Goal: Task Accomplishment & Management: Use online tool/utility

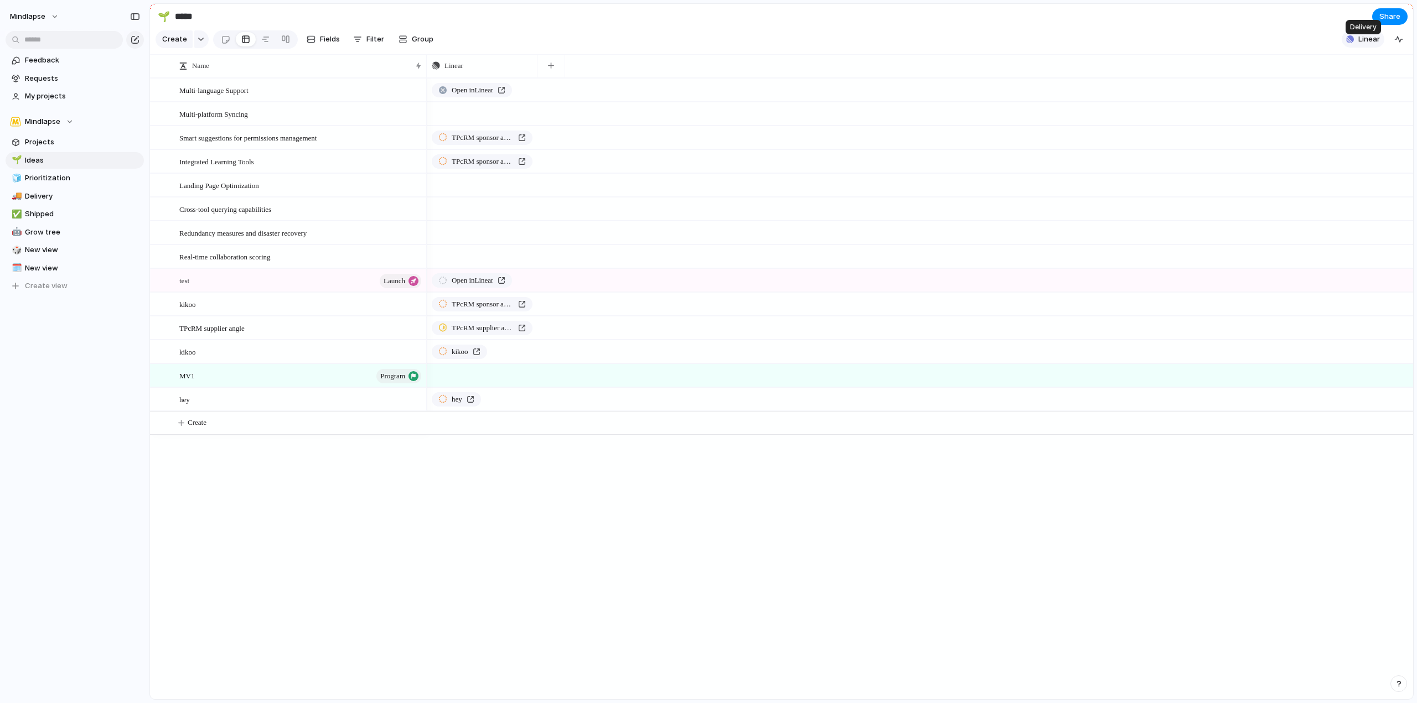
click at [1371, 43] on span "Linear" at bounding box center [1369, 39] width 22 height 11
click at [960, 22] on div "Projects 1 Initiatives 6 Add all Gestion du contexte Fournisseur Add Show Linea…" at bounding box center [708, 351] width 1417 height 703
click at [42, 14] on span "Mindlapse" at bounding box center [27, 16] width 35 height 11
click at [53, 39] on span "Settings" at bounding box center [40, 41] width 30 height 11
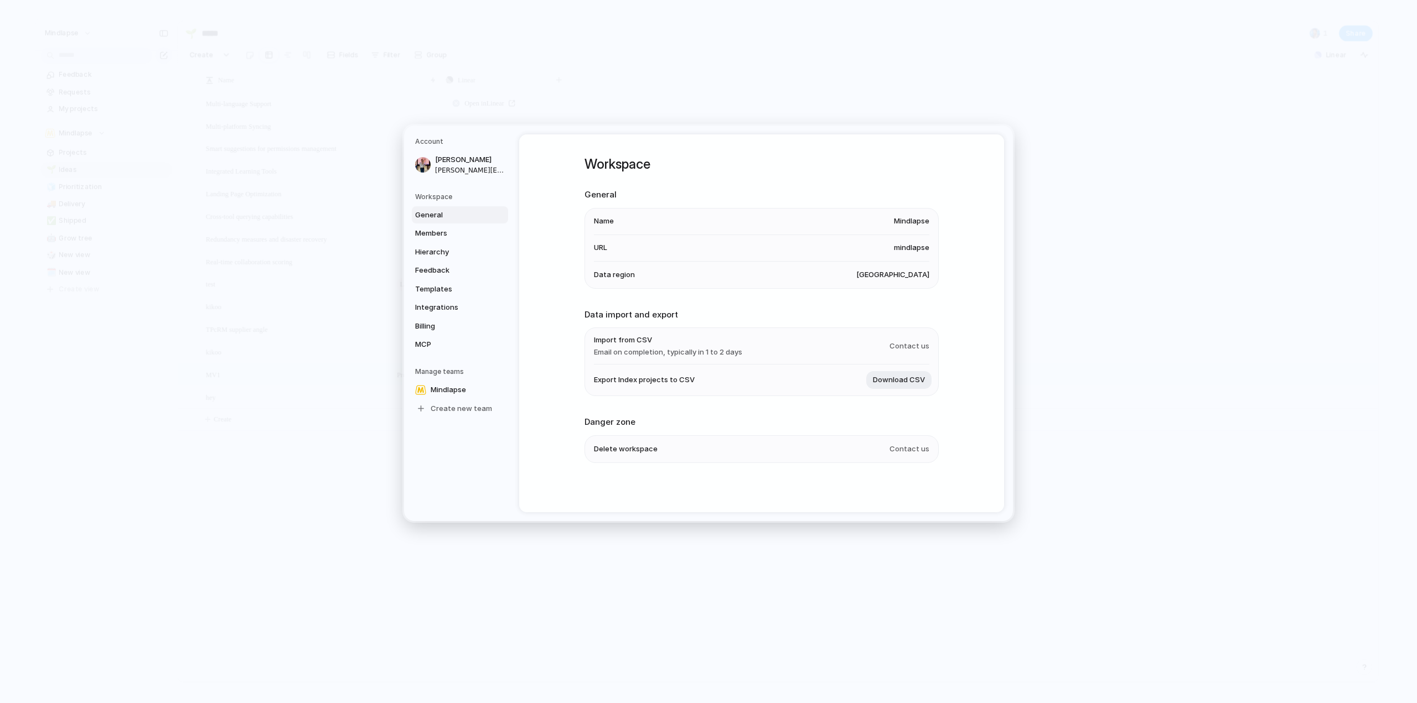
click at [427, 197] on h5 "Workspace" at bounding box center [461, 197] width 93 height 10
click at [439, 216] on span "General" at bounding box center [450, 215] width 71 height 11
click at [442, 233] on span "Members" at bounding box center [450, 233] width 71 height 11
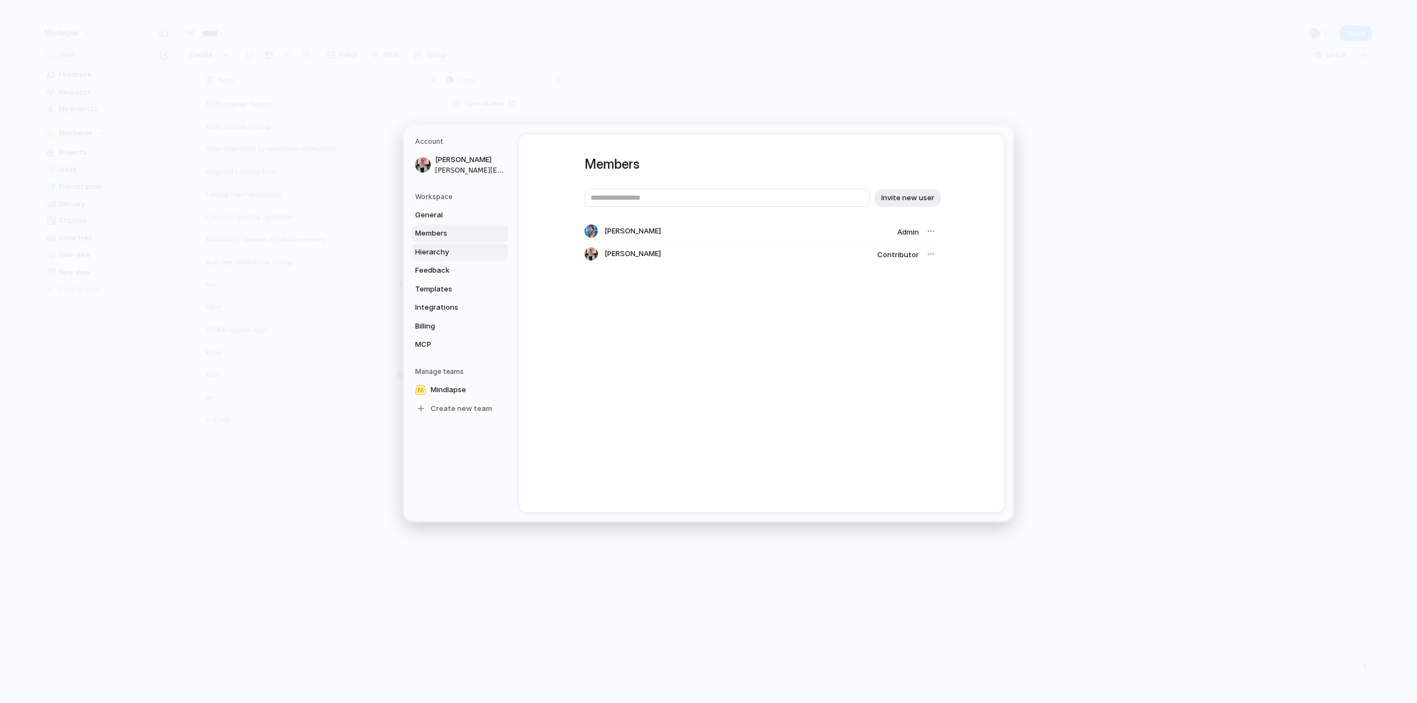
click at [442, 244] on link "Hierarchy" at bounding box center [460, 253] width 96 height 18
click at [443, 268] on span "Feedback" at bounding box center [450, 270] width 71 height 11
click at [444, 291] on span "Templates" at bounding box center [450, 289] width 71 height 11
click at [446, 303] on span "Integrations" at bounding box center [450, 307] width 71 height 11
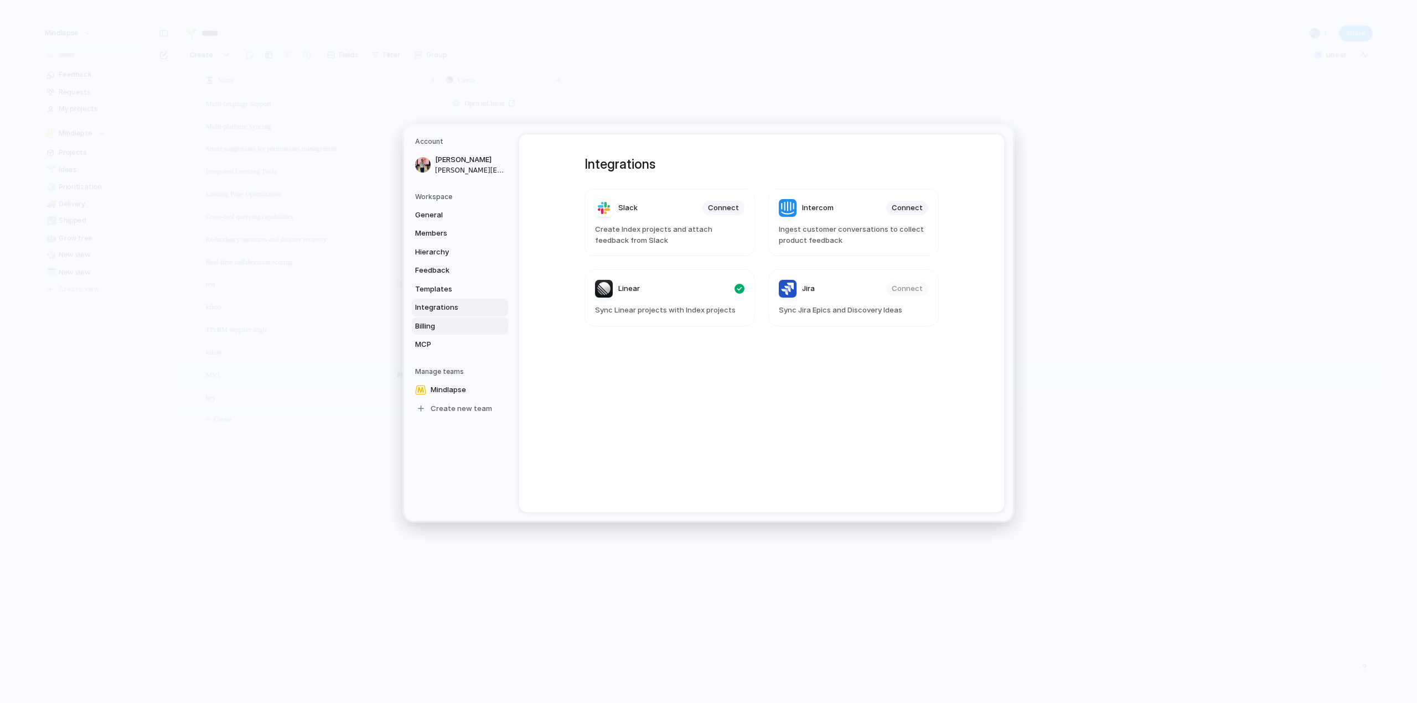
click at [448, 319] on link "Billing" at bounding box center [460, 327] width 96 height 18
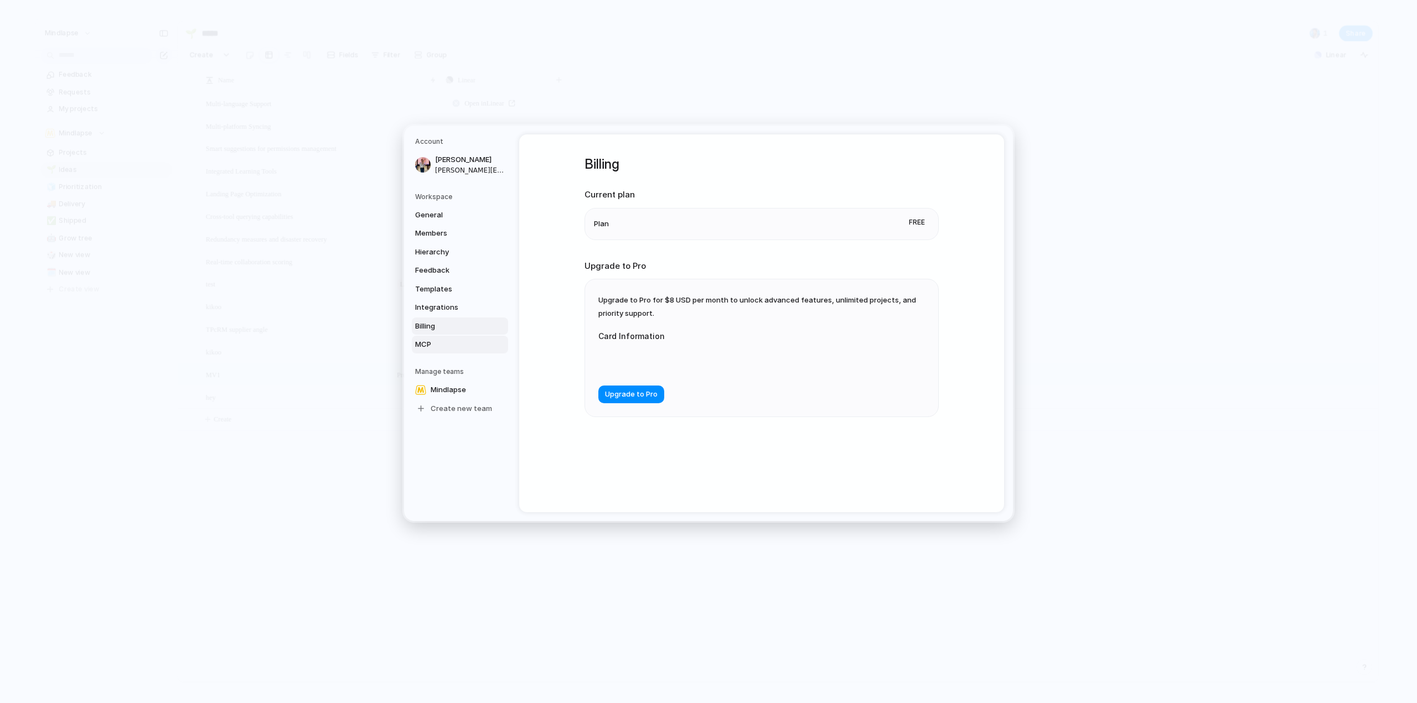
click at [449, 341] on span "MCP" at bounding box center [450, 344] width 71 height 11
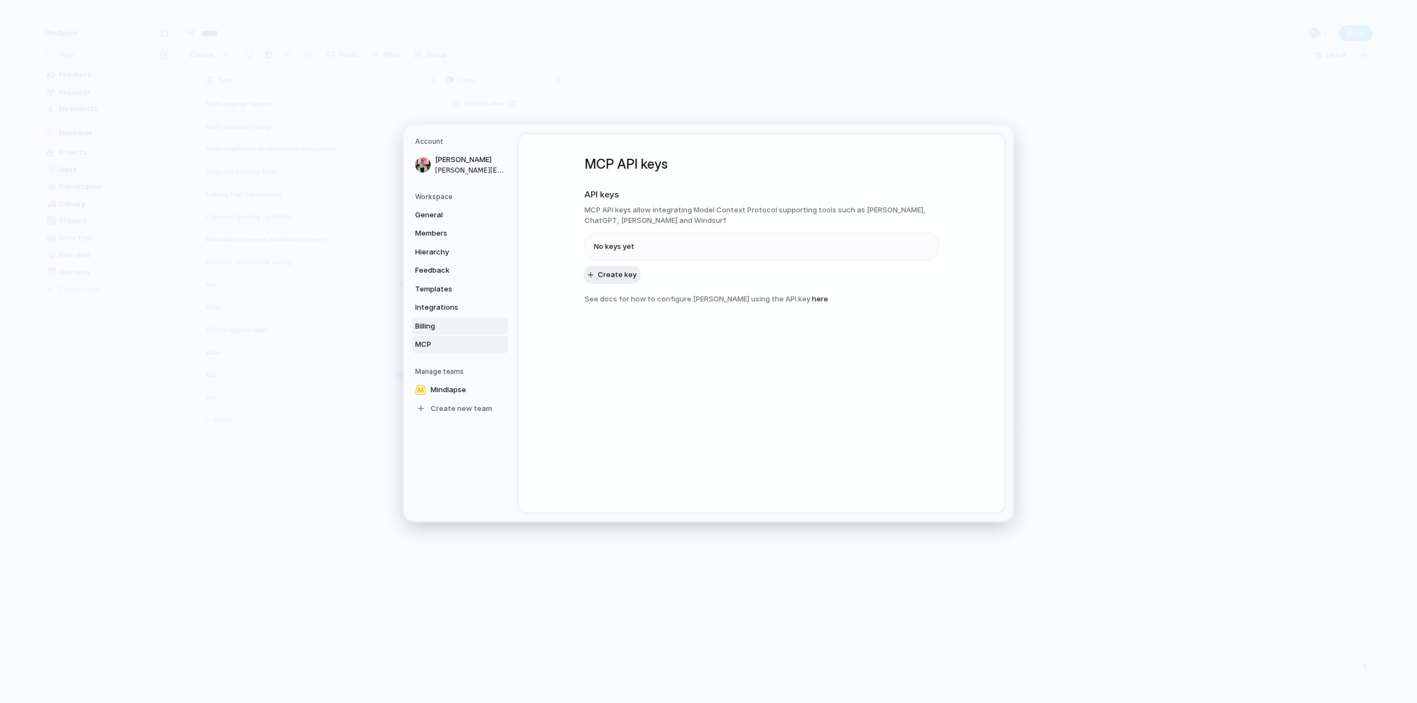
click at [448, 329] on span "Billing" at bounding box center [450, 326] width 71 height 11
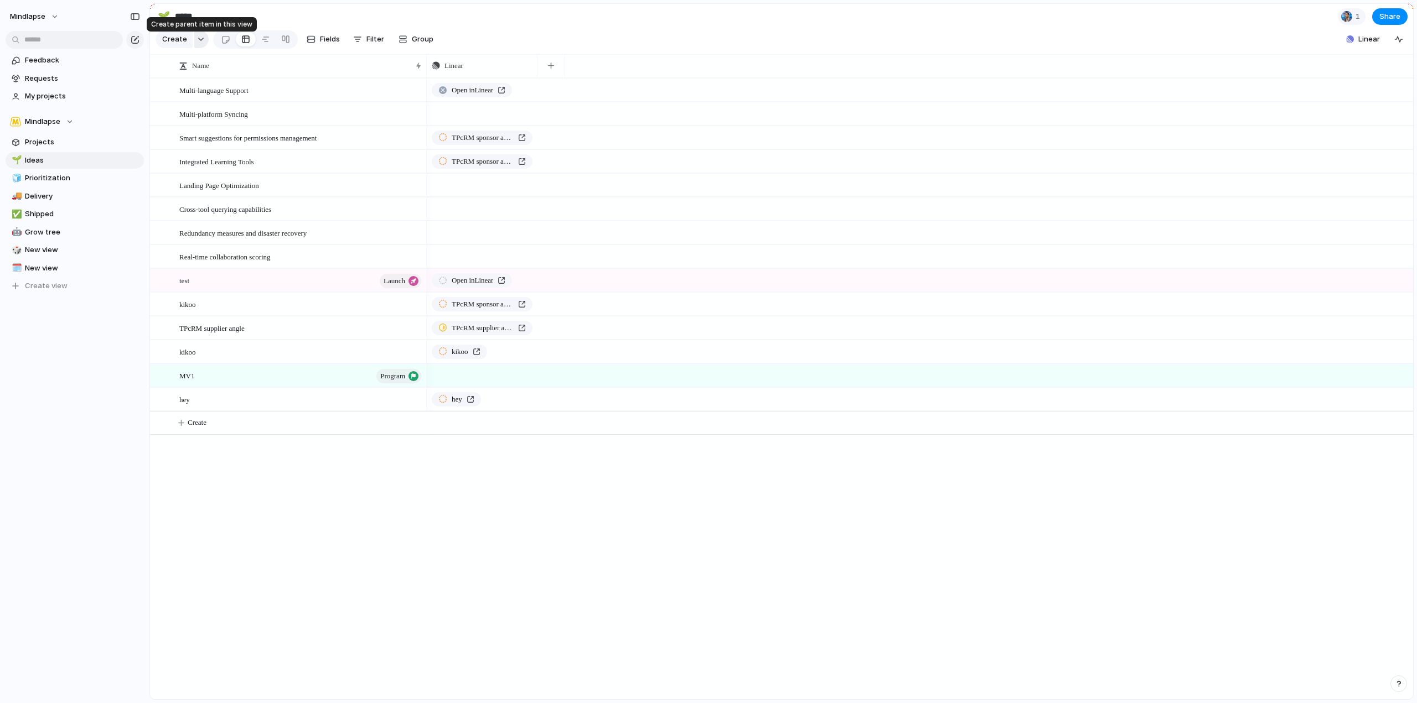
click at [199, 42] on div "button" at bounding box center [201, 39] width 8 height 4
click at [69, 139] on div "Goal Program Initiative Launch Request Project Customize" at bounding box center [708, 351] width 1417 height 703
click at [64, 139] on span "Projects" at bounding box center [82, 142] width 115 height 11
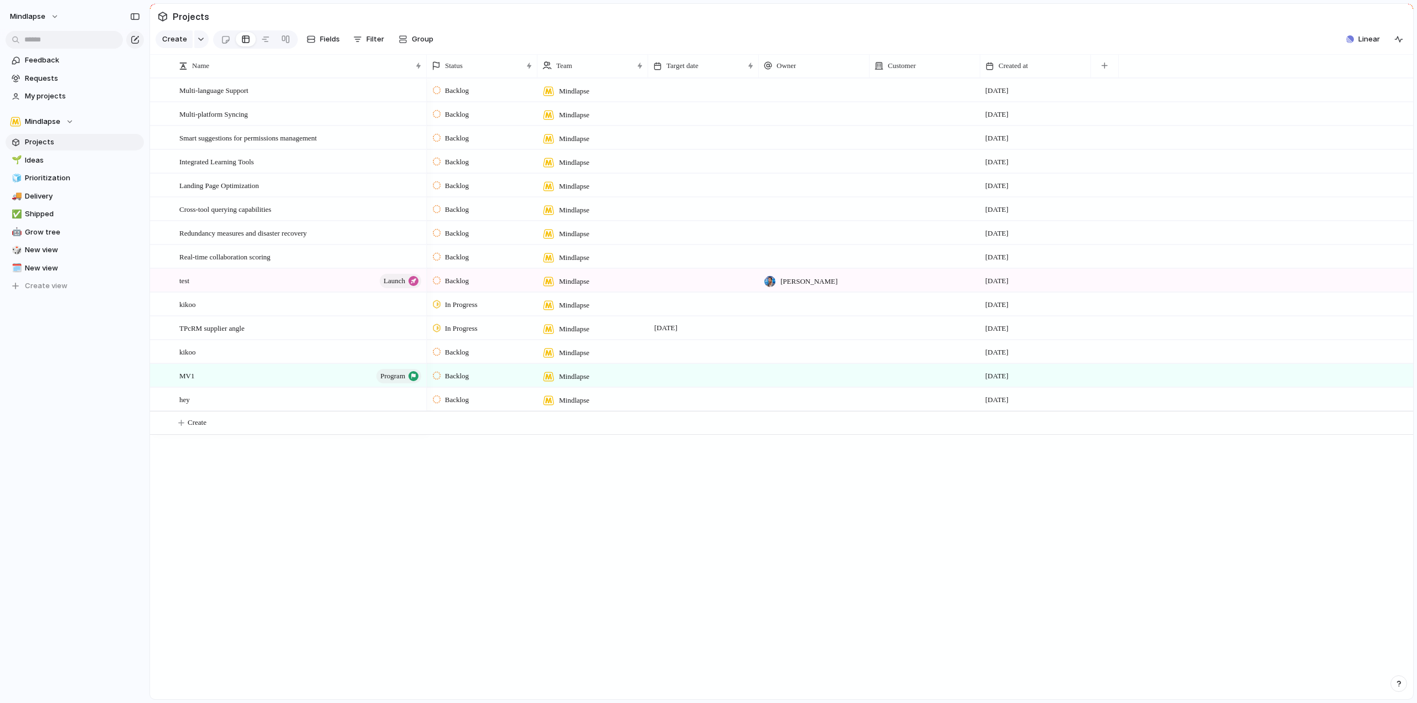
click at [63, 152] on div "🌱 Ideas" at bounding box center [75, 160] width 138 height 17
click at [61, 175] on span "Prioritization" at bounding box center [82, 178] width 115 height 11
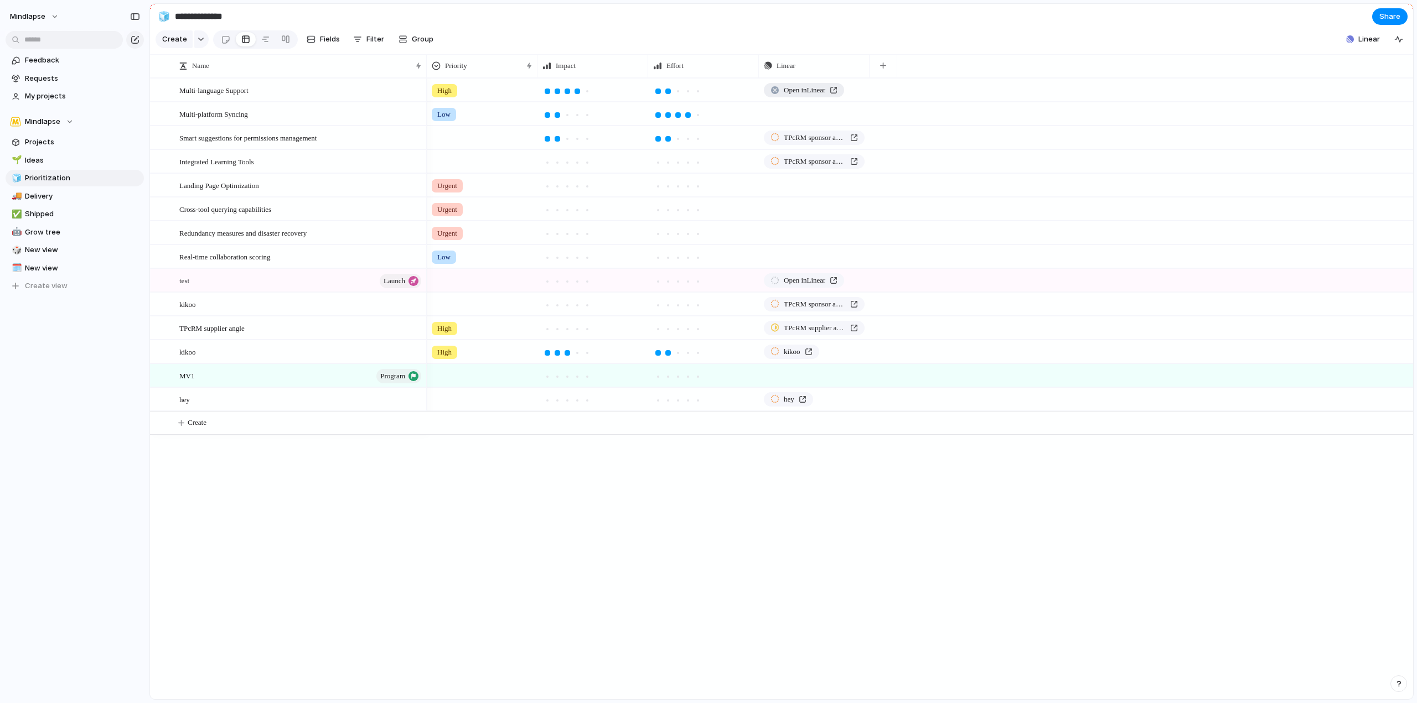
click at [800, 96] on span "Open in Linear" at bounding box center [805, 90] width 42 height 11
click at [87, 198] on span "Delivery" at bounding box center [82, 196] width 115 height 11
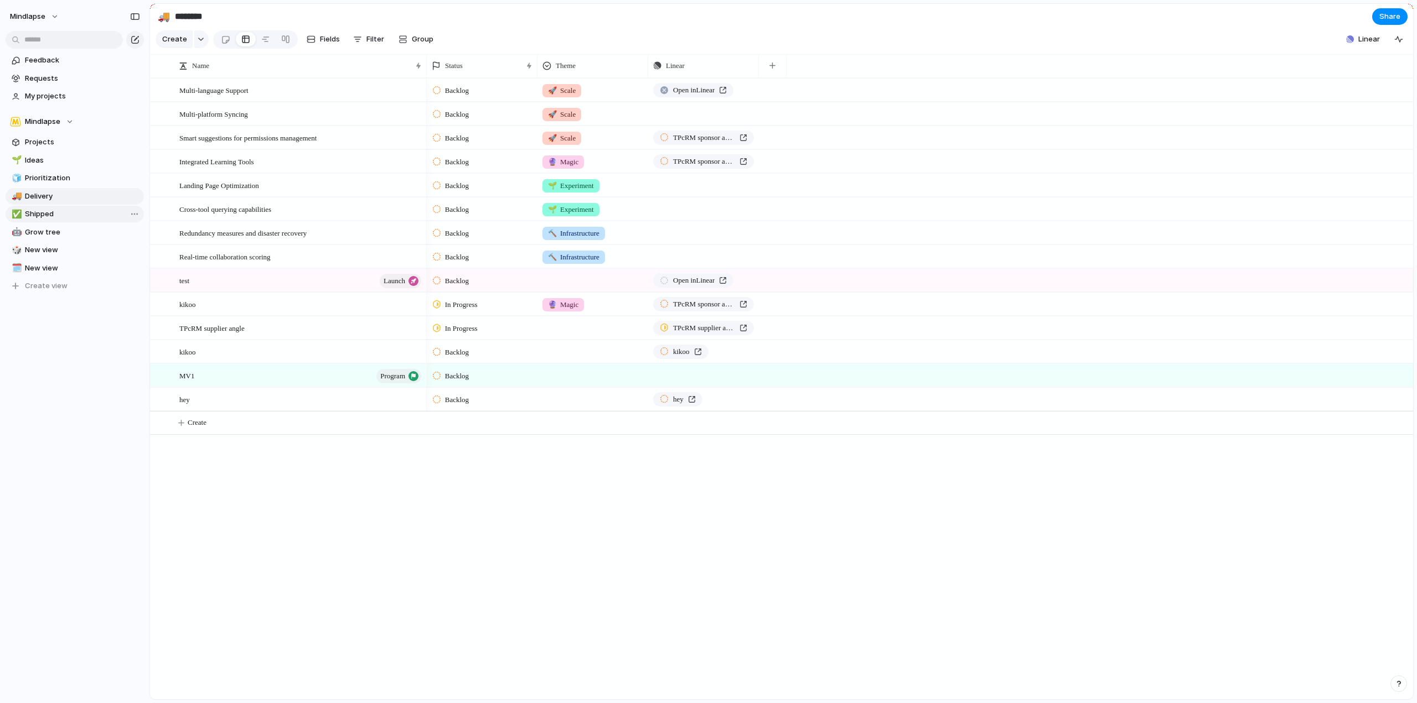
click at [83, 210] on span "Shipped" at bounding box center [82, 214] width 115 height 11
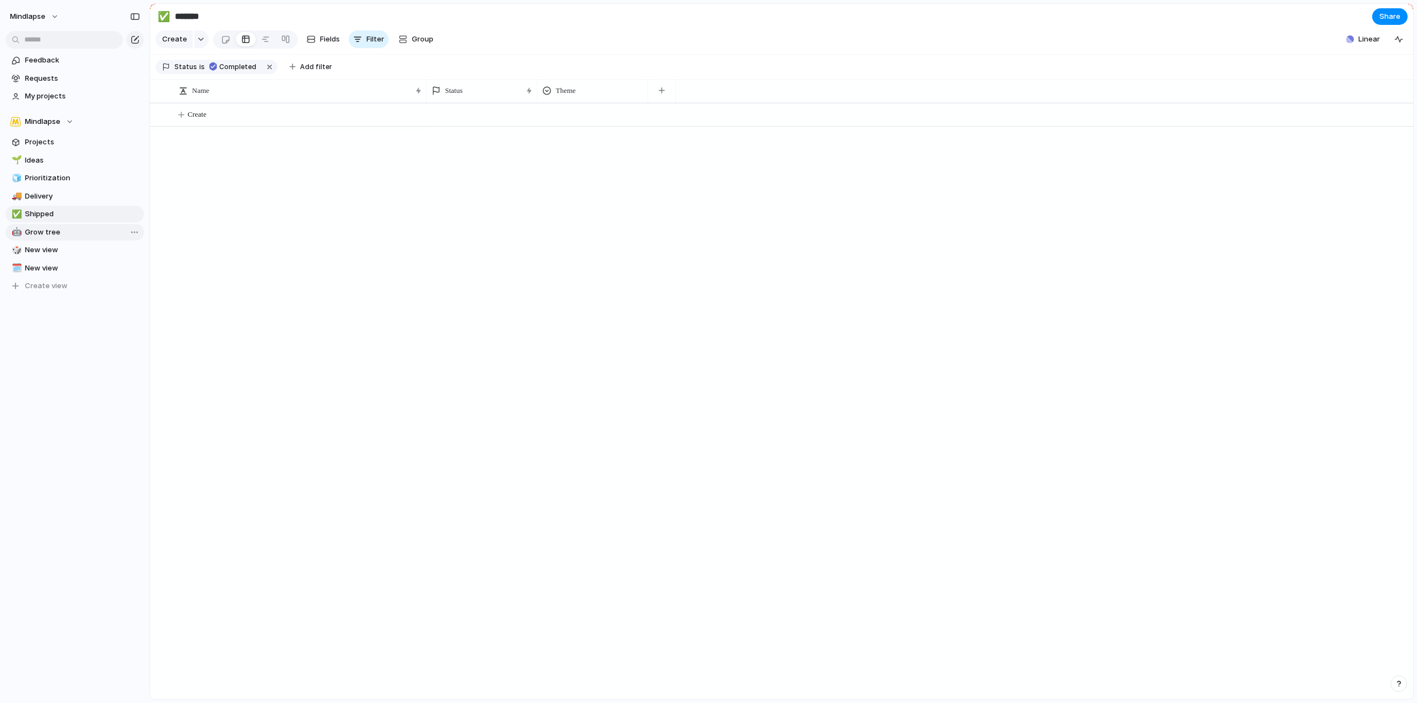
click at [81, 232] on span "Grow tree" at bounding box center [82, 232] width 115 height 11
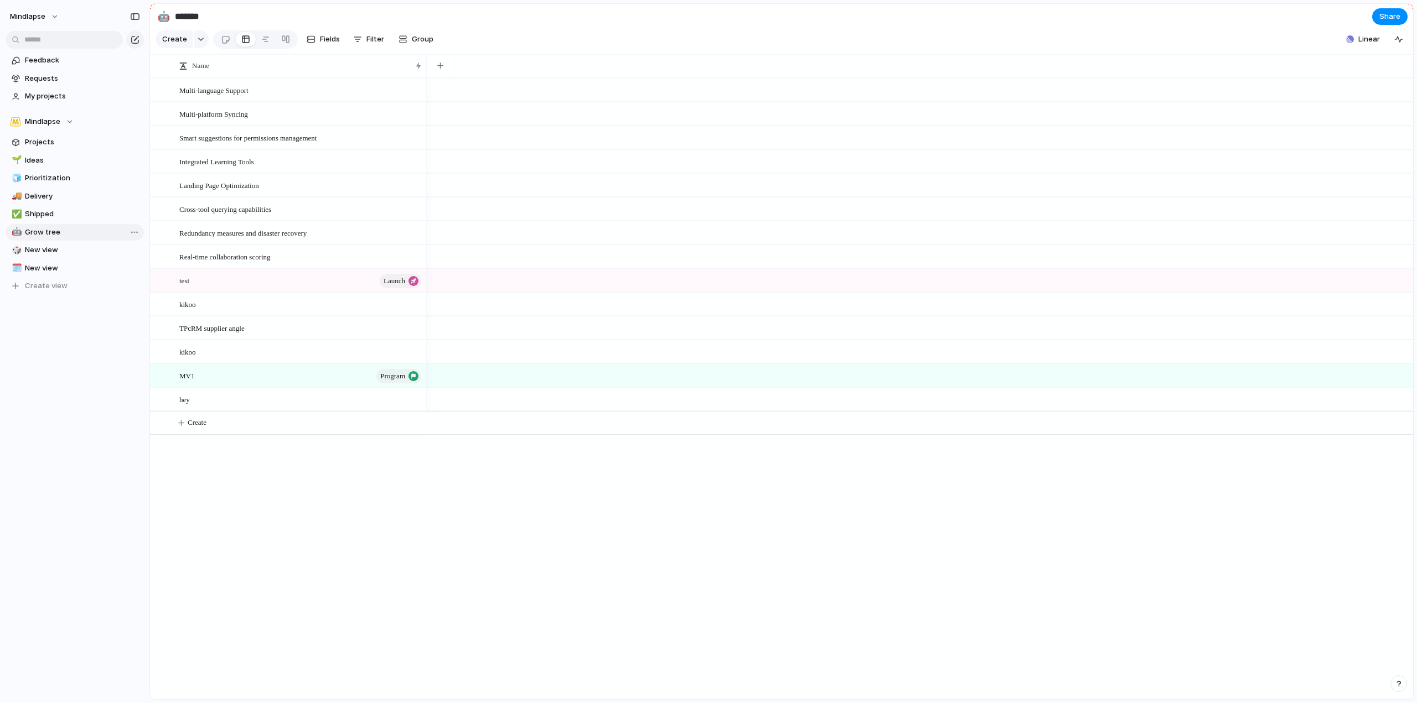
type input "*********"
click at [77, 254] on span "New view" at bounding box center [82, 250] width 115 height 11
click at [74, 267] on span "New view" at bounding box center [82, 268] width 115 height 11
click at [74, 258] on link "🎲 New view" at bounding box center [75, 250] width 138 height 17
click at [76, 59] on span "Feedback" at bounding box center [82, 60] width 115 height 11
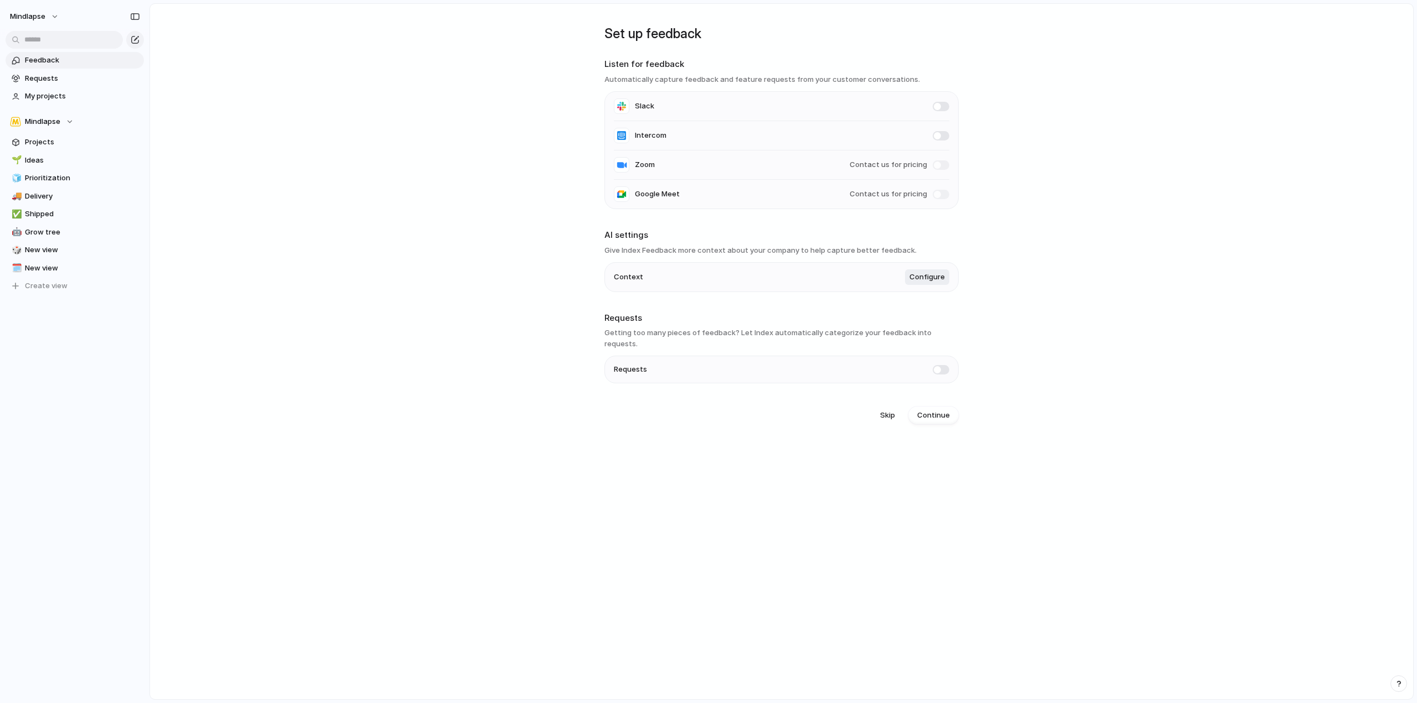
drag, startPoint x: 607, startPoint y: 235, endPoint x: 785, endPoint y: 240, distance: 178.8
click at [785, 240] on h2 "AI settings" at bounding box center [781, 235] width 354 height 13
click at [650, 248] on h3 "Give Index Feedback more context about your company to help capture better feed…" at bounding box center [781, 250] width 354 height 11
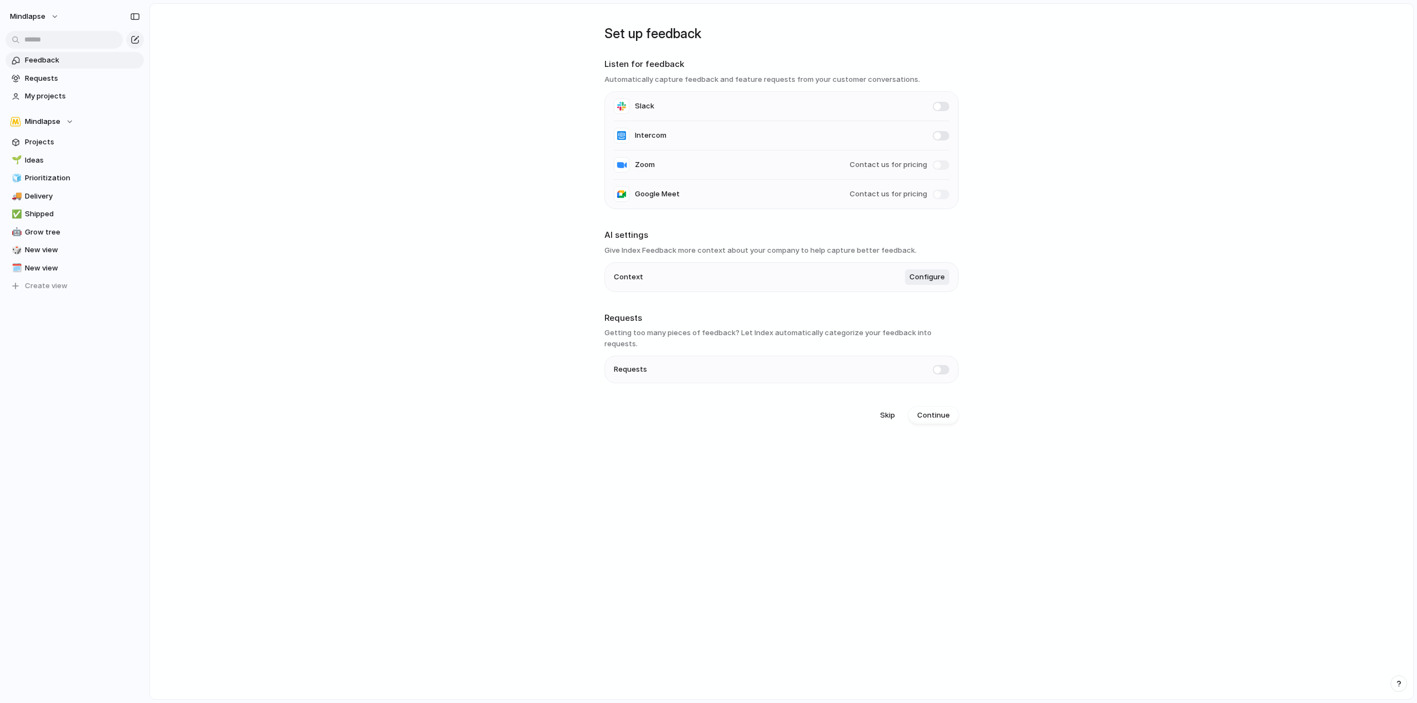
click at [650, 248] on h3 "Give Index Feedback more context about your company to help capture better feed…" at bounding box center [781, 250] width 354 height 11
click at [56, 71] on link "Requests" at bounding box center [75, 78] width 138 height 17
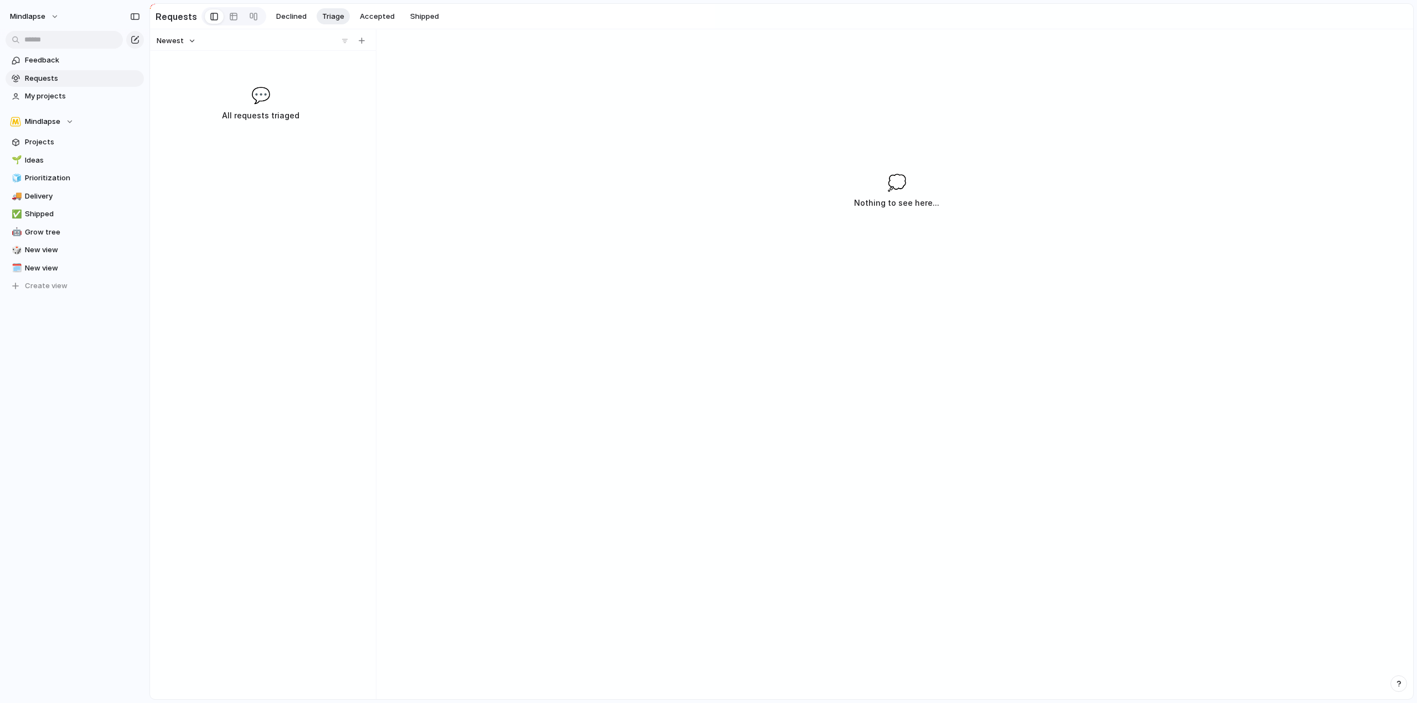
click at [263, 134] on div "Newest 💬 All requests triaged" at bounding box center [260, 364] width 221 height 670
drag, startPoint x: 229, startPoint y: 77, endPoint x: 206, endPoint y: 80, distance: 22.2
click at [206, 80] on div "Newest 💬 All requests triaged" at bounding box center [260, 364] width 221 height 670
click at [139, 39] on button "button" at bounding box center [135, 40] width 18 height 18
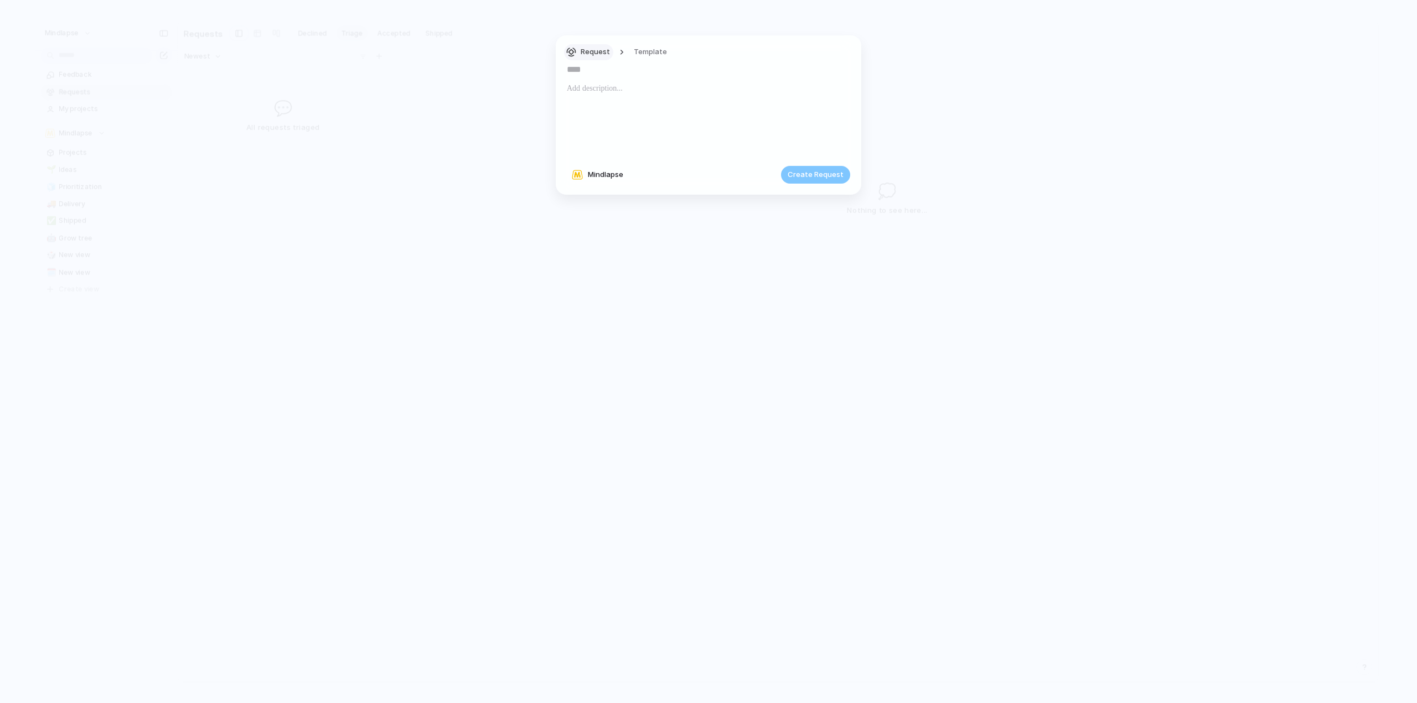
click at [584, 48] on span "Request" at bounding box center [595, 51] width 29 height 11
click at [321, 117] on div "Goal Program Initiative Launch Request Project Customize" at bounding box center [708, 351] width 1417 height 703
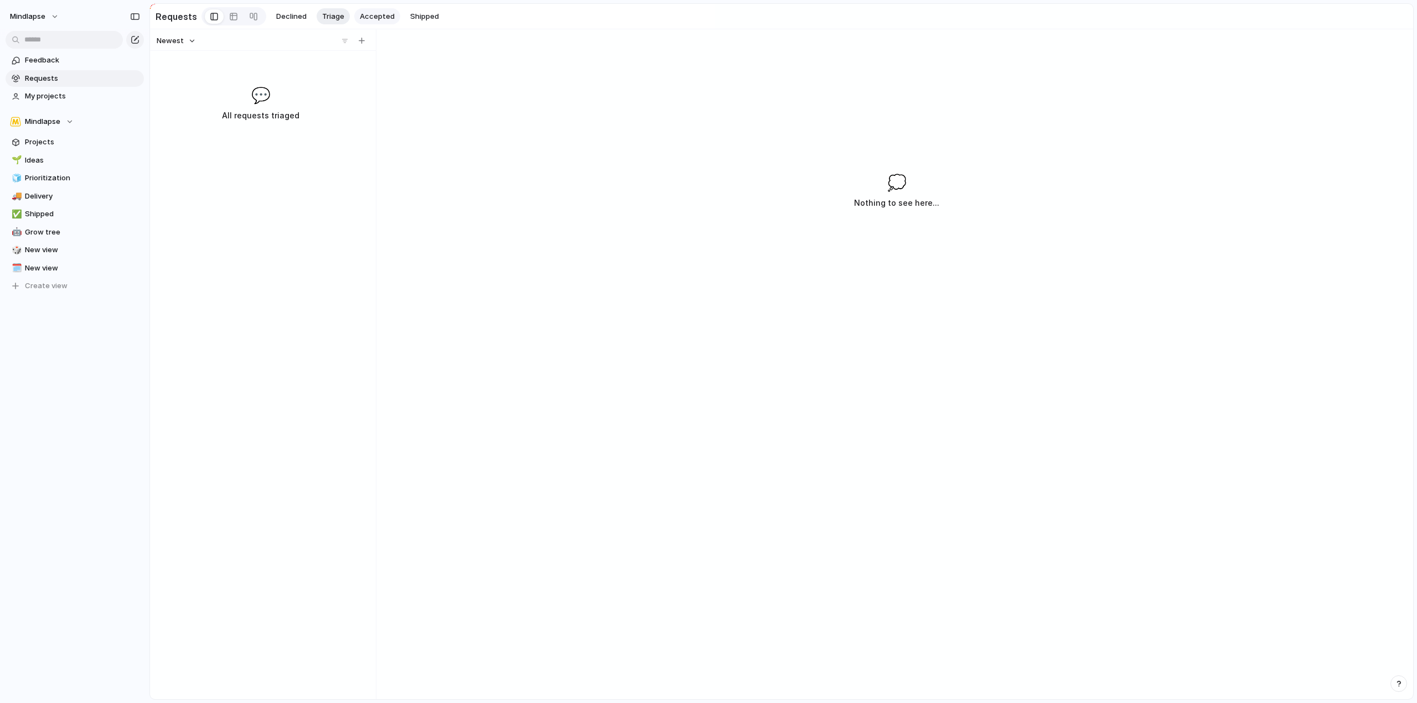
click at [365, 14] on span "Accepted" at bounding box center [377, 16] width 35 height 11
click at [410, 14] on span "Shipped" at bounding box center [424, 16] width 29 height 11
click at [276, 14] on span "Declined" at bounding box center [291, 16] width 30 height 11
click at [54, 238] on link "🤖 Grow tree" at bounding box center [75, 232] width 138 height 17
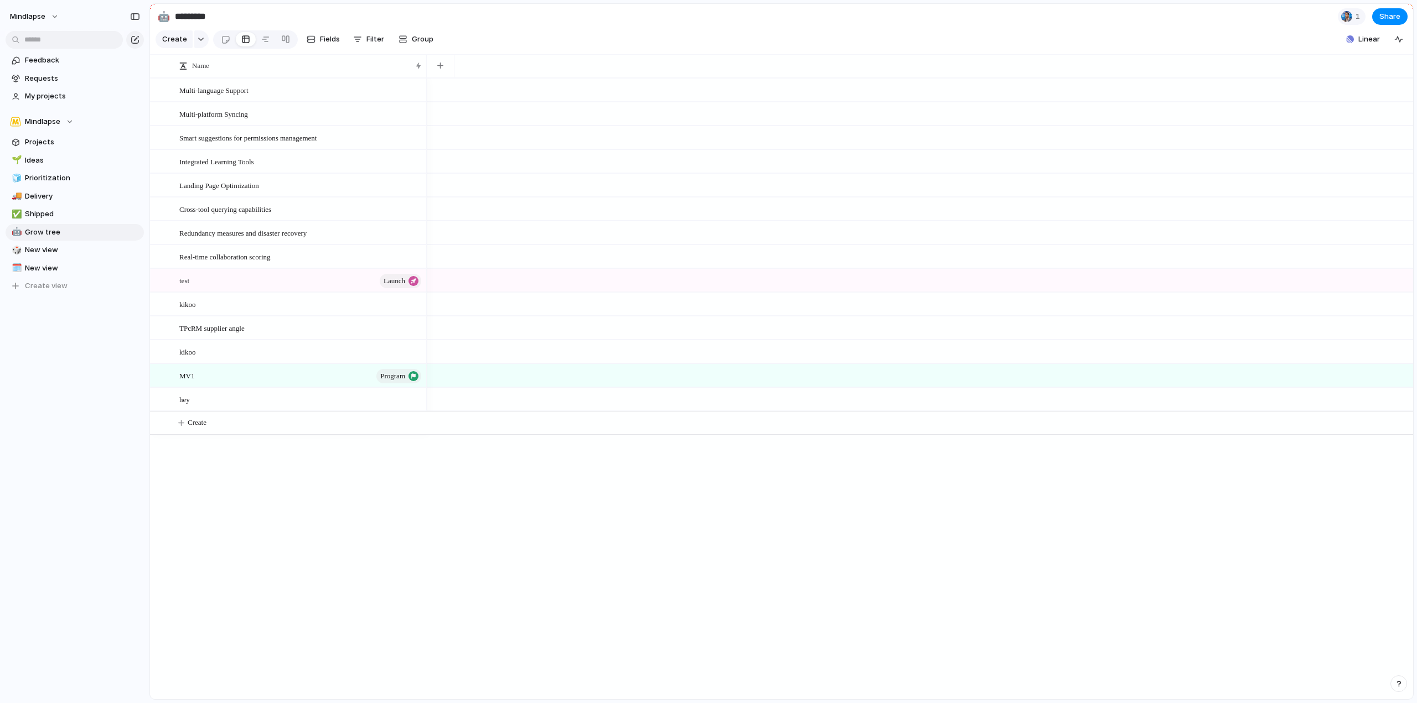
click at [66, 301] on div "Feedback Requests My projects Mindlapse Projects 🌱 Ideas 🧊 Prioritization 🚚 Del…" at bounding box center [74, 192] width 149 height 384
click at [66, 292] on button "Create view" at bounding box center [75, 286] width 138 height 17
click at [69, 261] on link "🗓️ New view" at bounding box center [75, 268] width 138 height 17
click at [67, 271] on span "New view" at bounding box center [82, 268] width 115 height 11
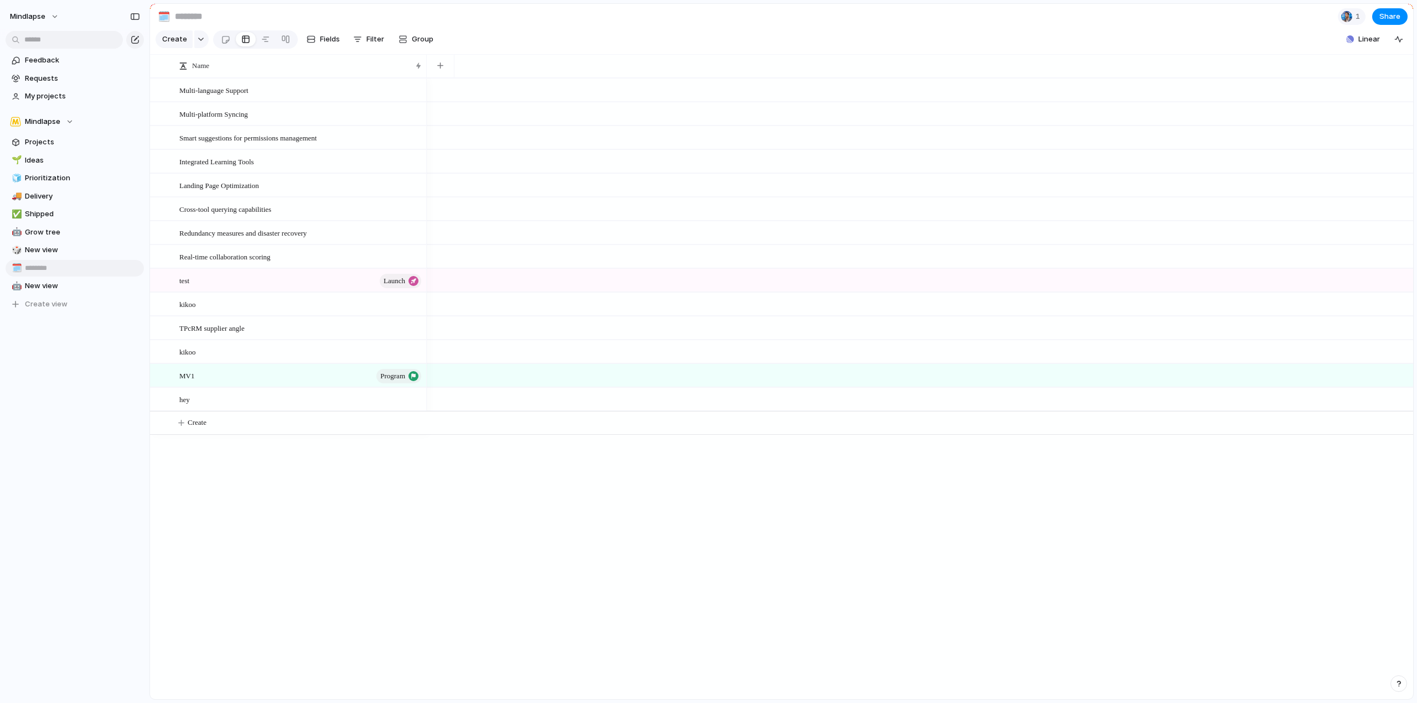
click at [128, 268] on input "text" at bounding box center [82, 268] width 115 height 11
click at [56, 1] on div "Open in new tab Copy link Duplicate view Rename view Delete view" at bounding box center [708, 351] width 1417 height 703
click at [45, 12] on button "Mindlapse" at bounding box center [35, 17] width 60 height 18
click at [166, 17] on div "Settings Invite members Change theme Sign out" at bounding box center [708, 351] width 1417 height 703
click at [186, 17] on input at bounding box center [238, 17] width 130 height 20
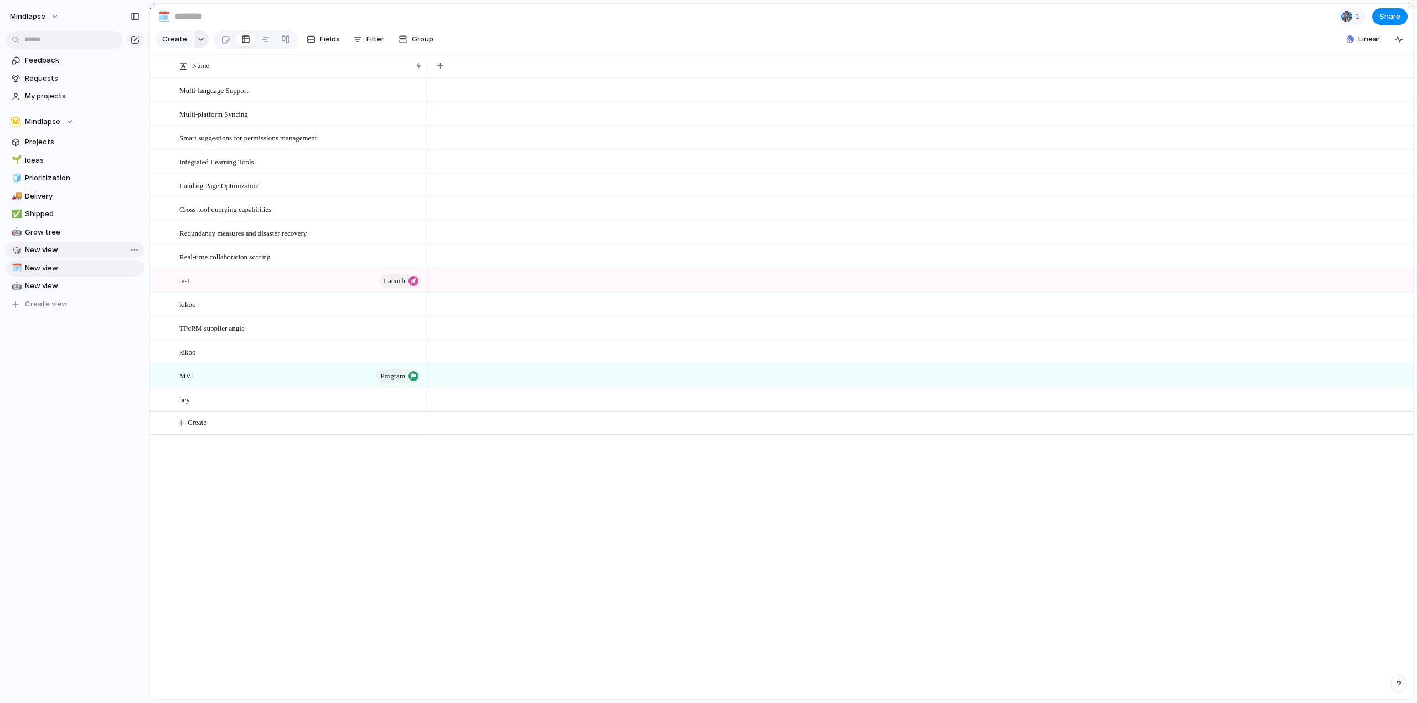
click at [194, 46] on button "button" at bounding box center [201, 39] width 14 height 18
click at [303, 43] on div "Goal Program Initiative Launch Request Project Customize" at bounding box center [708, 351] width 1417 height 703
click at [334, 43] on span "Fields" at bounding box center [330, 39] width 20 height 11
click at [432, 45] on button "Group" at bounding box center [416, 39] width 46 height 18
click at [1348, 17] on div "Status Owner Customer Priority Impact Effort Design ready Theme Created by" at bounding box center [708, 351] width 1417 height 703
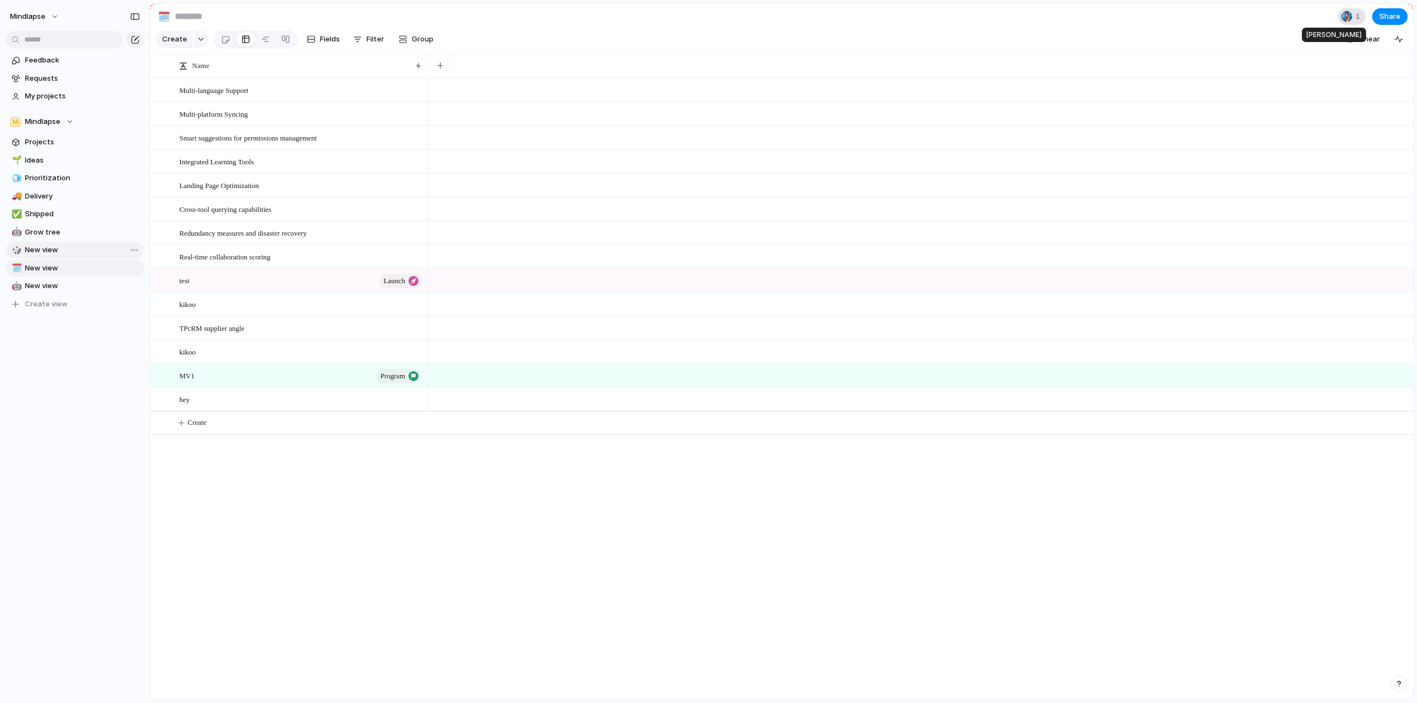
click at [1353, 22] on div "1" at bounding box center [1352, 16] width 28 height 17
drag, startPoint x: 1065, startPoint y: 33, endPoint x: 1043, endPoint y: 31, distance: 22.2
click at [1065, 33] on div "Seen by Christophe LONGUEPEZ" at bounding box center [708, 351] width 1417 height 703
click at [76, 92] on span "My projects" at bounding box center [82, 96] width 115 height 11
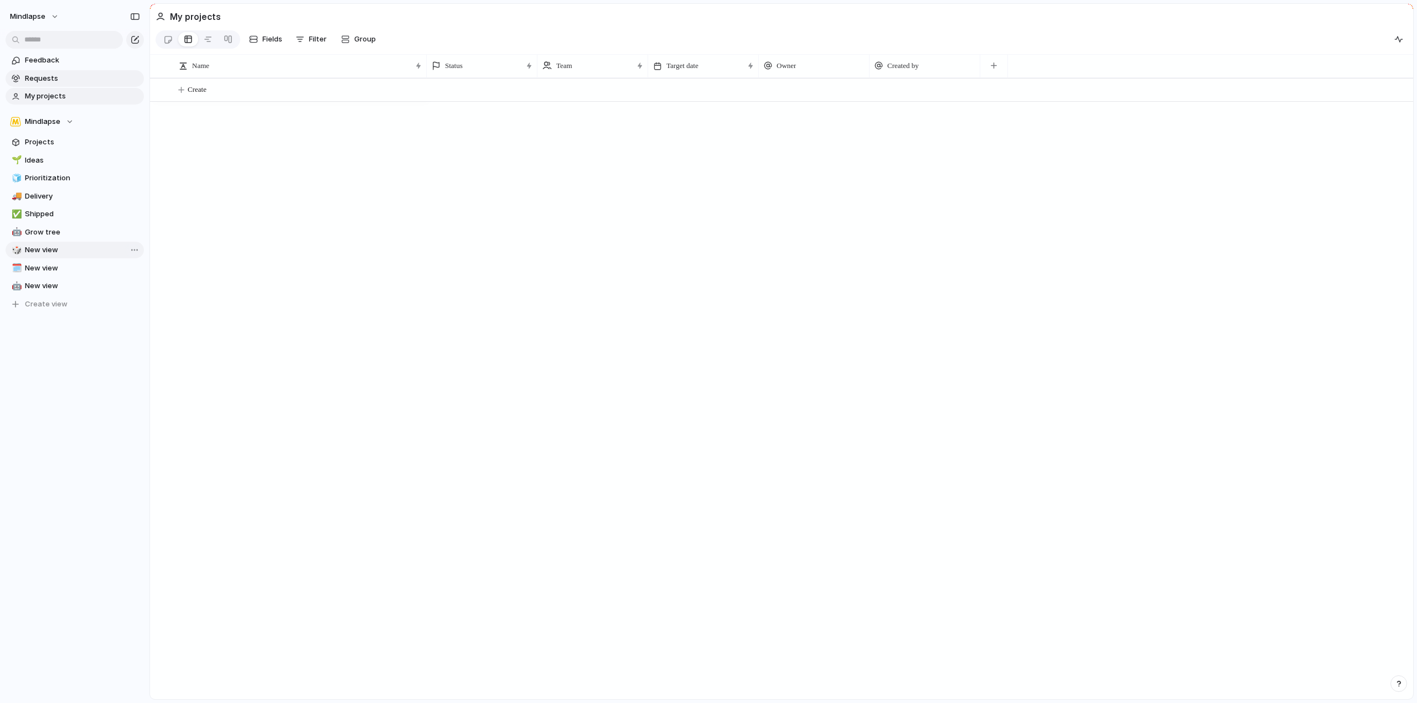
click at [70, 80] on span "Requests" at bounding box center [82, 78] width 115 height 11
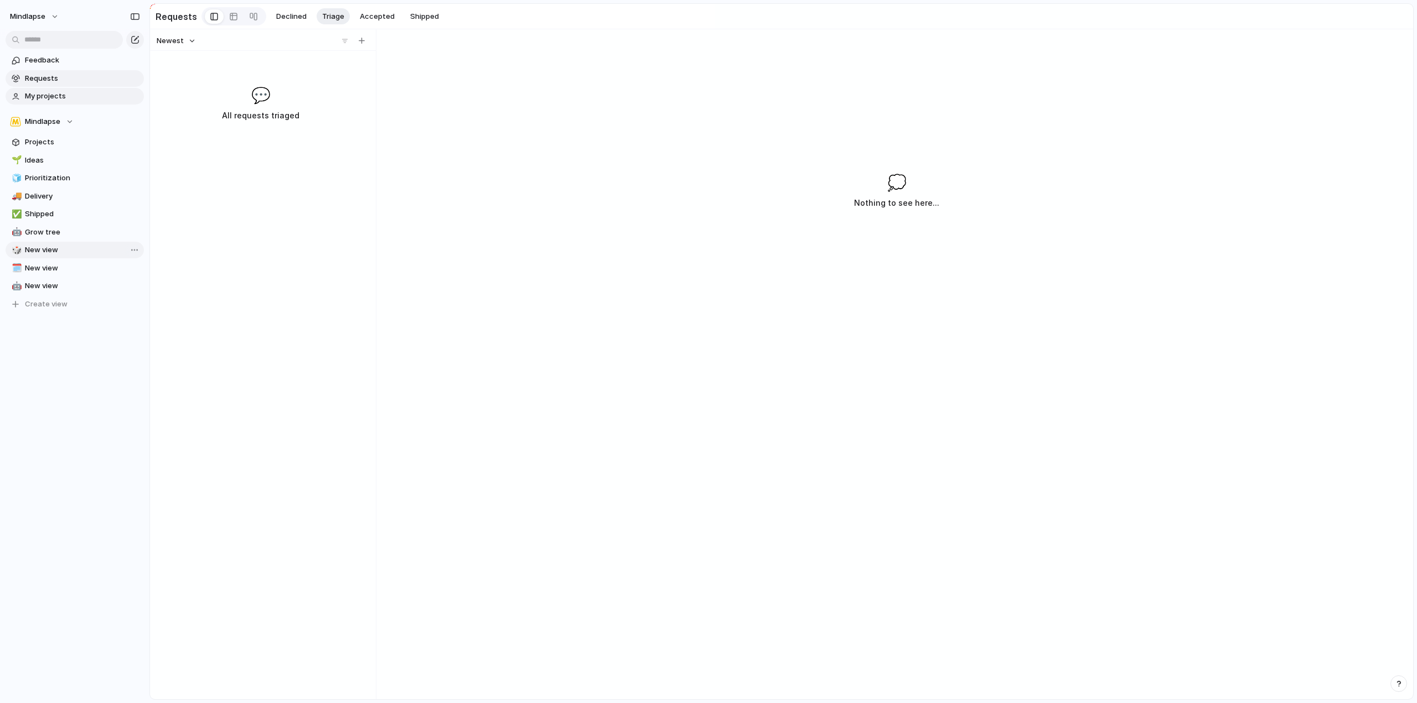
click at [70, 93] on span "My projects" at bounding box center [82, 96] width 115 height 11
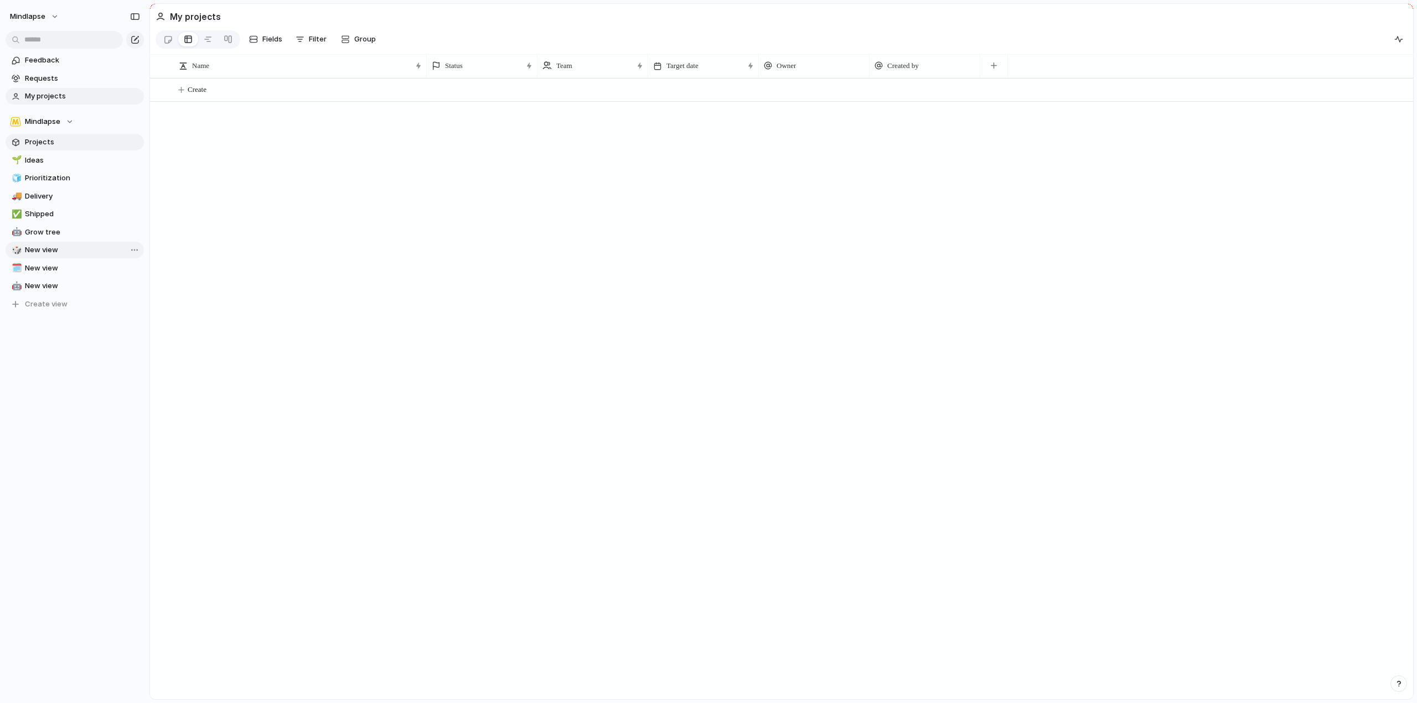
click at [54, 141] on span "Projects" at bounding box center [82, 142] width 115 height 11
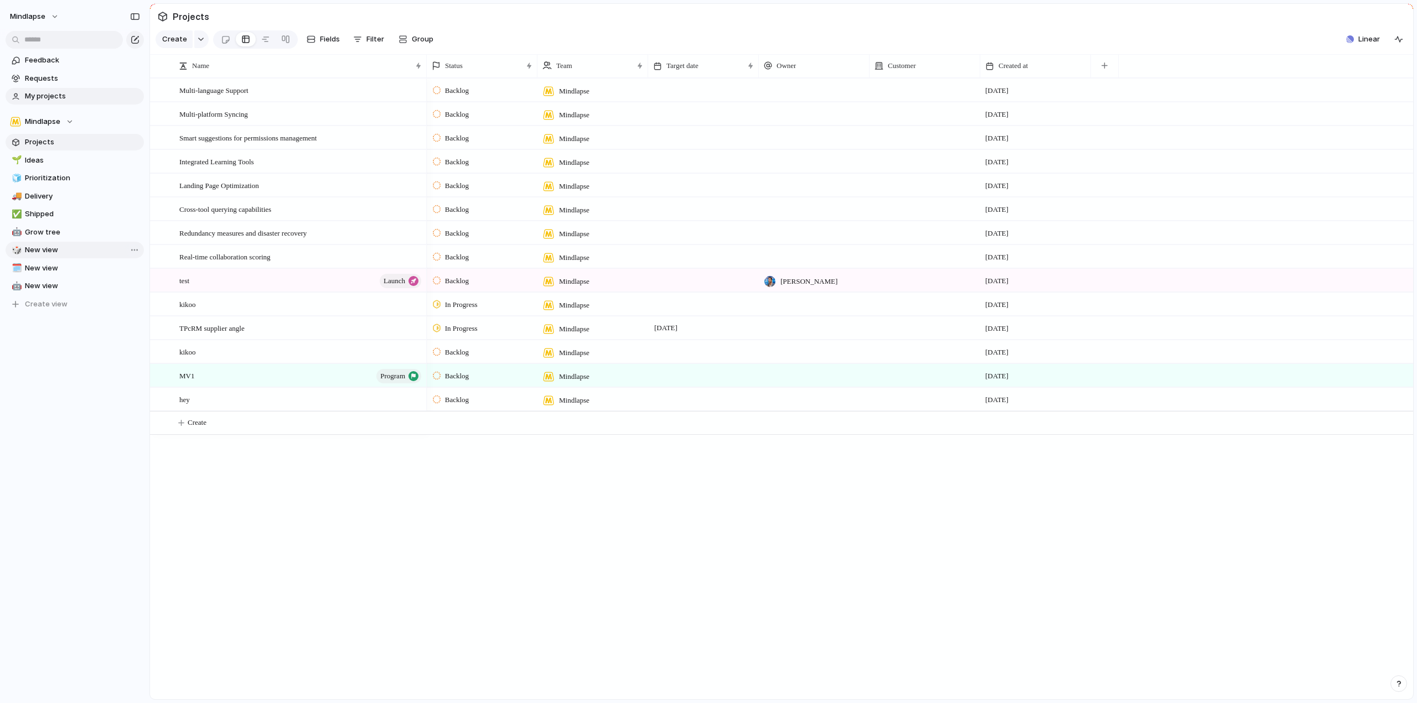
click at [67, 95] on span "My projects" at bounding box center [82, 96] width 115 height 11
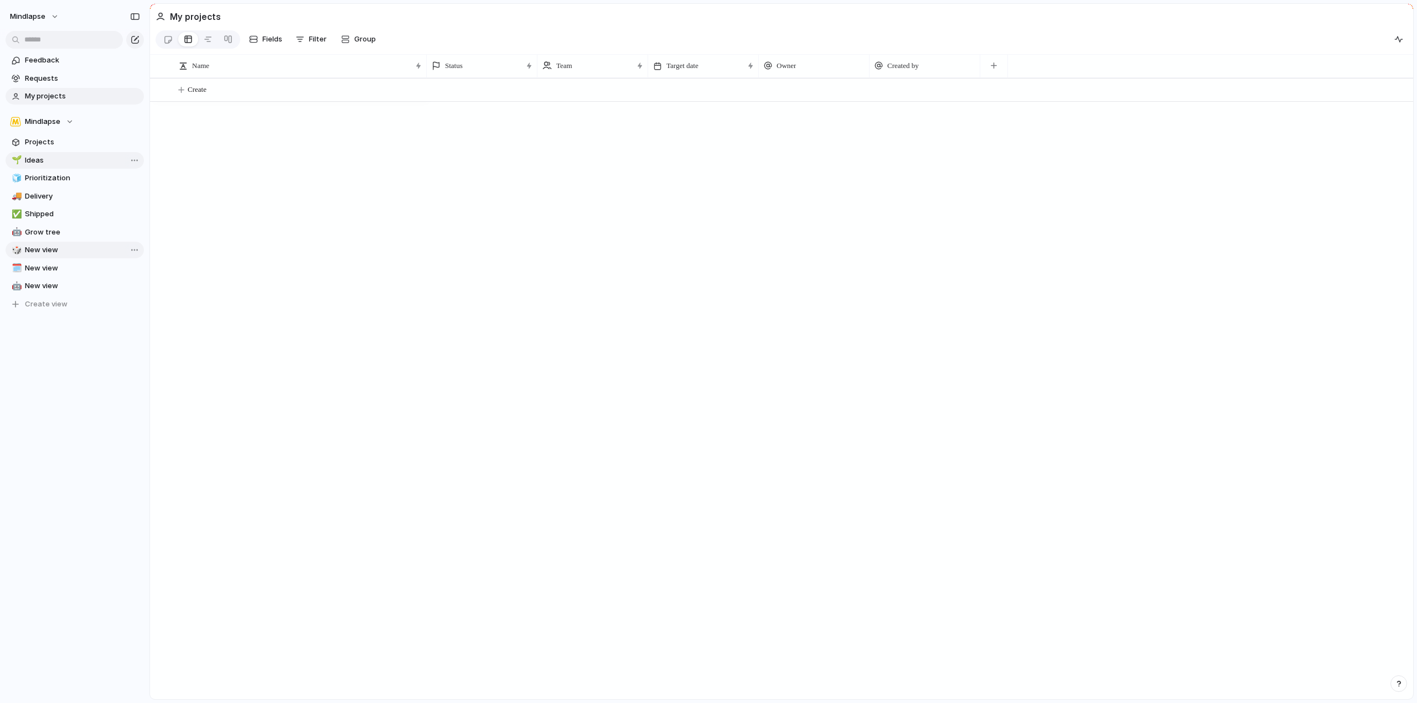
click at [71, 152] on link "🌱 Ideas" at bounding box center [75, 160] width 138 height 17
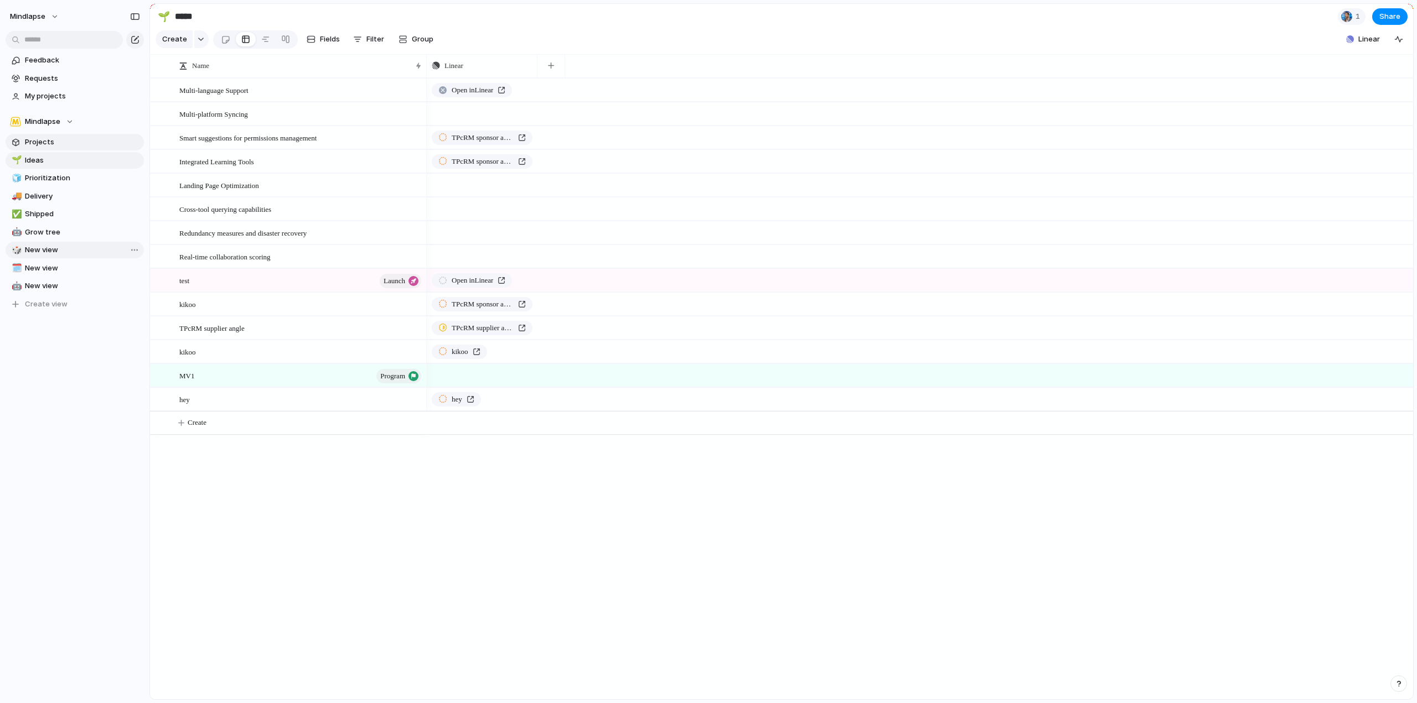
click at [74, 142] on span "Projects" at bounding box center [82, 142] width 115 height 11
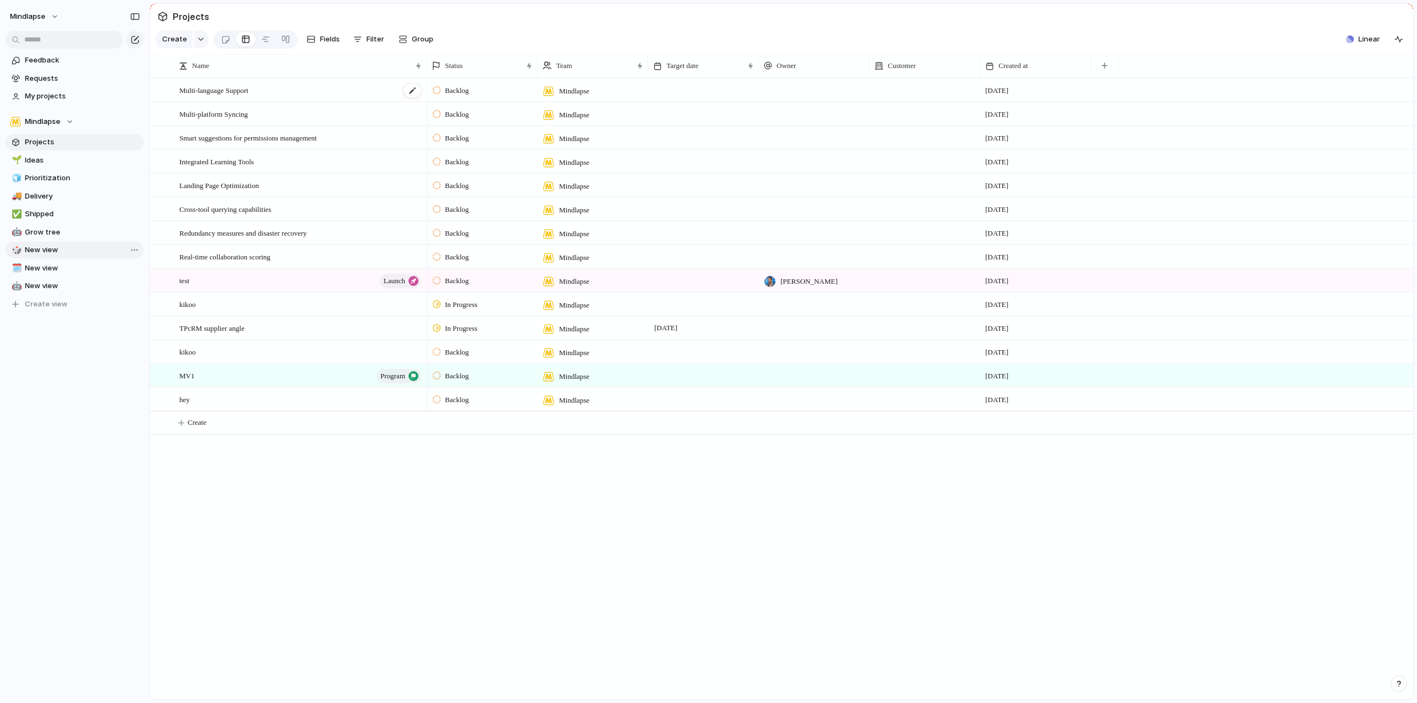
click at [209, 94] on span "Multi-language Support" at bounding box center [213, 90] width 69 height 13
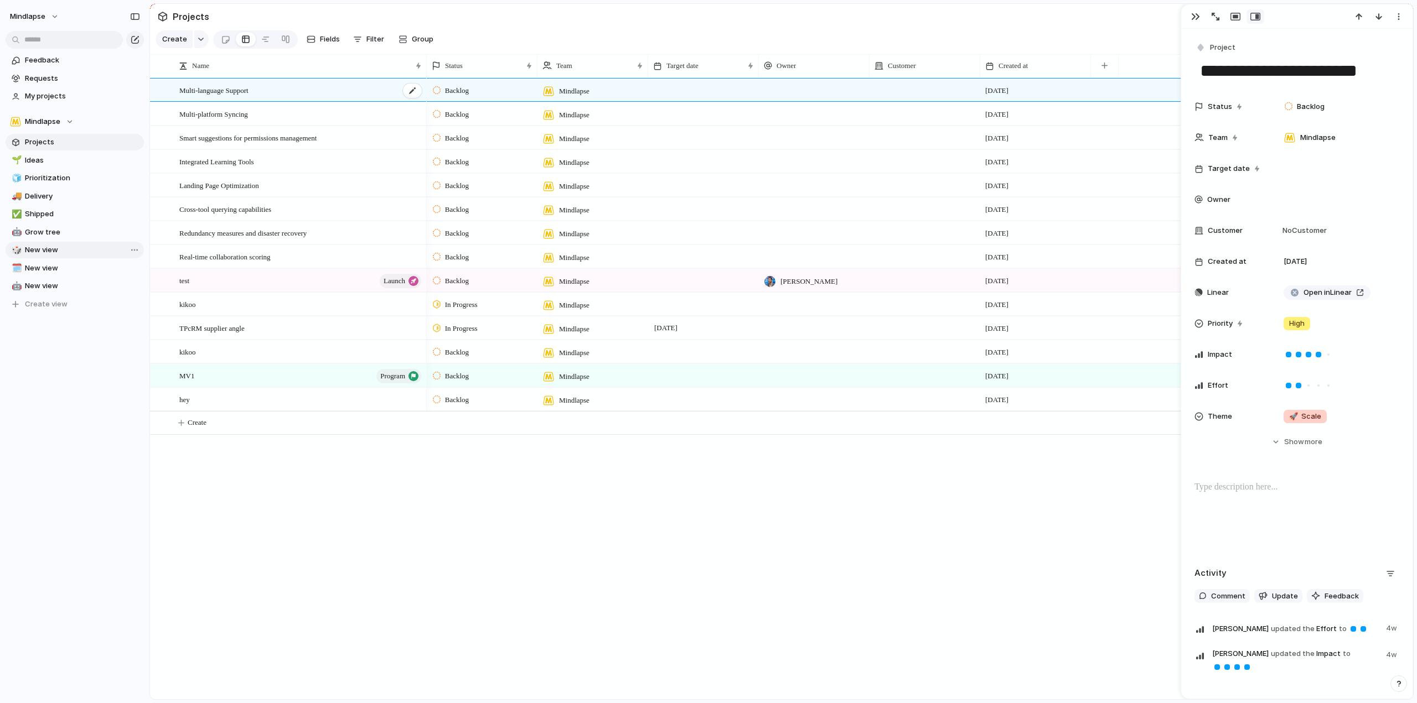
click at [208, 96] on span "Multi-language Support" at bounding box center [213, 90] width 69 height 13
click at [51, 283] on span "New view" at bounding box center [82, 286] width 115 height 11
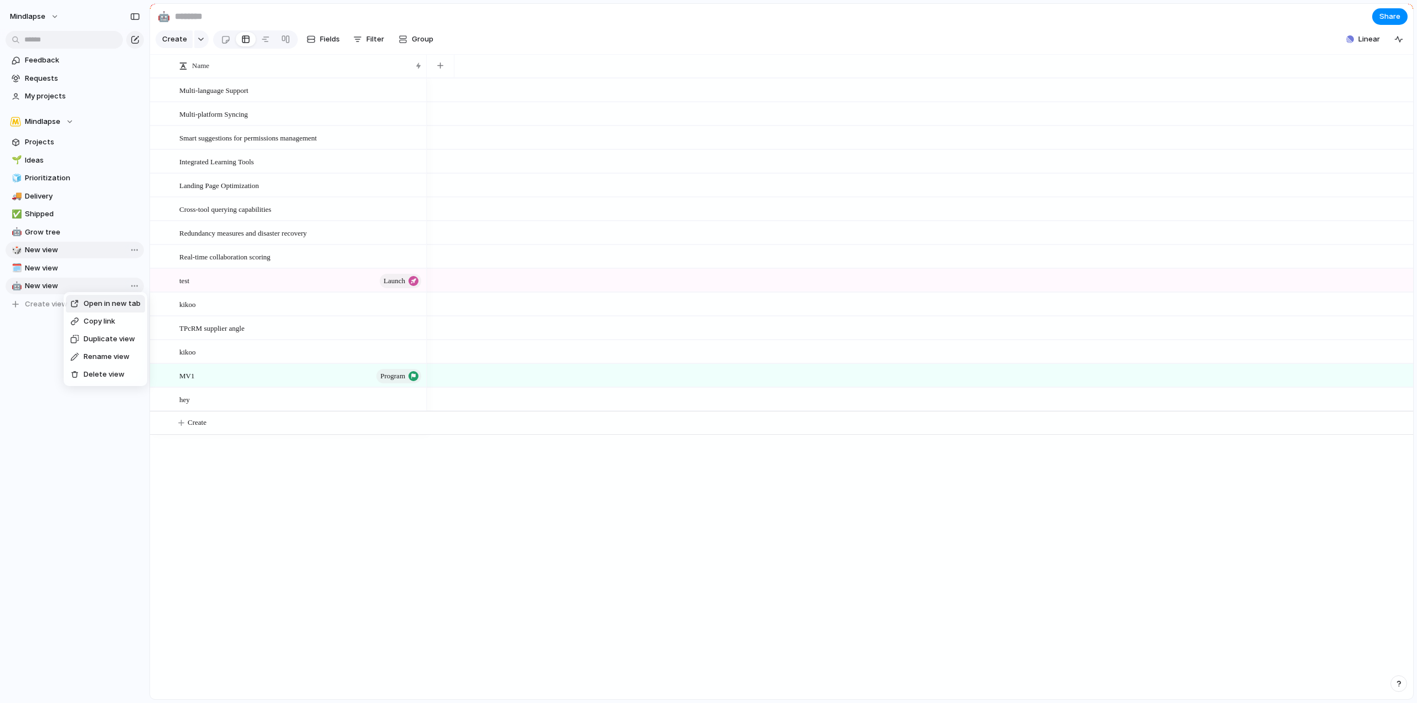
click at [195, 36] on div "Open in new tab Copy link Duplicate view Rename view Delete view" at bounding box center [708, 351] width 1417 height 703
click at [197, 42] on div "button" at bounding box center [201, 39] width 8 height 4
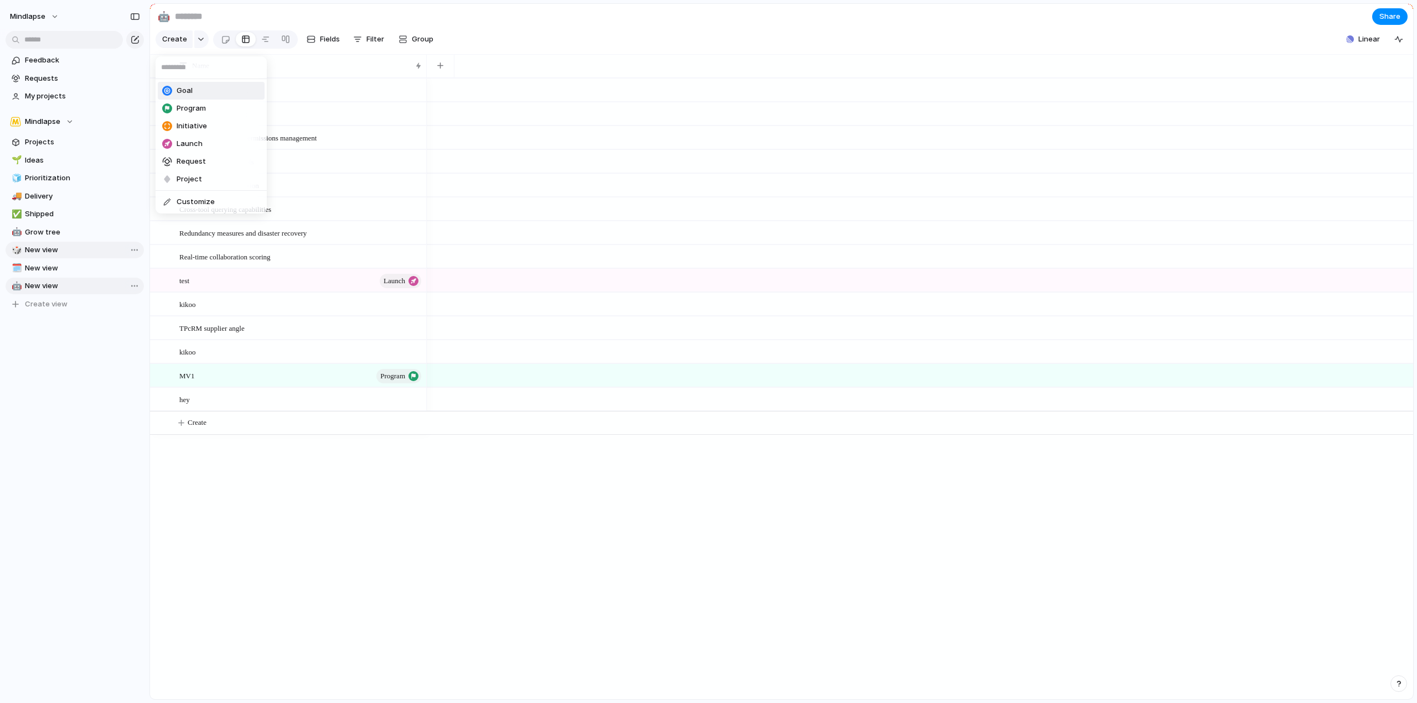
click at [198, 18] on div "Goal Program Initiative Launch Request Project Customize" at bounding box center [708, 351] width 1417 height 703
click at [188, 20] on input at bounding box center [238, 17] width 130 height 20
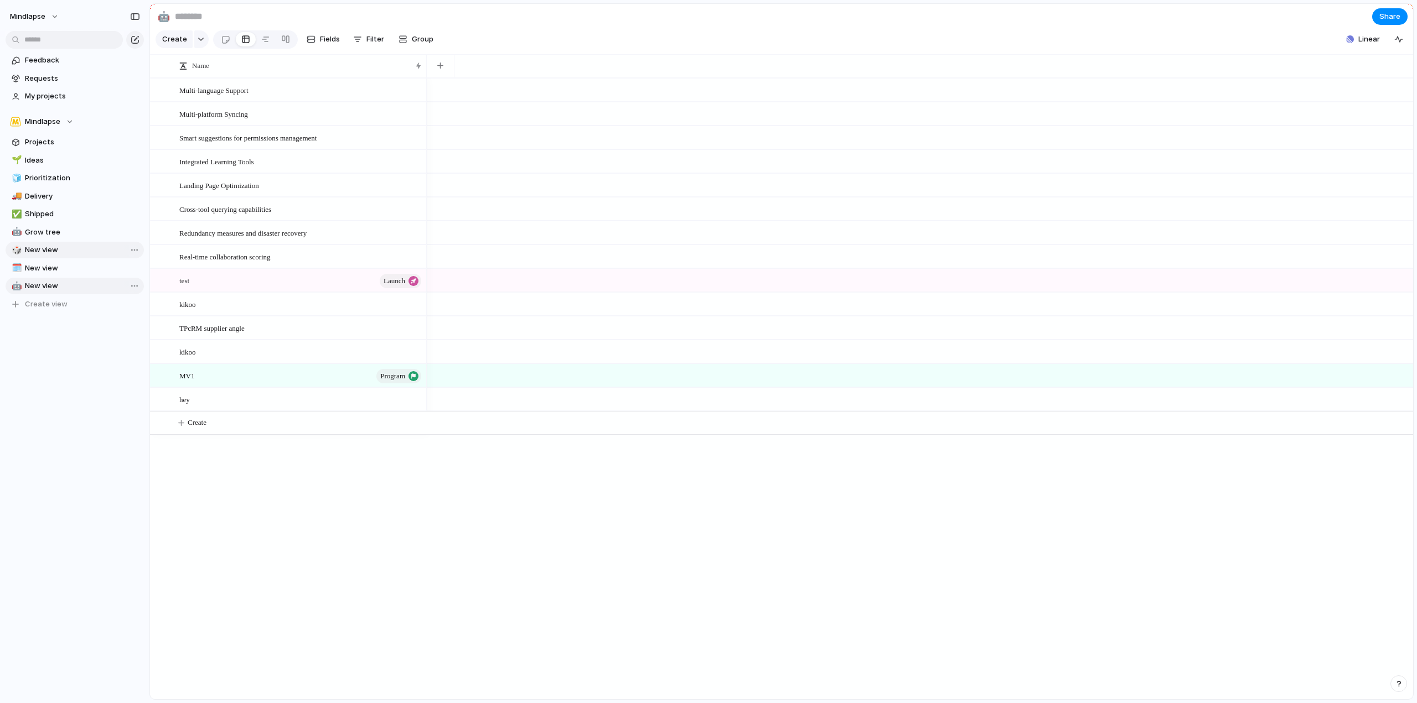
click at [188, 20] on input at bounding box center [238, 17] width 130 height 20
type input "**********"
click at [68, 267] on span "New view" at bounding box center [82, 268] width 115 height 11
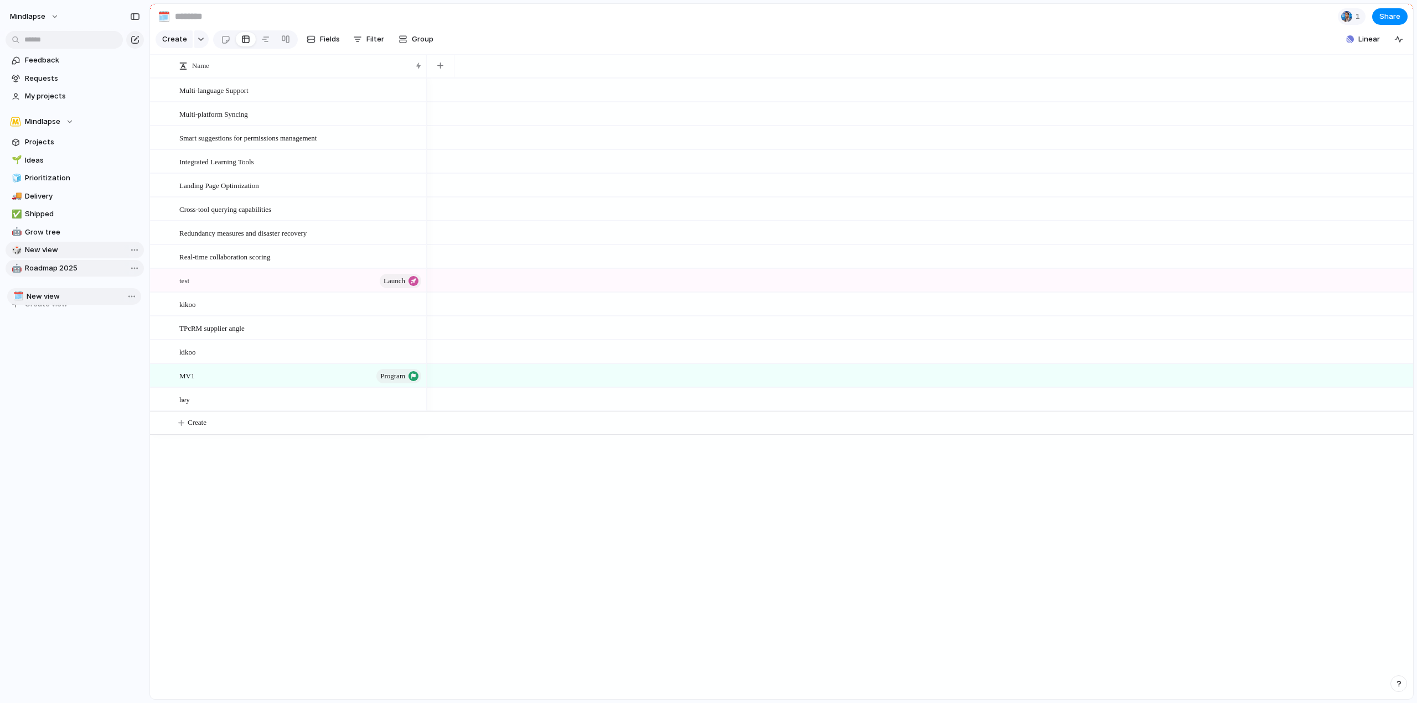
drag, startPoint x: 74, startPoint y: 269, endPoint x: 75, endPoint y: 296, distance: 27.1
drag, startPoint x: 60, startPoint y: 230, endPoint x: 64, endPoint y: 272, distance: 42.3
click at [54, 269] on span "Grow tree" at bounding box center [82, 268] width 115 height 11
click at [209, 22] on input "*********" at bounding box center [238, 17] width 130 height 20
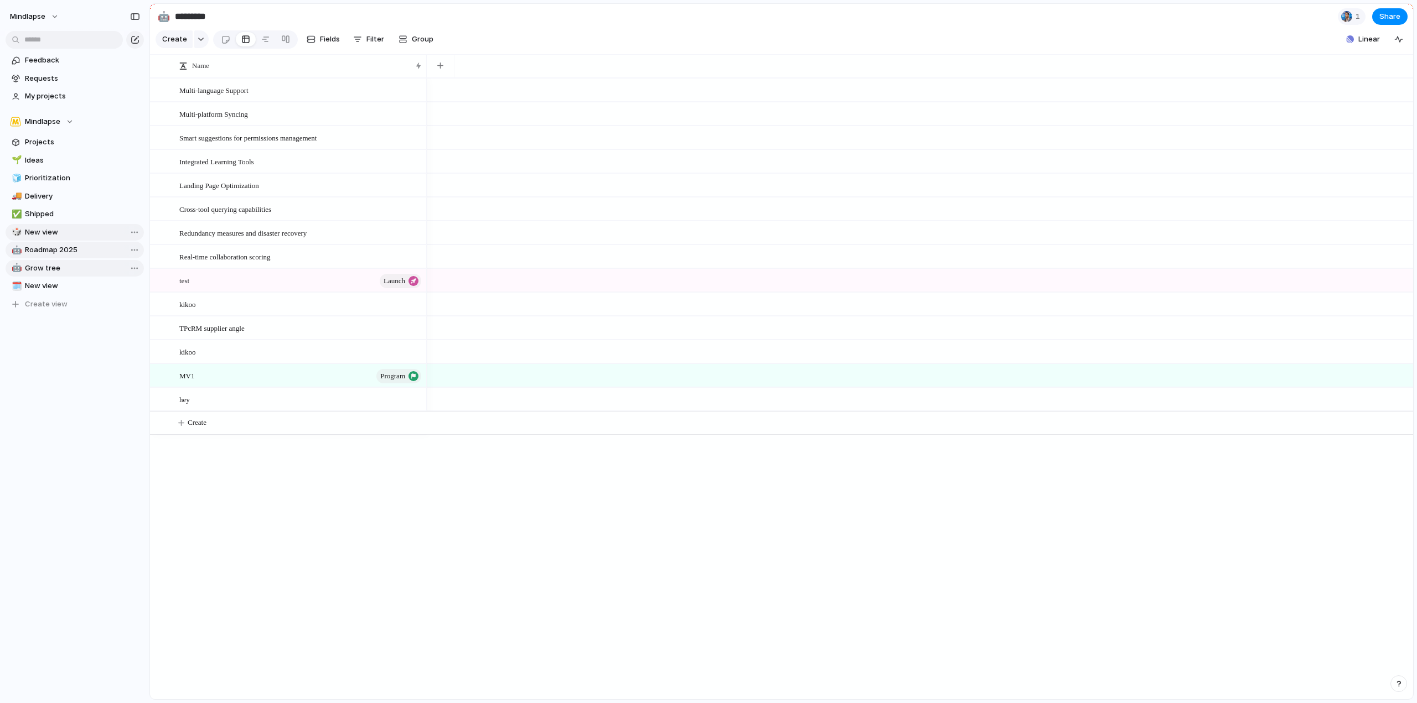
click at [209, 22] on input "*********" at bounding box center [238, 17] width 130 height 20
click at [85, 252] on span "Roadmap 2025" at bounding box center [82, 250] width 115 height 11
type input "**********"
click at [209, 44] on div "Create Fields Filter Group Zoom Collapse" at bounding box center [297, 39] width 283 height 23
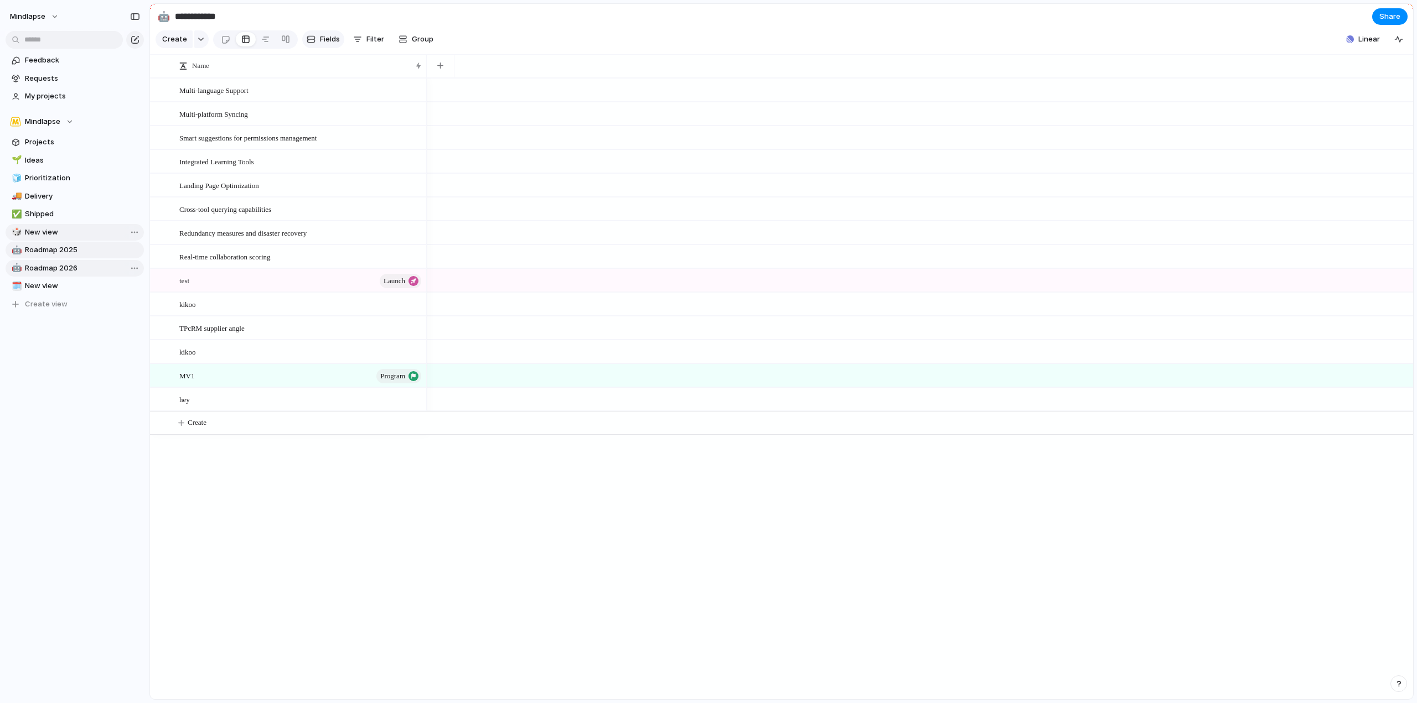
click at [326, 40] on span "Fields" at bounding box center [330, 39] width 20 height 11
click at [329, 39] on span "Fields" at bounding box center [330, 39] width 20 height 11
click at [360, 37] on button "Filter" at bounding box center [369, 39] width 40 height 18
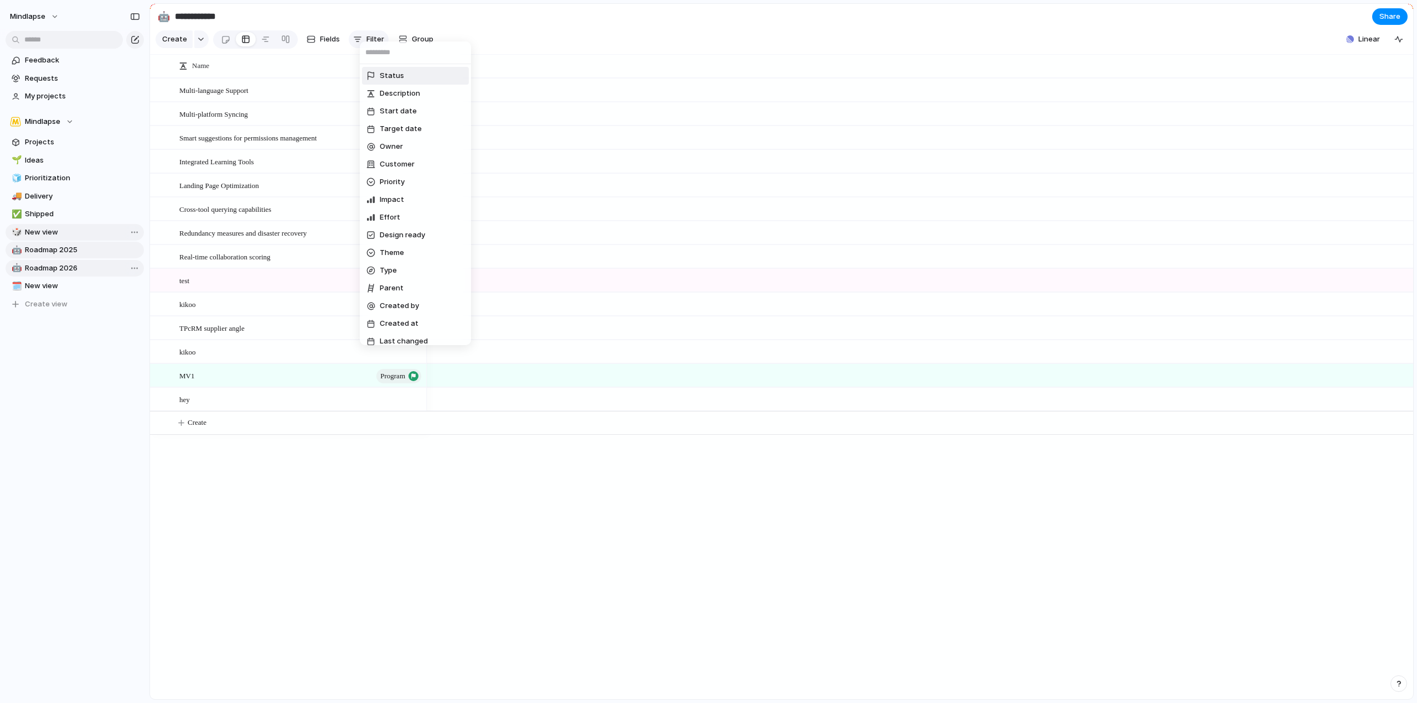
click at [360, 37] on div "Status Description Start date Target date Owner Customer Priority Impact Effort…" at bounding box center [708, 351] width 1417 height 703
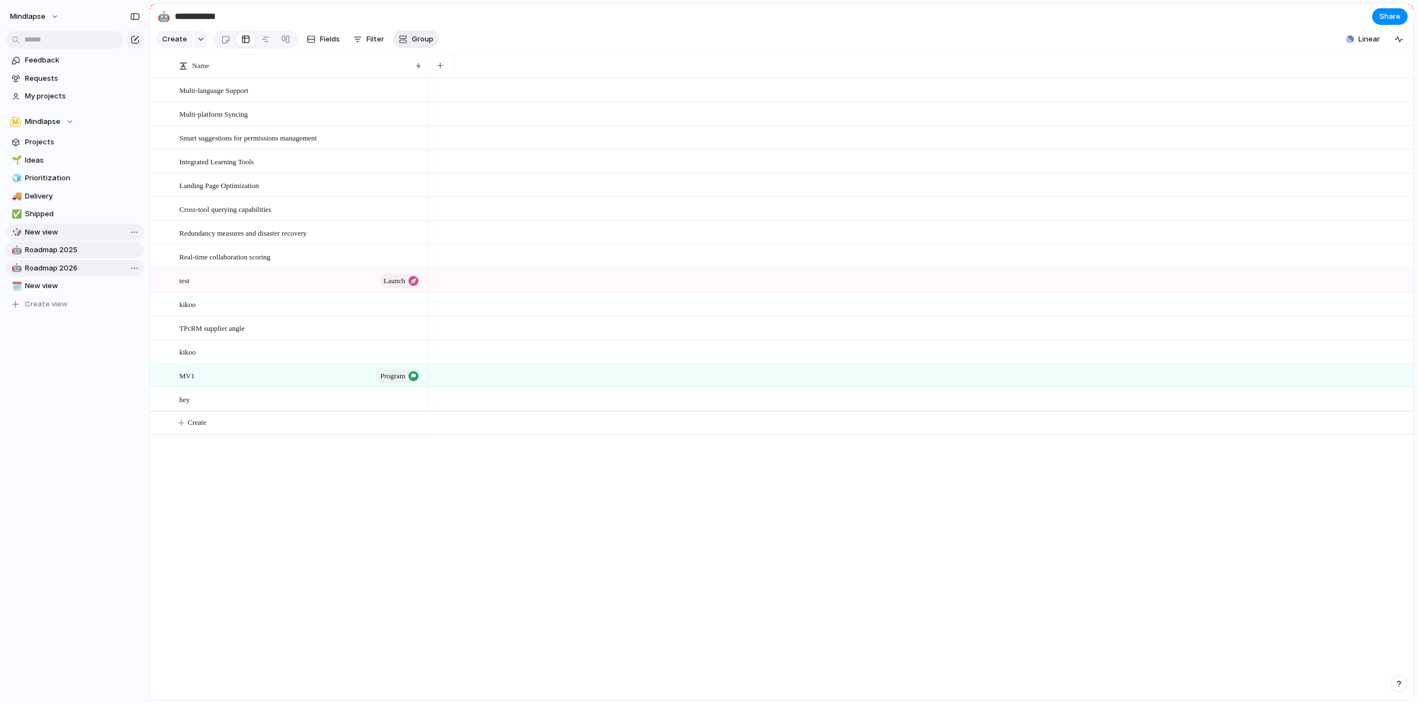
click at [422, 39] on span "Group" at bounding box center [423, 39] width 22 height 11
click at [484, 44] on div "Status Owner Customer Priority Impact Effort Design ready Theme Created by" at bounding box center [708, 351] width 1417 height 703
click at [277, 42] on link at bounding box center [286, 39] width 20 height 18
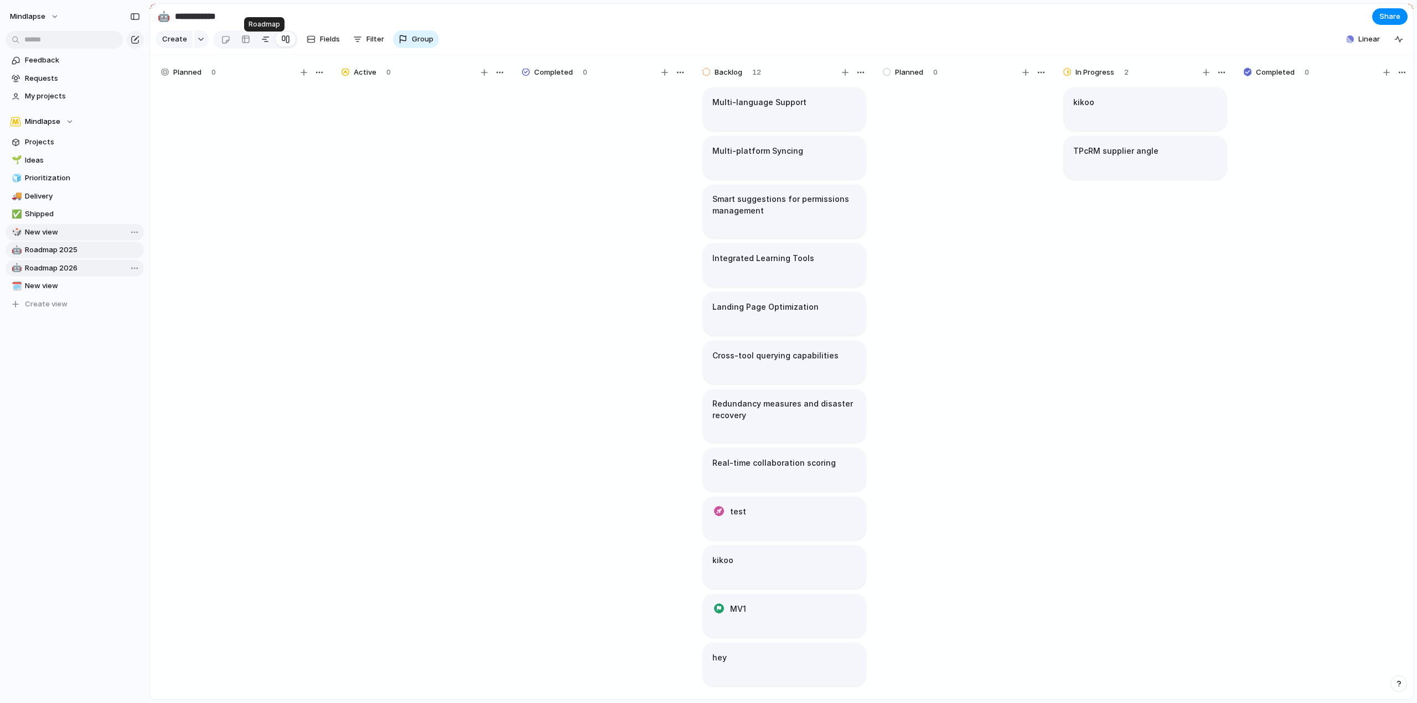
click at [258, 44] on link at bounding box center [266, 39] width 20 height 18
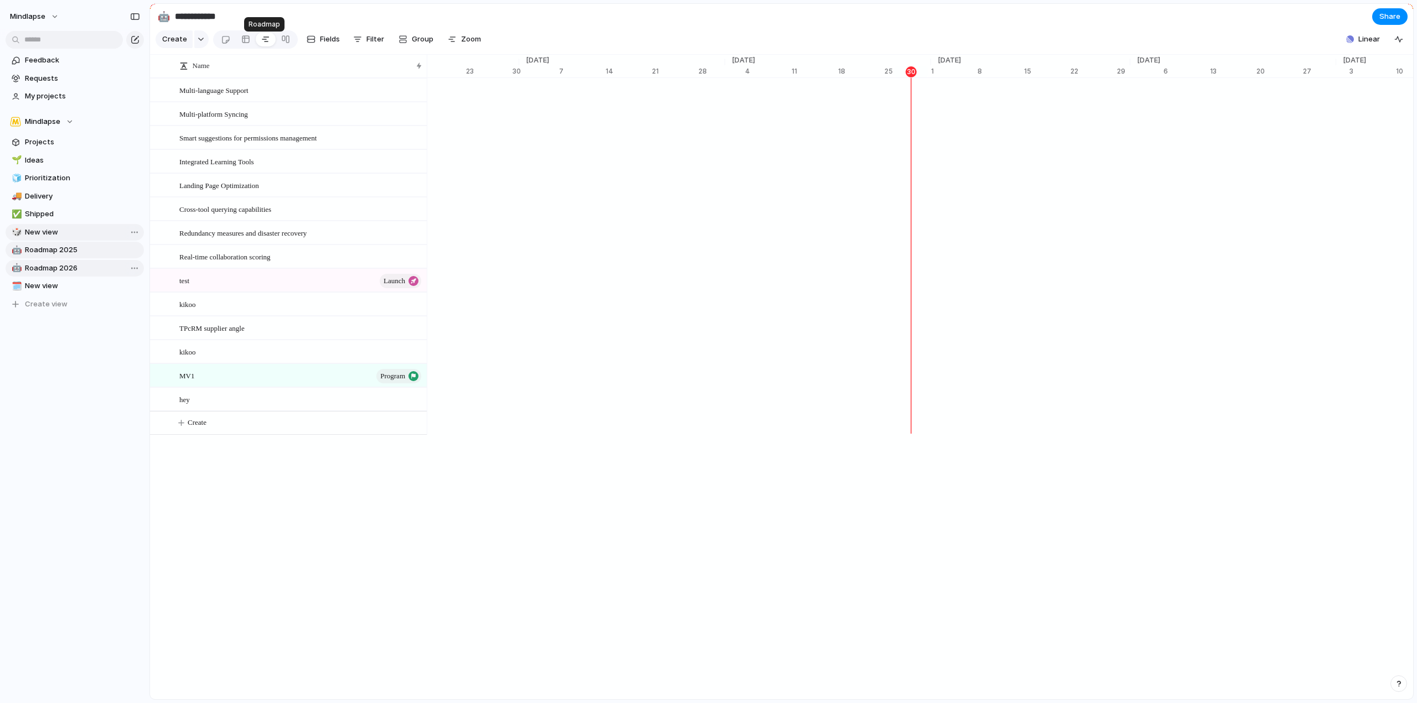
scroll to position [0, 6981]
drag, startPoint x: 256, startPoint y: 476, endPoint x: 235, endPoint y: 142, distance: 335.0
click at [235, 143] on div "Name Multi-language Support Multi-platform Syncing Smart suggestions for permis…" at bounding box center [781, 377] width 1263 height 645
click at [221, 96] on span "Multi-language Support" at bounding box center [213, 90] width 69 height 13
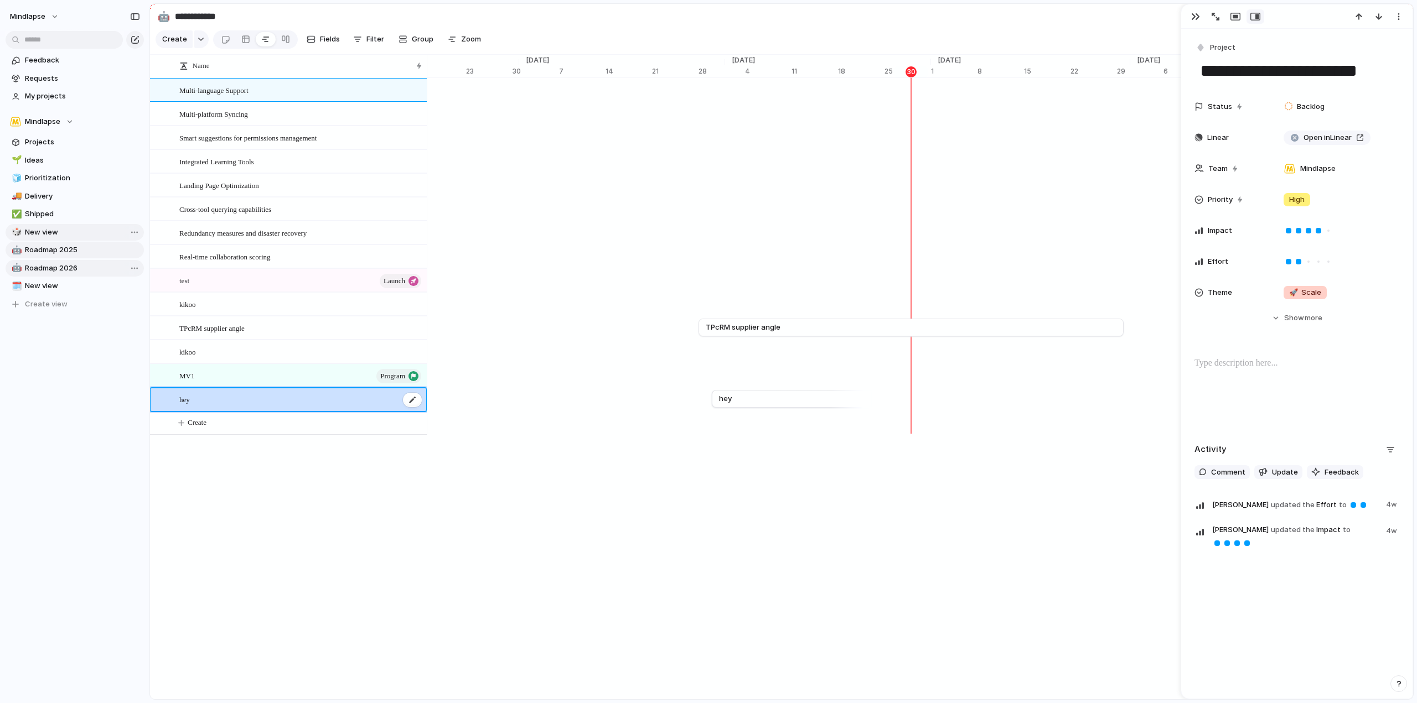
click at [239, 403] on div "hey" at bounding box center [301, 400] width 244 height 23
click at [248, 95] on span "Multi-language Support" at bounding box center [213, 90] width 69 height 13
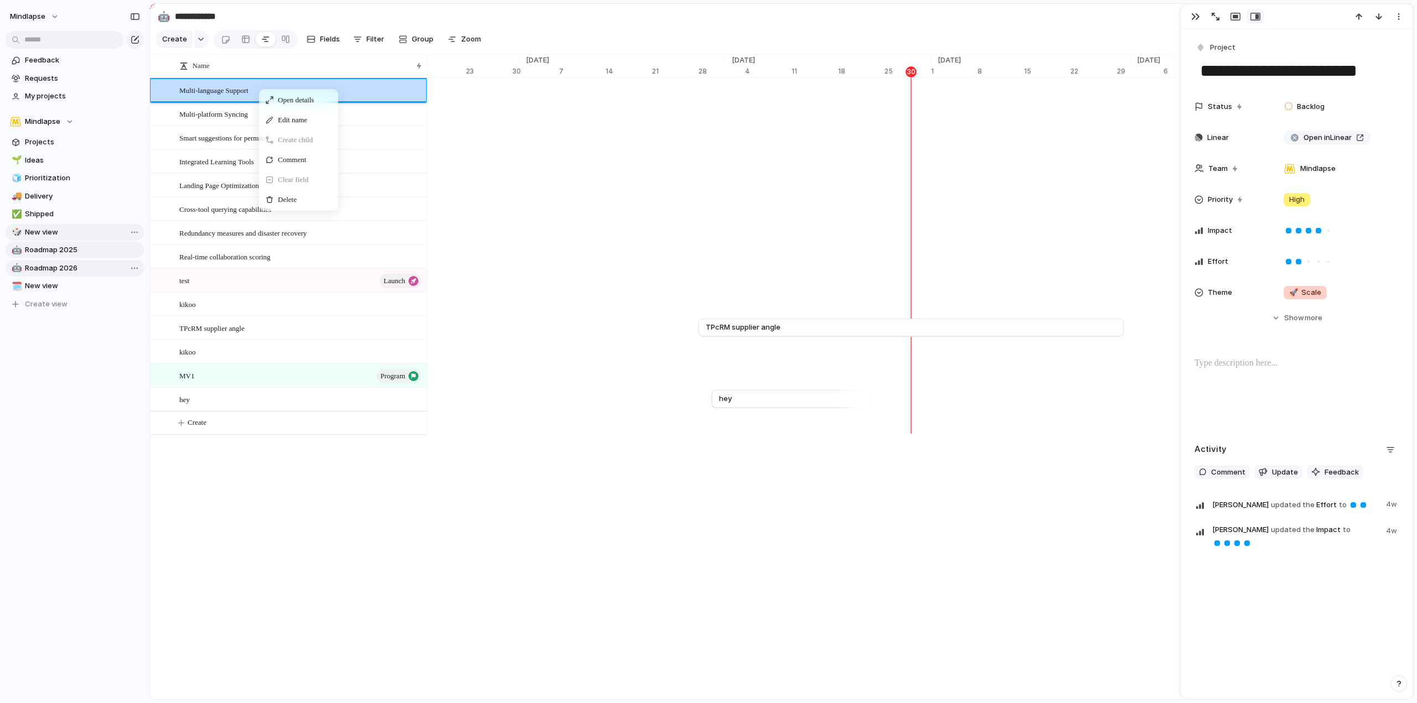
click at [296, 205] on span "Delete" at bounding box center [287, 199] width 19 height 11
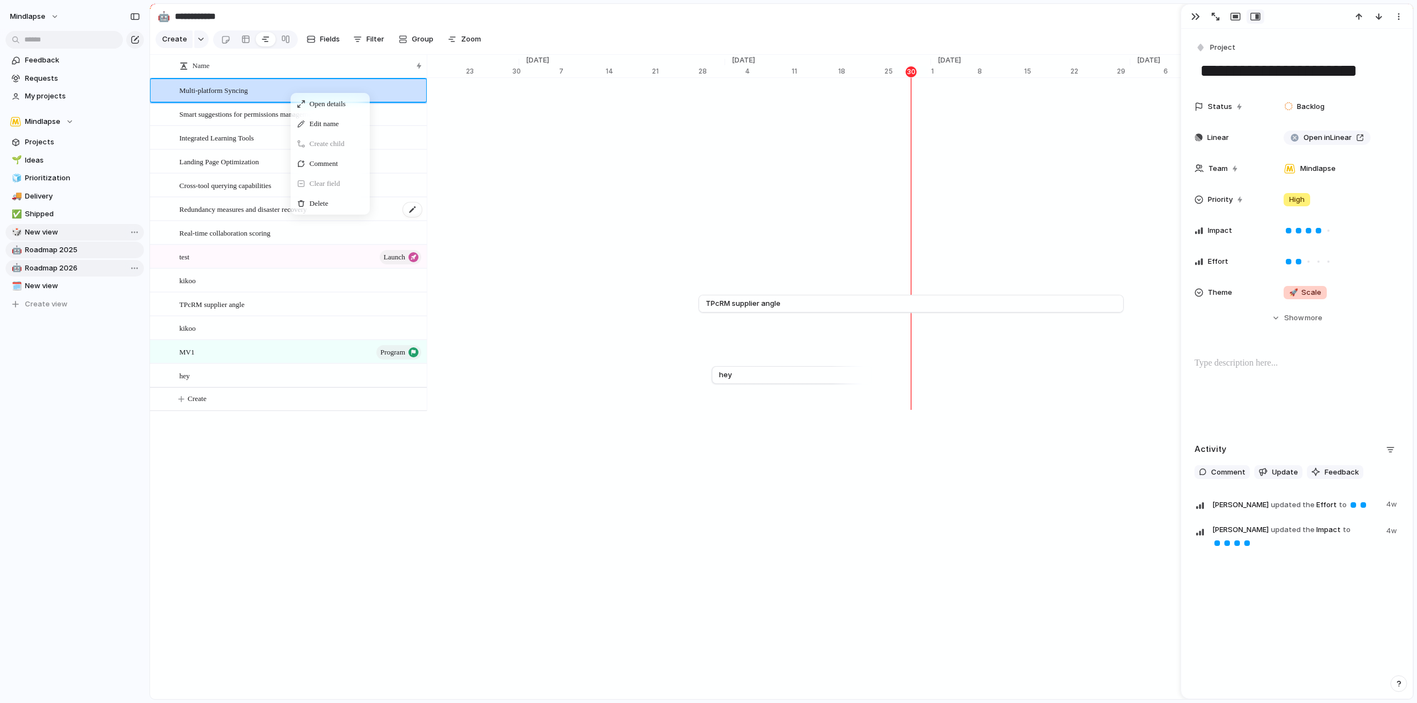
click at [308, 213] on div "Delete" at bounding box center [330, 204] width 75 height 18
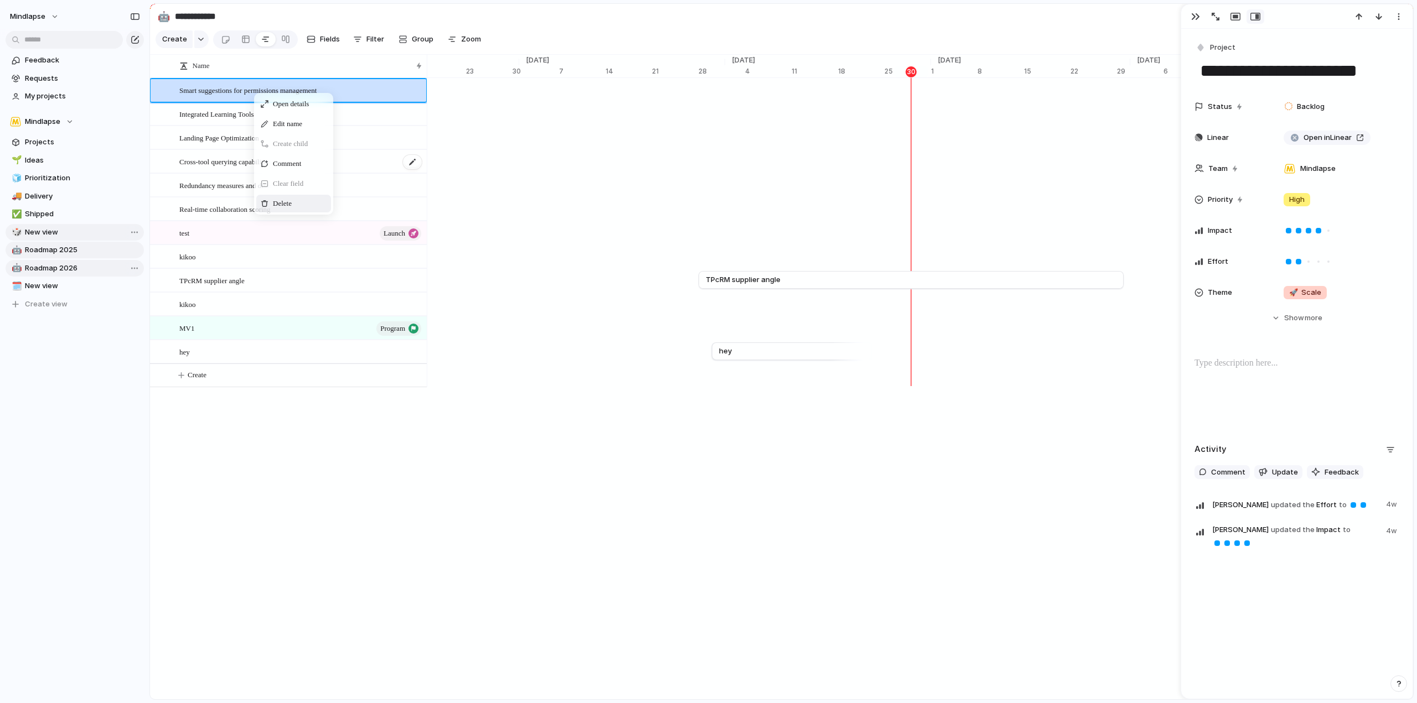
drag, startPoint x: 284, startPoint y: 214, endPoint x: 274, endPoint y: 161, distance: 54.1
click at [284, 209] on span "Delete" at bounding box center [282, 203] width 19 height 11
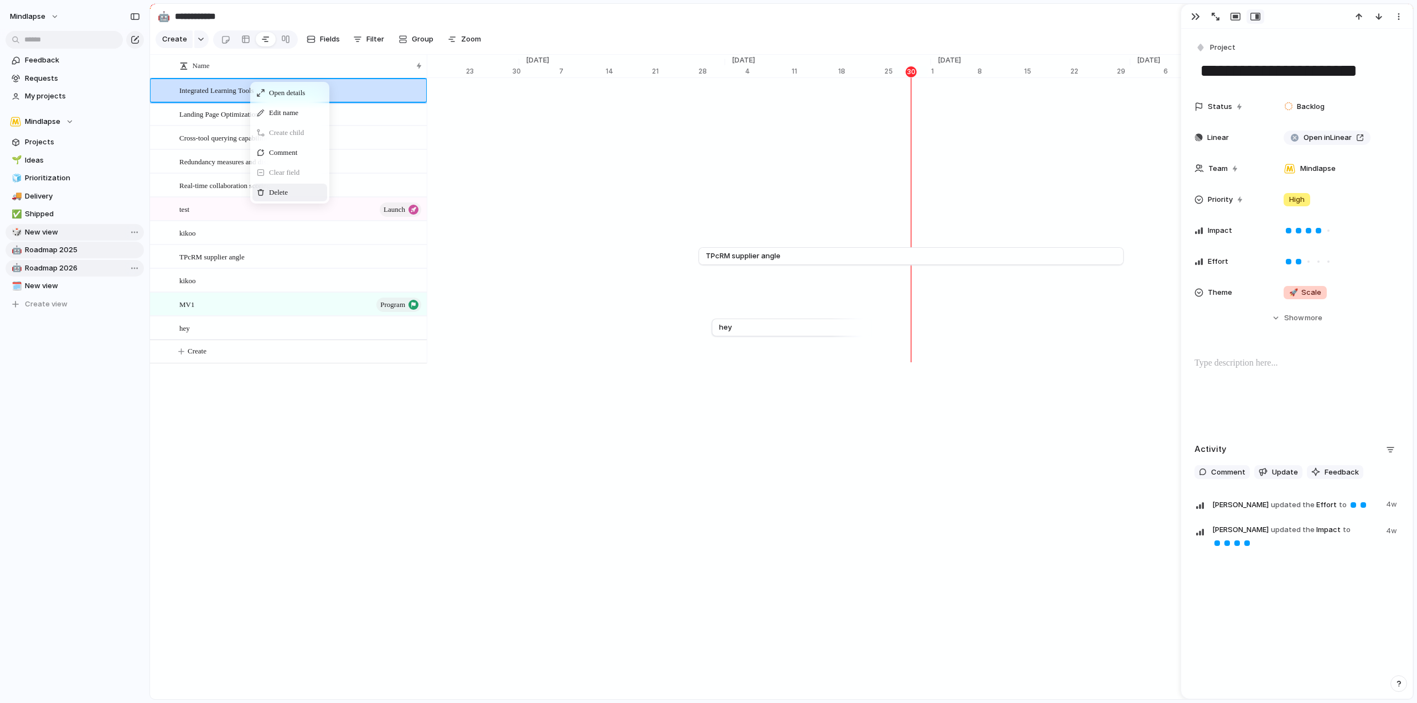
click at [279, 198] on span "Delete" at bounding box center [278, 192] width 19 height 11
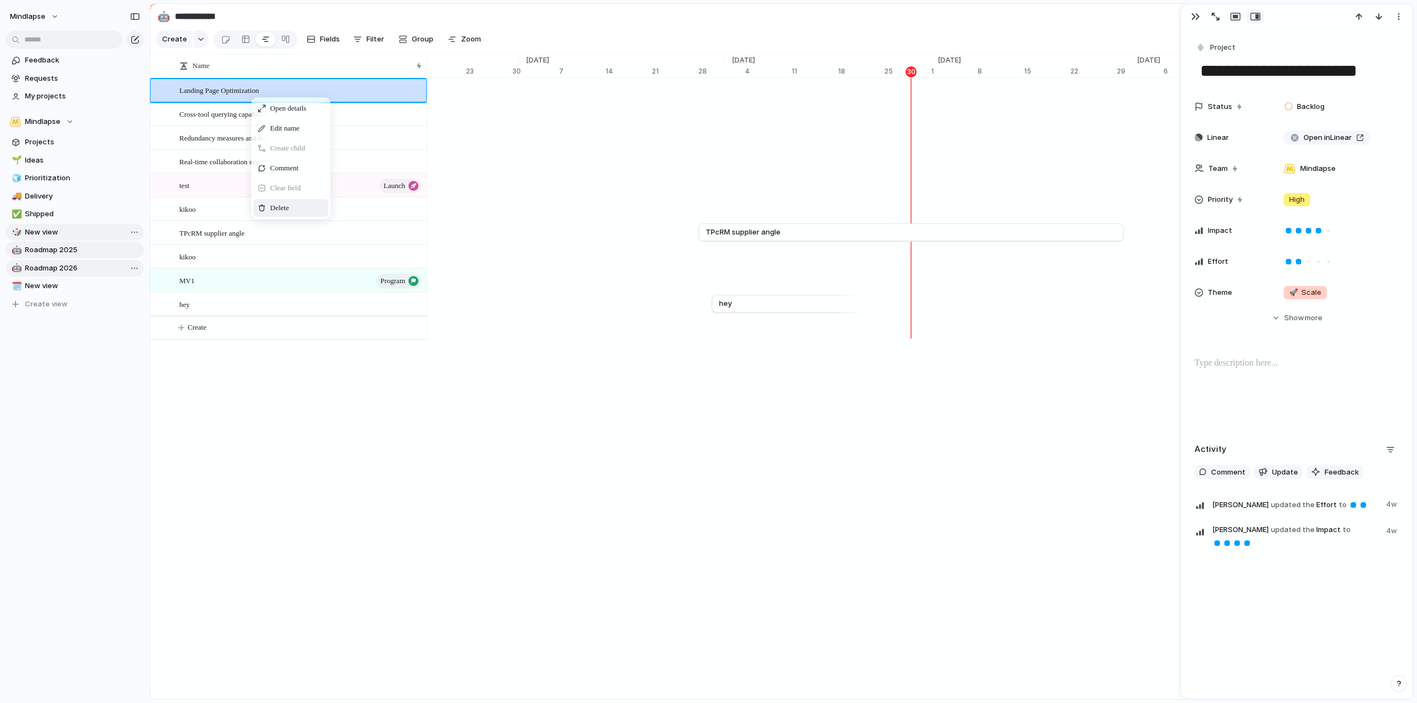
click at [274, 214] on span "Delete" at bounding box center [279, 208] width 19 height 11
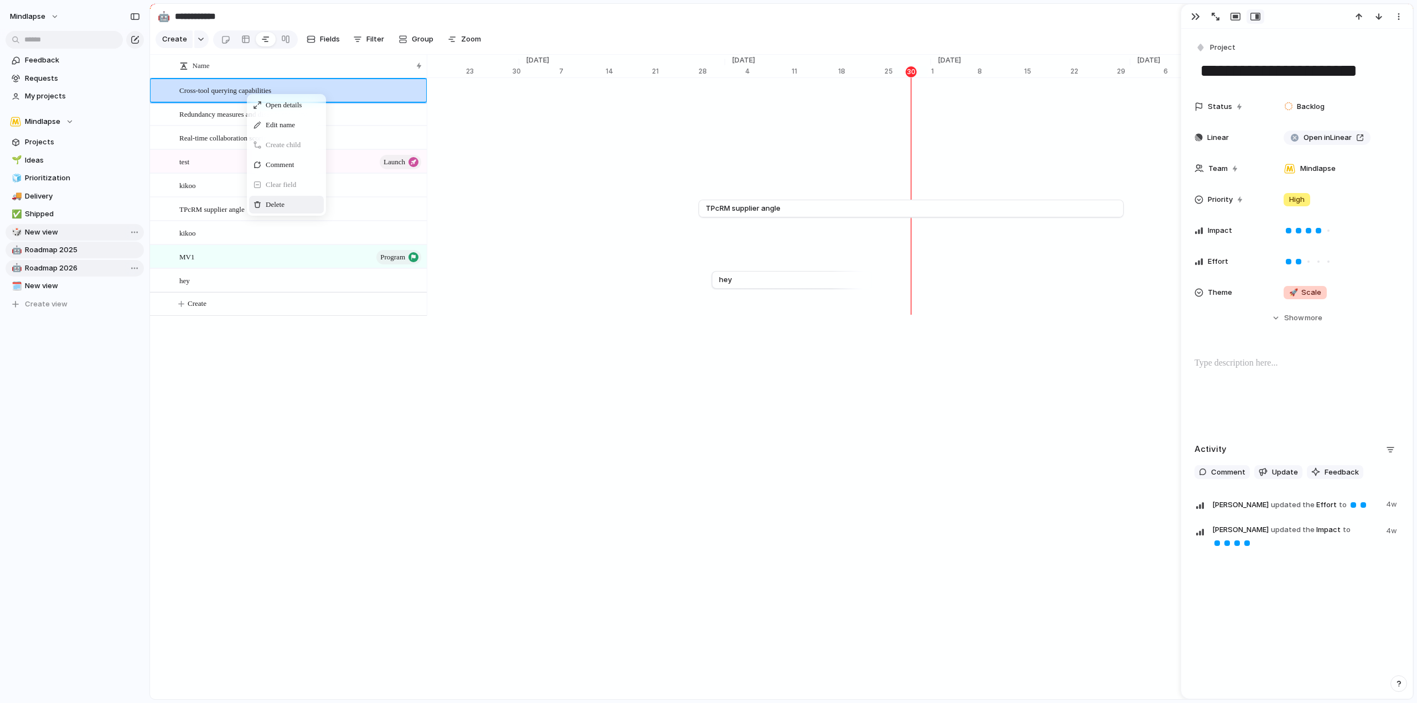
click at [272, 210] on span "Delete" at bounding box center [275, 204] width 19 height 11
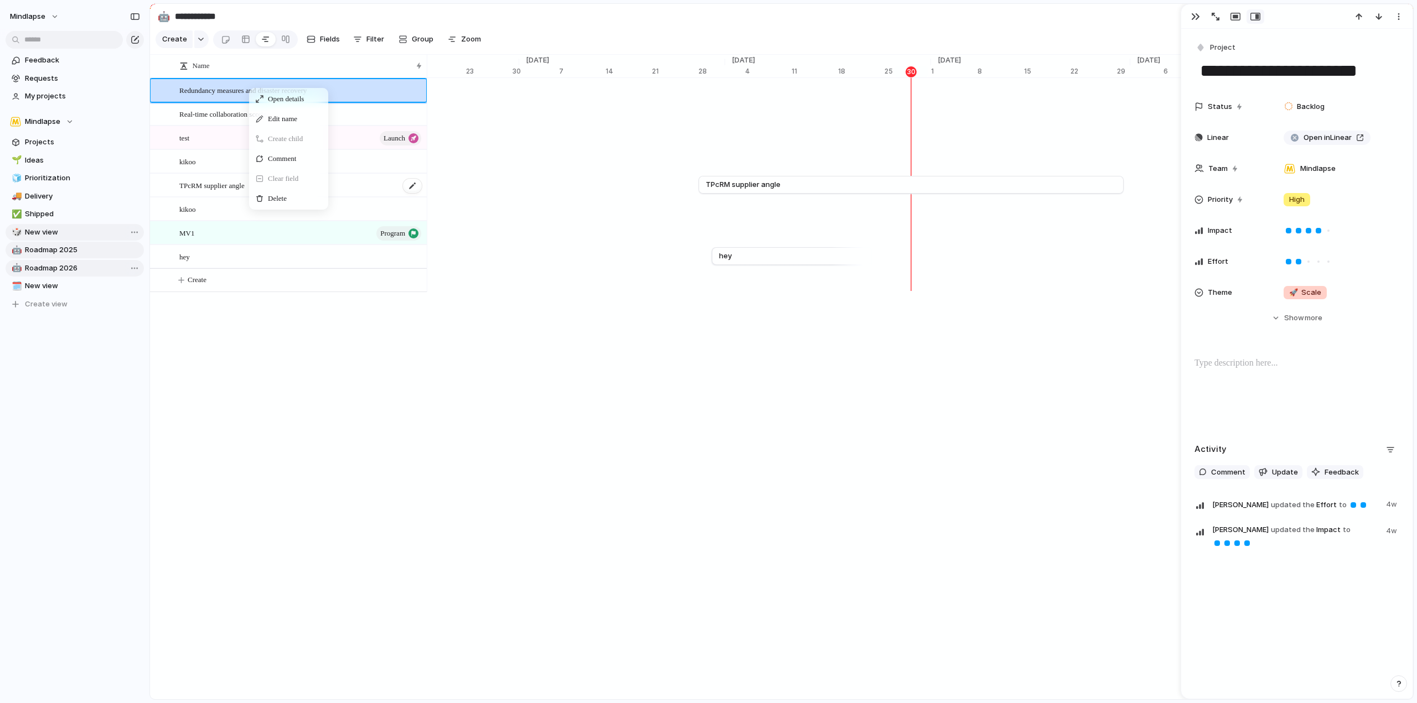
drag, startPoint x: 274, startPoint y: 201, endPoint x: 271, endPoint y: 183, distance: 18.6
click at [275, 204] on div "Delete" at bounding box center [288, 199] width 75 height 18
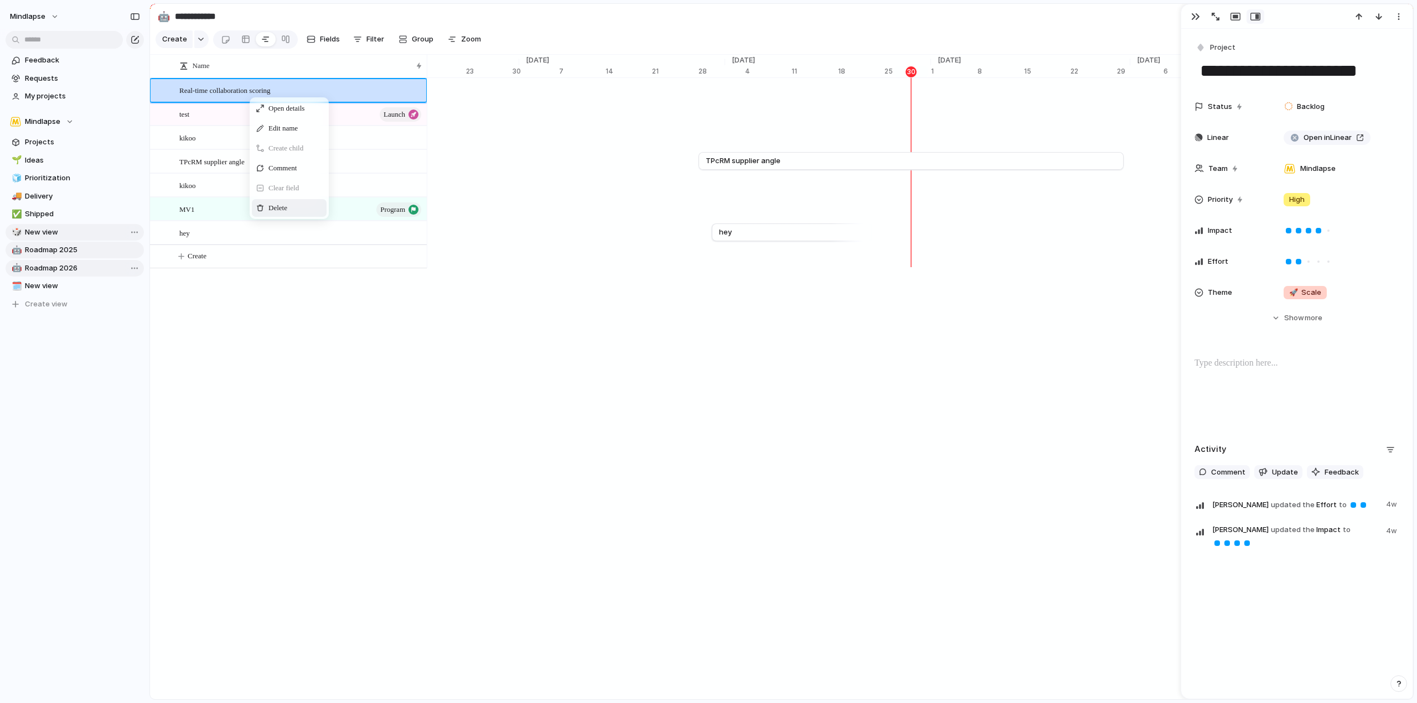
click at [281, 214] on span "Delete" at bounding box center [277, 208] width 19 height 11
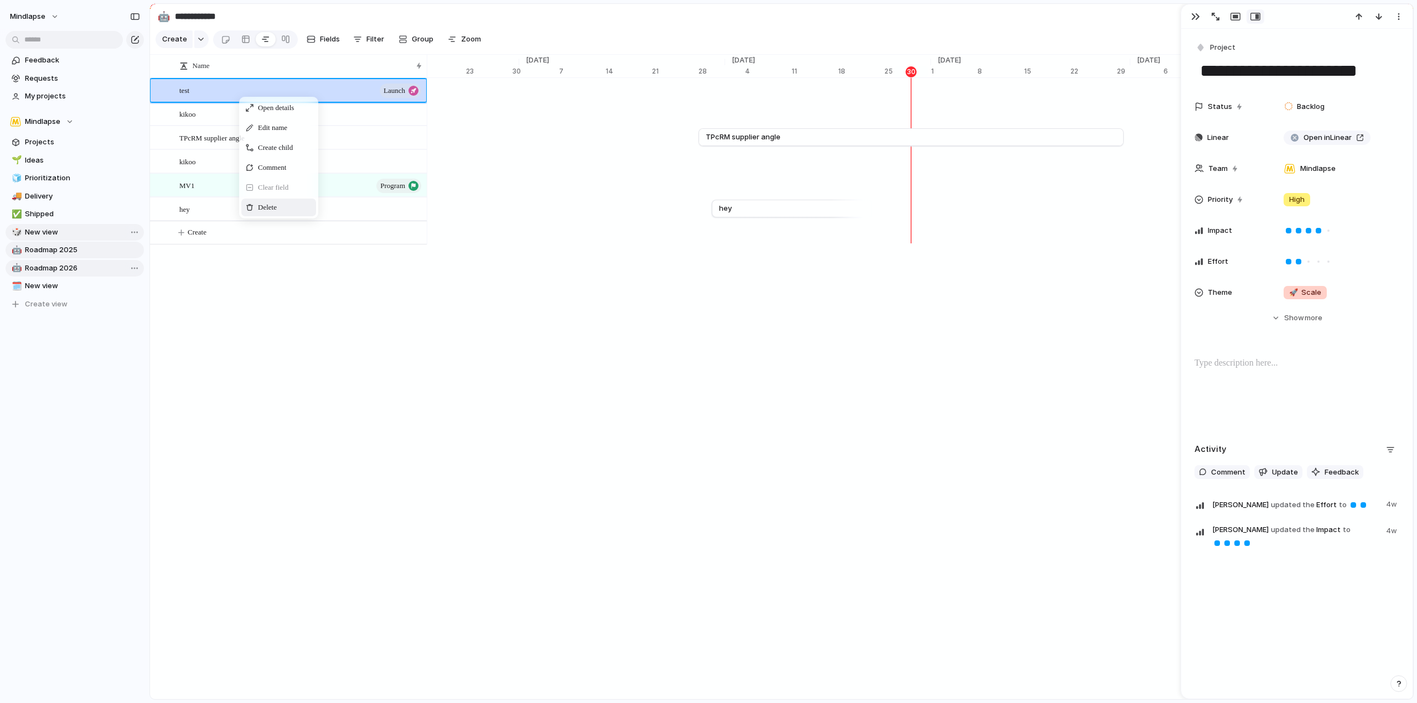
click at [275, 213] on span "Delete" at bounding box center [267, 207] width 19 height 11
click at [273, 208] on span "Delete" at bounding box center [272, 203] width 19 height 11
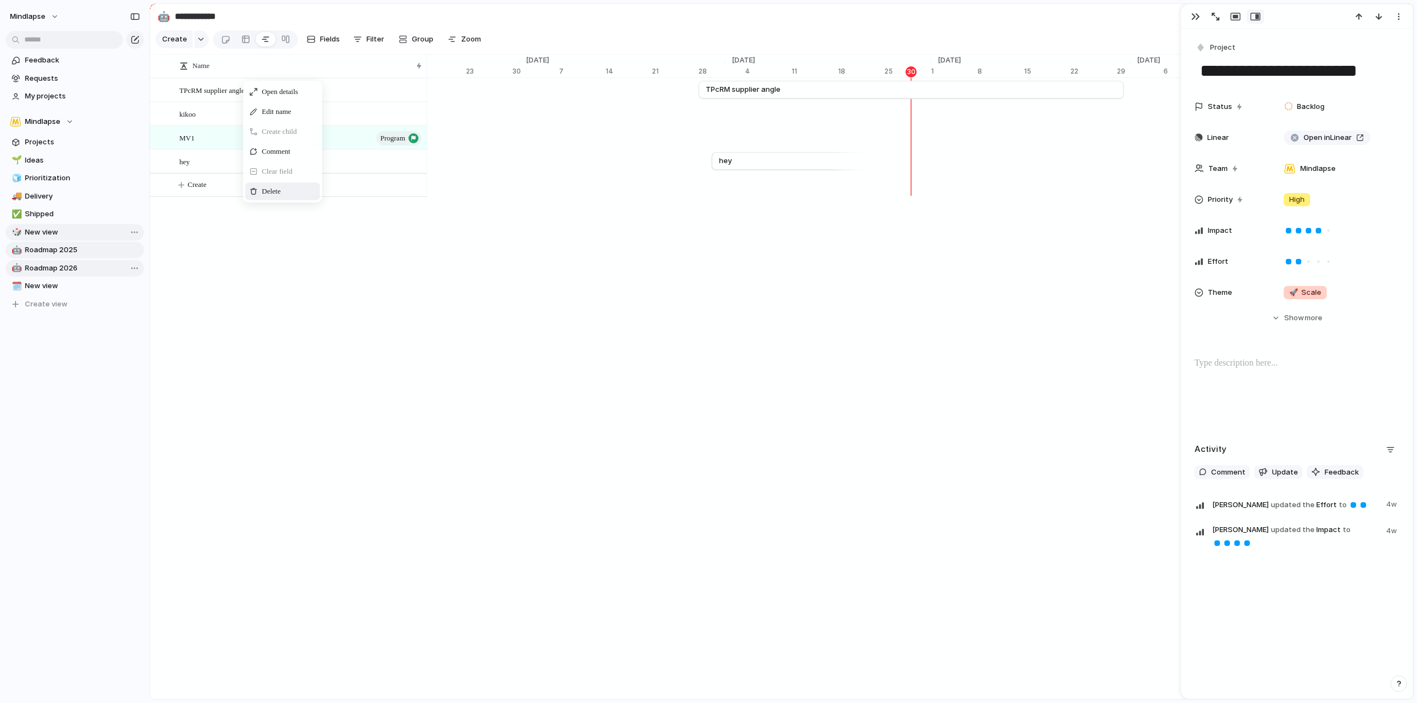
click at [278, 196] on div "Open details Edit name Create child Comment Clear field Delete" at bounding box center [282, 142] width 79 height 122
click at [281, 197] on span "Delete" at bounding box center [271, 191] width 19 height 11
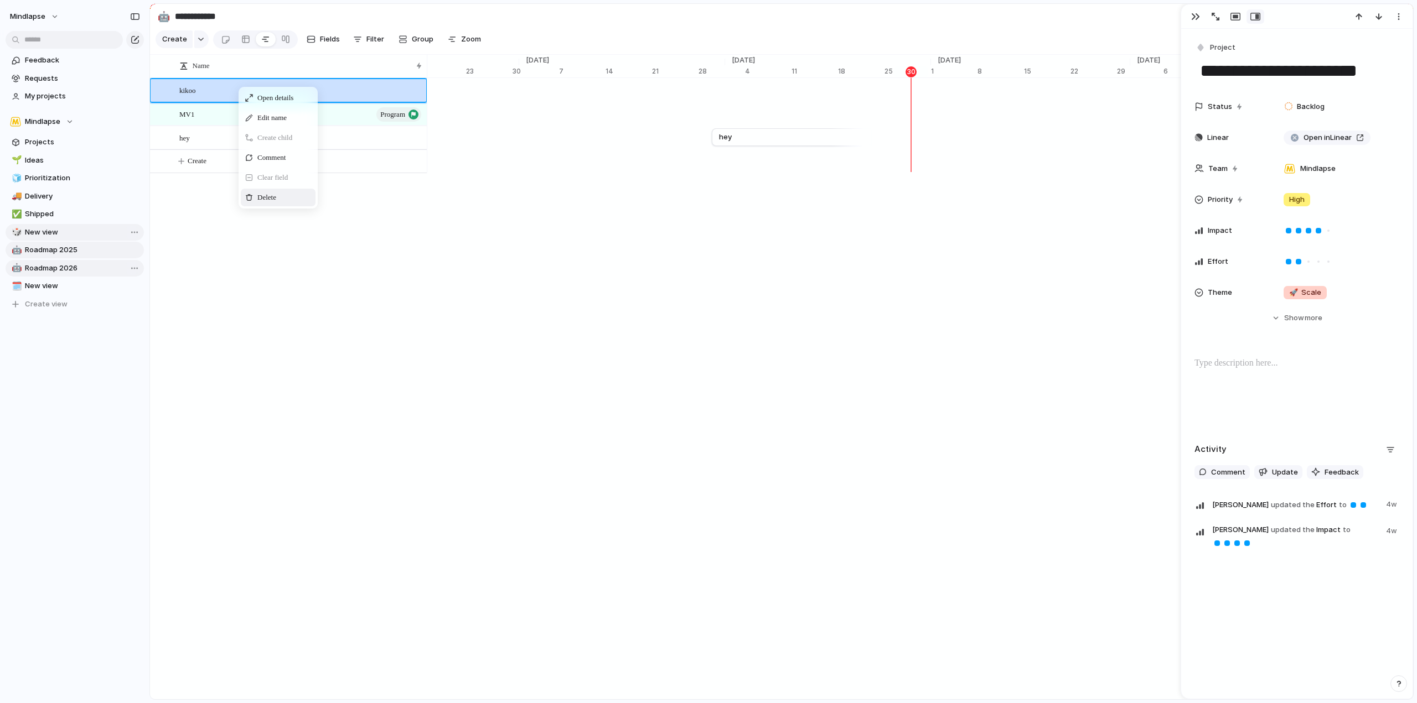
click at [273, 203] on span "Delete" at bounding box center [266, 197] width 19 height 11
click at [272, 196] on span "Delete" at bounding box center [266, 190] width 19 height 11
click at [267, 196] on span "Delete" at bounding box center [257, 190] width 19 height 11
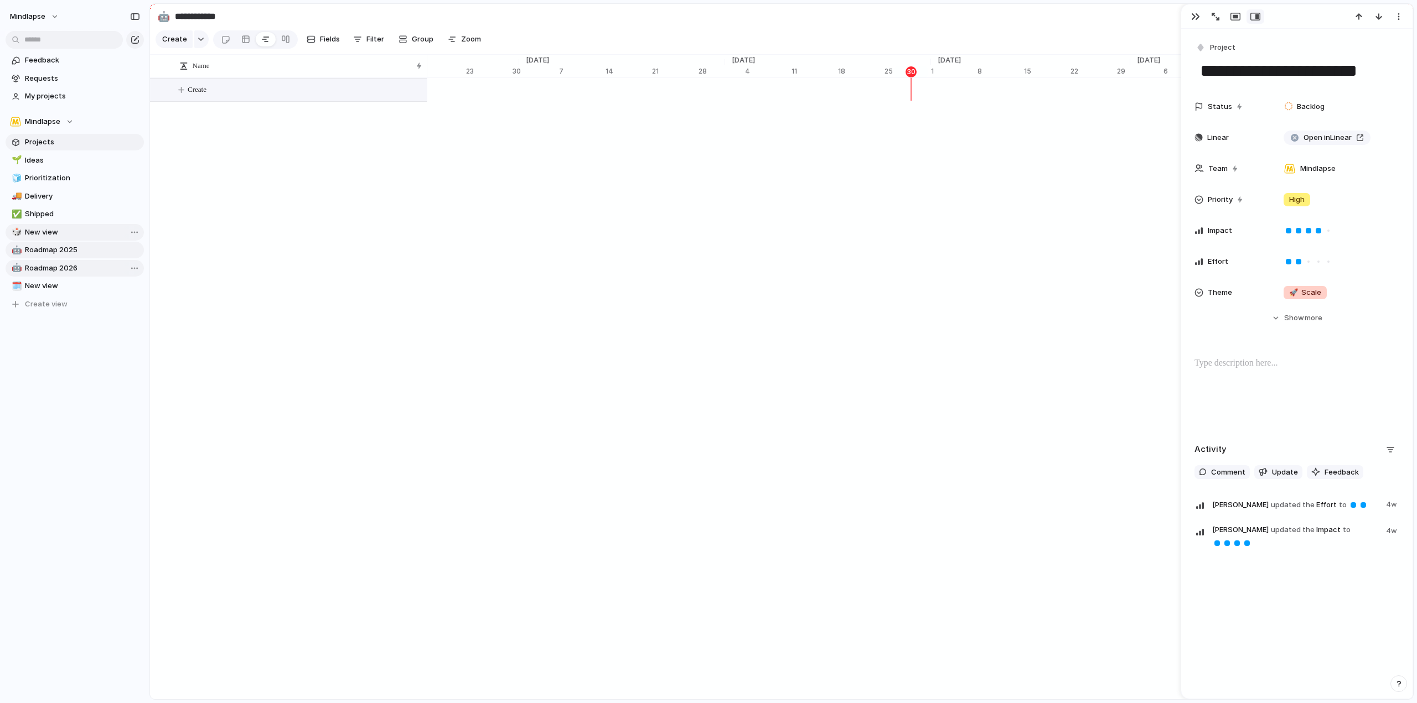
click at [53, 142] on span "Projects" at bounding box center [82, 142] width 115 height 11
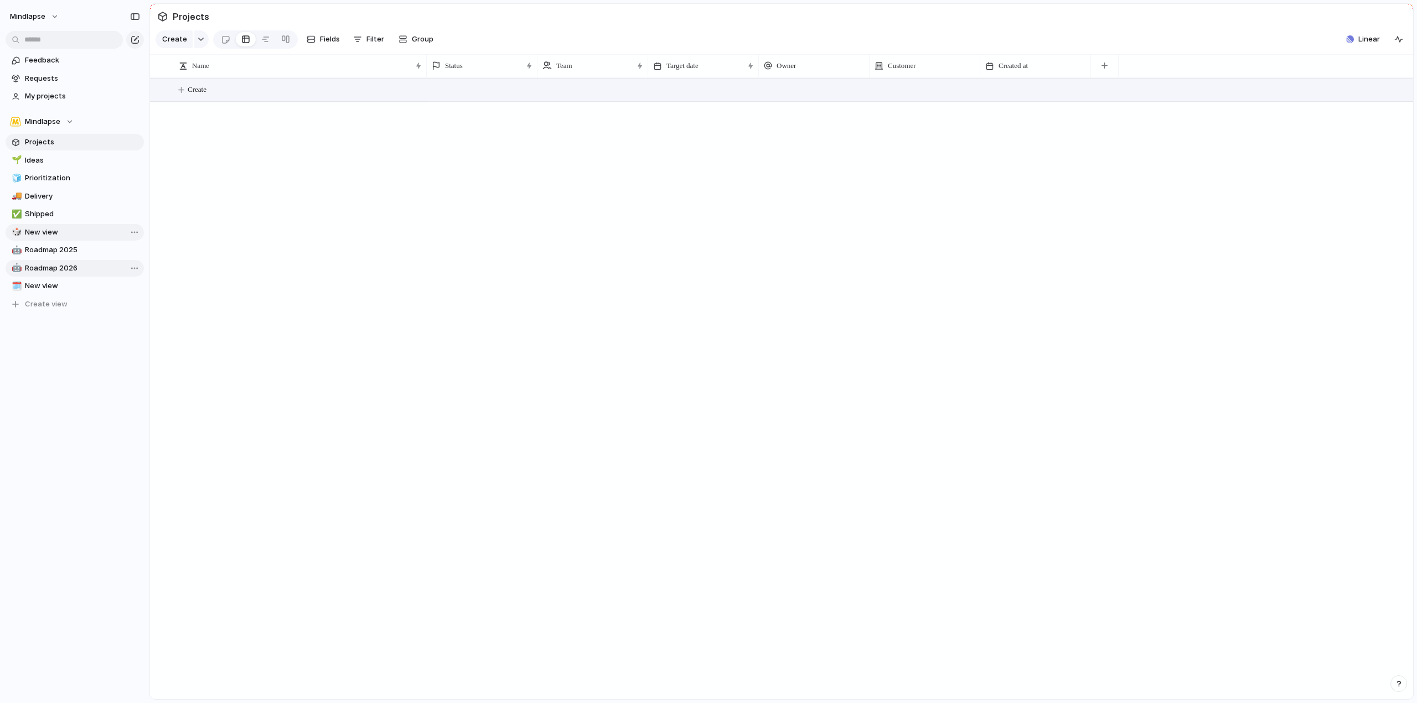
click at [182, 96] on button "Create" at bounding box center [795, 90] width 1269 height 23
click at [67, 162] on span "Ideas" at bounding box center [82, 160] width 115 height 11
click at [76, 178] on span "Prioritization" at bounding box center [82, 178] width 115 height 11
click at [82, 195] on span "Delivery" at bounding box center [82, 196] width 115 height 11
click at [77, 172] on link "🧊 Prioritization" at bounding box center [75, 178] width 138 height 17
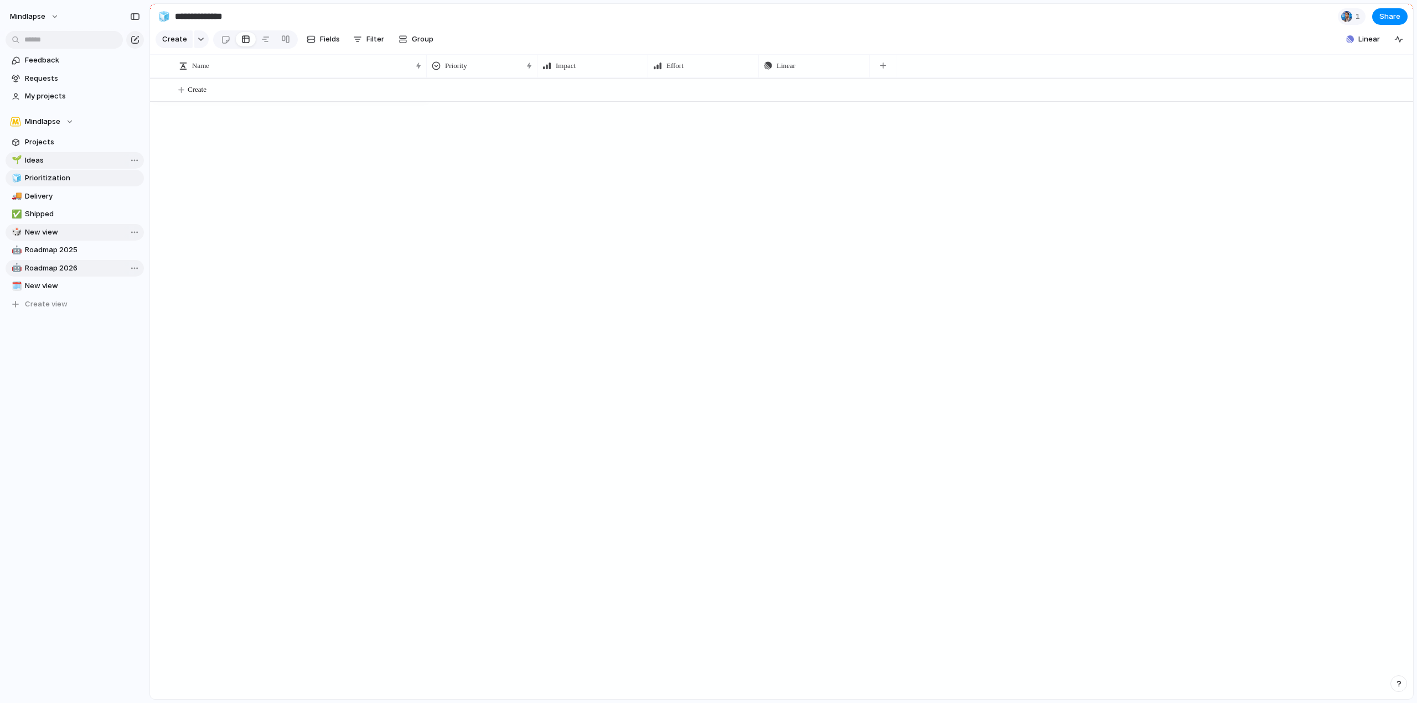
click at [74, 153] on link "🌱 Ideas" at bounding box center [75, 160] width 138 height 17
type input "*****"
click at [74, 77] on span "Requests" at bounding box center [82, 78] width 115 height 11
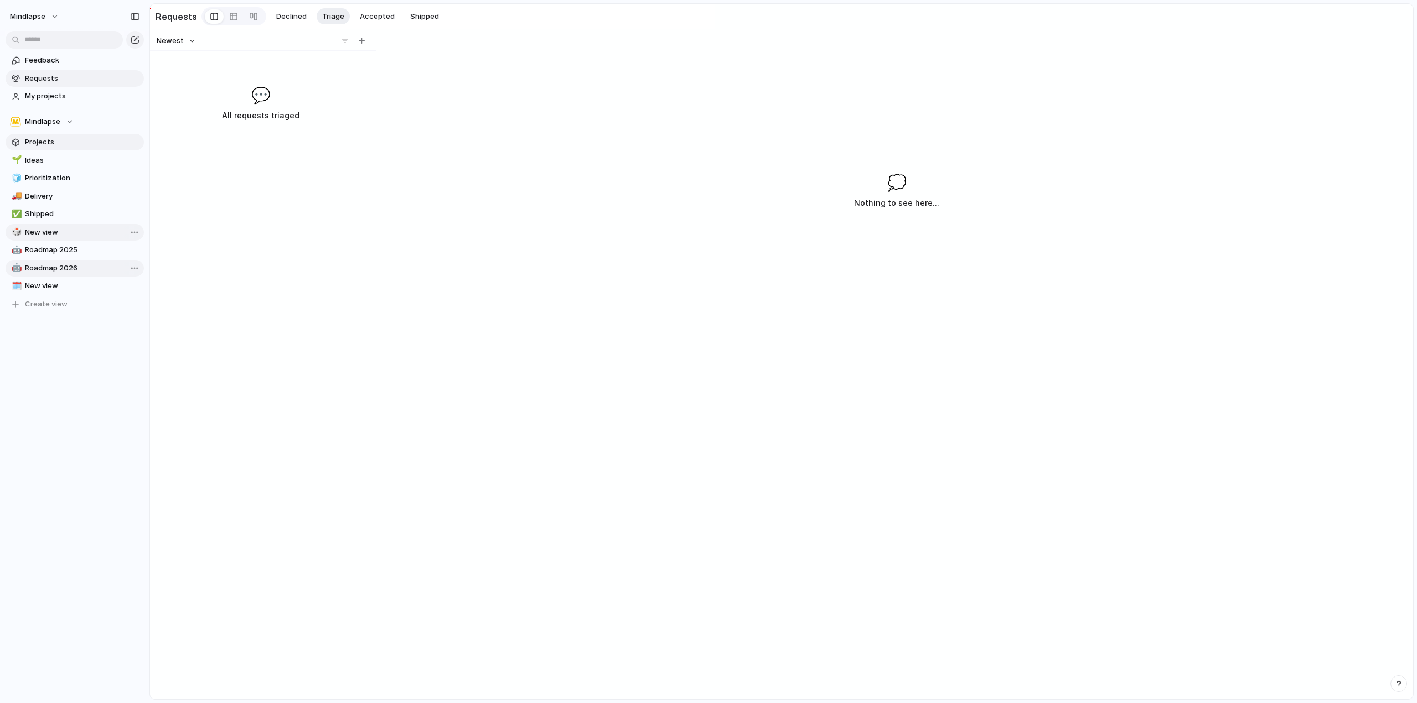
click at [73, 137] on span "Projects" at bounding box center [82, 142] width 115 height 11
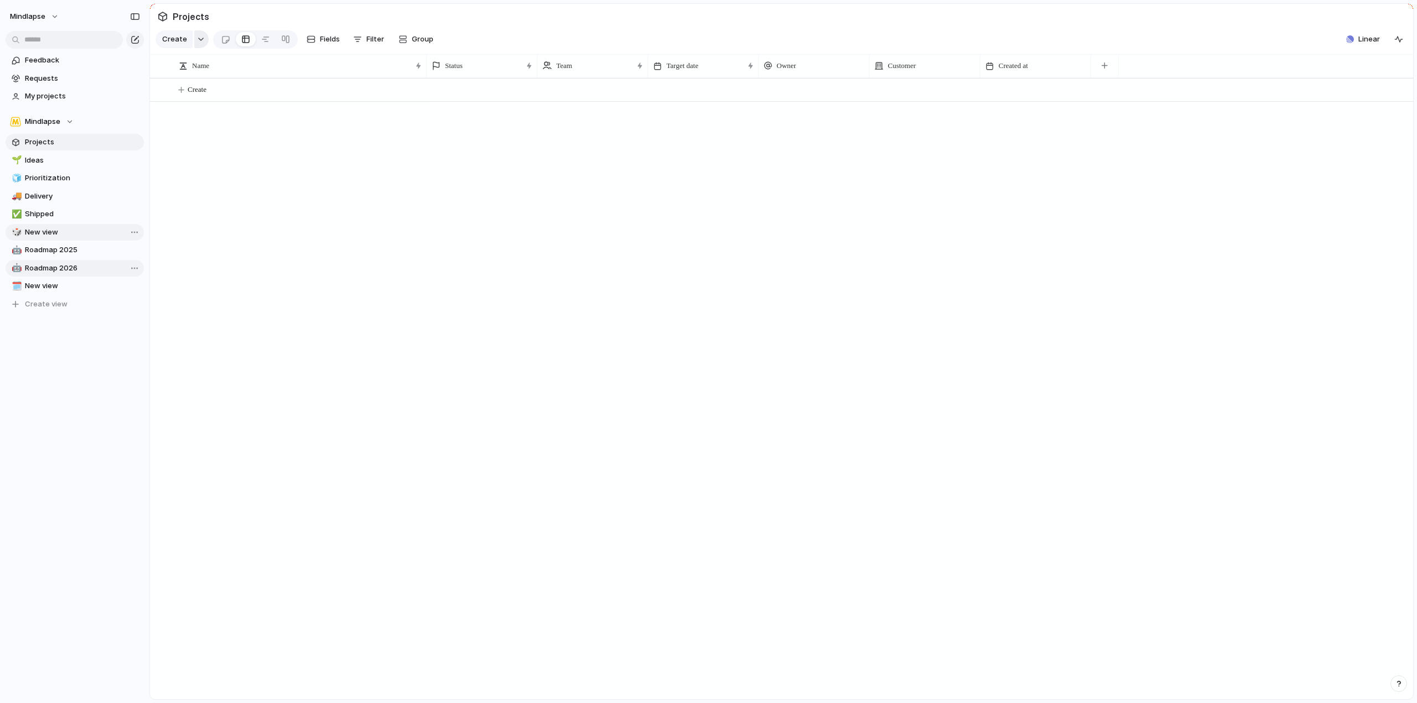
click at [198, 42] on div "button" at bounding box center [201, 39] width 8 height 4
click at [208, 103] on li "Program" at bounding box center [211, 109] width 107 height 18
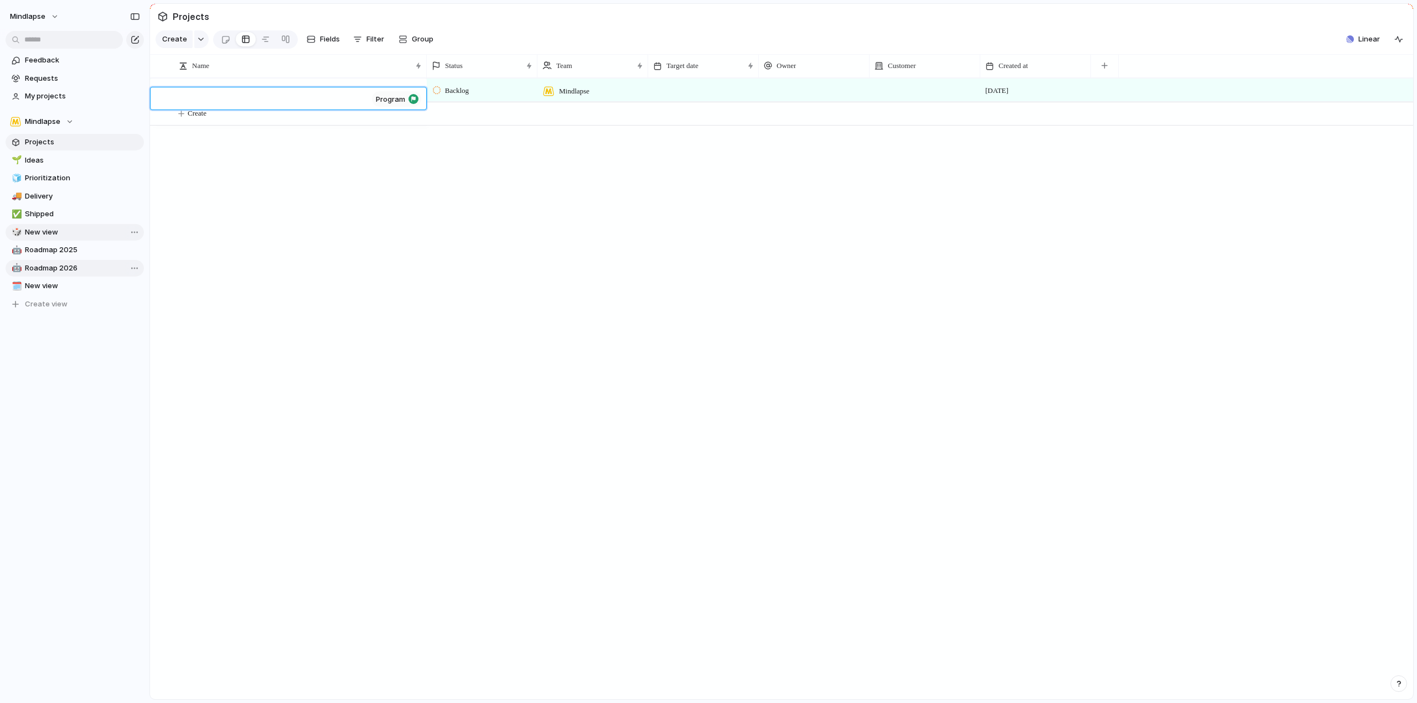
click at [210, 102] on textarea at bounding box center [273, 100] width 188 height 13
type textarea "**********"
click at [224, 115] on button "Create" at bounding box center [795, 113] width 1269 height 23
click at [183, 125] on button "Create" at bounding box center [795, 113] width 1269 height 23
click at [254, 123] on textarea at bounding box center [298, 123] width 239 height 13
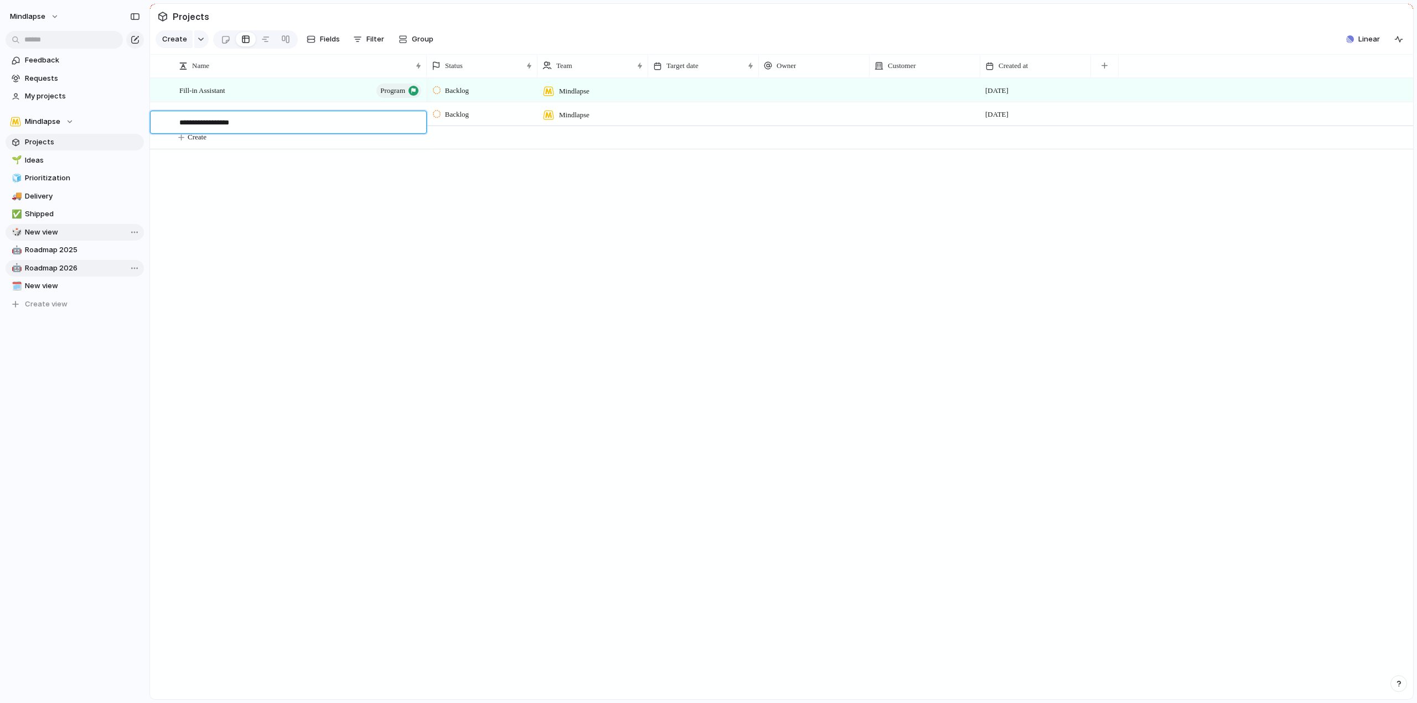
type textarea "**********"
click at [239, 144] on textarea at bounding box center [298, 147] width 239 height 13
type textarea "**********"
click at [239, 146] on div "Cyber Evaluation" at bounding box center [301, 138] width 244 height 23
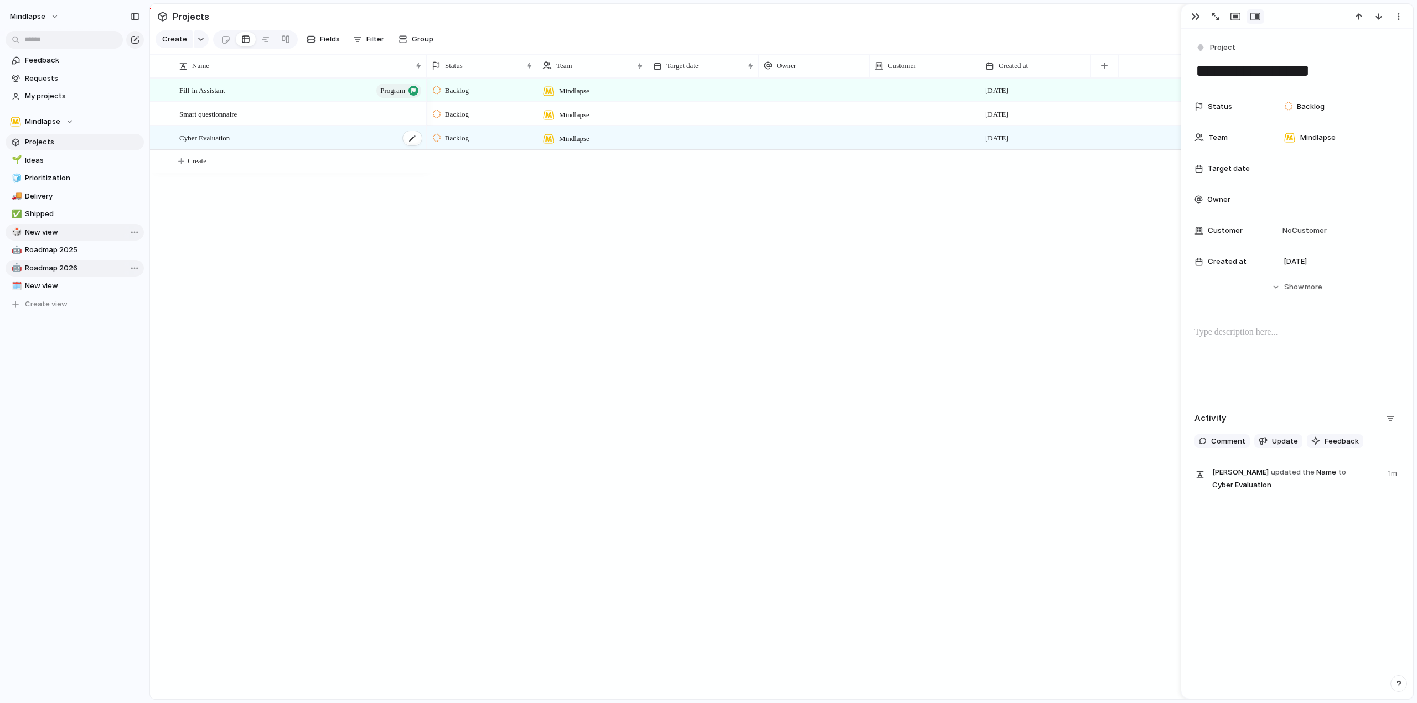
click at [239, 146] on div "Cyber Evaluation" at bounding box center [301, 138] width 244 height 23
click at [183, 146] on textarea "**********" at bounding box center [298, 147] width 239 height 13
type textarea "**********"
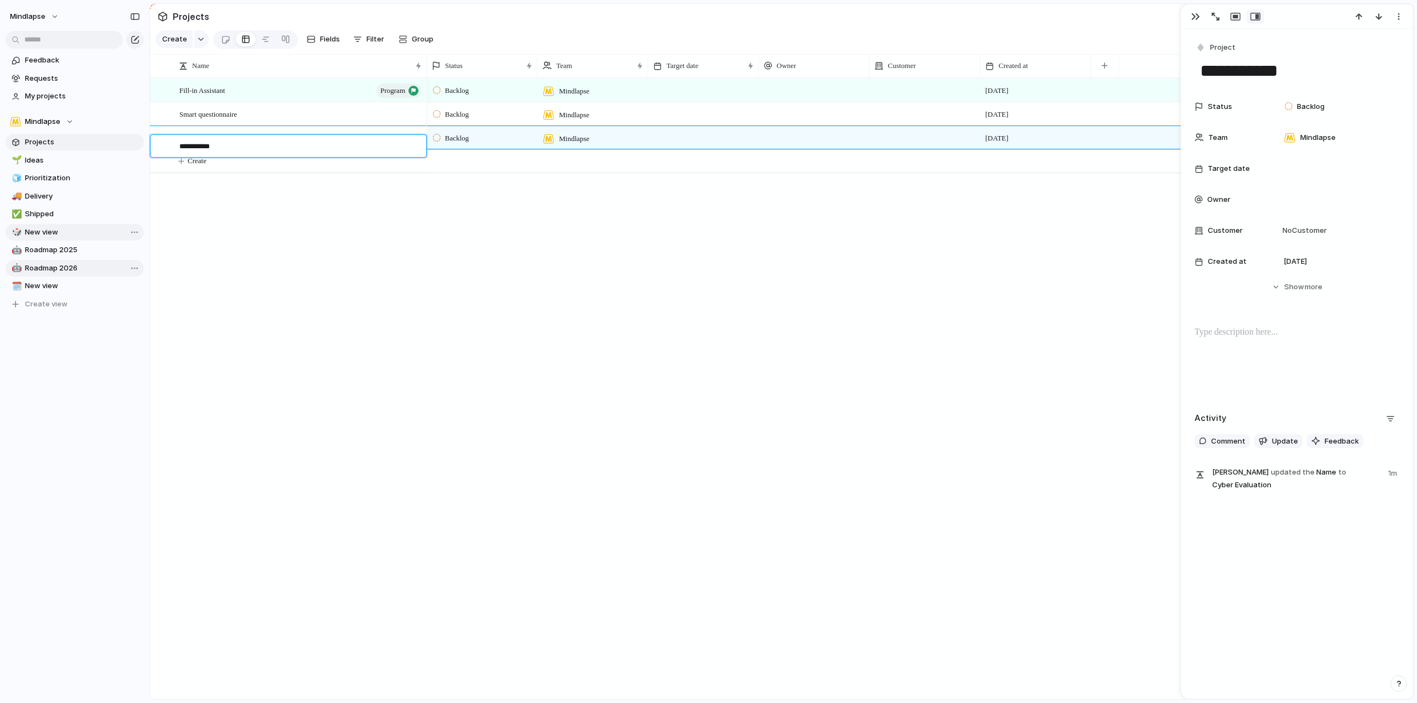
type textarea "**********"
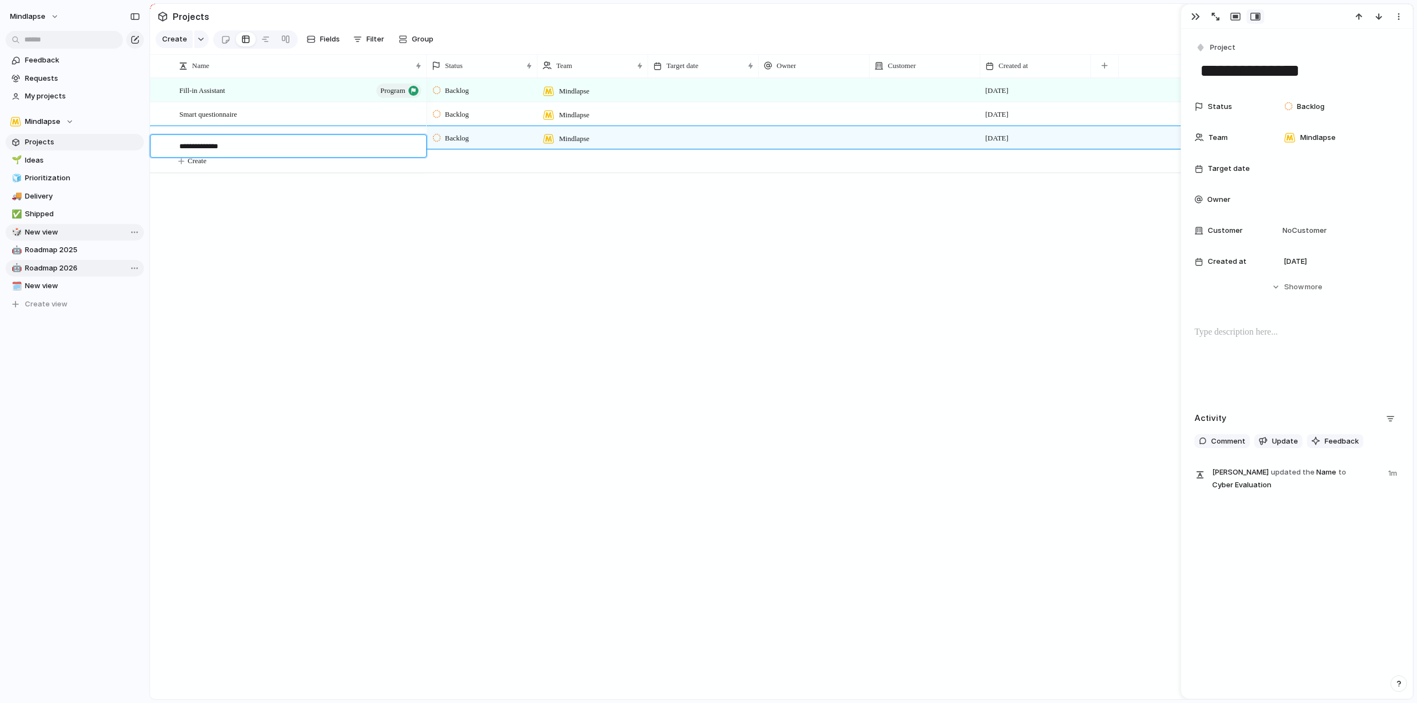
type textarea "**********"
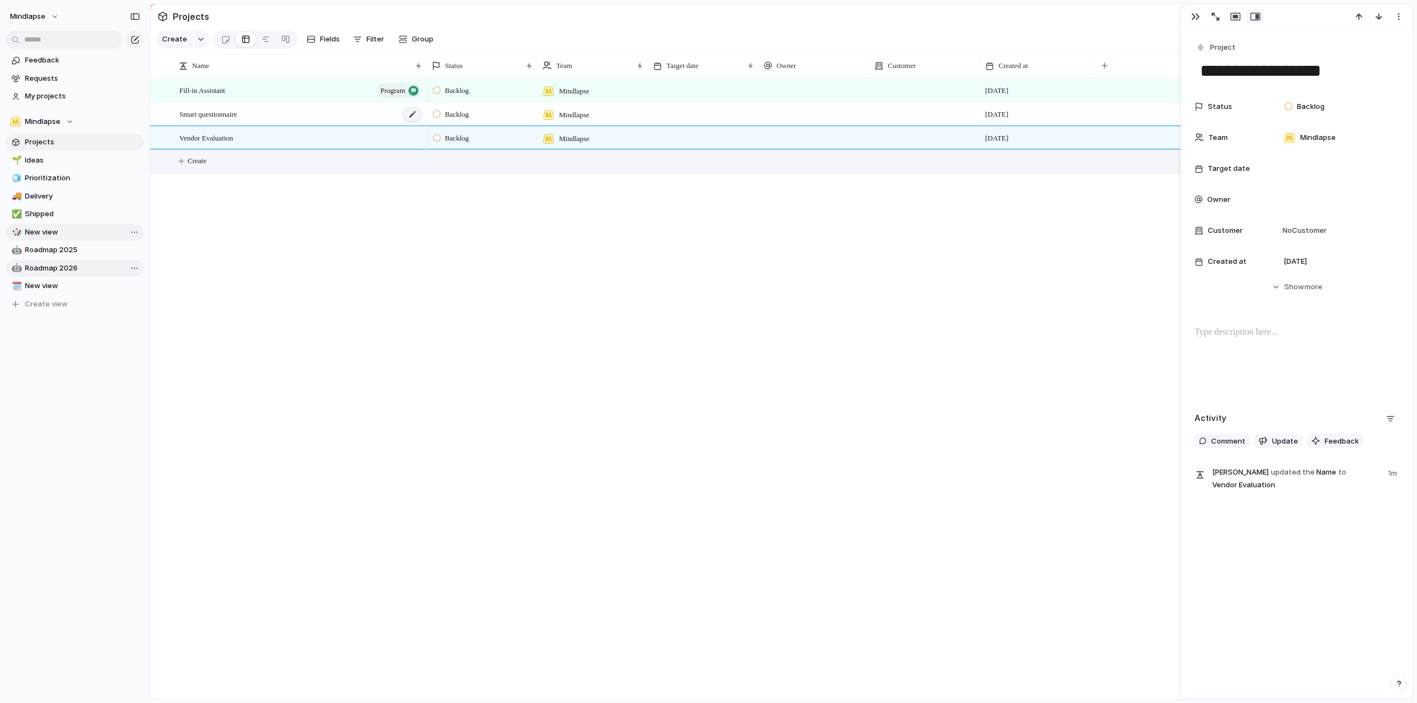
click at [406, 122] on div at bounding box center [412, 114] width 19 height 14
click at [314, 125] on div "Smart questionnaire" at bounding box center [301, 114] width 244 height 23
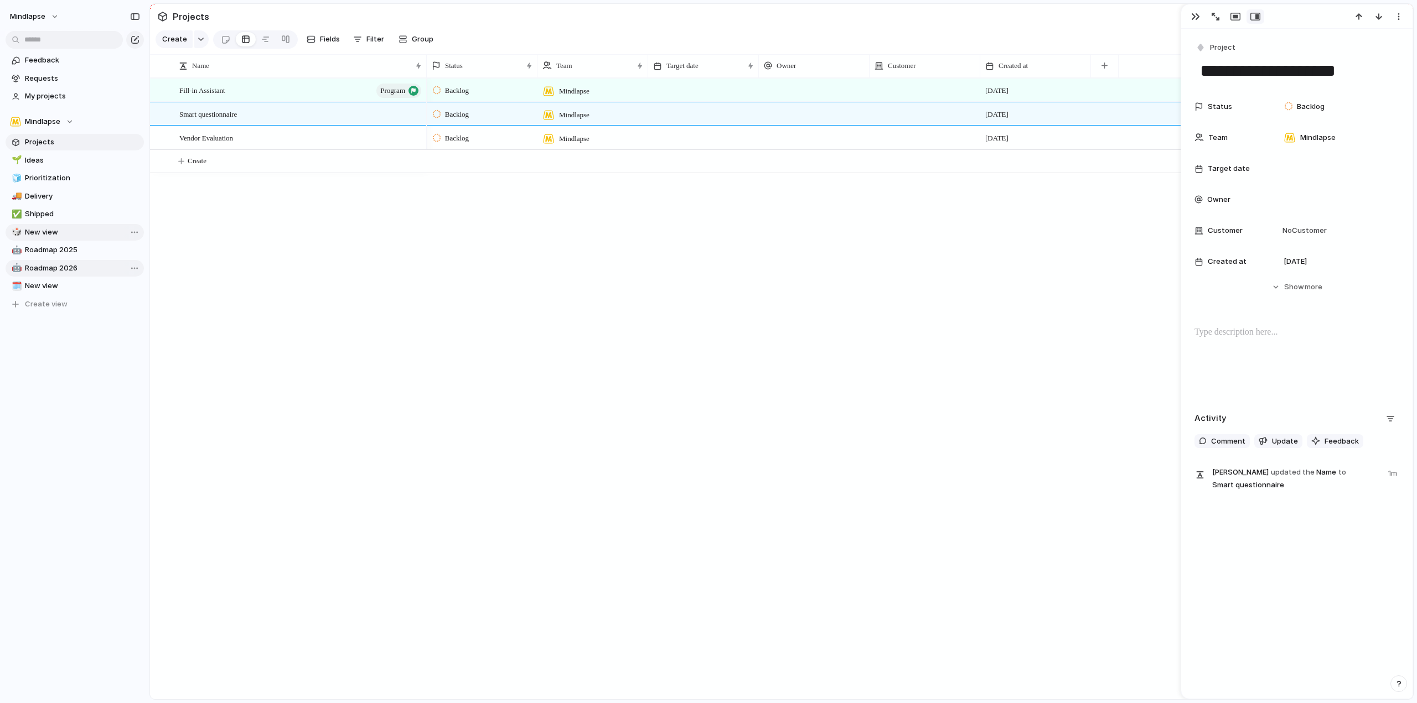
click at [314, 101] on div "Fill-in Assistant program" at bounding box center [301, 90] width 244 height 23
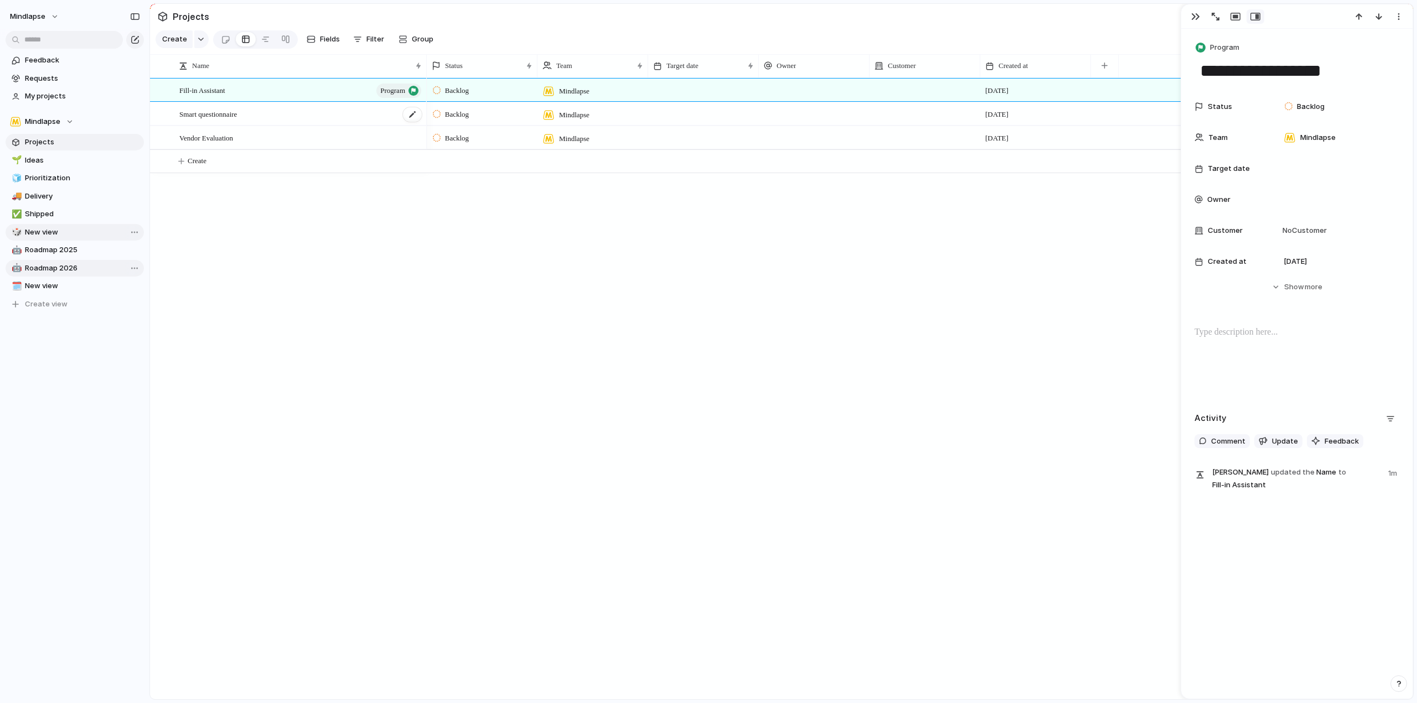
click at [313, 123] on div "Smart questionnaire" at bounding box center [301, 114] width 244 height 23
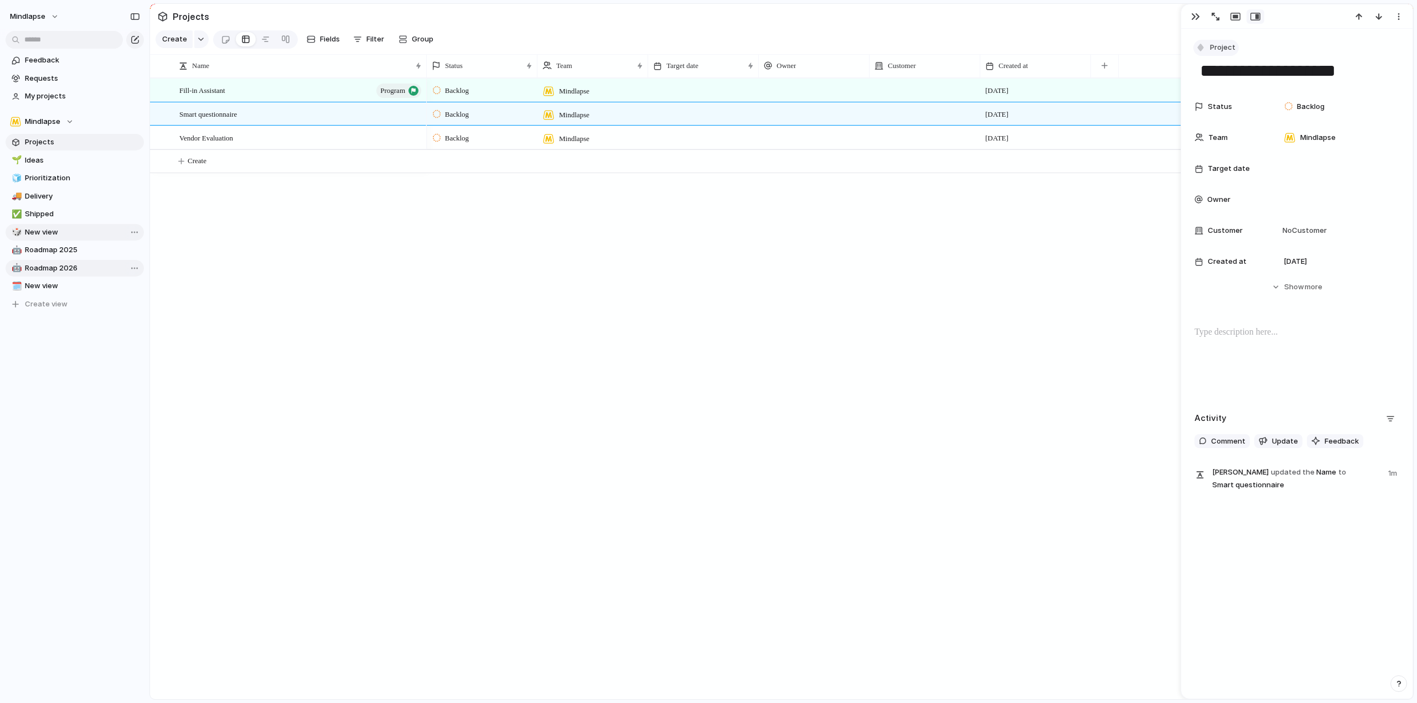
click at [1228, 49] on span "Project" at bounding box center [1222, 47] width 25 height 11
click at [1245, 126] on li "Initiative" at bounding box center [1250, 130] width 107 height 18
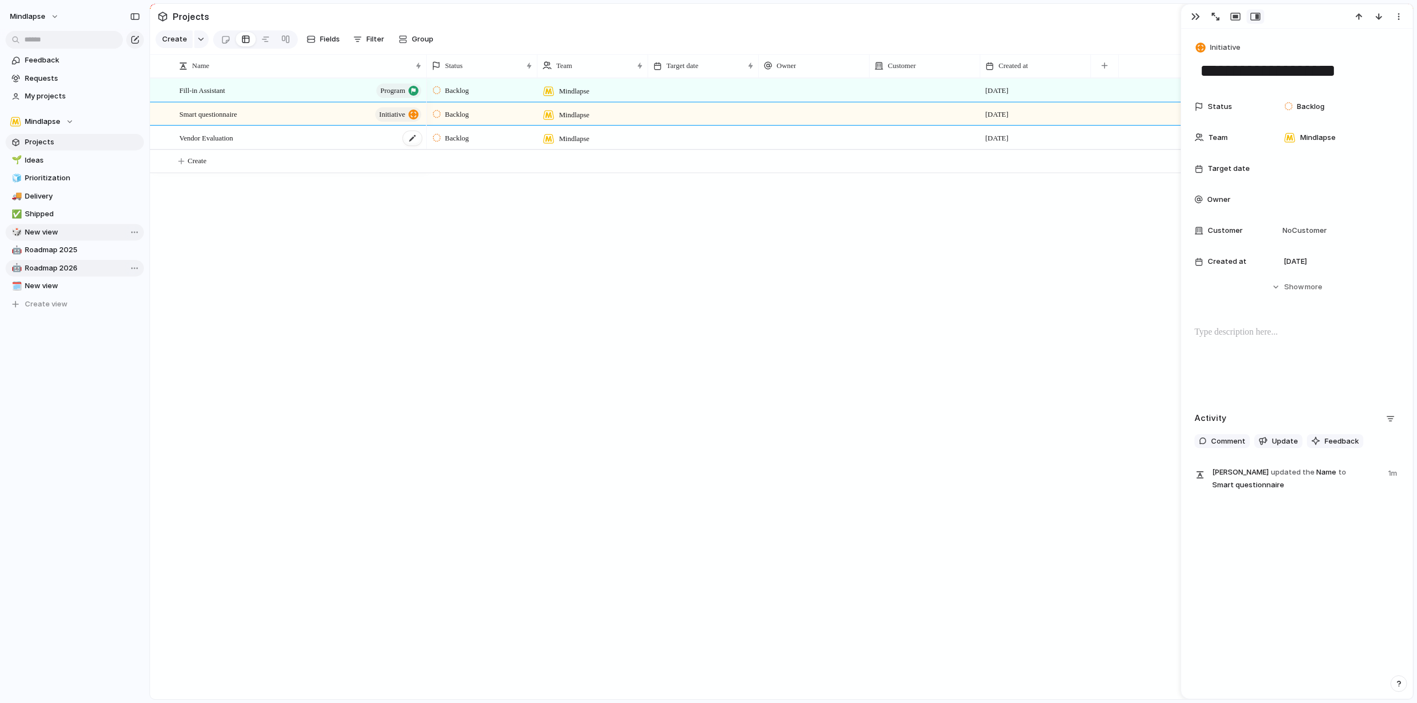
click at [399, 143] on div "Vendor Evaluation" at bounding box center [301, 138] width 244 height 23
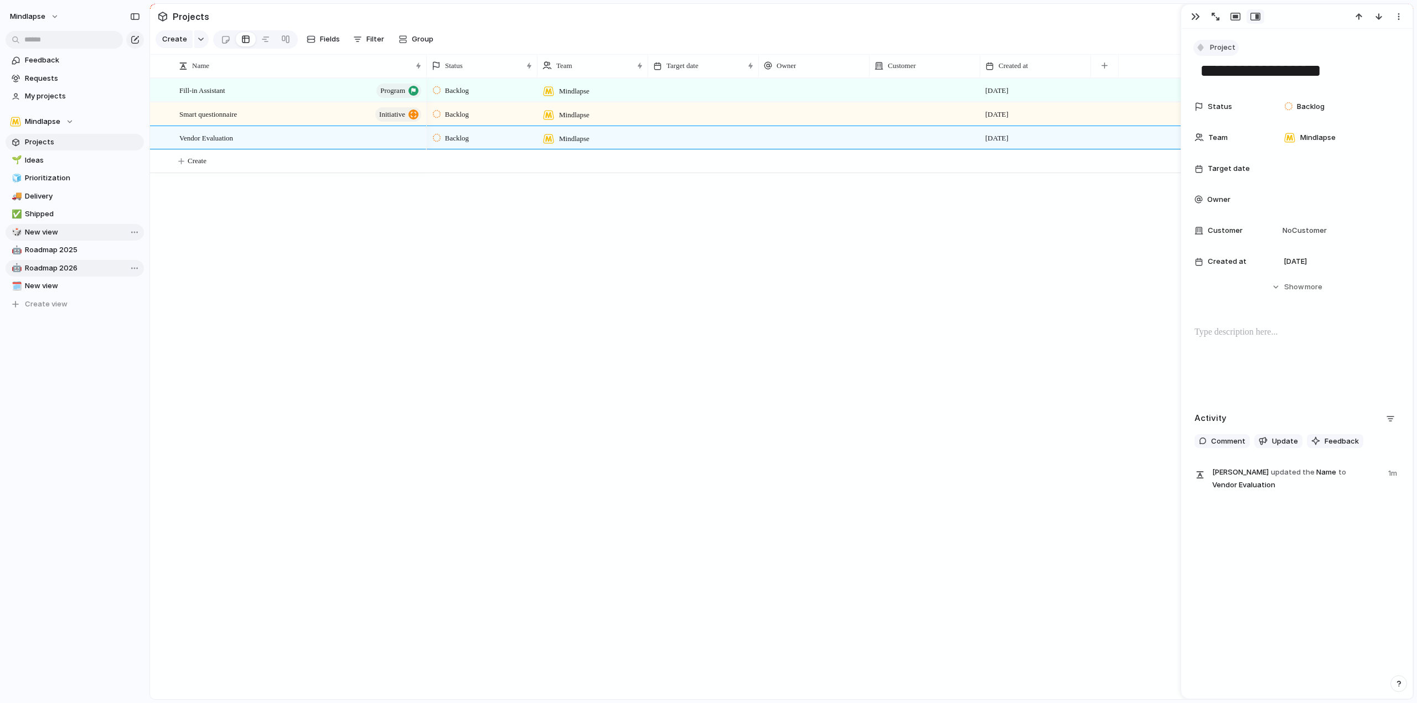
click at [1215, 46] on span "Project" at bounding box center [1222, 47] width 25 height 11
click at [1245, 131] on li "Initiative" at bounding box center [1250, 130] width 107 height 18
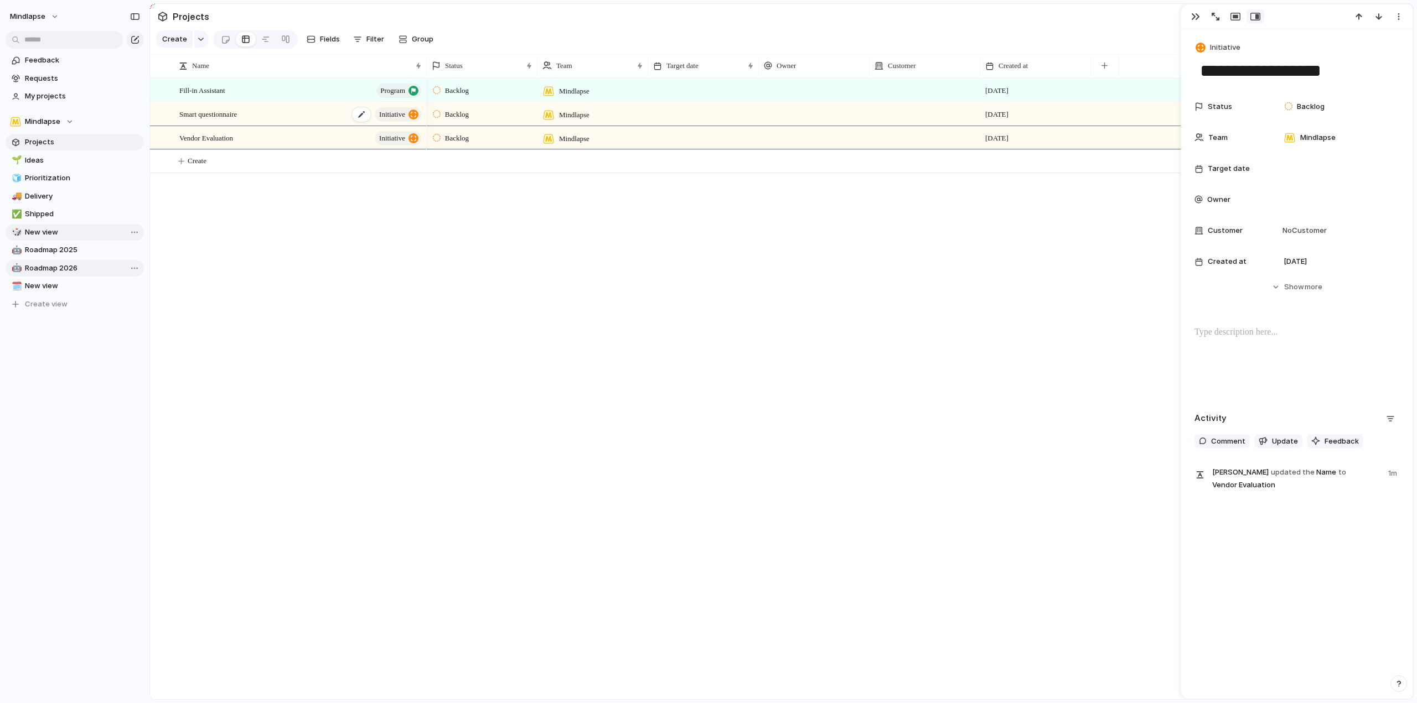
click at [269, 125] on div "Smart questionnaire initiative" at bounding box center [301, 114] width 244 height 23
click at [202, 167] on span "Create" at bounding box center [197, 161] width 19 height 11
click at [1228, 45] on span "Initiative" at bounding box center [1225, 47] width 30 height 11
click at [572, 350] on div "Goal Program Initiative Launch Request Project Customize" at bounding box center [708, 351] width 1417 height 703
click at [200, 167] on span "Create" at bounding box center [197, 161] width 19 height 11
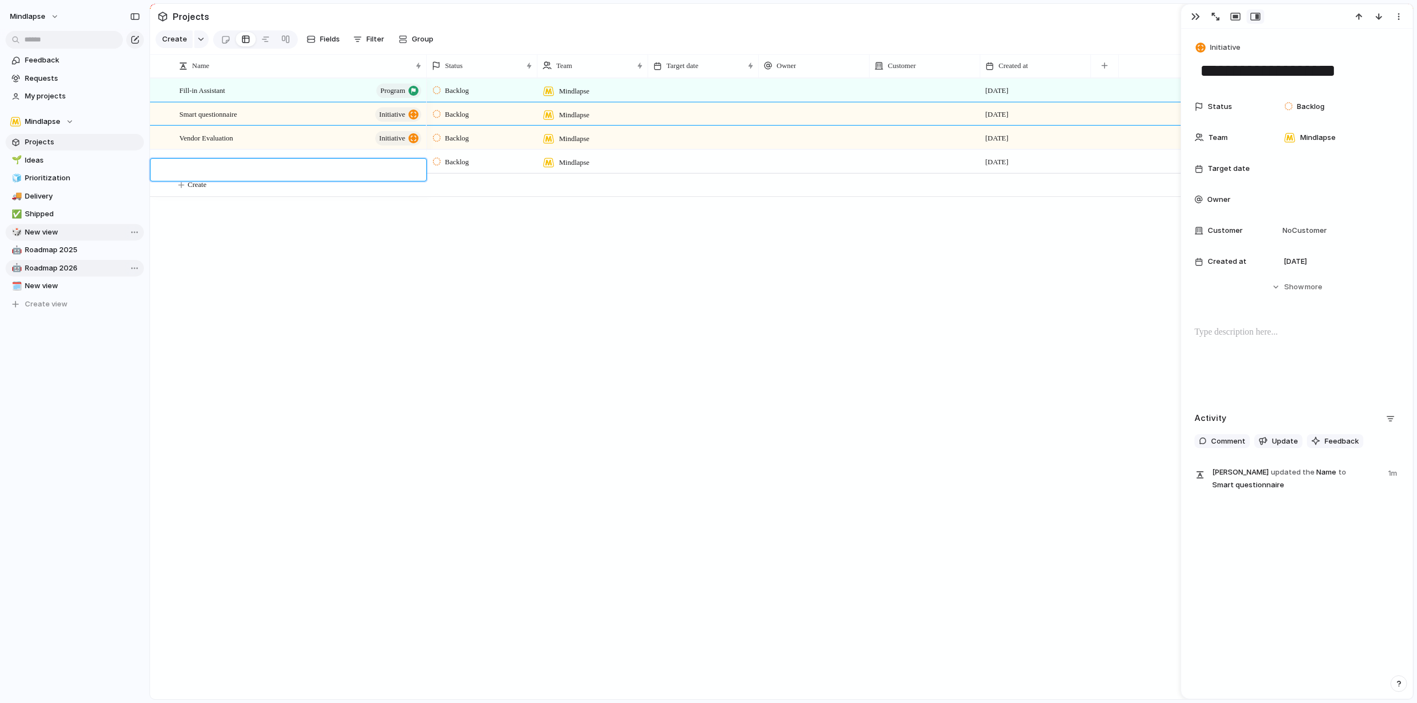
click at [222, 172] on textarea at bounding box center [298, 171] width 239 height 13
click at [273, 121] on div "Smart questionnaire initiative" at bounding box center [301, 114] width 244 height 23
click at [265, 98] on div "Fill-in Assistant program" at bounding box center [301, 90] width 244 height 23
type textarea "**********"
click at [190, 167] on span "Create" at bounding box center [197, 161] width 19 height 11
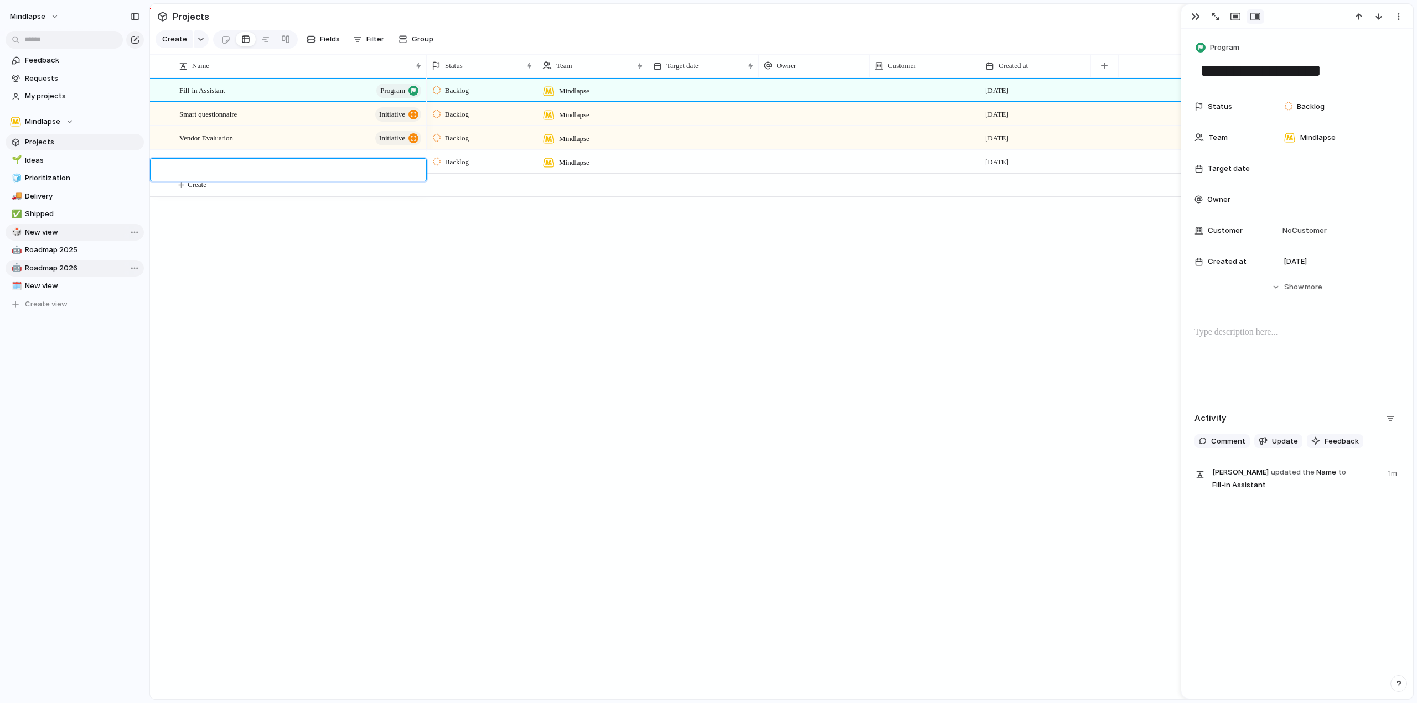
click at [221, 169] on textarea at bounding box center [298, 171] width 239 height 13
click at [217, 173] on button "Create" at bounding box center [795, 161] width 1269 height 23
type textarea "**********"
click at [263, 168] on span "Document Upload & Parsing" at bounding box center [221, 161] width 84 height 13
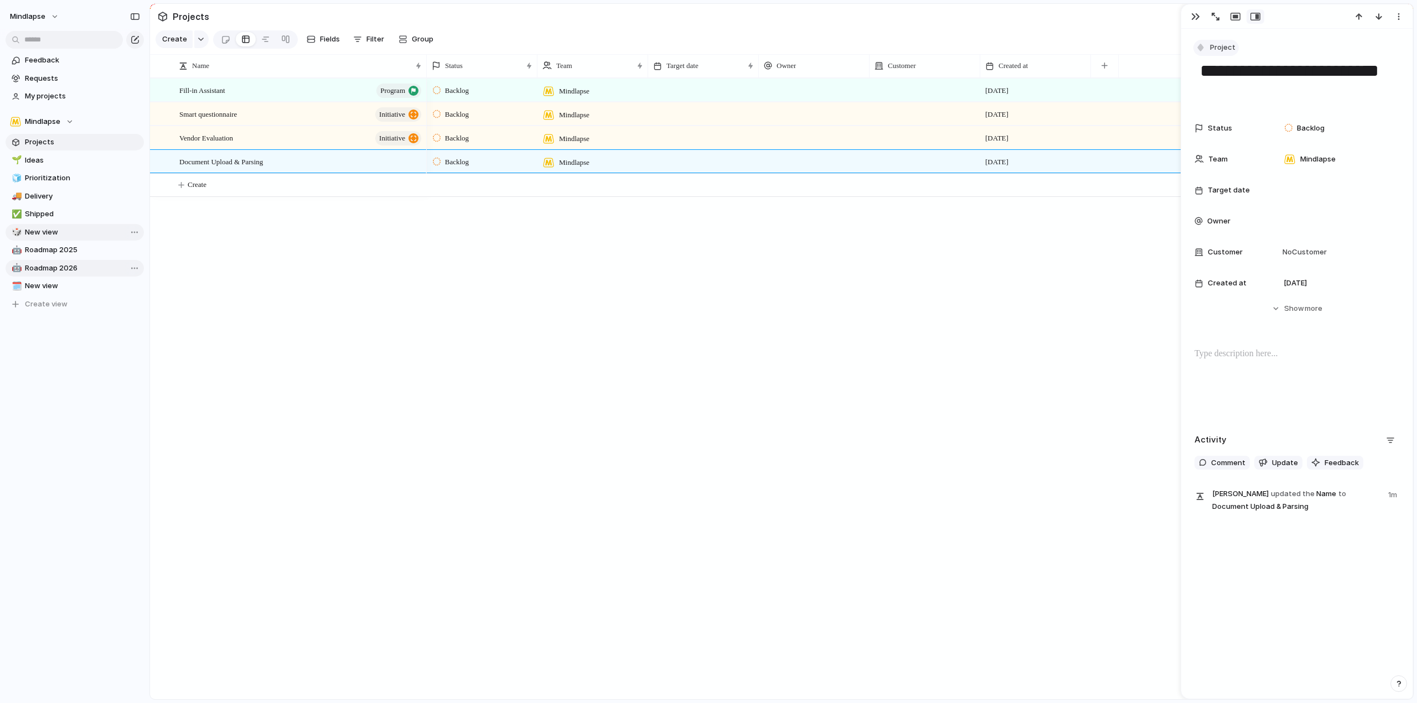
click at [1233, 45] on span "Project" at bounding box center [1222, 47] width 25 height 11
click at [1254, 130] on li "Initiative" at bounding box center [1250, 130] width 107 height 18
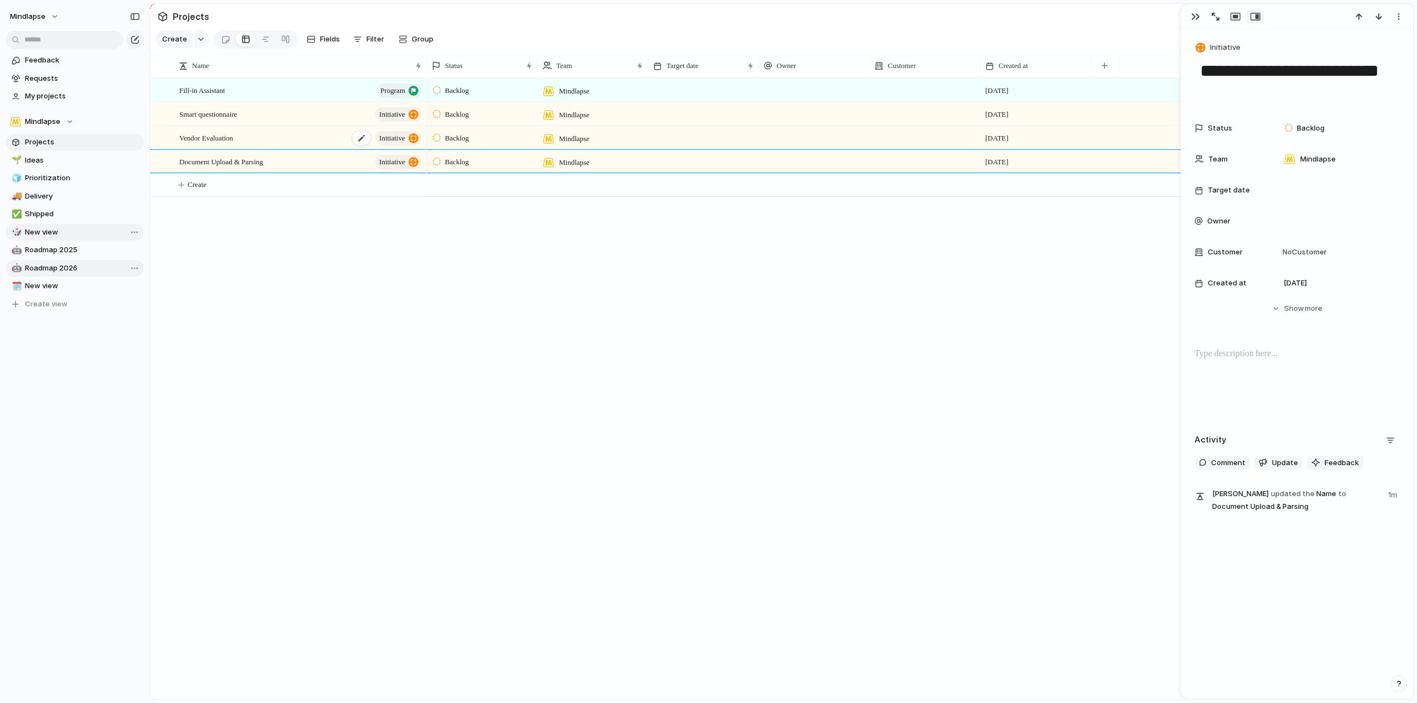
click at [403, 146] on span "initiative" at bounding box center [392, 138] width 26 height 15
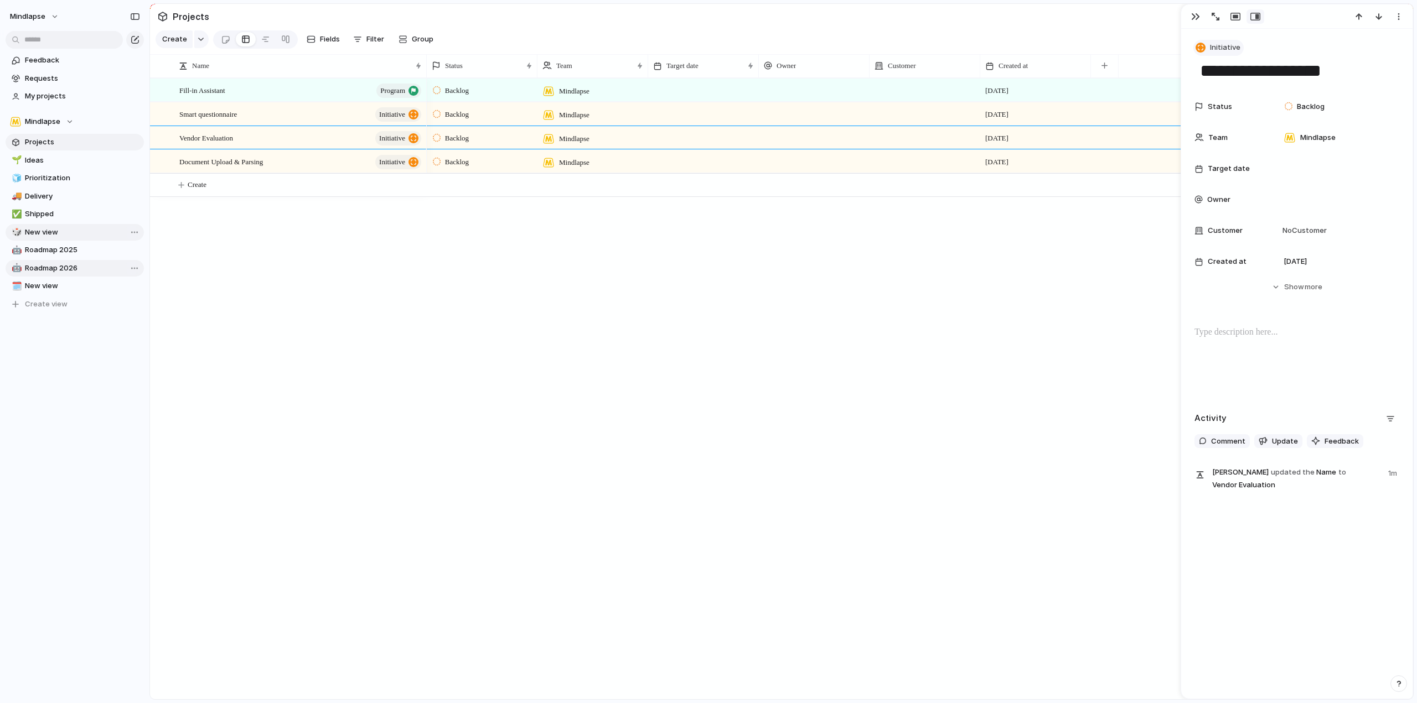
click at [1236, 50] on button "Initiative" at bounding box center [1218, 48] width 50 height 16
click at [1234, 110] on span "Program" at bounding box center [1229, 112] width 29 height 11
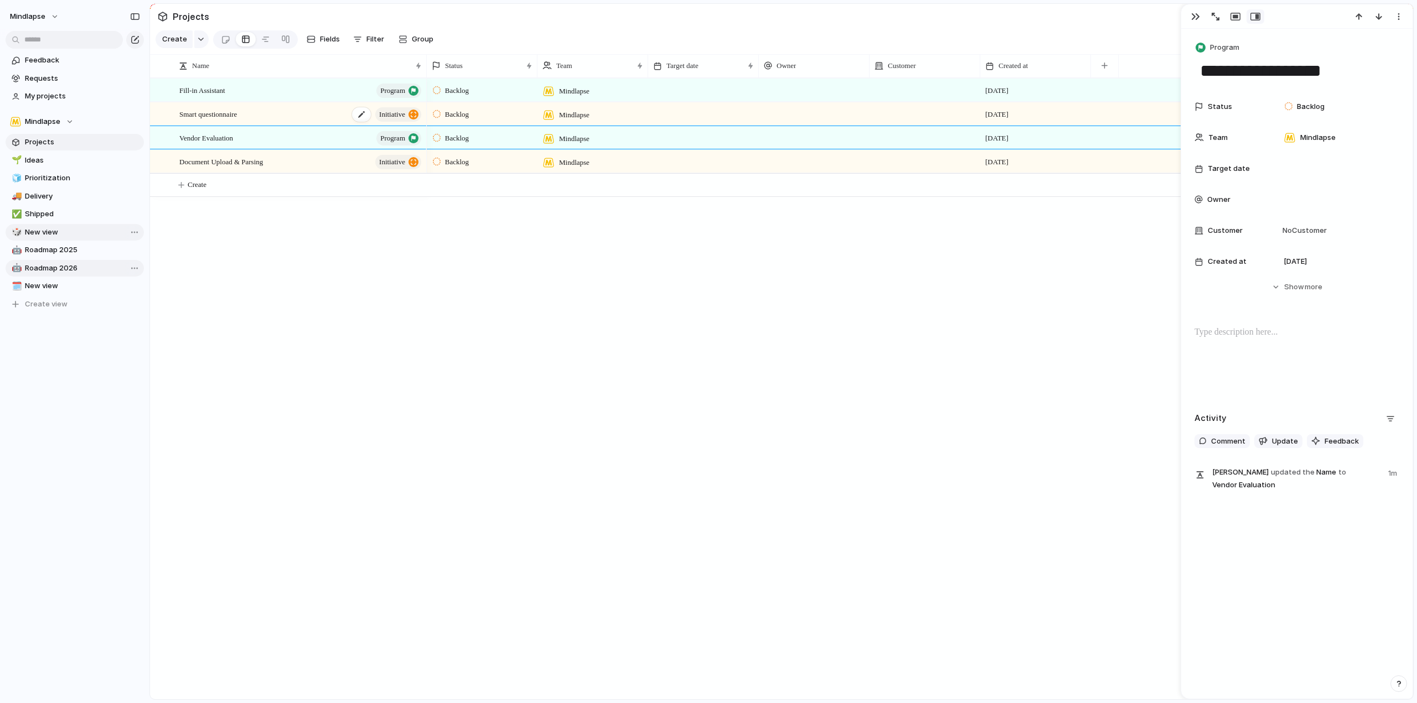
click at [379, 122] on span "initiative" at bounding box center [392, 114] width 26 height 15
type textarea "**********"
click at [1198, 44] on div "button" at bounding box center [1200, 48] width 10 height 10
click at [1233, 115] on span "Program" at bounding box center [1229, 112] width 29 height 11
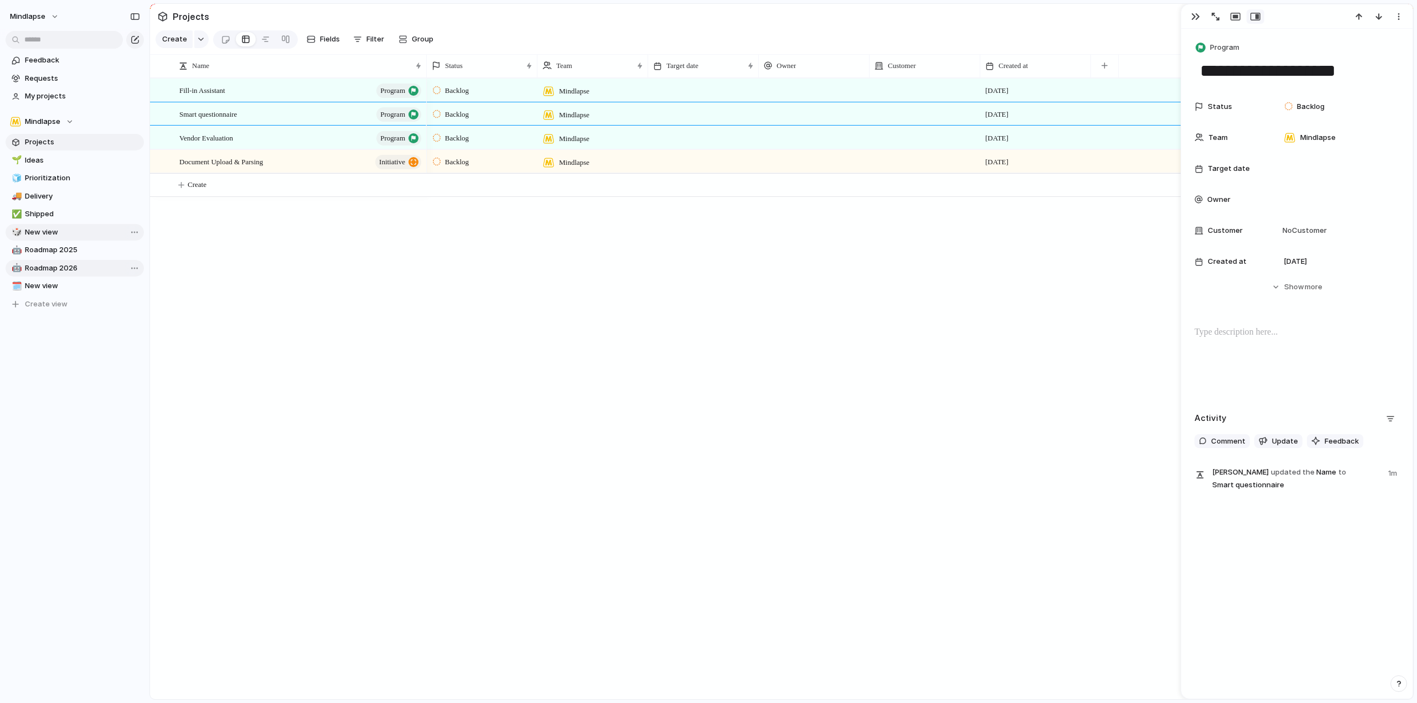
click at [271, 278] on div "Fill-in Assistant program Smart questionnaire program Vendor Evaluation program…" at bounding box center [781, 388] width 1263 height 621
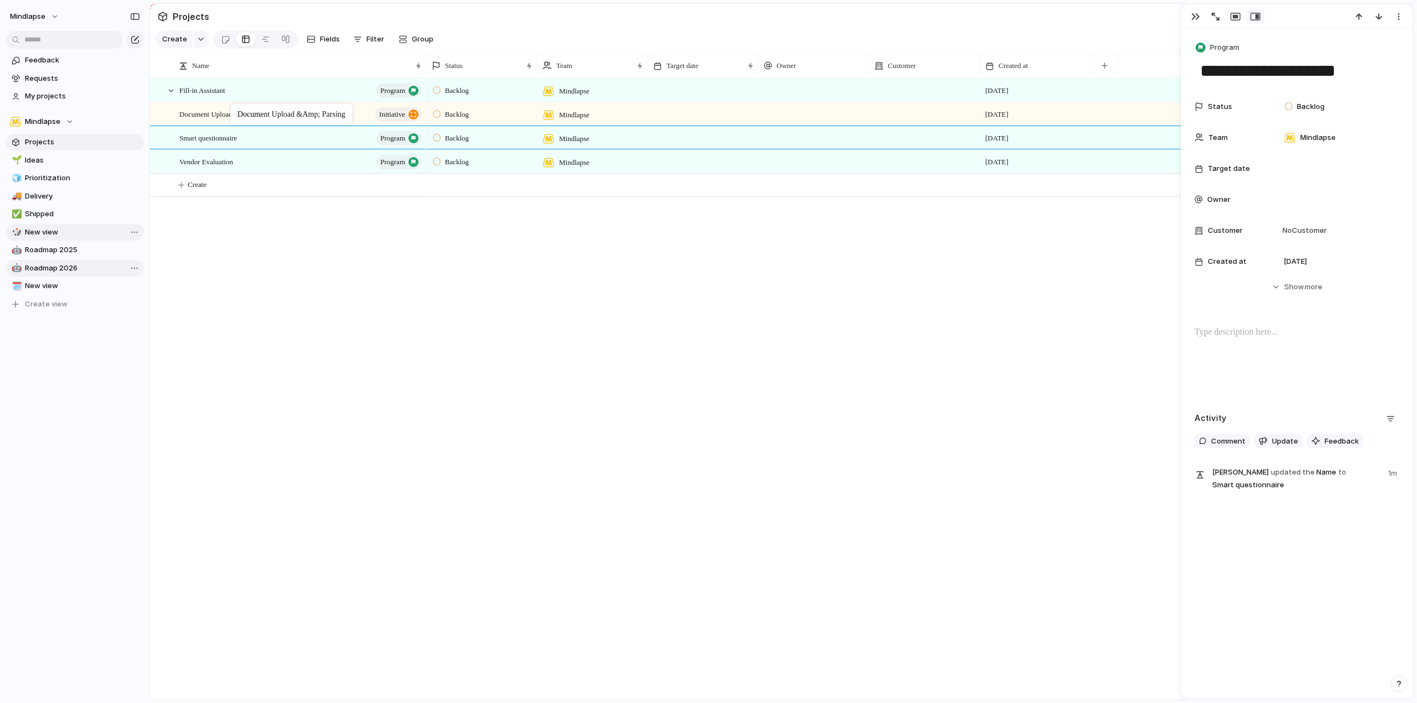
drag, startPoint x: 279, startPoint y: 174, endPoint x: 236, endPoint y: 106, distance: 81.4
click at [217, 196] on button "Create" at bounding box center [795, 185] width 1269 height 23
click at [231, 199] on textarea at bounding box center [298, 195] width 239 height 13
paste textarea "**********"
type textarea "**********"
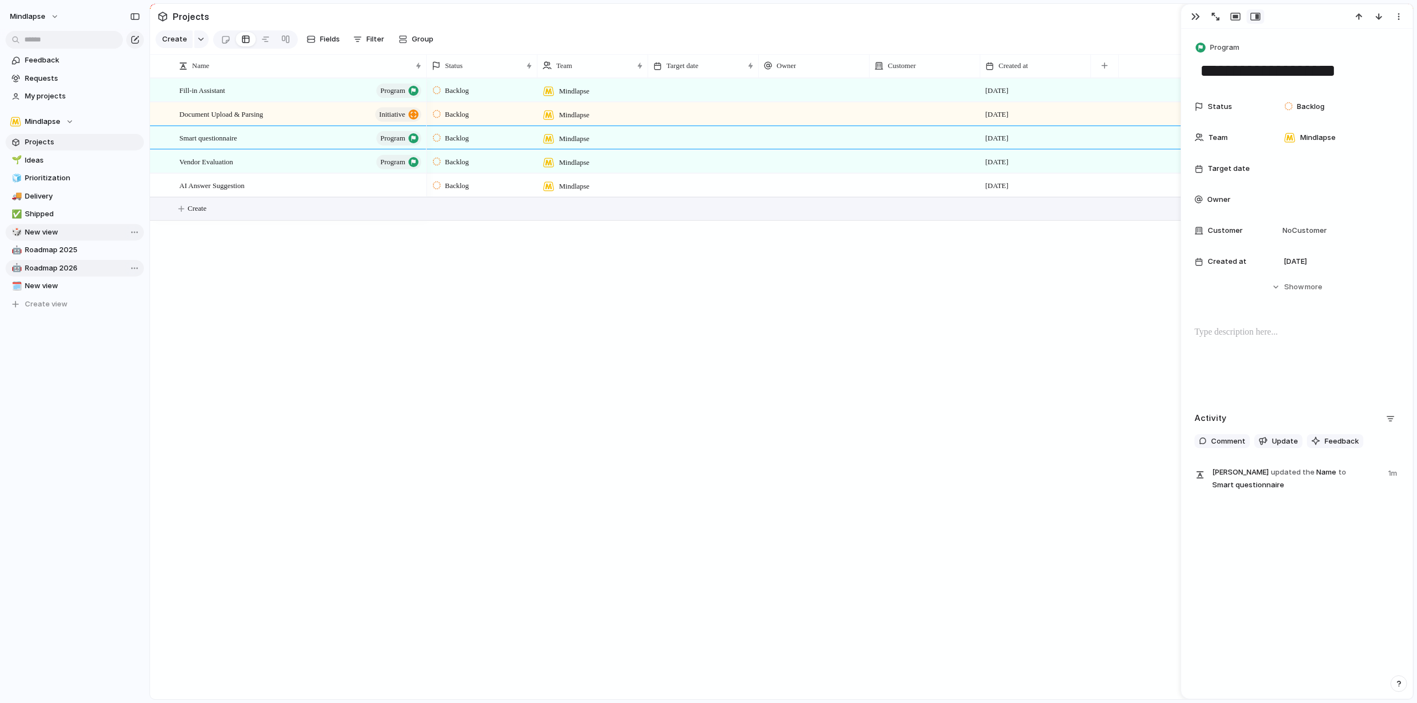
click at [201, 214] on span "Create" at bounding box center [197, 208] width 19 height 11
type textarea "**********"
click at [312, 286] on div "Fill-in Assistant program Smart questionnaire program Vendor Evaluation program…" at bounding box center [781, 388] width 1263 height 621
click at [198, 238] on span "Create" at bounding box center [197, 232] width 19 height 11
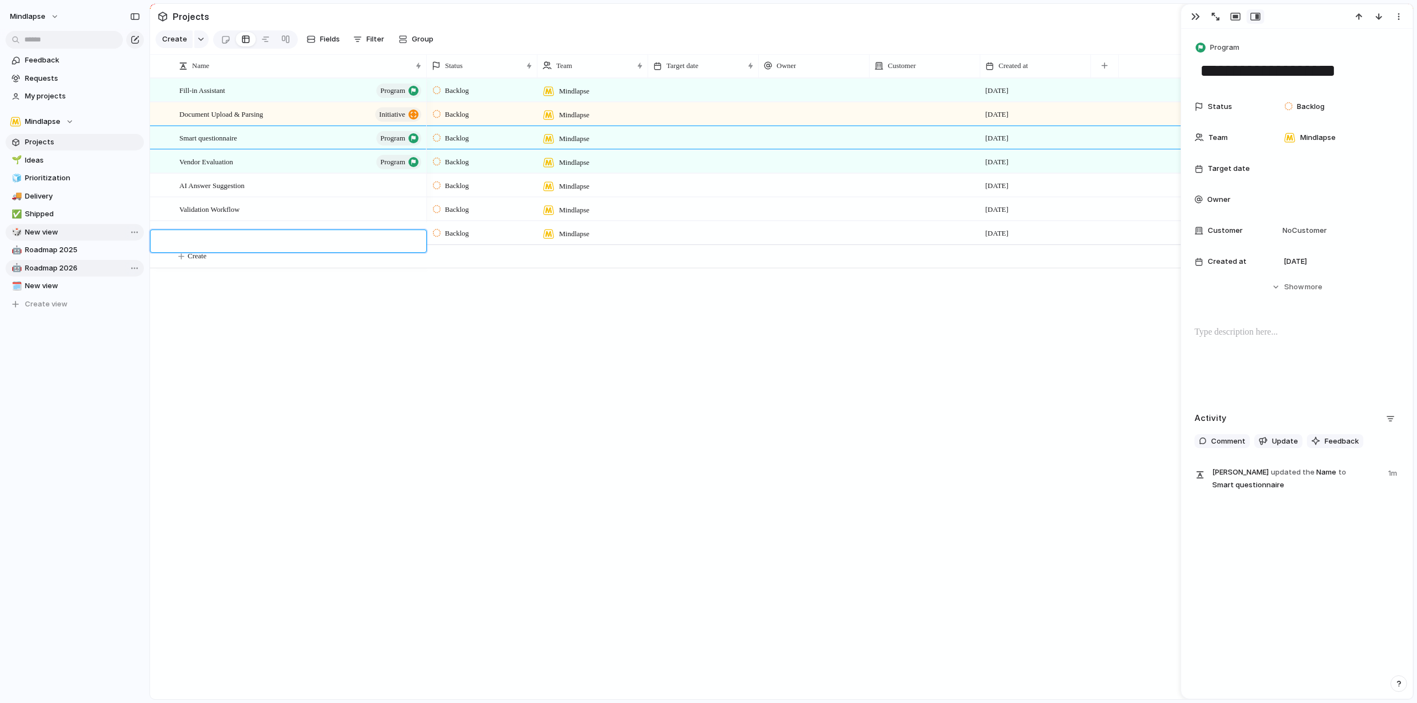
type textarea "**********"
click at [255, 190] on div "AI Answer Suggestion" at bounding box center [301, 185] width 244 height 23
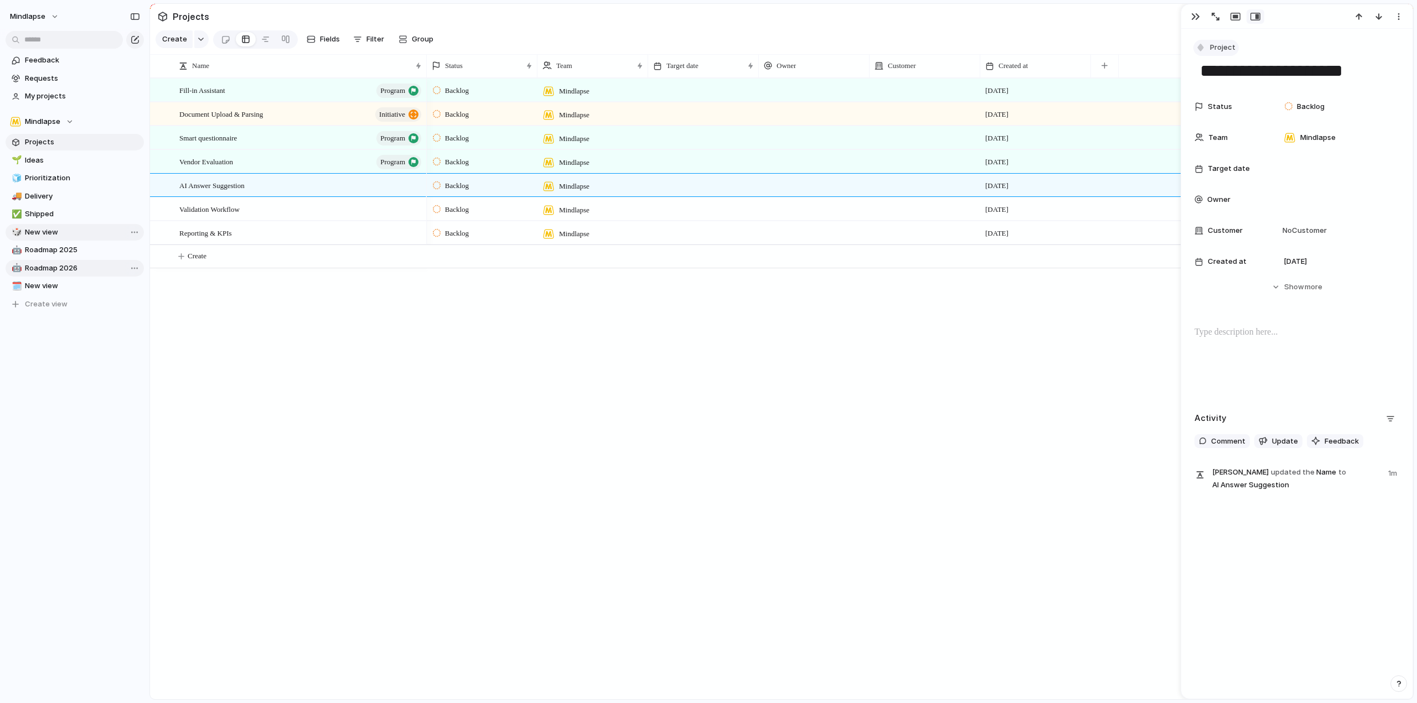
click at [1226, 48] on span "Project" at bounding box center [1222, 47] width 25 height 11
click at [1237, 133] on span "Initiative" at bounding box center [1230, 130] width 30 height 11
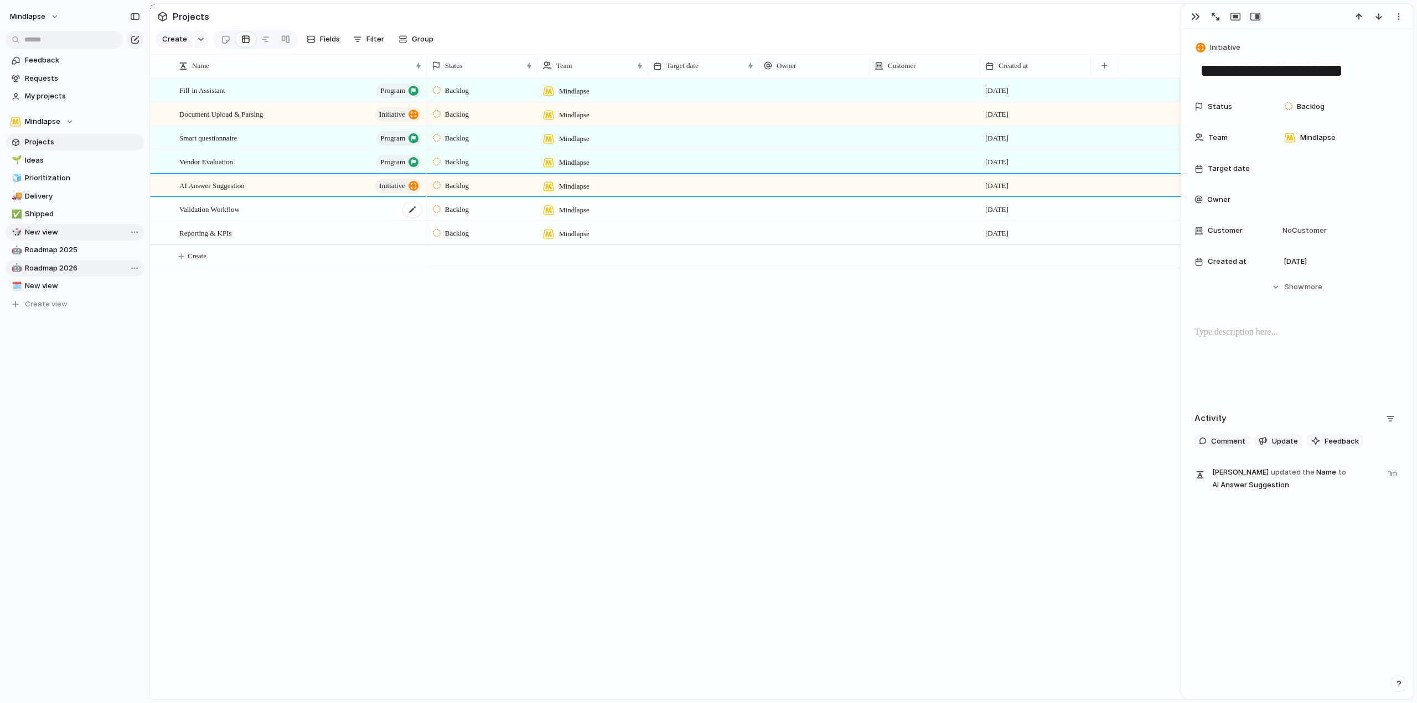
click at [251, 211] on div "Validation Workflow" at bounding box center [301, 209] width 244 height 23
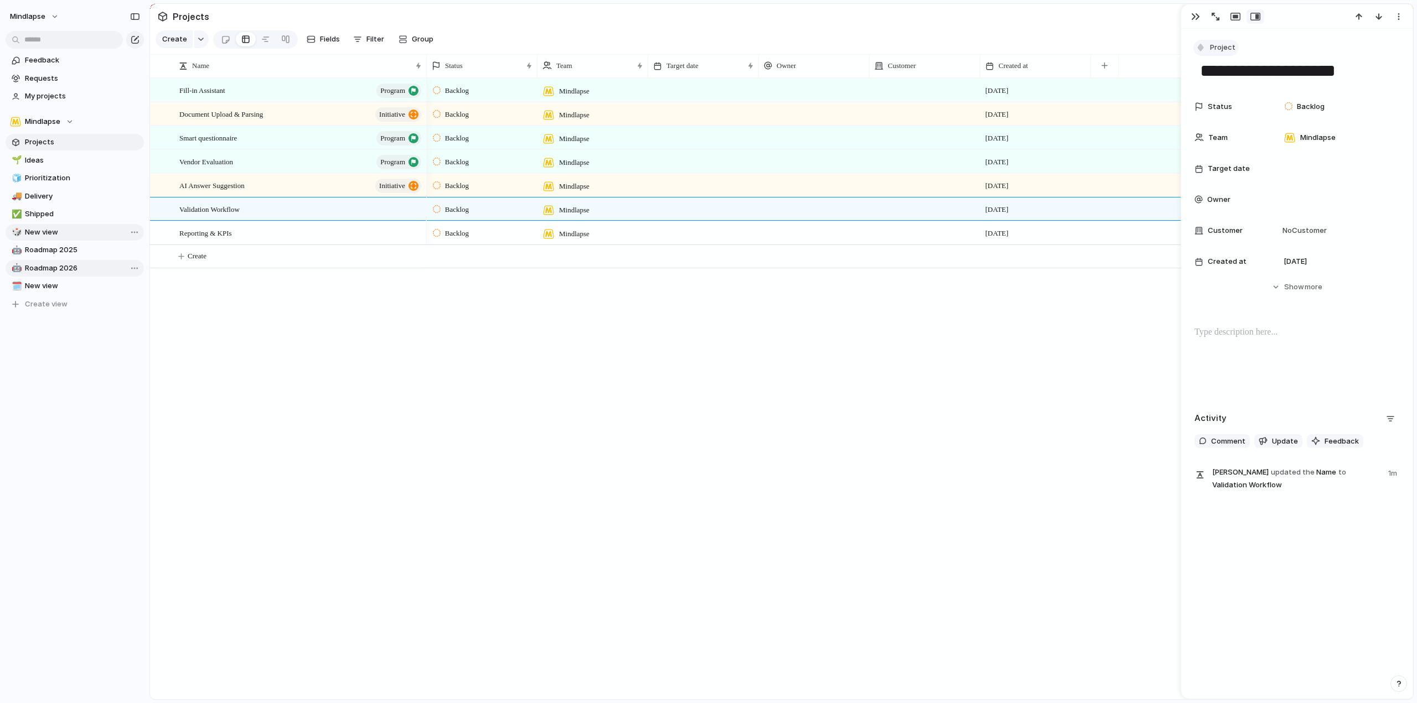
click at [1232, 41] on button "Project" at bounding box center [1215, 48] width 45 height 16
click at [1233, 134] on span "Initiative" at bounding box center [1230, 130] width 30 height 11
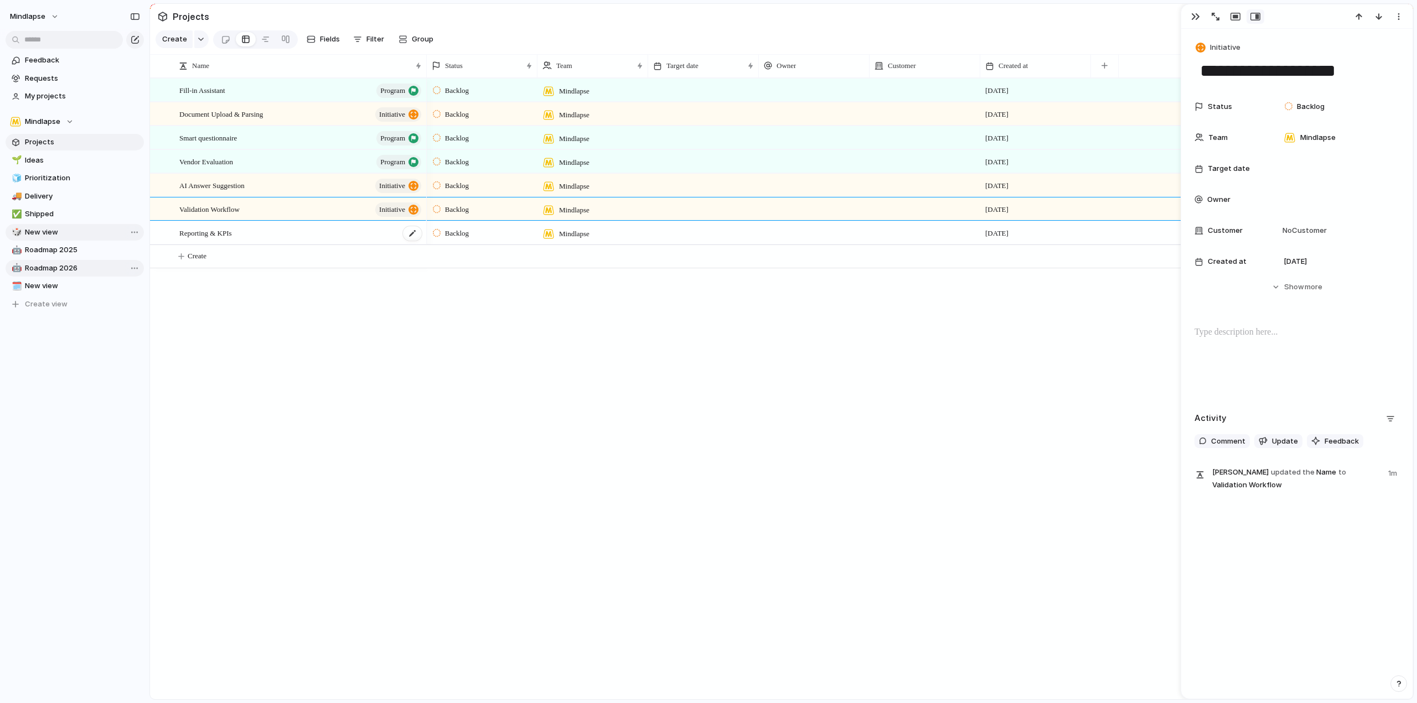
click at [288, 245] on div "Reporting & KPIs" at bounding box center [301, 233] width 244 height 23
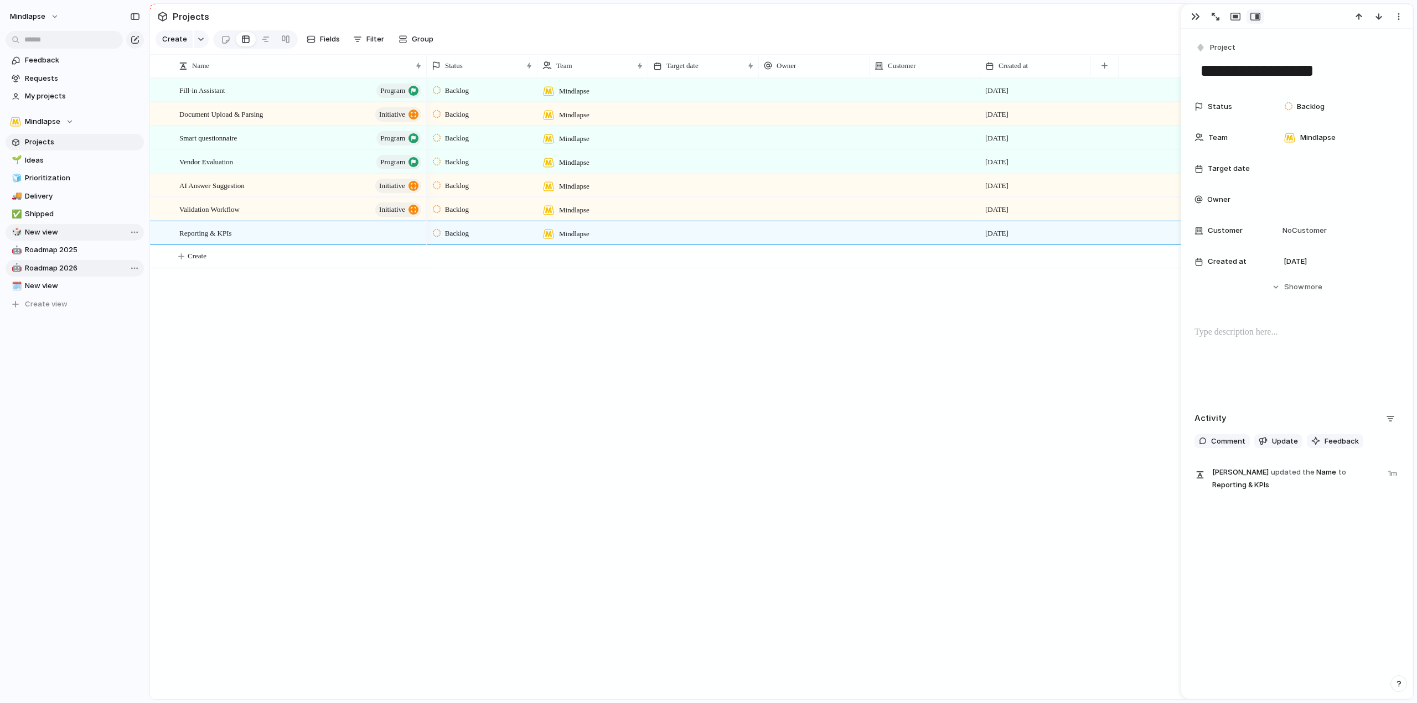
click at [1225, 38] on div "**********" at bounding box center [1296, 264] width 231 height 471
click at [1226, 46] on span "Project" at bounding box center [1222, 47] width 25 height 11
click at [1244, 134] on span "Initiative" at bounding box center [1230, 130] width 30 height 11
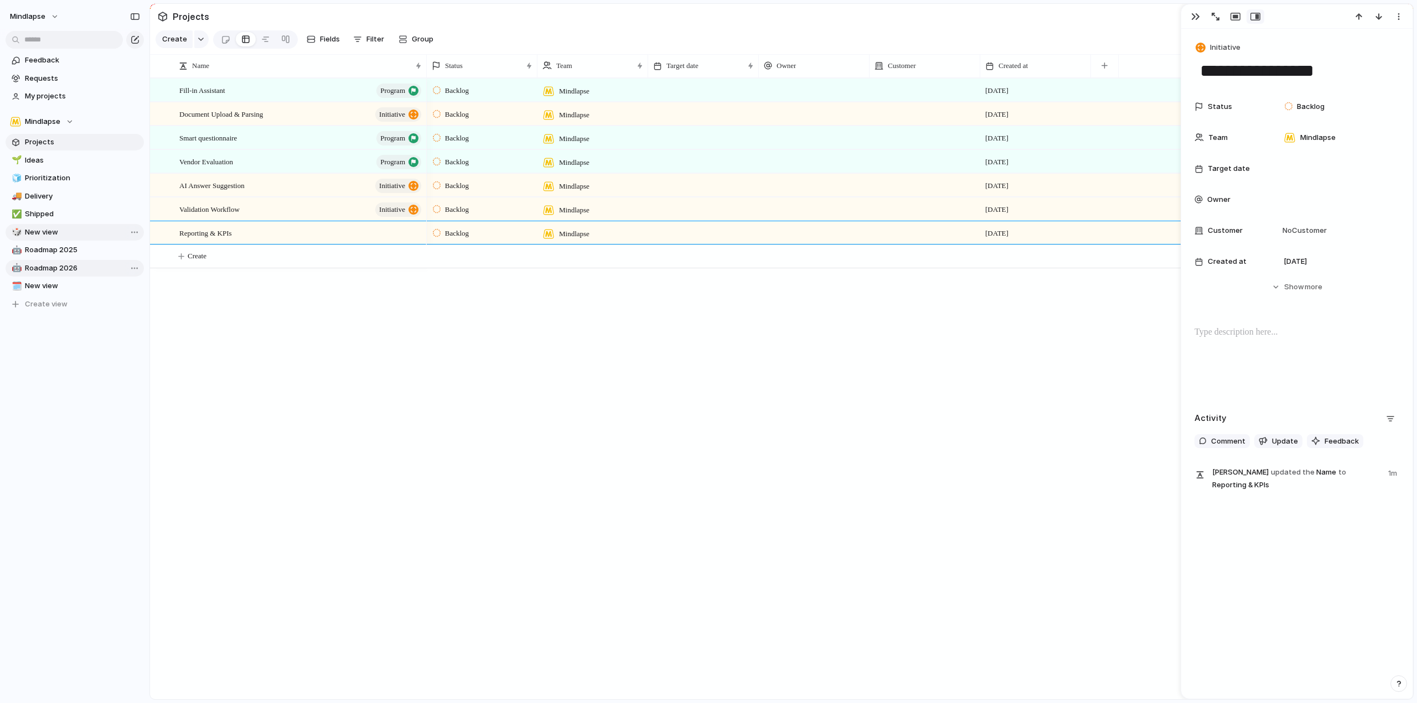
click at [701, 346] on div "Backlog Mindlapse 30 August Backlog Mindlapse 30 August Backlog Mindlapse 30 Au…" at bounding box center [920, 388] width 986 height 621
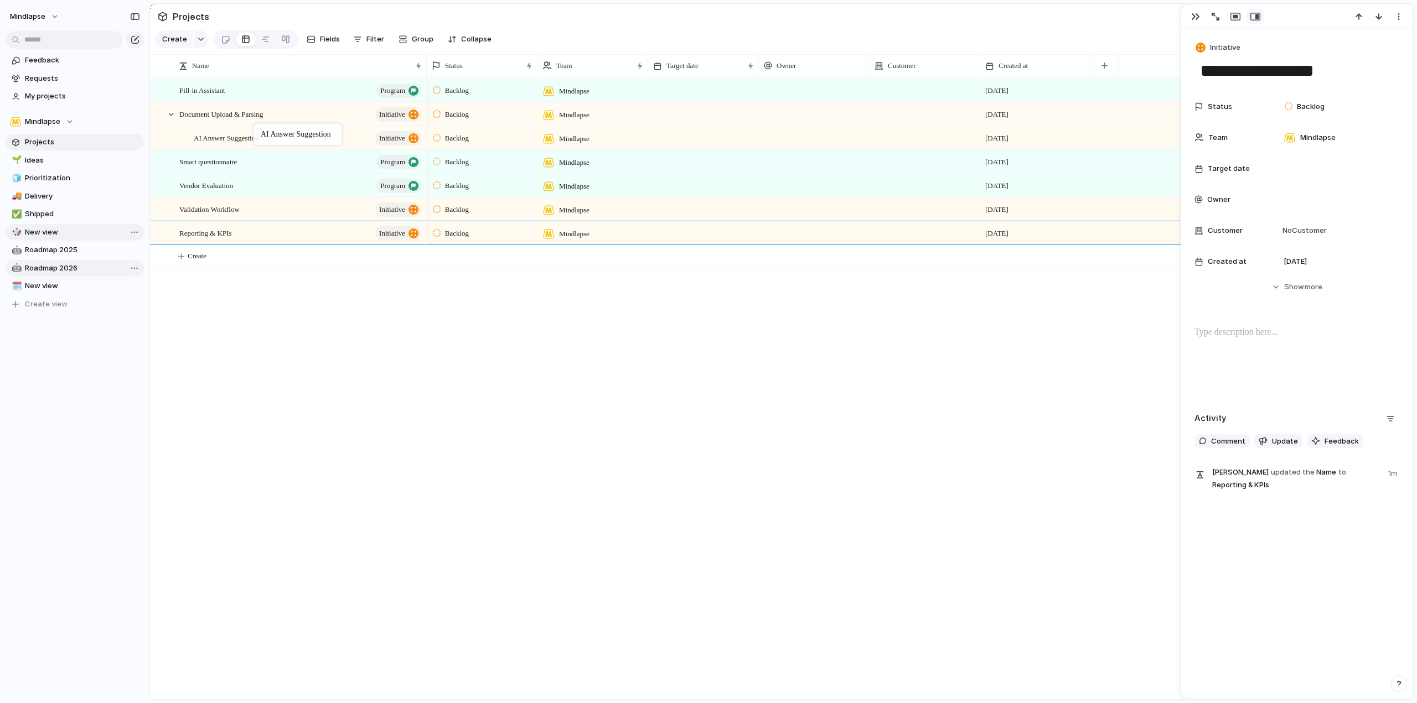
drag, startPoint x: 258, startPoint y: 195, endPoint x: 259, endPoint y: 126, distance: 69.7
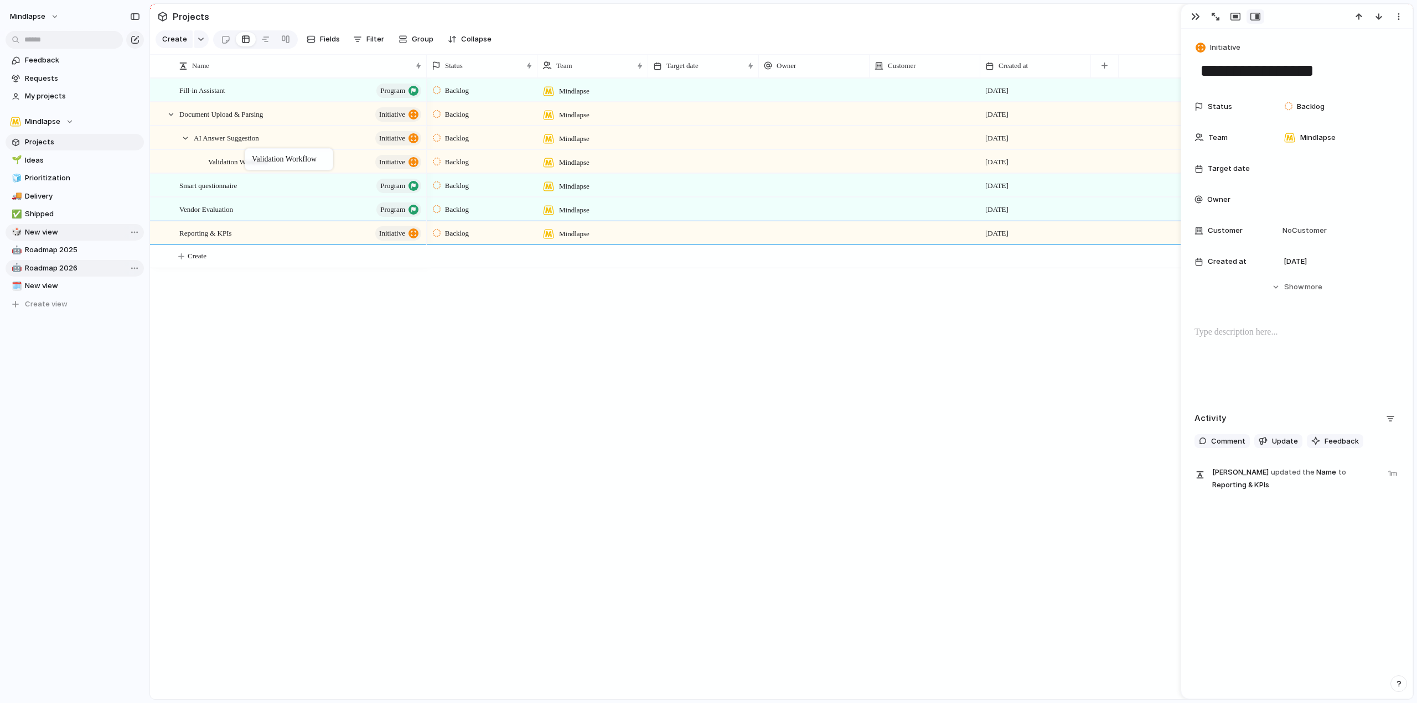
drag, startPoint x: 248, startPoint y: 203, endPoint x: 250, endPoint y: 151, distance: 52.1
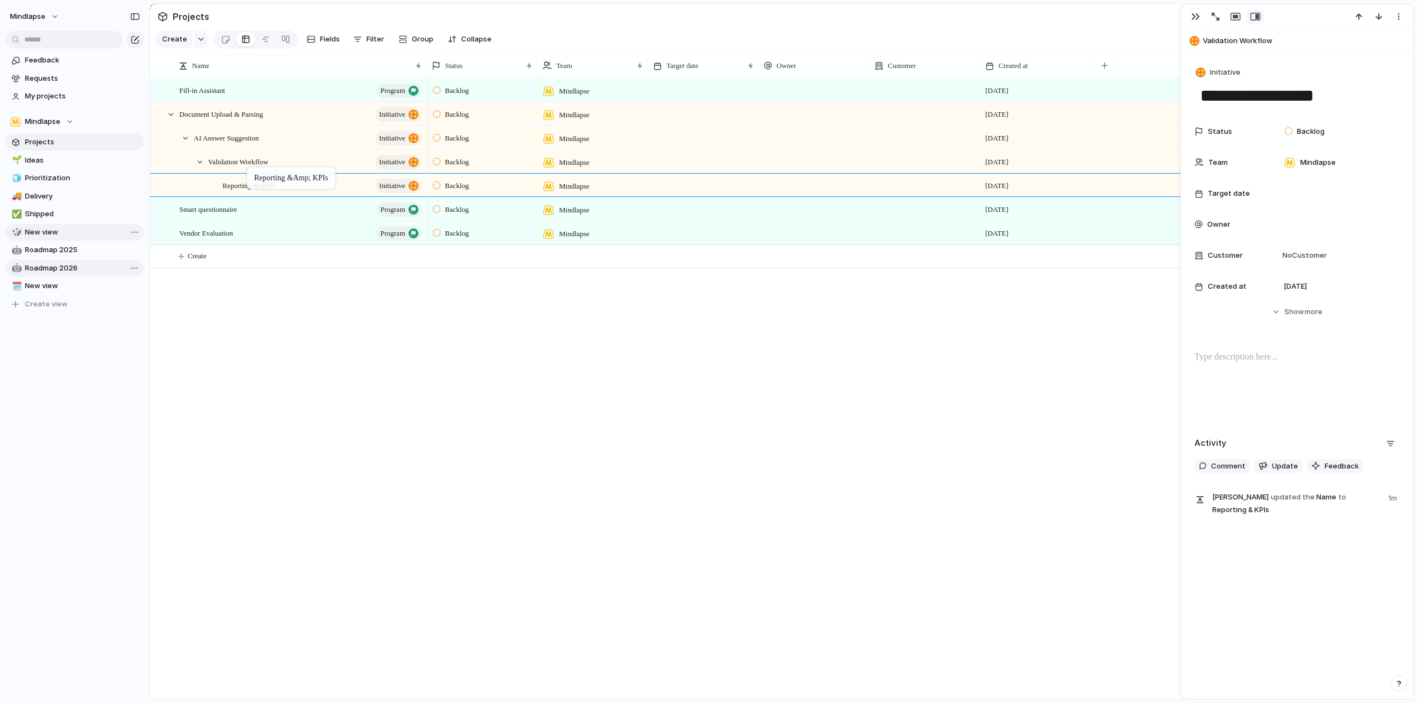
drag, startPoint x: 250, startPoint y: 243, endPoint x: 252, endPoint y: 169, distance: 73.6
drag, startPoint x: 235, startPoint y: 143, endPoint x: 177, endPoint y: 144, distance: 57.6
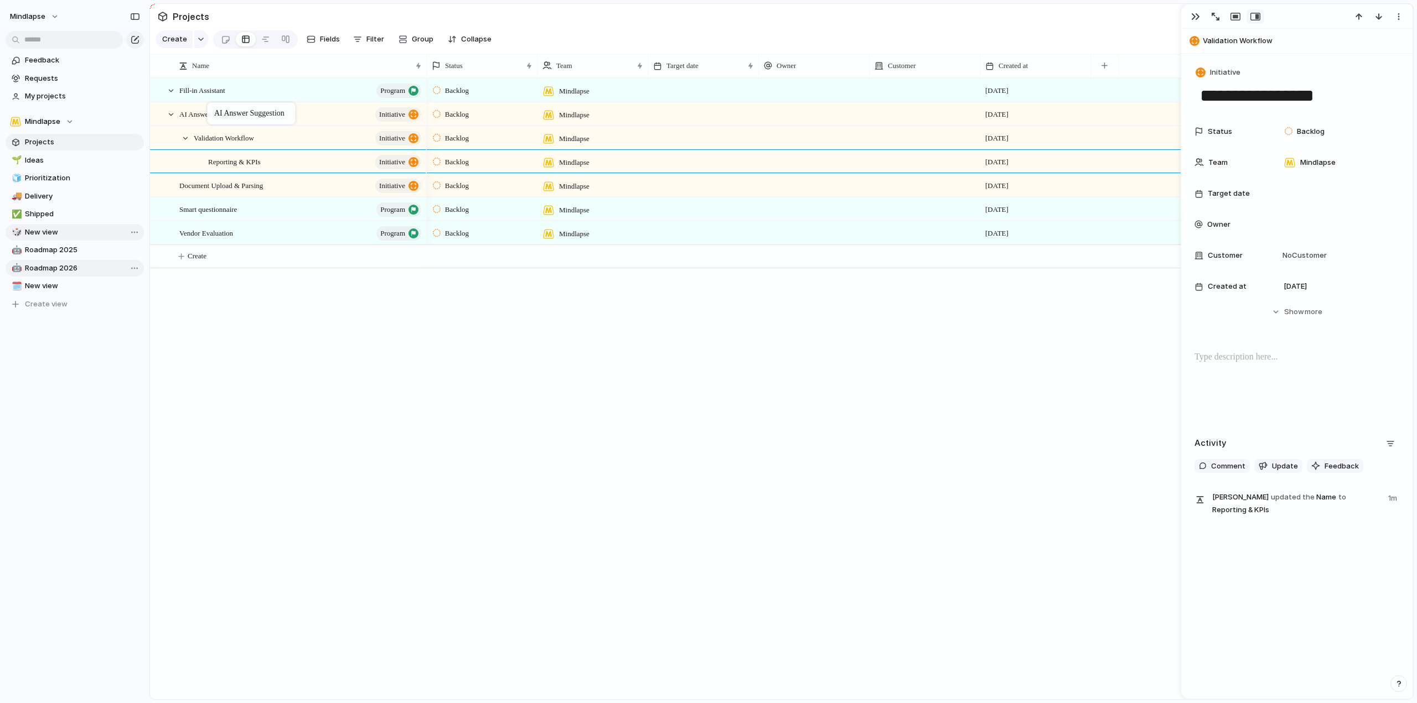
drag, startPoint x: 211, startPoint y: 149, endPoint x: 212, endPoint y: 103, distance: 45.9
drag, startPoint x: 240, startPoint y: 142, endPoint x: 230, endPoint y: 99, distance: 44.8
drag, startPoint x: 235, startPoint y: 151, endPoint x: 231, endPoint y: 97, distance: 53.8
drag, startPoint x: 246, startPoint y: 196, endPoint x: 240, endPoint y: 97, distance: 99.8
drag, startPoint x: 319, startPoint y: 351, endPoint x: 292, endPoint y: 240, distance: 115.0
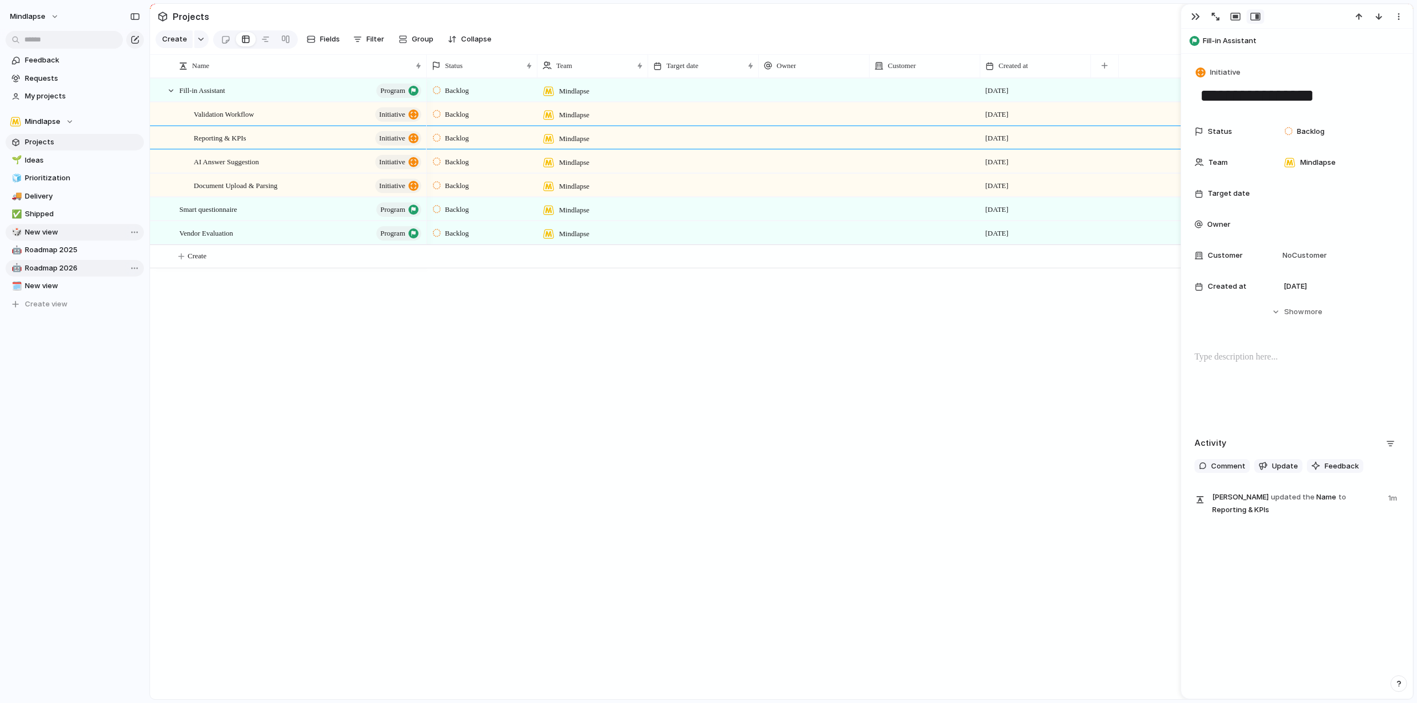
click at [319, 351] on div "Fill-in Assistant program Smart questionnaire program Vendor Evaluation program…" at bounding box center [781, 388] width 1263 height 621
click at [273, 126] on div "Validation Workflow initiative" at bounding box center [308, 114] width 229 height 23
click at [270, 149] on div "Reporting & KPIs initiative" at bounding box center [308, 138] width 229 height 23
click at [269, 163] on div "AI Answer Suggestion initiative" at bounding box center [308, 162] width 229 height 23
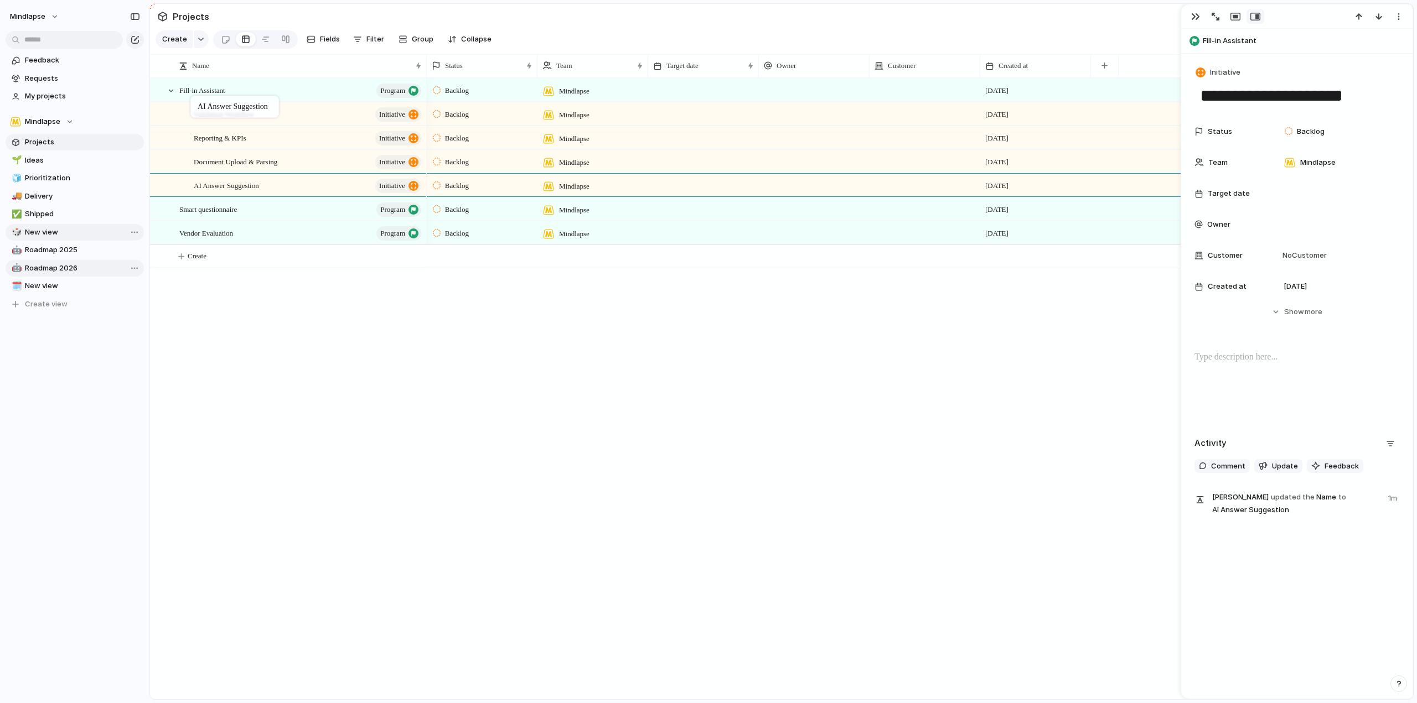
drag, startPoint x: 275, startPoint y: 170, endPoint x: 196, endPoint y: 98, distance: 107.3
click at [282, 191] on div "AI Answer Suggestion initiative" at bounding box center [308, 185] width 229 height 23
click at [261, 95] on div "Fill-in Assistant program" at bounding box center [301, 90] width 244 height 23
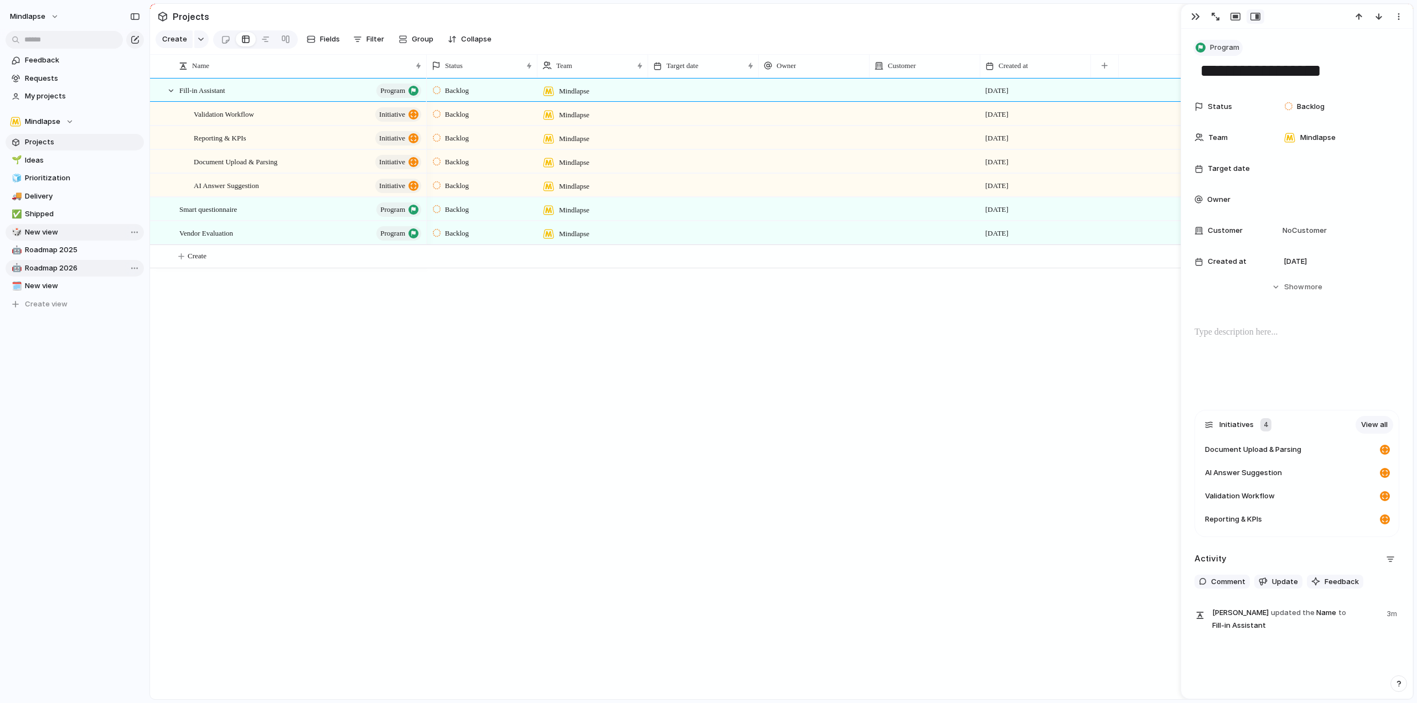
click at [1231, 48] on span "Program" at bounding box center [1224, 47] width 29 height 11
click at [1245, 128] on li "Initiative" at bounding box center [1250, 130] width 107 height 18
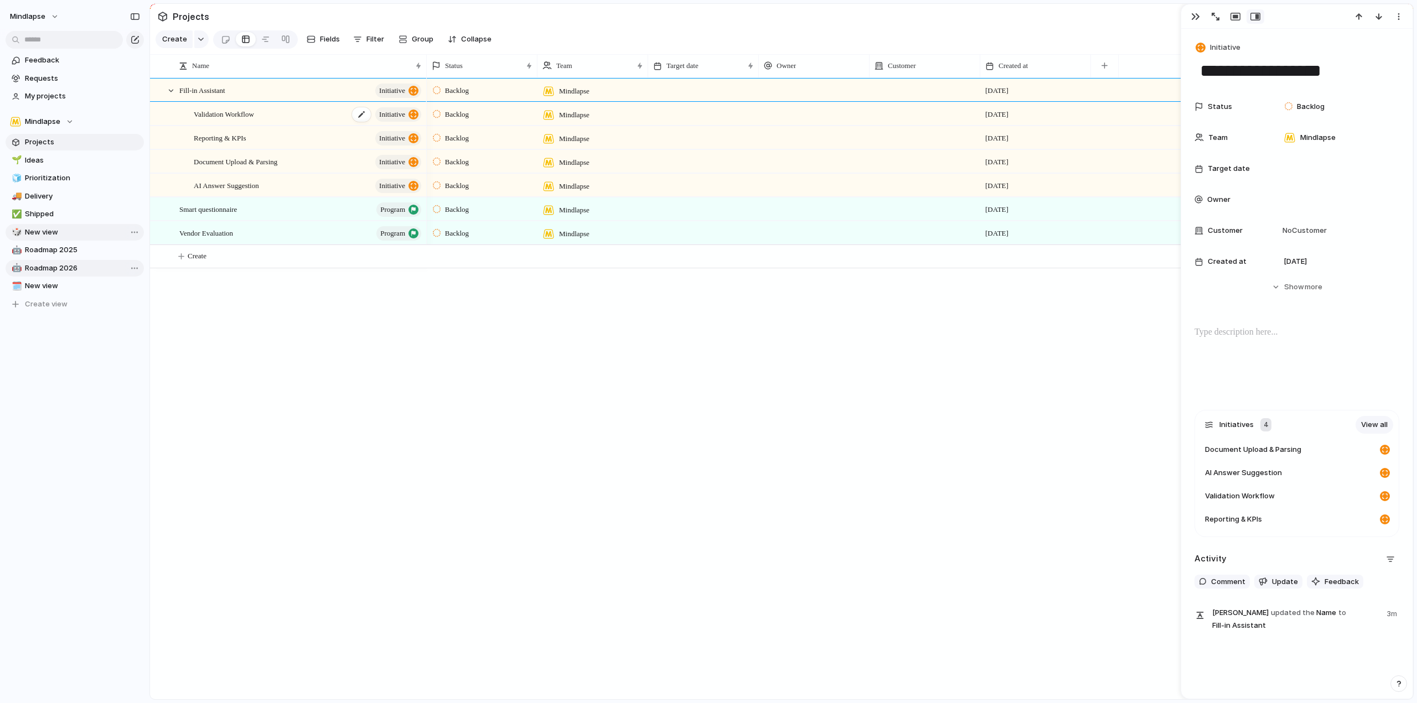
click at [299, 123] on div "Validation Workflow initiative" at bounding box center [308, 114] width 229 height 23
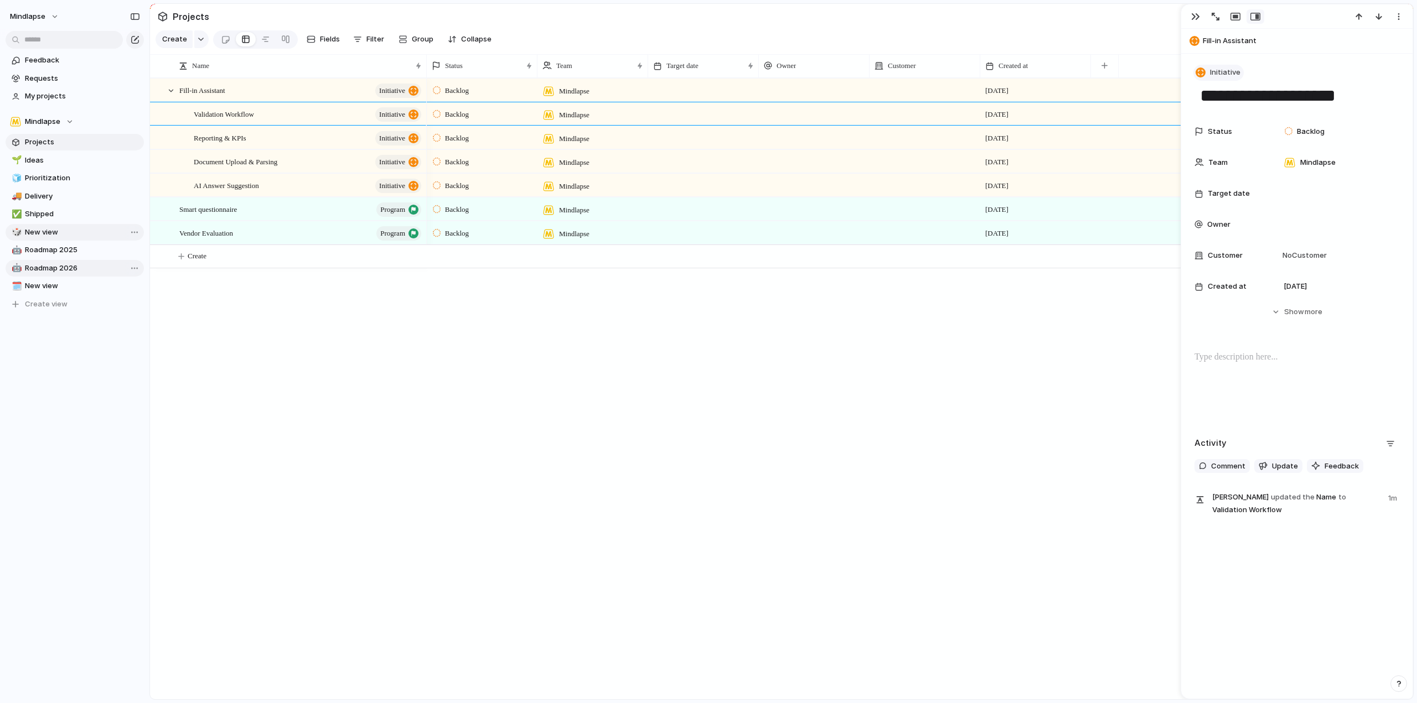
click at [1227, 80] on button "Initiative" at bounding box center [1218, 73] width 50 height 16
click at [1249, 166] on li "Launch" at bounding box center [1250, 173] width 107 height 18
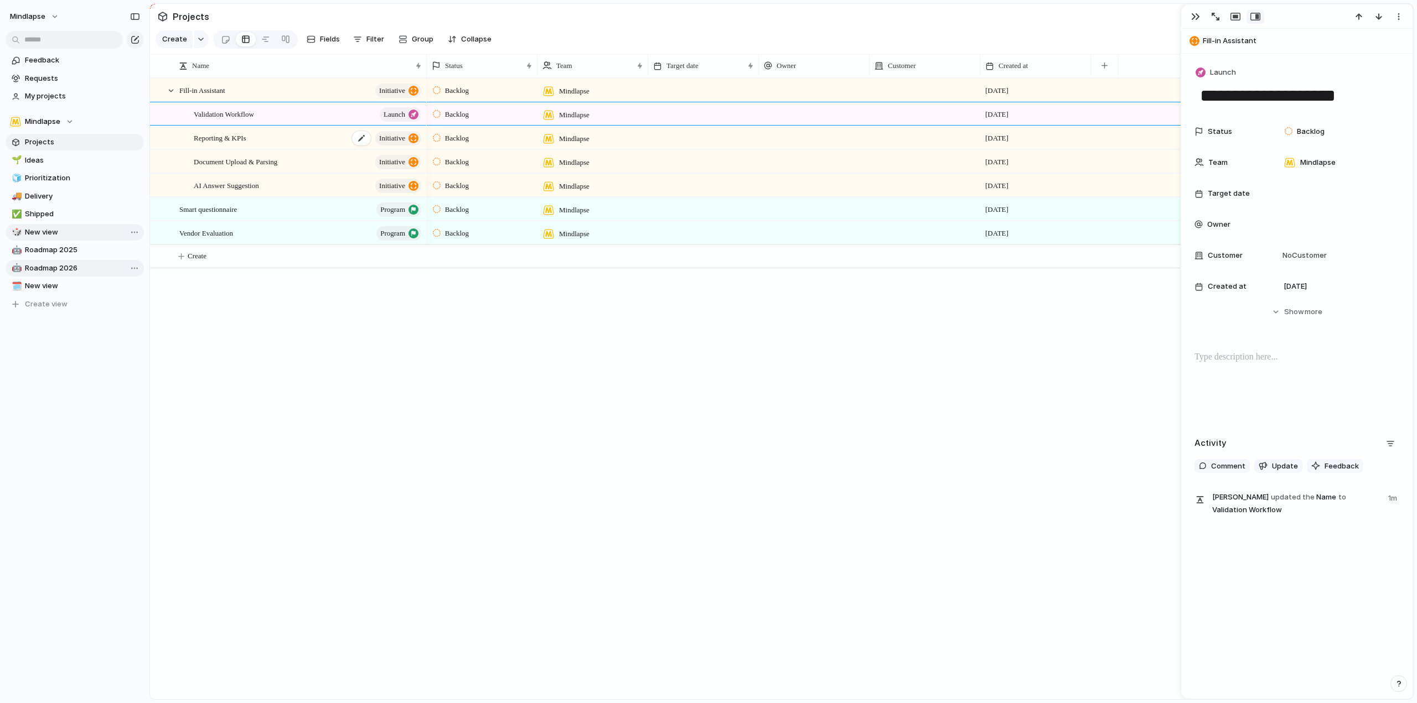
click at [309, 139] on div "Reporting & KPIs initiative" at bounding box center [308, 138] width 229 height 23
click at [1224, 63] on div "**********" at bounding box center [1296, 289] width 231 height 471
click at [1224, 69] on span "Initiative" at bounding box center [1225, 72] width 30 height 11
click at [1239, 174] on span "Launch" at bounding box center [1228, 172] width 26 height 11
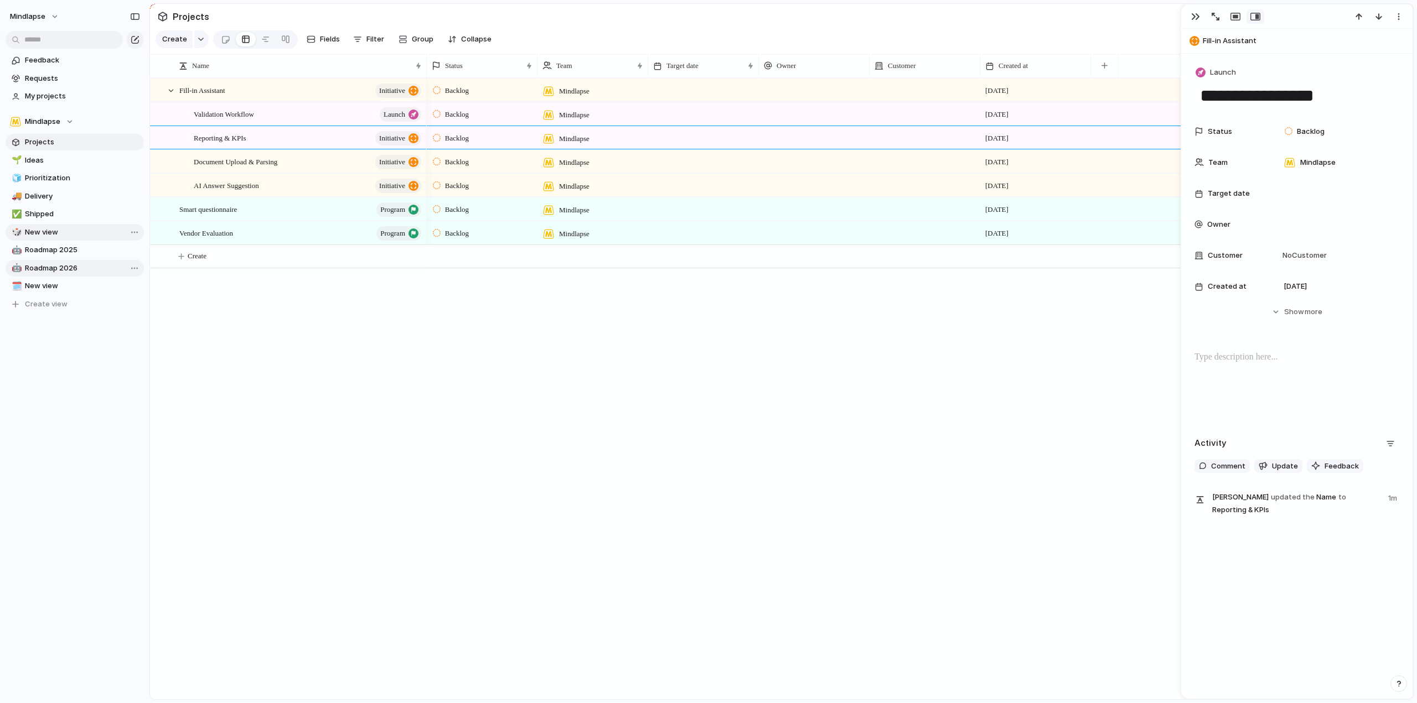
click at [250, 181] on div "AI Answer Suggestion initiative" at bounding box center [288, 185] width 276 height 24
click at [315, 173] on div "Document Upload & Parsing initiative" at bounding box center [308, 162] width 229 height 23
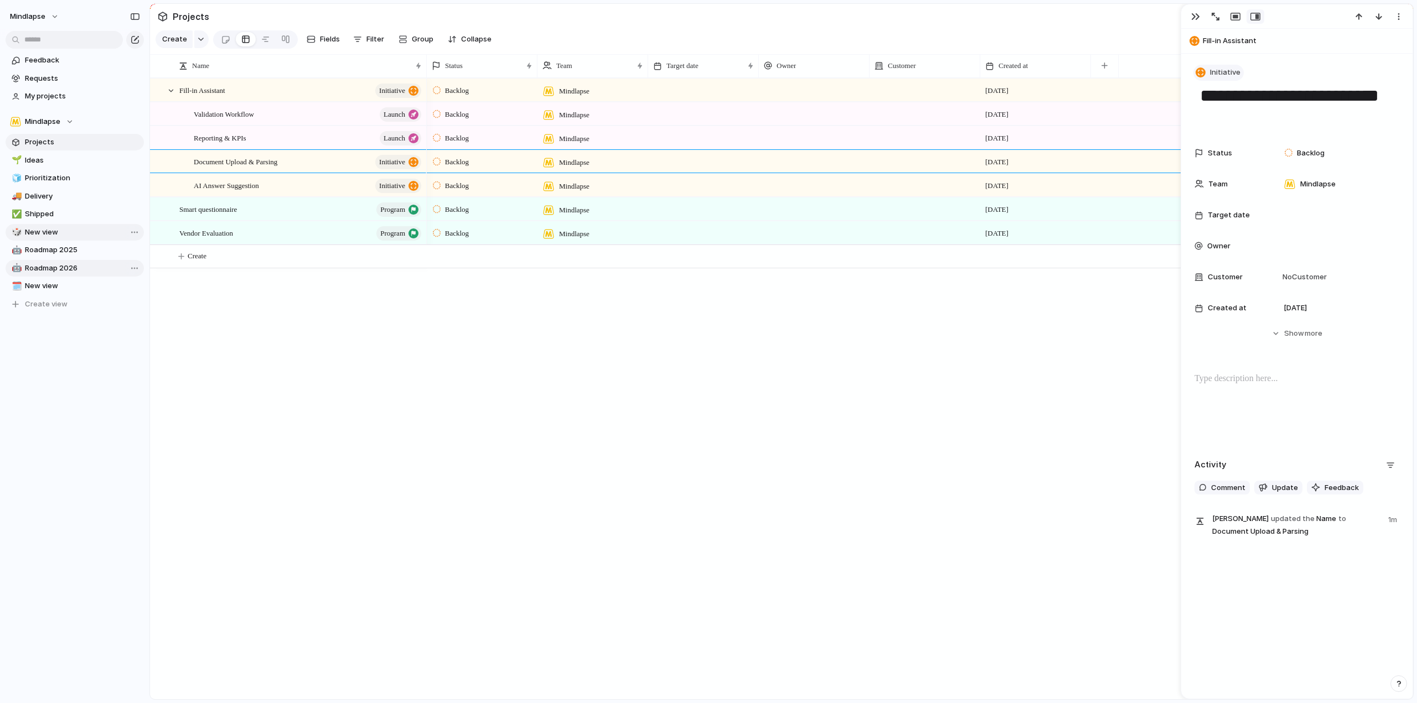
click at [1222, 70] on span "Initiative" at bounding box center [1225, 72] width 30 height 11
drag, startPoint x: 1252, startPoint y: 175, endPoint x: 851, endPoint y: 109, distance: 406.7
click at [1252, 175] on li "Launch" at bounding box center [1250, 173] width 107 height 18
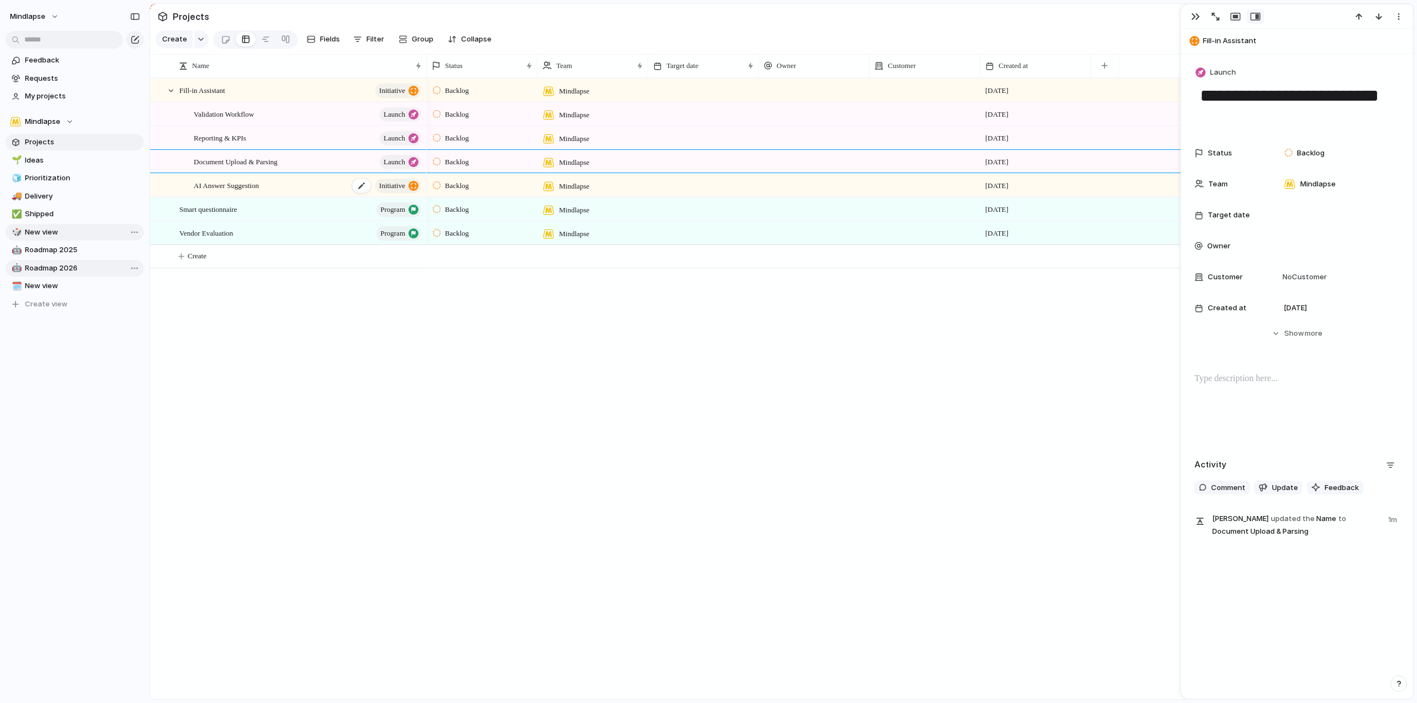
click at [259, 183] on div "AI Answer Suggestion initiative" at bounding box center [308, 185] width 229 height 23
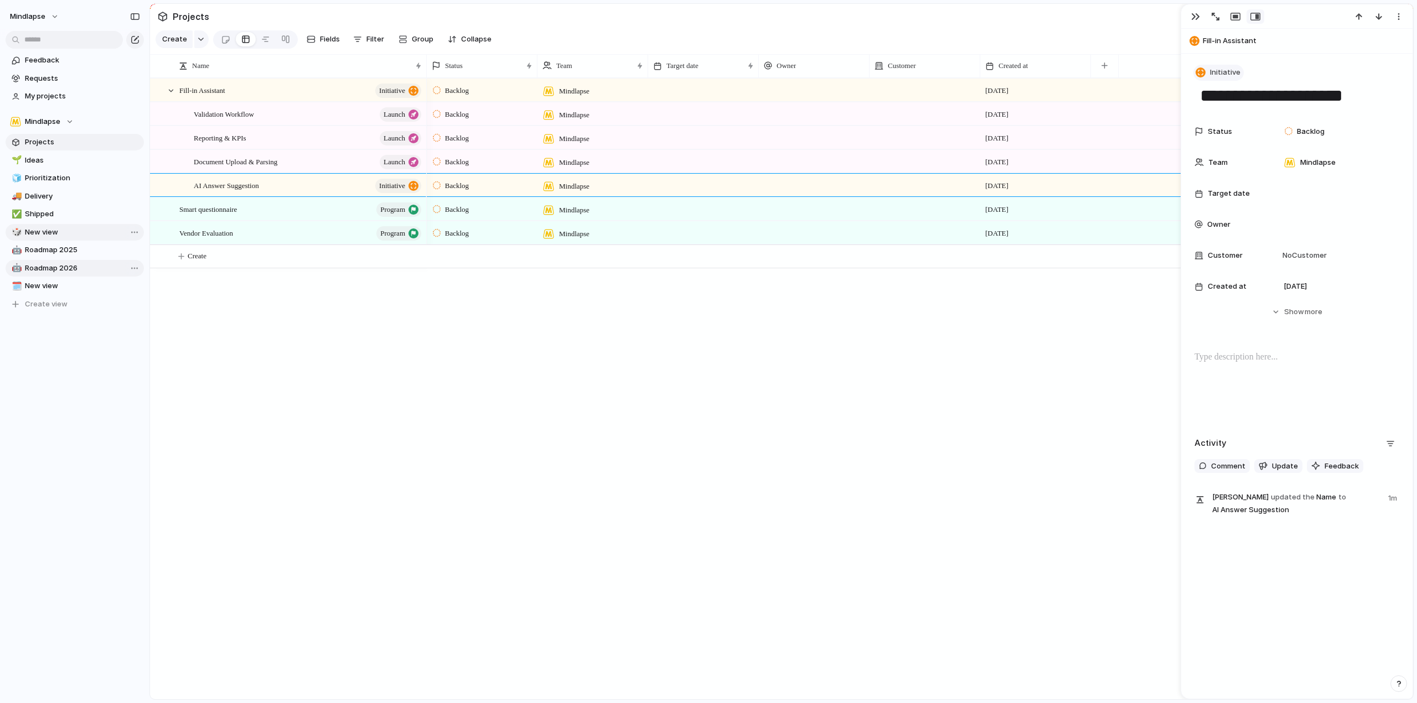
click at [1234, 70] on span "Initiative" at bounding box center [1225, 72] width 30 height 11
click at [1255, 171] on li "Launch" at bounding box center [1250, 173] width 107 height 18
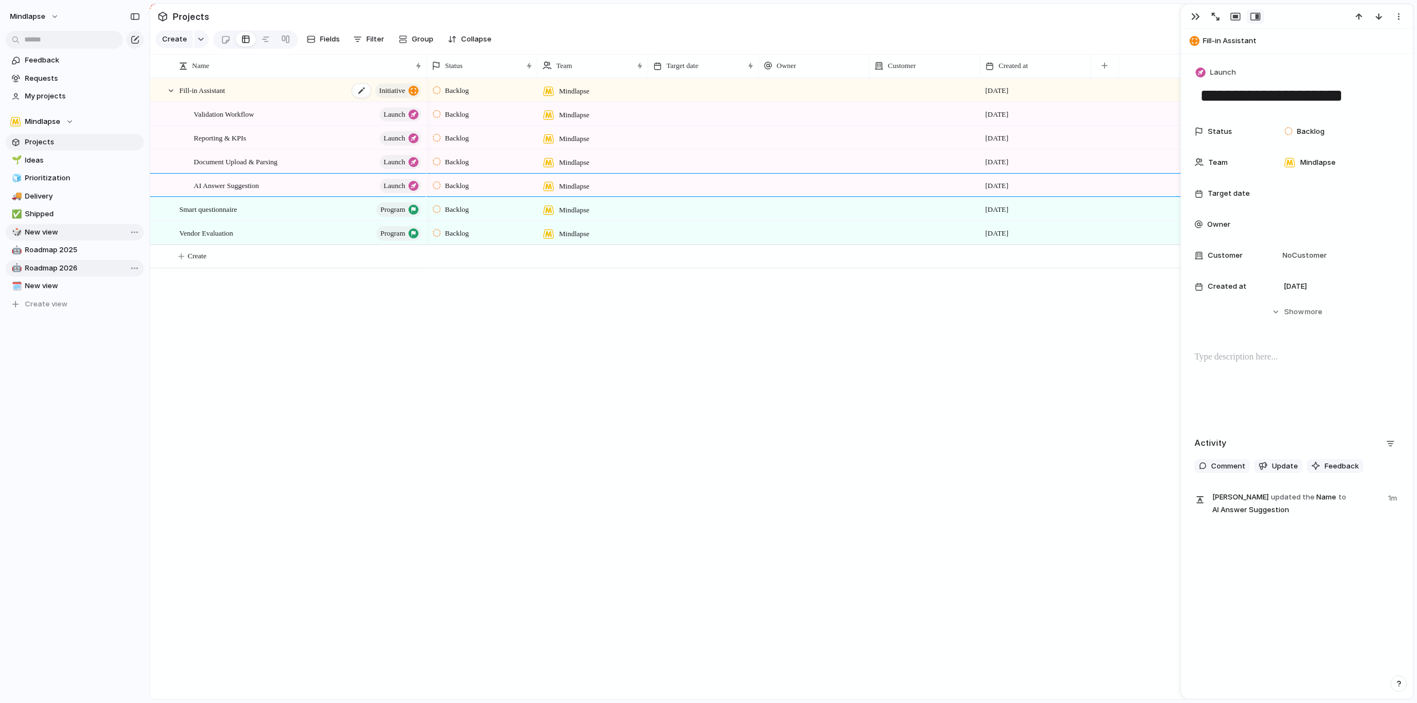
click at [277, 102] on div "Fill-in Assistant initiative" at bounding box center [301, 90] width 244 height 23
type textarea "**********"
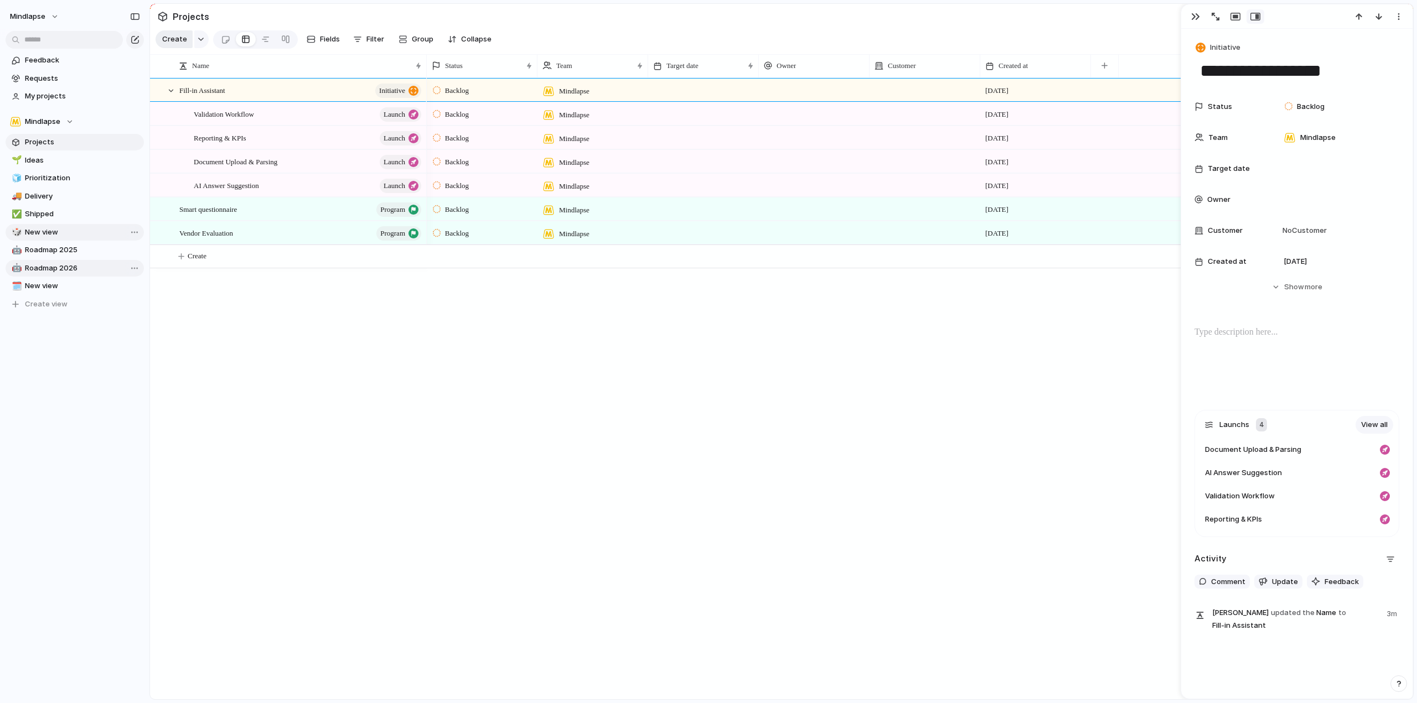
click at [189, 48] on button "Create" at bounding box center [174, 39] width 37 height 18
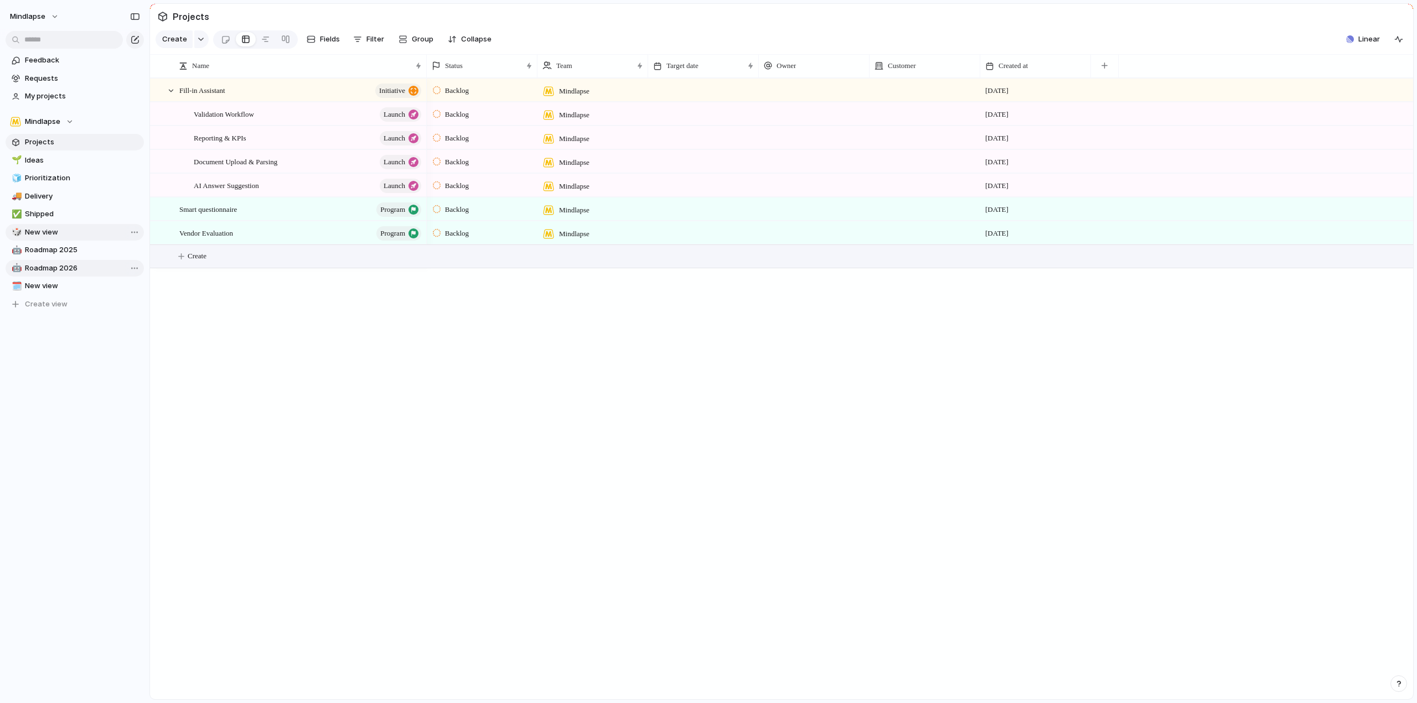
click at [190, 257] on button "Create" at bounding box center [795, 256] width 1269 height 23
type textarea "****"
click at [204, 258] on div "TPRM" at bounding box center [301, 257] width 244 height 23
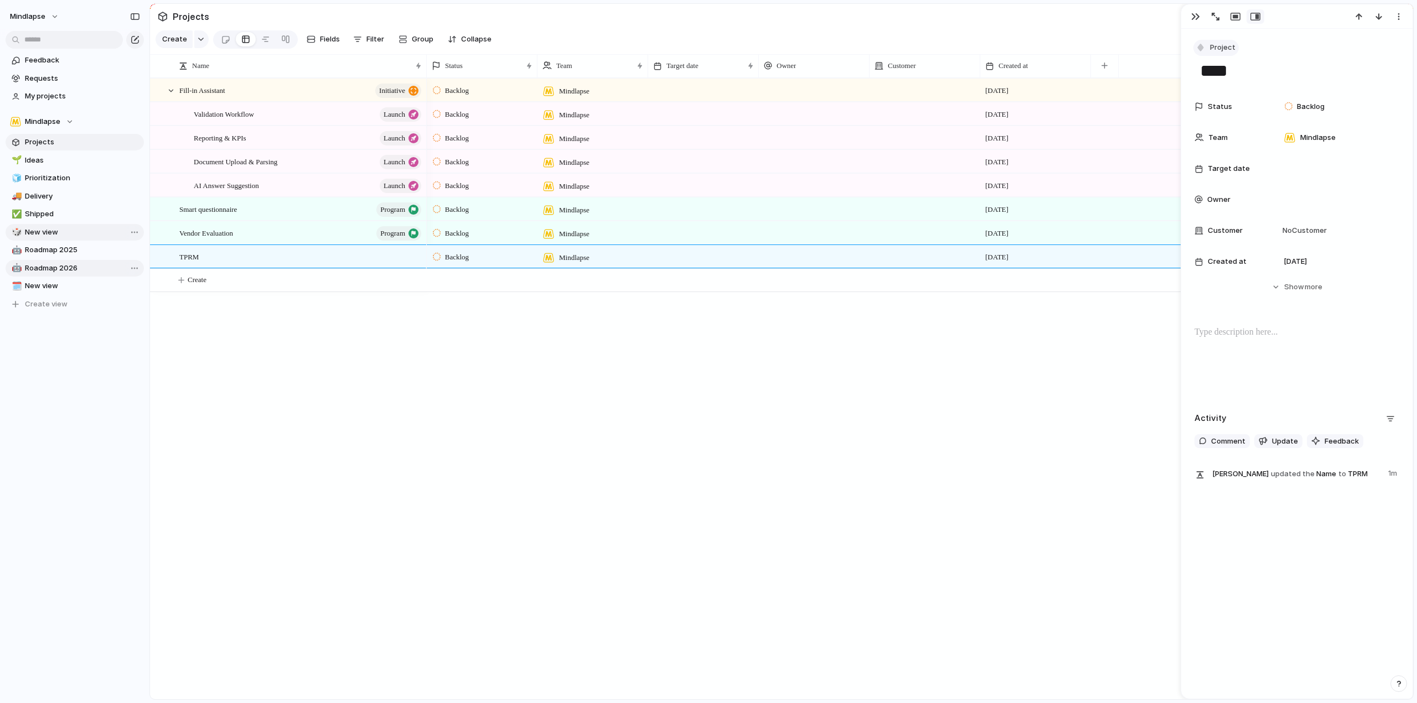
click at [1232, 46] on span "Project" at bounding box center [1222, 47] width 25 height 11
click at [1230, 105] on li "Program" at bounding box center [1250, 112] width 107 height 18
click at [422, 377] on div "Fill-in Assistant initiative Smart questionnaire program Vendor Evaluation prog…" at bounding box center [781, 388] width 1263 height 621
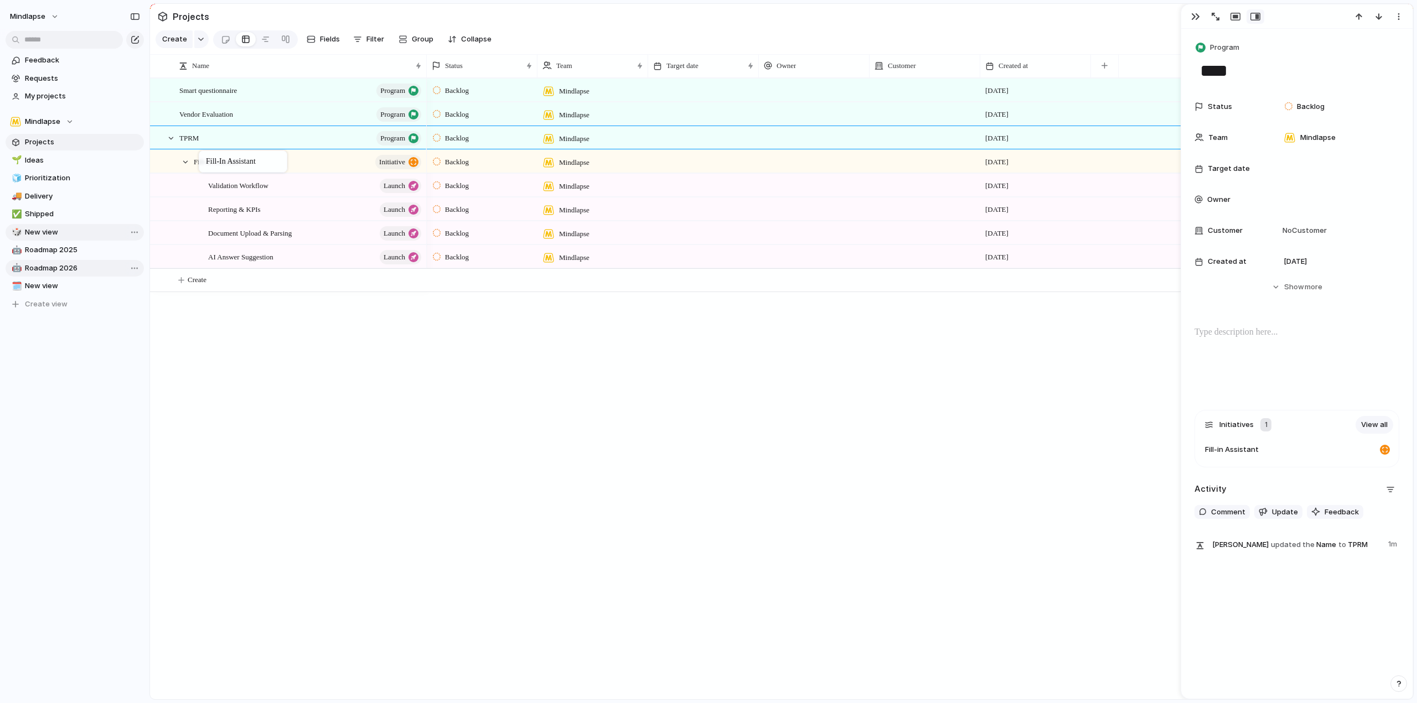
drag, startPoint x: 211, startPoint y: 99, endPoint x: 204, endPoint y: 153, distance: 54.2
click at [255, 100] on div "Smart questionnaire program" at bounding box center [301, 90] width 244 height 23
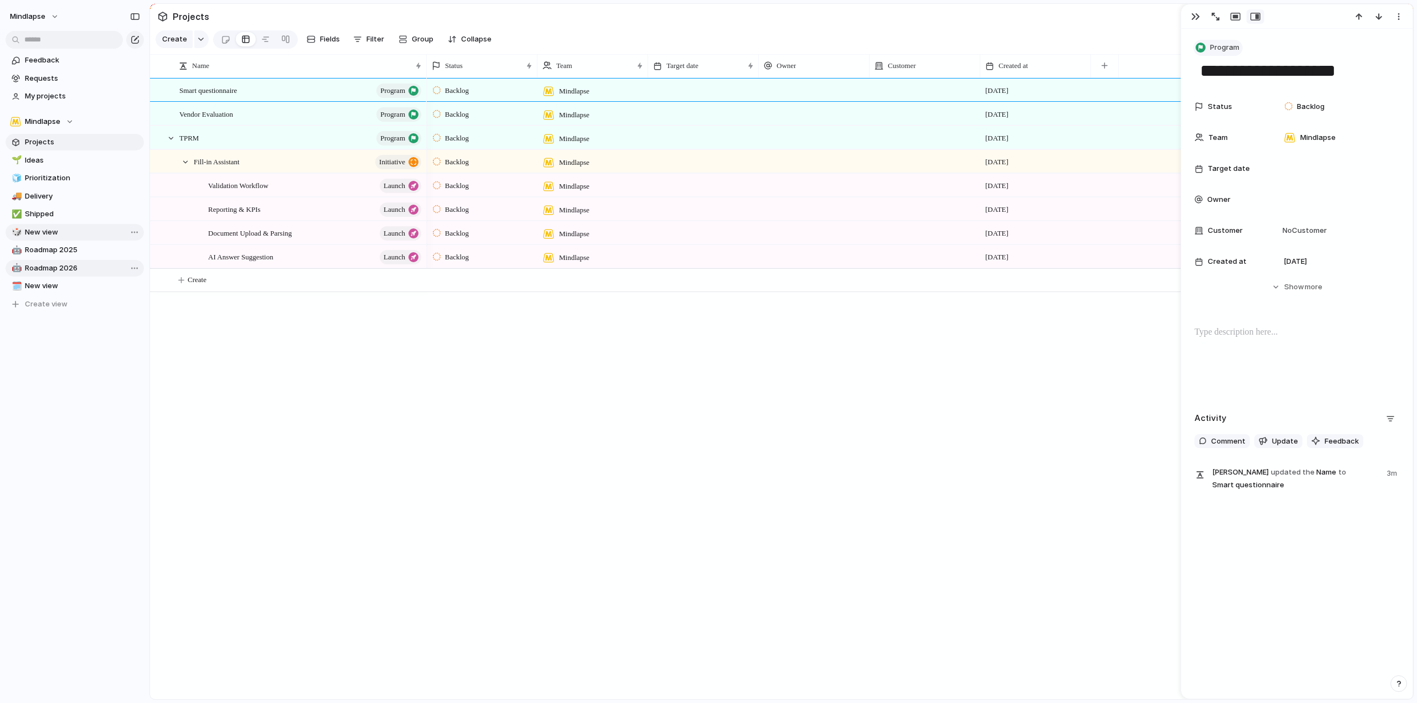
click at [1224, 49] on span "Program" at bounding box center [1224, 47] width 29 height 11
click at [1236, 132] on span "Initiative" at bounding box center [1230, 130] width 30 height 11
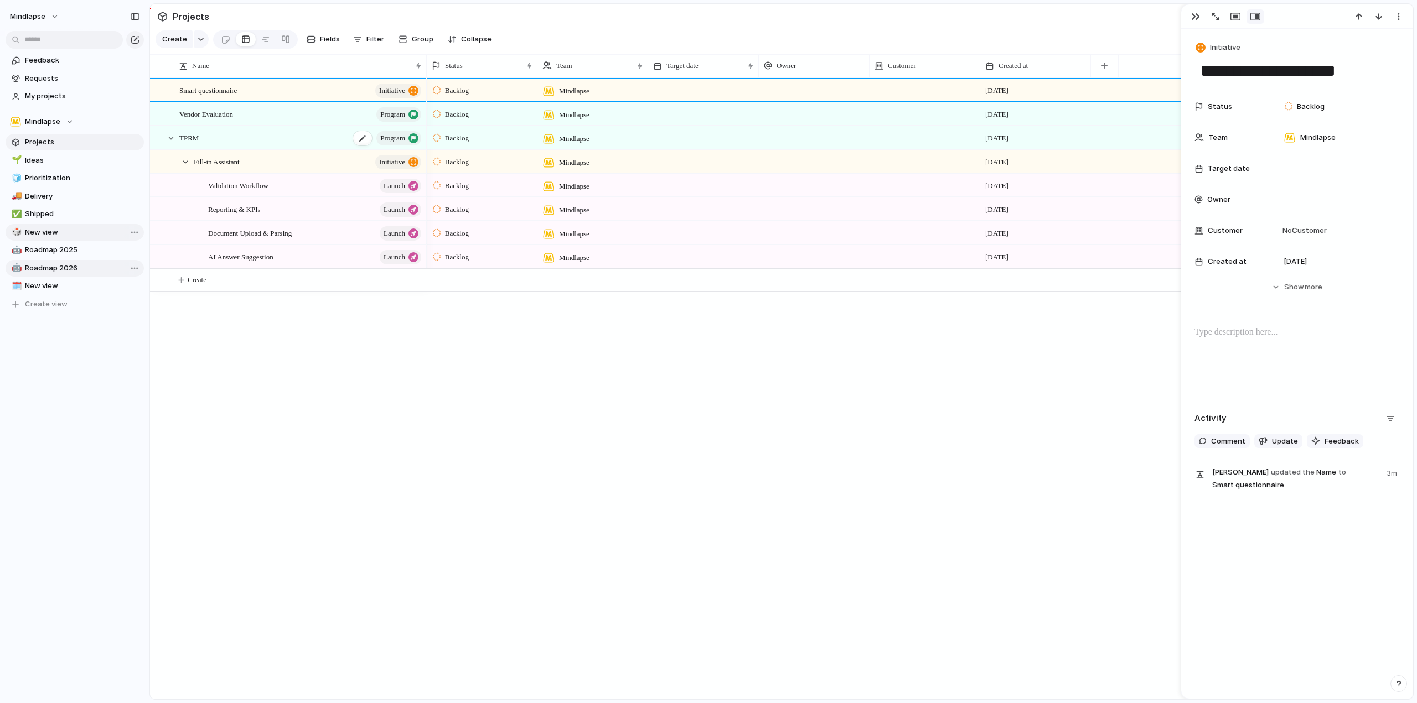
click at [246, 149] on div "TPRM program" at bounding box center [301, 138] width 244 height 23
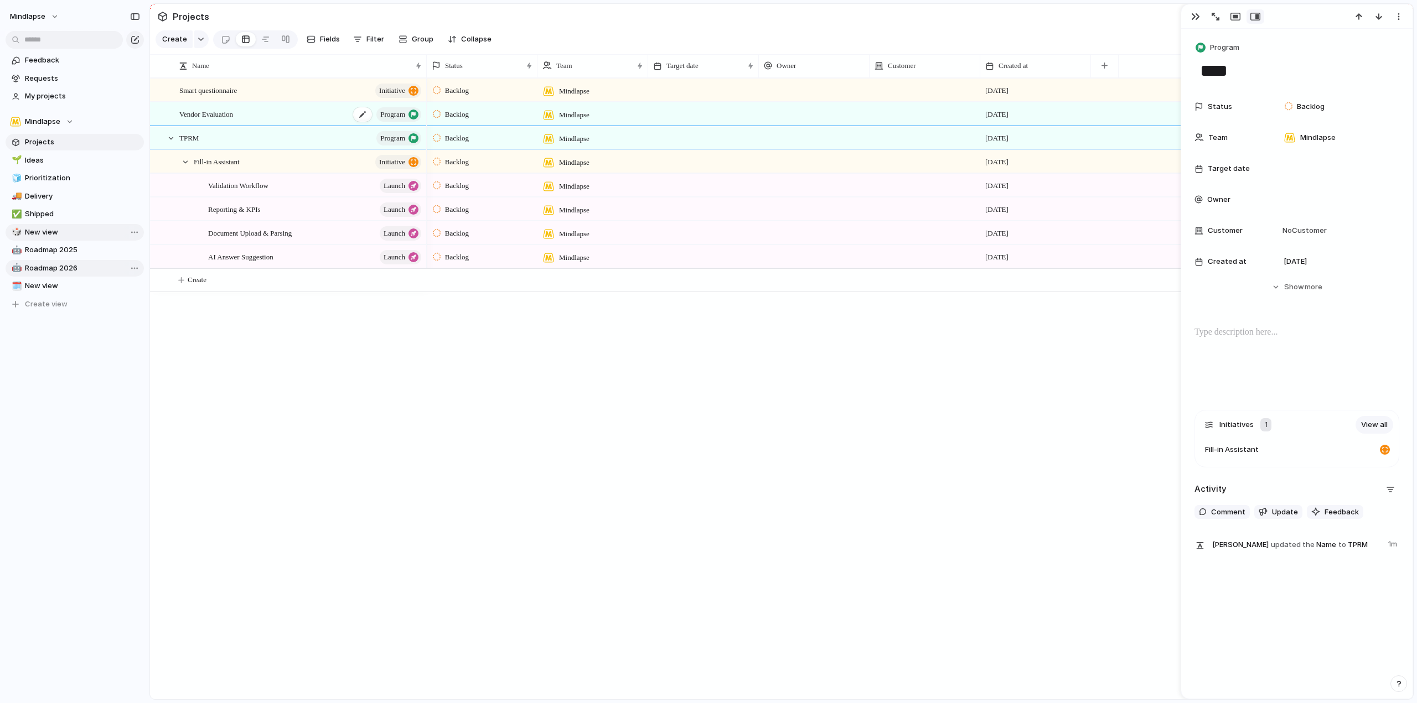
click at [240, 120] on div "Vendor Evaluation program" at bounding box center [301, 114] width 244 height 23
type textarea "**********"
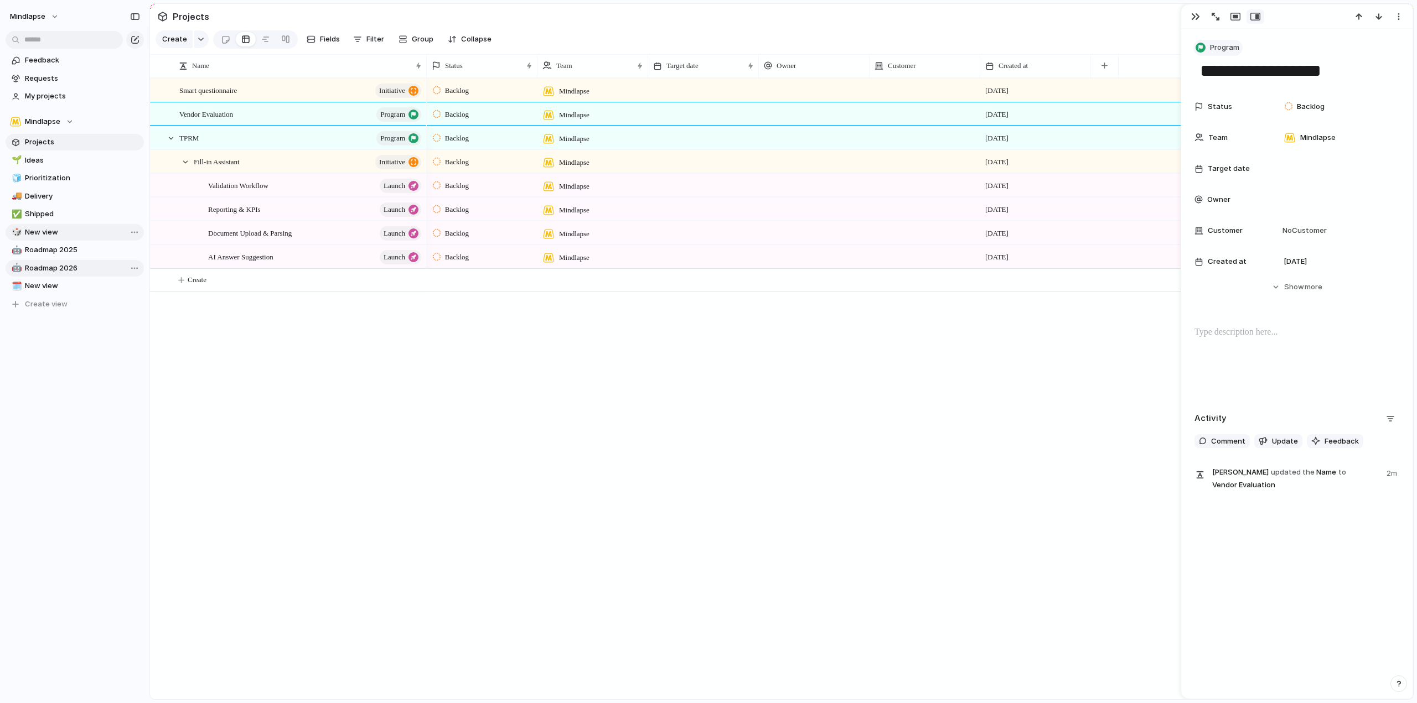
click at [1236, 50] on span "Program" at bounding box center [1224, 47] width 29 height 11
click at [1251, 131] on li "Initiative" at bounding box center [1250, 130] width 107 height 18
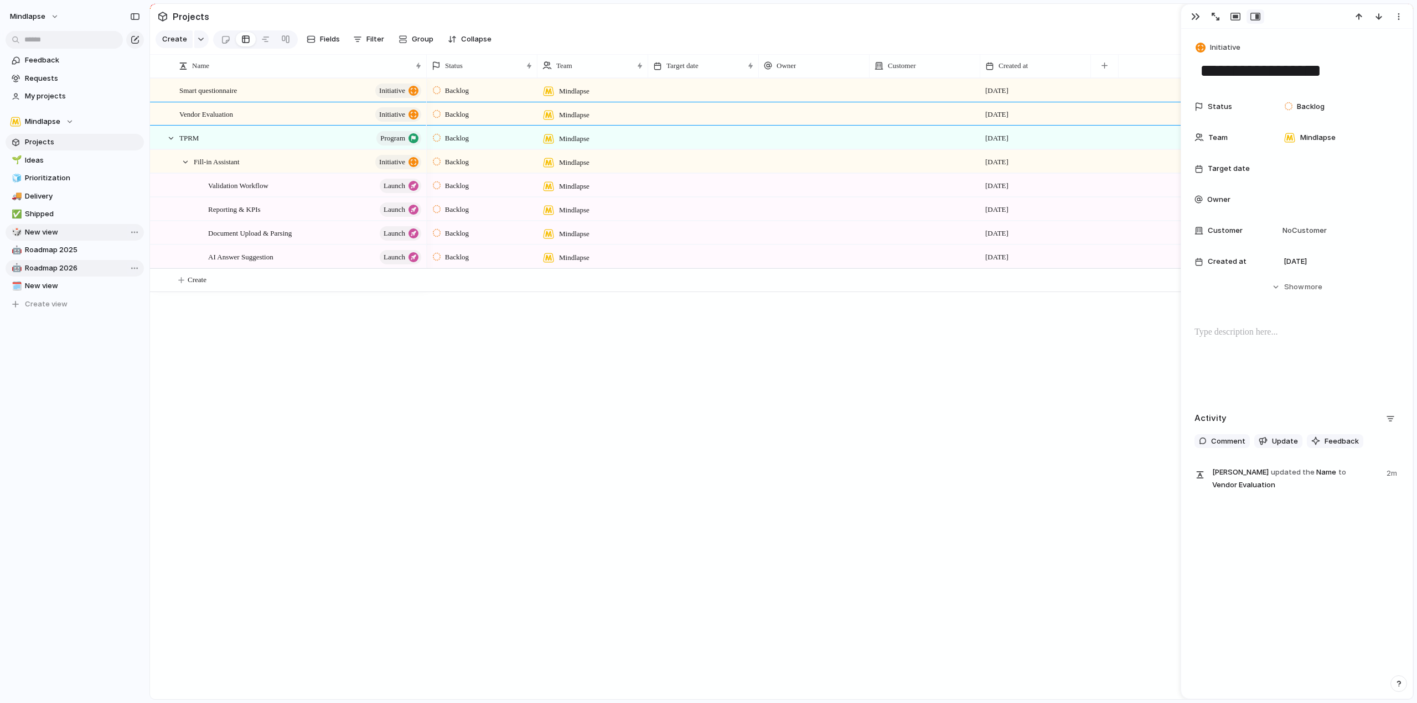
click at [535, 426] on div "Backlog Mindlapse 30 August Backlog Mindlapse 30 August Backlog Mindlapse 30 Au…" at bounding box center [920, 388] width 986 height 621
click at [195, 286] on span "Create" at bounding box center [197, 279] width 19 height 11
type textarea "**********"
click at [299, 268] on div "AI Answer Suggestion launch" at bounding box center [315, 257] width 215 height 23
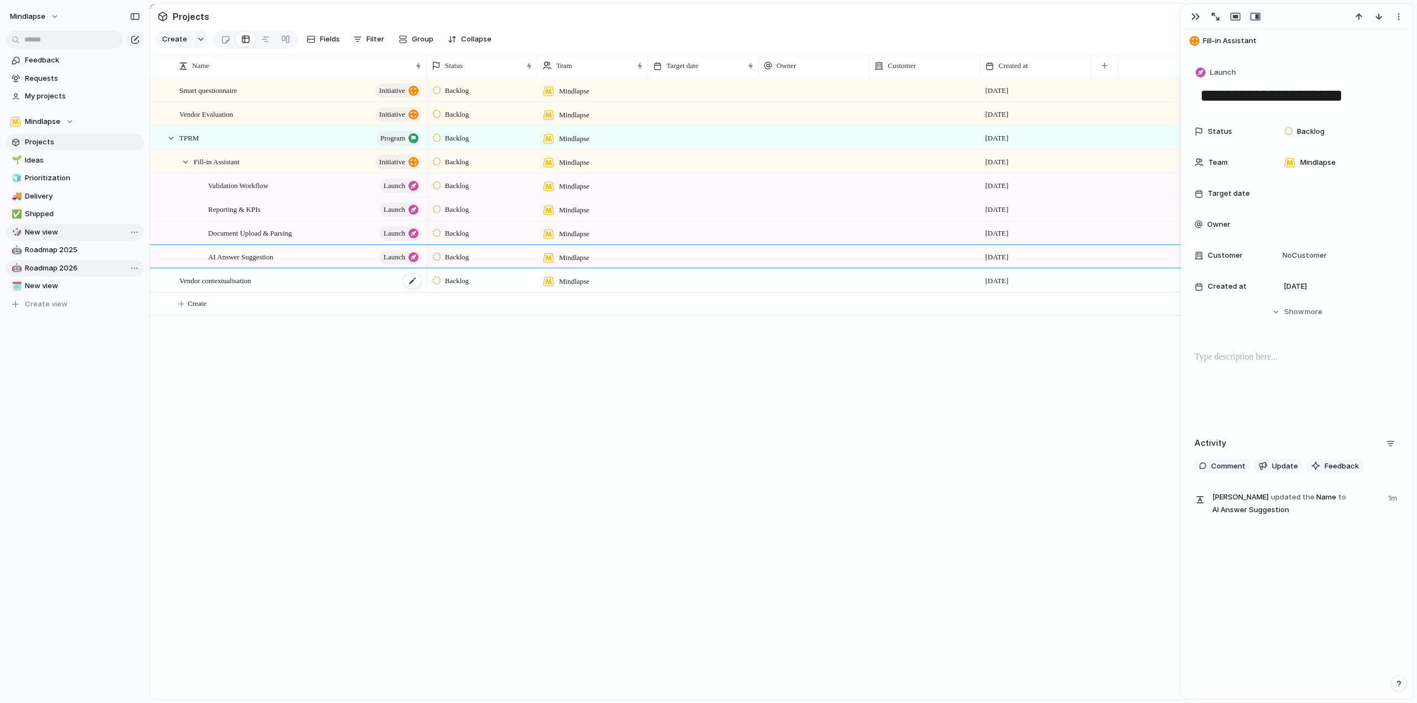
click at [302, 285] on div "Vendor contextualisation" at bounding box center [301, 281] width 244 height 23
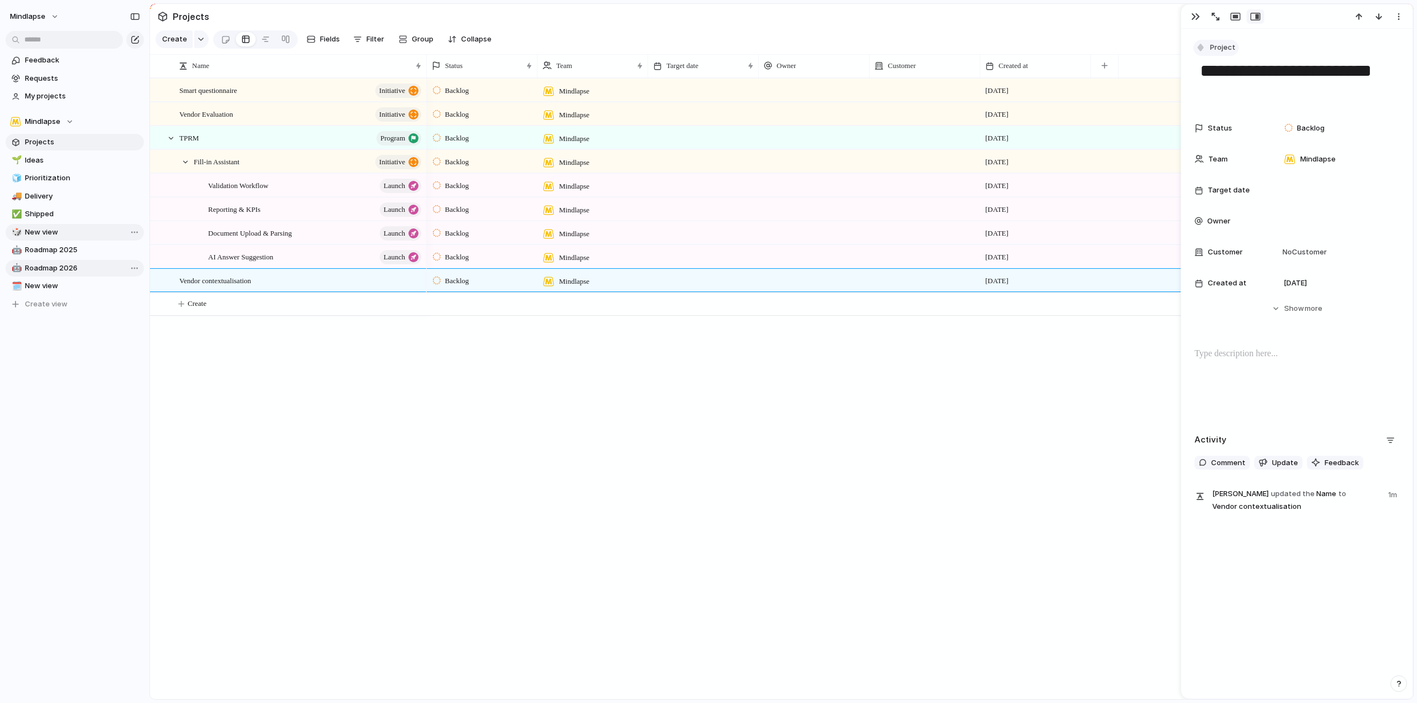
click at [1225, 42] on button "Project" at bounding box center [1215, 48] width 45 height 16
click at [1241, 126] on span "Initiative" at bounding box center [1230, 130] width 30 height 11
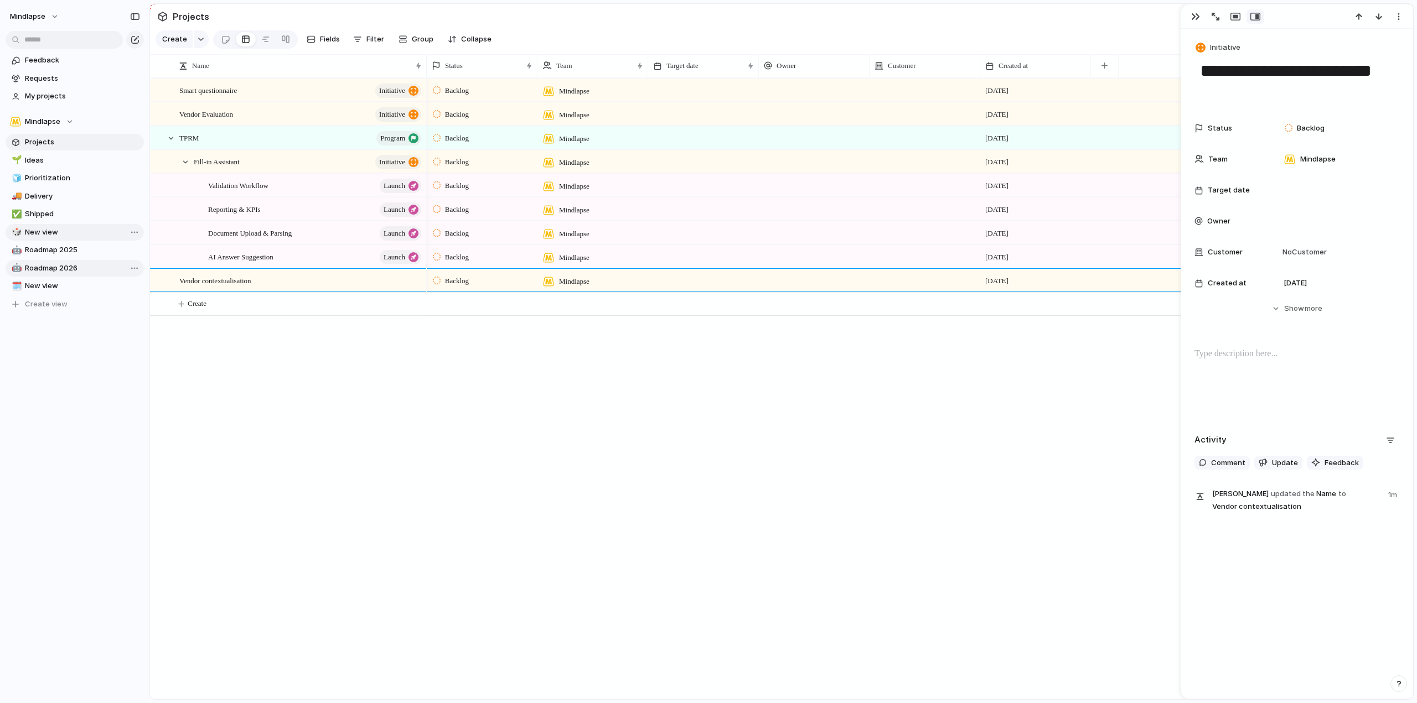
click at [550, 421] on div "Backlog Mindlapse 30 August Backlog Mindlapse 30 August Backlog Mindlapse 30 Au…" at bounding box center [920, 388] width 986 height 621
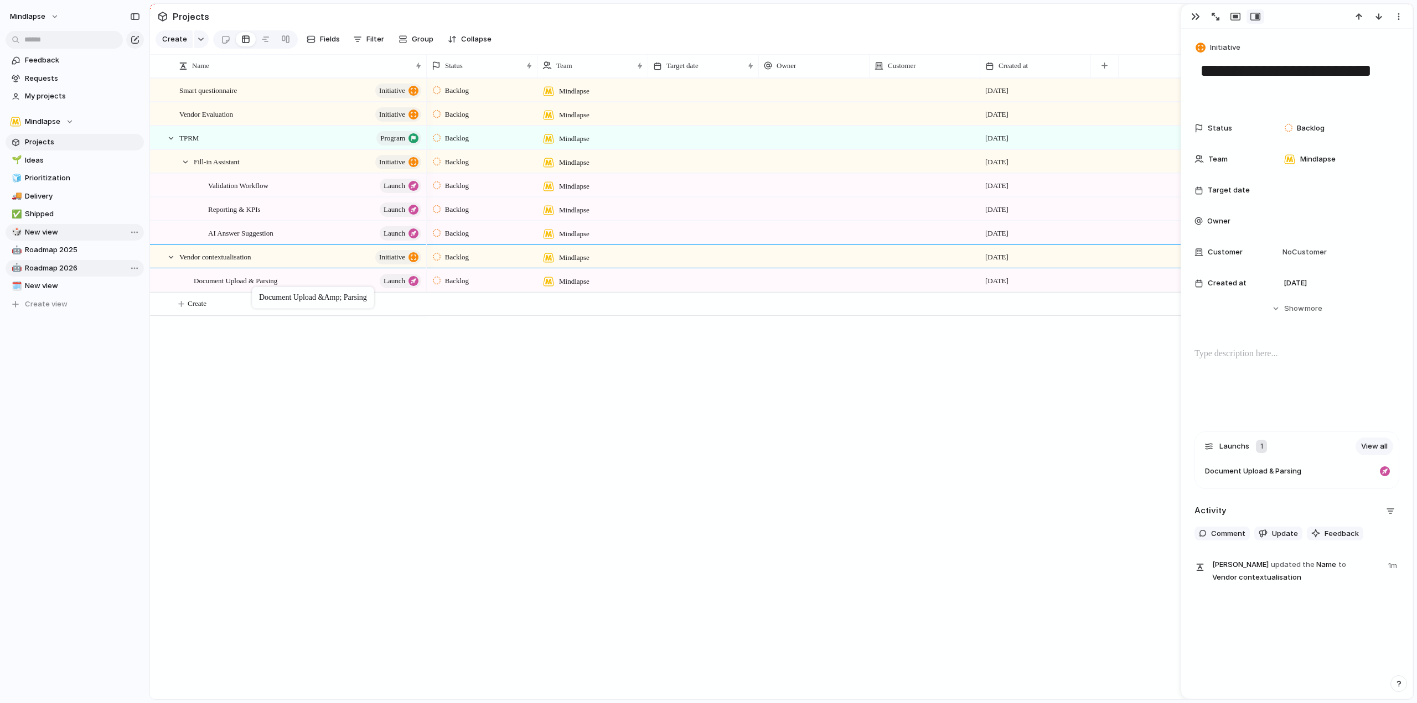
drag, startPoint x: 310, startPoint y: 239, endPoint x: 257, endPoint y: 289, distance: 72.8
click at [243, 287] on span "Document Upload & Parsing" at bounding box center [236, 280] width 84 height 13
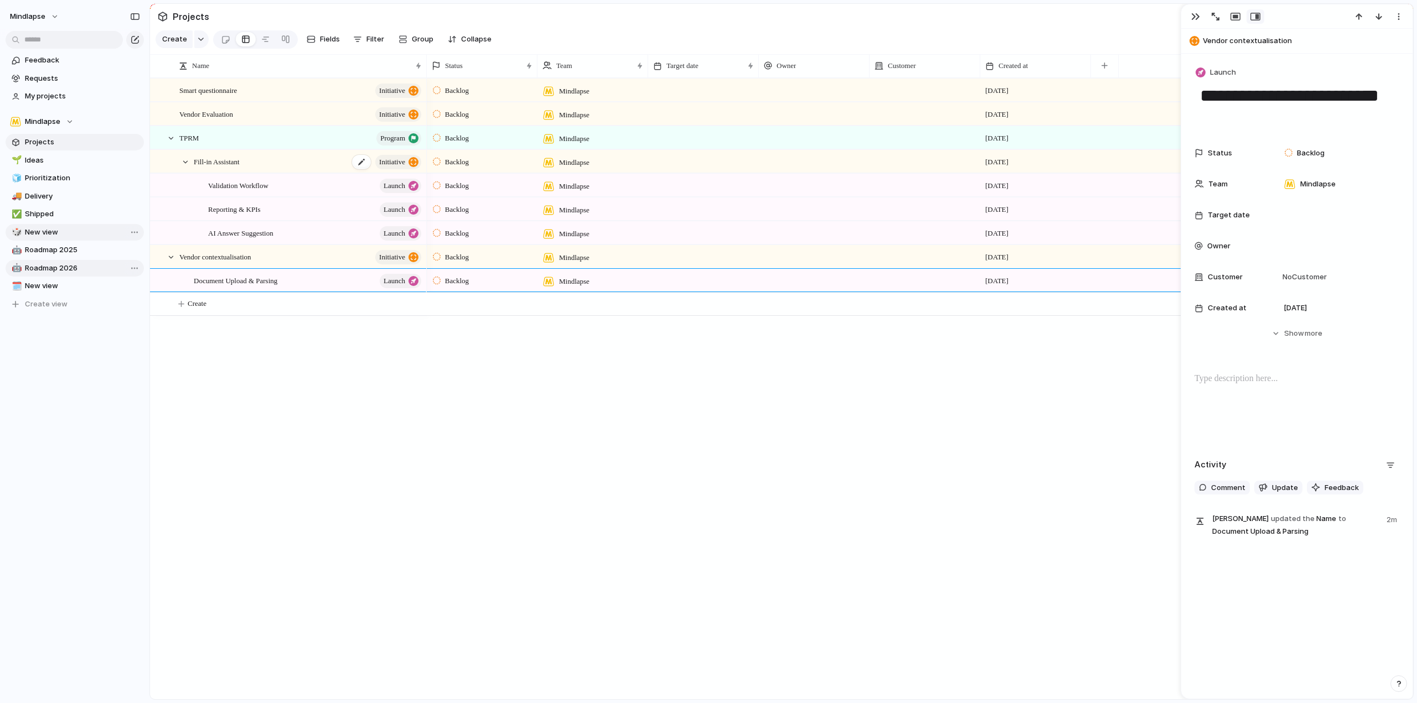
click at [251, 172] on div "Fill-in Assistant initiative" at bounding box center [308, 162] width 229 height 23
type textarea "**********"
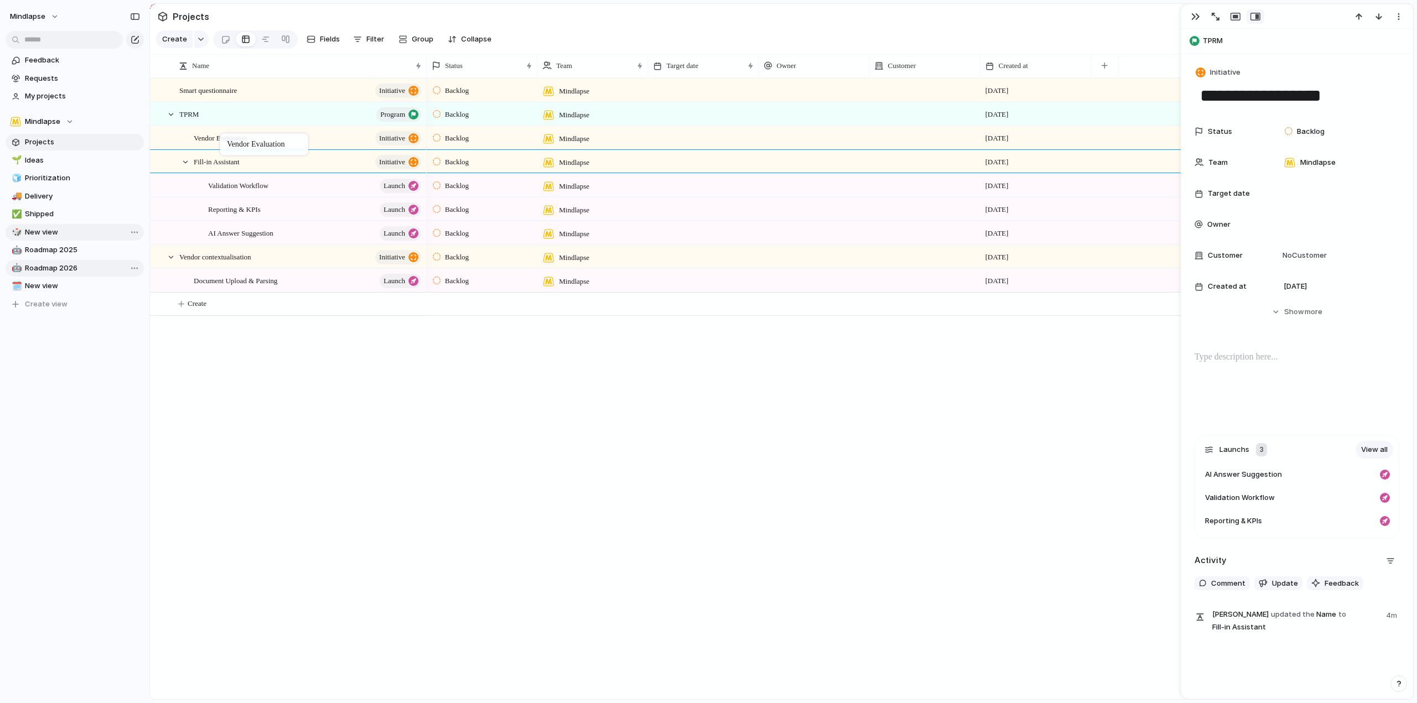
drag, startPoint x: 244, startPoint y: 121, endPoint x: 225, endPoint y: 136, distance: 23.3
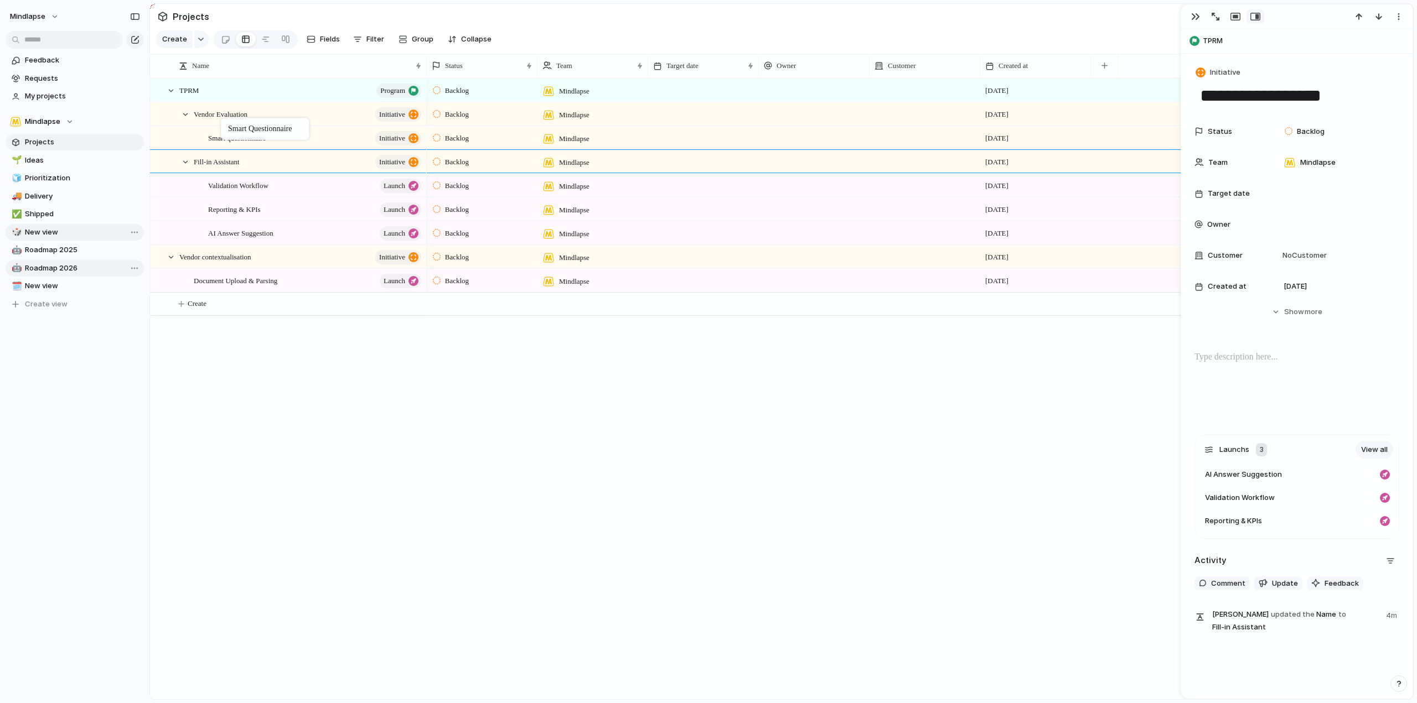
drag, startPoint x: 228, startPoint y: 102, endPoint x: 226, endPoint y: 120, distance: 18.3
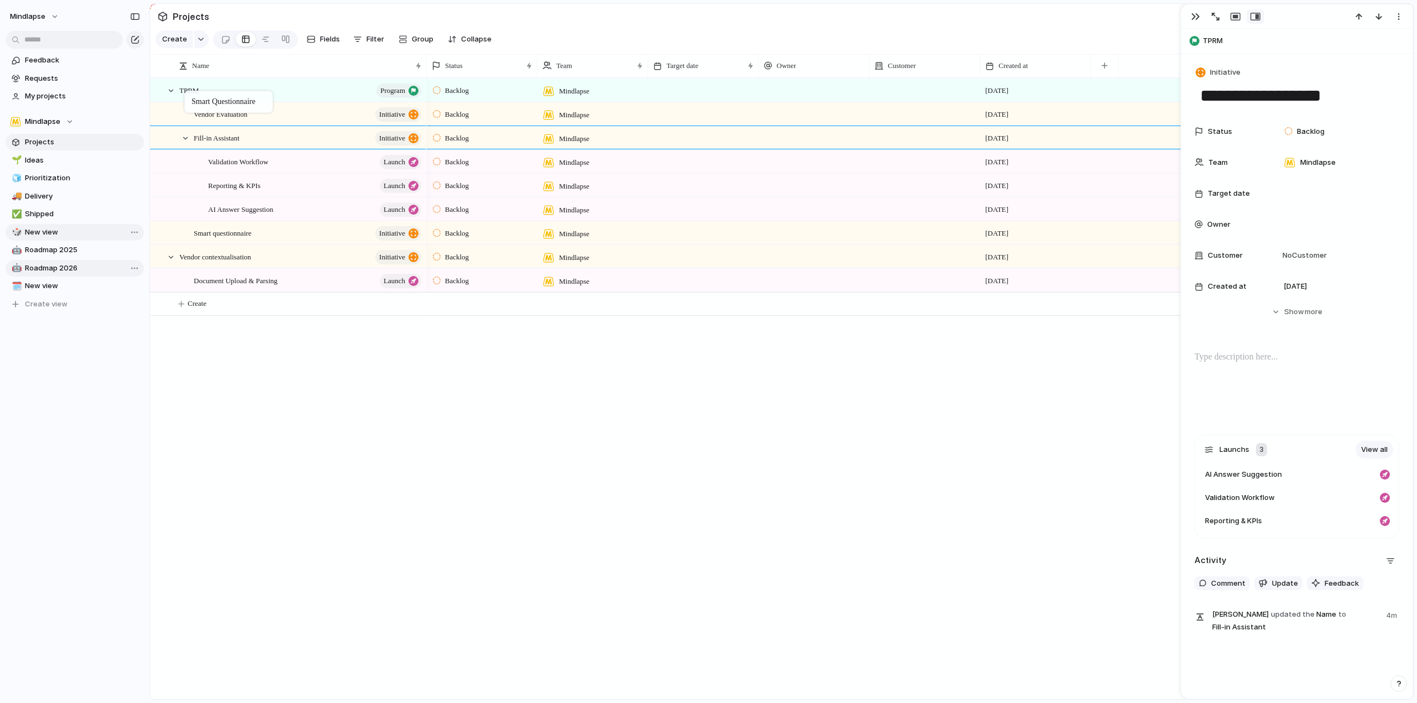
drag, startPoint x: 197, startPoint y: 151, endPoint x: 190, endPoint y: 93, distance: 58.6
click at [1341, 373] on div at bounding box center [1296, 386] width 205 height 71
click at [1309, 250] on span "No Customer" at bounding box center [1303, 255] width 48 height 11
click at [1341, 276] on input "text" at bounding box center [1334, 278] width 111 height 22
click at [1395, 20] on div "test Linear Figma Productlane" at bounding box center [708, 351] width 1417 height 703
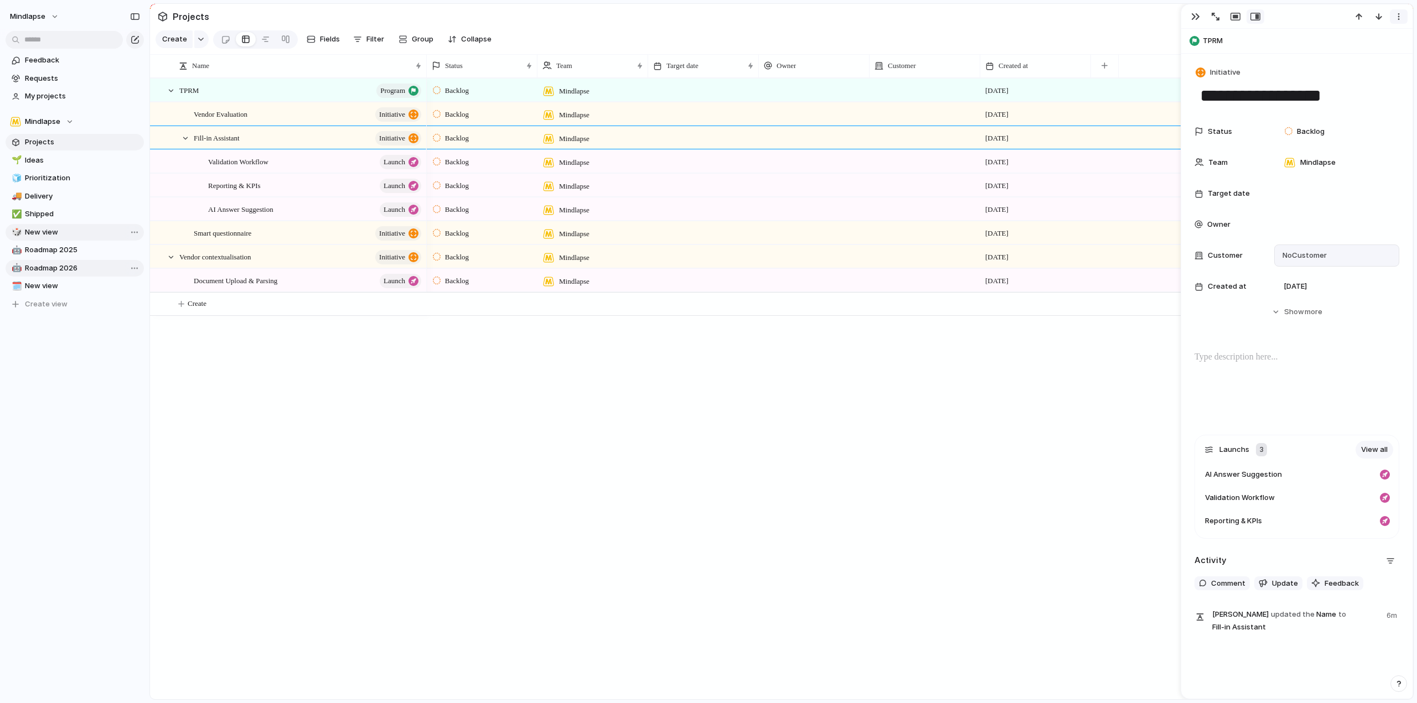
click at [1400, 17] on div "button" at bounding box center [1398, 16] width 9 height 9
click at [1400, 17] on div "Mark as duplicate Delete" at bounding box center [708, 351] width 1417 height 703
click at [507, 443] on div "Backlog Mindlapse 30 August Backlog Mindlapse 30 August Backlog Mindlapse 30 Au…" at bounding box center [920, 388] width 986 height 621
click at [200, 37] on button "button" at bounding box center [201, 39] width 14 height 18
click at [203, 165] on span "Request" at bounding box center [191, 161] width 29 height 11
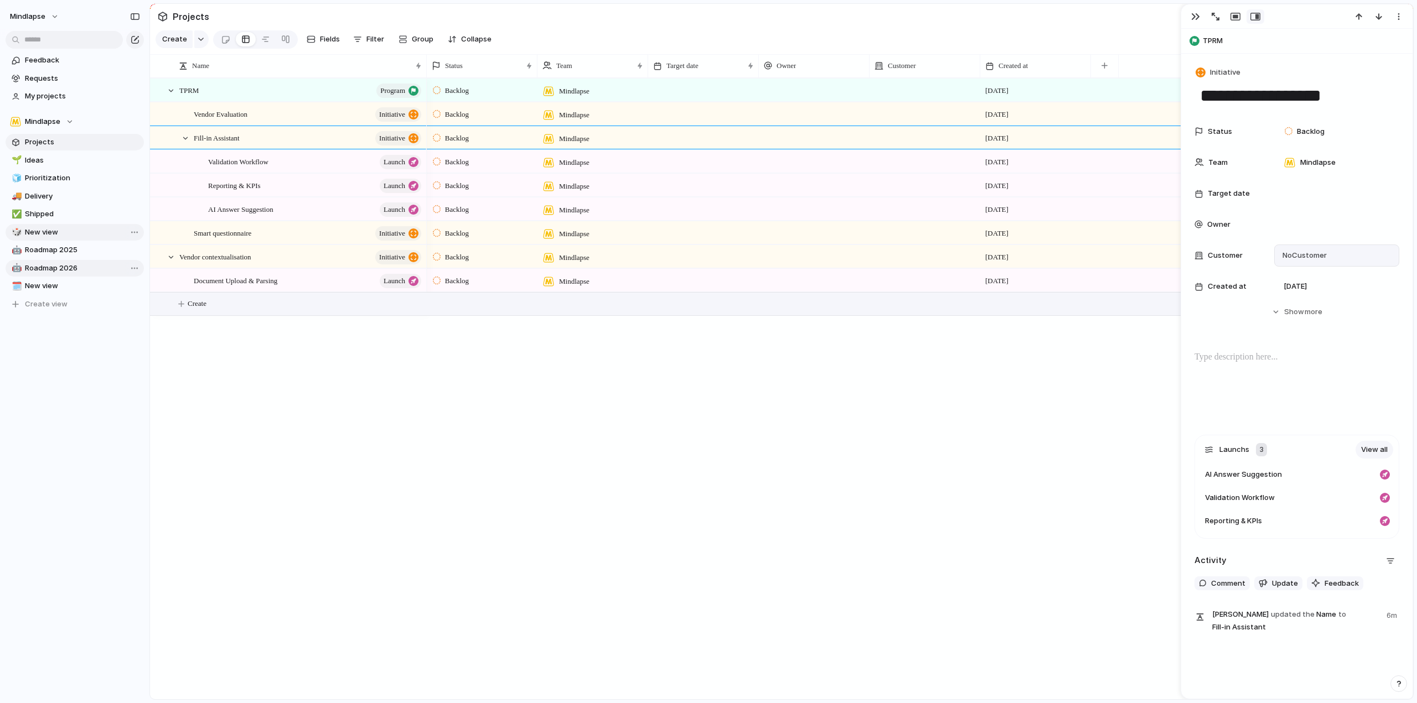
click at [200, 309] on span "Create" at bounding box center [197, 303] width 19 height 11
click at [254, 320] on textarea at bounding box center [298, 314] width 239 height 13
click at [221, 304] on button "Create" at bounding box center [795, 304] width 1269 height 23
click at [272, 301] on button "Create" at bounding box center [795, 304] width 1269 height 23
type textarea "**********"
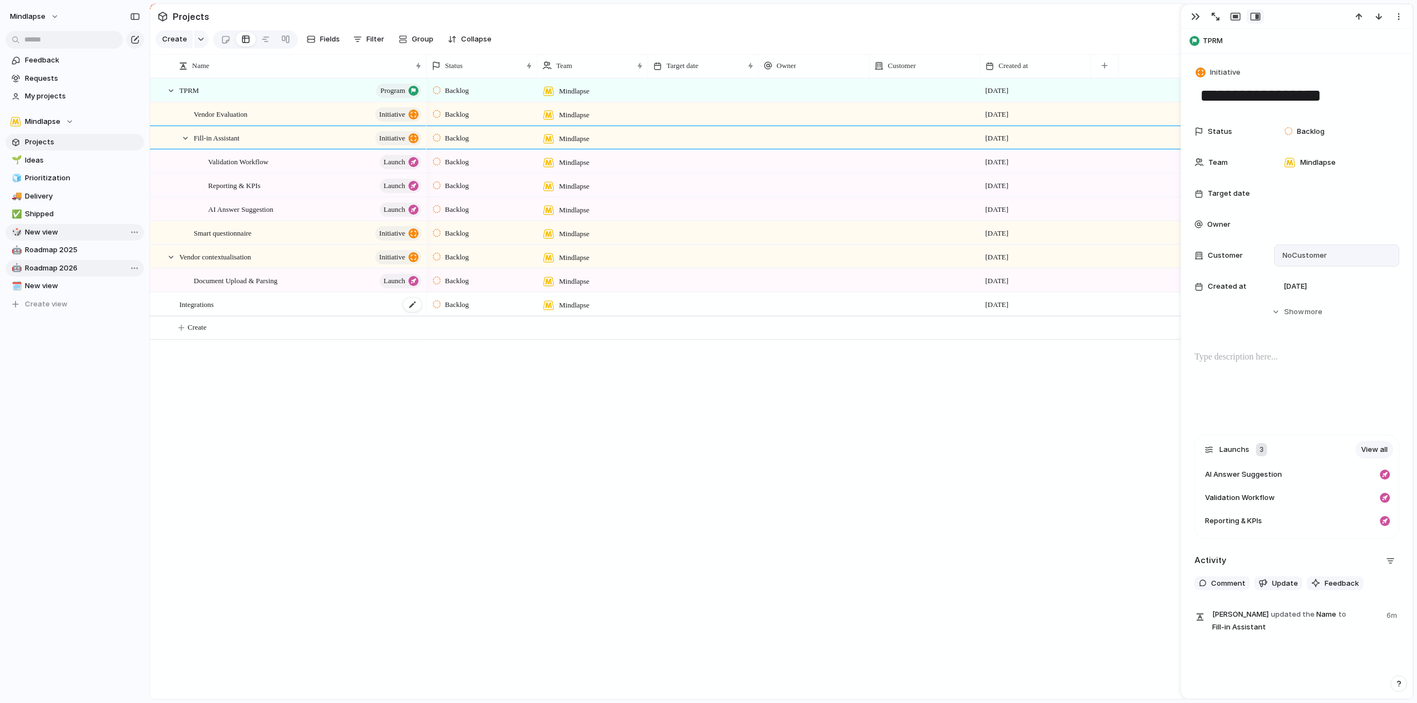
click at [245, 316] on div "Integrations" at bounding box center [301, 304] width 244 height 23
type textarea "**********"
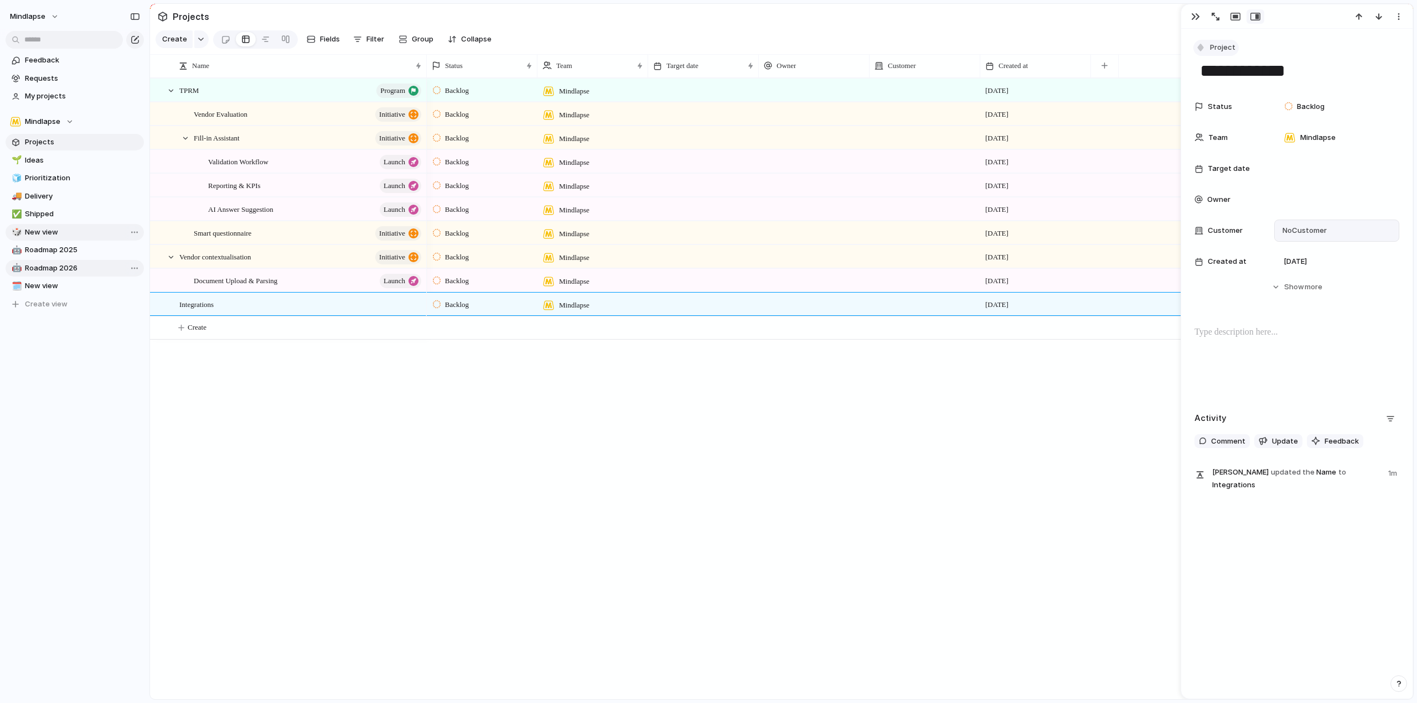
click at [1209, 45] on button "Project" at bounding box center [1215, 48] width 45 height 16
click at [1239, 110] on span "Program" at bounding box center [1229, 112] width 29 height 11
click at [227, 332] on button "Create" at bounding box center [795, 328] width 1269 height 23
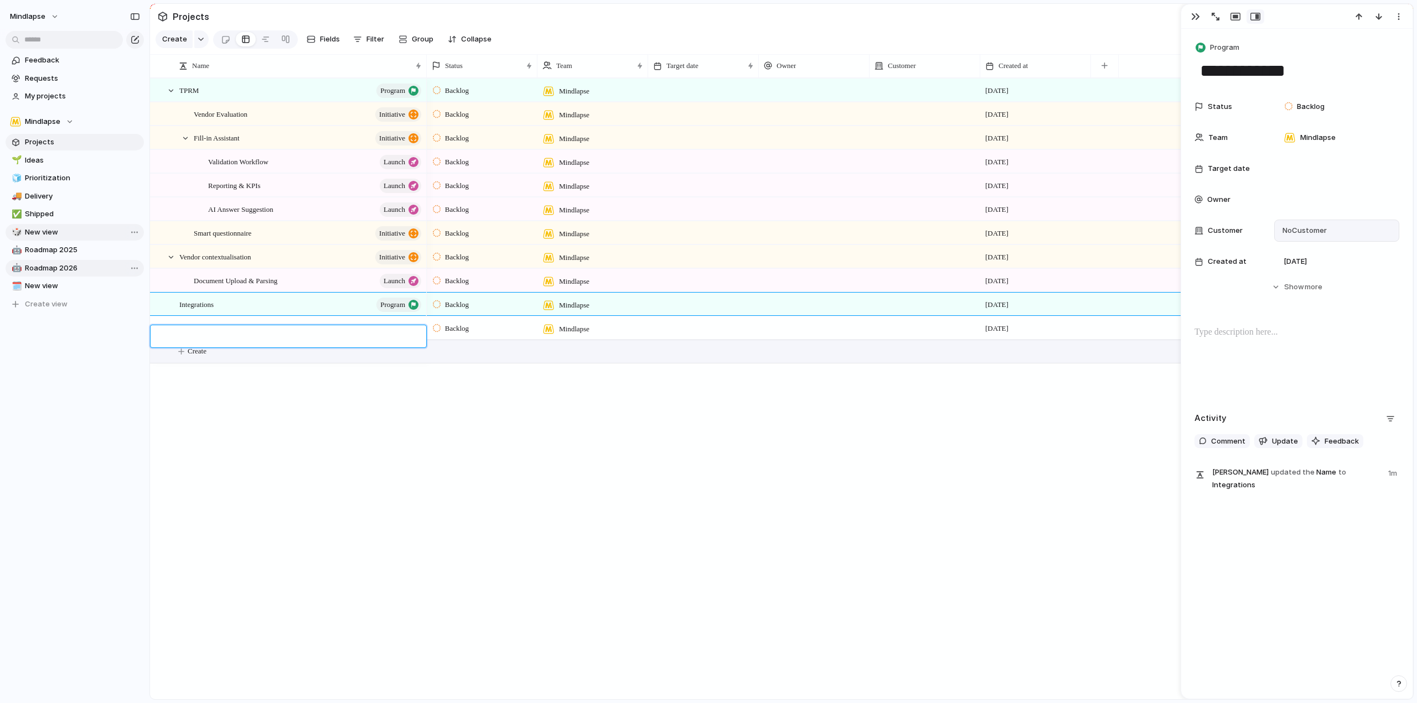
click at [227, 332] on textarea at bounding box center [298, 338] width 239 height 13
type textarea "**********"
click at [263, 332] on div "Tenacy connector" at bounding box center [301, 328] width 244 height 23
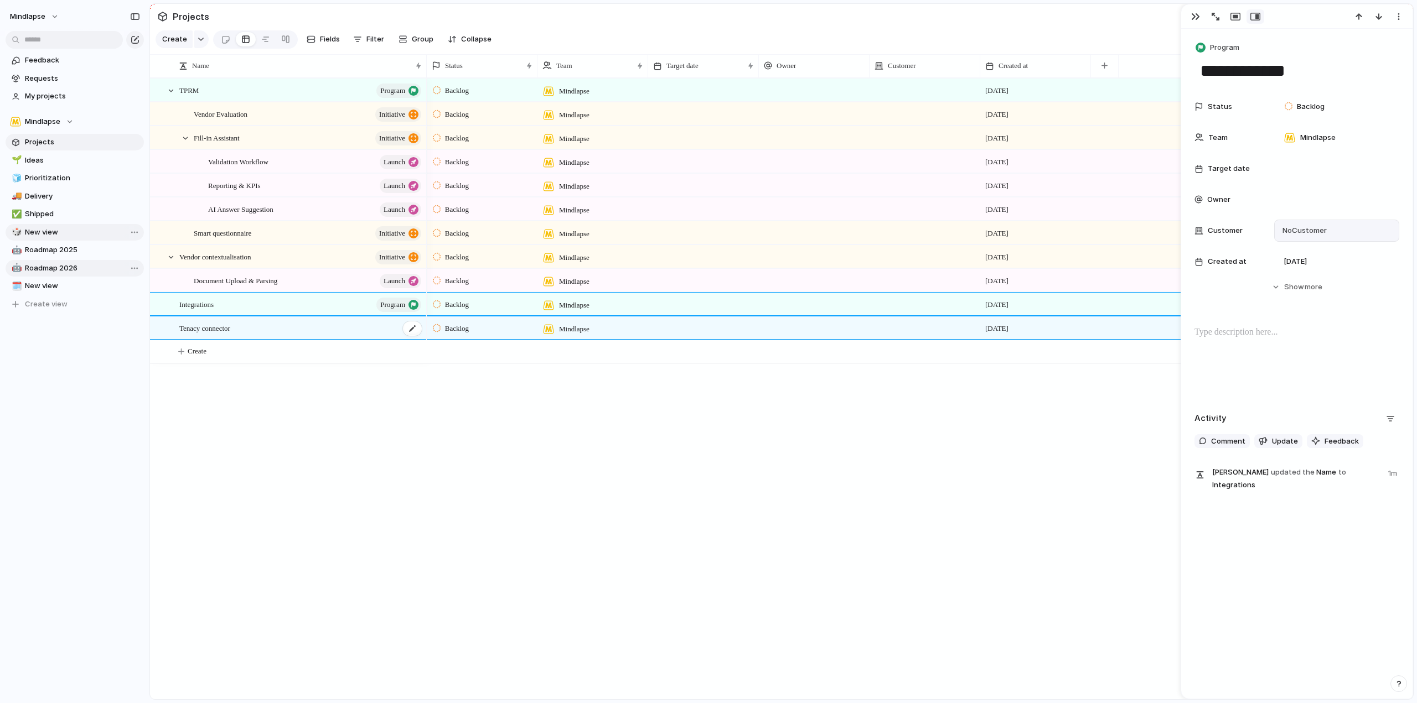
type textarea "**********"
click at [1224, 48] on span "Project" at bounding box center [1222, 47] width 25 height 11
click at [1237, 168] on span "Request" at bounding box center [1229, 165] width 29 height 11
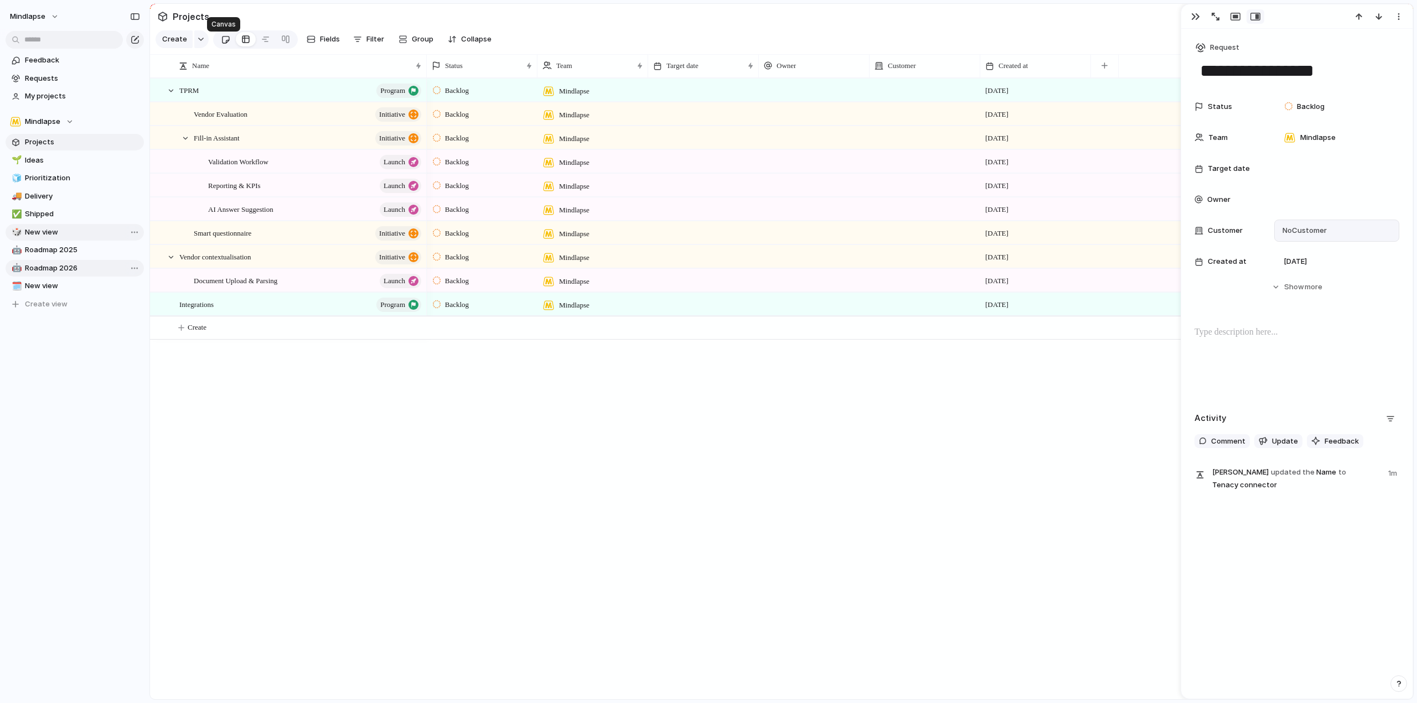
click at [221, 46] on div at bounding box center [225, 39] width 9 height 18
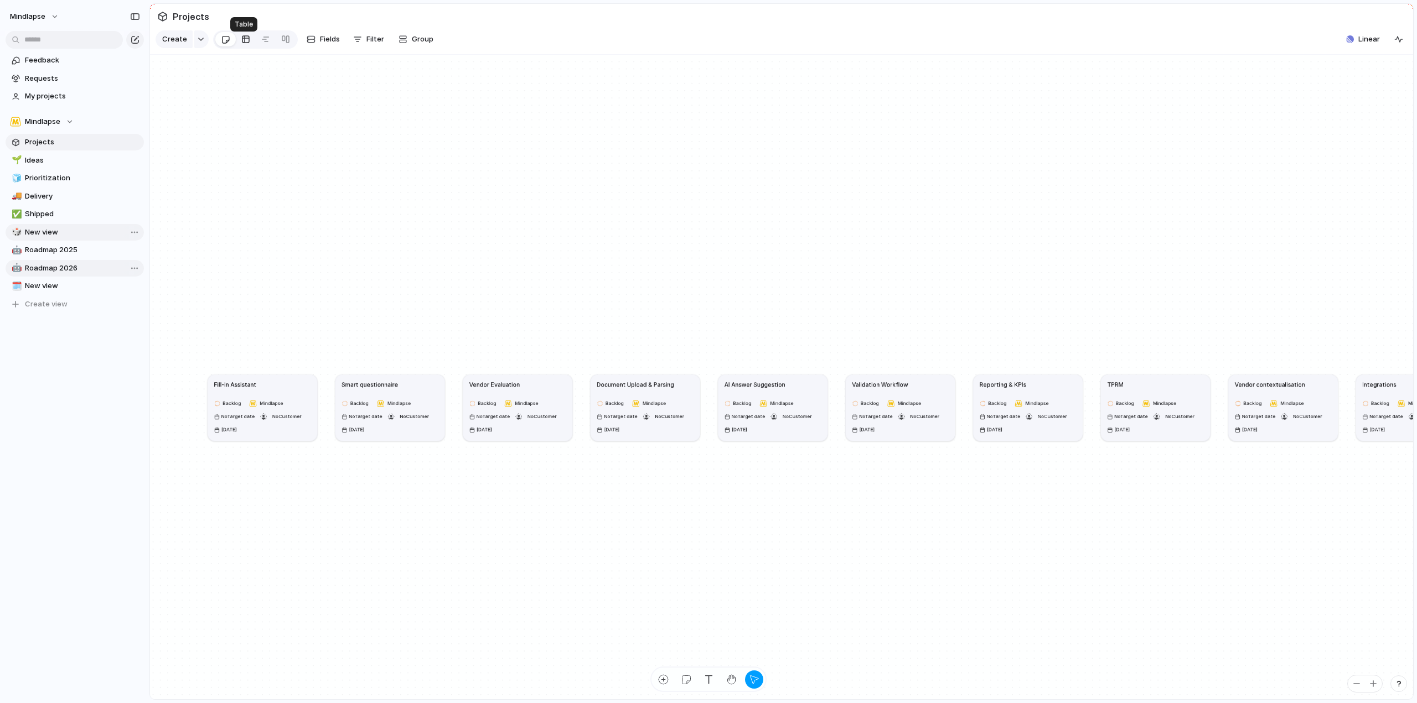
click at [245, 43] on div at bounding box center [245, 39] width 9 height 18
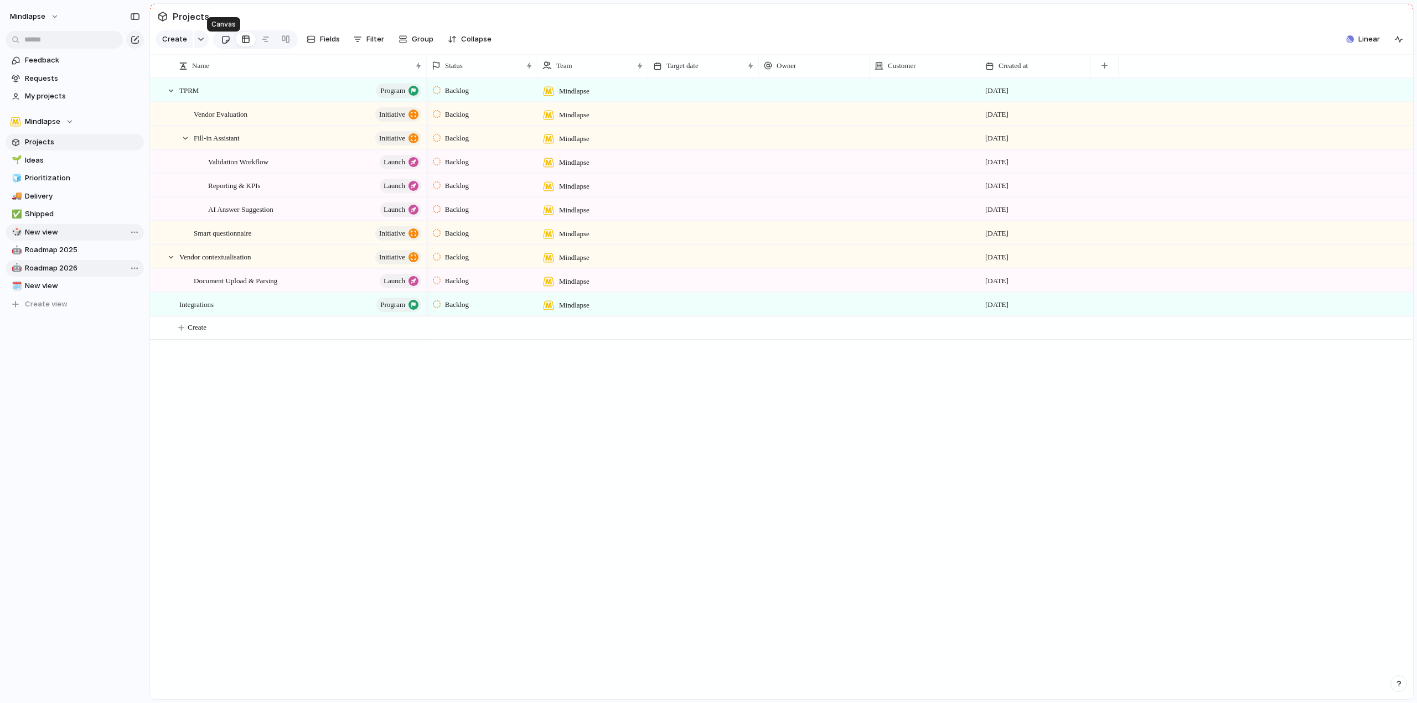
click at [221, 44] on div at bounding box center [225, 39] width 9 height 18
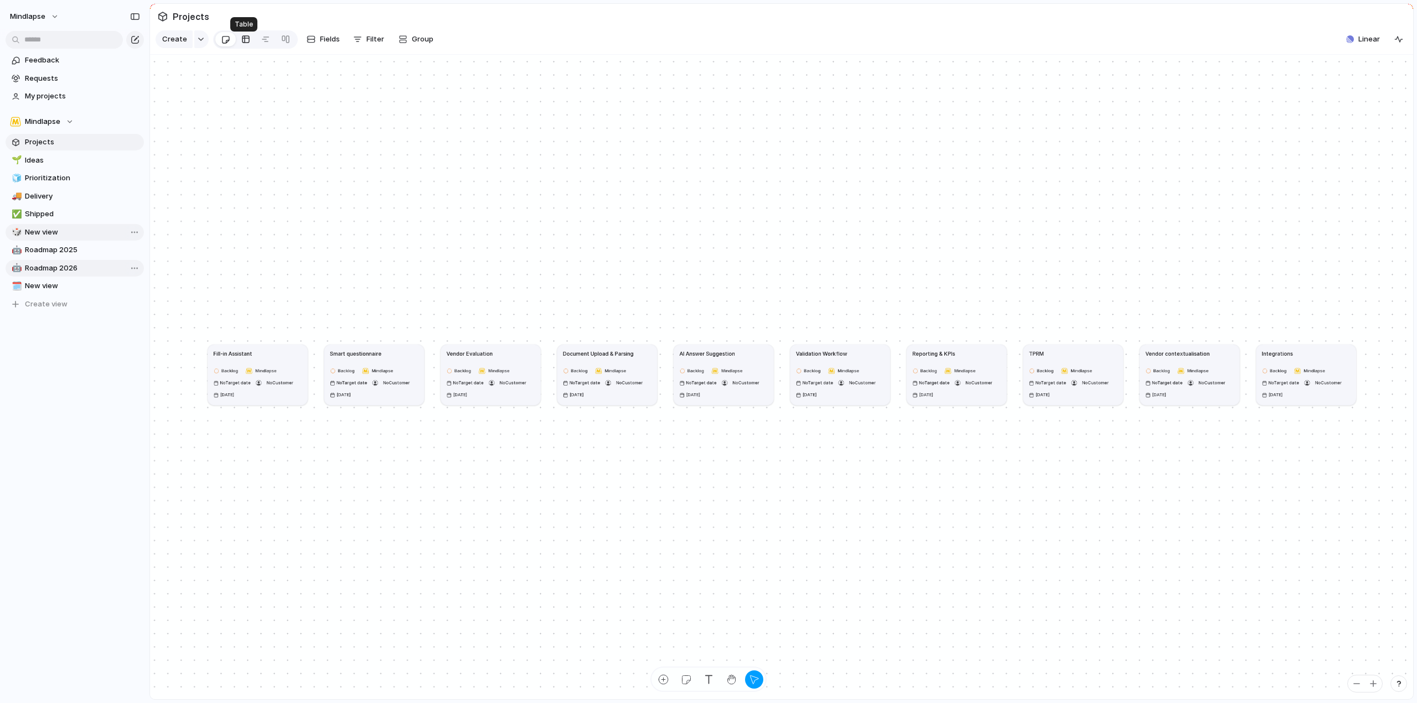
click at [241, 45] on div at bounding box center [245, 39] width 9 height 18
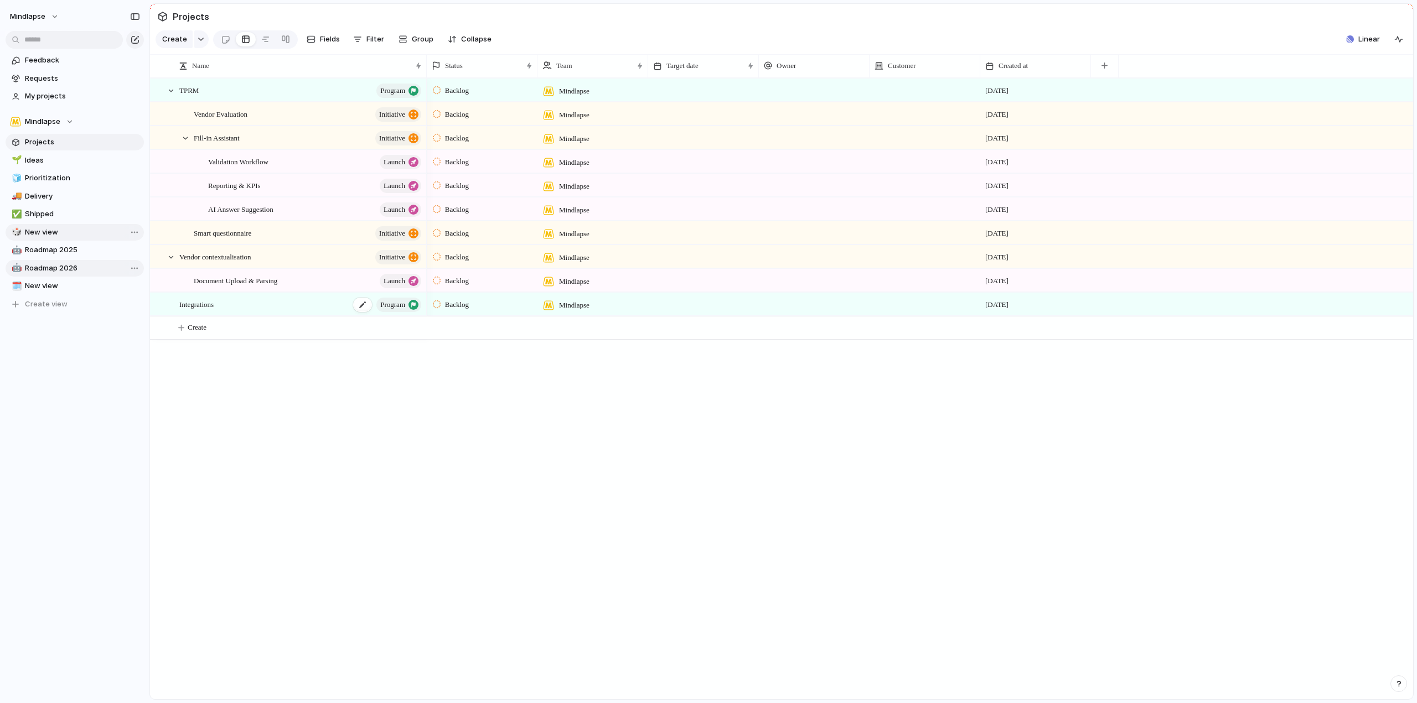
click at [227, 313] on div "Integrations program" at bounding box center [301, 304] width 244 height 23
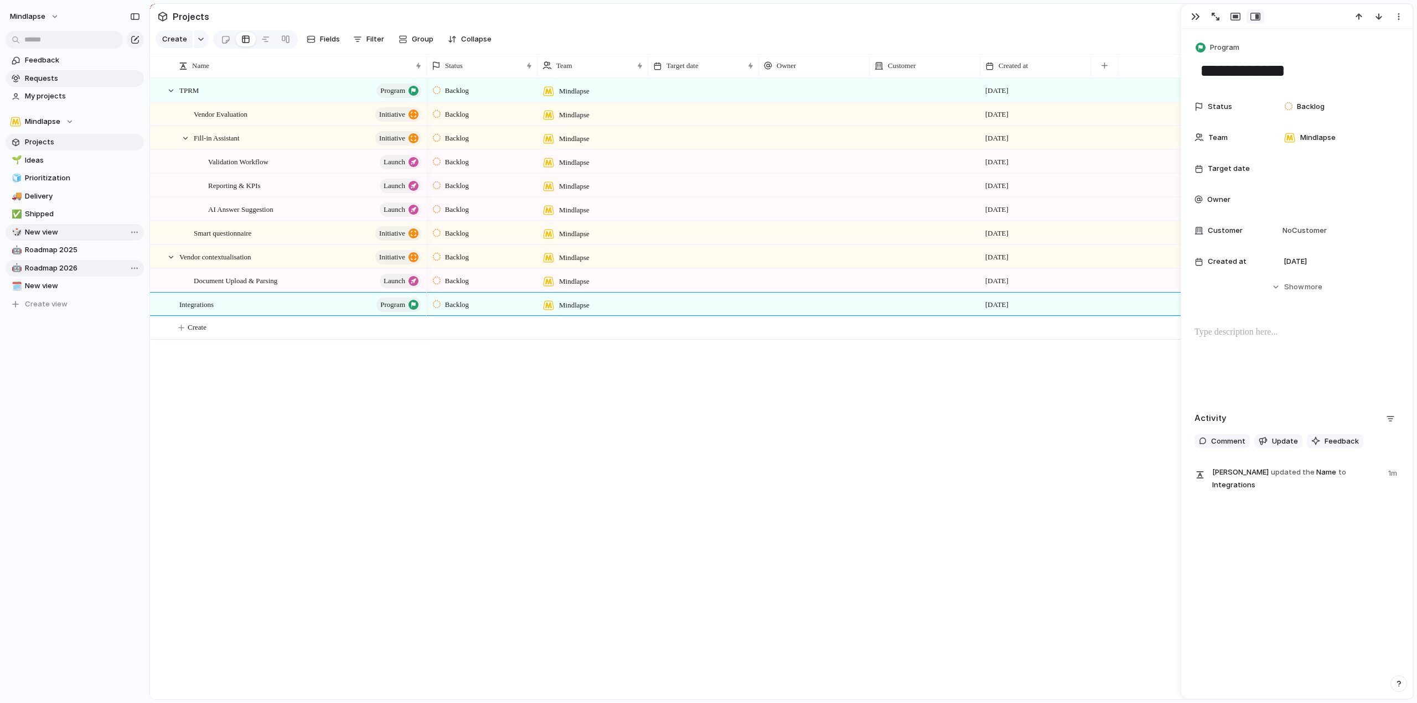
click at [53, 81] on span "Requests" at bounding box center [82, 78] width 115 height 11
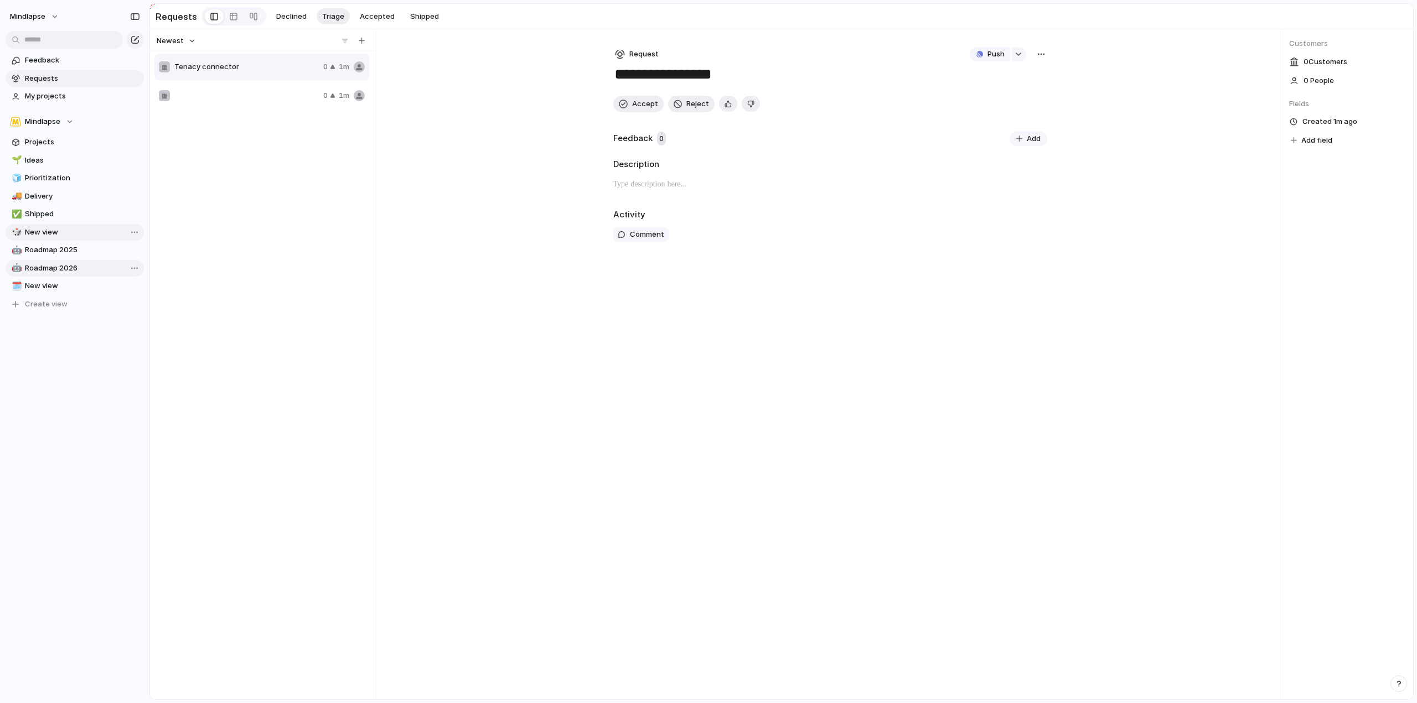
click at [257, 94] on div at bounding box center [239, 95] width 160 height 11
click at [284, 134] on li "Delete" at bounding box center [281, 132] width 68 height 18
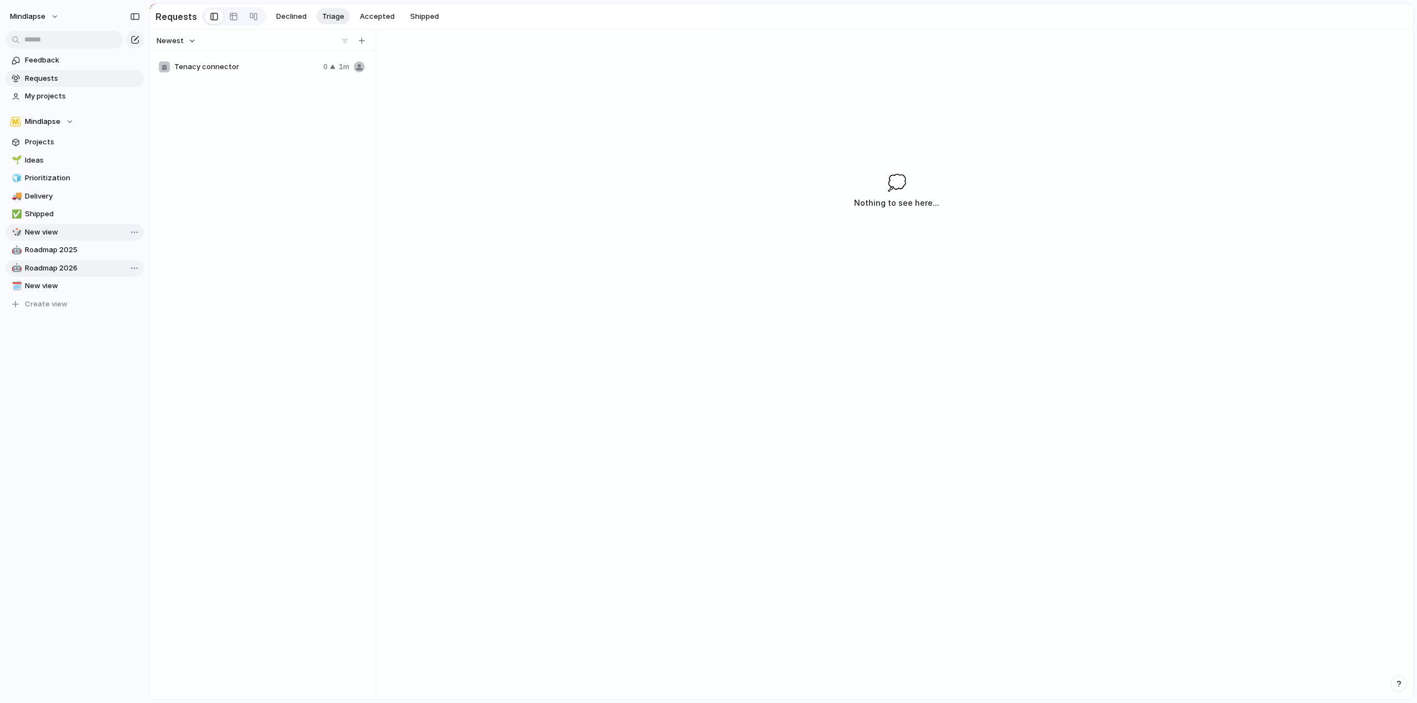
click at [263, 79] on div "Tenacy connector 0 1m" at bounding box center [261, 67] width 215 height 27
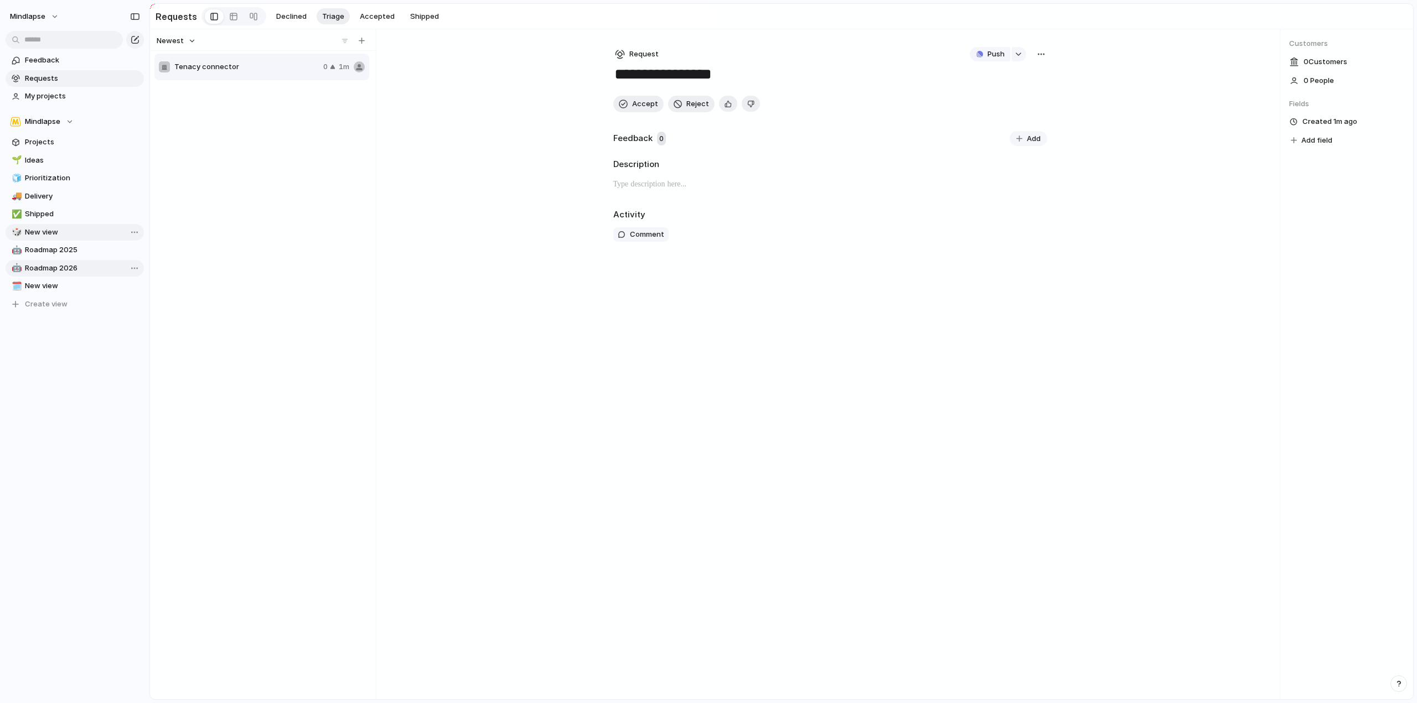
click at [1338, 49] on span "Customers" at bounding box center [1346, 43] width 115 height 11
click at [1337, 63] on span "0 Customer s" at bounding box center [1325, 61] width 44 height 11
click at [1044, 54] on div "button" at bounding box center [1041, 54] width 9 height 9
click at [1023, 55] on div "Copy link Merge Move to Delete" at bounding box center [708, 351] width 1417 height 703
click at [1023, 55] on button "button" at bounding box center [1019, 54] width 14 height 14
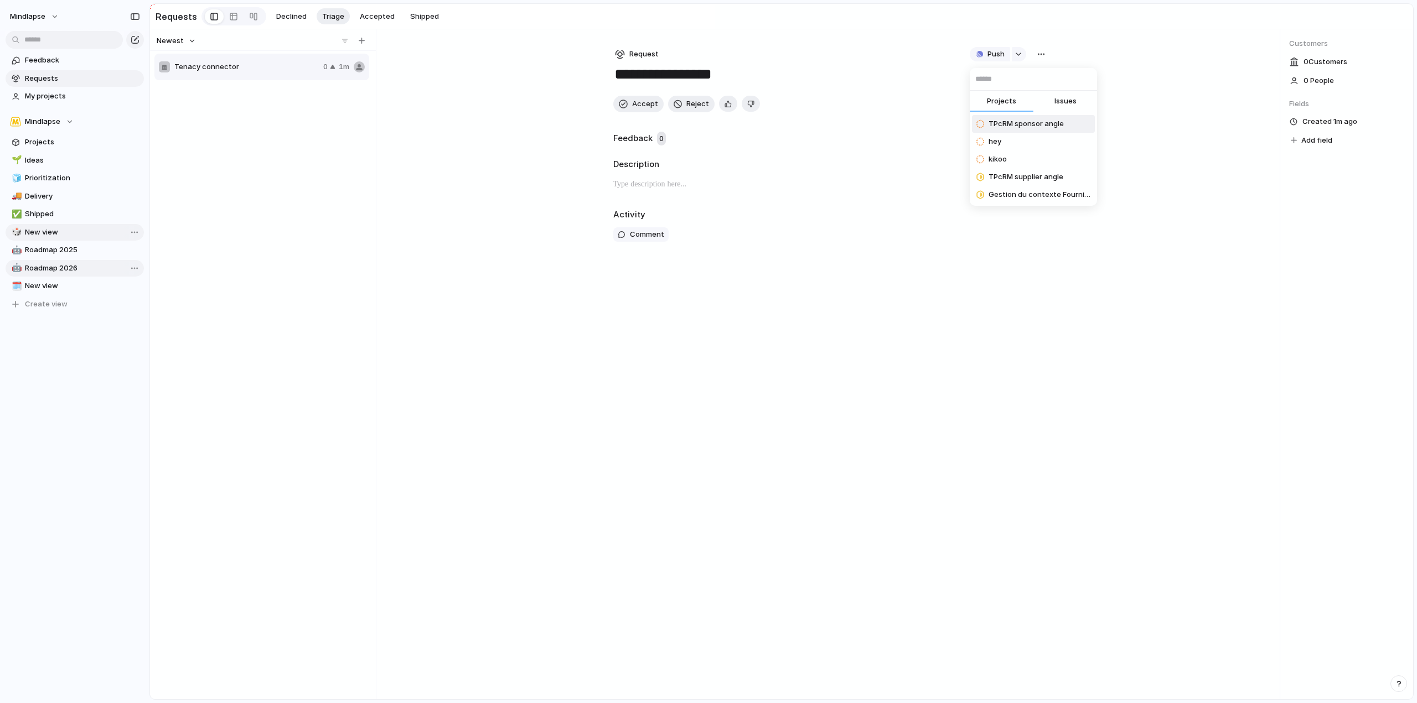
click at [1052, 101] on button "Issues" at bounding box center [1065, 102] width 64 height 22
click at [880, 276] on div "Projects Issues test faire ça Customer request from test Customer request from …" at bounding box center [708, 351] width 1417 height 703
click at [661, 190] on p at bounding box center [830, 184] width 434 height 13
click at [673, 138] on div "Feedback 0 Add" at bounding box center [830, 138] width 434 height 15
click at [1031, 139] on span "Add" at bounding box center [1034, 138] width 14 height 11
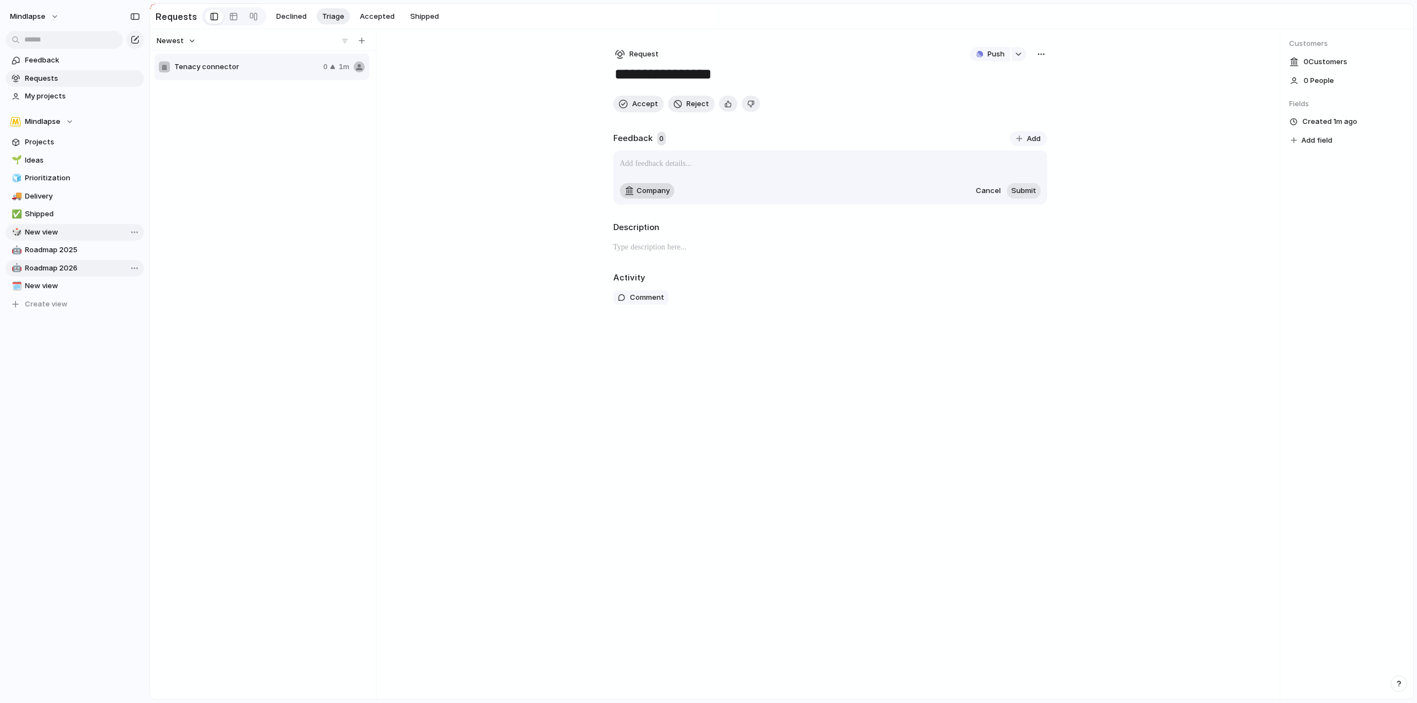
click at [649, 188] on span "Company" at bounding box center [652, 190] width 33 height 11
click at [660, 215] on input "text" at bounding box center [675, 216] width 111 height 22
type input "*****"
click at [671, 250] on ul "Add 'Kiabi'" at bounding box center [675, 239] width 111 height 23
click at [671, 242] on span "Add 'Kiabi'" at bounding box center [656, 239] width 38 height 11
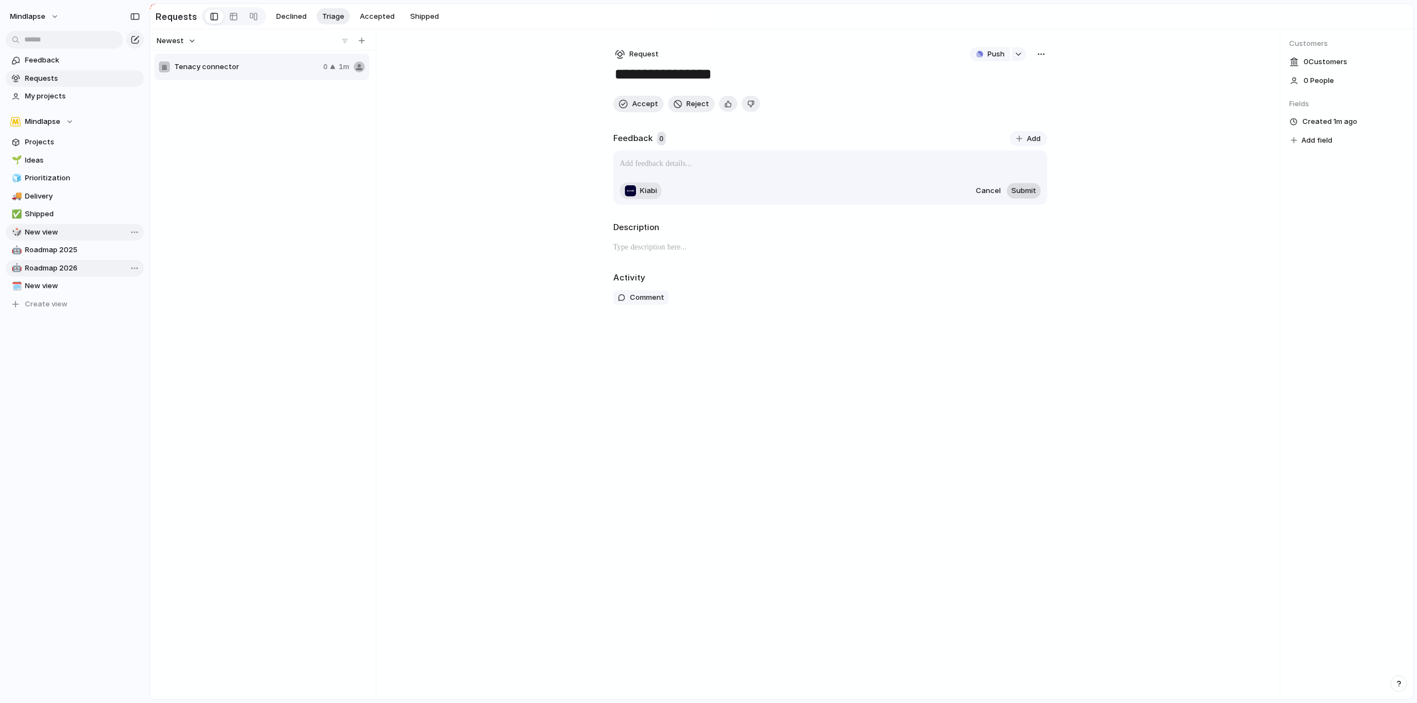
click at [1016, 188] on span "Submit" at bounding box center [1023, 190] width 25 height 11
click at [669, 164] on p at bounding box center [830, 163] width 421 height 13
click at [817, 308] on div "Activity Comment" at bounding box center [830, 292] width 434 height 40
click at [669, 164] on p at bounding box center [830, 163] width 421 height 13
click at [679, 244] on p at bounding box center [830, 247] width 434 height 13
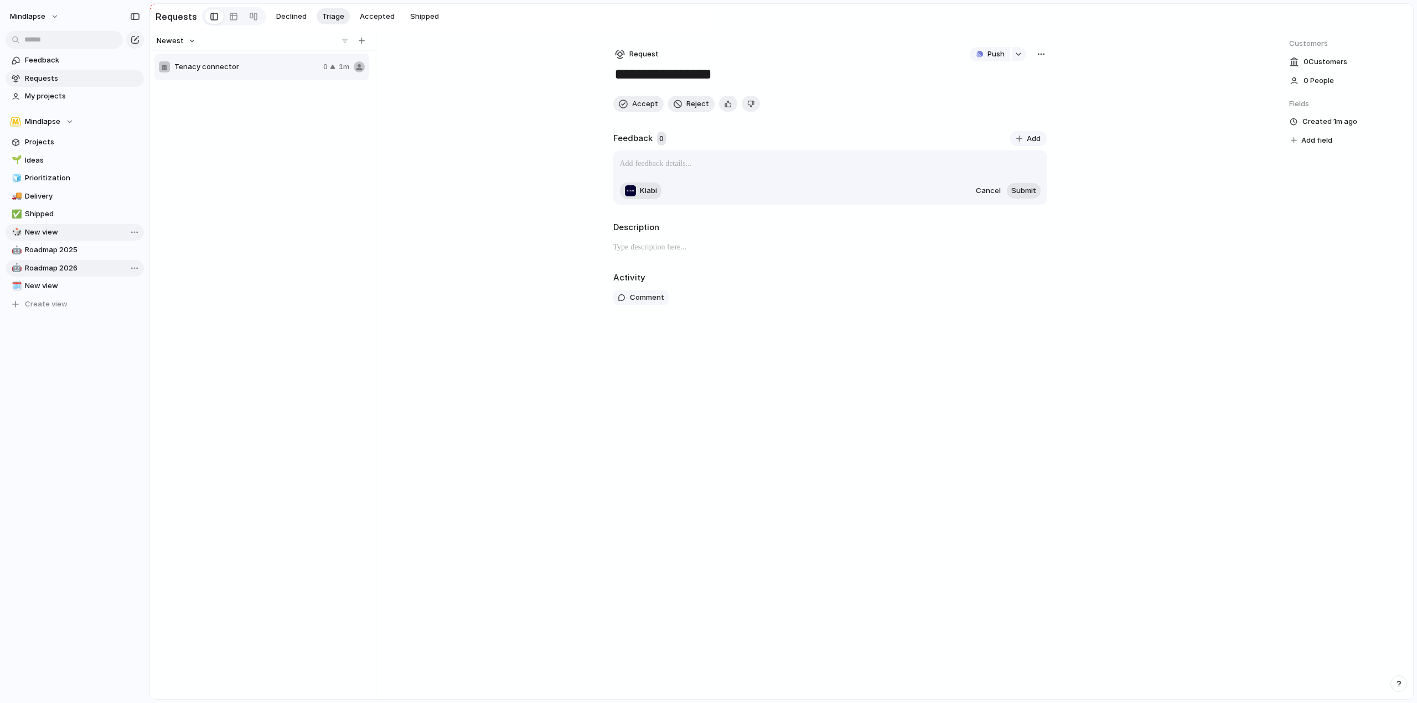
click at [418, 219] on div "**********" at bounding box center [781, 364] width 1263 height 670
click at [52, 64] on span "Feedback" at bounding box center [82, 60] width 115 height 11
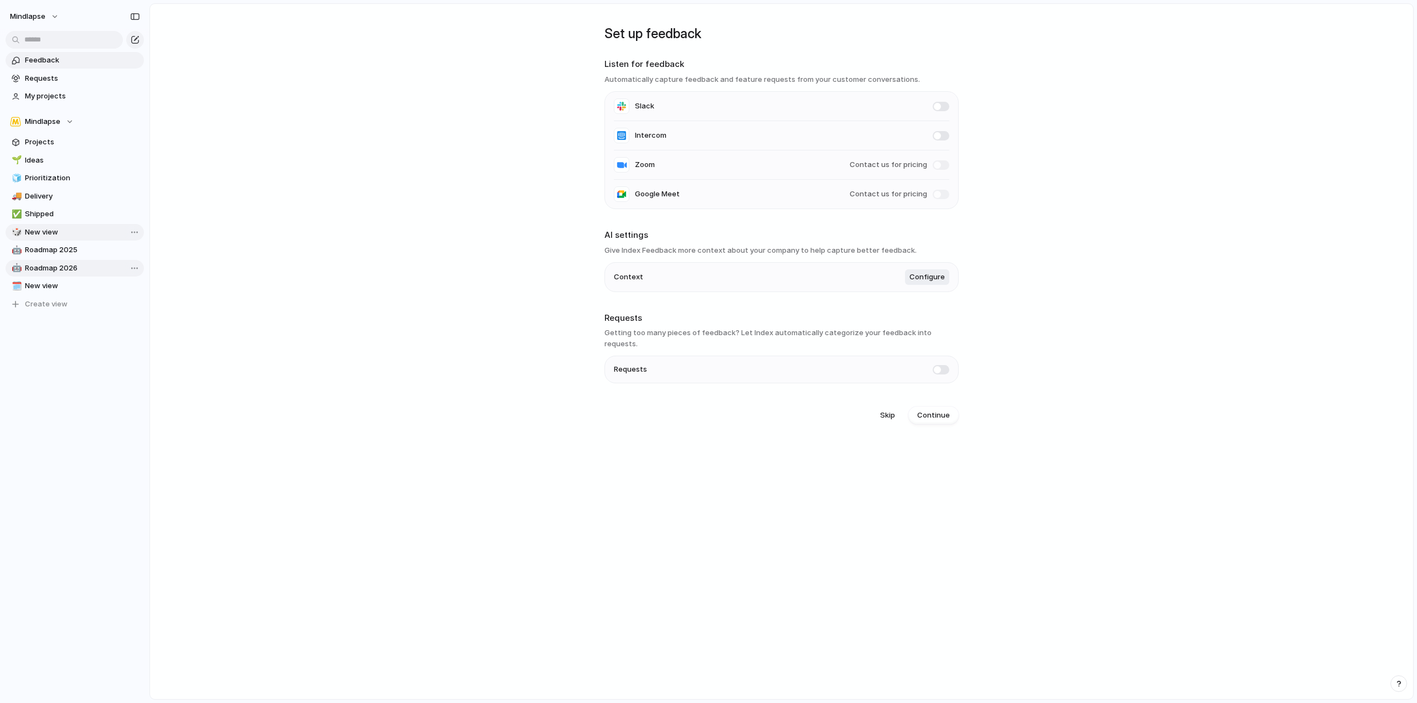
click at [659, 80] on h3 "Automatically capture feedback and feature requests from your customer conversa…" at bounding box center [781, 79] width 354 height 11
click at [717, 74] on h3 "Automatically capture feedback and feature requests from your customer conversa…" at bounding box center [781, 79] width 354 height 11
click at [84, 79] on span "Requests" at bounding box center [82, 78] width 115 height 11
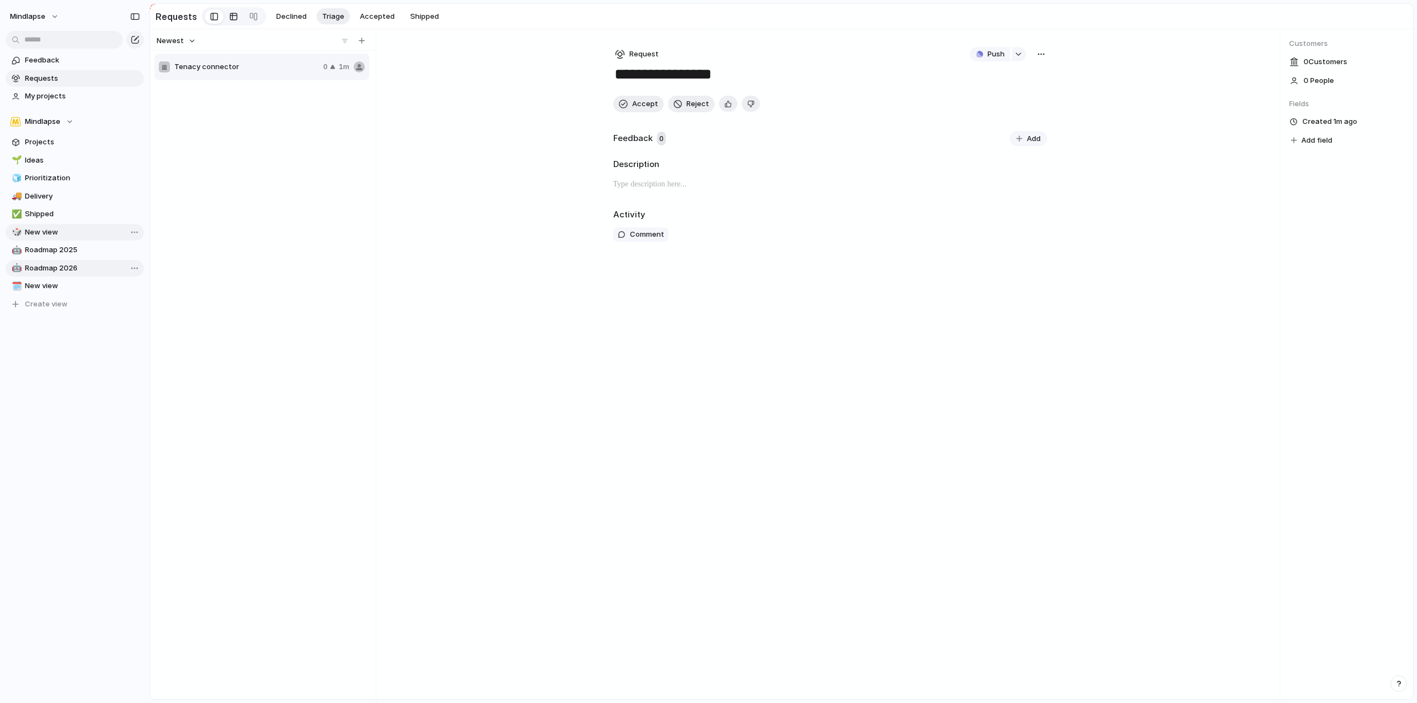
click at [224, 17] on link at bounding box center [234, 17] width 20 height 18
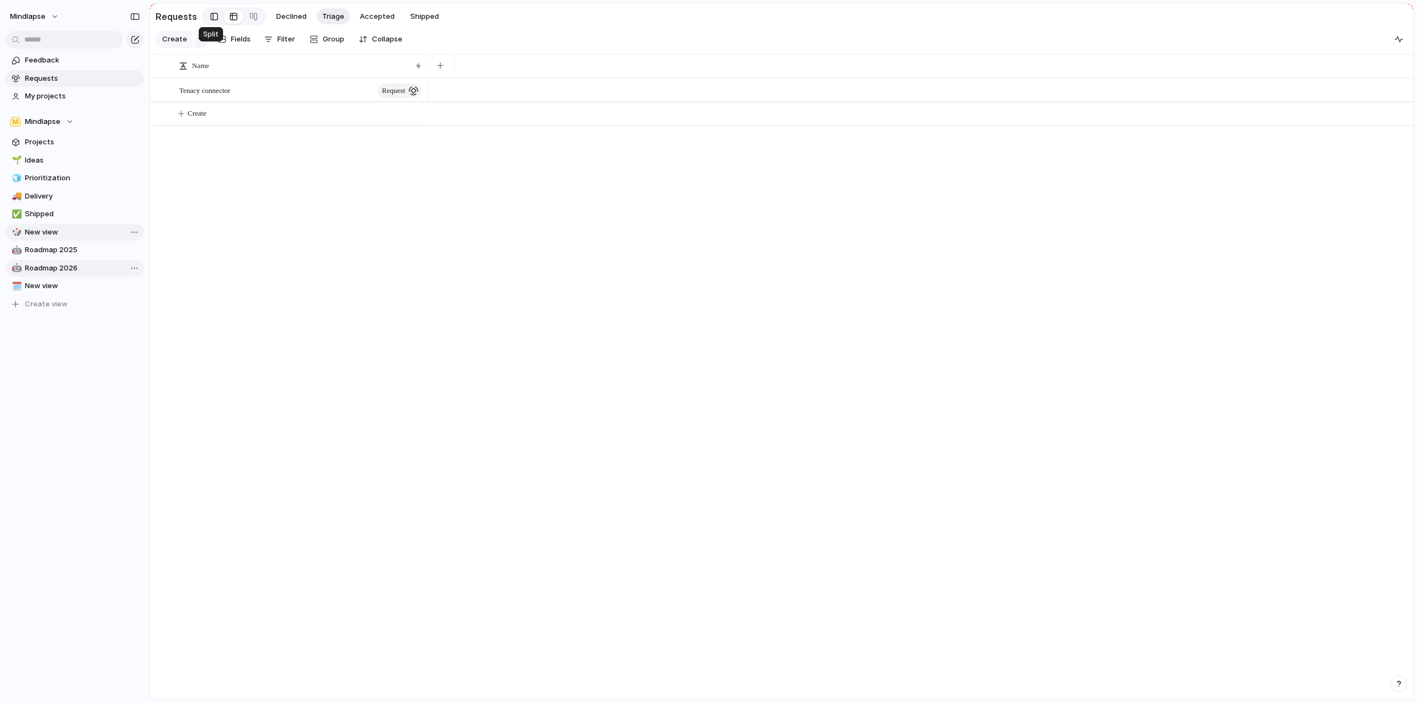
click at [210, 17] on div at bounding box center [214, 16] width 8 height 17
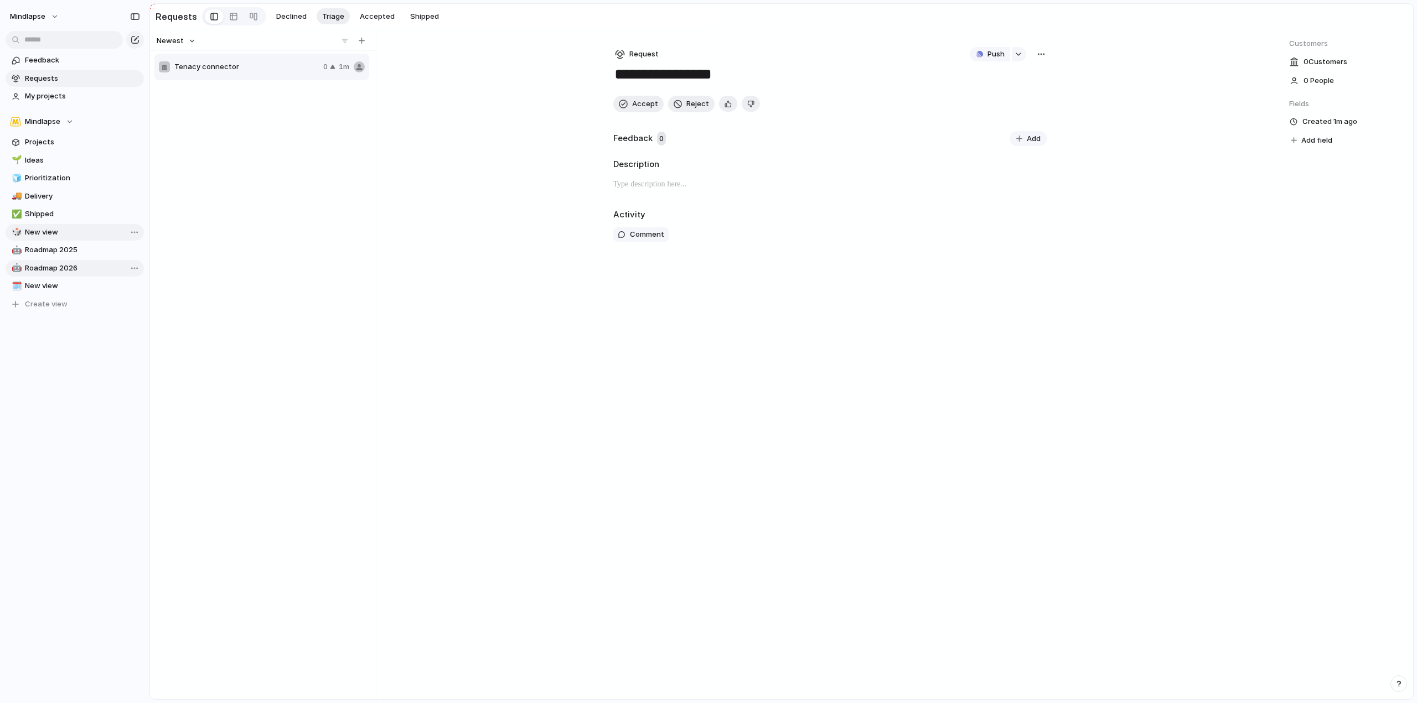
click at [658, 311] on div "**********" at bounding box center [829, 364] width 469 height 670
click at [712, 144] on div "Feedback 0 Add" at bounding box center [830, 138] width 434 height 15
click at [276, 75] on div "Tenacy connector 0 1m" at bounding box center [261, 67] width 215 height 27
click at [677, 70] on textarea "**********" at bounding box center [830, 75] width 434 height 21
click at [625, 66] on div "**********" at bounding box center [830, 66] width 434 height 39
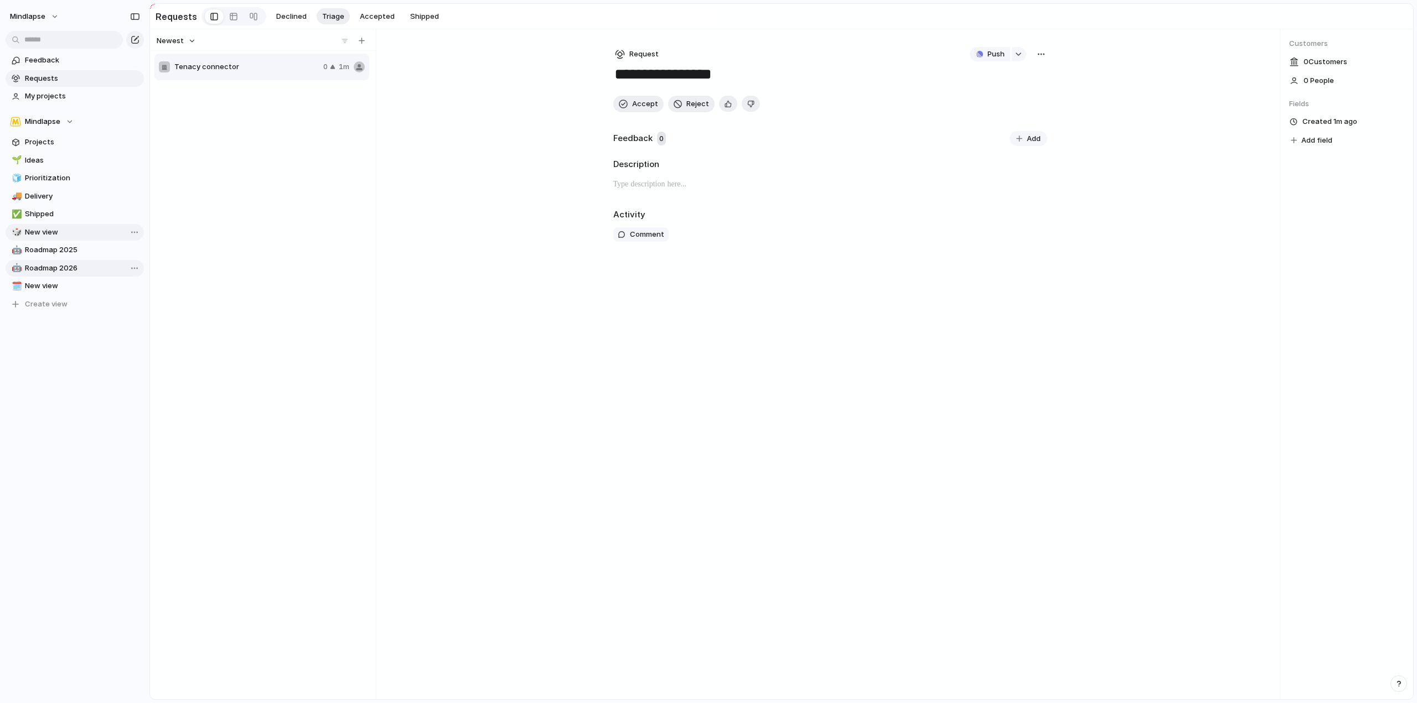
click at [622, 57] on div "button" at bounding box center [620, 54] width 10 height 10
click at [745, 53] on div "Initiative Request Project" at bounding box center [708, 351] width 1417 height 703
click at [734, 86] on textarea "**********" at bounding box center [830, 75] width 434 height 21
click at [976, 91] on div "**********" at bounding box center [829, 364] width 469 height 670
click at [1016, 53] on button "button" at bounding box center [1019, 54] width 14 height 14
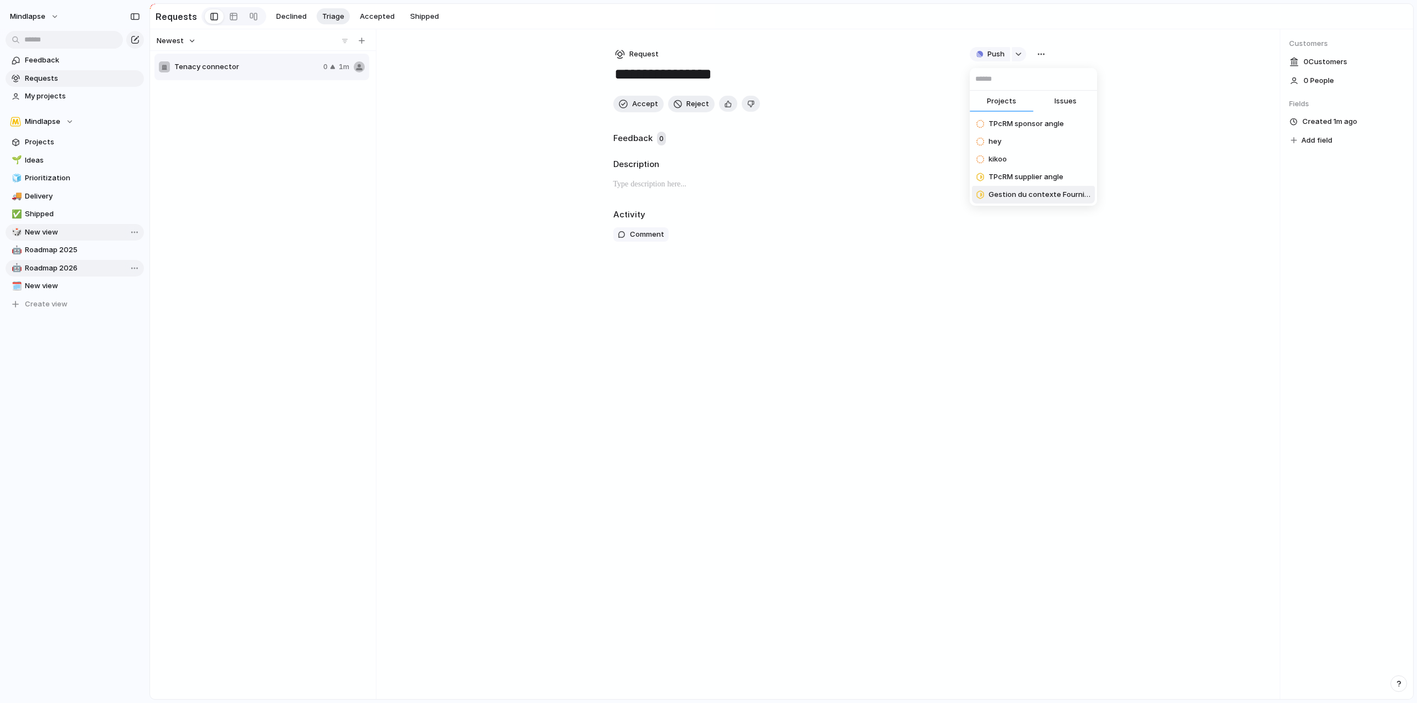
click at [780, 163] on div "Projects Issues TPcRM sponsor angle hey kikoo TPcRM supplier angle Gestion du c…" at bounding box center [708, 351] width 1417 height 703
click at [660, 142] on span "0" at bounding box center [661, 139] width 9 height 14
click at [1043, 135] on button "Add" at bounding box center [1028, 138] width 38 height 15
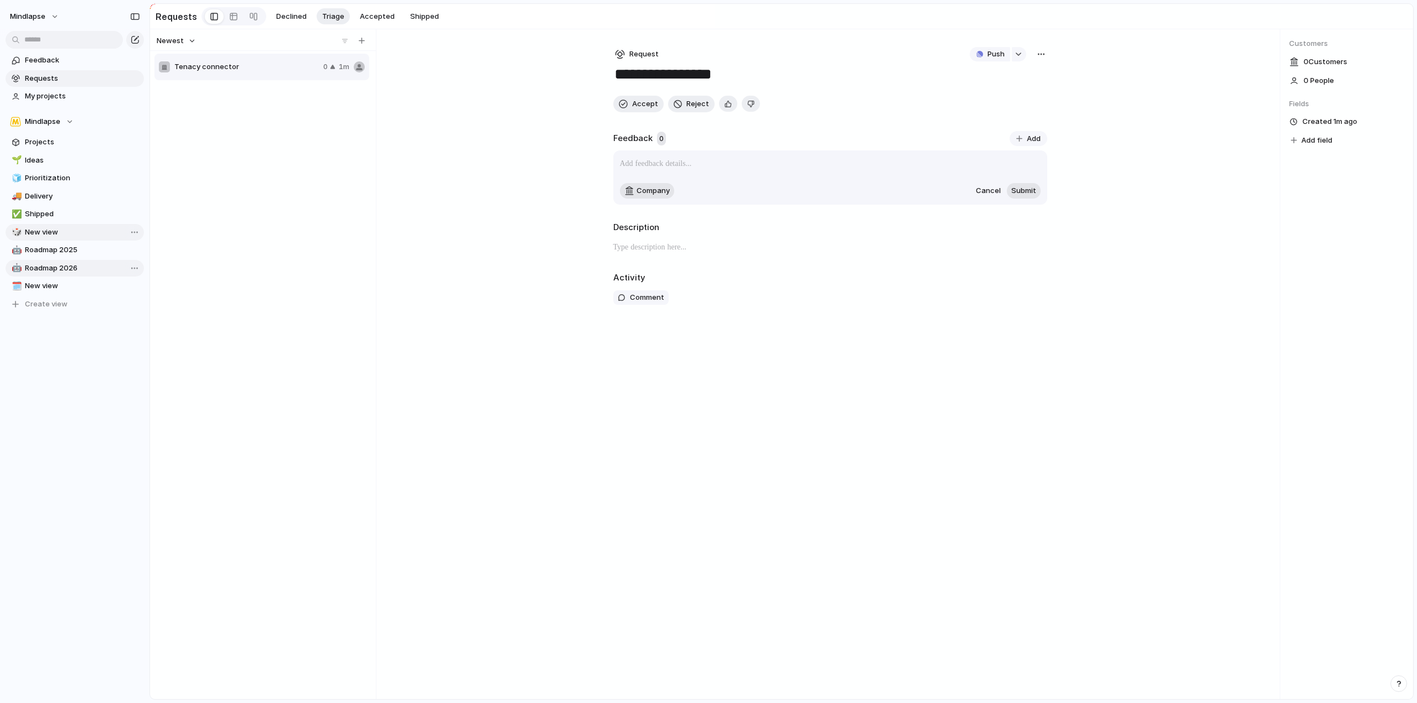
click at [1189, 116] on div "**********" at bounding box center [781, 364] width 1263 height 670
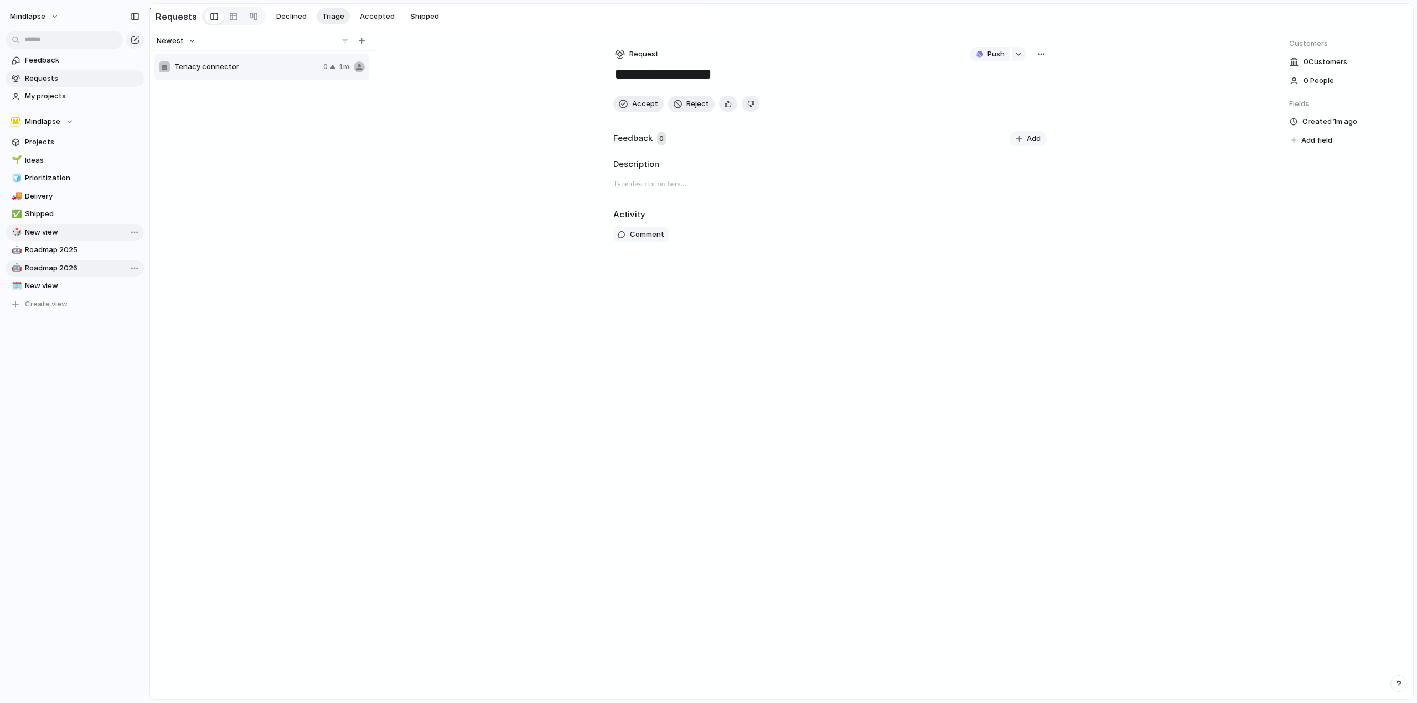
click at [1319, 146] on span "Add field" at bounding box center [1316, 140] width 31 height 11
click at [1287, 225] on li "Effort" at bounding box center [1278, 224] width 107 height 18
click at [1317, 160] on span "Add field" at bounding box center [1316, 160] width 31 height 11
click at [1282, 277] on li "Impact" at bounding box center [1278, 279] width 107 height 18
click at [1322, 186] on span "Add field" at bounding box center [1316, 180] width 31 height 11
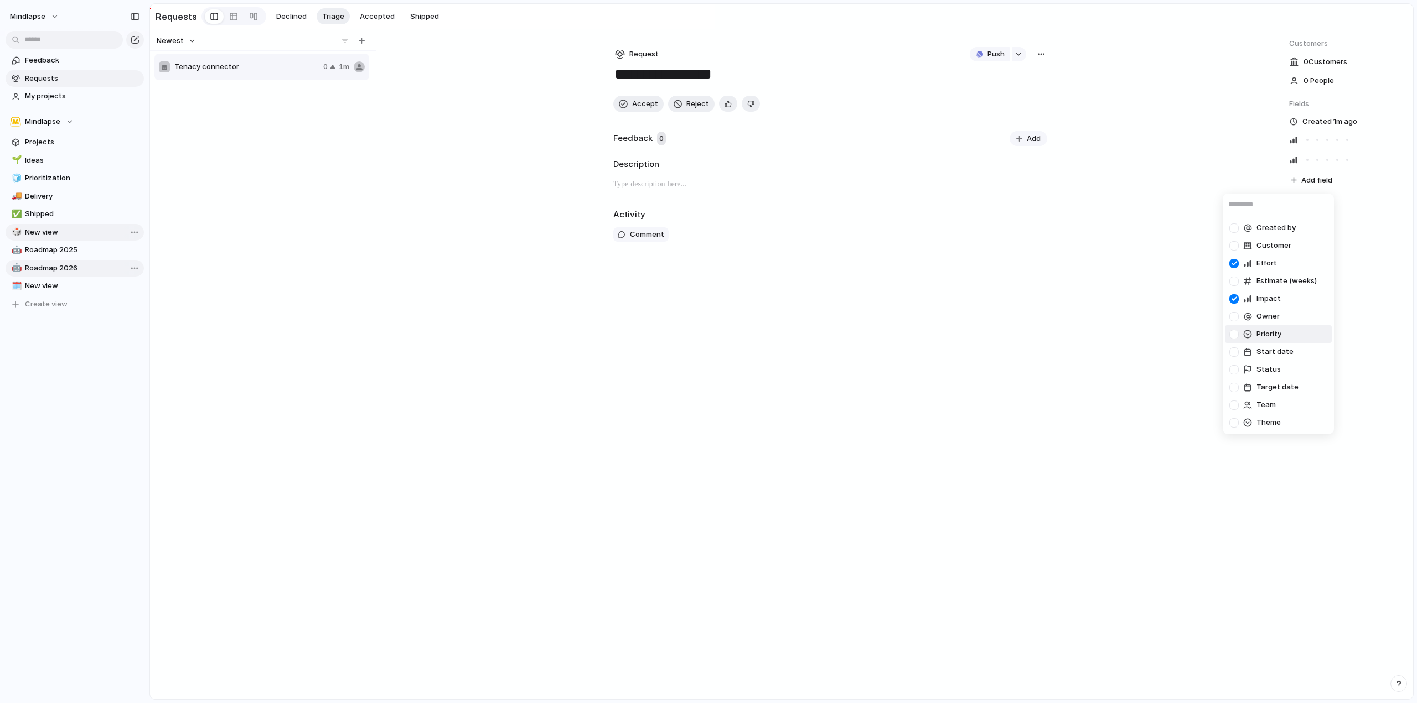
click at [1282, 331] on li "Priority" at bounding box center [1278, 334] width 107 height 18
click at [1318, 201] on span "Add field" at bounding box center [1316, 200] width 31 height 11
click at [1286, 406] on span "Target date" at bounding box center [1277, 407] width 42 height 11
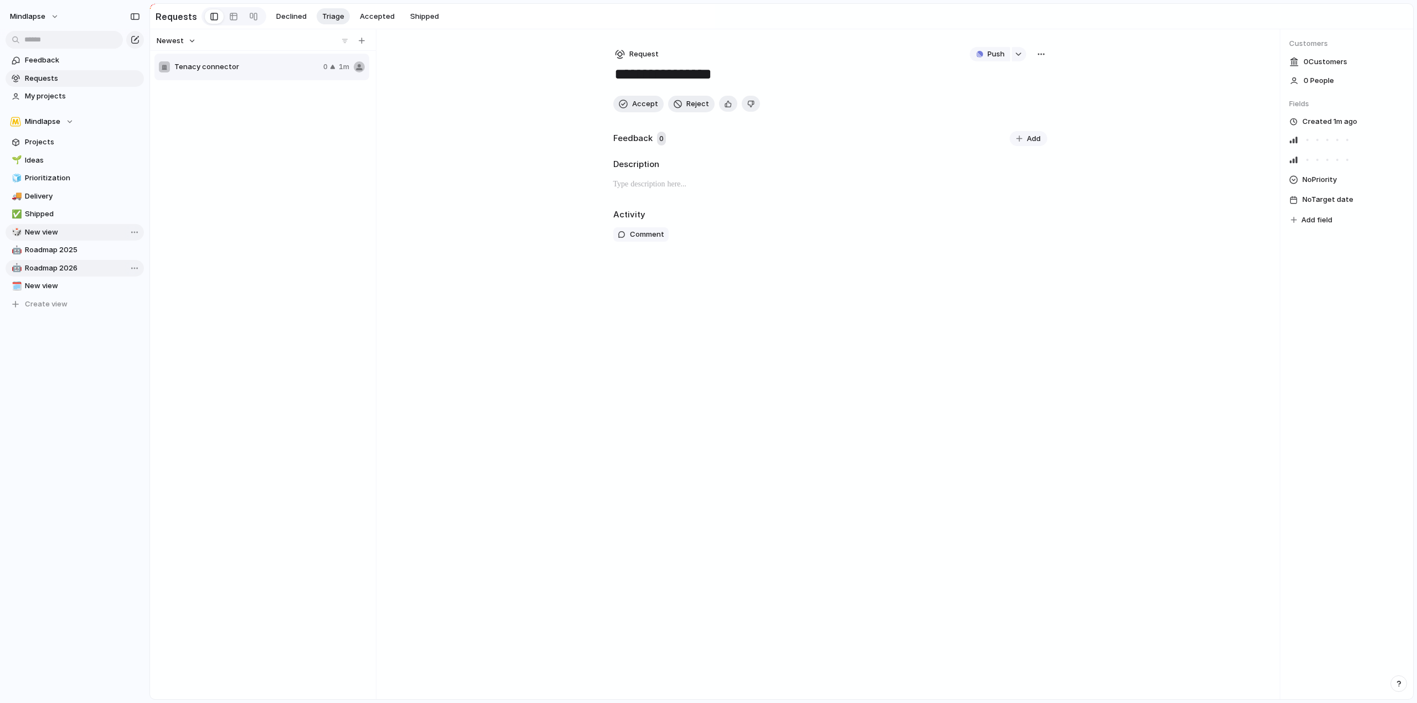
click at [1318, 154] on div "No Priority No Target date Add field" at bounding box center [1346, 180] width 115 height 94
click at [1348, 141] on div at bounding box center [1347, 140] width 10 height 10
click at [1327, 142] on div at bounding box center [1327, 140] width 6 height 6
drag, startPoint x: 1338, startPoint y: 162, endPoint x: 1322, endPoint y: 163, distance: 16.1
click at [1322, 163] on div at bounding box center [1327, 160] width 50 height 10
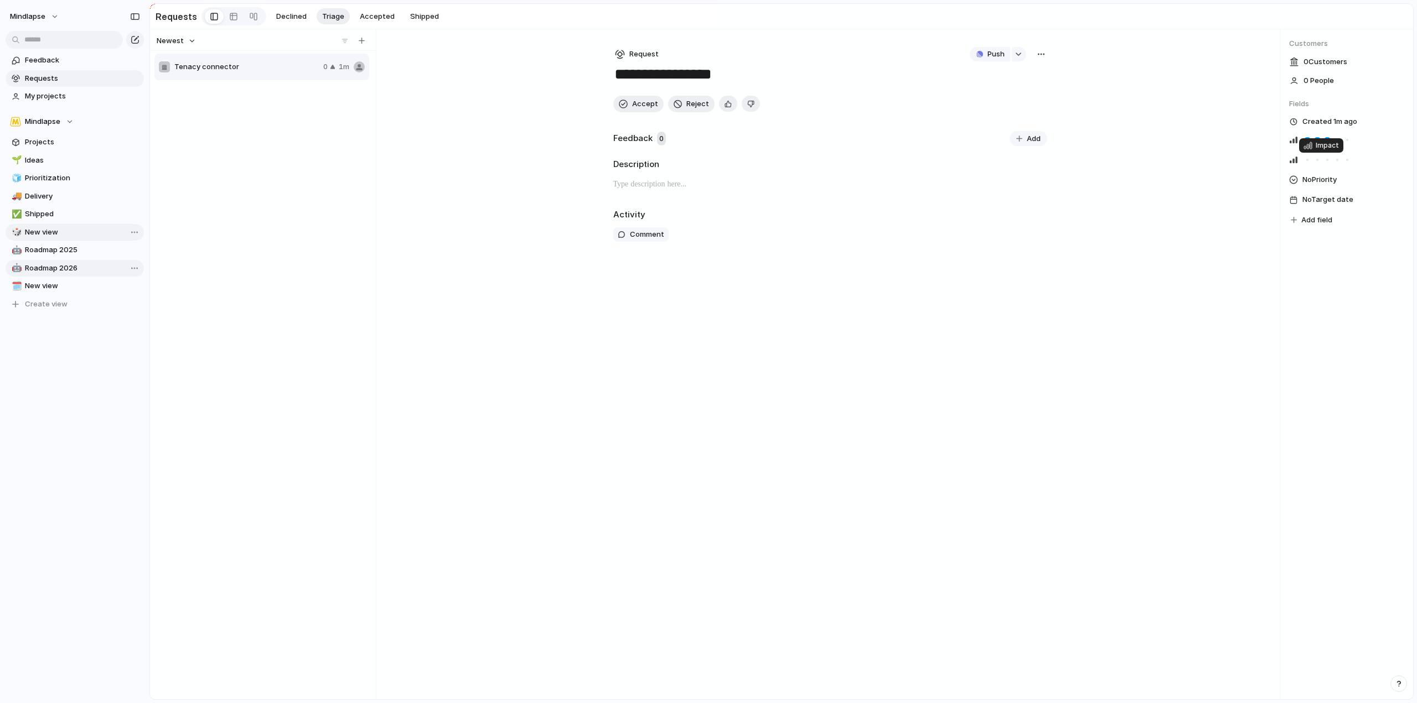
click at [1328, 161] on div at bounding box center [1327, 160] width 2 height 2
click at [1325, 322] on div "Customers 0 Customer s 0 People Fields Created 1m ago No Priority No Target dat…" at bounding box center [1346, 364] width 133 height 670
click at [64, 146] on span "Projects" at bounding box center [82, 142] width 115 height 11
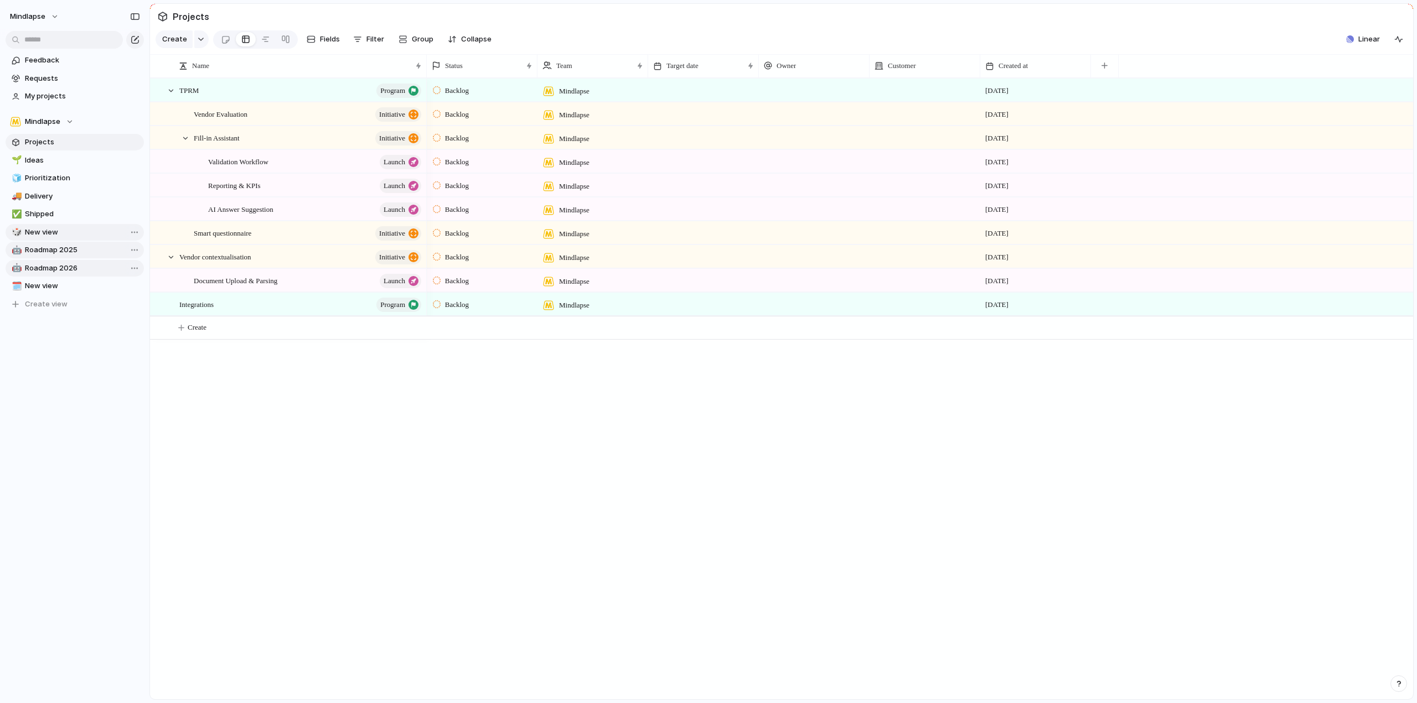
click at [76, 258] on link "🤖 Roadmap 2025" at bounding box center [75, 250] width 138 height 17
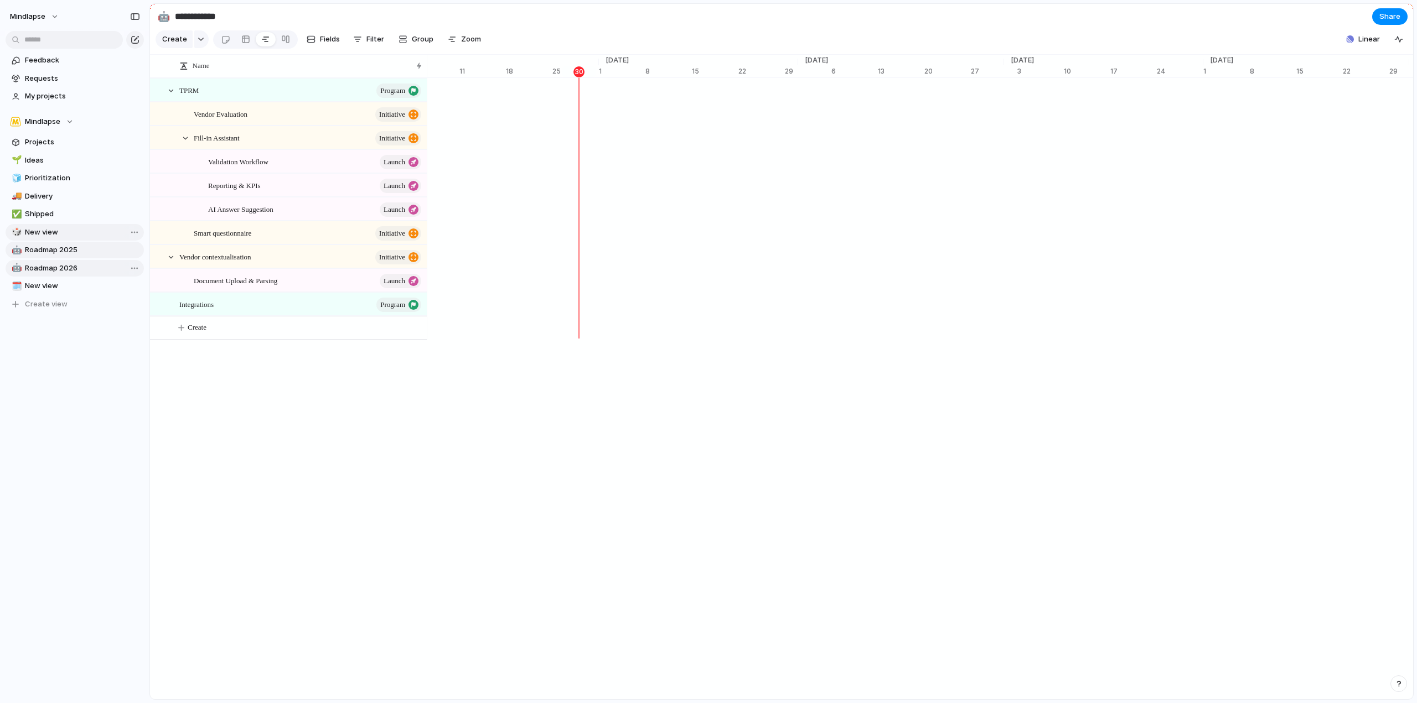
scroll to position [0, 7313]
click at [74, 266] on span "Roadmap 2026" at bounding box center [82, 268] width 115 height 11
type input "**********"
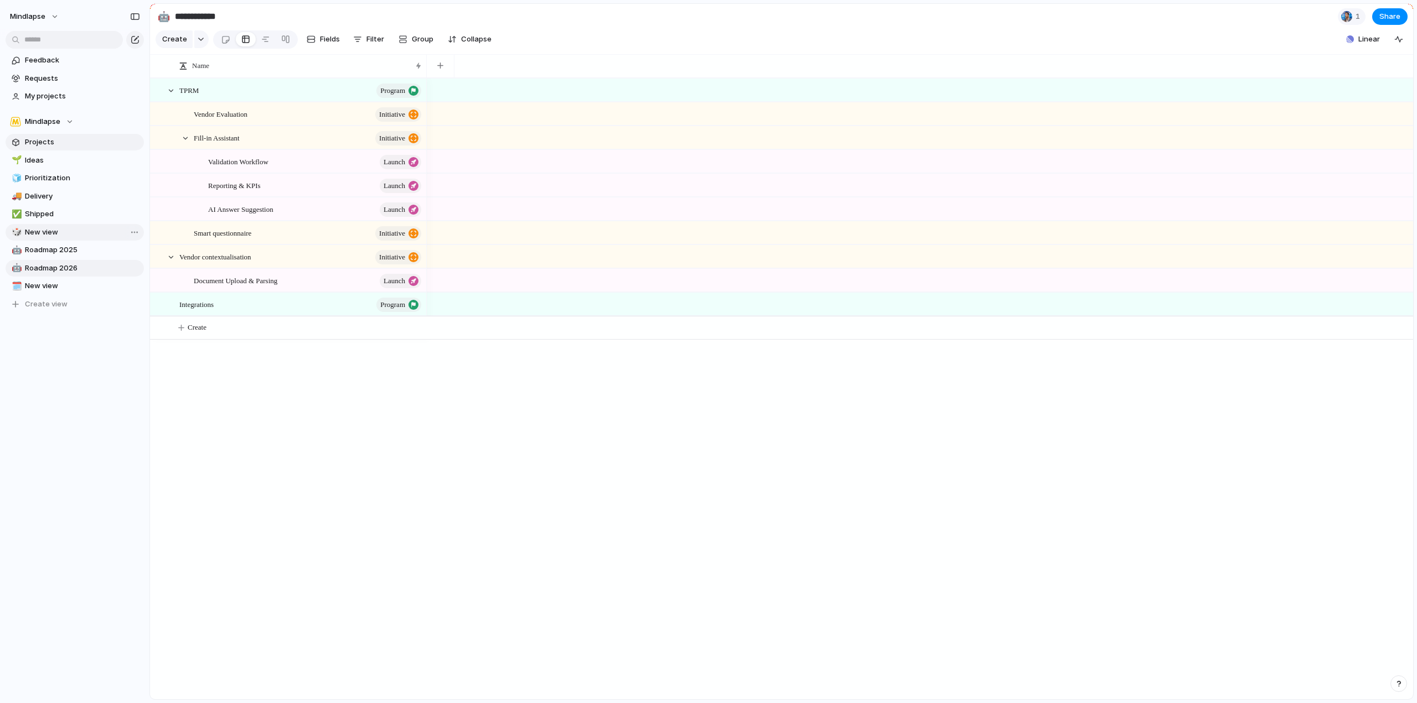
click at [66, 141] on span "Projects" at bounding box center [82, 142] width 115 height 11
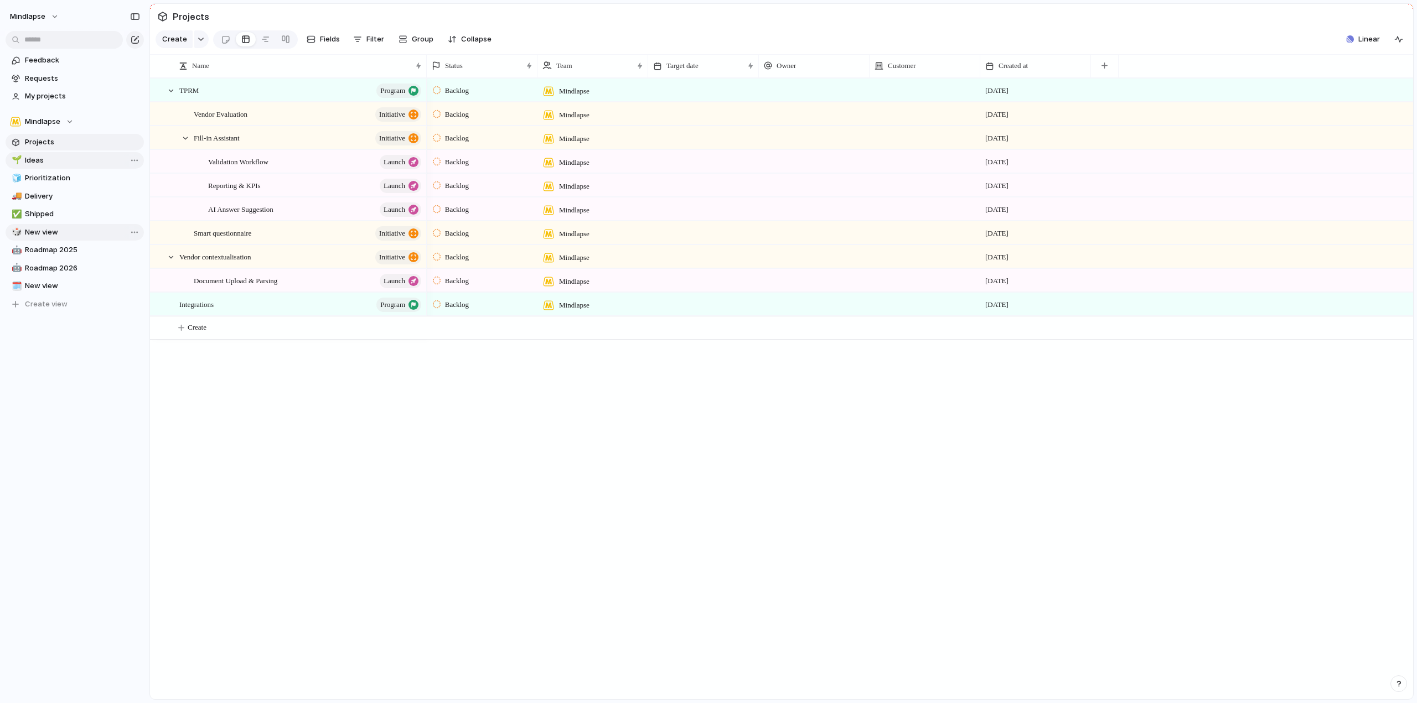
click at [65, 153] on link "🌱 Ideas" at bounding box center [75, 160] width 138 height 17
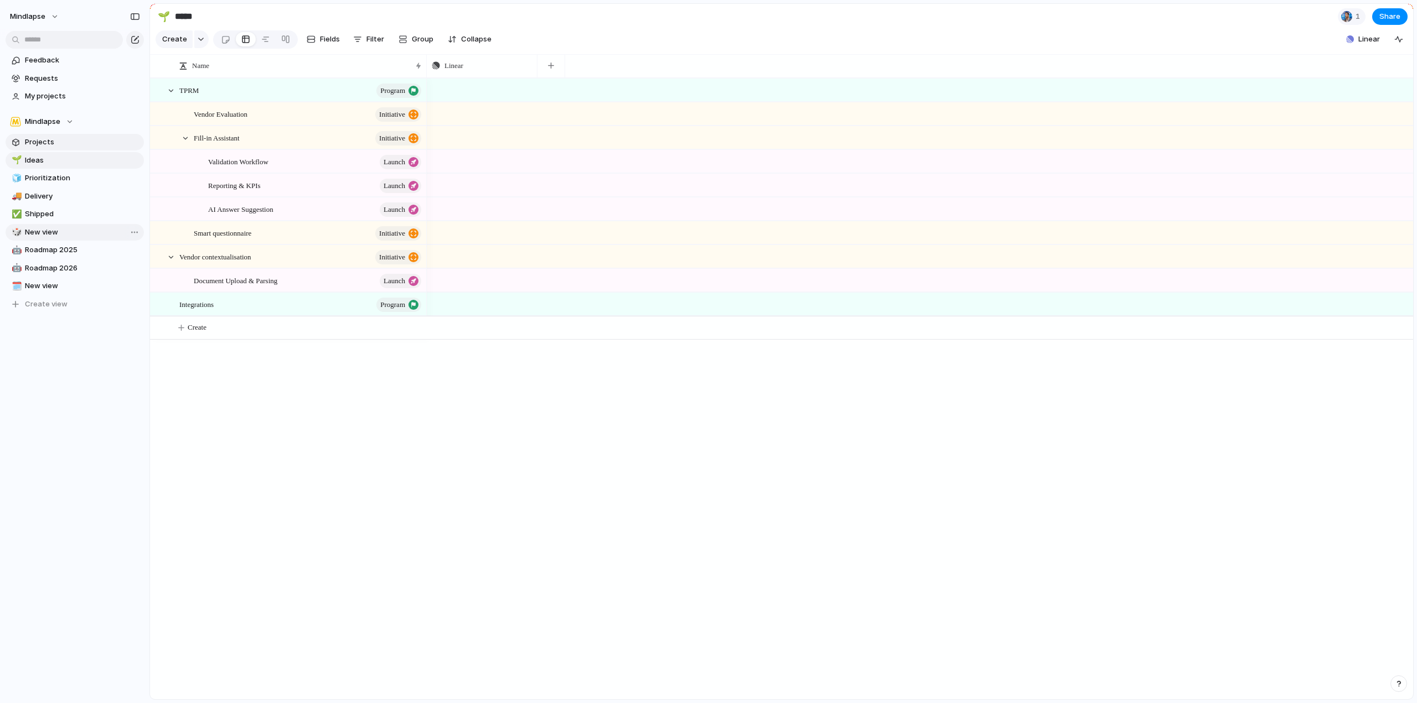
click at [70, 142] on span "Projects" at bounding box center [82, 142] width 115 height 11
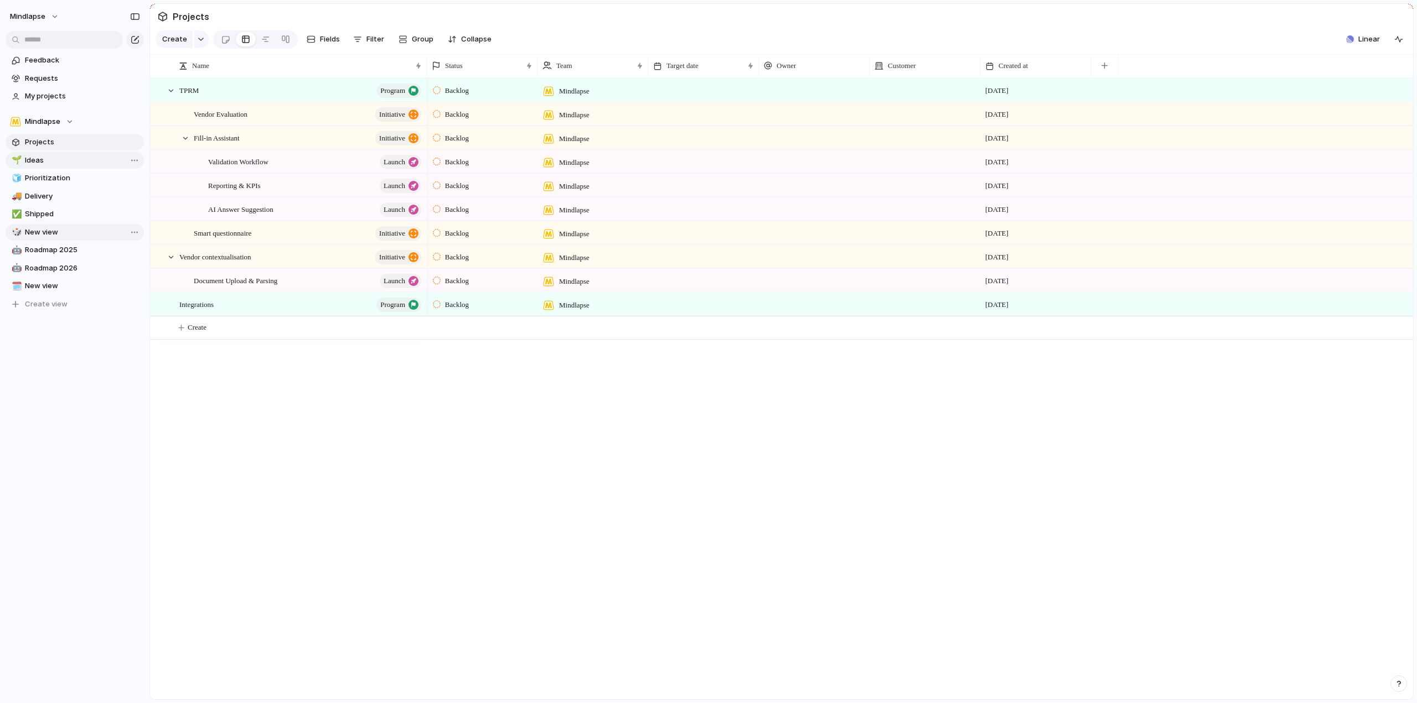
click at [72, 157] on span "Ideas" at bounding box center [82, 160] width 115 height 11
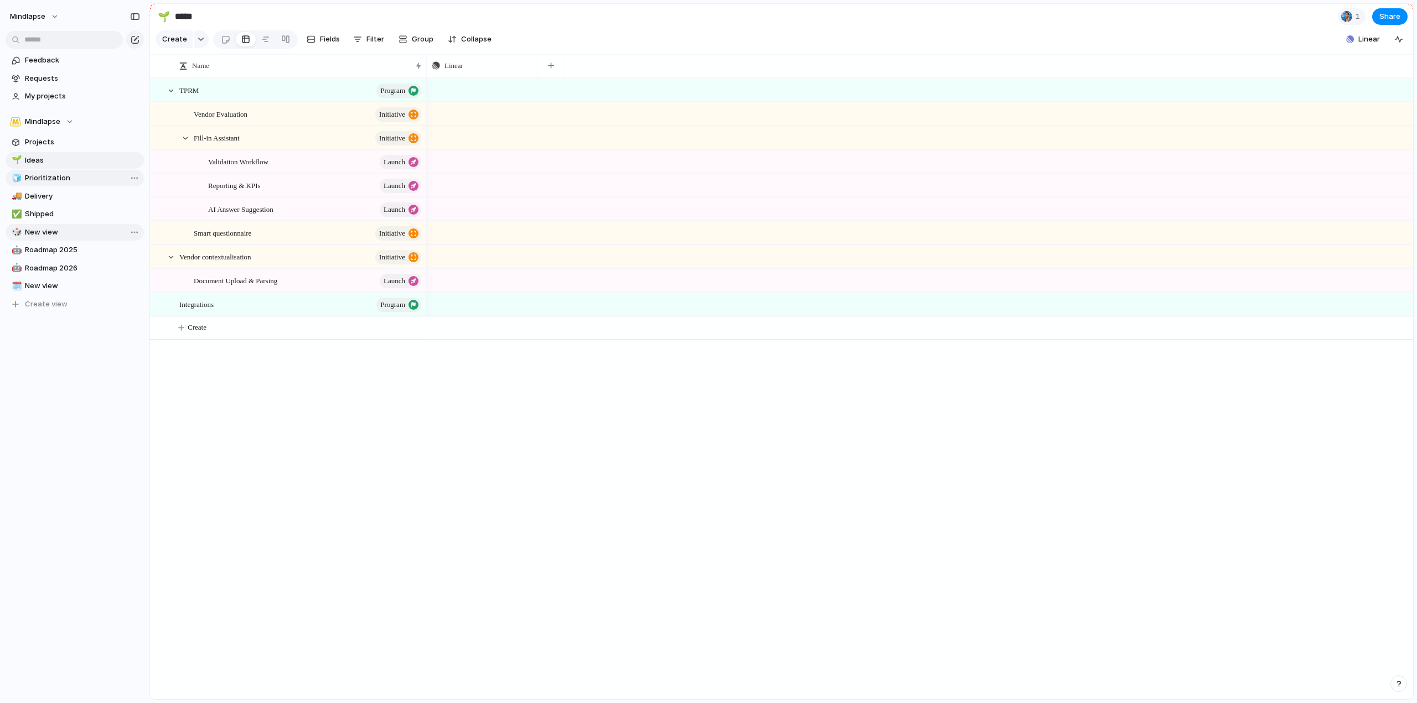
click at [73, 176] on span "Prioritization" at bounding box center [82, 178] width 115 height 11
click at [75, 160] on span "Ideas" at bounding box center [82, 160] width 115 height 11
type input "*****"
click at [78, 142] on span "Projects" at bounding box center [82, 142] width 115 height 11
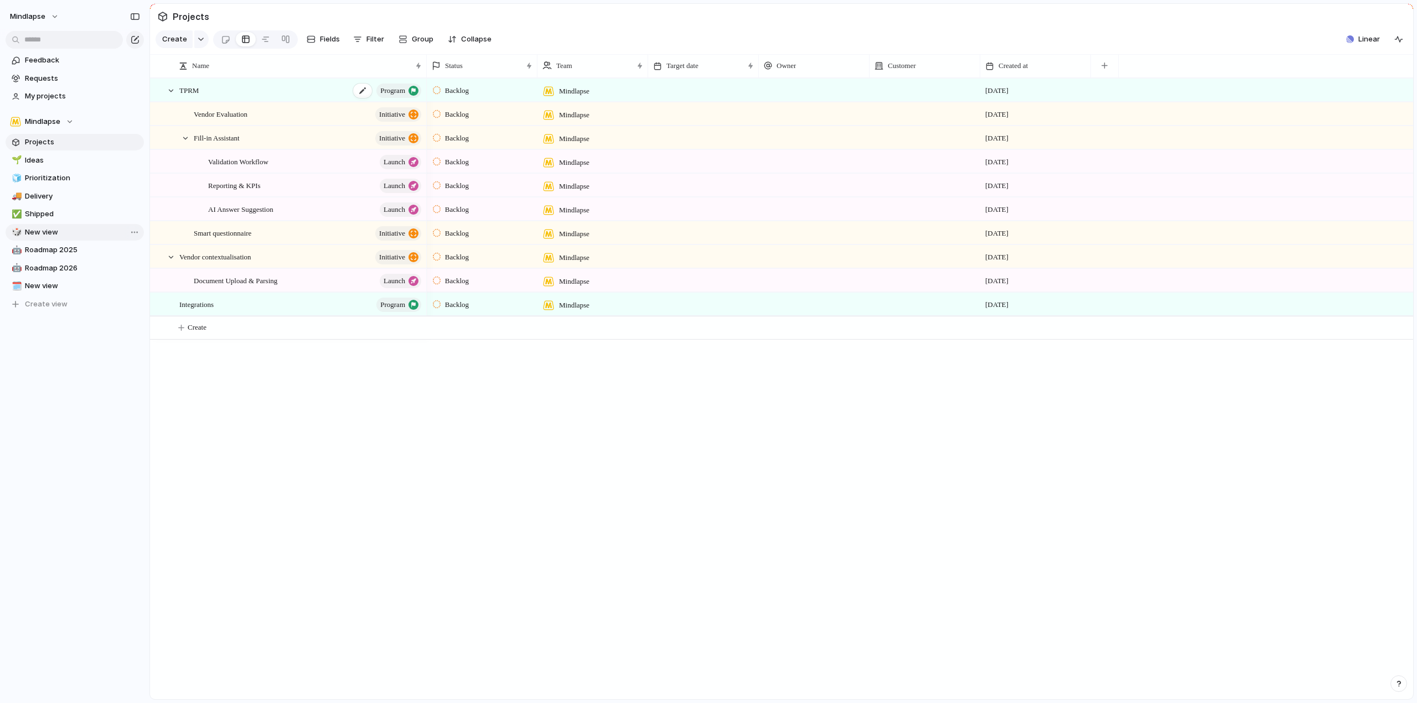
click at [267, 97] on div "TPRM program" at bounding box center [301, 90] width 244 height 23
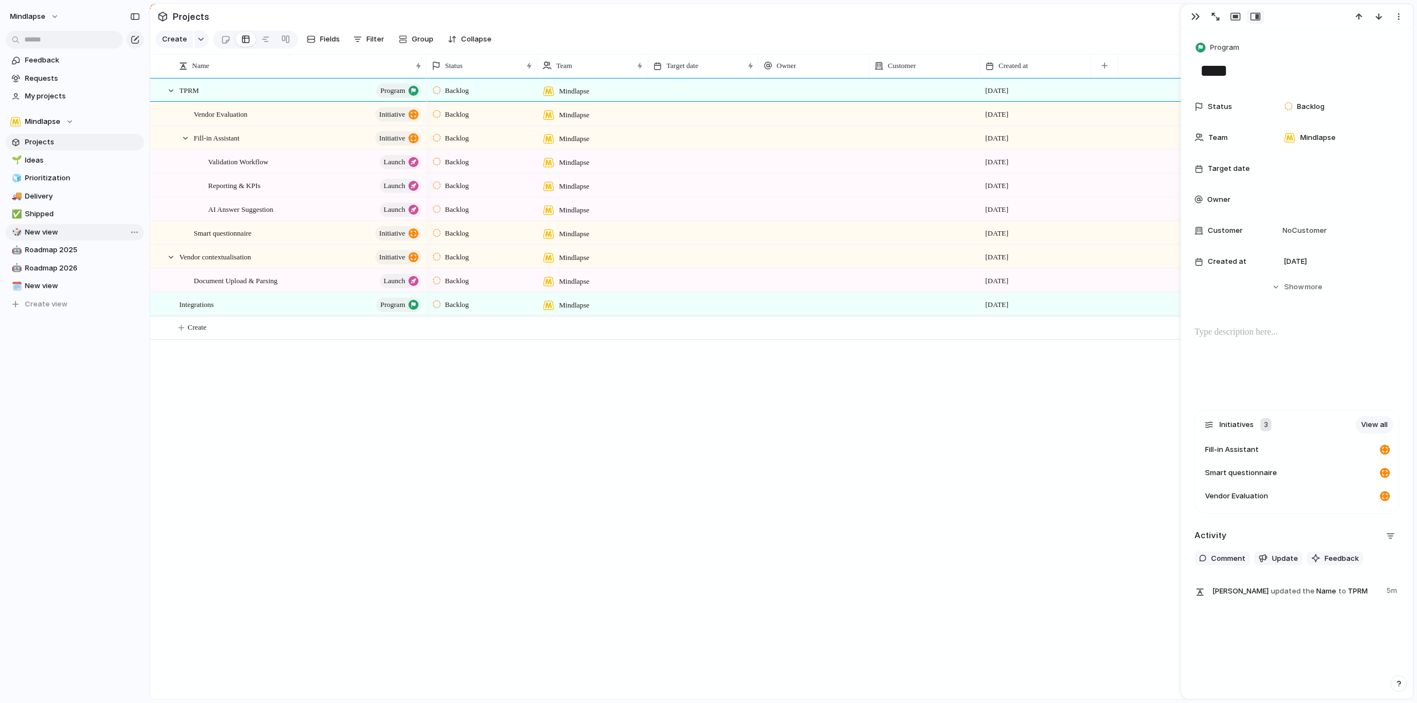
click at [282, 101] on div "TPRM program" at bounding box center [301, 90] width 244 height 23
click at [280, 122] on div "Vendor Evaluation initiative" at bounding box center [308, 114] width 229 height 23
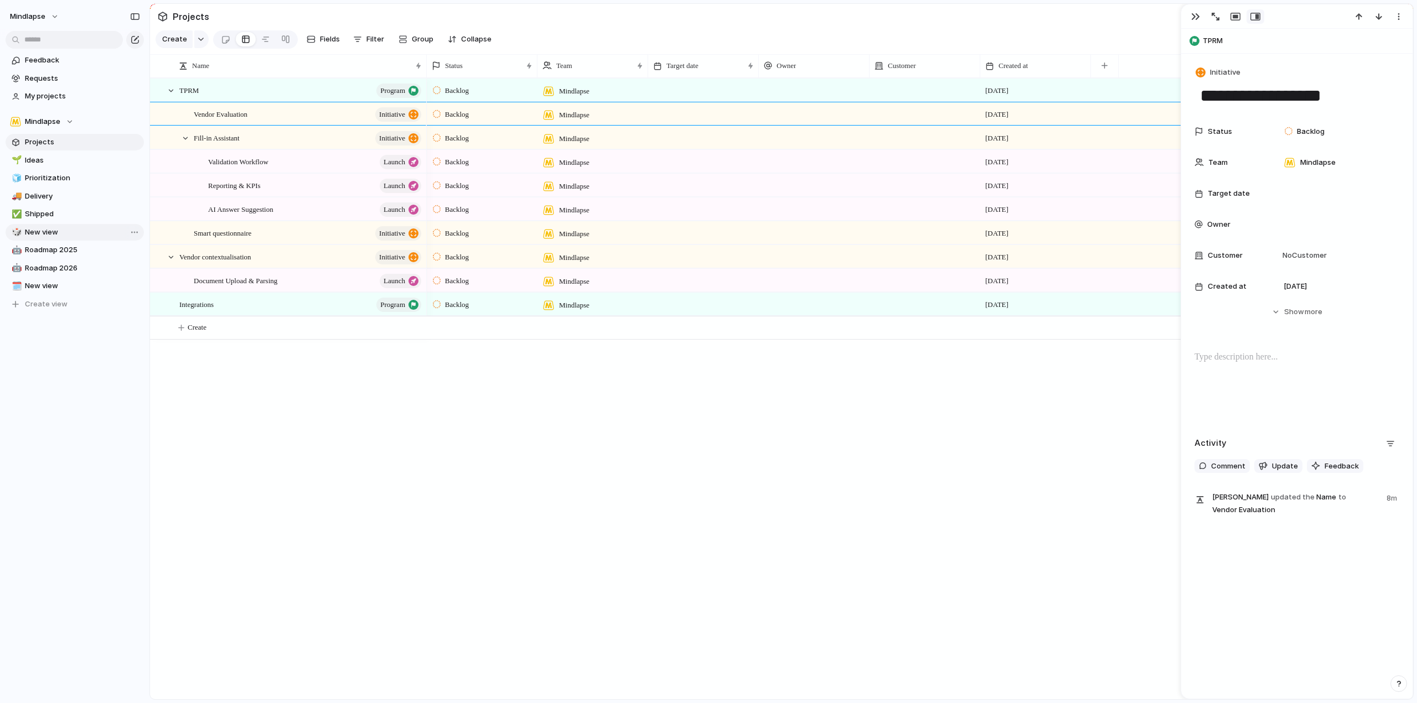
click at [275, 149] on div "Fill-in Assistant initiative" at bounding box center [308, 138] width 229 height 23
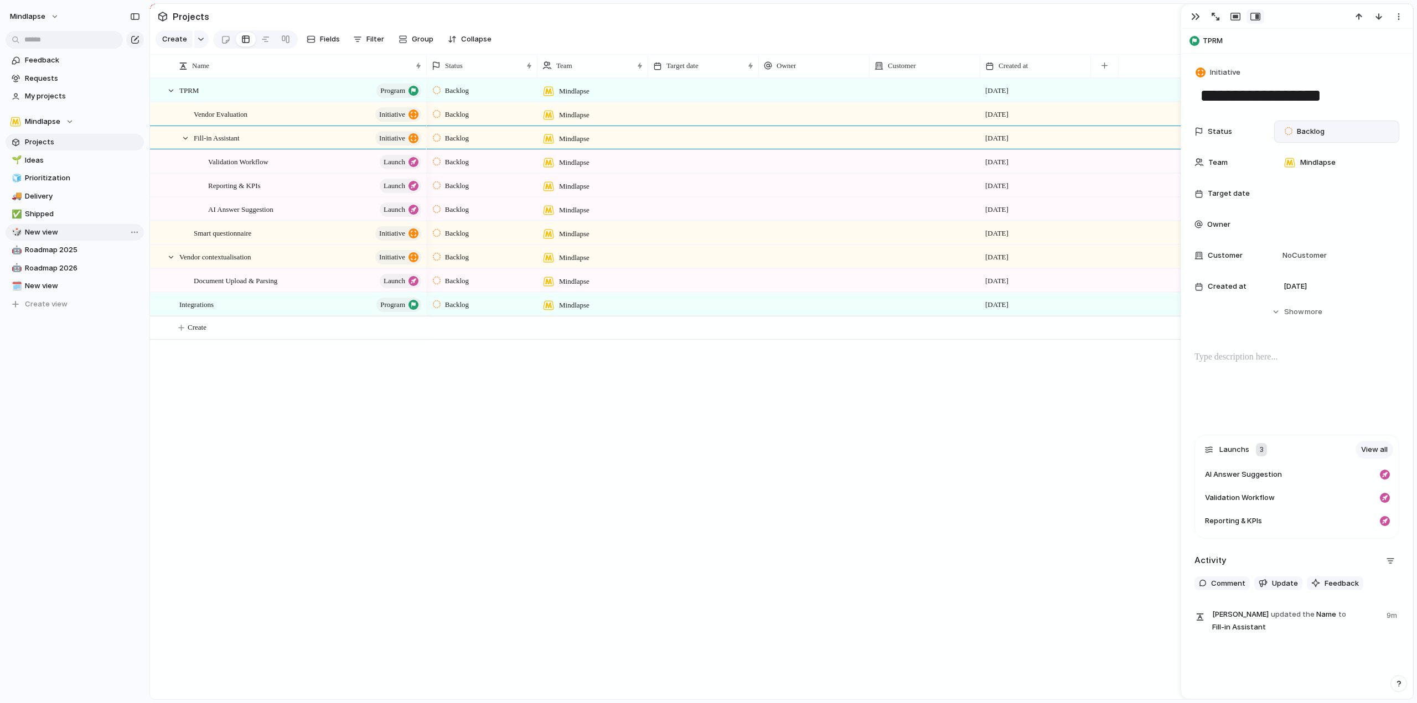
click at [1317, 134] on span "Backlog" at bounding box center [1311, 131] width 28 height 11
click at [1319, 196] on li "Active" at bounding box center [1334, 197] width 107 height 19
click at [1312, 192] on div at bounding box center [1336, 194] width 115 height 12
click at [1397, 237] on button "Go to the Next Month" at bounding box center [1394, 238] width 15 height 15
click at [1323, 307] on button "10" at bounding box center [1319, 306] width 20 height 20
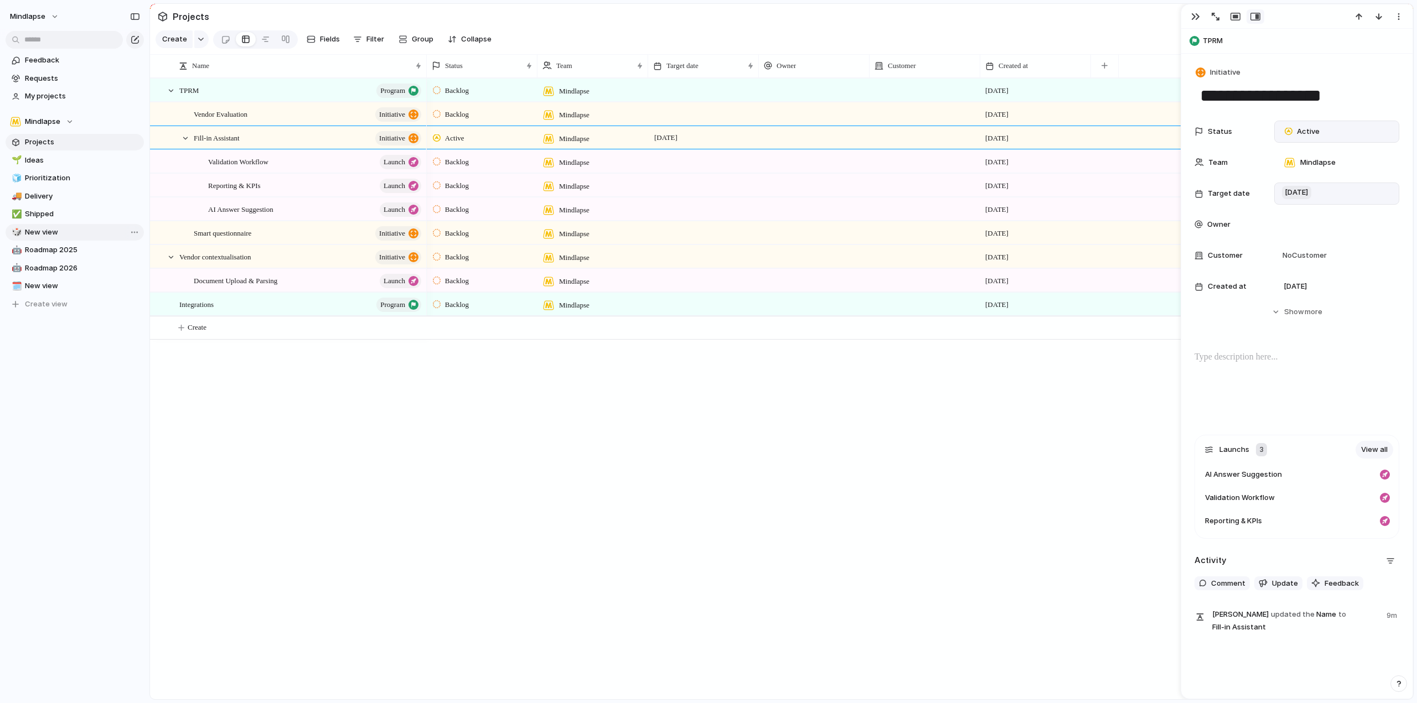
click at [1311, 196] on span "10 September" at bounding box center [1296, 192] width 29 height 13
click at [1369, 312] on button "12" at bounding box center [1368, 312] width 20 height 20
click at [1308, 224] on div at bounding box center [1336, 225] width 115 height 12
click at [1322, 281] on span "[PERSON_NAME]" at bounding box center [1329, 281] width 56 height 11
click at [1307, 257] on span "No Customer" at bounding box center [1303, 255] width 48 height 11
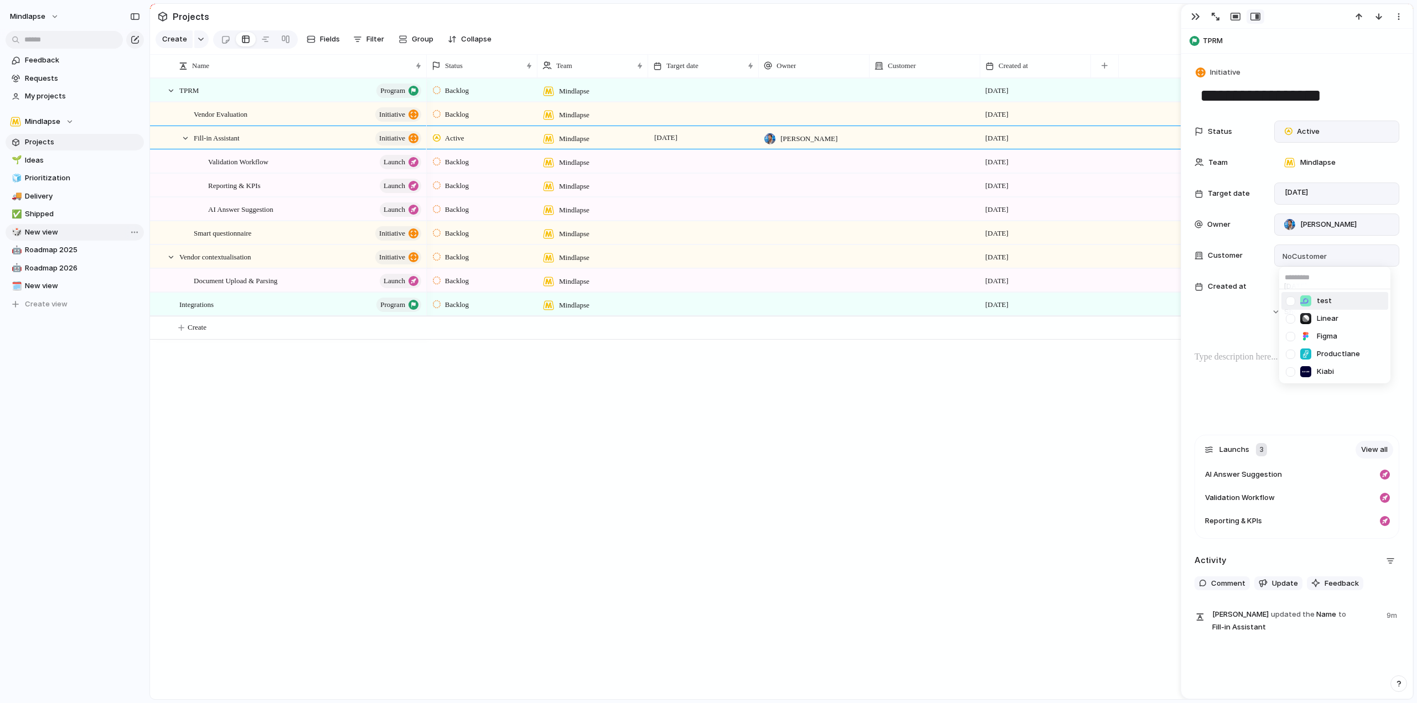
click at [1249, 273] on div "test Linear Figma Productlane Kiabi" at bounding box center [708, 351] width 1417 height 703
click at [1313, 307] on span "more" at bounding box center [1313, 312] width 18 height 11
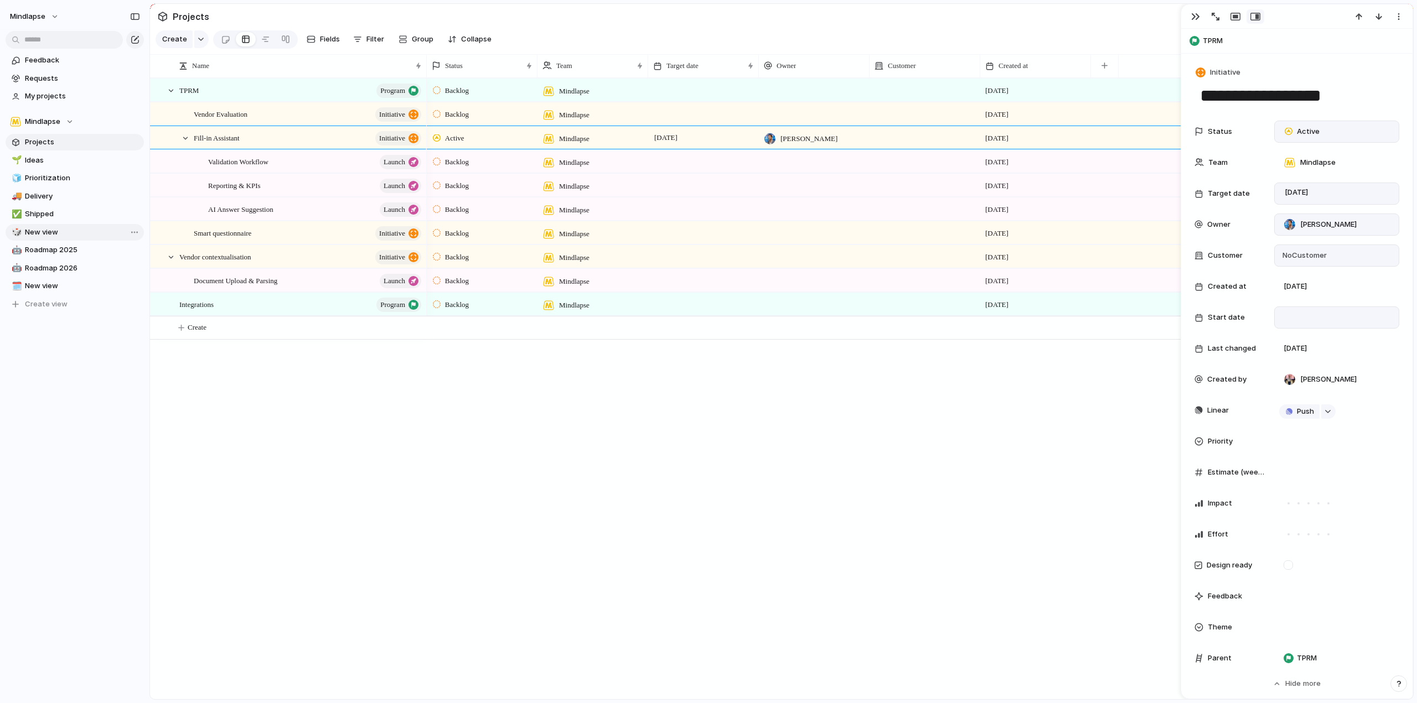
click at [1320, 318] on div at bounding box center [1336, 318] width 115 height 12
click at [1377, 358] on button "Go to the Previous Month" at bounding box center [1376, 362] width 15 height 15
click at [1395, 357] on button "Go to the Next Month" at bounding box center [1394, 362] width 15 height 15
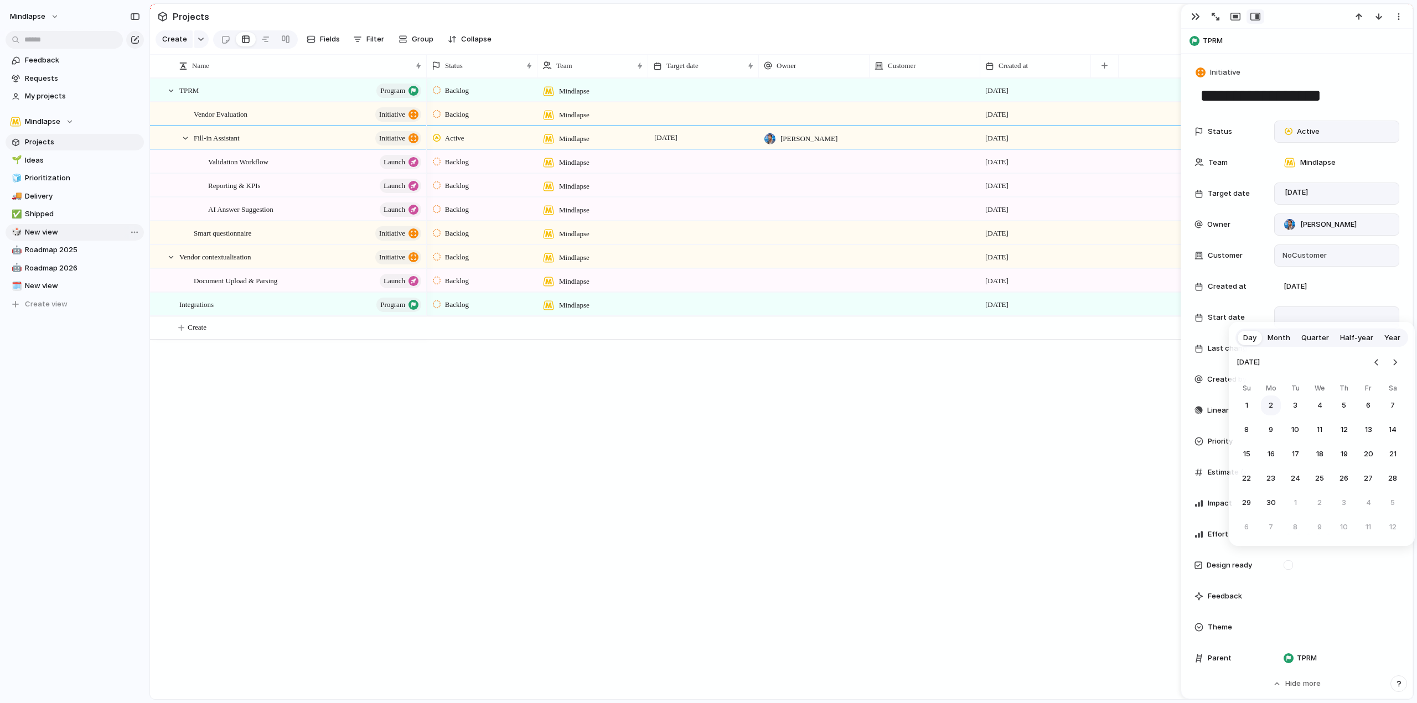
click at [1268, 403] on button "2" at bounding box center [1271, 406] width 20 height 20
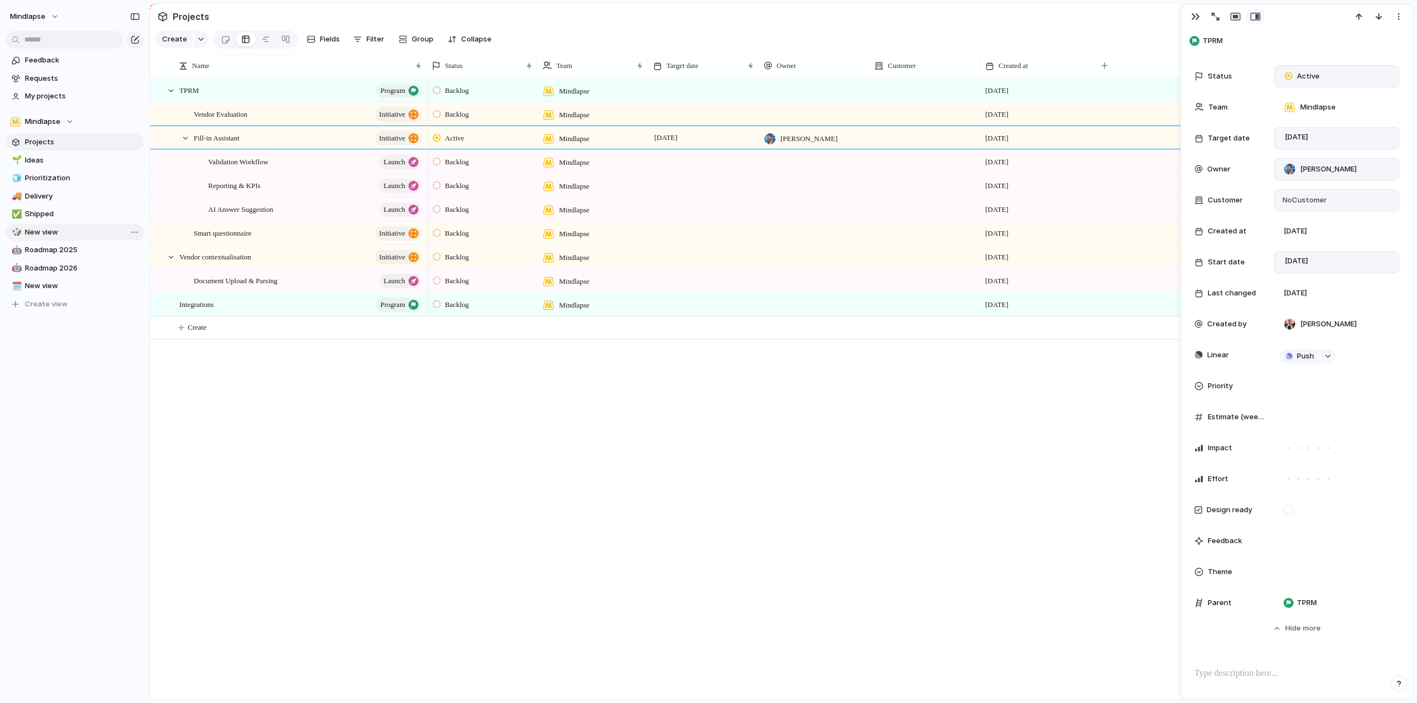
scroll to position [111, 0]
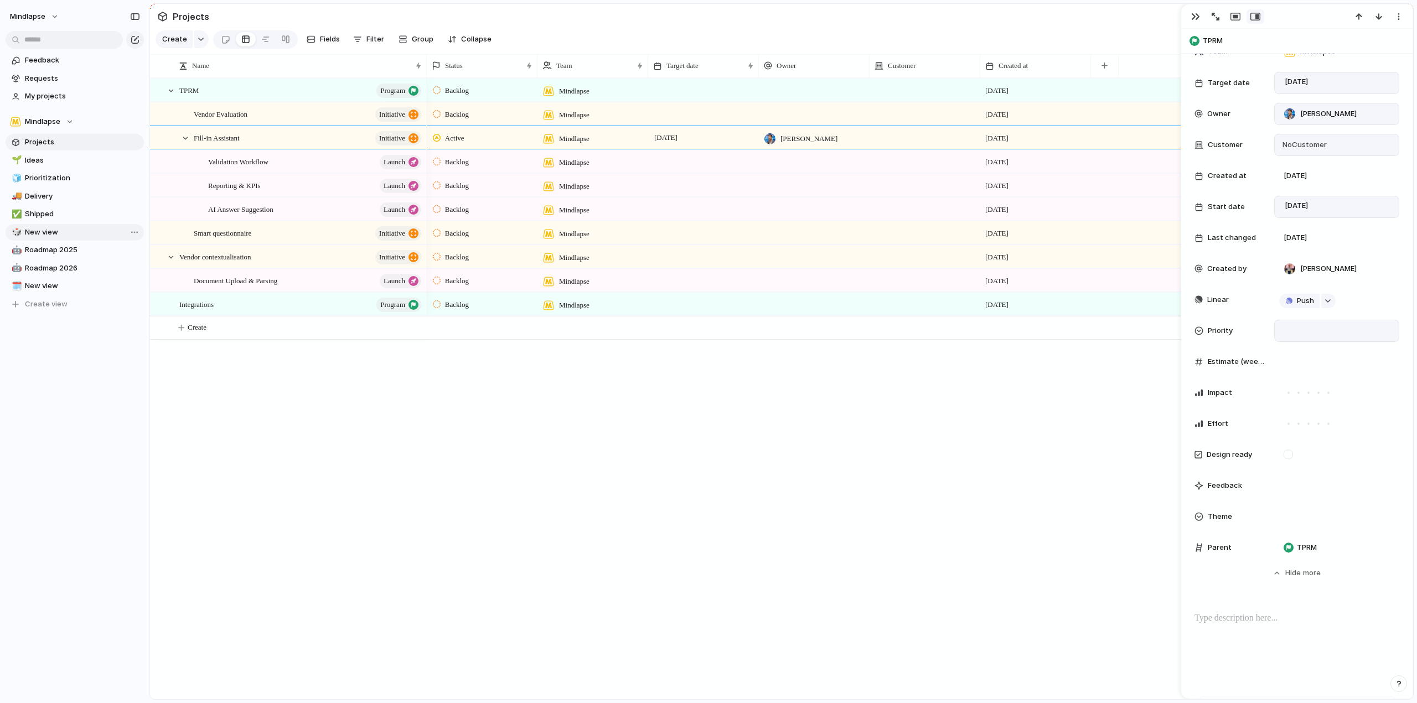
click at [1310, 328] on div at bounding box center [1336, 331] width 115 height 12
click at [1315, 384] on li "High" at bounding box center [1334, 389] width 107 height 19
click at [1316, 364] on div at bounding box center [1336, 362] width 115 height 12
click at [1249, 392] on div "Impact" at bounding box center [1229, 392] width 71 height 11
click at [1332, 393] on div at bounding box center [1328, 393] width 10 height 10
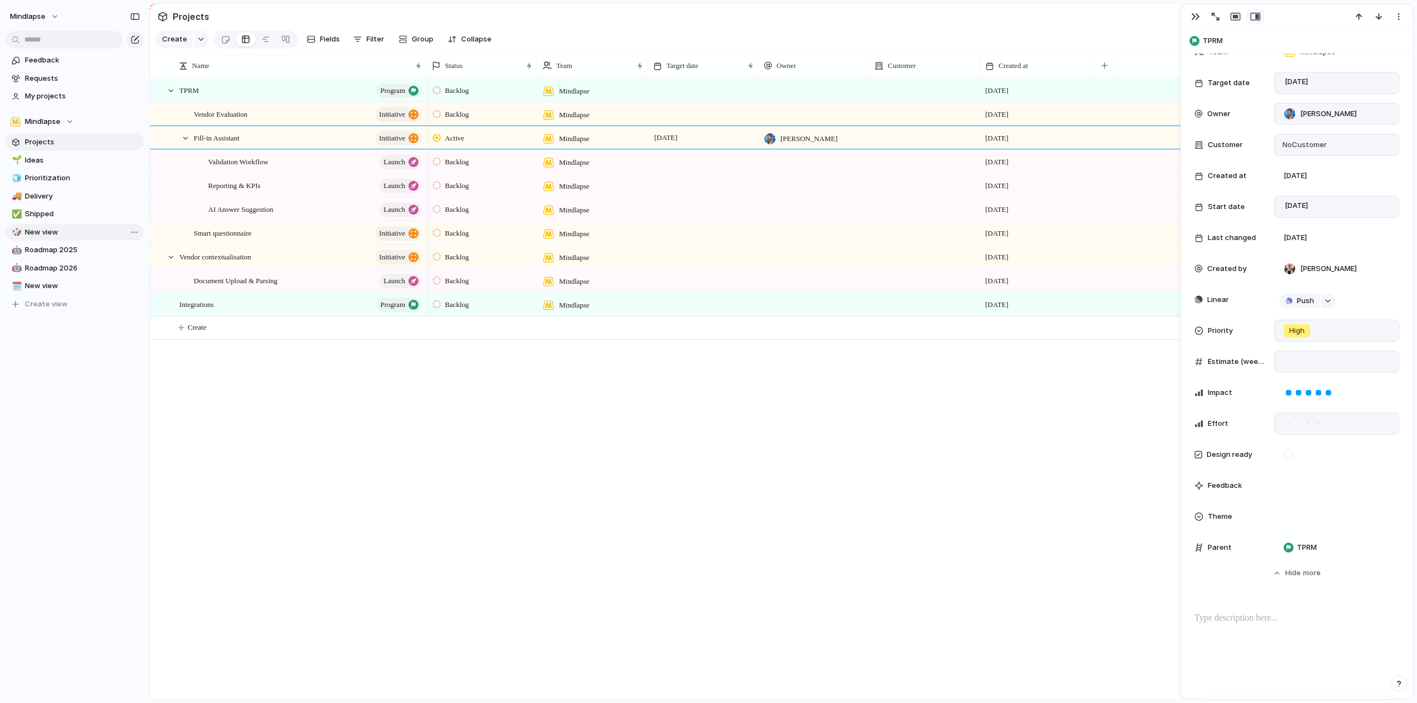
click at [1325, 422] on div at bounding box center [1328, 424] width 10 height 10
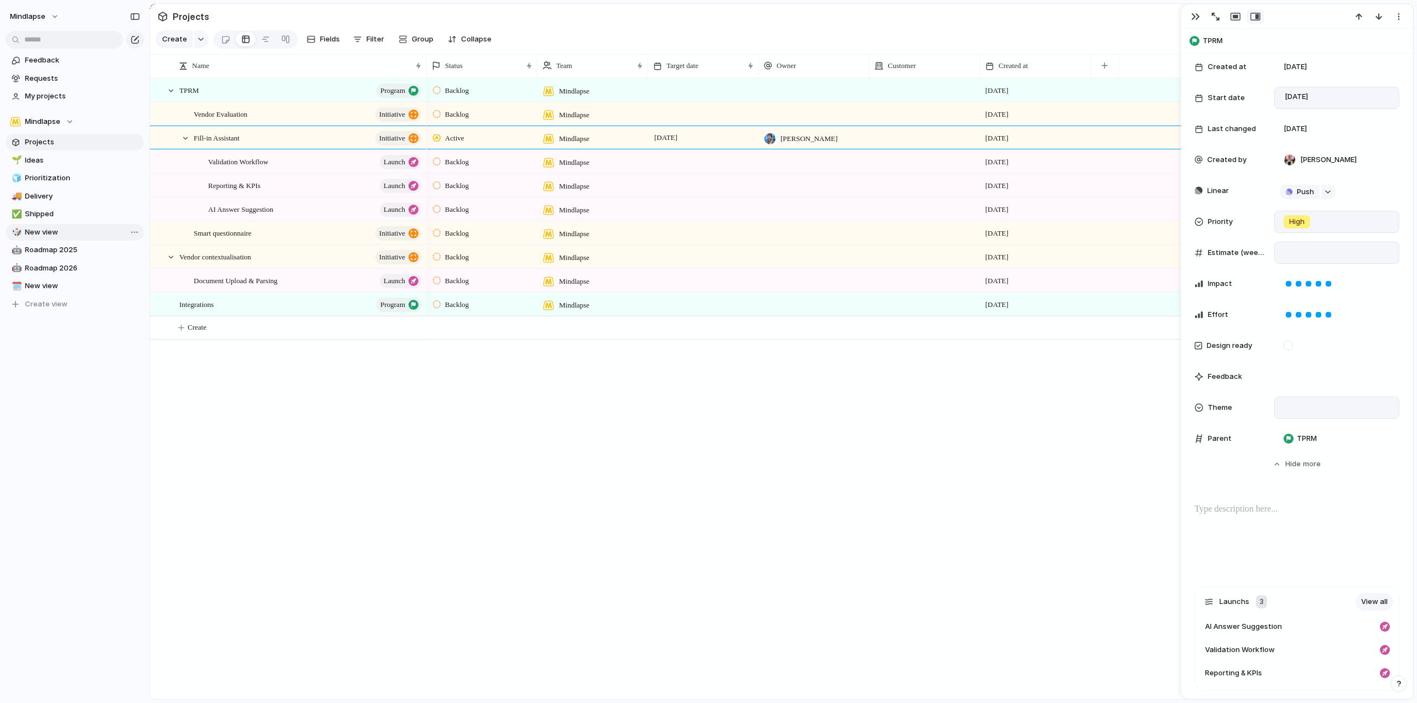
scroll to position [221, 0]
click at [1290, 346] on div at bounding box center [1287, 343] width 9 height 9
click at [1229, 377] on span "Feedback" at bounding box center [1225, 375] width 34 height 11
click at [1290, 377] on div at bounding box center [1336, 375] width 125 height 22
click at [1293, 375] on div at bounding box center [1336, 375] width 125 height 22
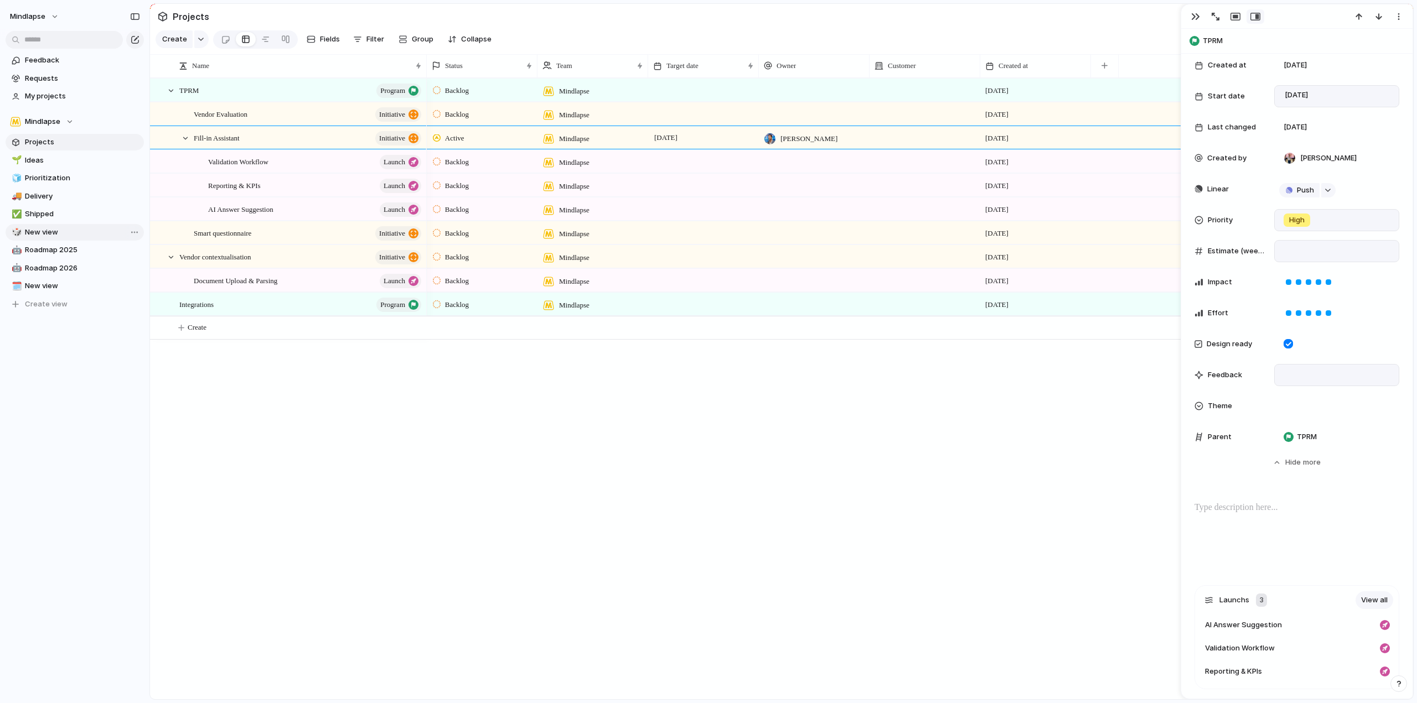
click at [1293, 375] on div at bounding box center [1336, 375] width 125 height 22
click at [1270, 406] on div "Theme" at bounding box center [1296, 406] width 205 height 22
click at [1299, 368] on div "🌱 Experiment 🔮 Magic 🔨 Infrastructure 🚀 Scale" at bounding box center [708, 351] width 1417 height 703
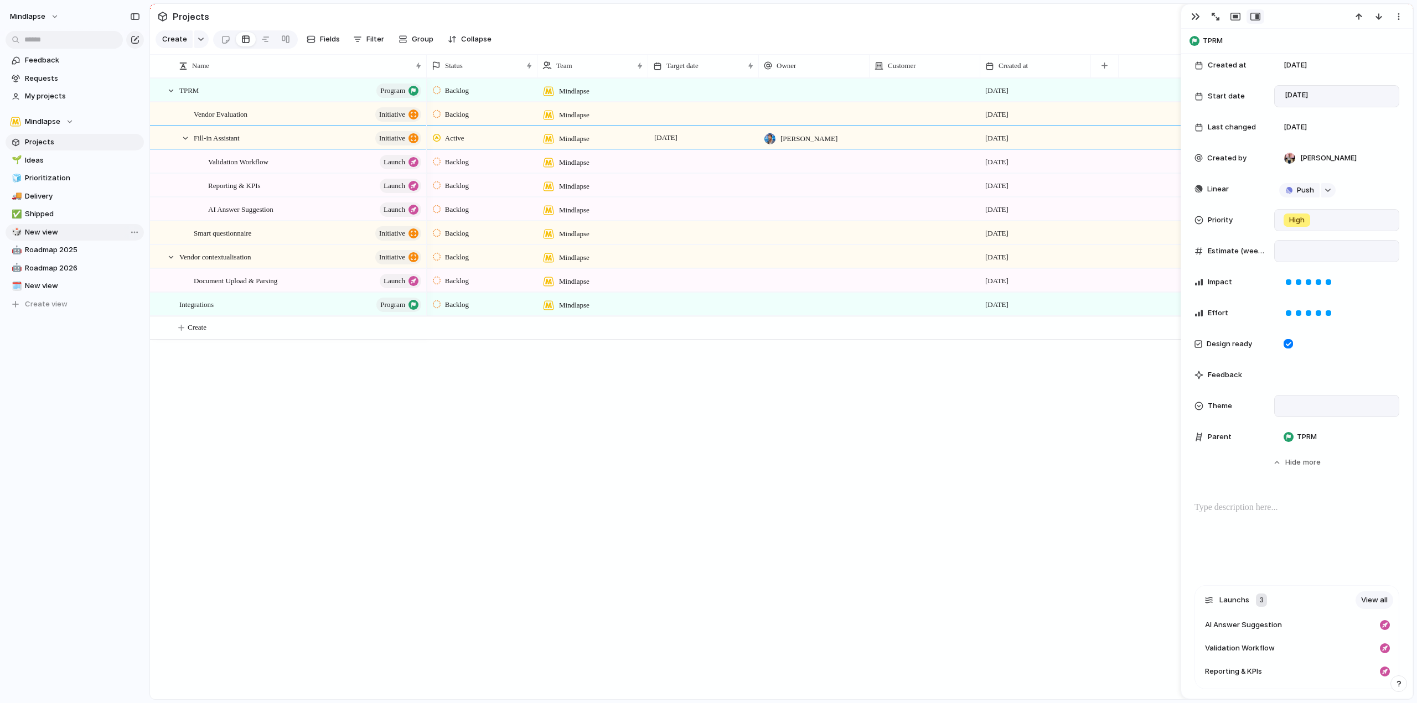
click at [1297, 405] on div at bounding box center [1336, 406] width 115 height 12
click at [1304, 372] on div "🌱 Experiment 🔮 Magic 🔨 Infrastructure 🚀 Scale" at bounding box center [708, 351] width 1417 height 703
click at [1306, 369] on div at bounding box center [1336, 375] width 125 height 22
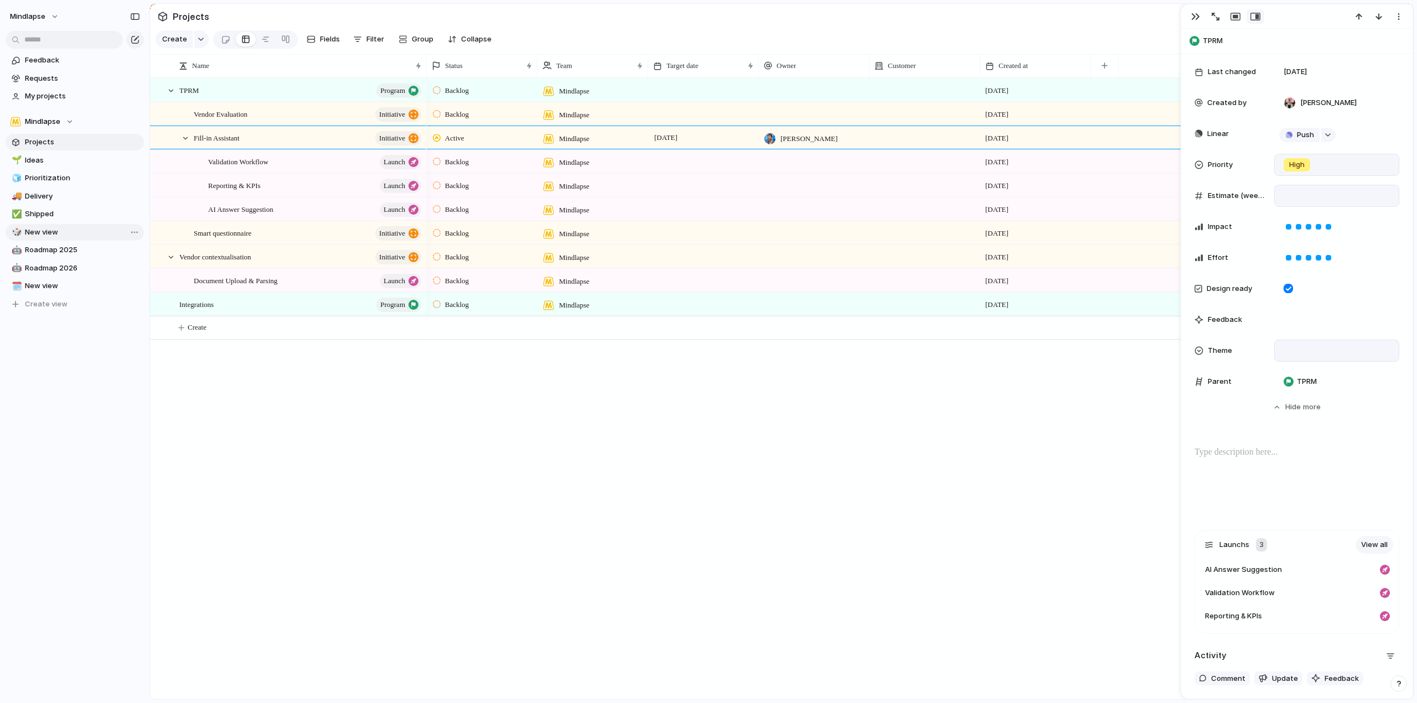
scroll to position [387, 0]
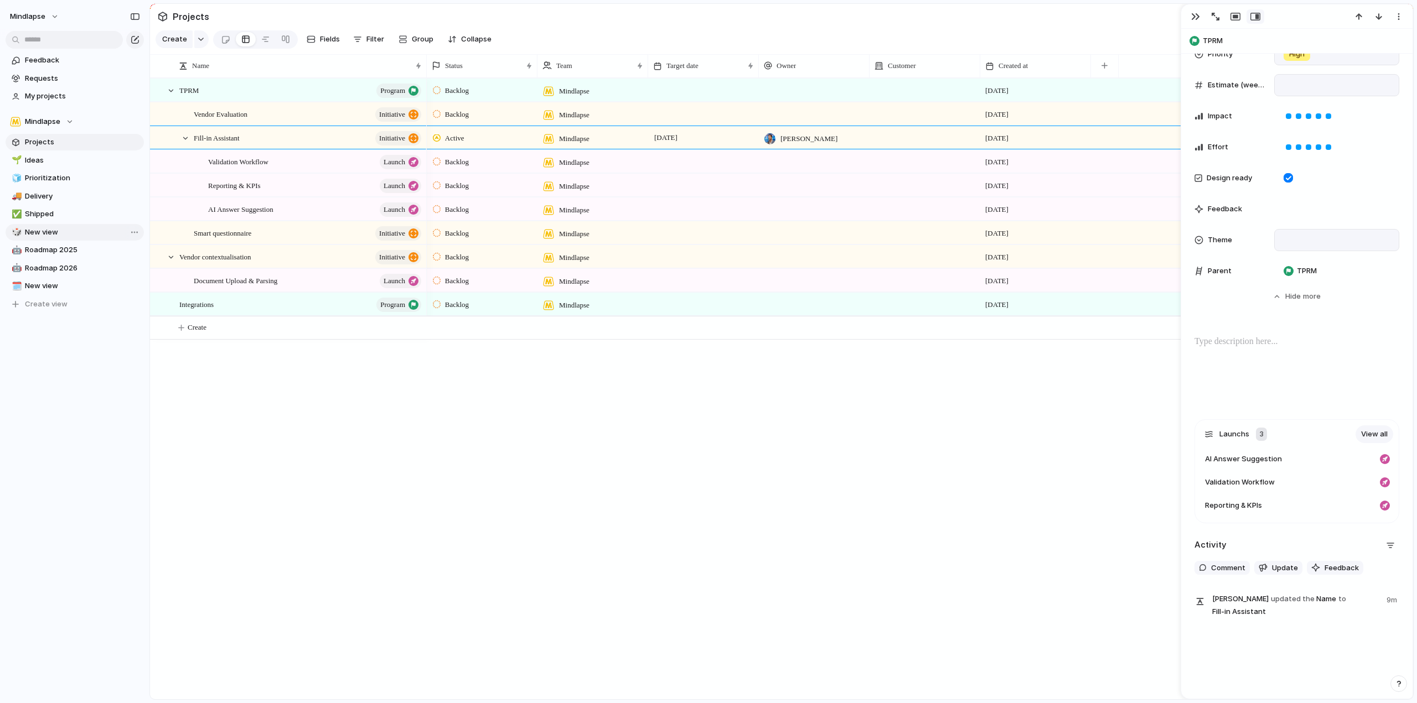
click at [1289, 369] on div at bounding box center [1296, 370] width 205 height 71
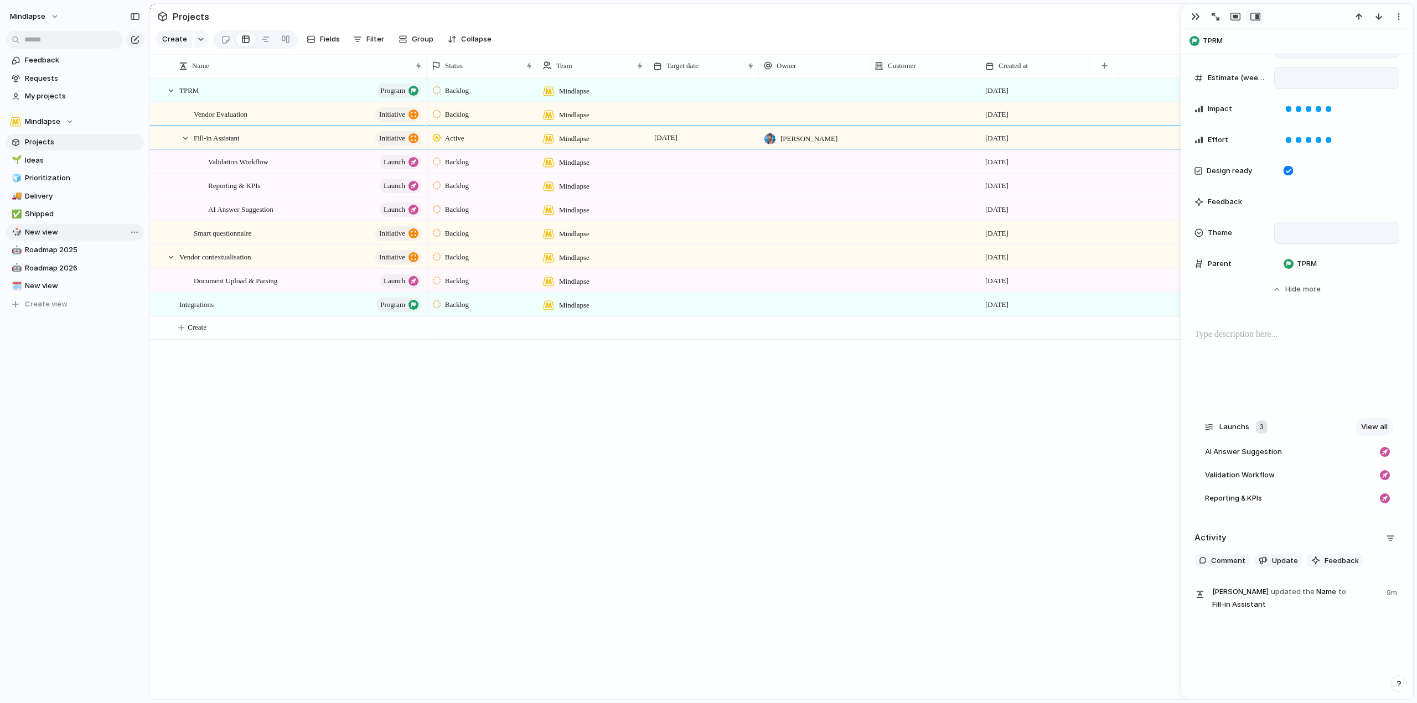
click at [802, 476] on div "Backlog Mindlapse 30 August Backlog Mindlapse 30 August Active Mindlapse 12 Sep…" at bounding box center [920, 388] width 986 height 621
click at [304, 173] on div "Validation Workflow launch" at bounding box center [315, 162] width 215 height 23
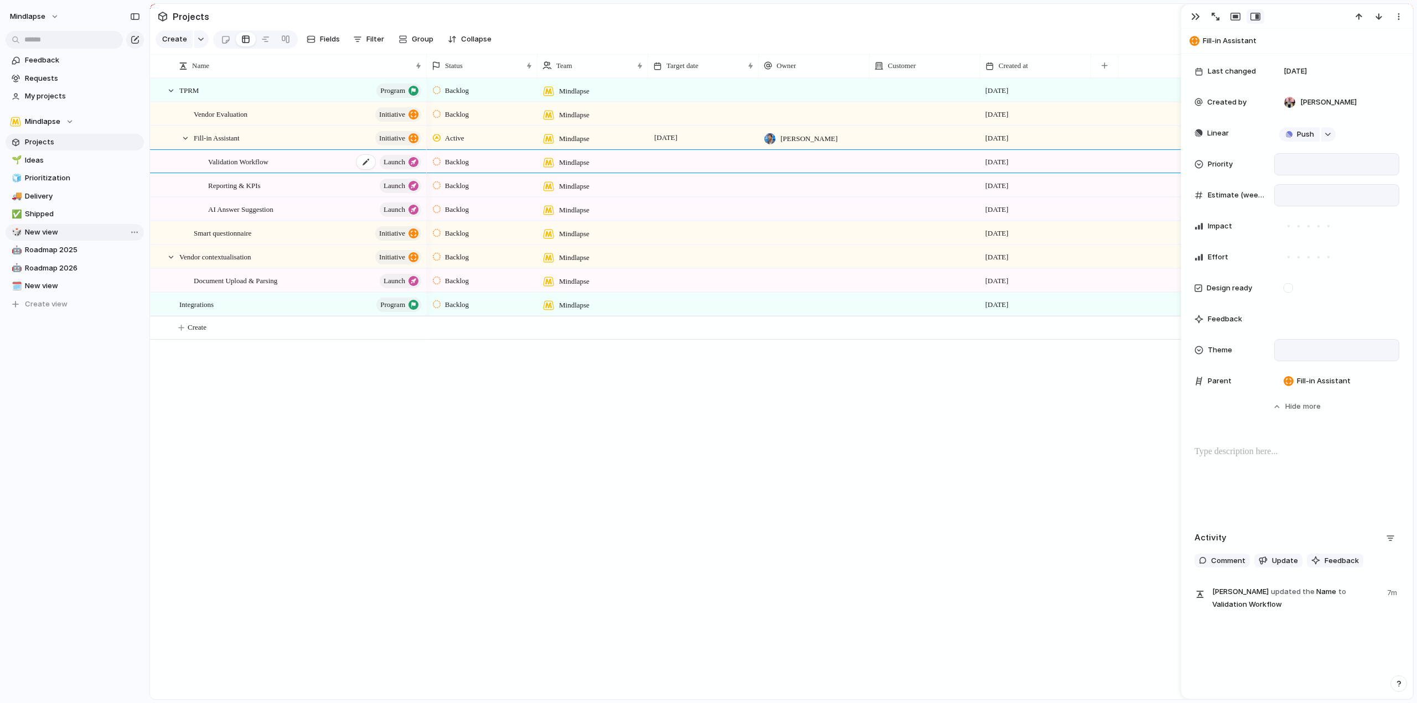
scroll to position [277, 0]
click at [313, 197] on div "Reporting & KPIs launch" at bounding box center [315, 185] width 215 height 23
click at [314, 215] on div "AI Answer Suggestion launch" at bounding box center [315, 209] width 215 height 23
type textarea "**********"
click at [92, 251] on span "Roadmap 2025" at bounding box center [82, 250] width 115 height 11
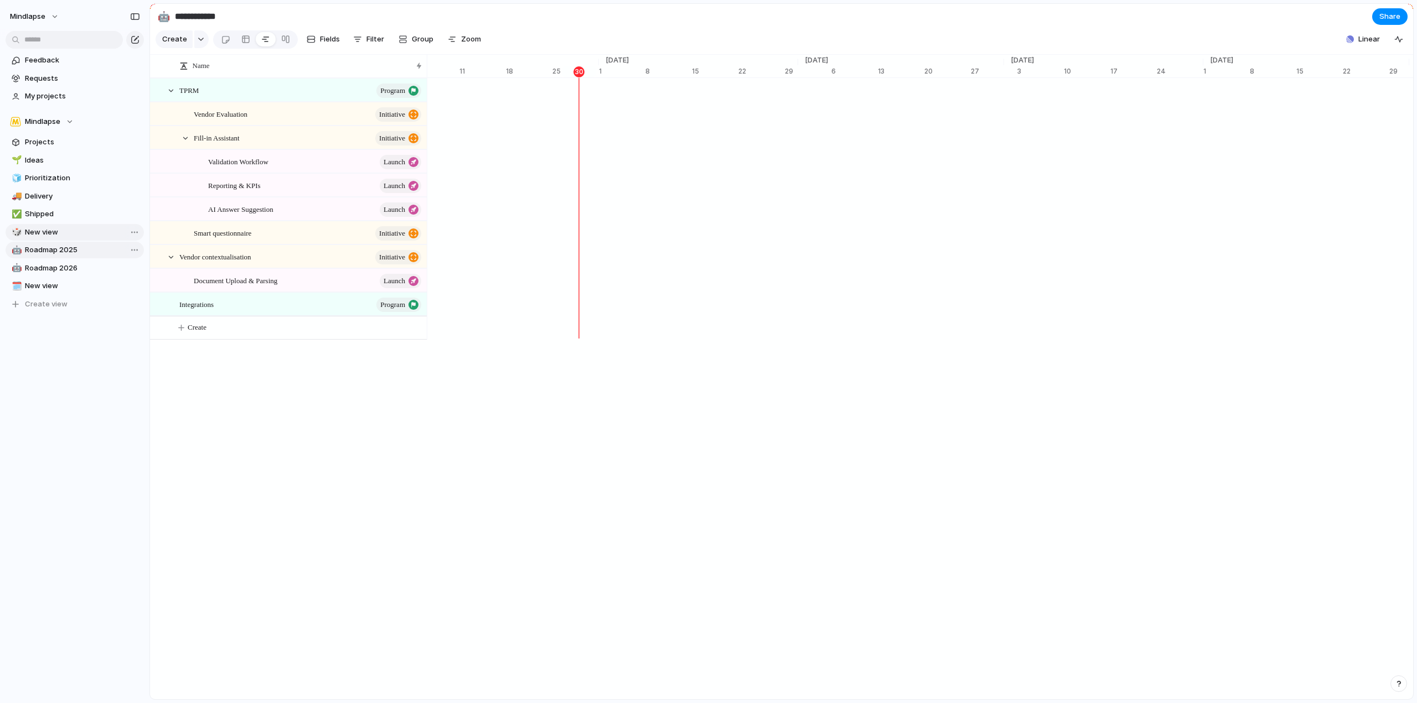
scroll to position [0, 7313]
click at [367, 38] on span "Filter" at bounding box center [375, 39] width 18 height 11
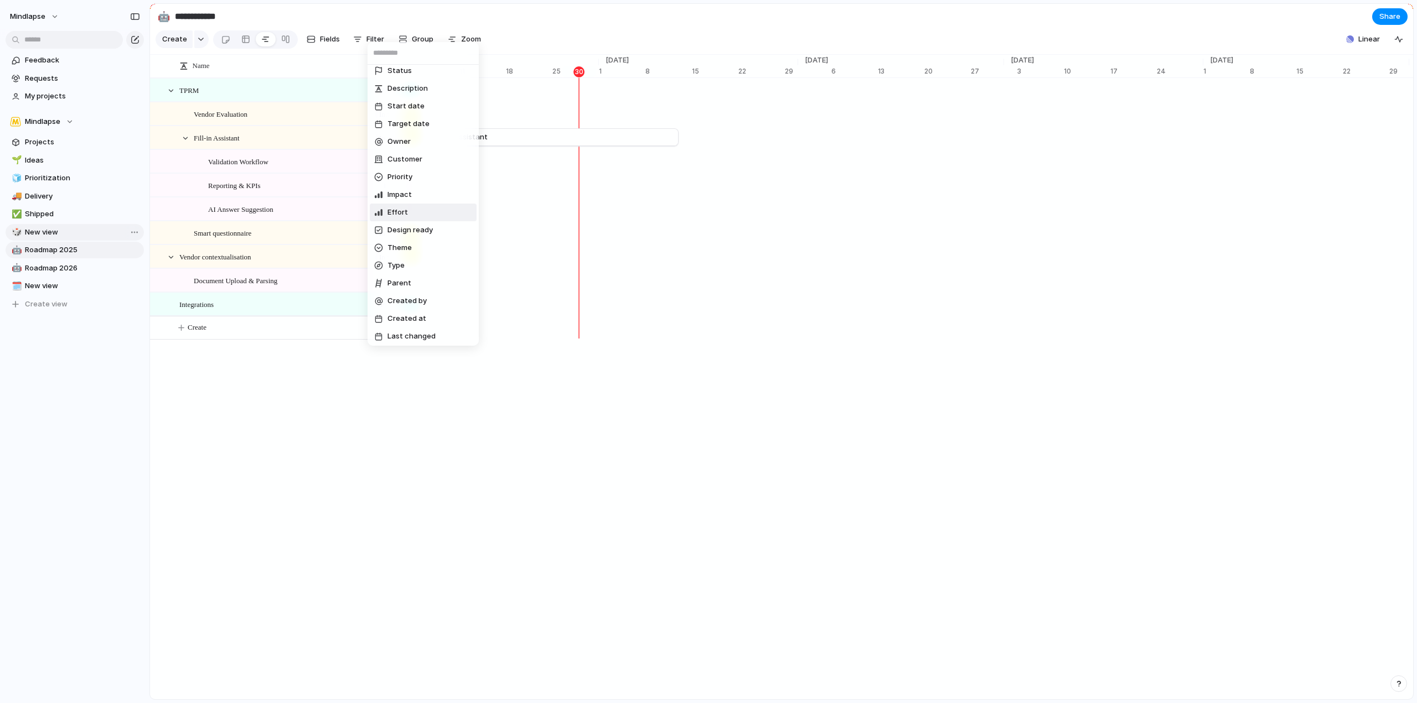
scroll to position [8, 0]
click at [377, 417] on div "Status Description Start date Target date Owner Customer Priority Impact Effort…" at bounding box center [708, 351] width 1417 height 703
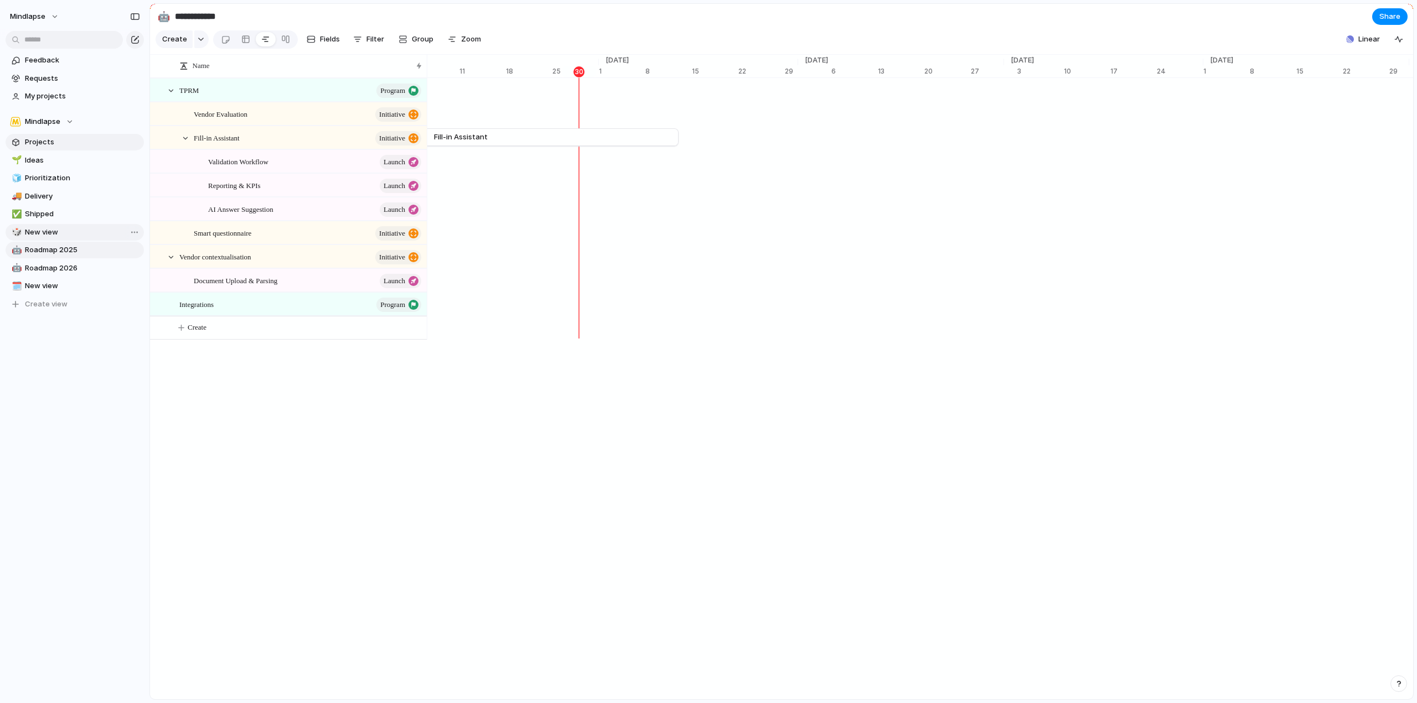
click at [68, 136] on link "Projects" at bounding box center [75, 142] width 138 height 17
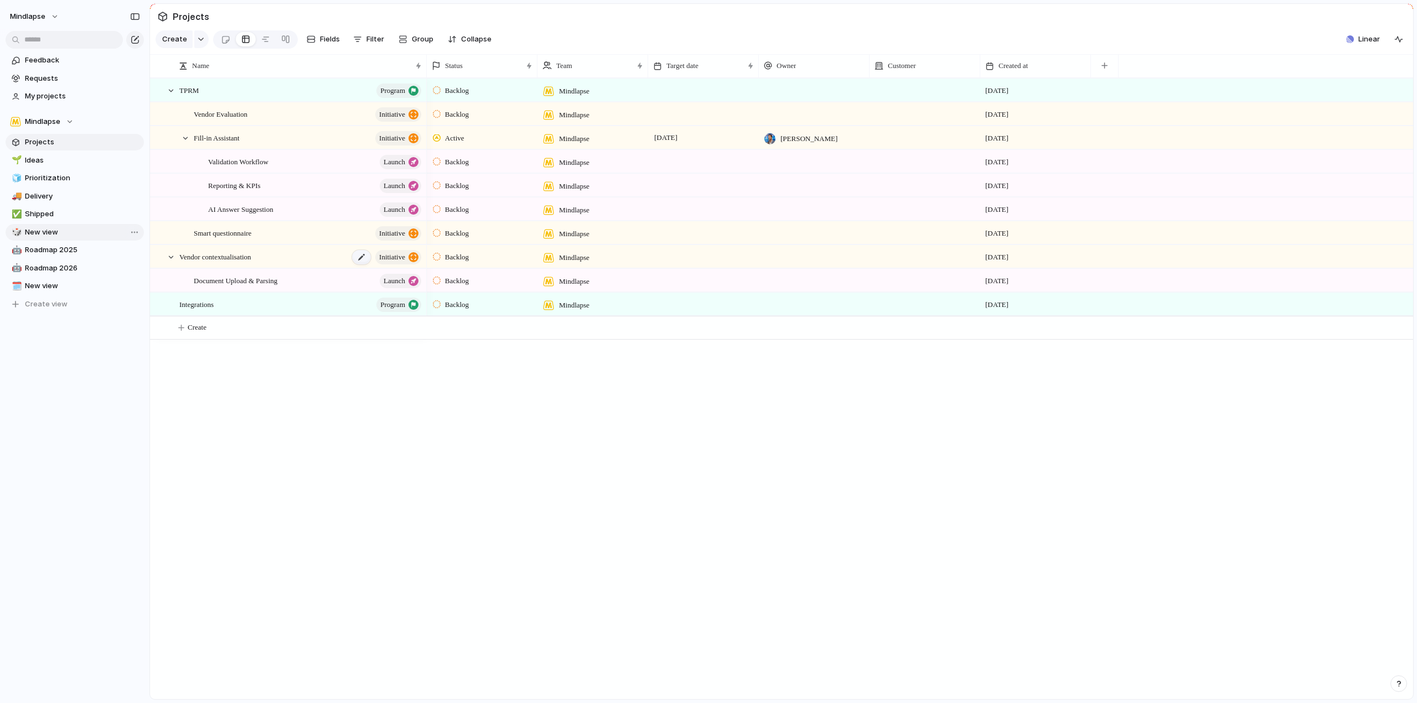
click at [355, 262] on div at bounding box center [361, 257] width 19 height 14
click at [313, 265] on div "Vendor contextualisation initiative" at bounding box center [301, 257] width 244 height 23
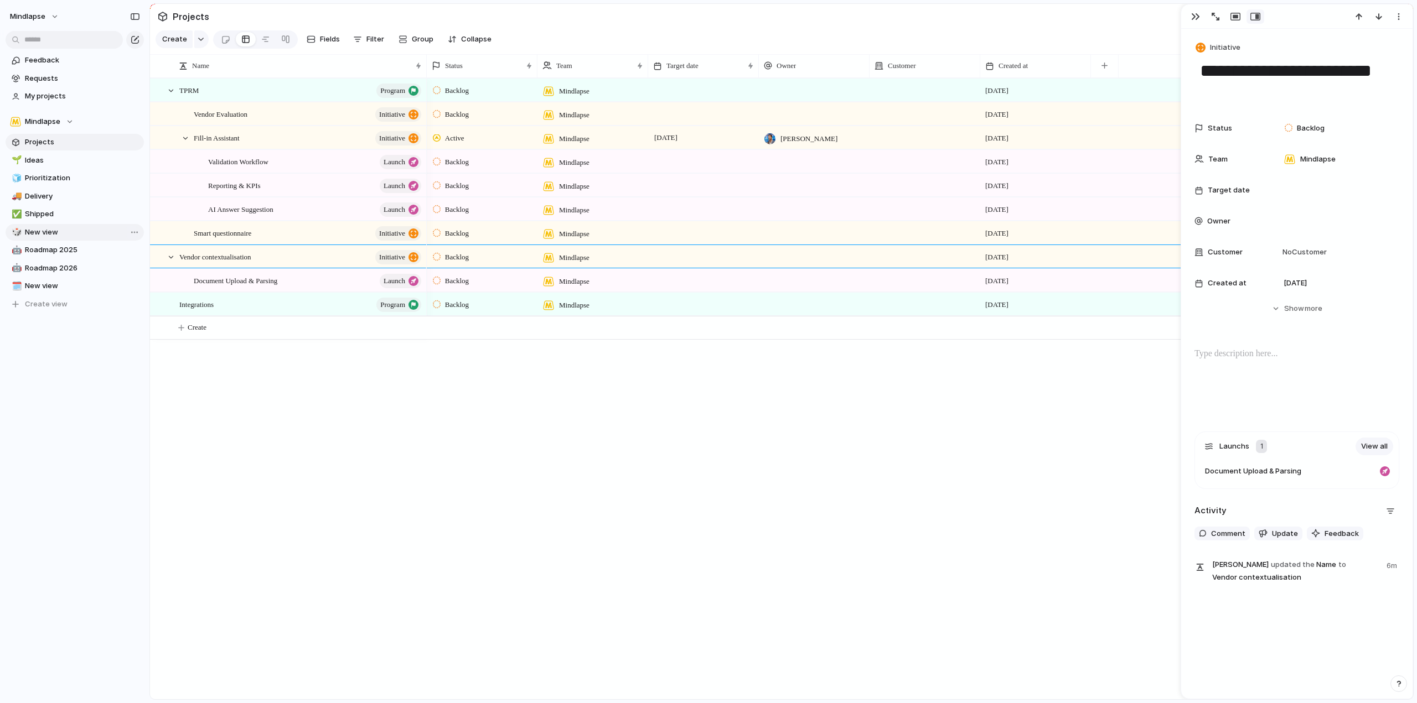
click at [364, 442] on div "TPRM program Vendor Evaluation initiative Fill-in Assistant initiative Validati…" at bounding box center [781, 388] width 1263 height 621
click at [578, 541] on div "Backlog Mindlapse 30 August Backlog Mindlapse 30 August Active Mindlapse 12 Sep…" at bounding box center [920, 388] width 986 height 621
click at [79, 72] on link "Requests" at bounding box center [75, 78] width 138 height 17
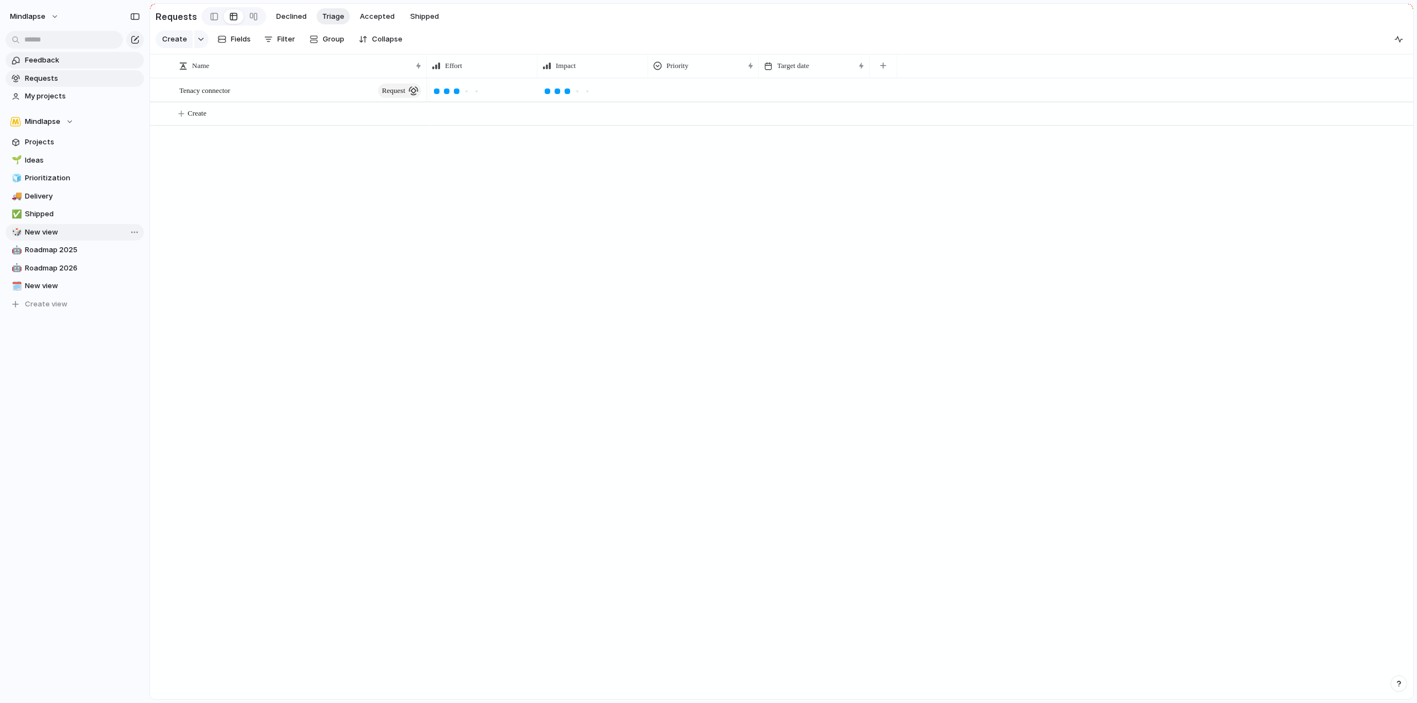
click at [78, 55] on span "Feedback" at bounding box center [82, 60] width 115 height 11
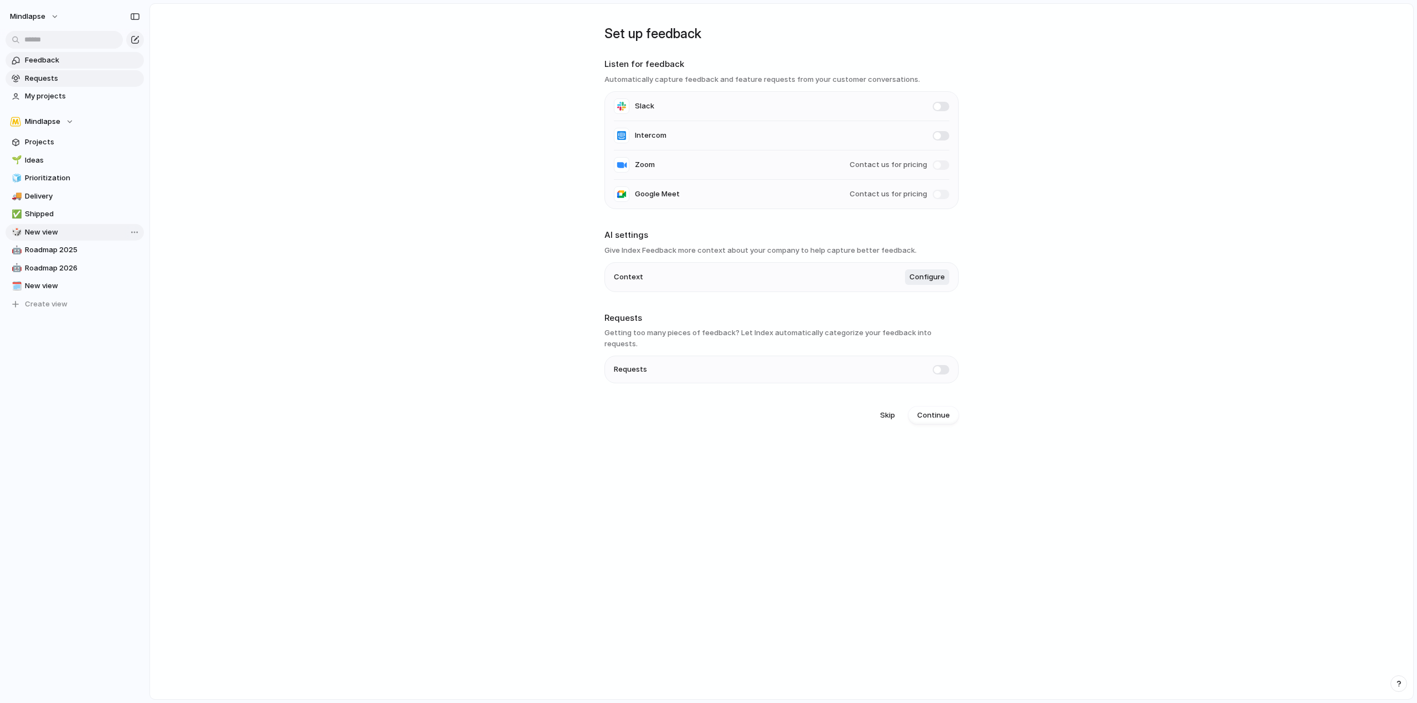
click at [76, 78] on span "Requests" at bounding box center [82, 78] width 115 height 11
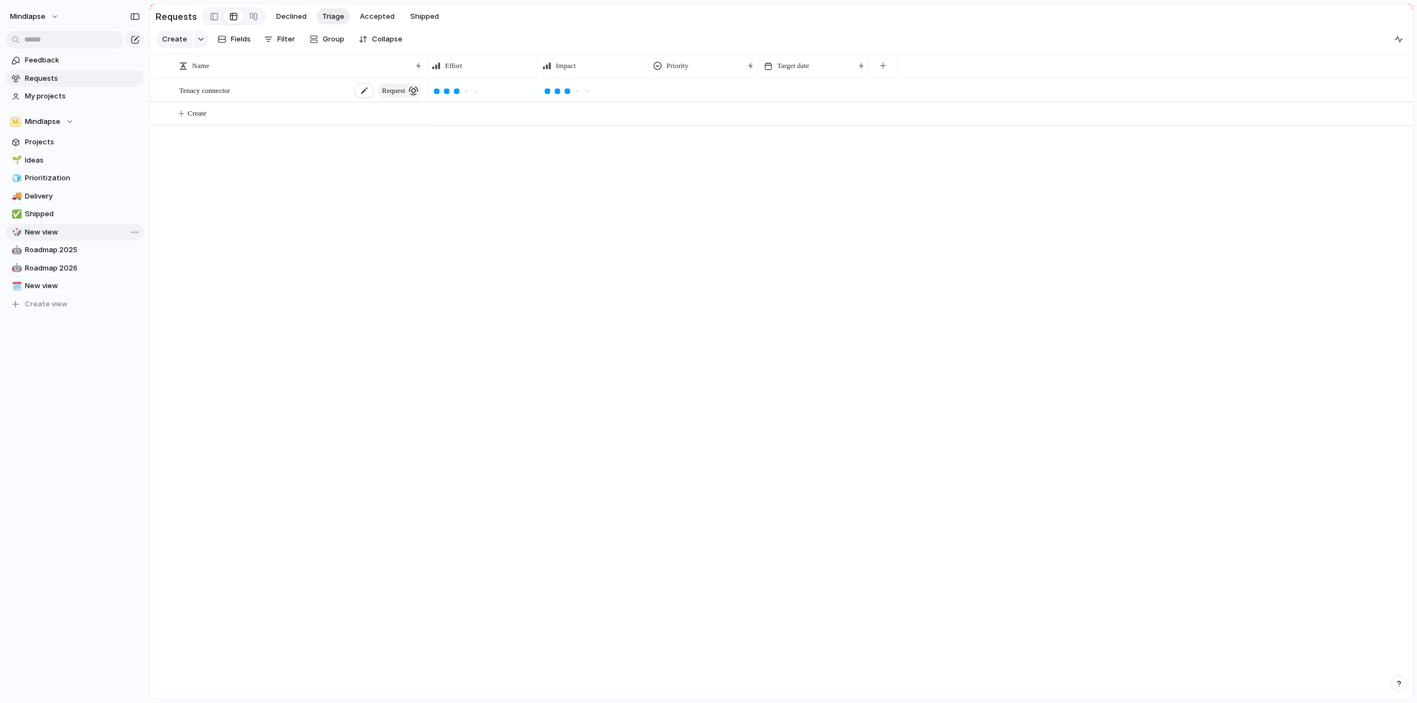
click at [292, 93] on div "Tenacy connector request" at bounding box center [301, 90] width 244 height 23
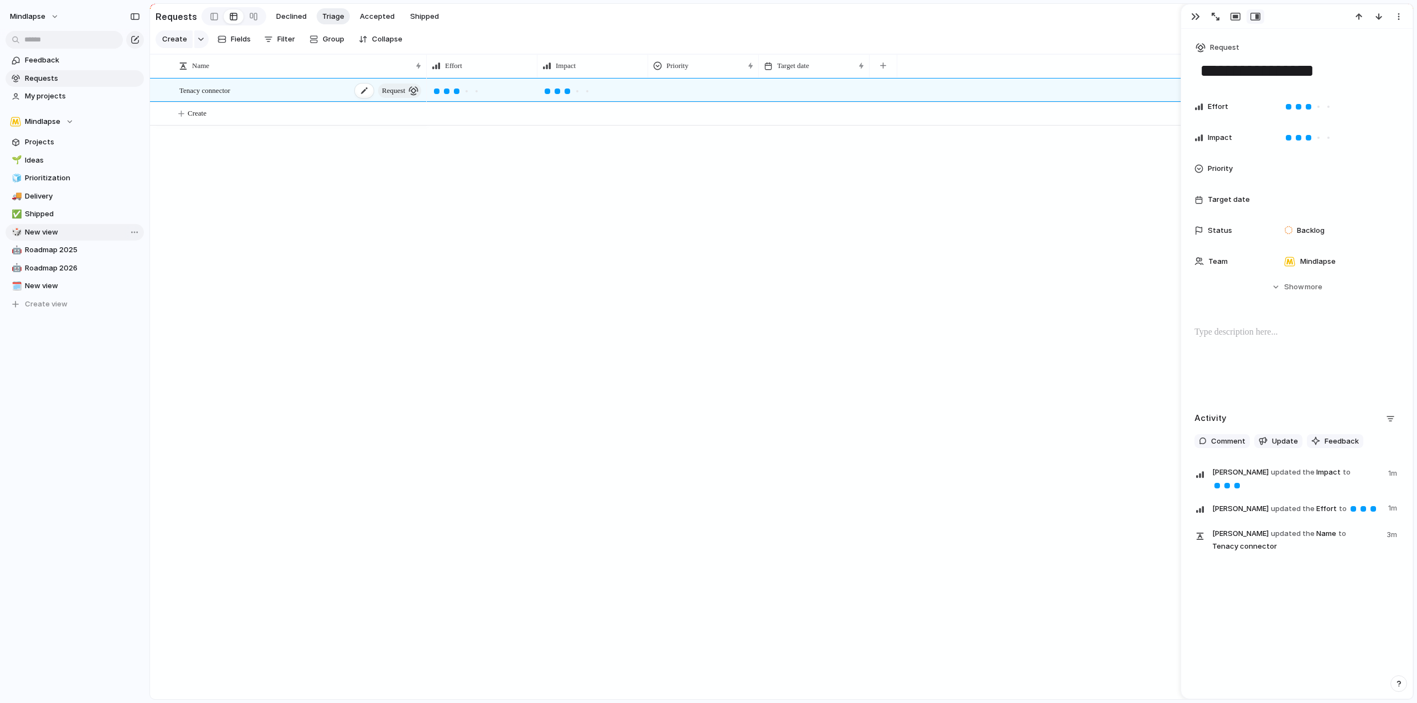
click at [229, 96] on span "Tenacy connector" at bounding box center [204, 90] width 51 height 13
click at [173, 39] on span "Create" at bounding box center [174, 39] width 25 height 11
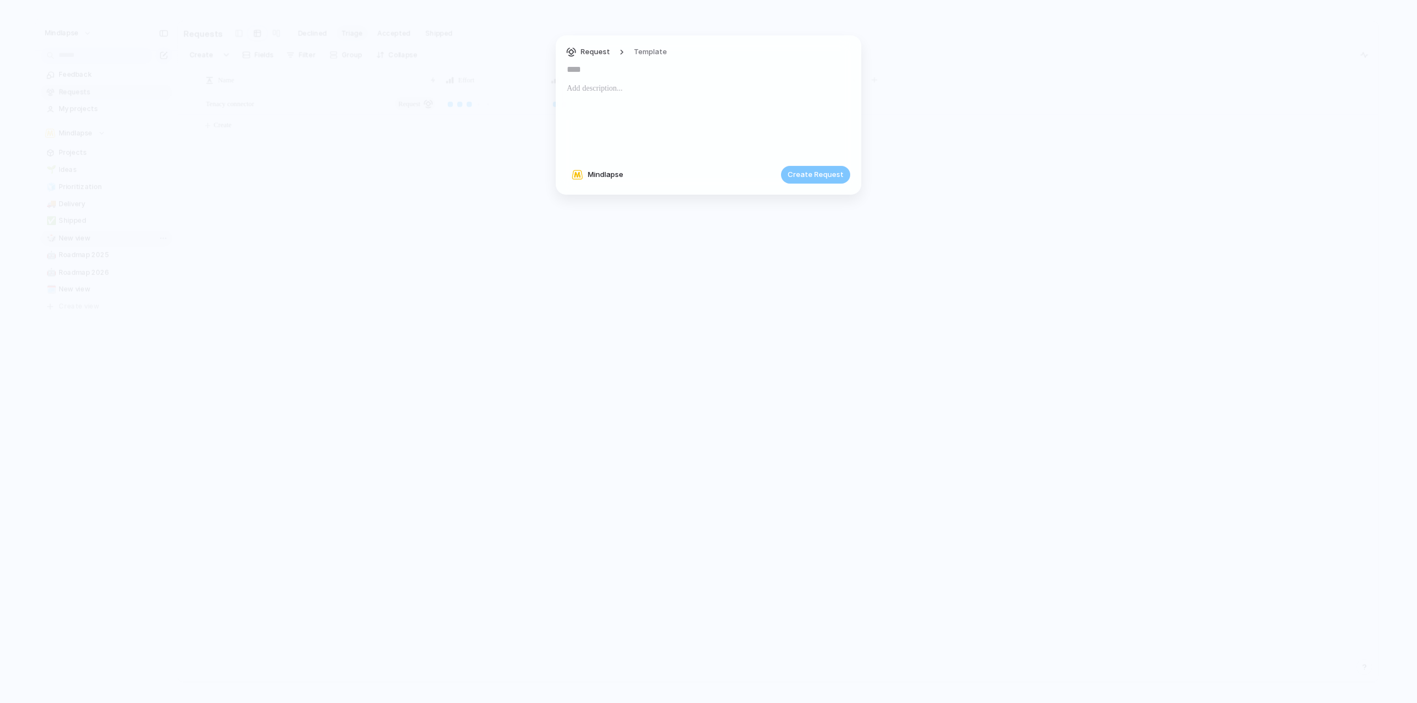
click at [622, 65] on input "text" at bounding box center [708, 70] width 283 height 18
click at [593, 69] on input "text" at bounding box center [708, 70] width 283 height 18
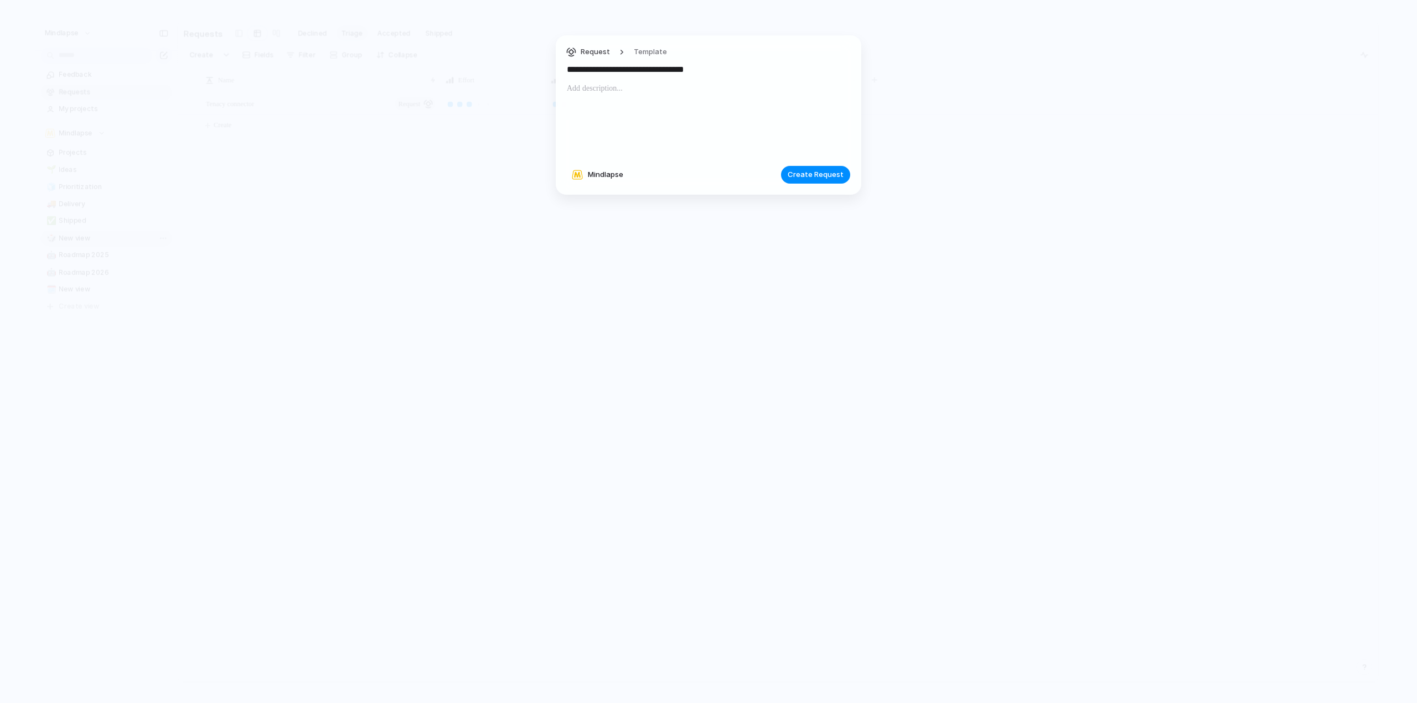
type input "**********"
click at [604, 111] on div at bounding box center [708, 119] width 283 height 75
click at [632, 108] on div at bounding box center [708, 119] width 283 height 75
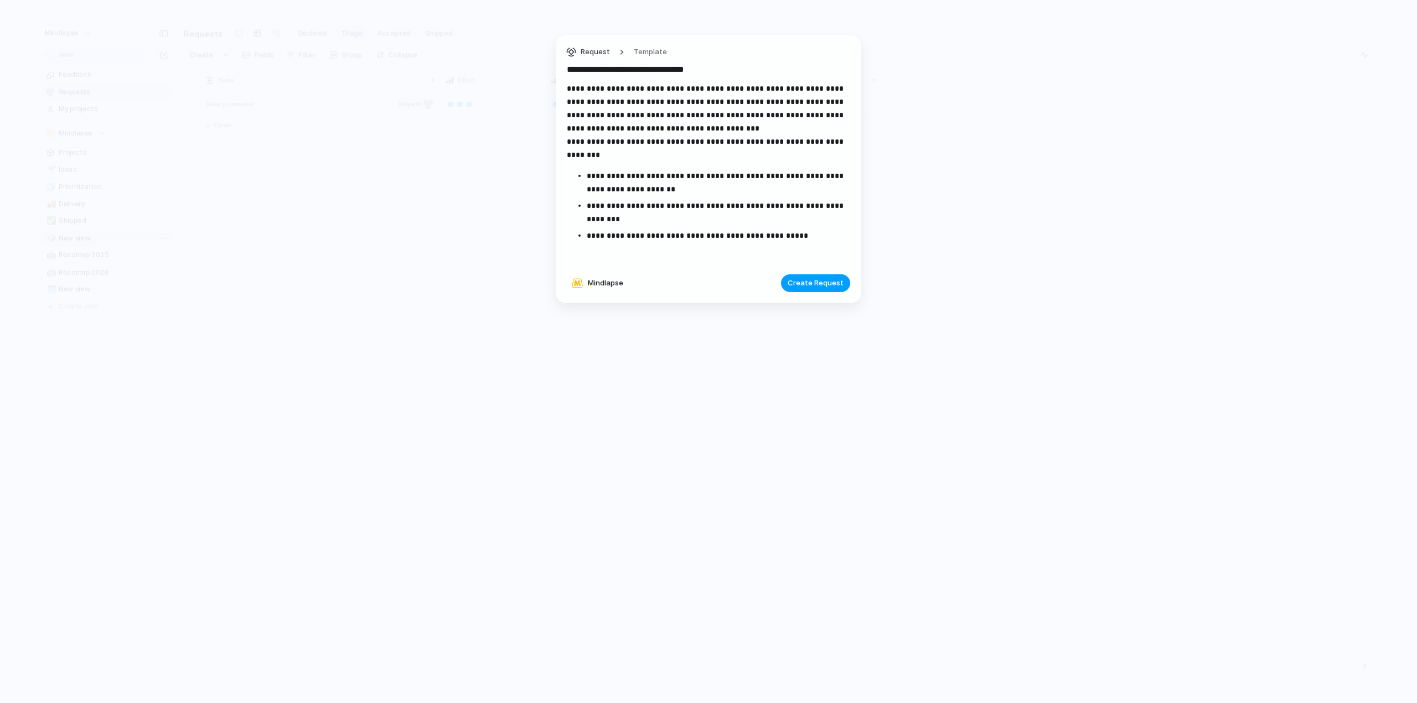
click at [826, 285] on span "Create Request" at bounding box center [816, 283] width 56 height 11
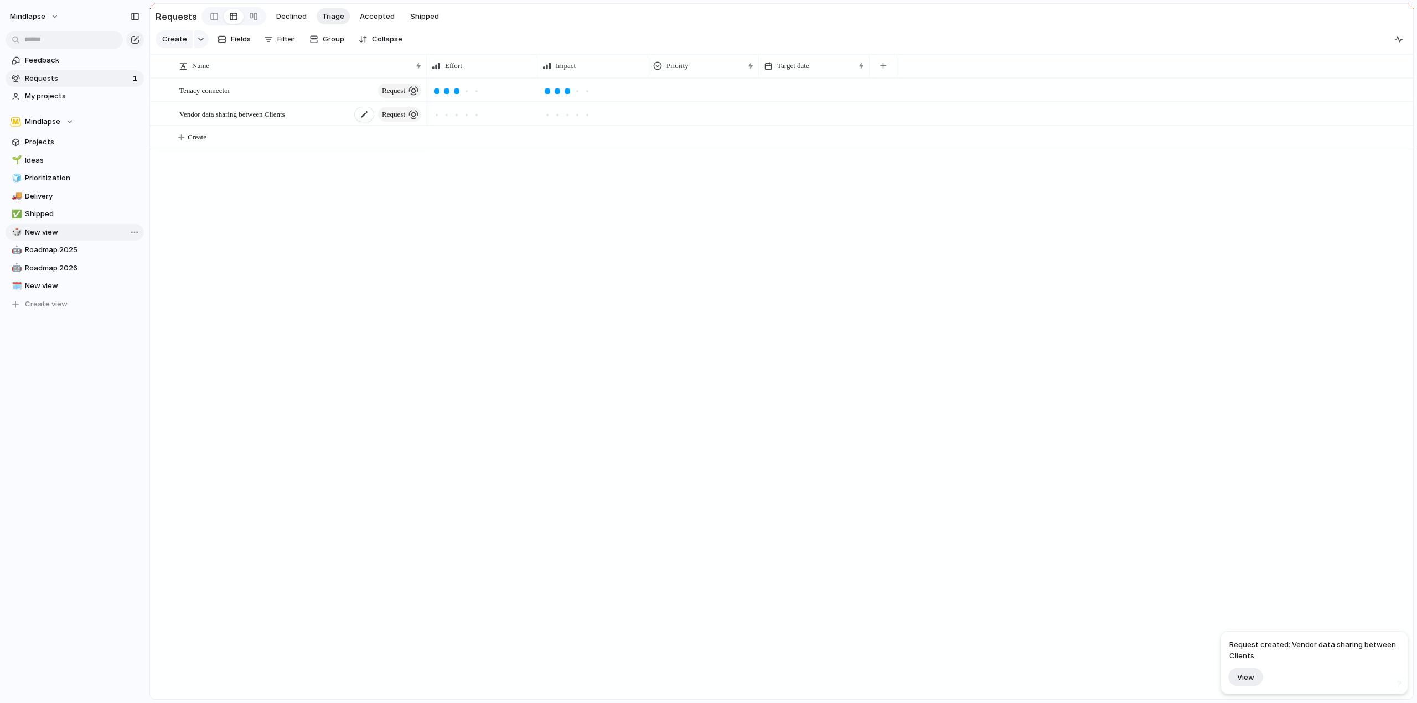
click at [301, 120] on div "Vendor data sharing between Clients request" at bounding box center [301, 114] width 244 height 23
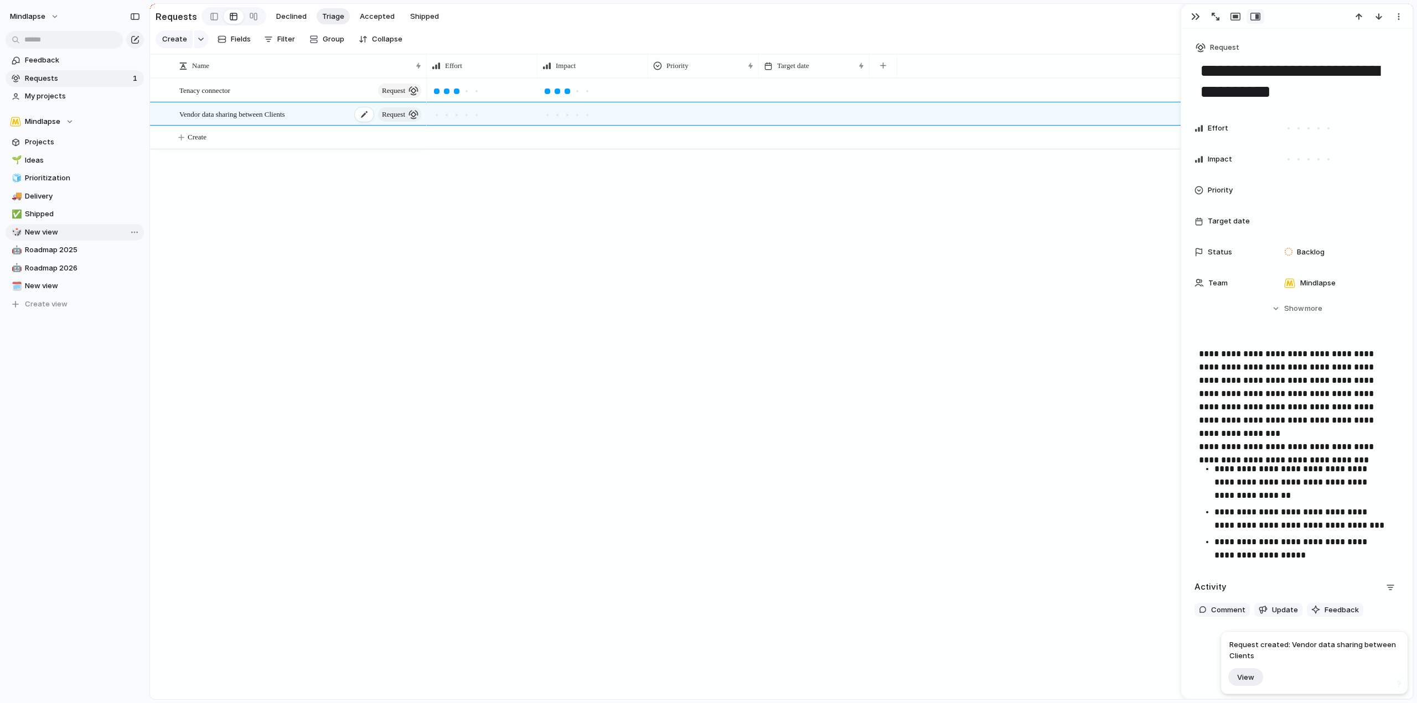
click at [301, 120] on div "Vendor data sharing between Clients request" at bounding box center [301, 114] width 244 height 23
click at [1316, 306] on span "more" at bounding box center [1313, 308] width 18 height 11
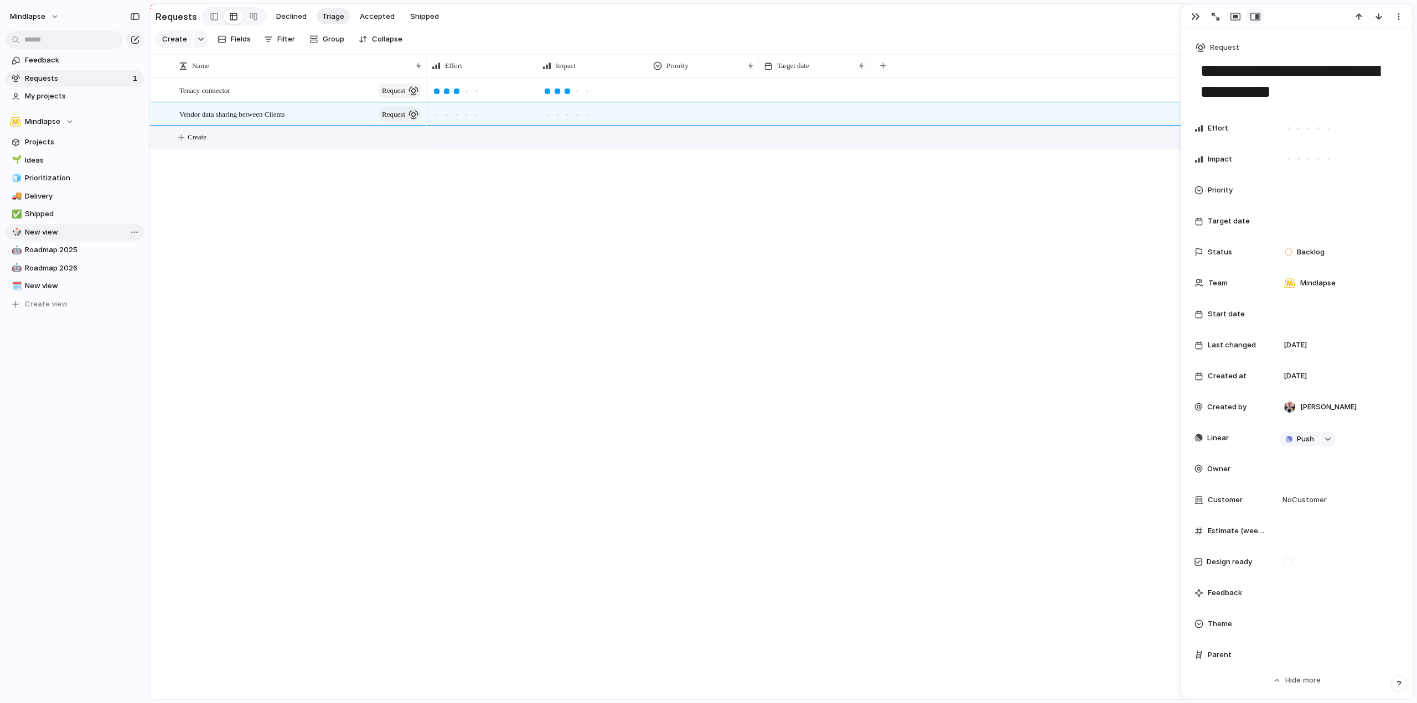
click at [187, 144] on button "Create" at bounding box center [795, 137] width 1269 height 23
click at [300, 151] on textarea at bounding box center [273, 145] width 188 height 13
type textarea "**********"
click at [179, 42] on span "Create" at bounding box center [174, 39] width 25 height 11
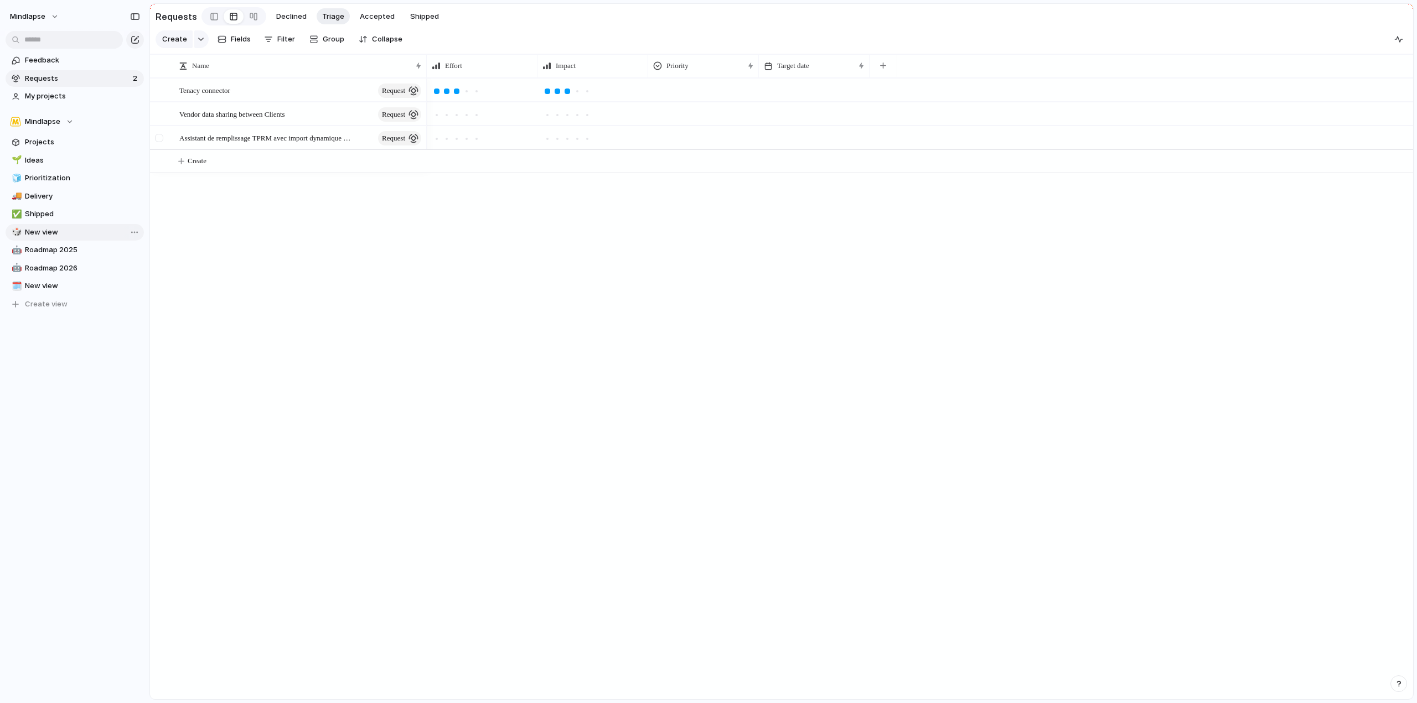
click at [162, 142] on div at bounding box center [159, 138] width 8 height 8
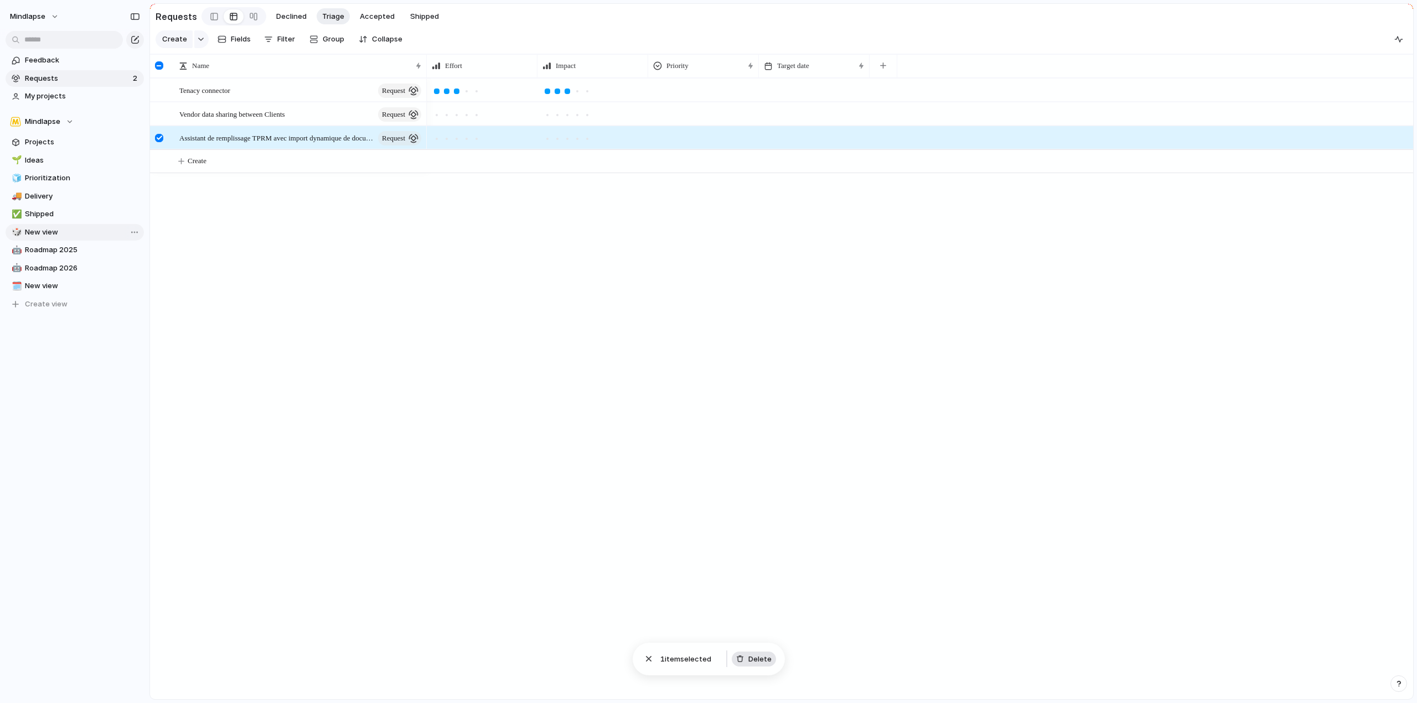
click at [754, 660] on span "Delete" at bounding box center [759, 659] width 23 height 11
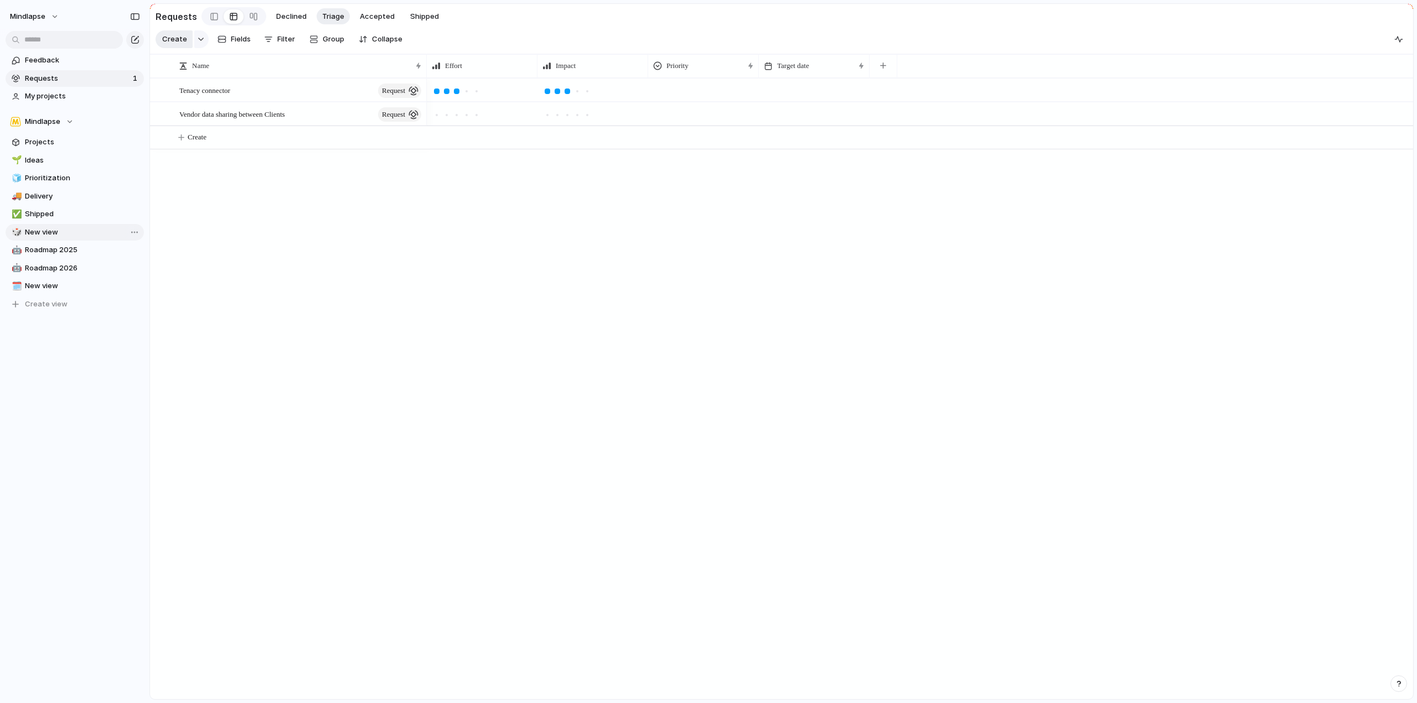
click at [169, 37] on span "Create" at bounding box center [174, 39] width 25 height 11
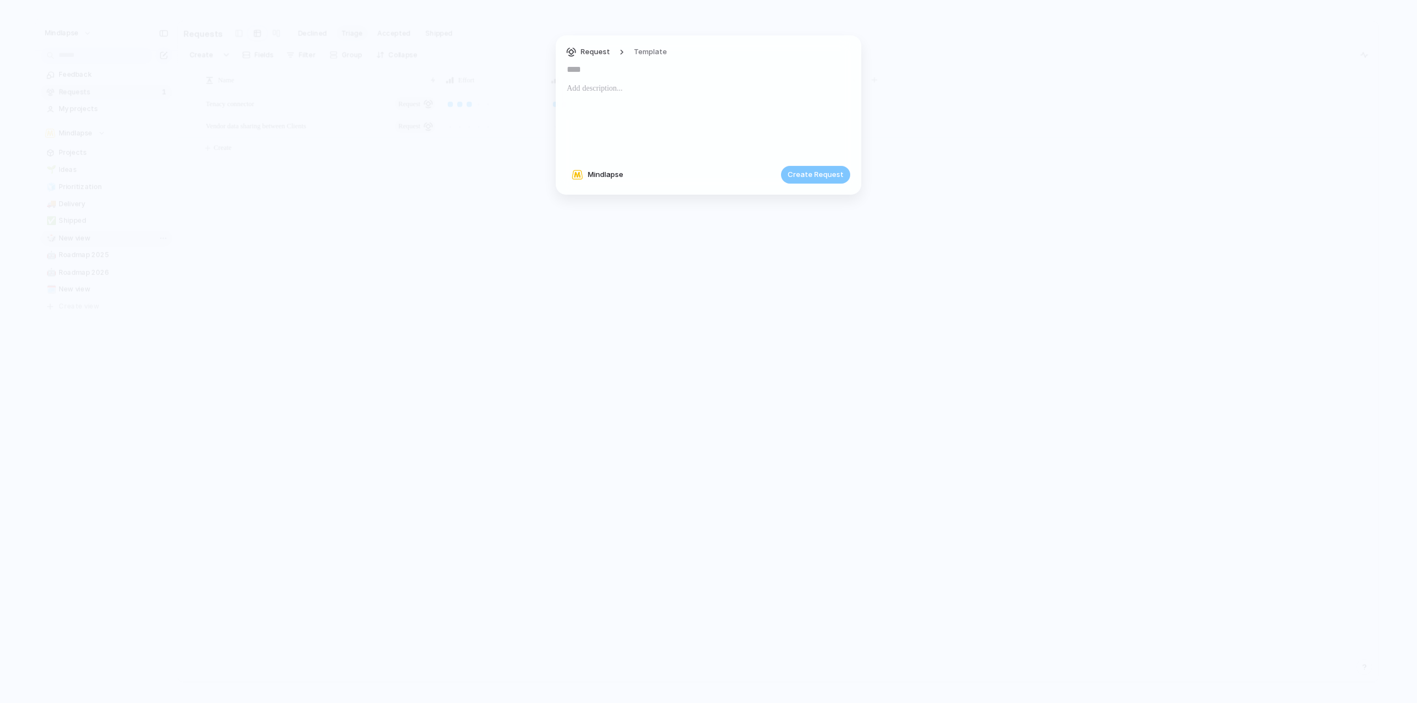
type input "**********"
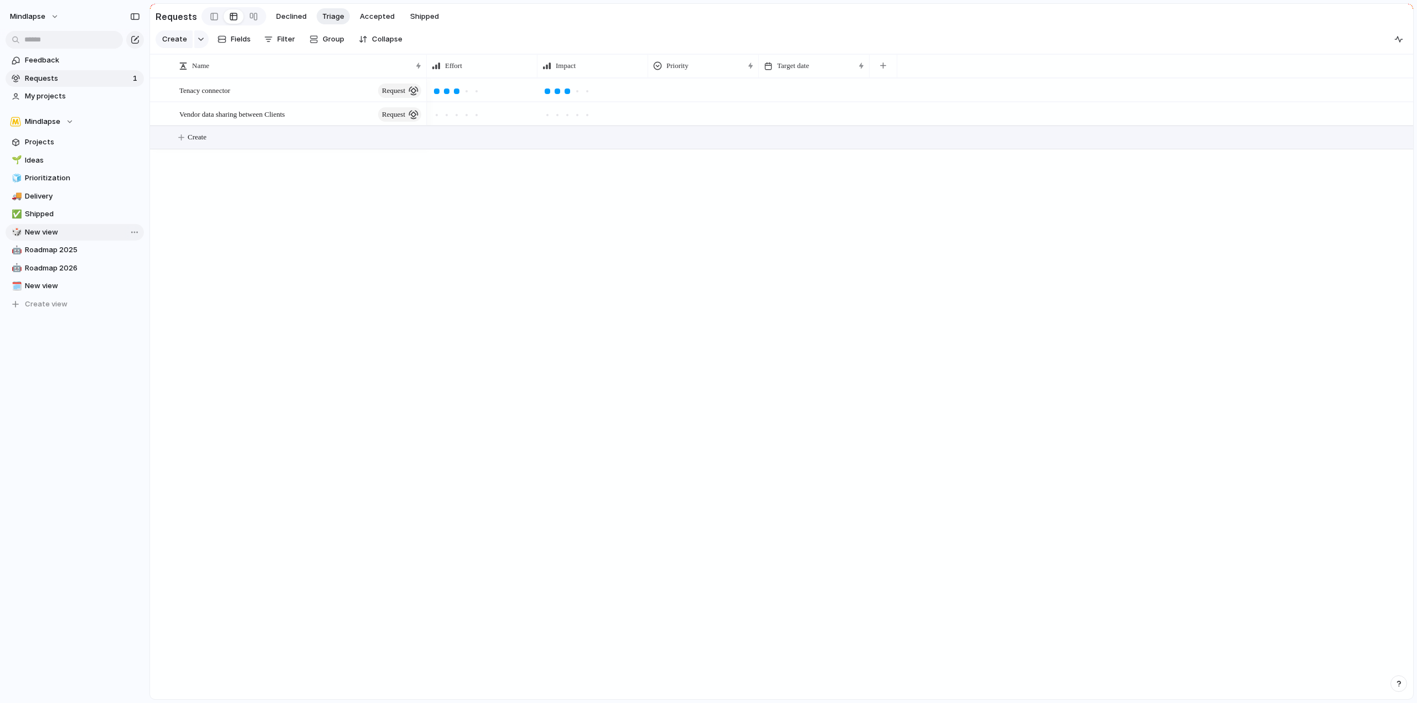
click at [391, 136] on button "Create" at bounding box center [795, 137] width 1269 height 23
click at [196, 118] on span "Vendor data sharing between Clients" at bounding box center [232, 113] width 106 height 13
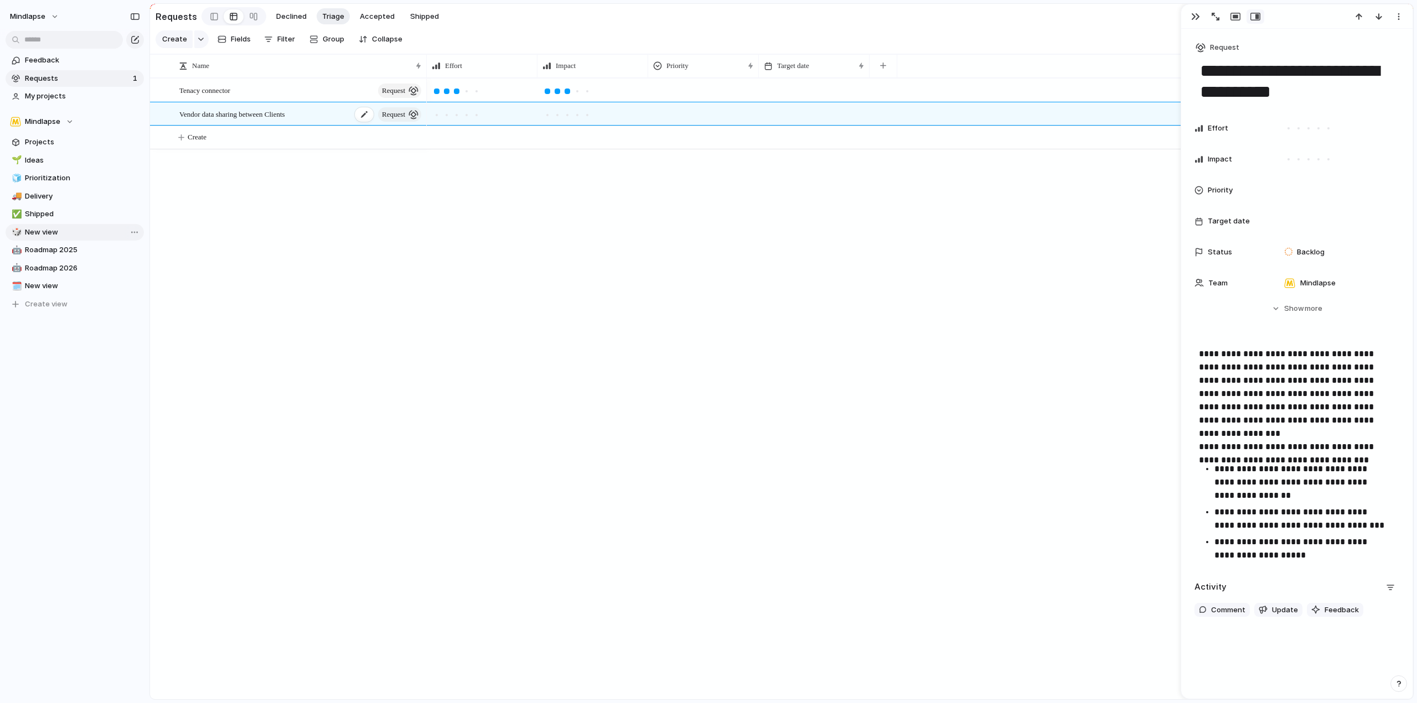
click at [232, 120] on span "Vendor data sharing between Clients" at bounding box center [232, 113] width 106 height 13
click at [1285, 382] on p "**********" at bounding box center [1297, 401] width 196 height 106
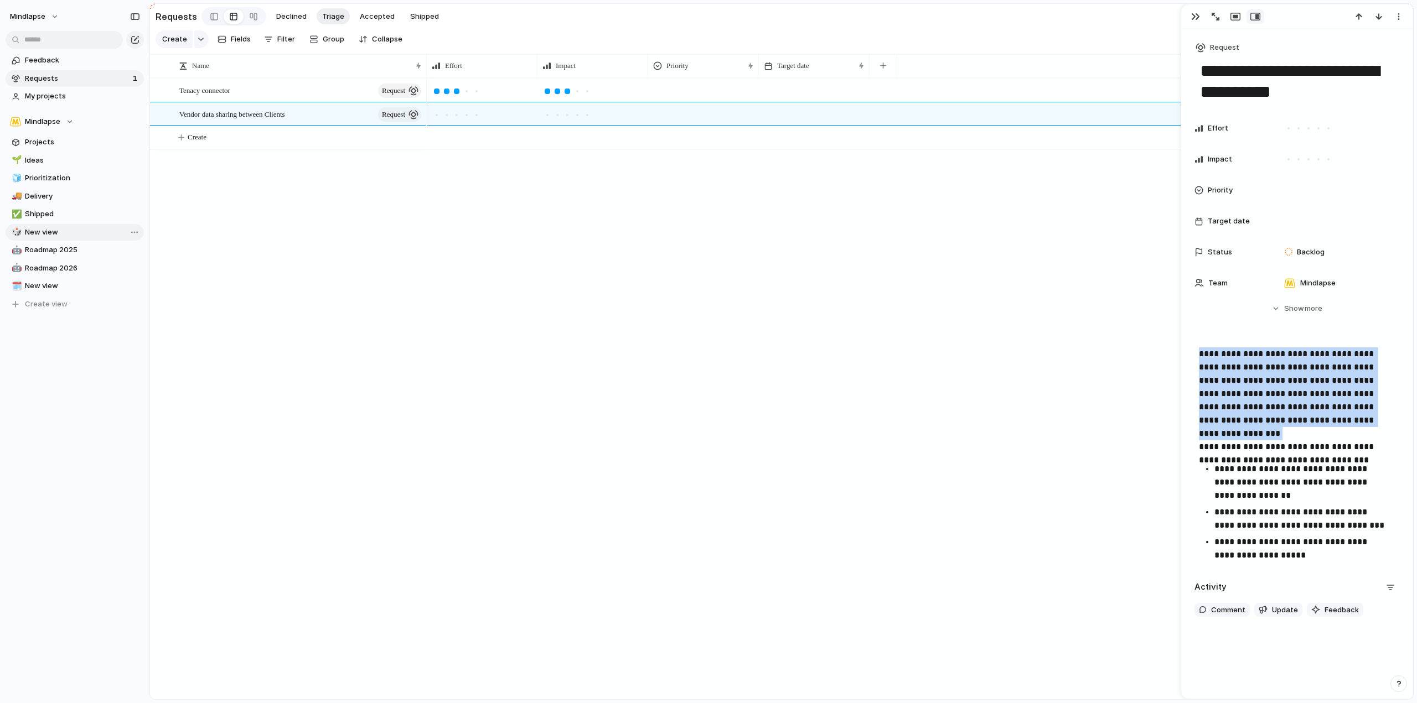
click at [1285, 382] on p "**********" at bounding box center [1297, 401] width 196 height 106
click at [1220, 20] on button "button" at bounding box center [1215, 16] width 18 height 14
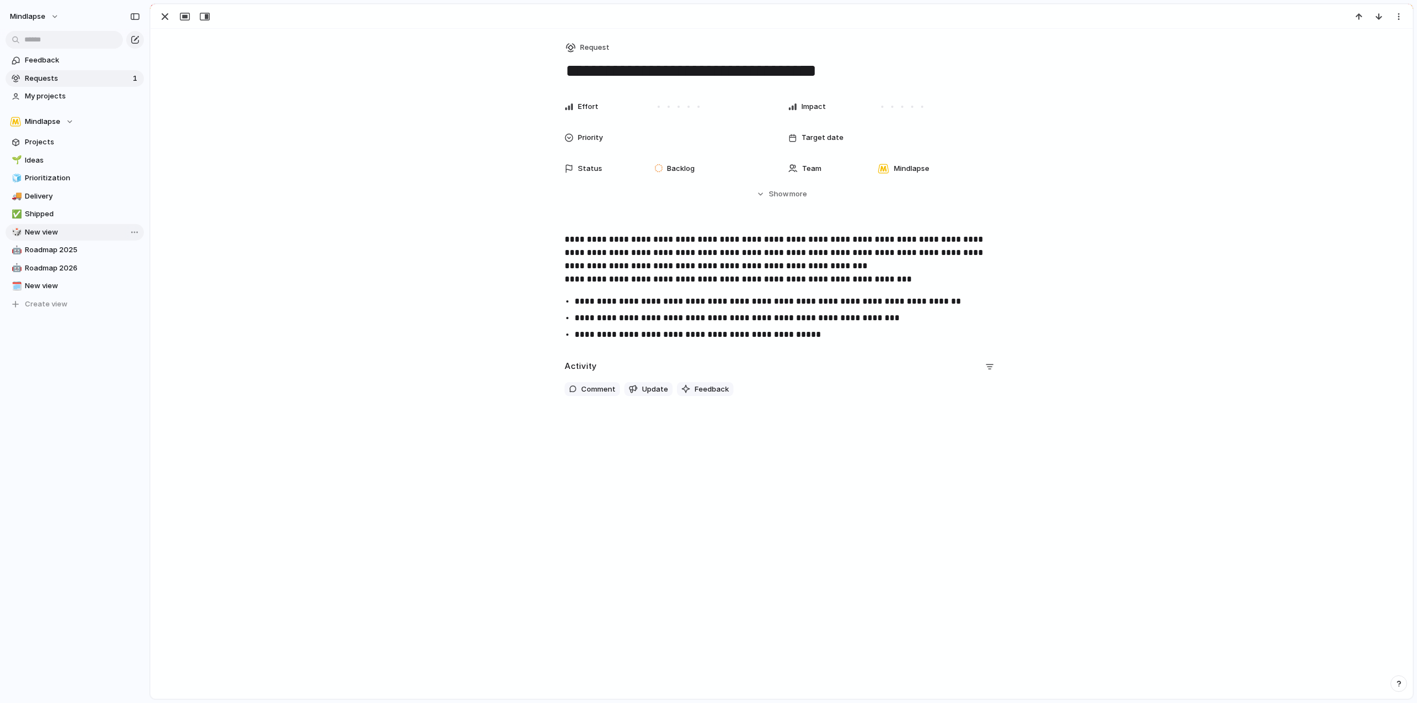
click at [728, 312] on p "**********" at bounding box center [791, 318] width 434 height 13
click at [728, 310] on ul "**********" at bounding box center [782, 318] width 454 height 46
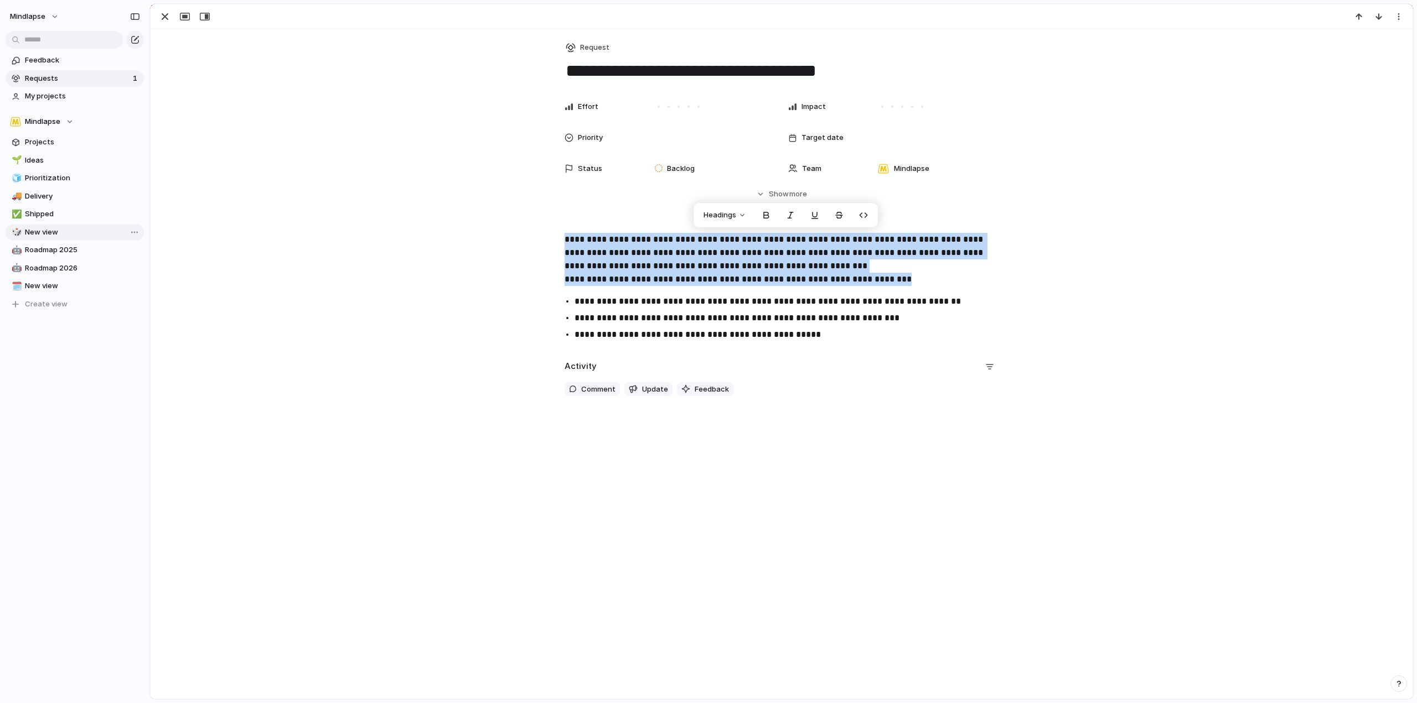
click at [742, 305] on p "**********" at bounding box center [791, 301] width 434 height 13
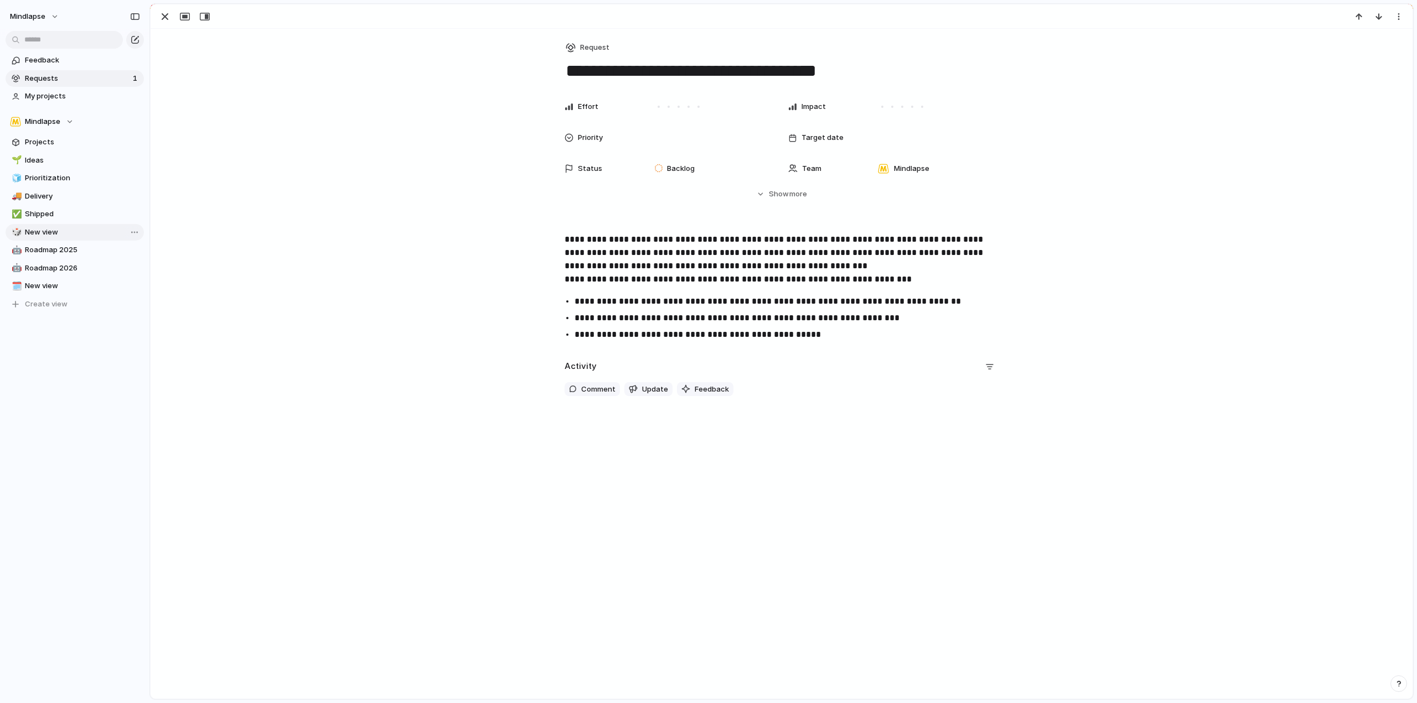
click at [779, 324] on p "**********" at bounding box center [791, 318] width 434 height 13
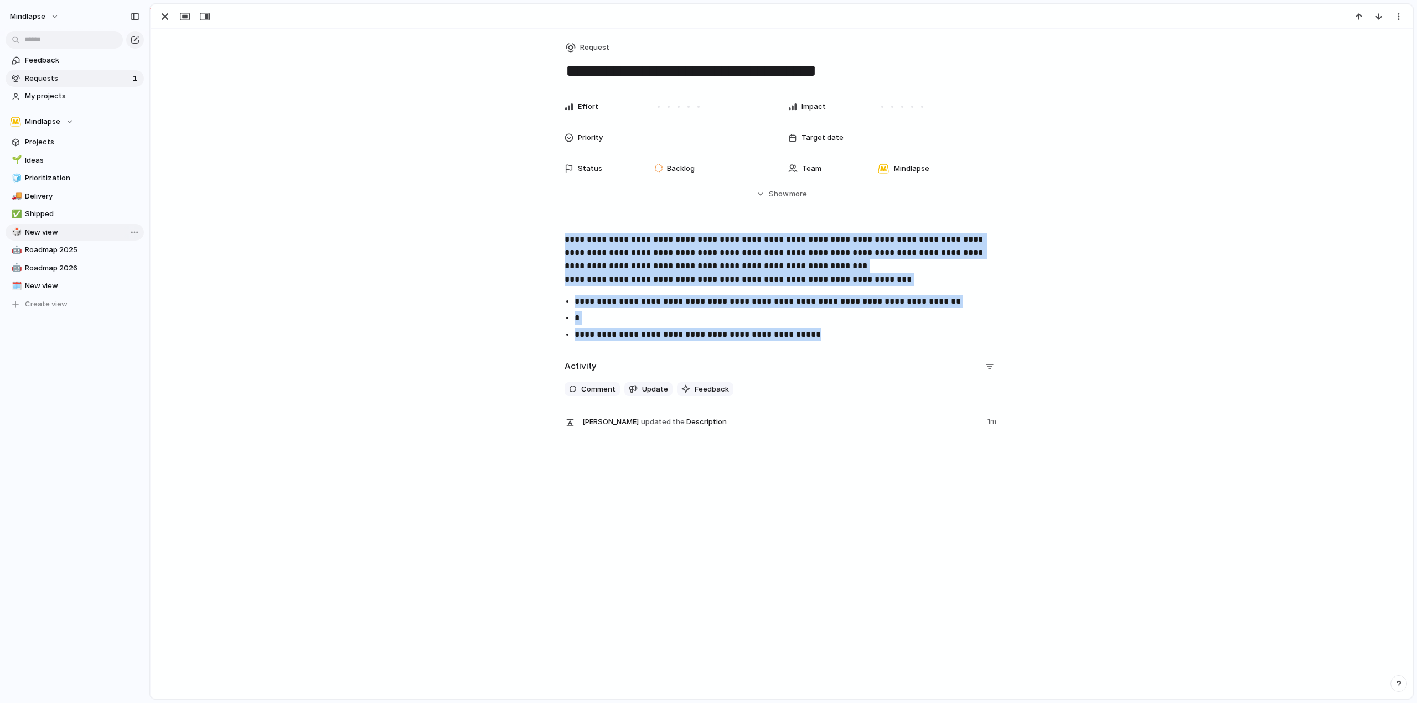
drag, startPoint x: 823, startPoint y: 332, endPoint x: 539, endPoint y: 232, distance: 300.9
click at [539, 232] on div "**********" at bounding box center [782, 235] width 1262 height 412
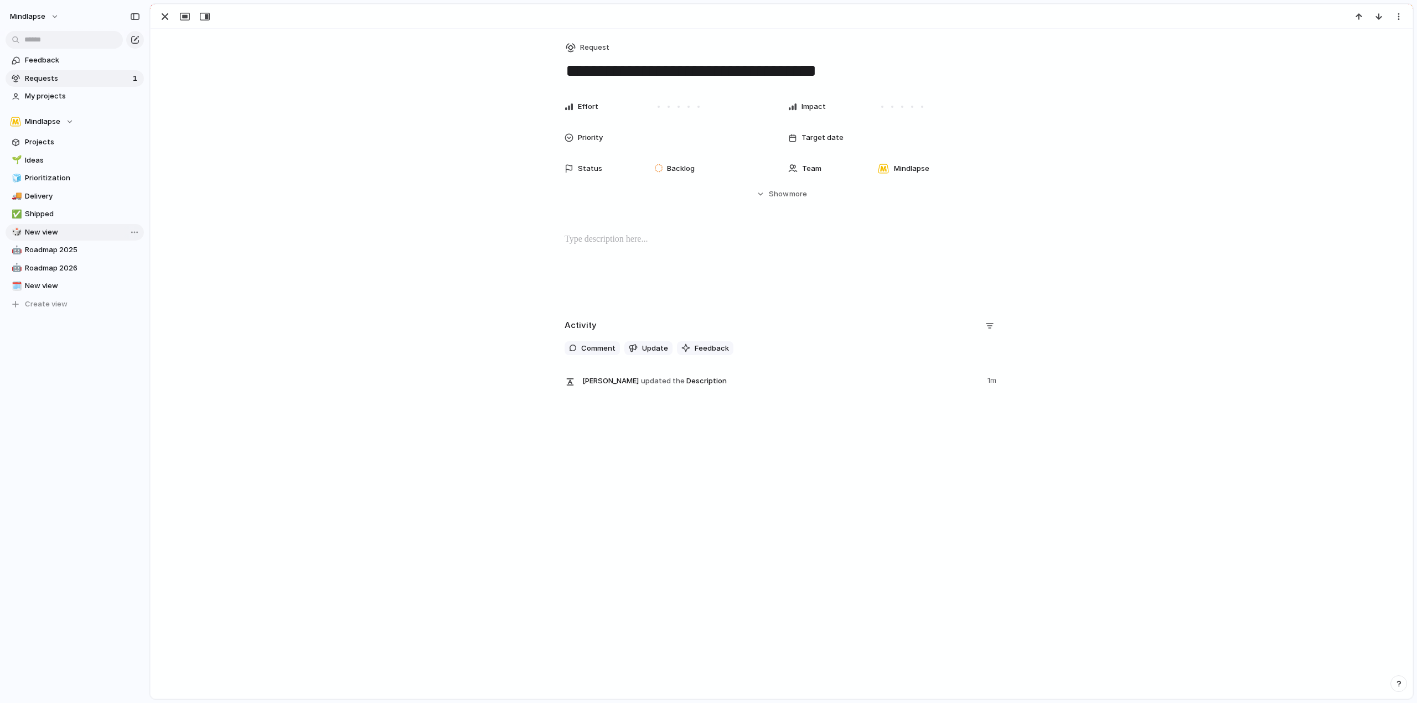
click at [634, 255] on div at bounding box center [781, 268] width 1235 height 71
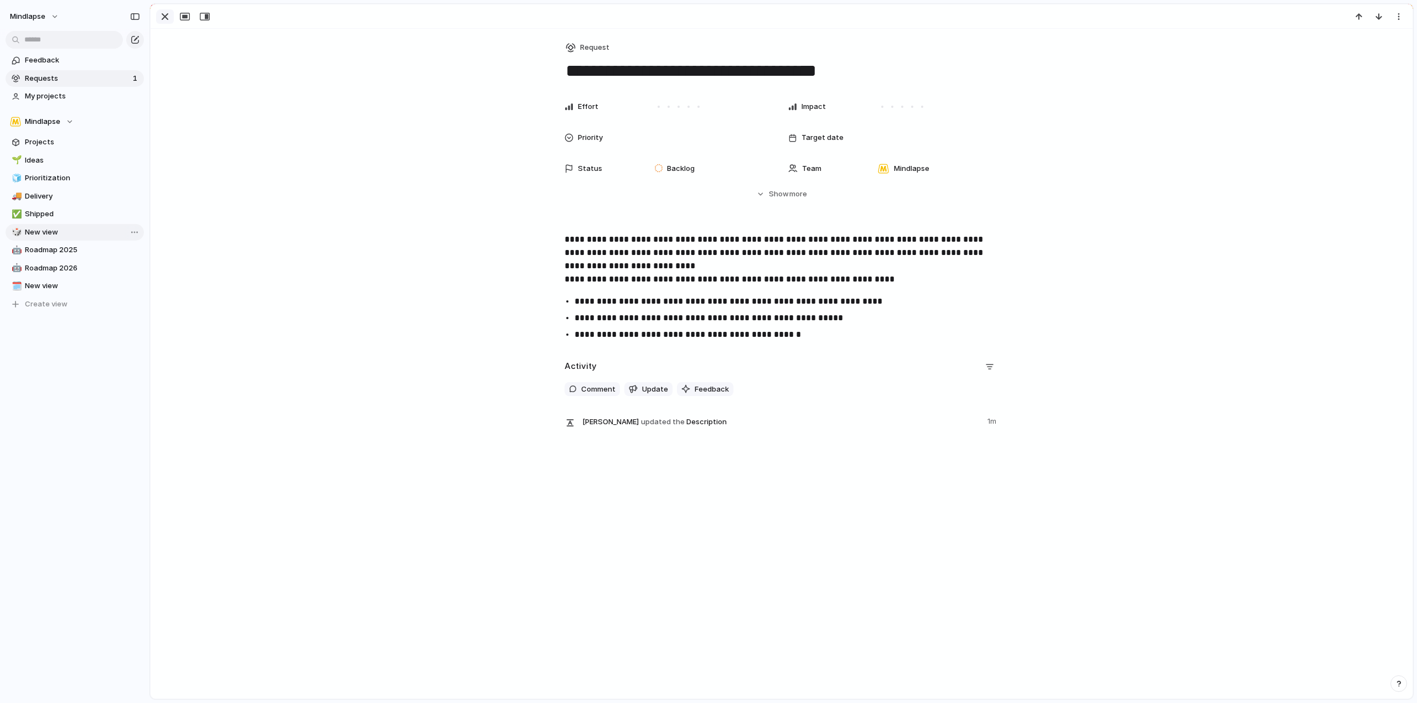
click at [165, 17] on div "button" at bounding box center [164, 16] width 13 height 13
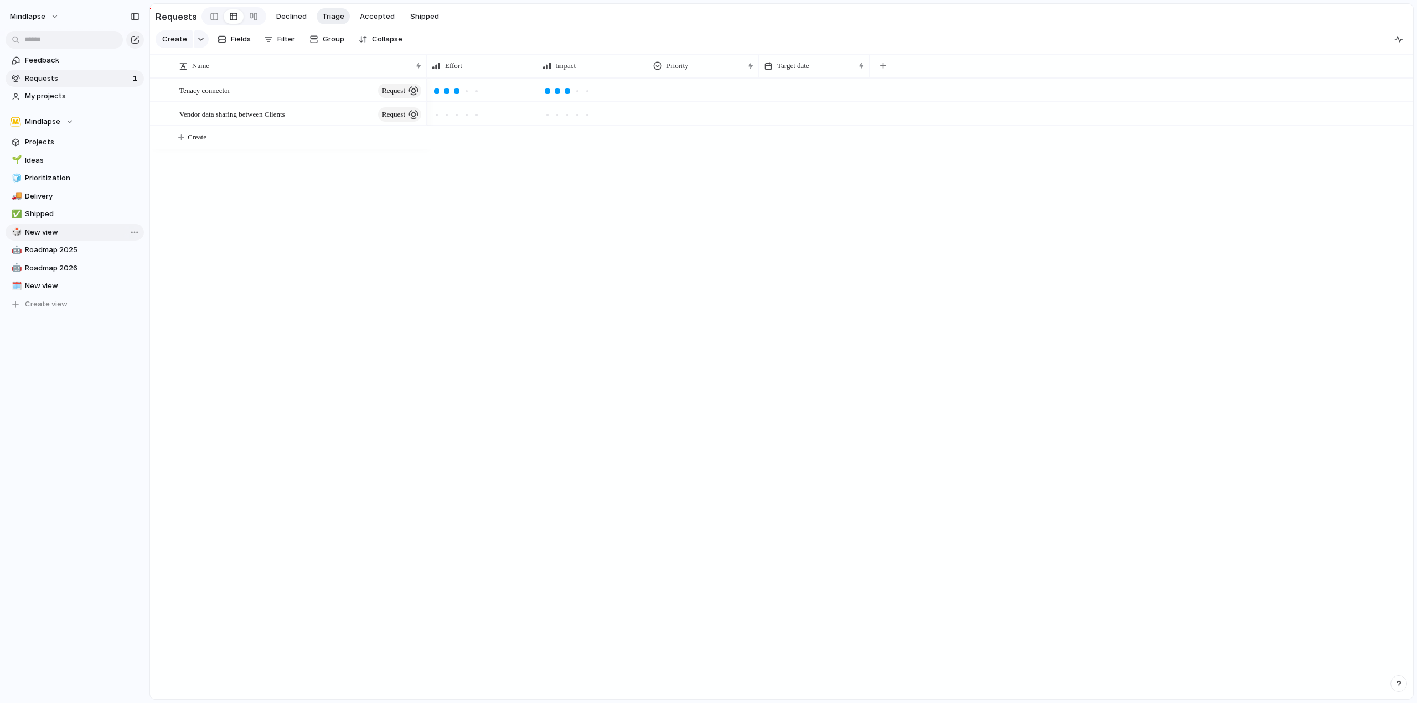
click at [443, 214] on div at bounding box center [920, 388] width 986 height 621
click at [259, 126] on div "Vendor data sharing between Clients request" at bounding box center [301, 114] width 244 height 23
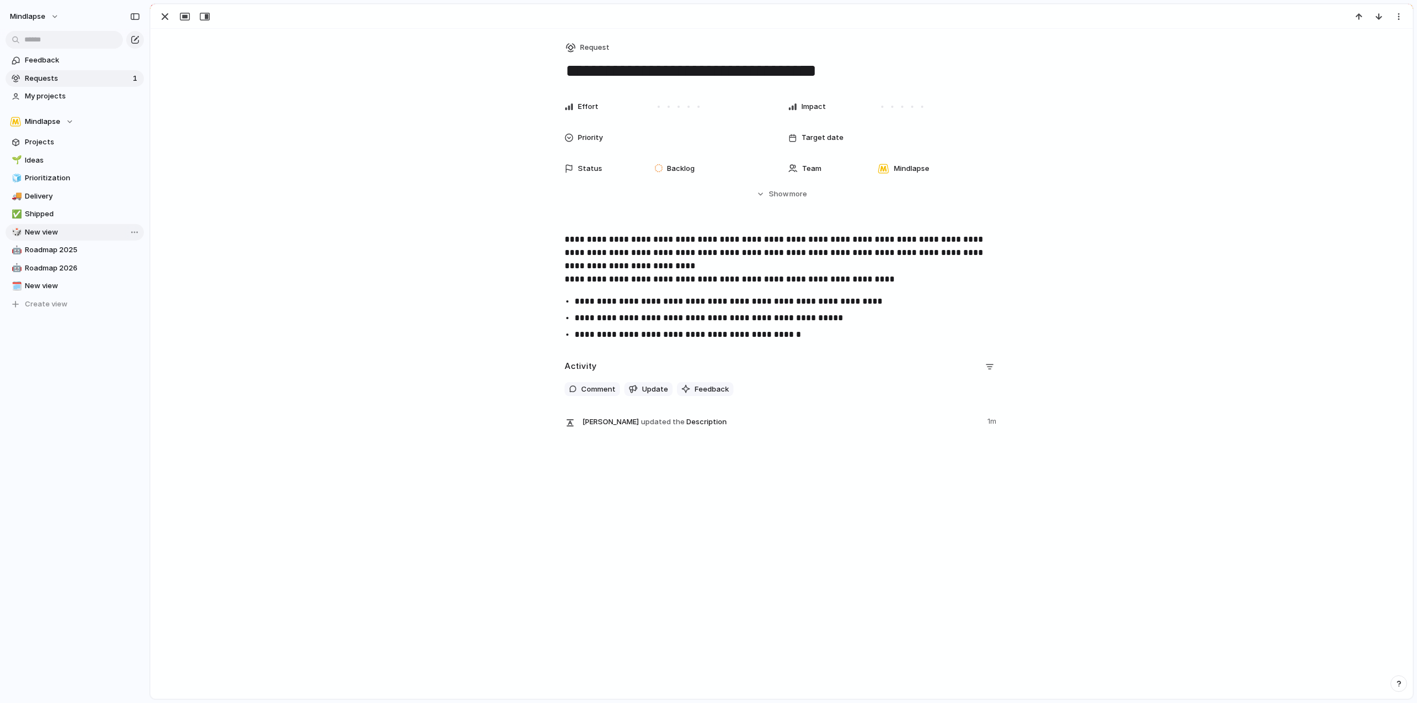
click at [277, 184] on div "Effort Impact Priority Target date Status Backlog Team Mindlapse Start date Las…" at bounding box center [781, 148] width 1235 height 104
click at [165, 15] on div "button" at bounding box center [164, 16] width 13 height 13
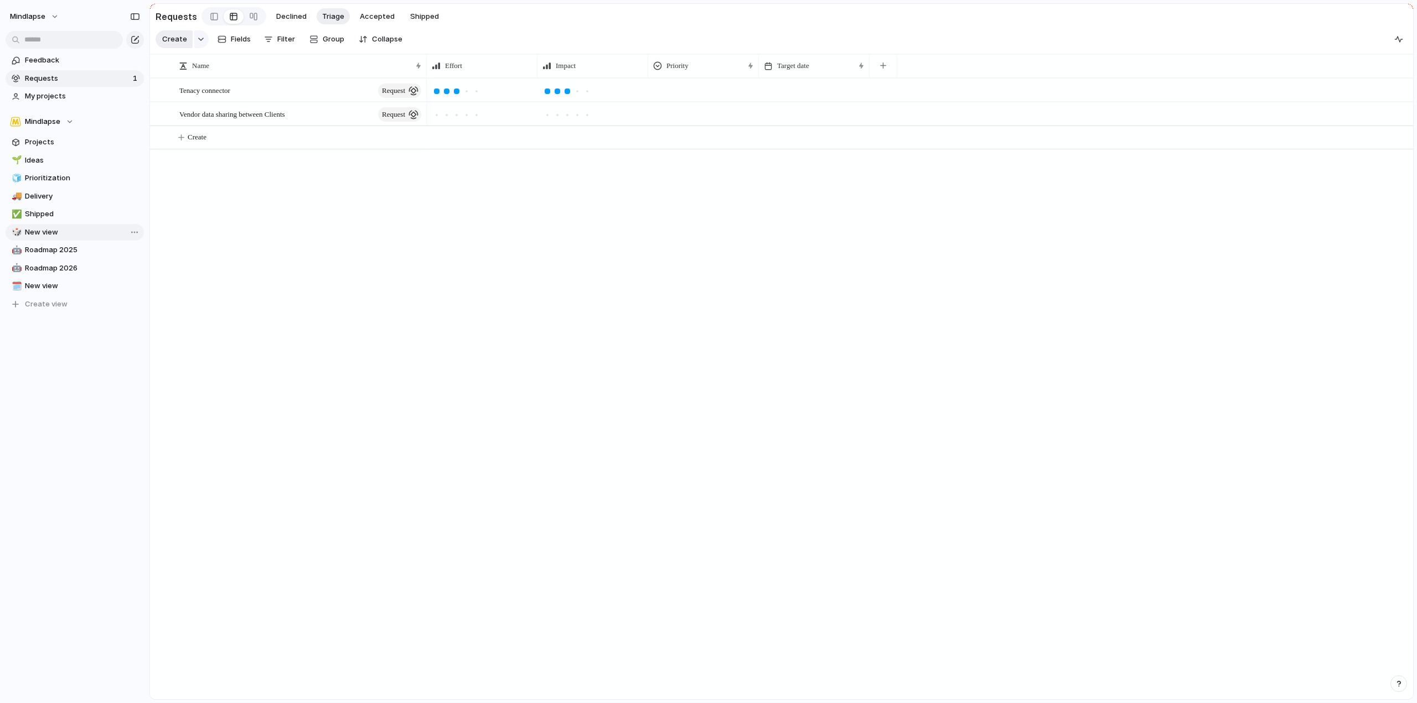
click at [164, 39] on span "Create" at bounding box center [174, 39] width 25 height 11
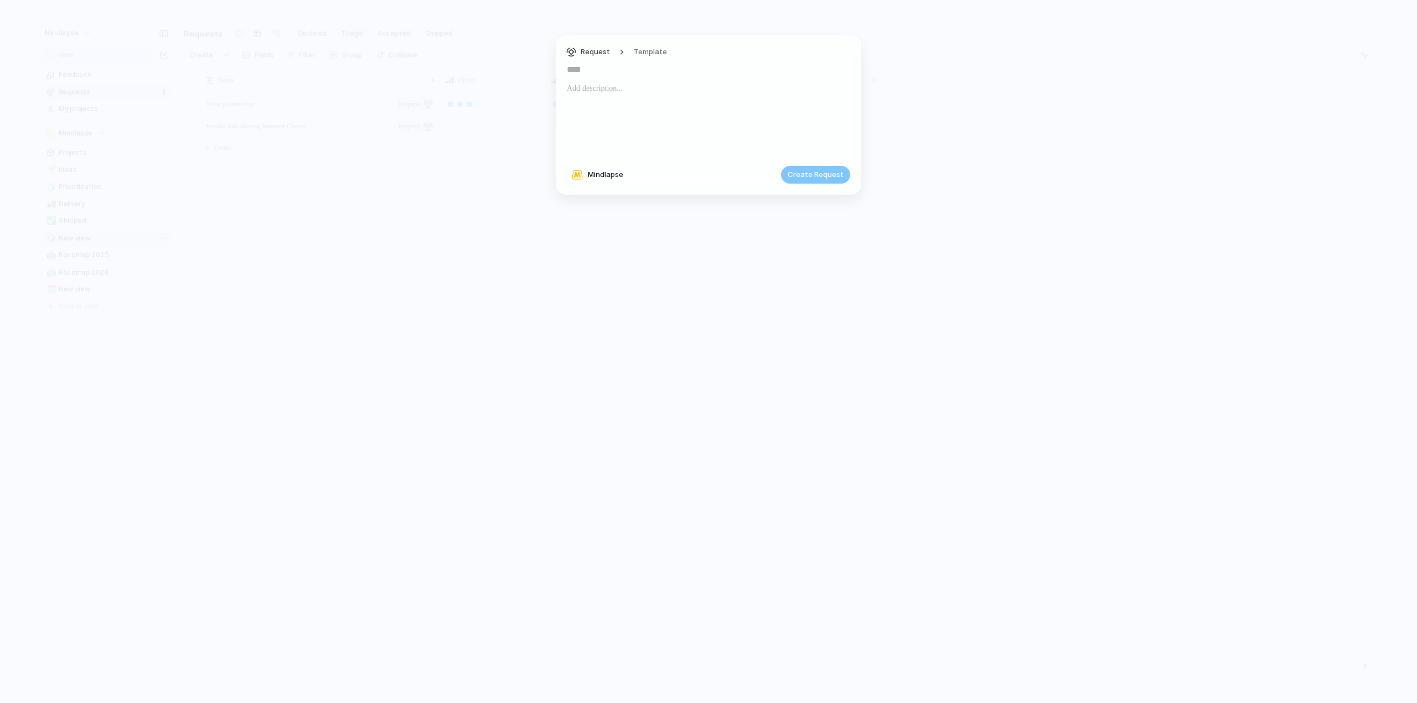
click at [625, 59] on div "Request Template" at bounding box center [620, 52] width 107 height 16
click at [615, 69] on input "text" at bounding box center [708, 70] width 283 height 18
paste input "**********"
click at [703, 73] on input "**********" at bounding box center [708, 70] width 283 height 18
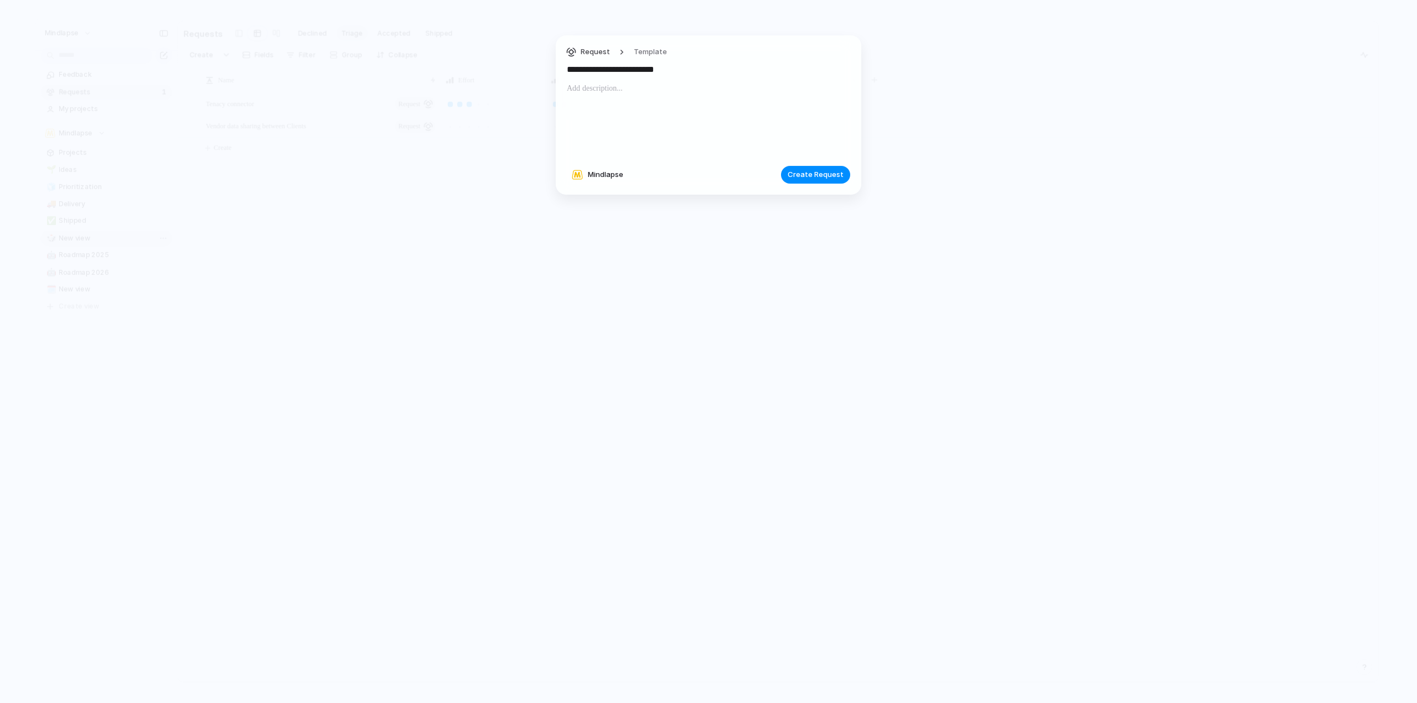
click at [703, 73] on input "**********" at bounding box center [708, 70] width 283 height 18
type input "**********"
click at [645, 104] on div at bounding box center [708, 119] width 283 height 75
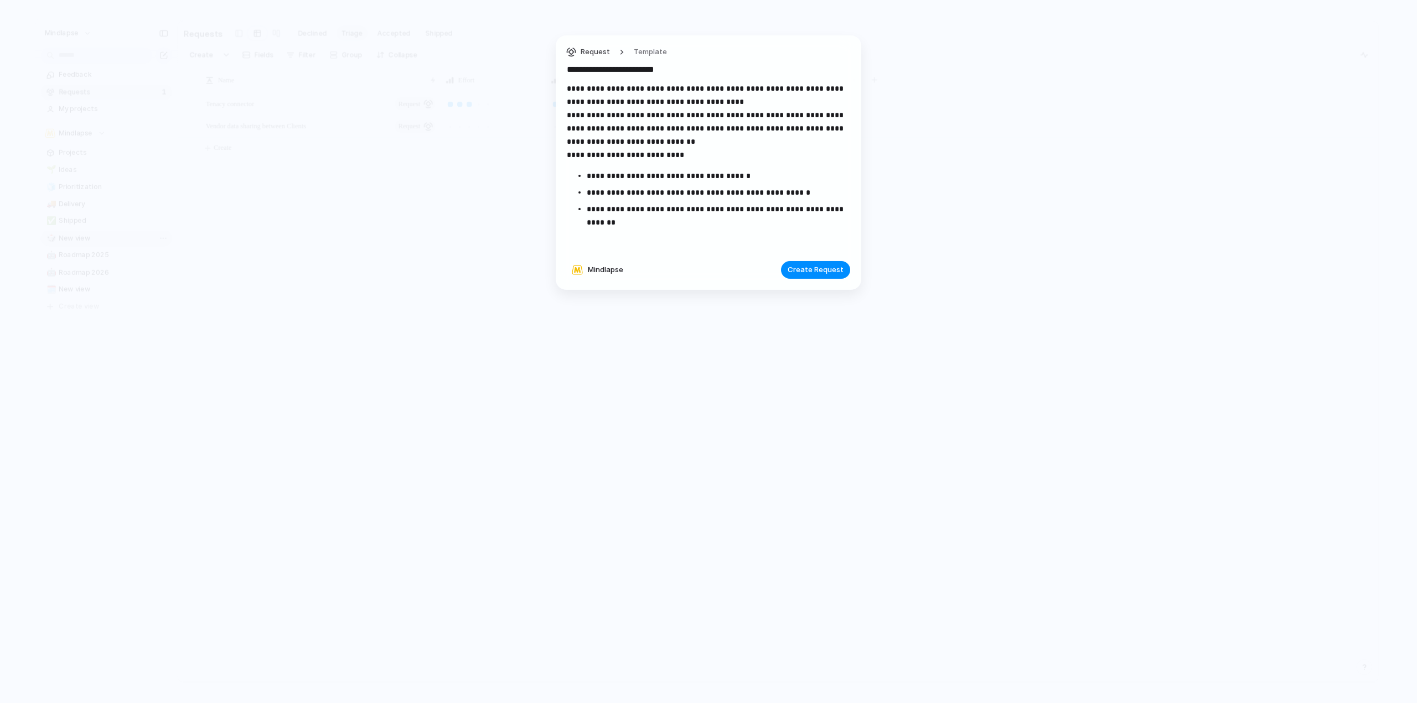
click at [752, 94] on p "**********" at bounding box center [708, 122] width 283 height 80
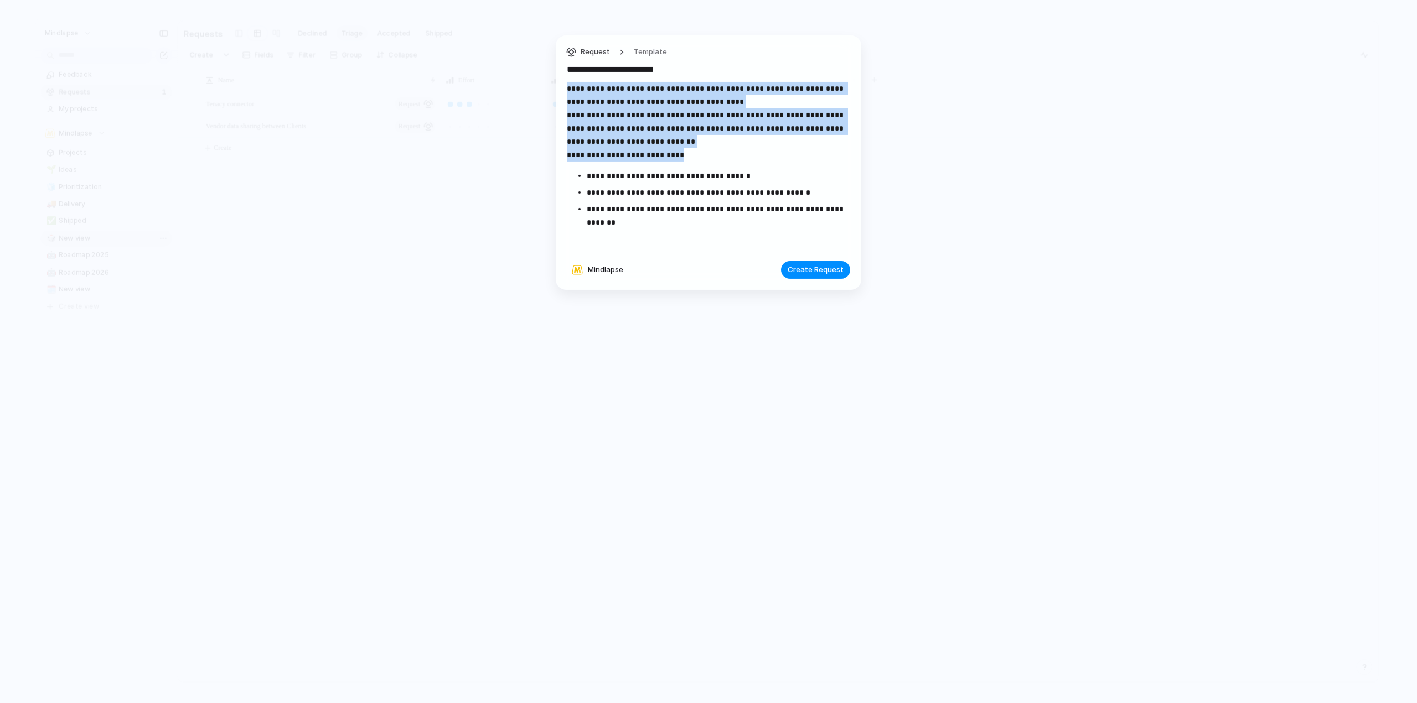
click at [750, 103] on p "**********" at bounding box center [708, 122] width 283 height 80
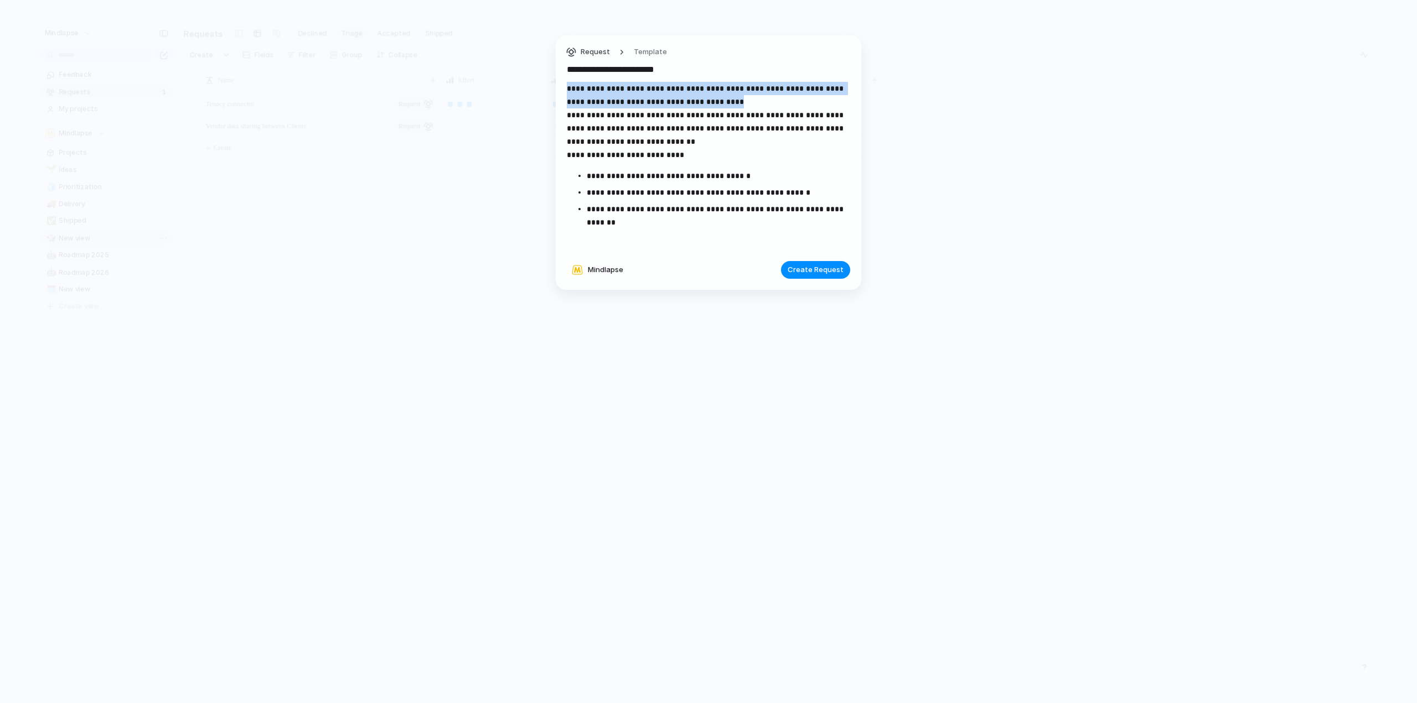
drag, startPoint x: 789, startPoint y: 100, endPoint x: 548, endPoint y: 98, distance: 240.7
click at [548, 98] on div "**********" at bounding box center [708, 351] width 1417 height 703
click at [605, 121] on p "**********" at bounding box center [708, 122] width 283 height 80
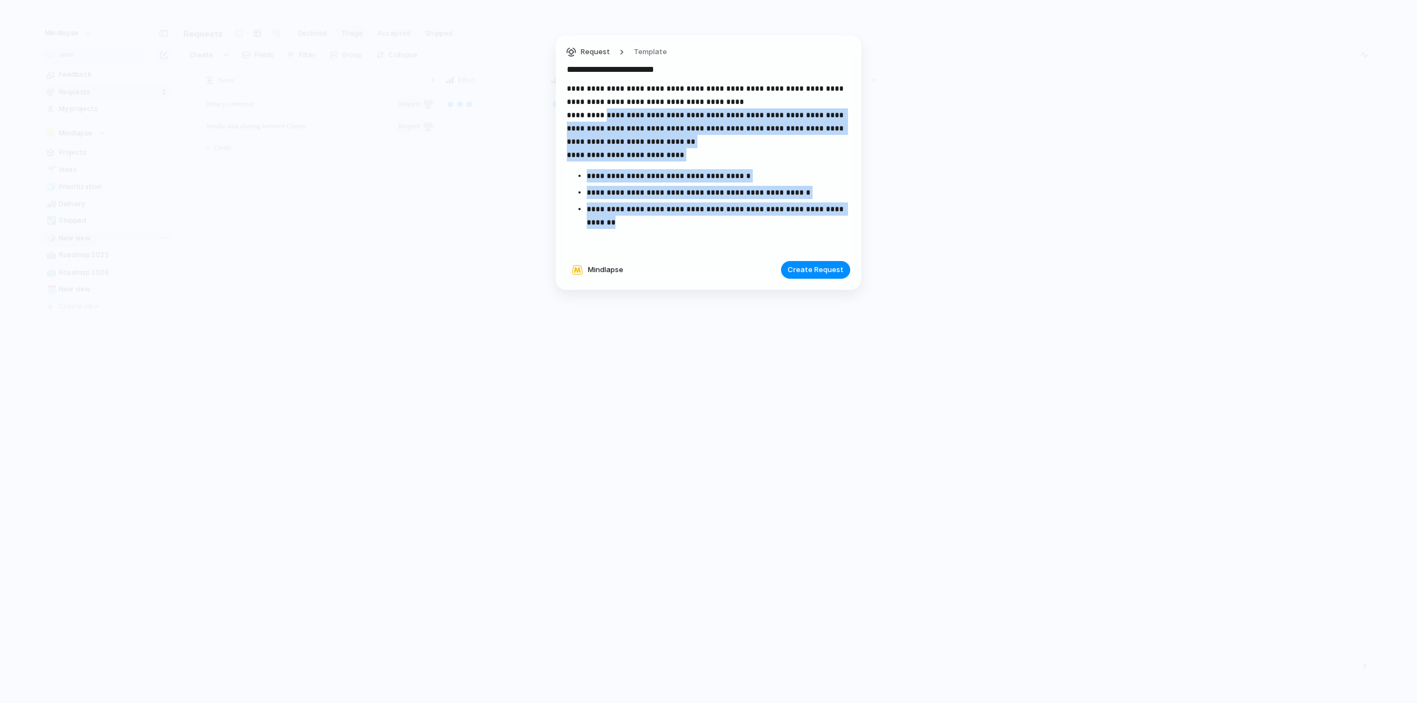
drag, startPoint x: 607, startPoint y: 115, endPoint x: 711, endPoint y: 227, distance: 153.1
click at [711, 227] on div "**********" at bounding box center [708, 167] width 283 height 170
click at [711, 227] on p "**********" at bounding box center [718, 216] width 263 height 27
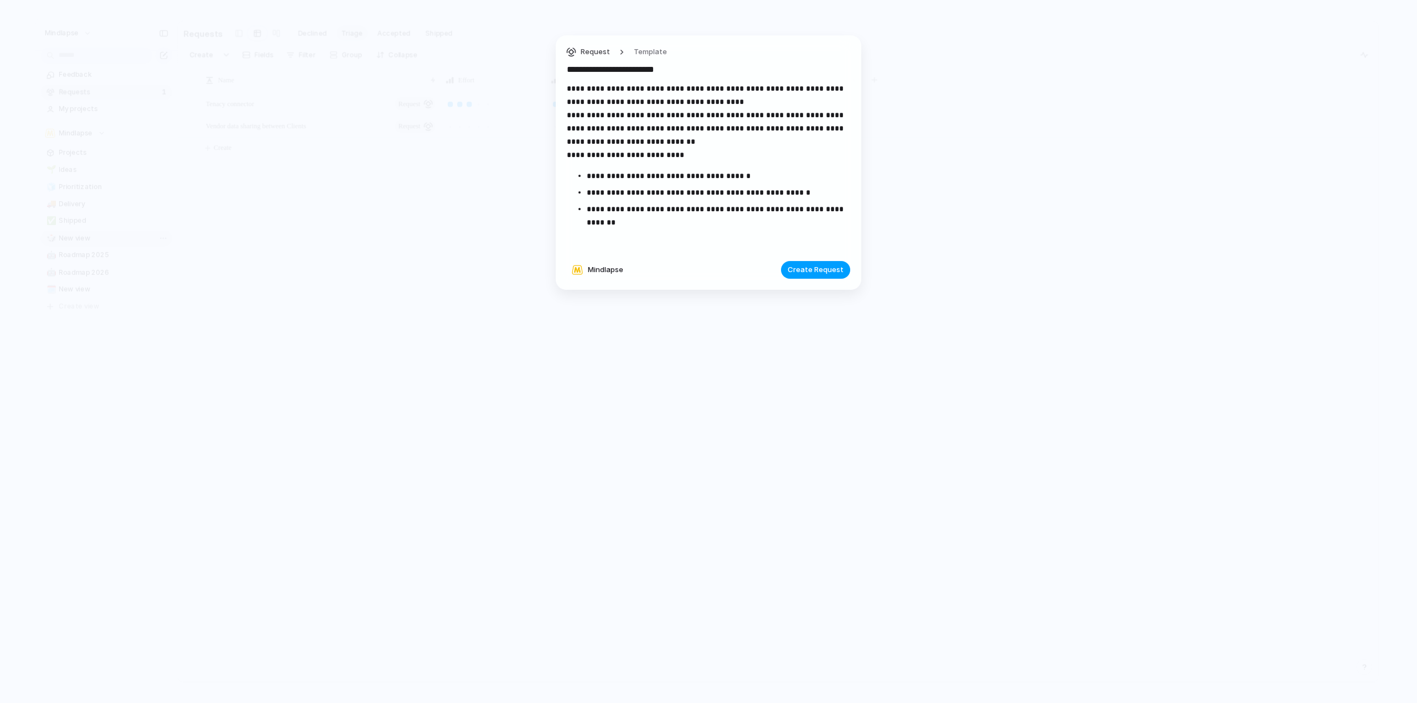
click at [822, 272] on span "Create Request" at bounding box center [816, 270] width 56 height 11
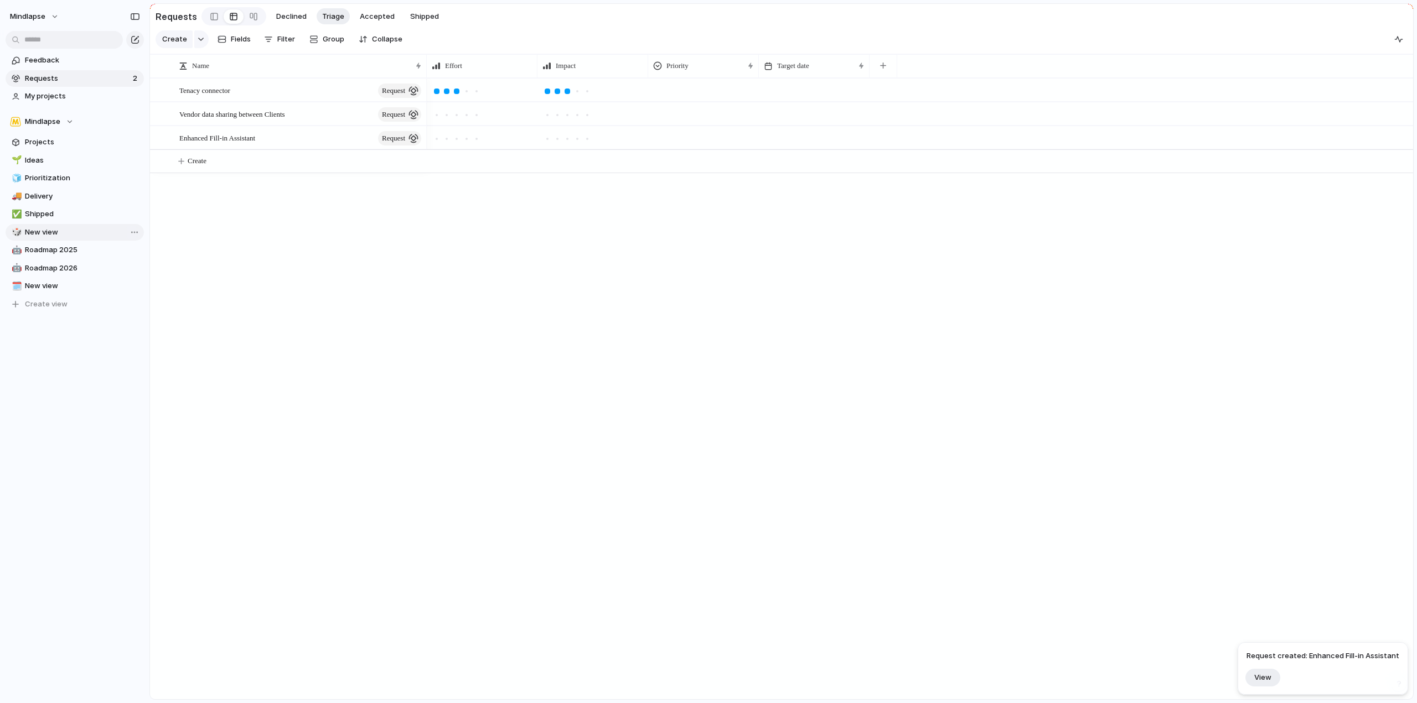
click at [339, 263] on div "Tenacy connector request Vendor data sharing between Clients request Enhanced F…" at bounding box center [781, 388] width 1263 height 621
click at [180, 40] on span "Create" at bounding box center [174, 39] width 25 height 11
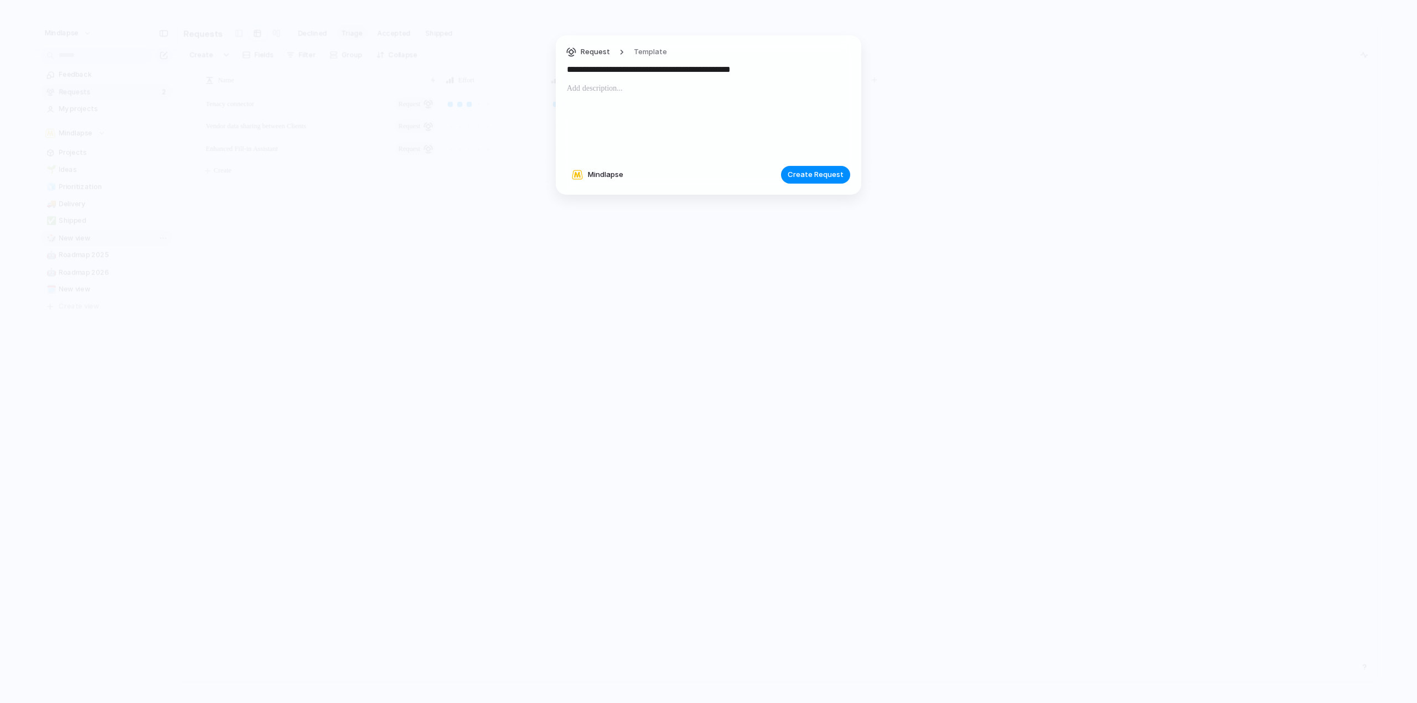
type input "**********"
click at [600, 100] on div at bounding box center [708, 119] width 283 height 75
paste div
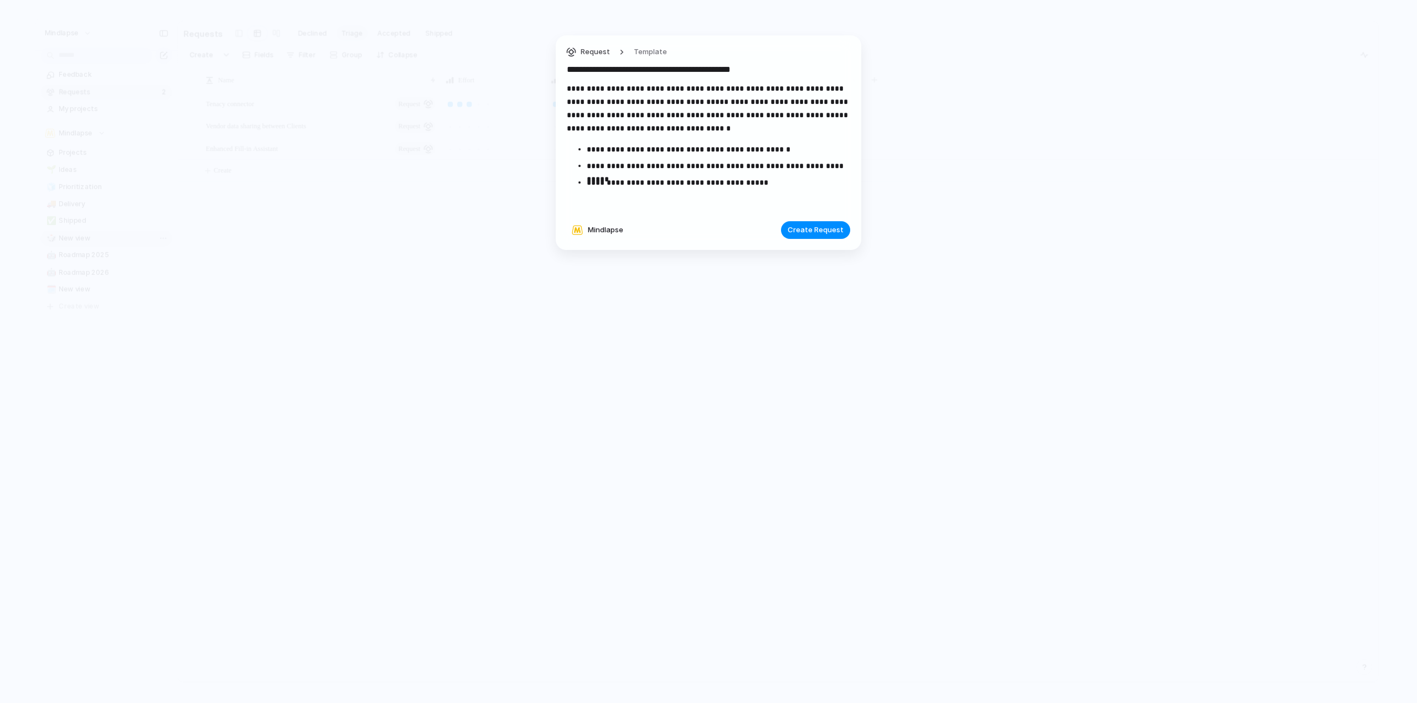
click at [581, 89] on p "**********" at bounding box center [708, 108] width 283 height 53
click at [744, 90] on p "**********" at bounding box center [708, 108] width 283 height 53
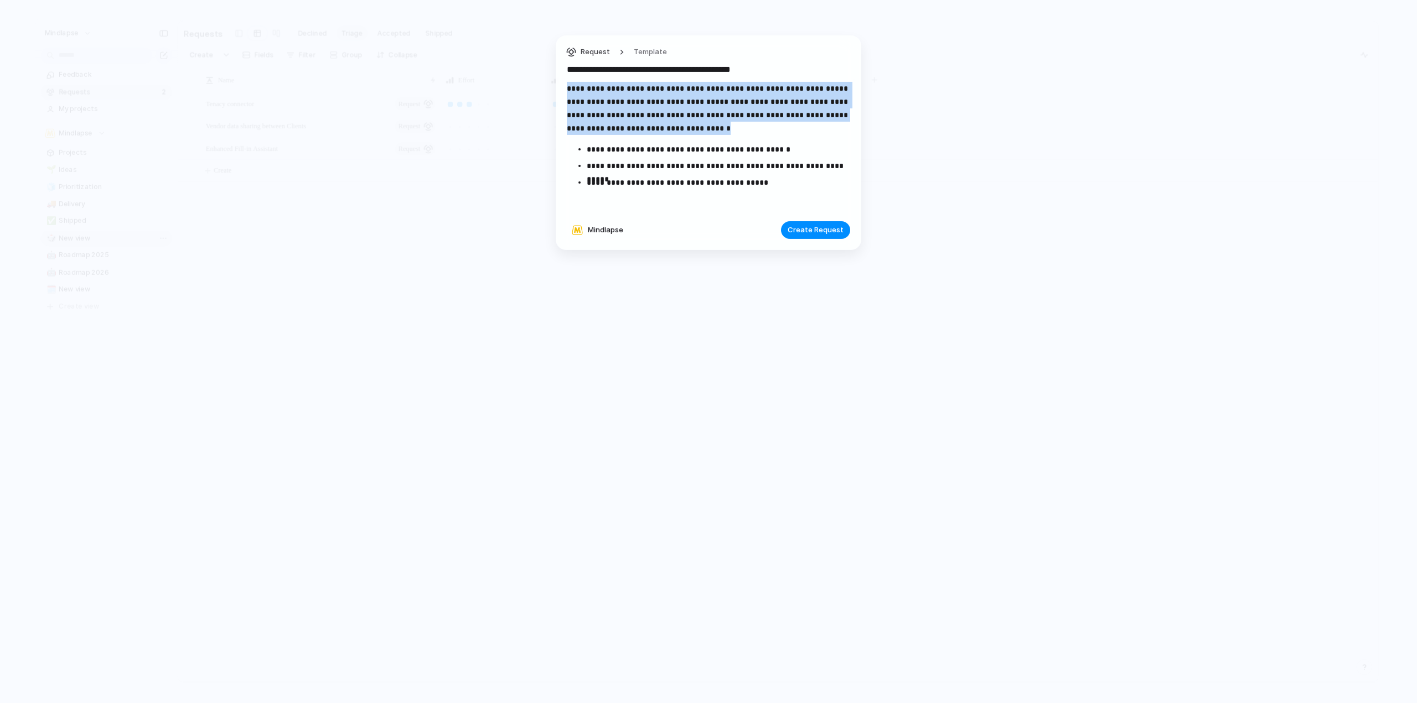
click at [744, 90] on p "**********" at bounding box center [708, 108] width 283 height 53
click at [743, 108] on p "**********" at bounding box center [708, 108] width 283 height 53
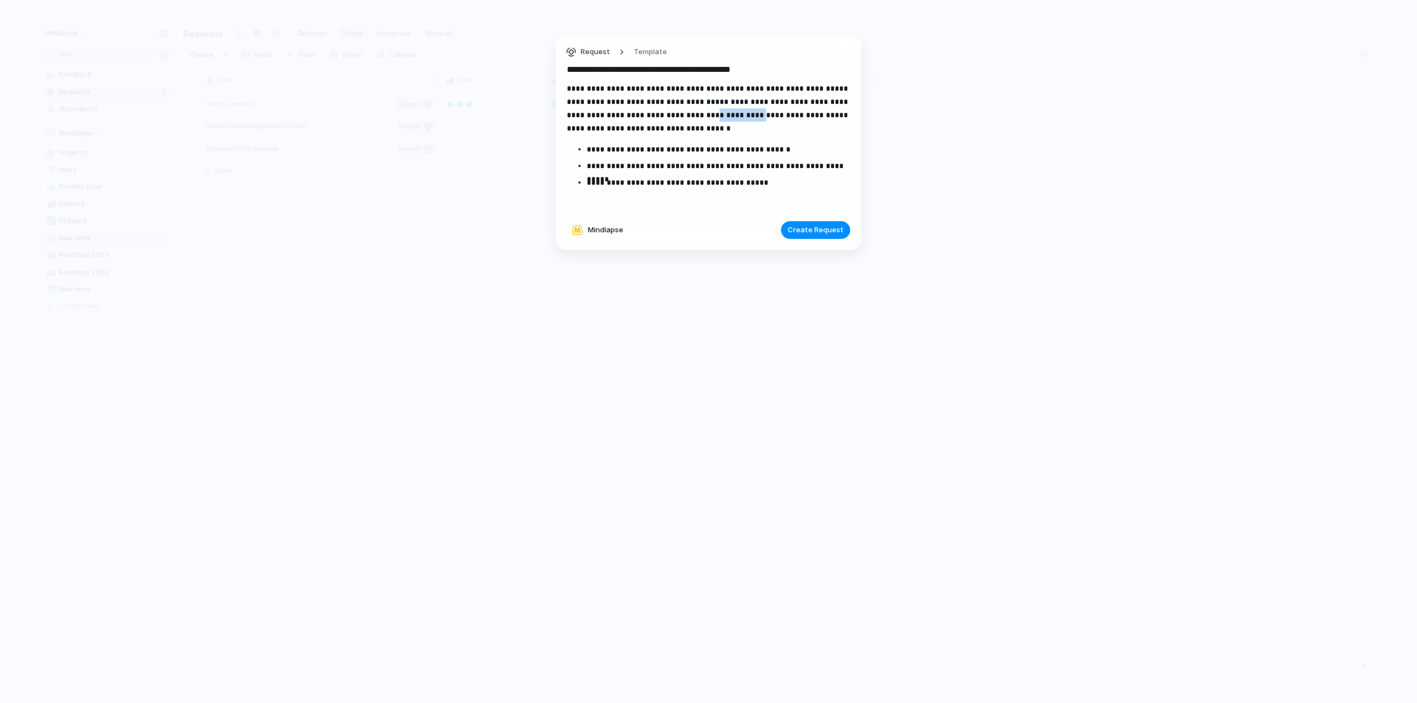
click at [743, 108] on p "**********" at bounding box center [708, 108] width 283 height 53
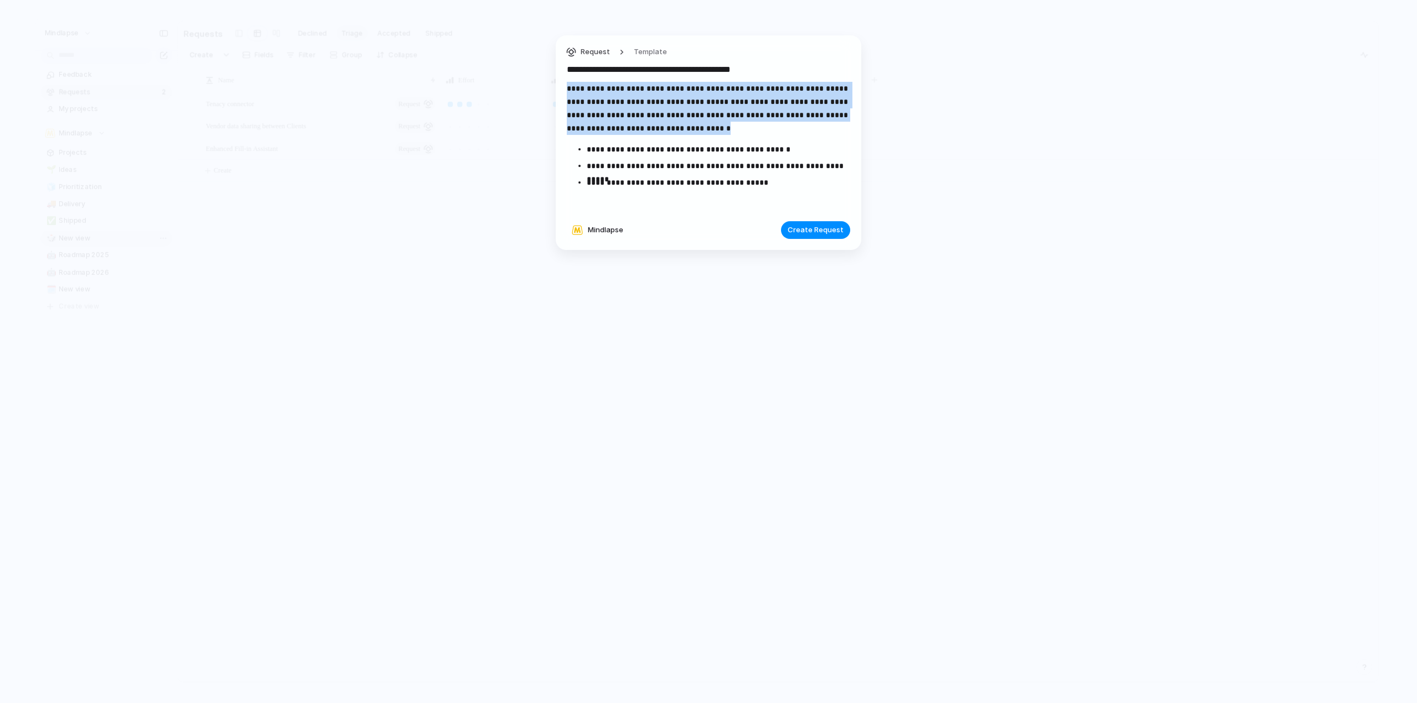
click at [743, 108] on p "**********" at bounding box center [708, 108] width 283 height 53
click at [675, 111] on p "**********" at bounding box center [708, 108] width 283 height 53
drag, startPoint x: 735, startPoint y: 100, endPoint x: 791, endPoint y: 130, distance: 62.9
click at [791, 130] on p "**********" at bounding box center [708, 108] width 283 height 53
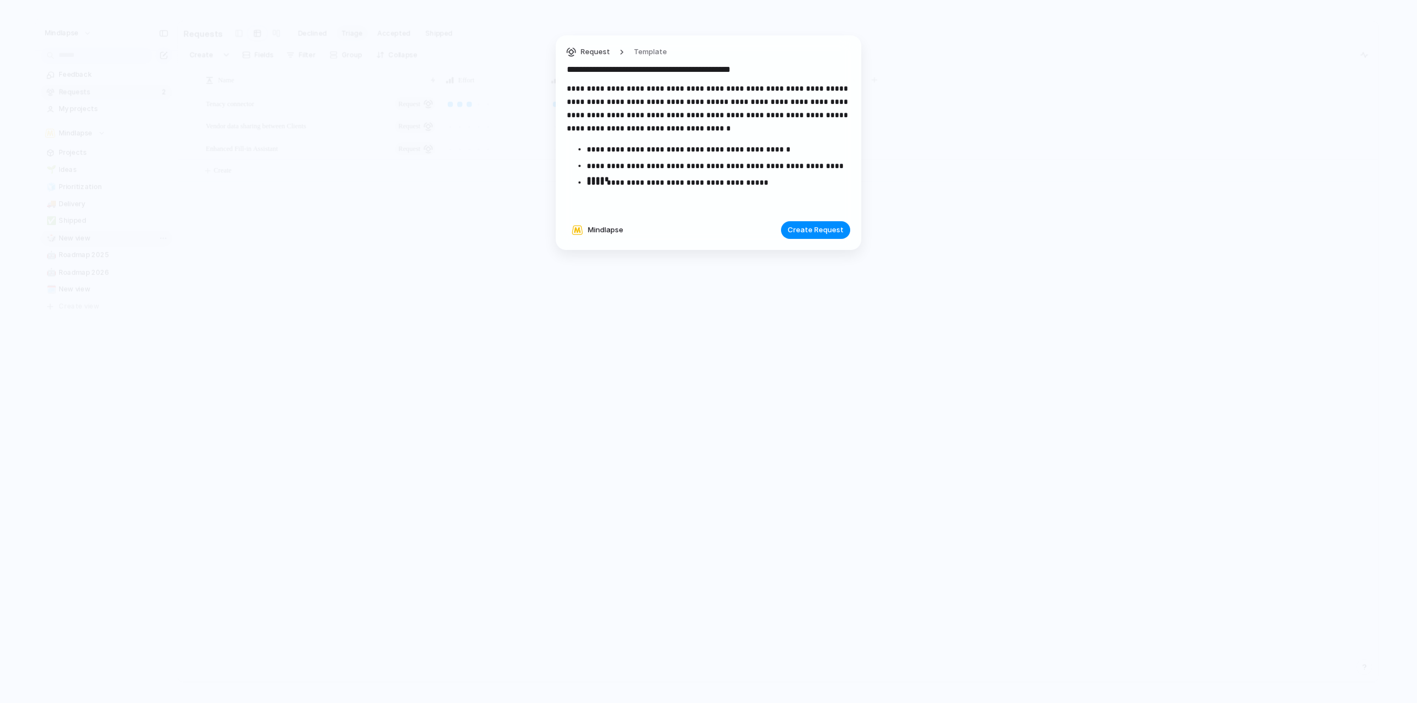
click at [791, 130] on p "**********" at bounding box center [708, 108] width 283 height 53
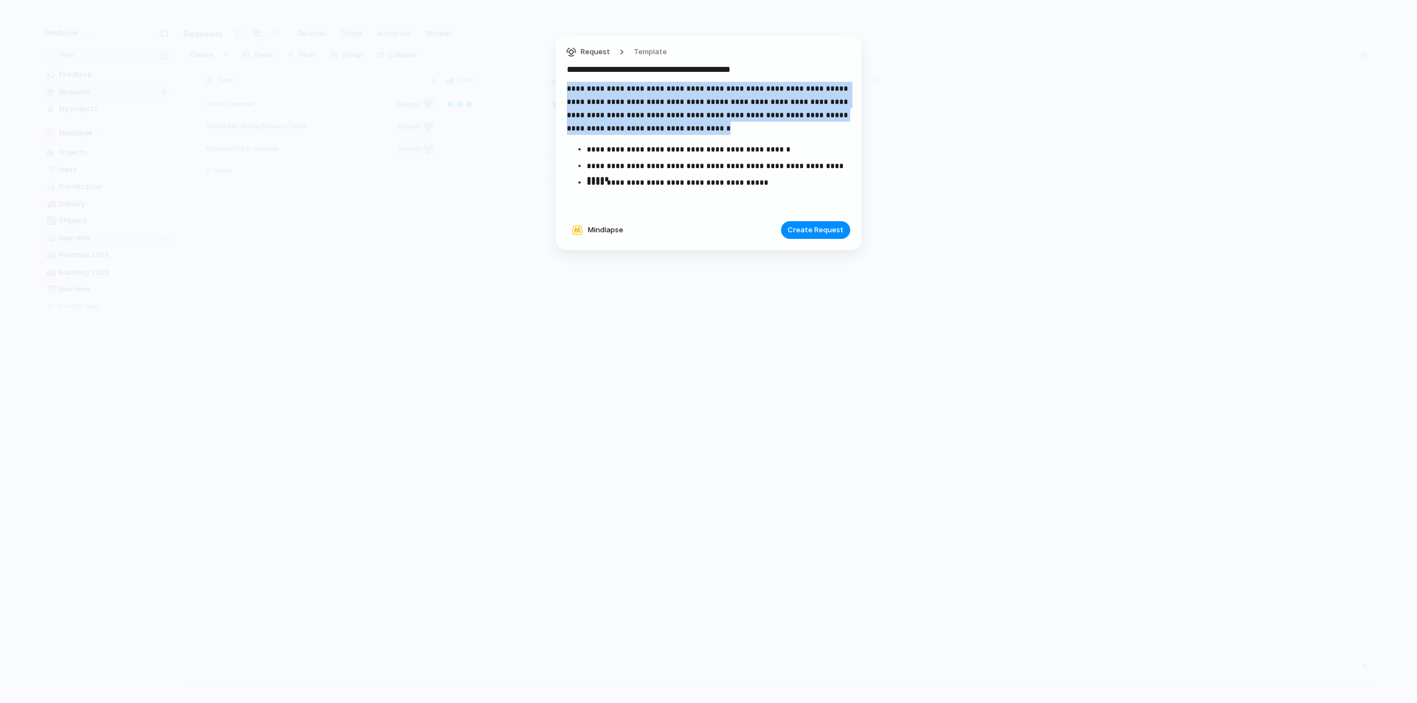
click at [791, 129] on p "**********" at bounding box center [708, 108] width 283 height 53
click at [711, 100] on p "**********" at bounding box center [708, 108] width 283 height 53
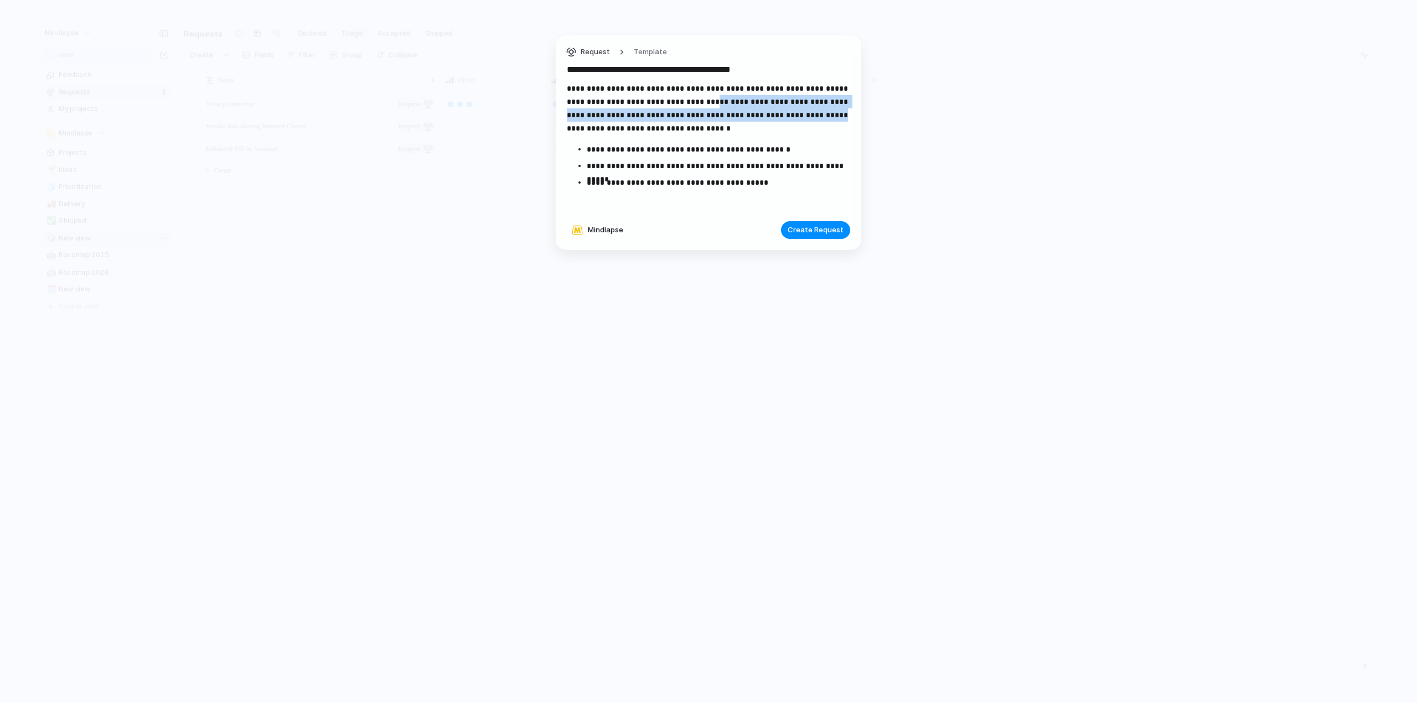
drag, startPoint x: 705, startPoint y: 102, endPoint x: 849, endPoint y: 117, distance: 145.2
click at [849, 117] on p "**********" at bounding box center [708, 108] width 283 height 53
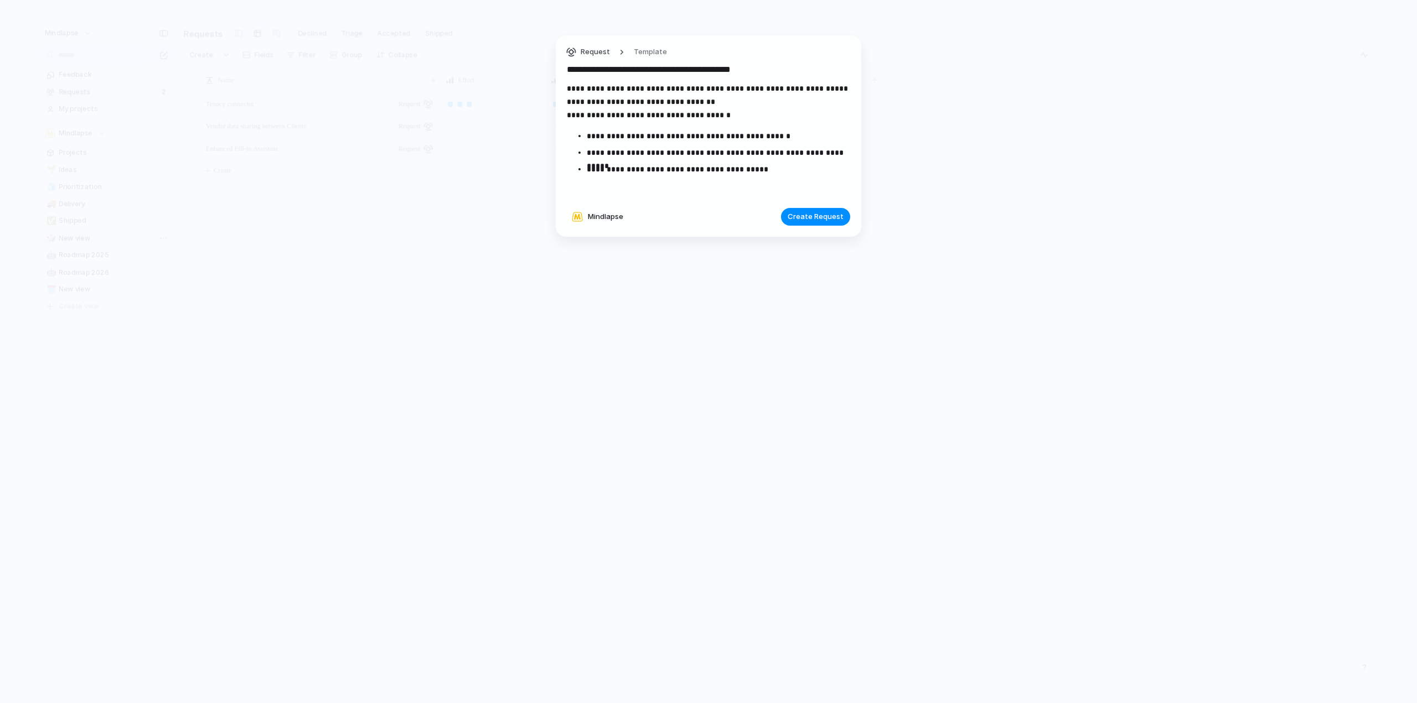
click at [624, 141] on p "**********" at bounding box center [718, 136] width 263 height 13
click at [802, 142] on p "**********" at bounding box center [718, 136] width 263 height 13
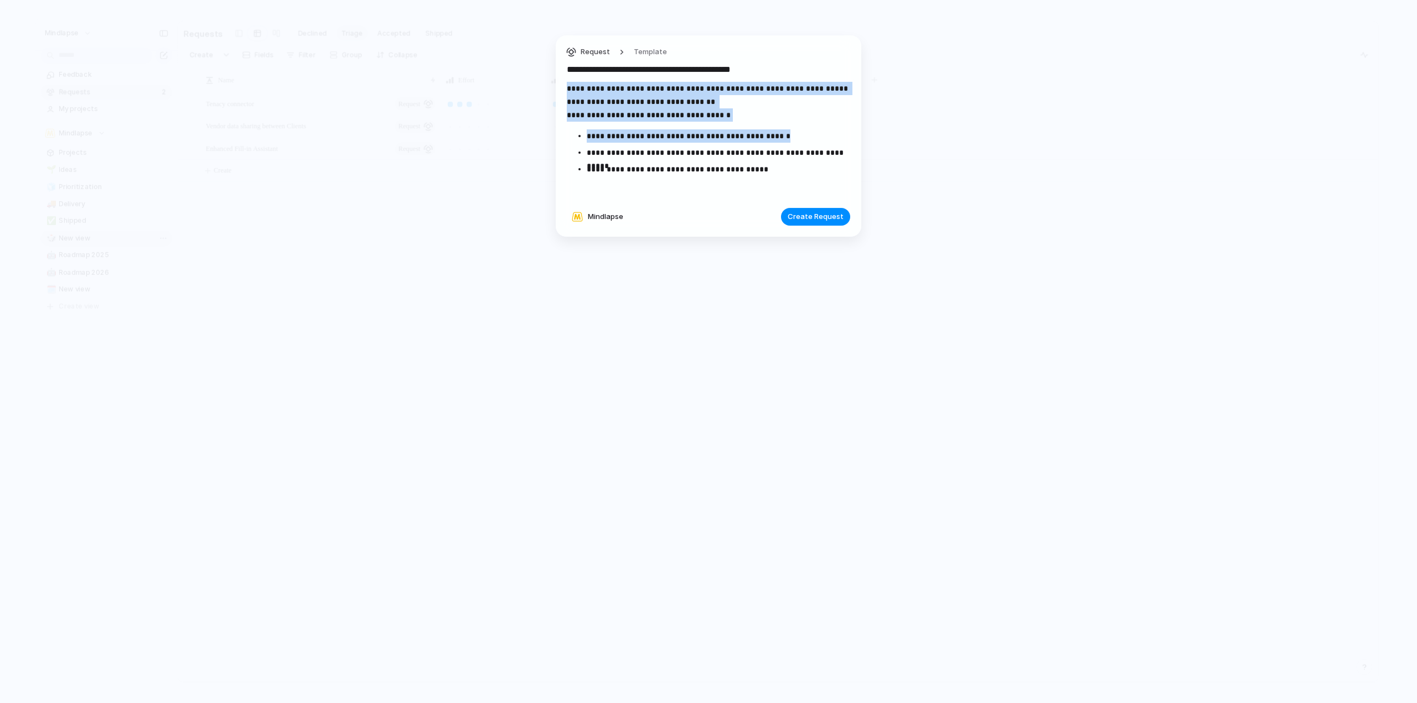
drag, startPoint x: 830, startPoint y: 137, endPoint x: 605, endPoint y: 152, distance: 225.2
click at [555, 134] on div "**********" at bounding box center [708, 351] width 1417 height 703
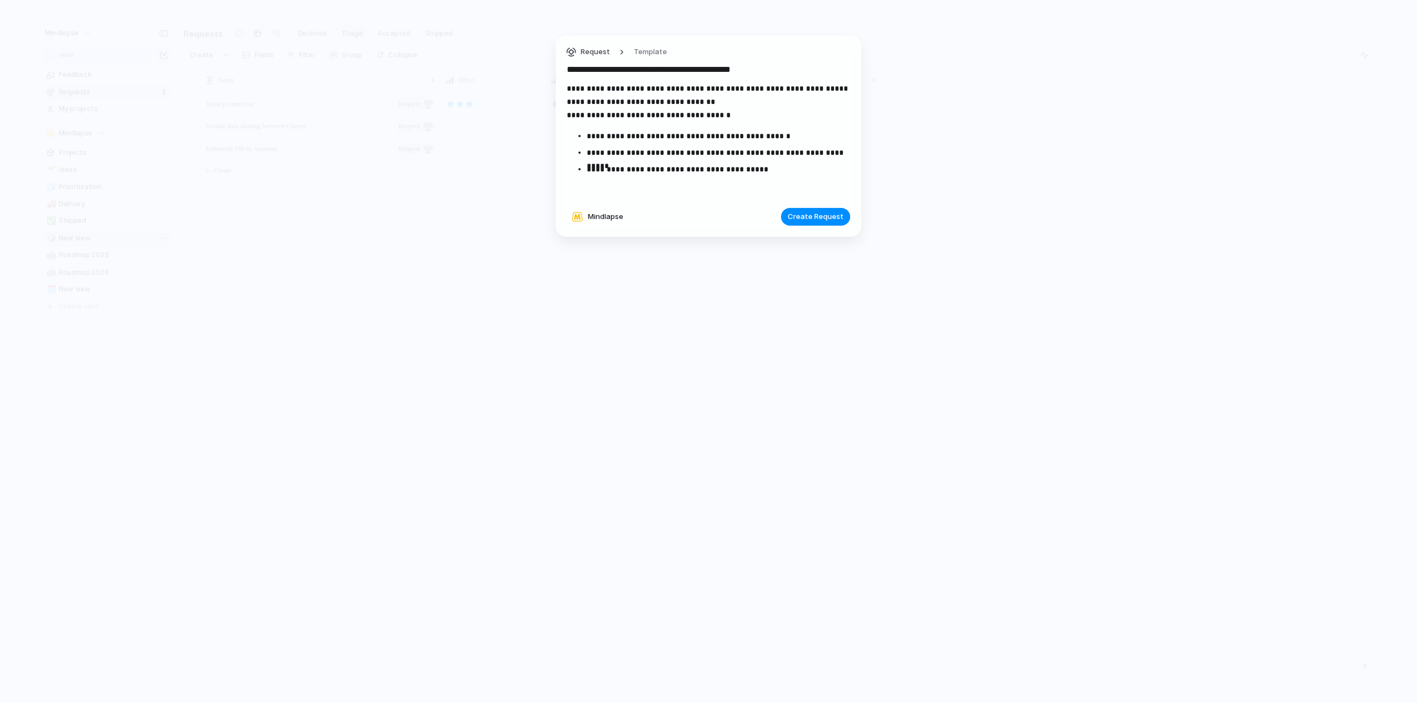
click at [626, 158] on p "**********" at bounding box center [718, 152] width 263 height 13
click at [734, 156] on p "**********" at bounding box center [718, 152] width 263 height 13
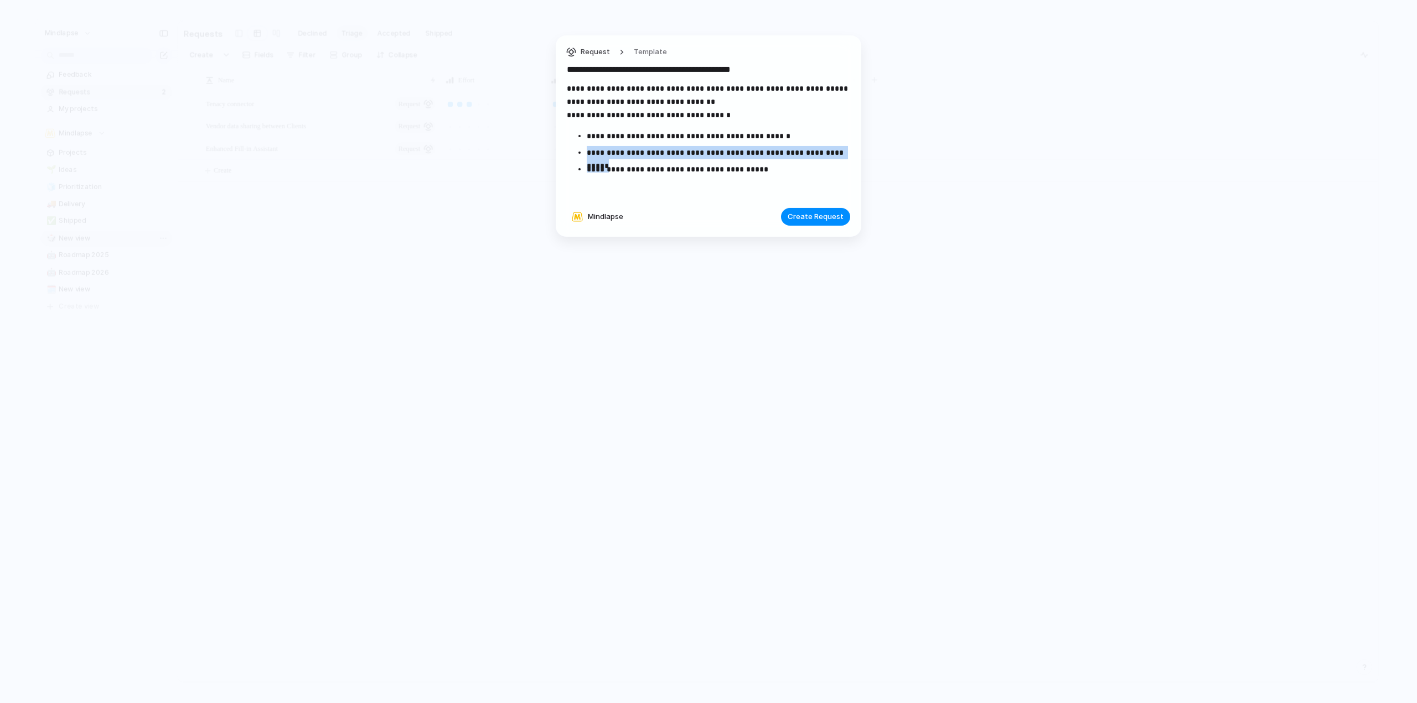
click at [734, 156] on p "**********" at bounding box center [718, 152] width 263 height 13
click at [779, 159] on p "**********" at bounding box center [718, 152] width 263 height 13
click at [797, 171] on p "**********" at bounding box center [718, 169] width 263 height 13
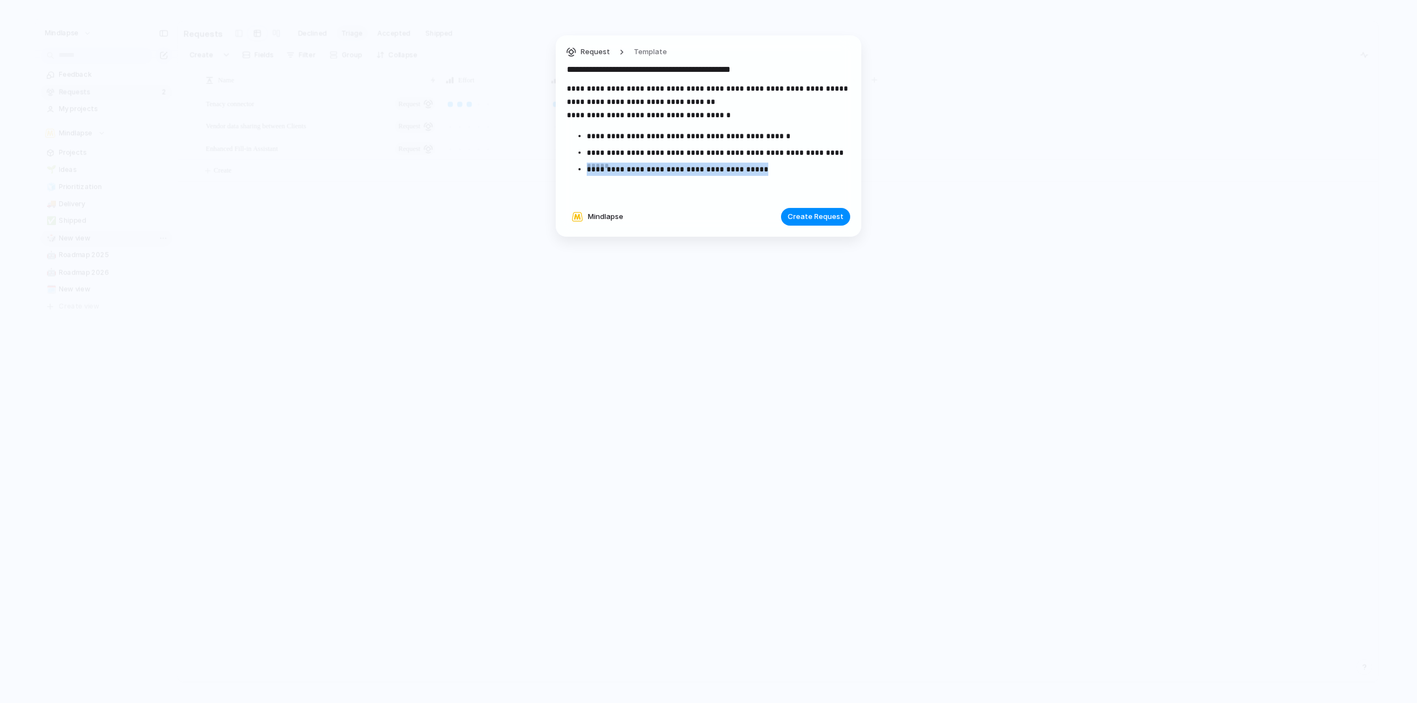
click at [816, 171] on p "**********" at bounding box center [718, 169] width 263 height 13
click at [695, 158] on p "**********" at bounding box center [718, 152] width 263 height 13
click at [682, 154] on p "**********" at bounding box center [718, 152] width 263 height 13
click at [728, 153] on p "**********" at bounding box center [718, 152] width 263 height 13
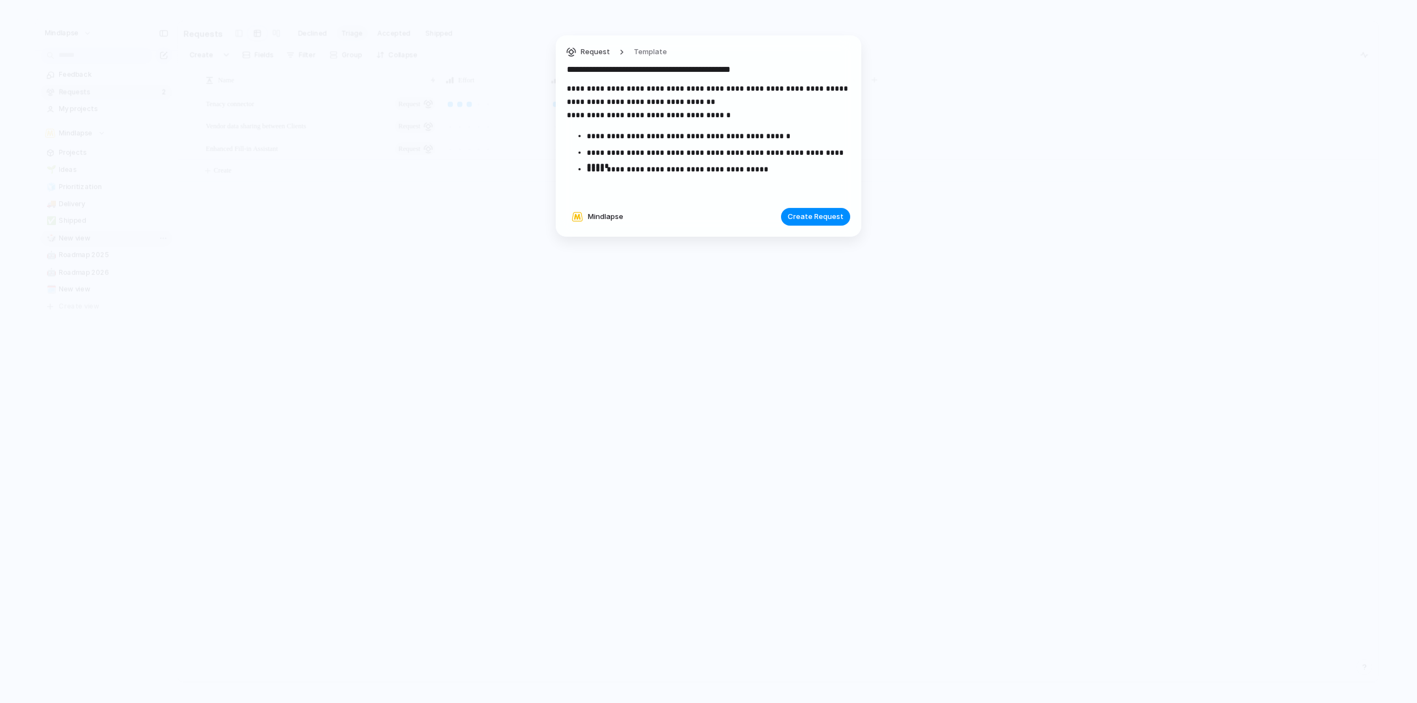
click at [771, 155] on p "**********" at bounding box center [718, 152] width 263 height 13
click at [818, 153] on p "**********" at bounding box center [718, 152] width 263 height 13
click at [825, 153] on p "**********" at bounding box center [718, 152] width 263 height 13
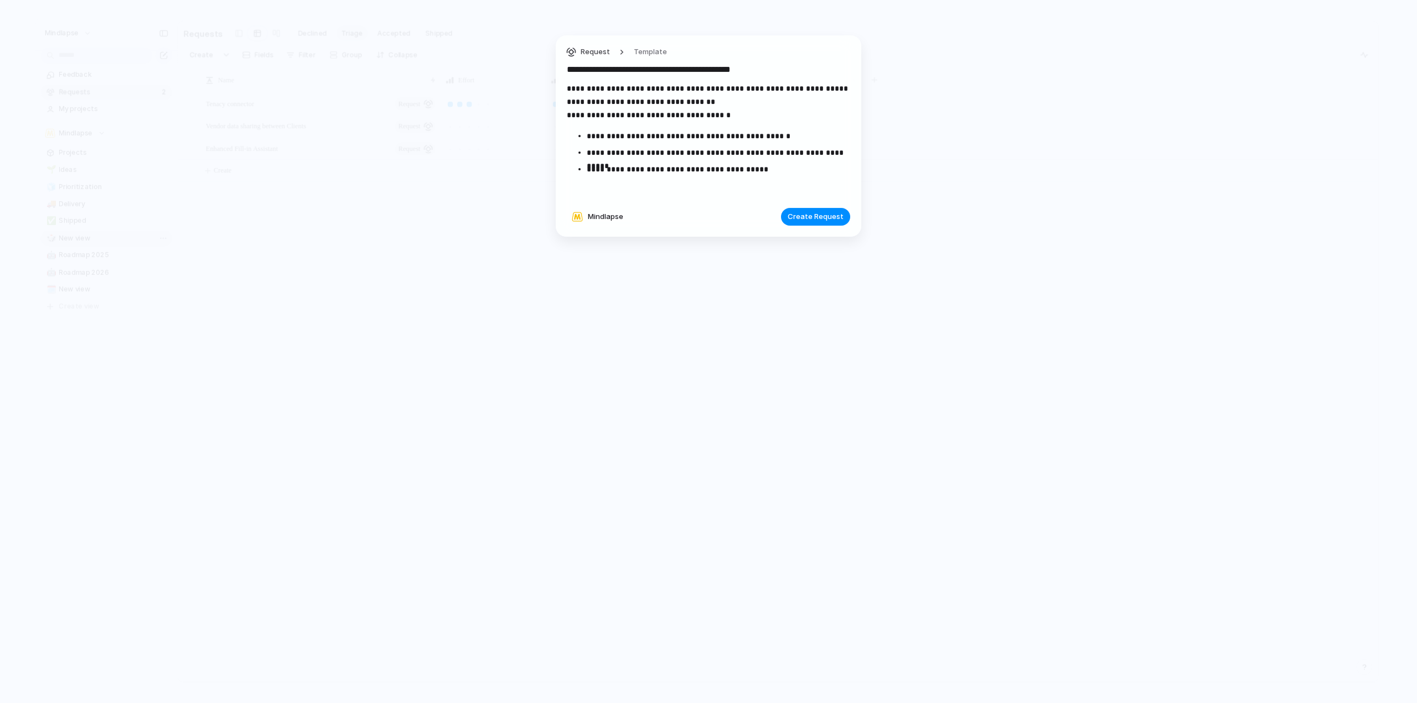
click at [801, 169] on p "**********" at bounding box center [718, 169] width 263 height 13
click at [822, 169] on p "**********" at bounding box center [718, 169] width 263 height 13
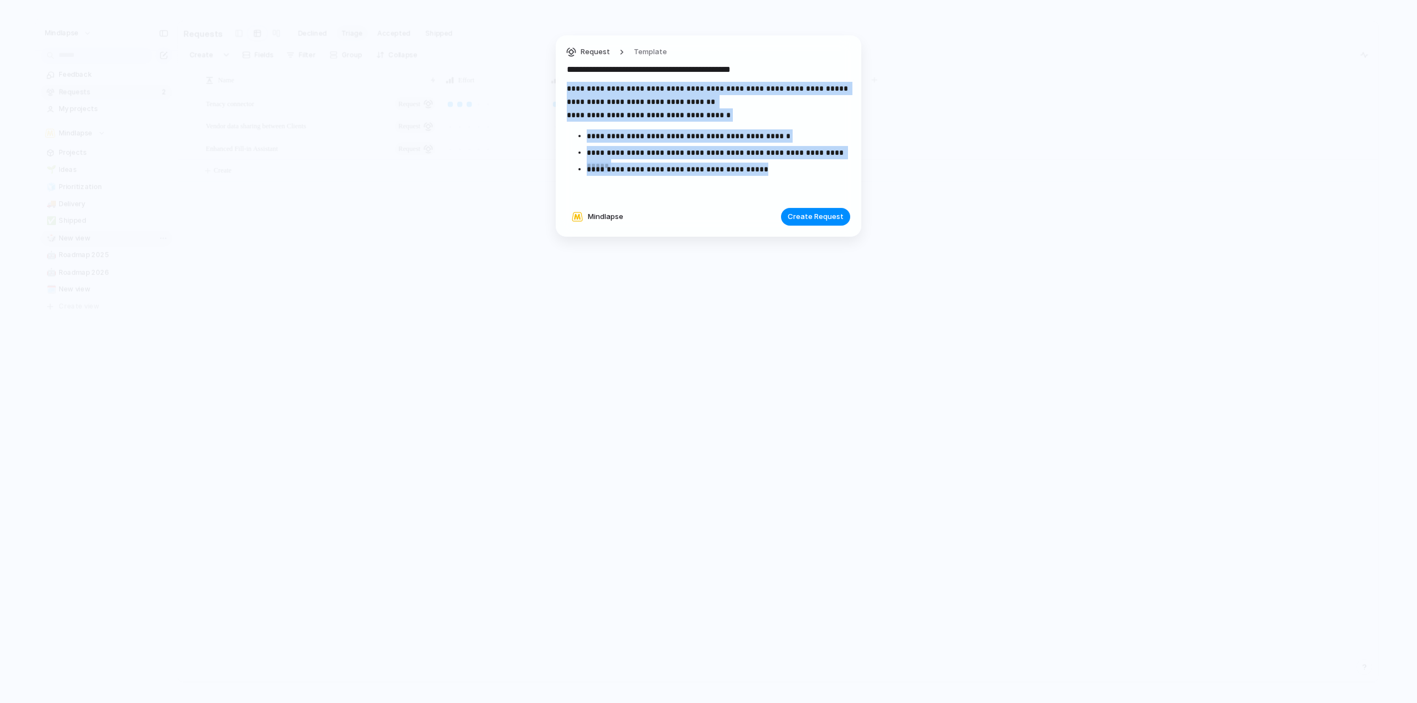
drag, startPoint x: 814, startPoint y: 170, endPoint x: 542, endPoint y: 63, distance: 292.2
click at [542, 63] on div "**********" at bounding box center [708, 351] width 1417 height 703
click at [827, 220] on span "Create Request" at bounding box center [816, 216] width 56 height 11
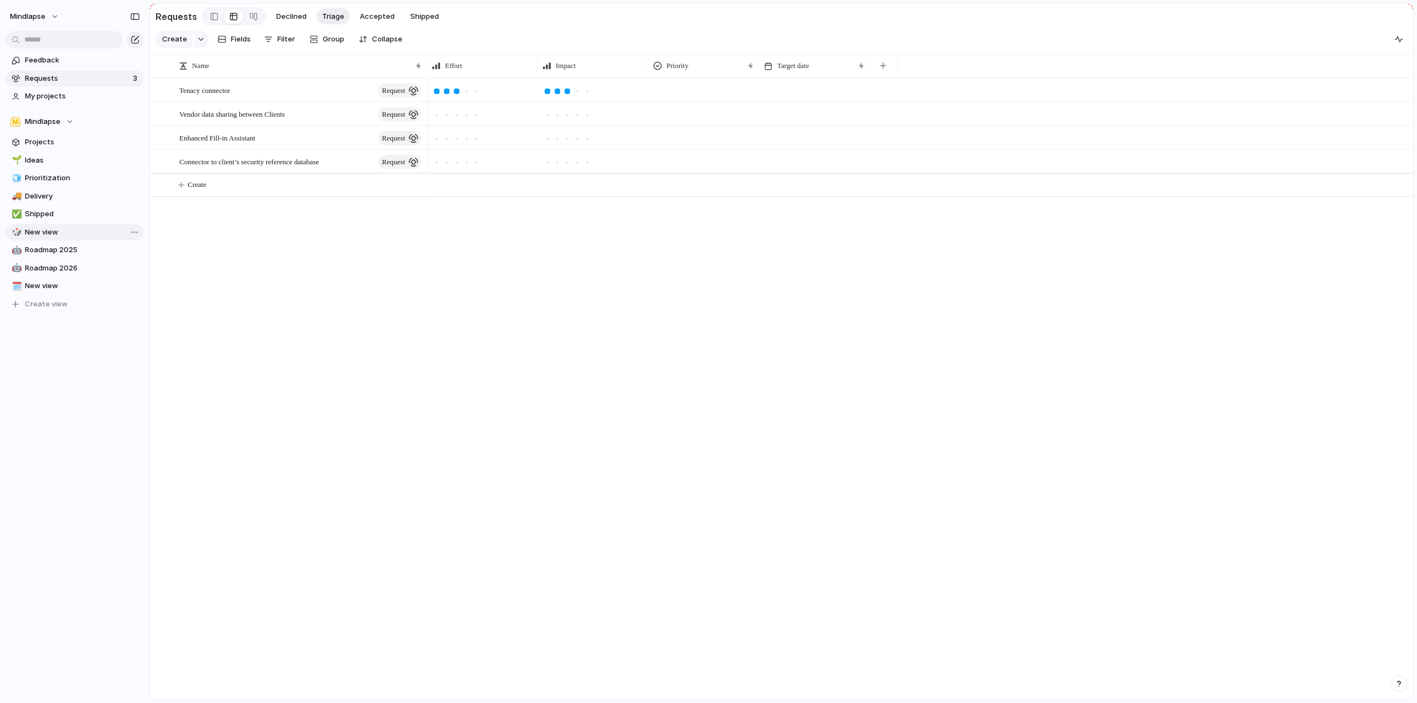
click at [344, 232] on div "Tenacy connector request Vendor data sharing between Clients request Enhanced F…" at bounding box center [781, 388] width 1263 height 621
click at [173, 43] on span "Create" at bounding box center [174, 39] width 25 height 11
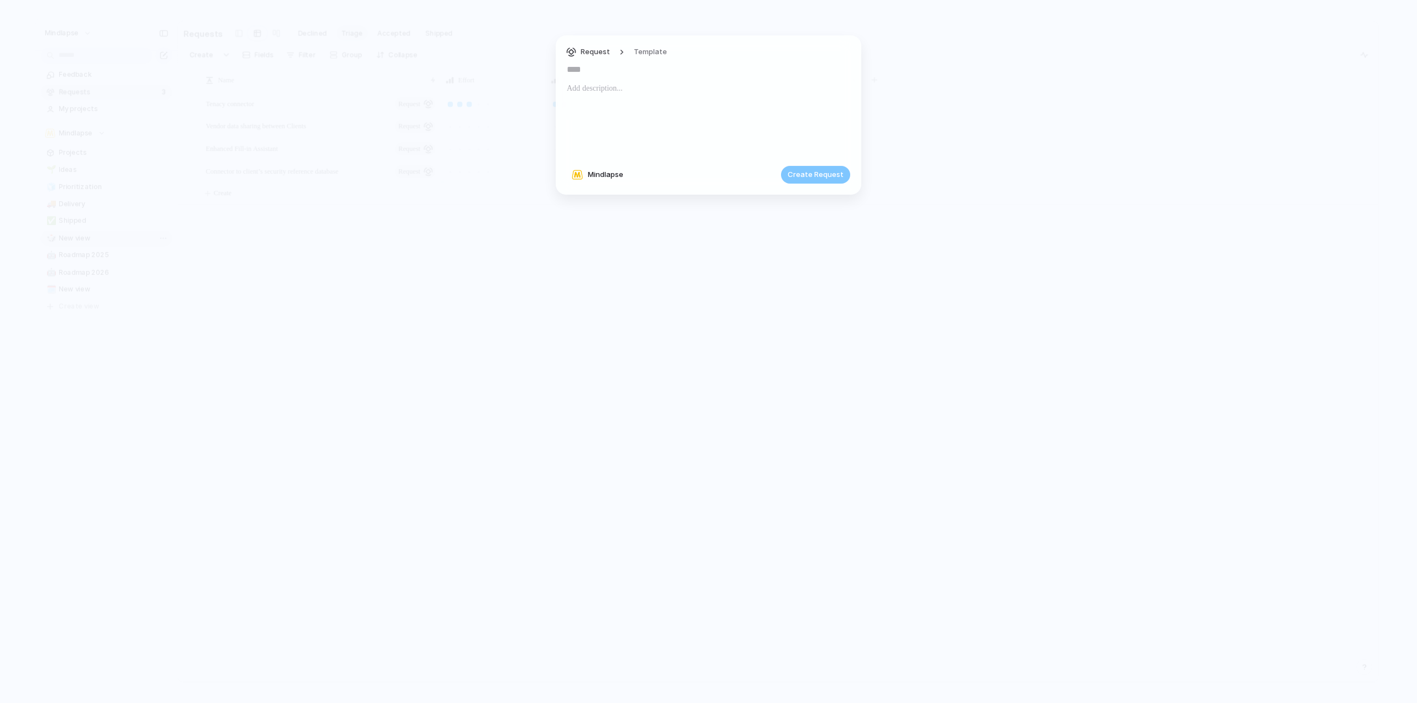
click at [607, 69] on input "text" at bounding box center [708, 70] width 283 height 18
paste input "**********"
type input "**********"
click at [626, 98] on div at bounding box center [708, 119] width 283 height 75
paste div
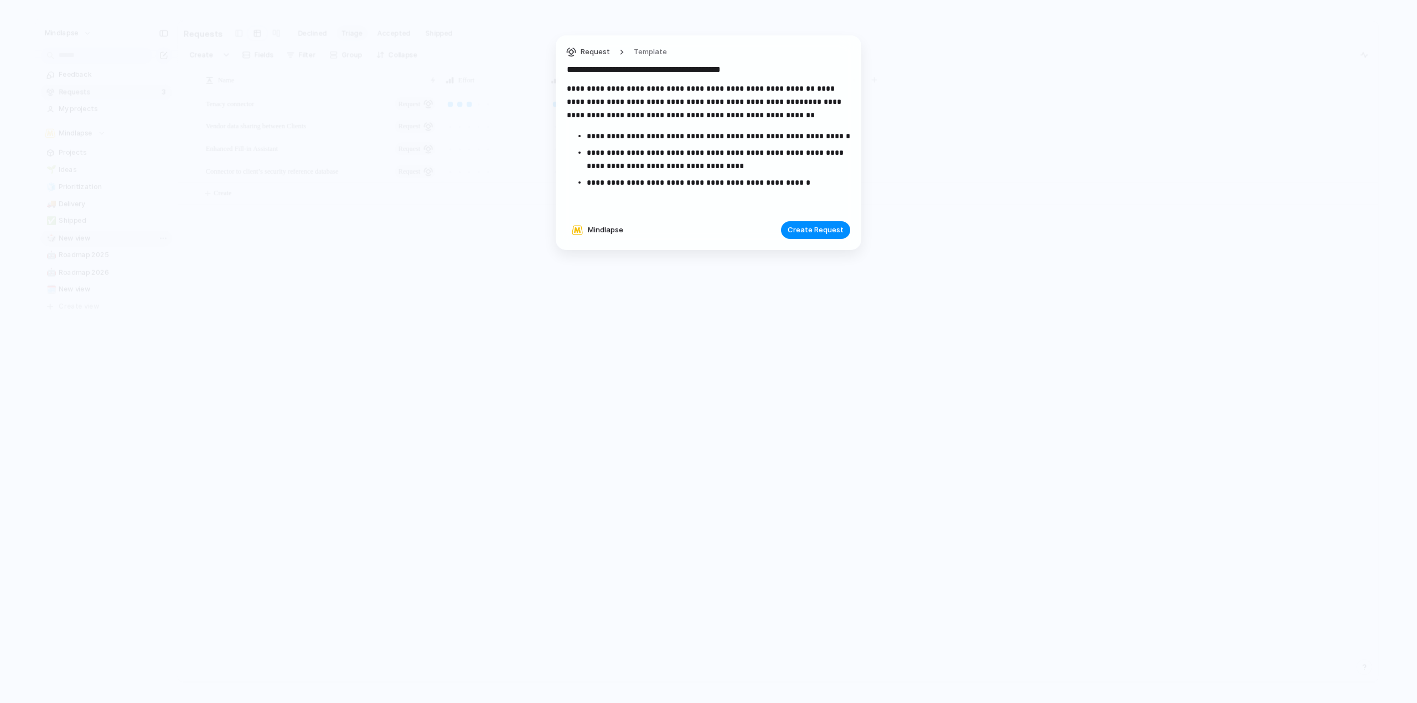
click at [568, 87] on p "**********" at bounding box center [708, 102] width 283 height 40
click at [706, 89] on p "**********" at bounding box center [708, 102] width 283 height 40
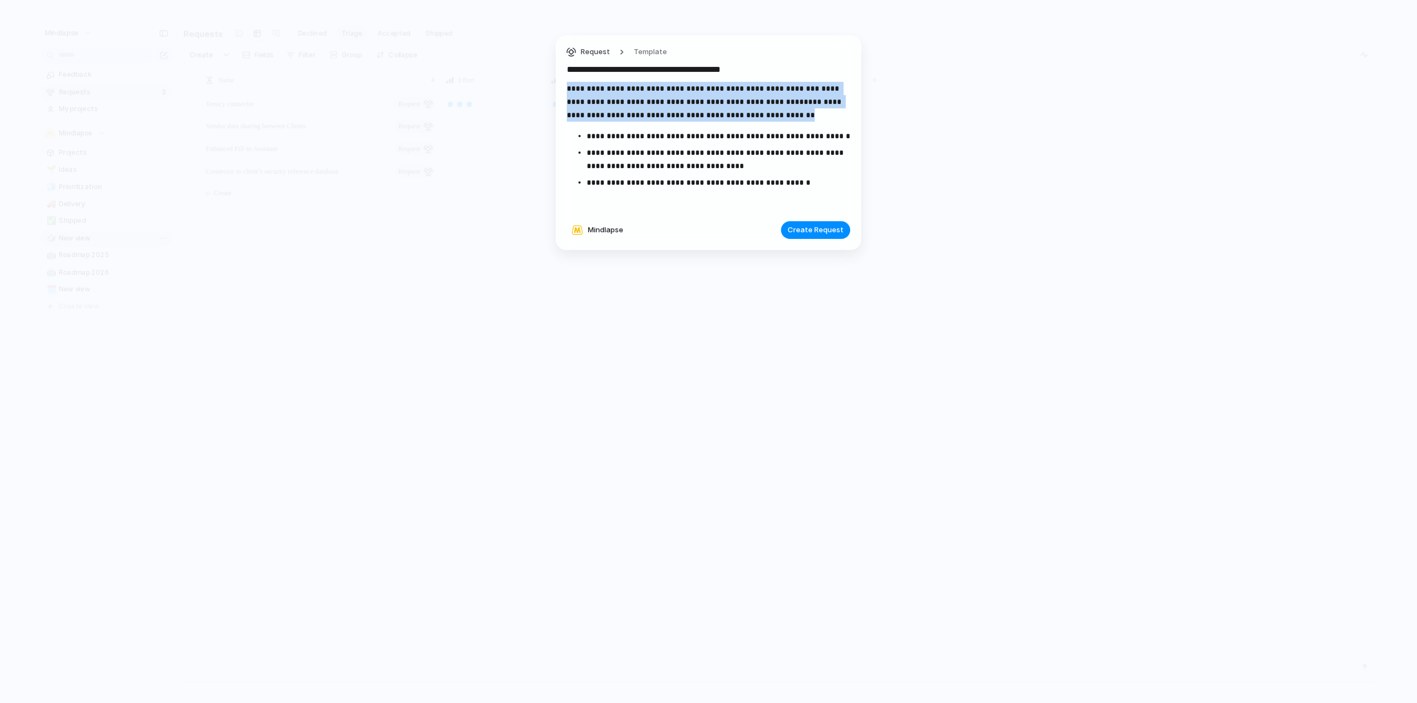
click at [706, 89] on p "**********" at bounding box center [708, 102] width 283 height 40
click at [708, 106] on p "**********" at bounding box center [708, 102] width 283 height 40
drag, startPoint x: 572, startPoint y: 89, endPoint x: 816, endPoint y: 112, distance: 244.6
click at [816, 112] on p "**********" at bounding box center [708, 102] width 283 height 40
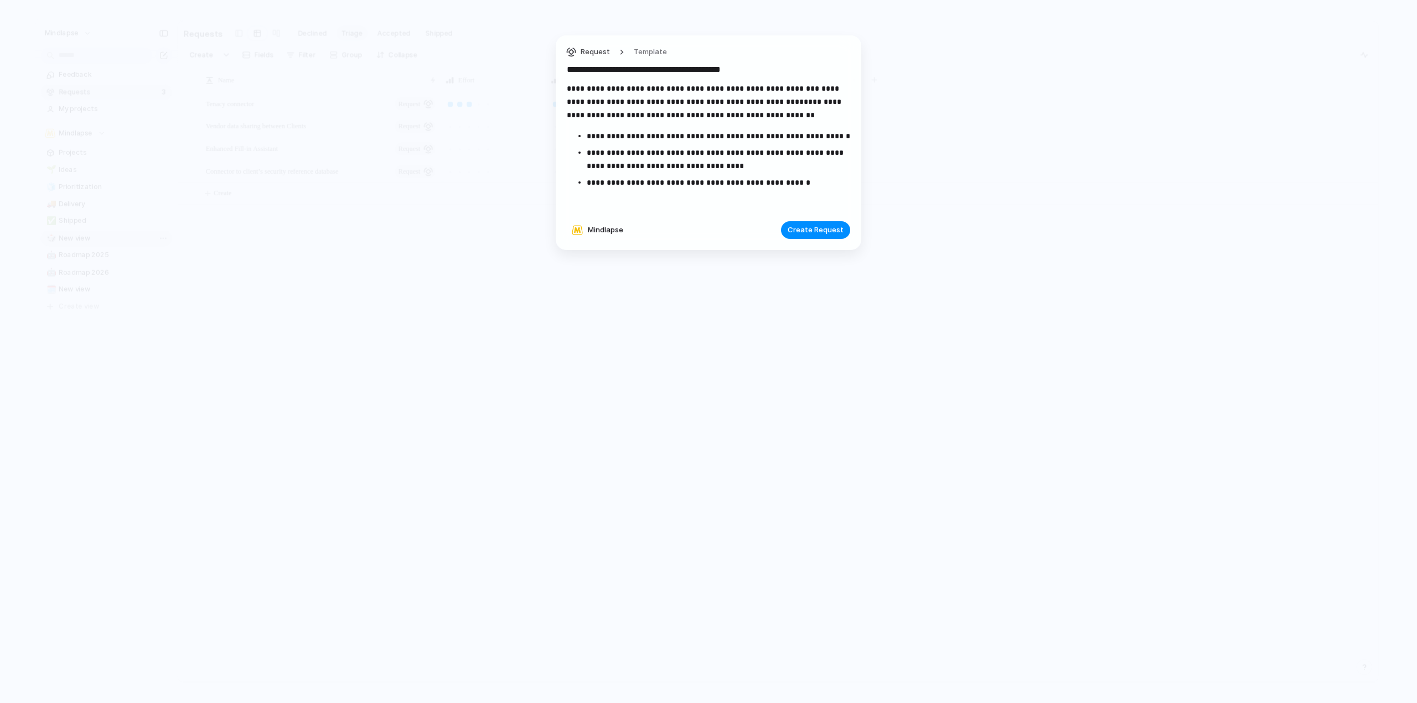
click at [816, 112] on p "**********" at bounding box center [708, 102] width 283 height 40
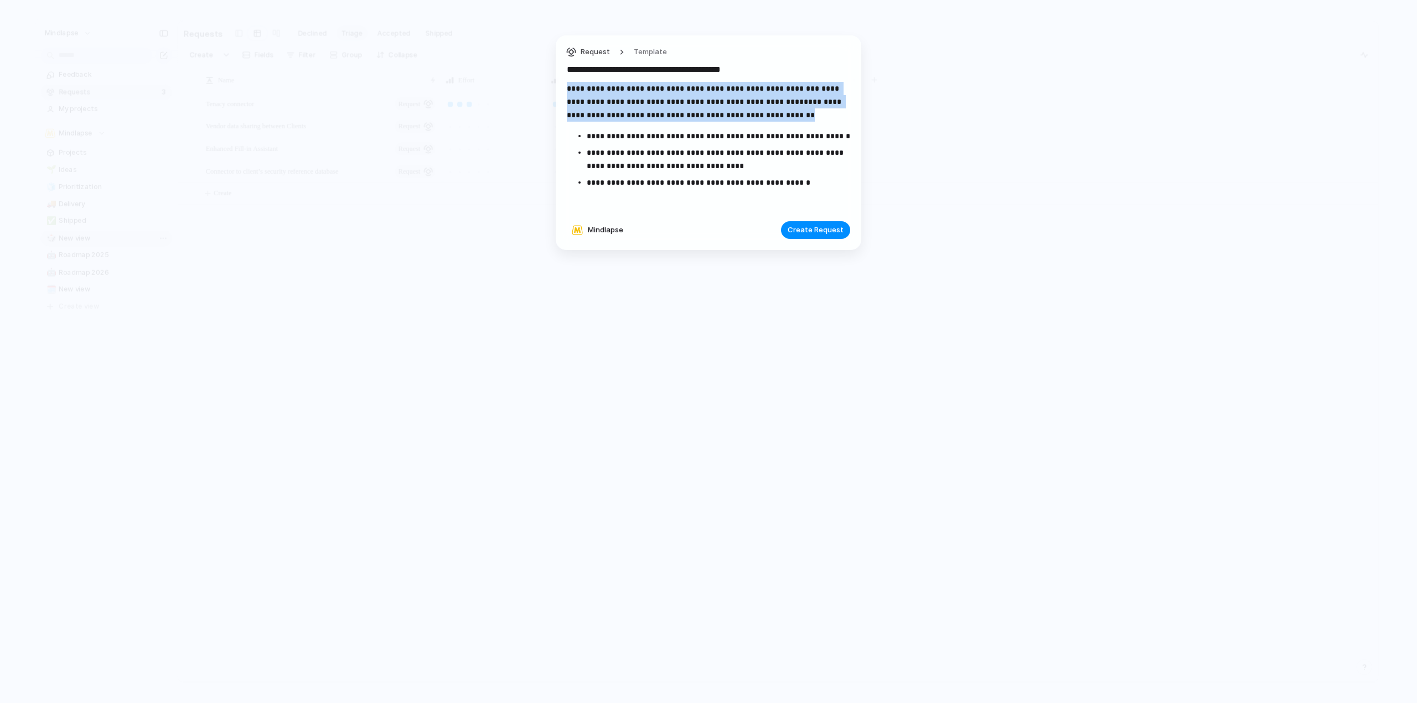
click at [816, 112] on p "**********" at bounding box center [708, 102] width 283 height 40
click at [816, 117] on p "**********" at bounding box center [708, 102] width 283 height 40
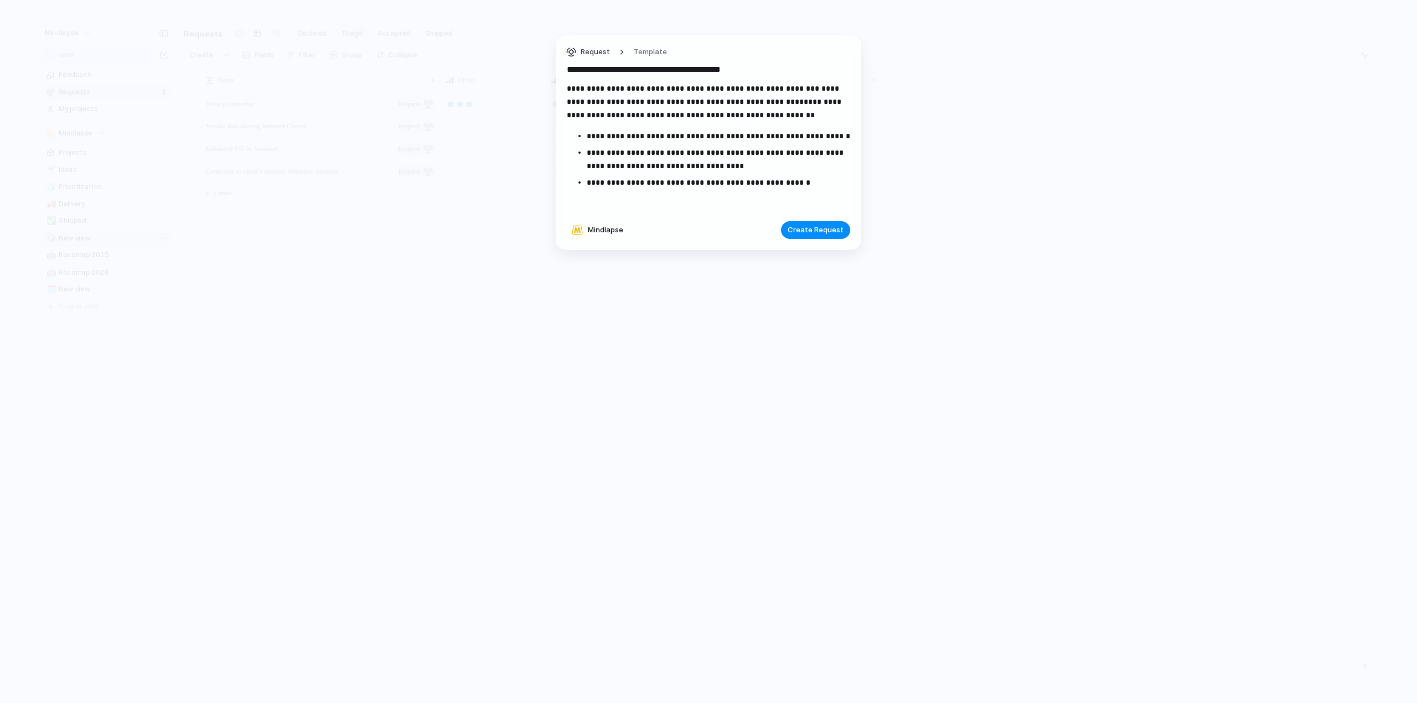
click at [688, 138] on p "**********" at bounding box center [718, 136] width 263 height 13
click at [785, 158] on p "**********" at bounding box center [718, 159] width 263 height 27
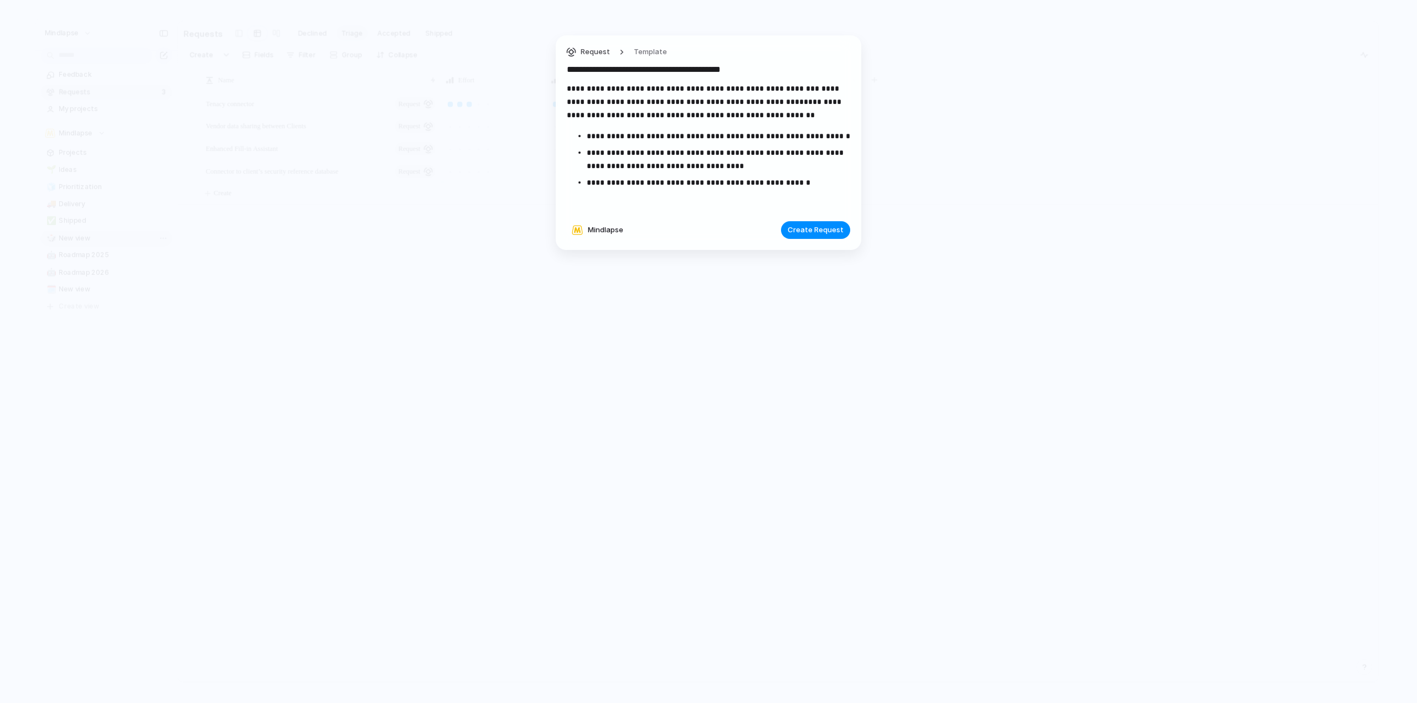
click at [736, 165] on p "**********" at bounding box center [718, 159] width 263 height 27
click at [619, 192] on div "**********" at bounding box center [708, 147] width 283 height 131
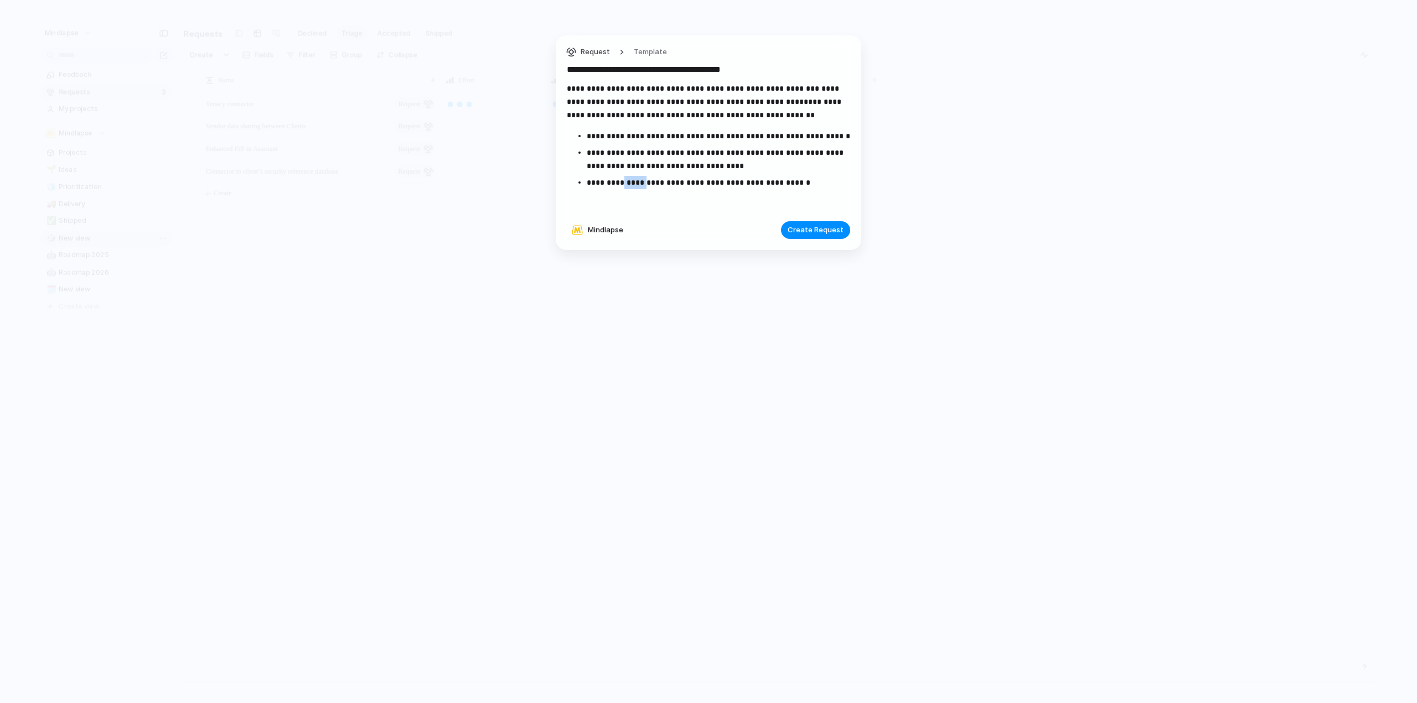
click at [619, 192] on div "**********" at bounding box center [708, 147] width 283 height 131
click at [783, 189] on p "**********" at bounding box center [718, 182] width 263 height 13
click at [809, 186] on p "**********" at bounding box center [718, 182] width 263 height 13
click at [830, 237] on button "Create Request" at bounding box center [815, 230] width 69 height 18
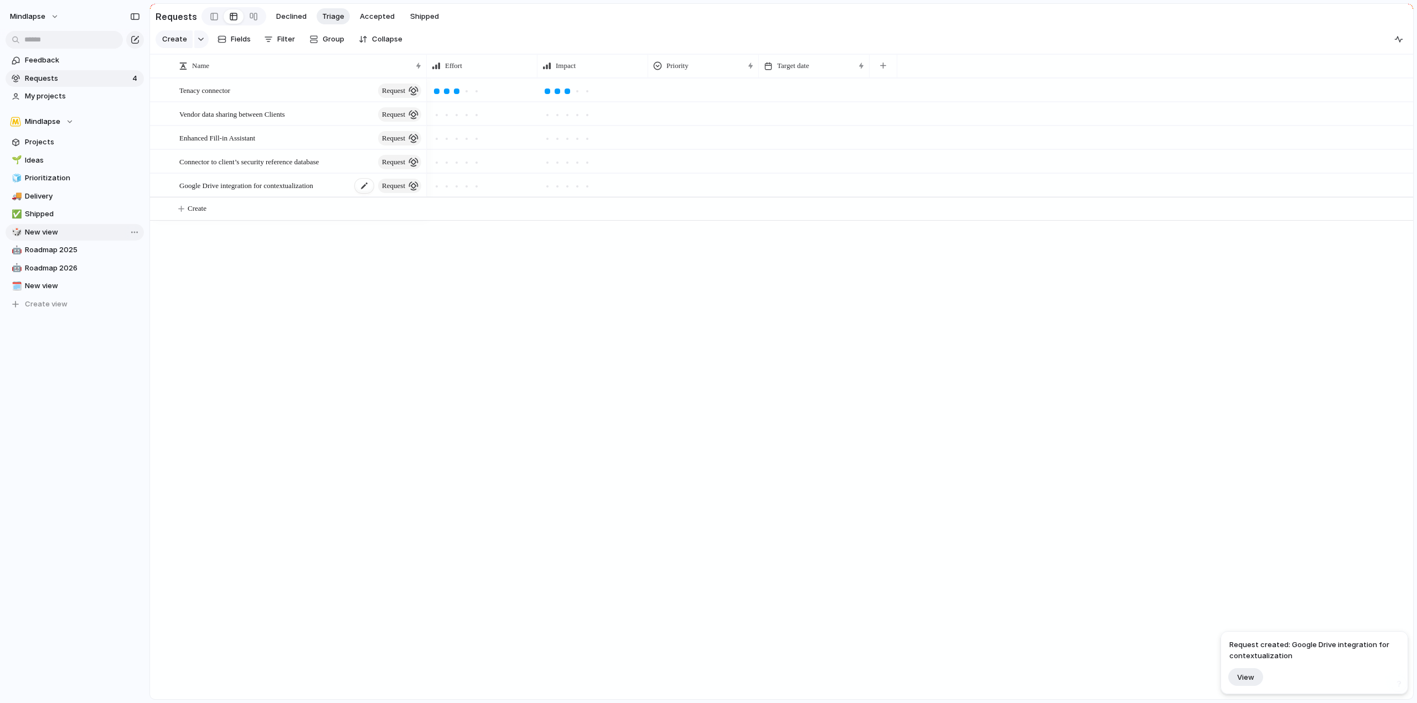
click at [250, 185] on span "Google Drive integration for contextualization" at bounding box center [246, 185] width 134 height 13
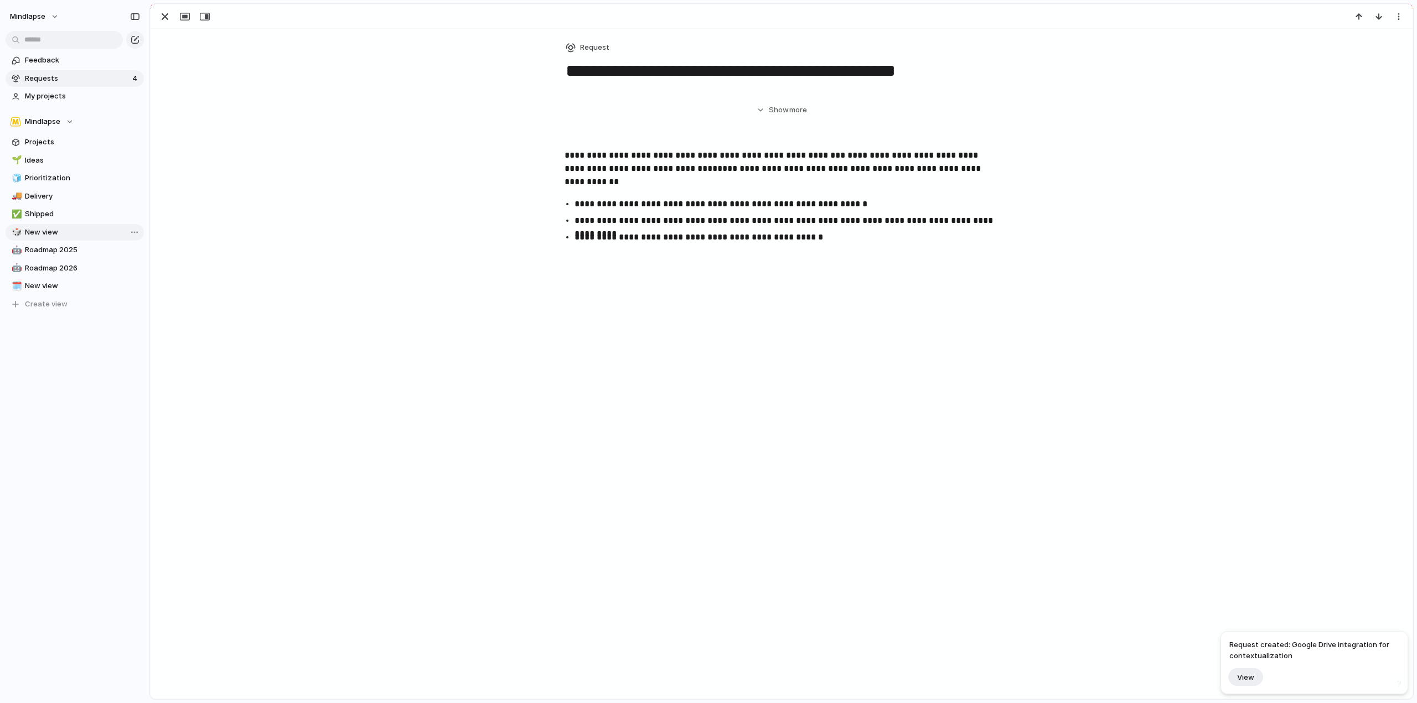
click at [250, 185] on main "Requests Declined Triage Accepted Shipped Create Fields Filter Group Zoom Colla…" at bounding box center [781, 351] width 1264 height 697
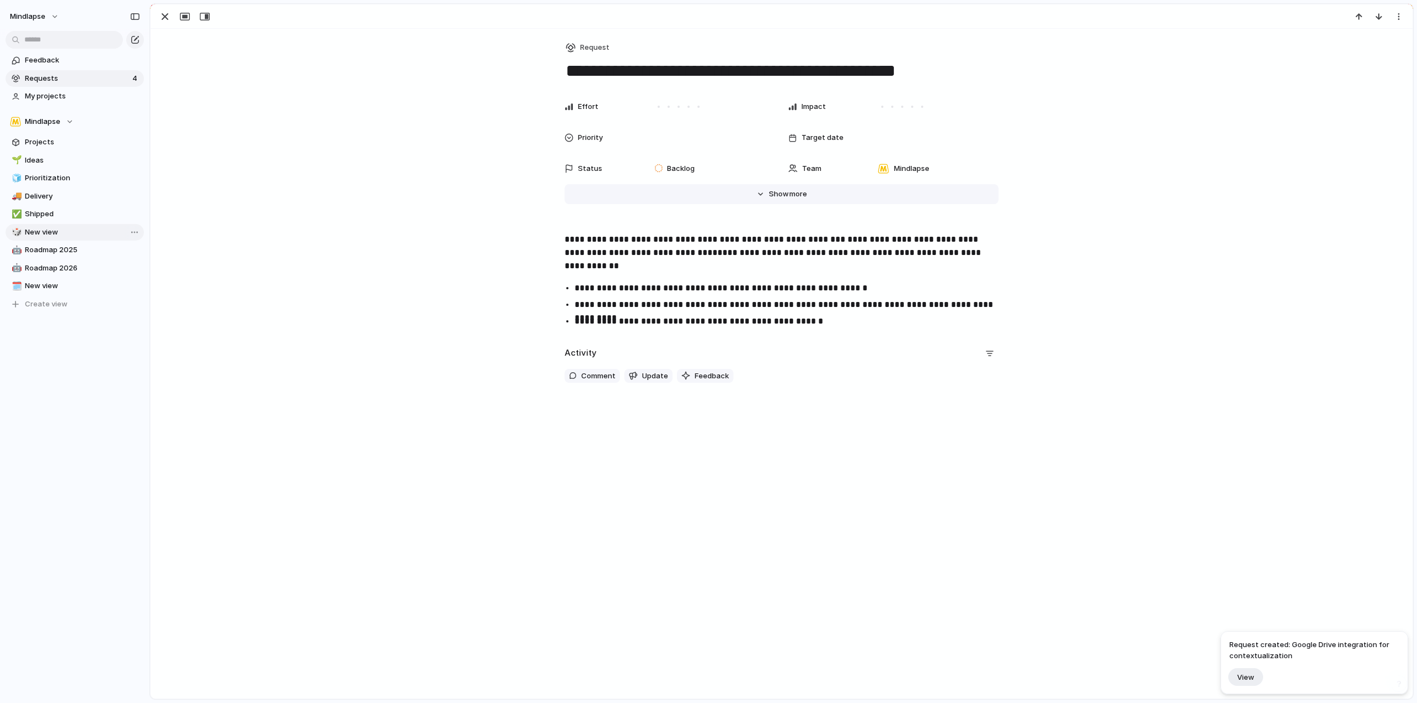
click at [794, 188] on button "Hide Show more" at bounding box center [781, 194] width 434 height 20
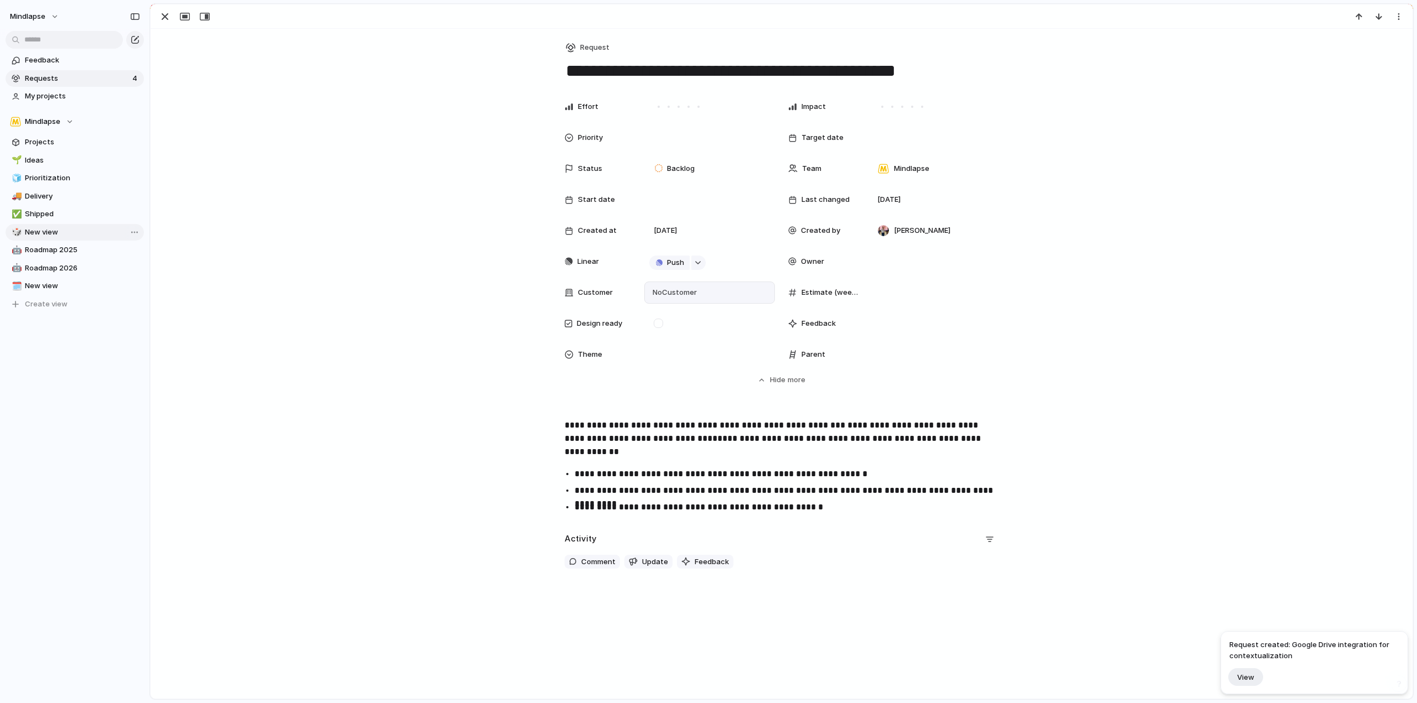
click at [700, 294] on div "No Customer" at bounding box center [709, 293] width 121 height 12
type input "******"
click at [678, 341] on span "Add 'Auchan'" at bounding box center [686, 338] width 48 height 11
click at [721, 297] on div "Auchan" at bounding box center [709, 293] width 121 height 12
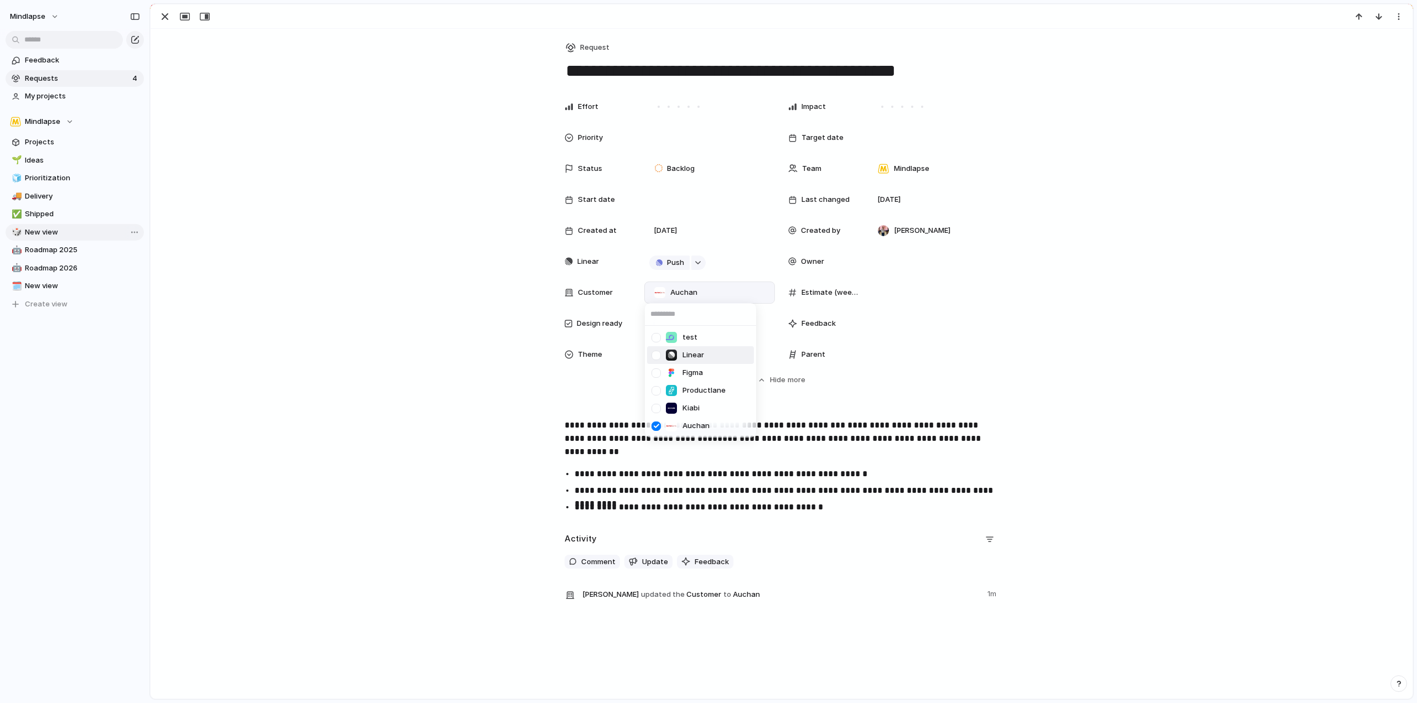
click at [437, 208] on div "test Linear Figma Productlane Kiabi Auchan" at bounding box center [708, 351] width 1417 height 703
click at [169, 20] on div "button" at bounding box center [164, 16] width 13 height 13
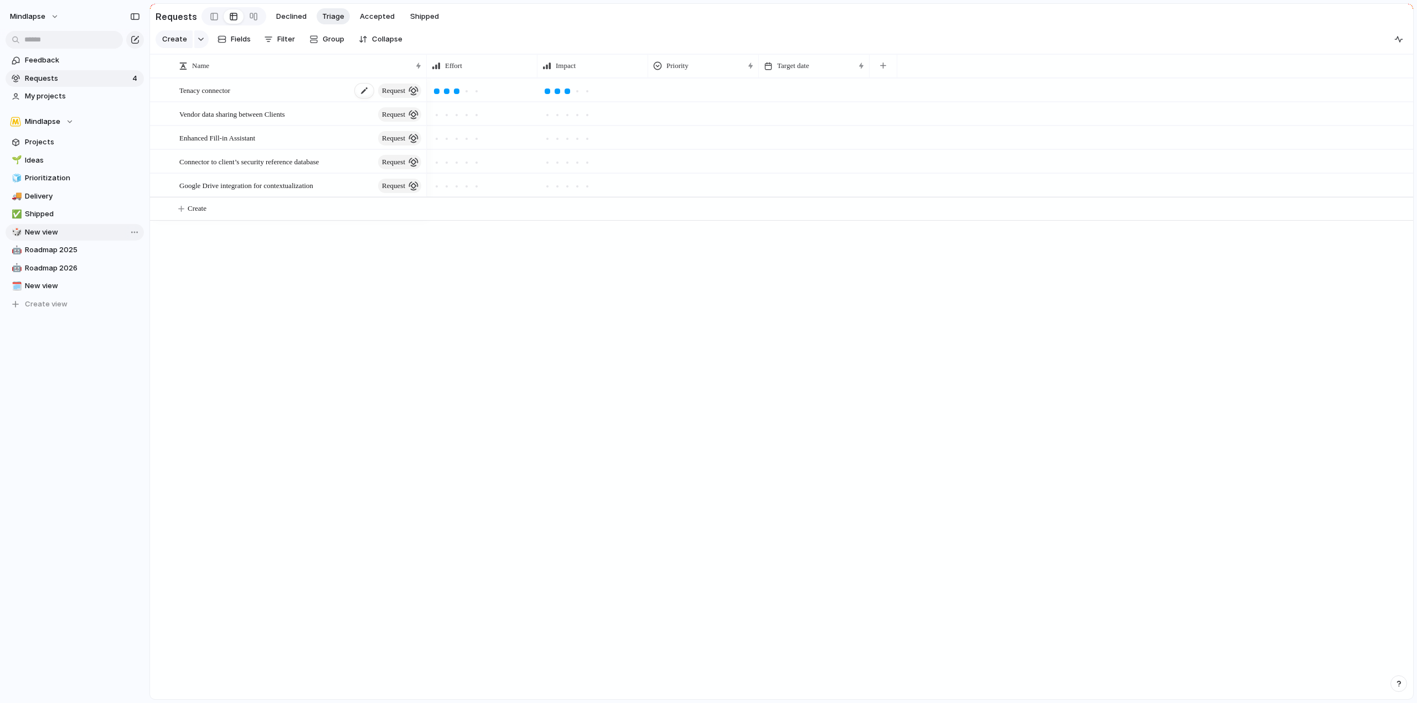
click at [265, 97] on div "Tenacy connector request" at bounding box center [301, 90] width 244 height 23
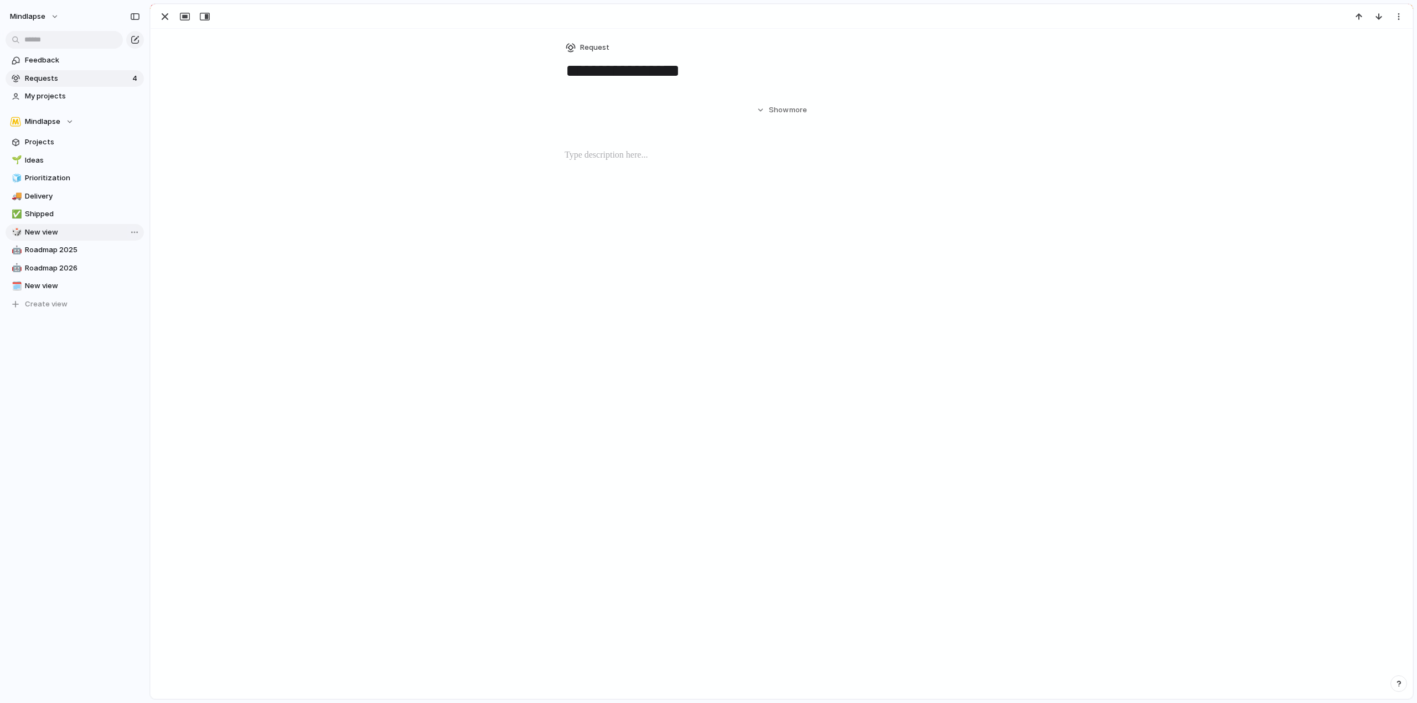
click at [265, 97] on main "Requests Declined Triage Accepted Shipped Create Fields Filter Group Zoom Colla…" at bounding box center [781, 351] width 1264 height 697
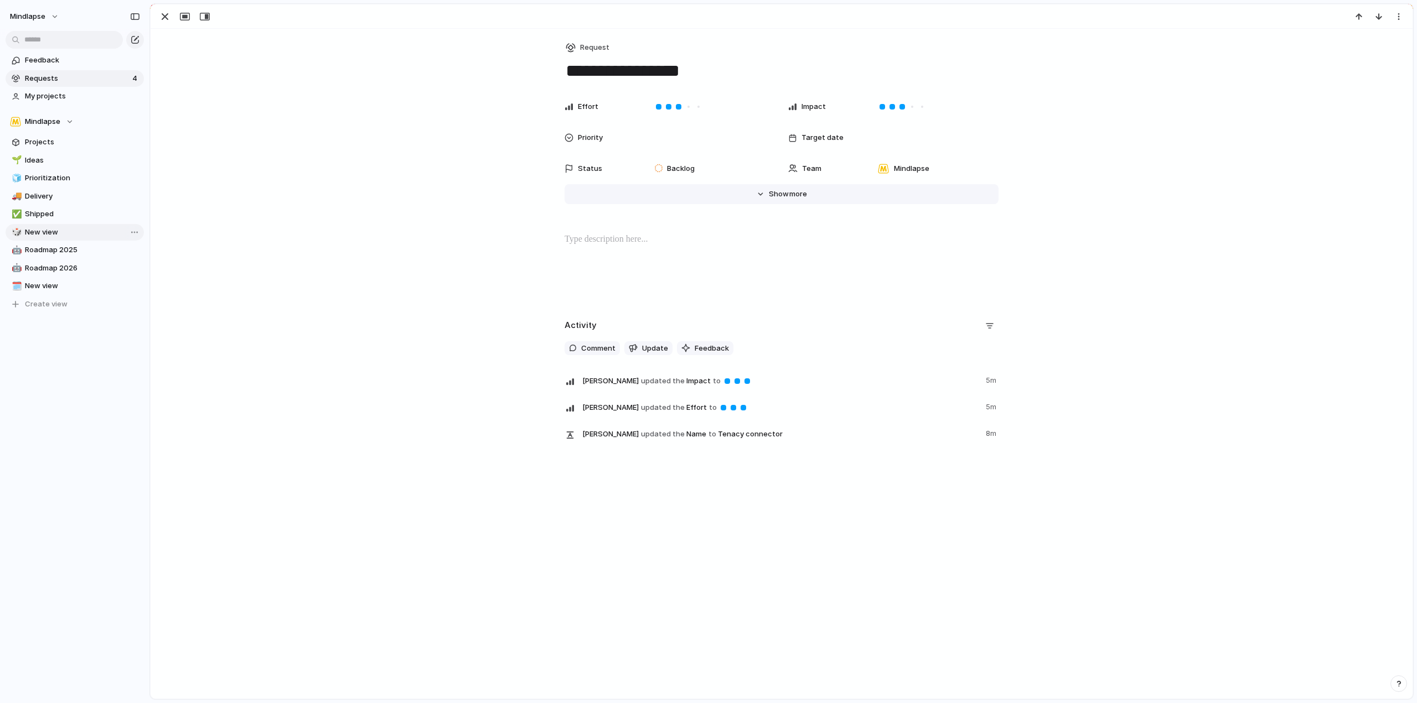
click at [770, 193] on span "Show" at bounding box center [779, 194] width 20 height 11
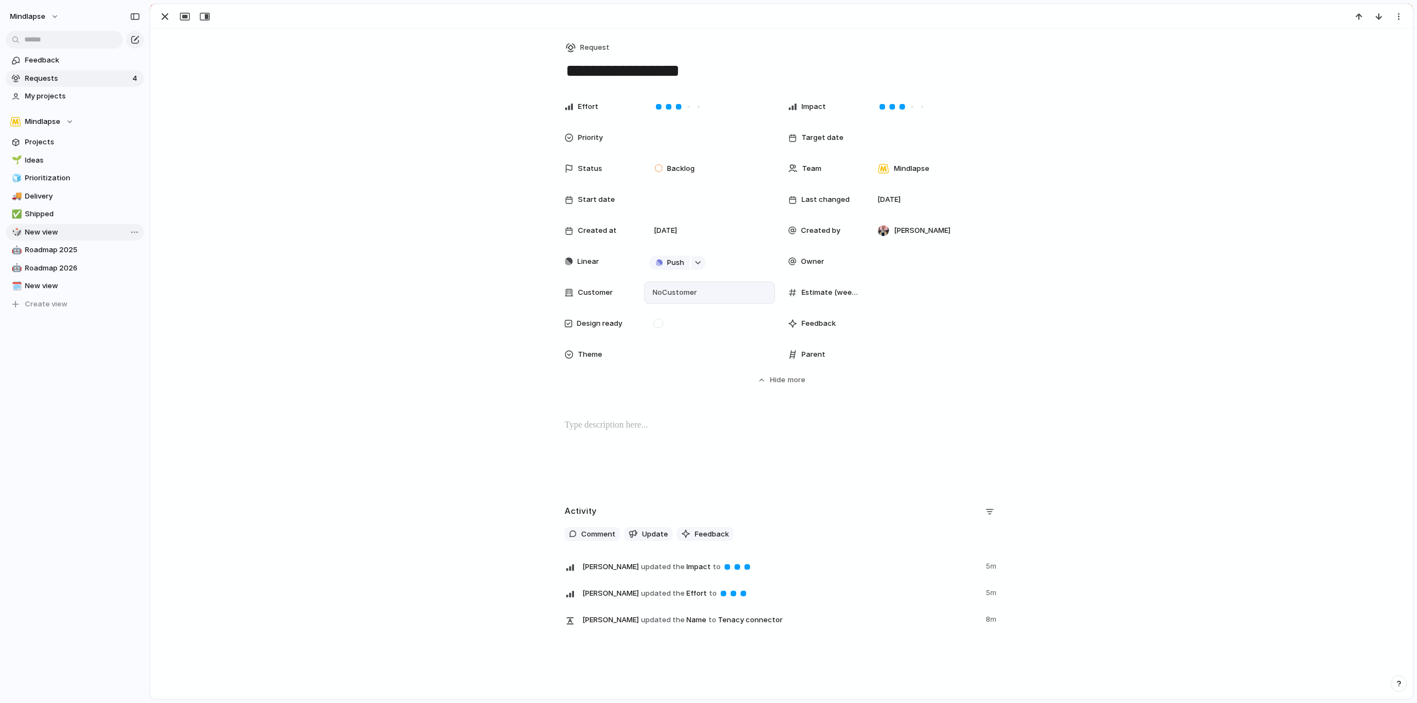
click at [674, 292] on span "No Customer" at bounding box center [673, 292] width 48 height 11
type input "*****"
click at [687, 332] on li "Kiabi" at bounding box center [700, 338] width 107 height 18
click at [170, 12] on div "button" at bounding box center [164, 16] width 13 height 13
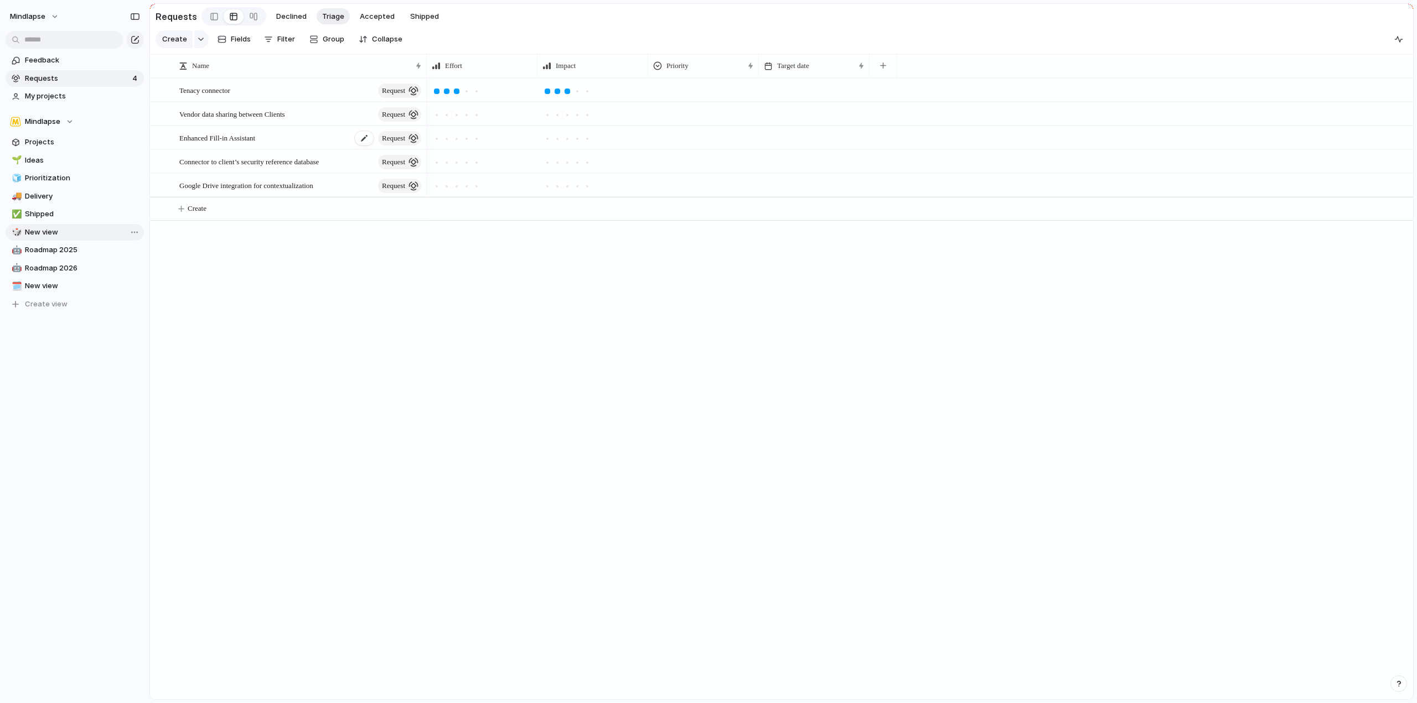
click at [279, 144] on div "Enhanced Fill-in Assistant request" at bounding box center [301, 138] width 244 height 23
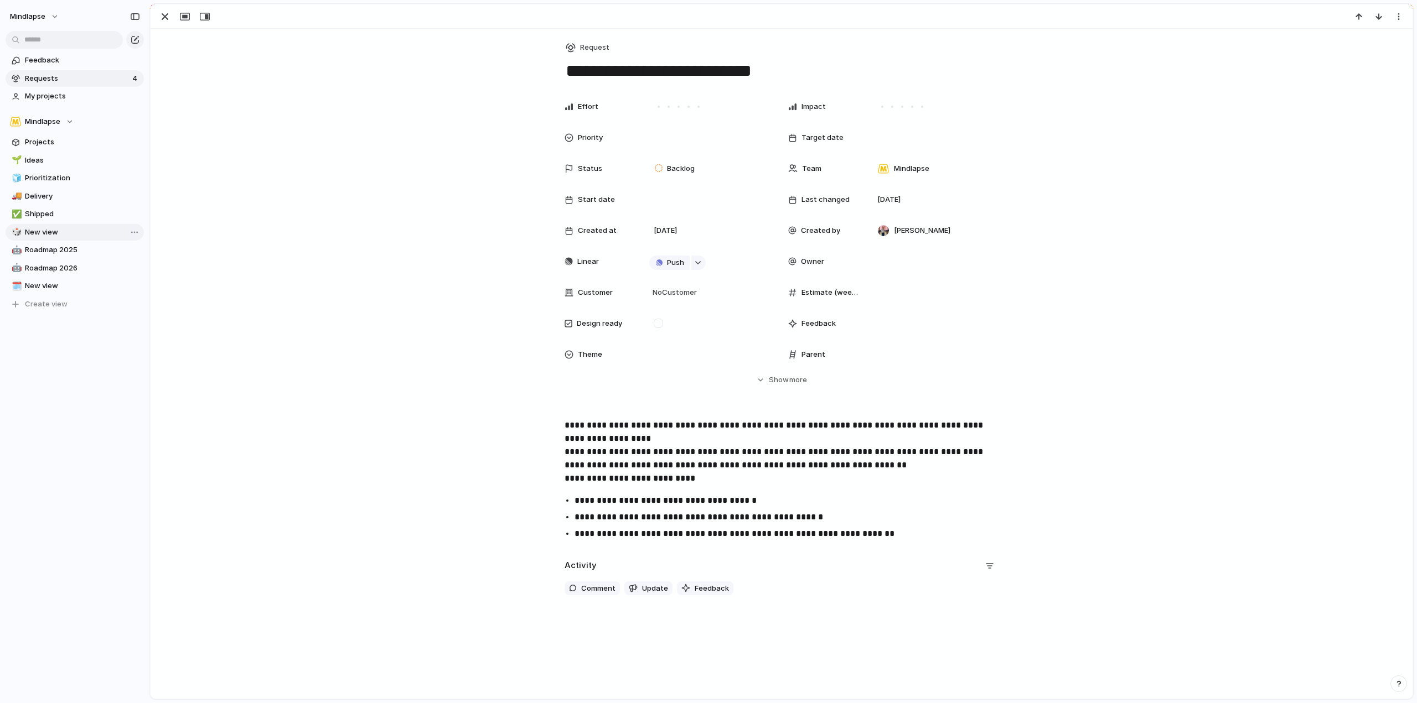
click at [279, 144] on div "**********" at bounding box center [782, 318] width 1262 height 578
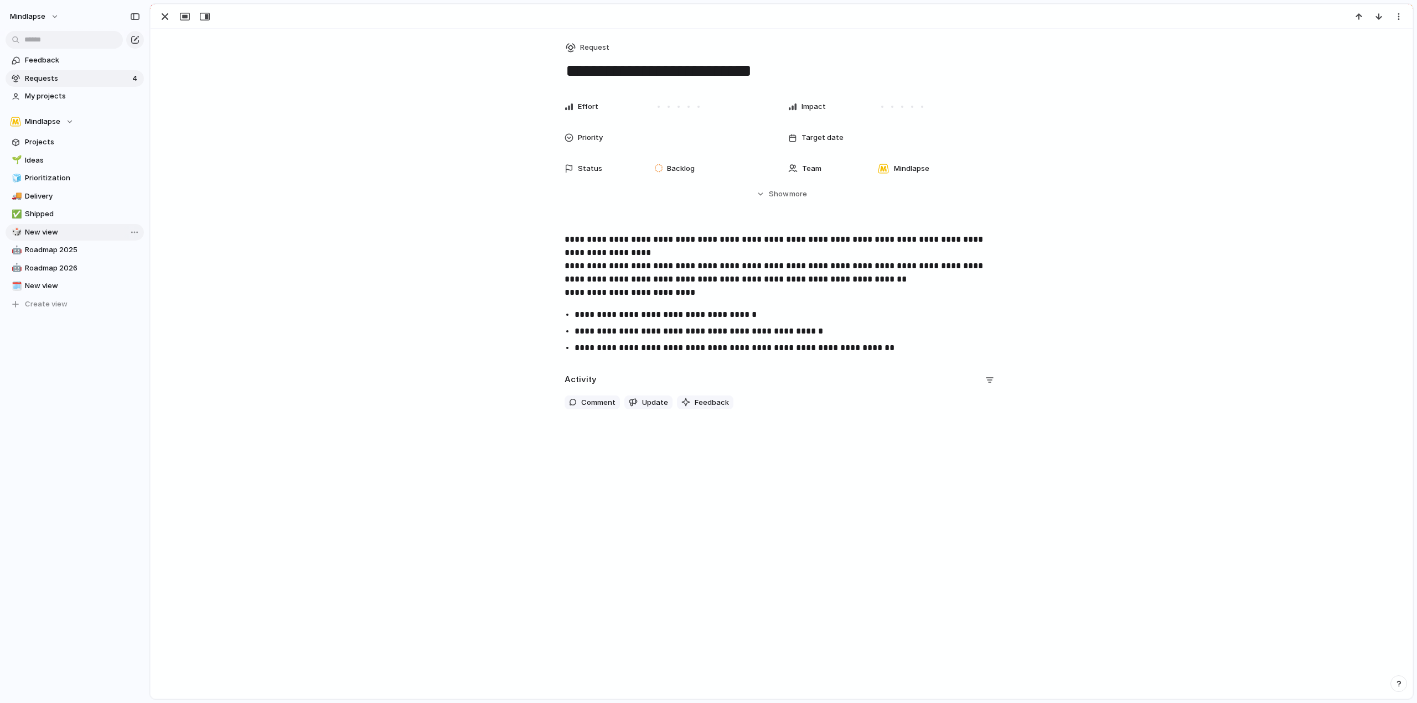
click at [764, 244] on p "**********" at bounding box center [781, 266] width 434 height 66
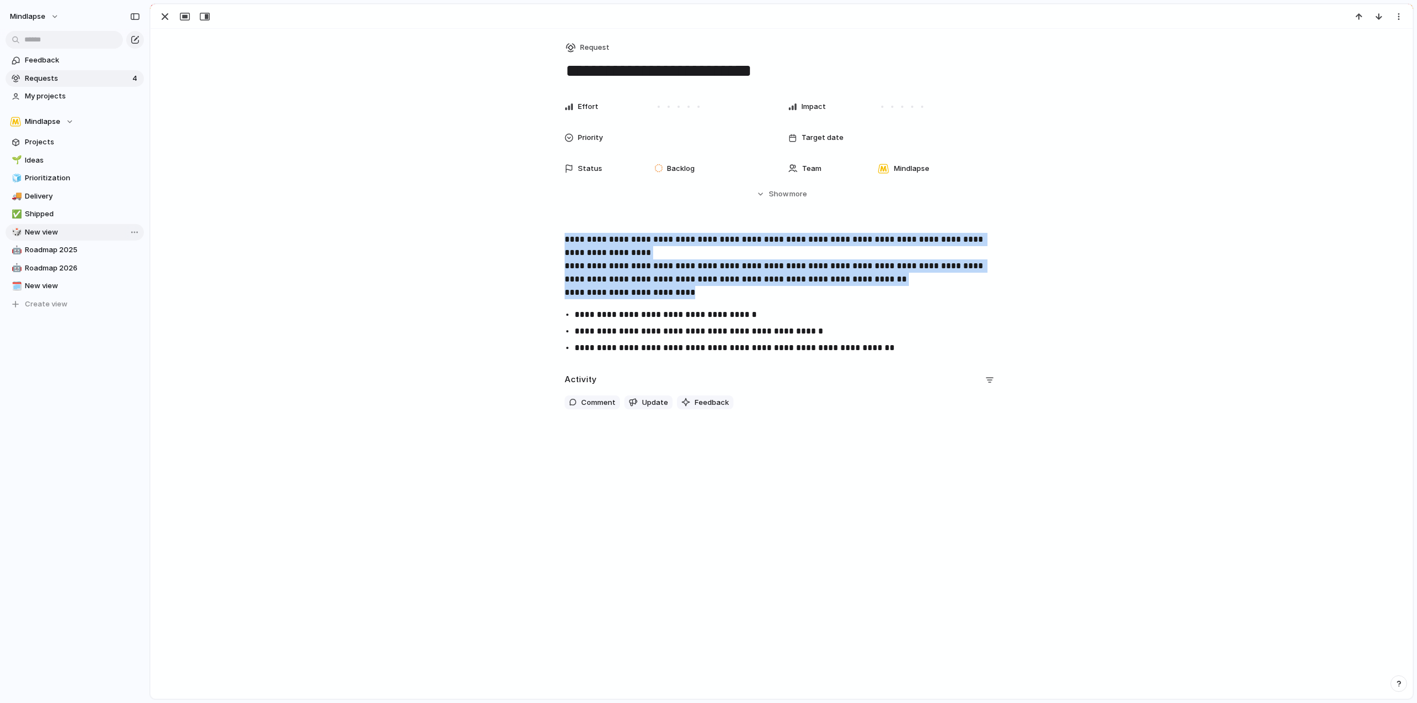
click at [764, 244] on p "**********" at bounding box center [781, 266] width 434 height 66
click at [837, 251] on p "**********" at bounding box center [781, 266] width 434 height 66
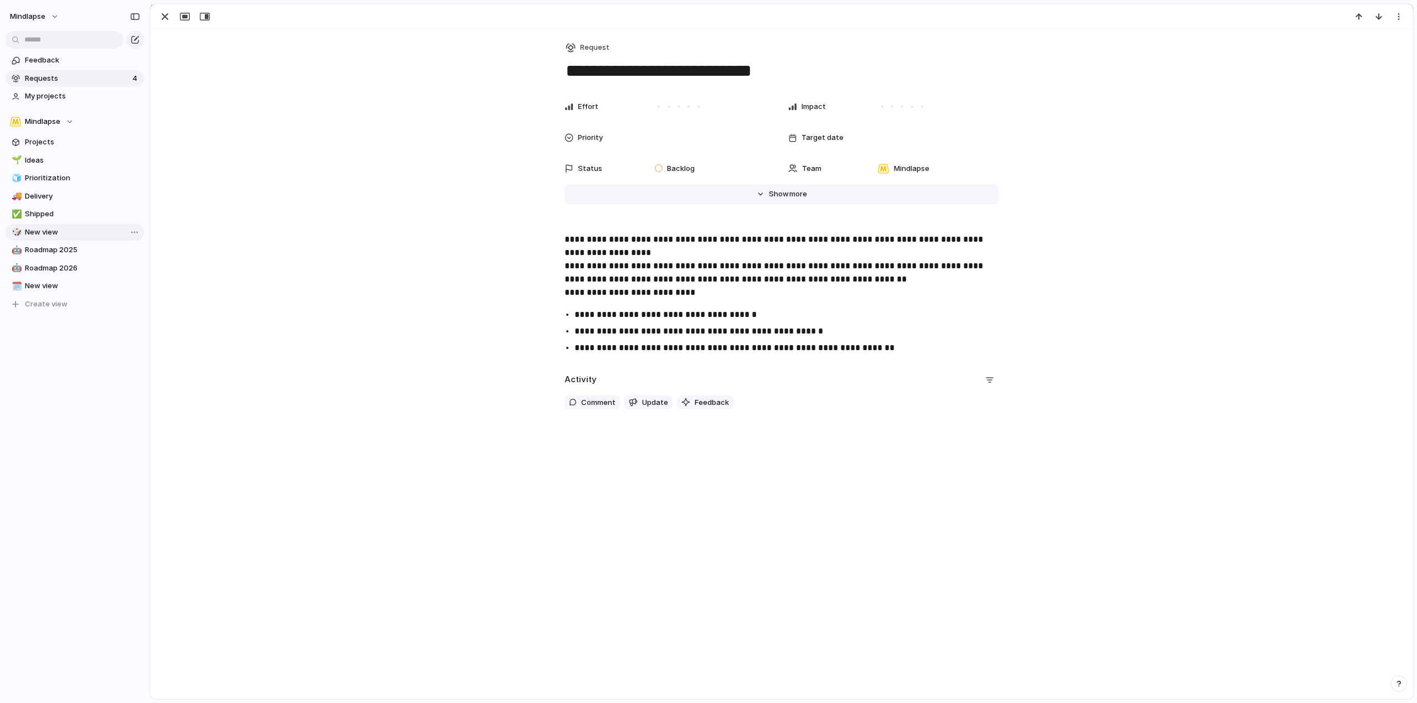
click at [783, 201] on button "Hide Show more" at bounding box center [781, 194] width 434 height 20
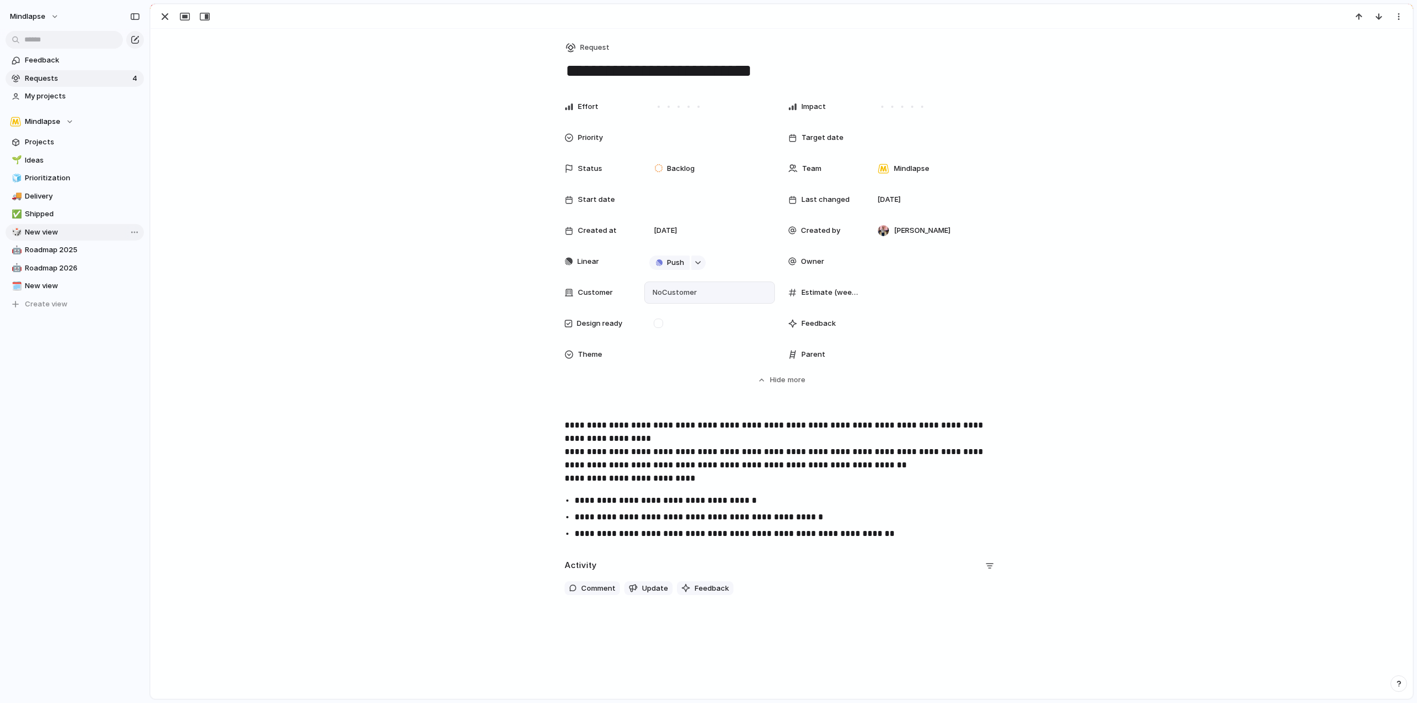
click at [676, 296] on span "No Customer" at bounding box center [673, 292] width 48 height 11
click at [702, 405] on li "Kiabi" at bounding box center [700, 409] width 107 height 18
click at [468, 310] on div "Effort Impact Priority Target date Status Backlog Team Mindlapse Start date Las…" at bounding box center [781, 241] width 1235 height 290
click at [177, 17] on button "button" at bounding box center [185, 16] width 18 height 14
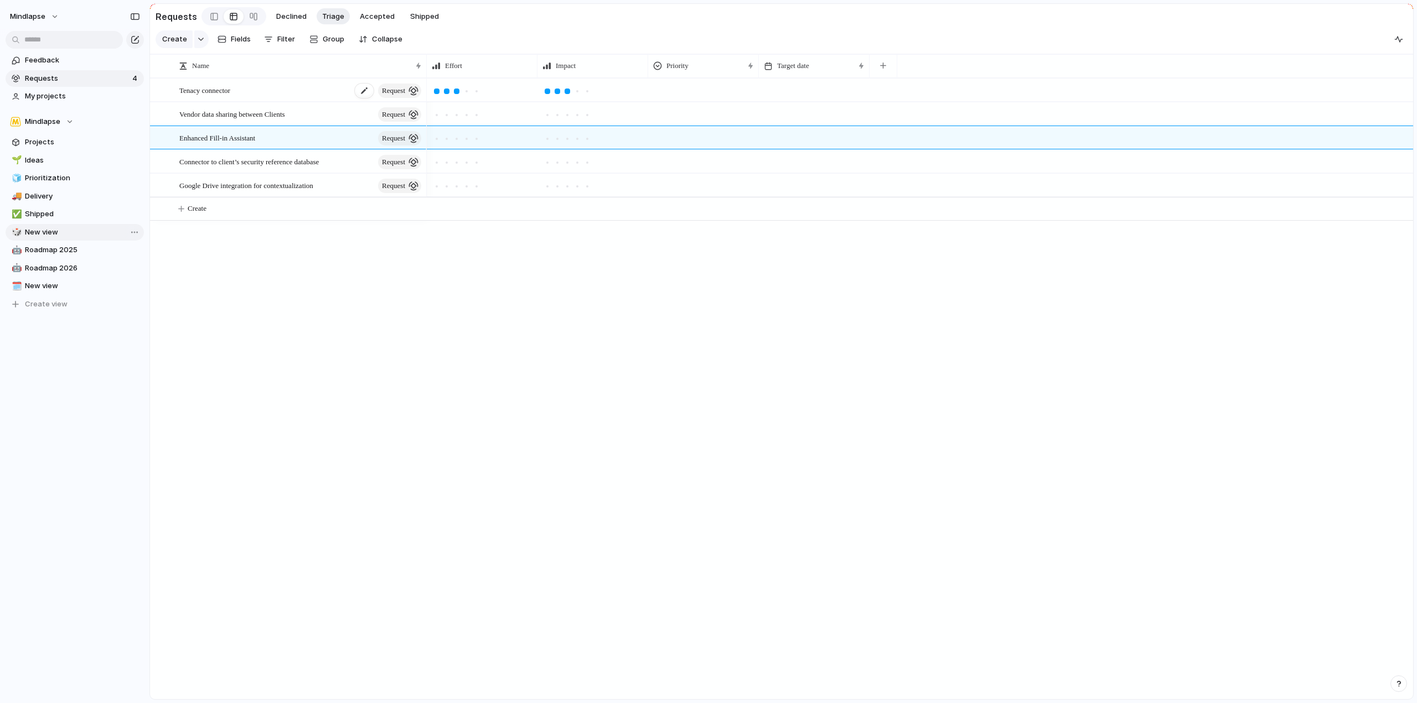
click at [193, 88] on div "Tenacy connector request" at bounding box center [301, 90] width 244 height 23
type textarea "**********"
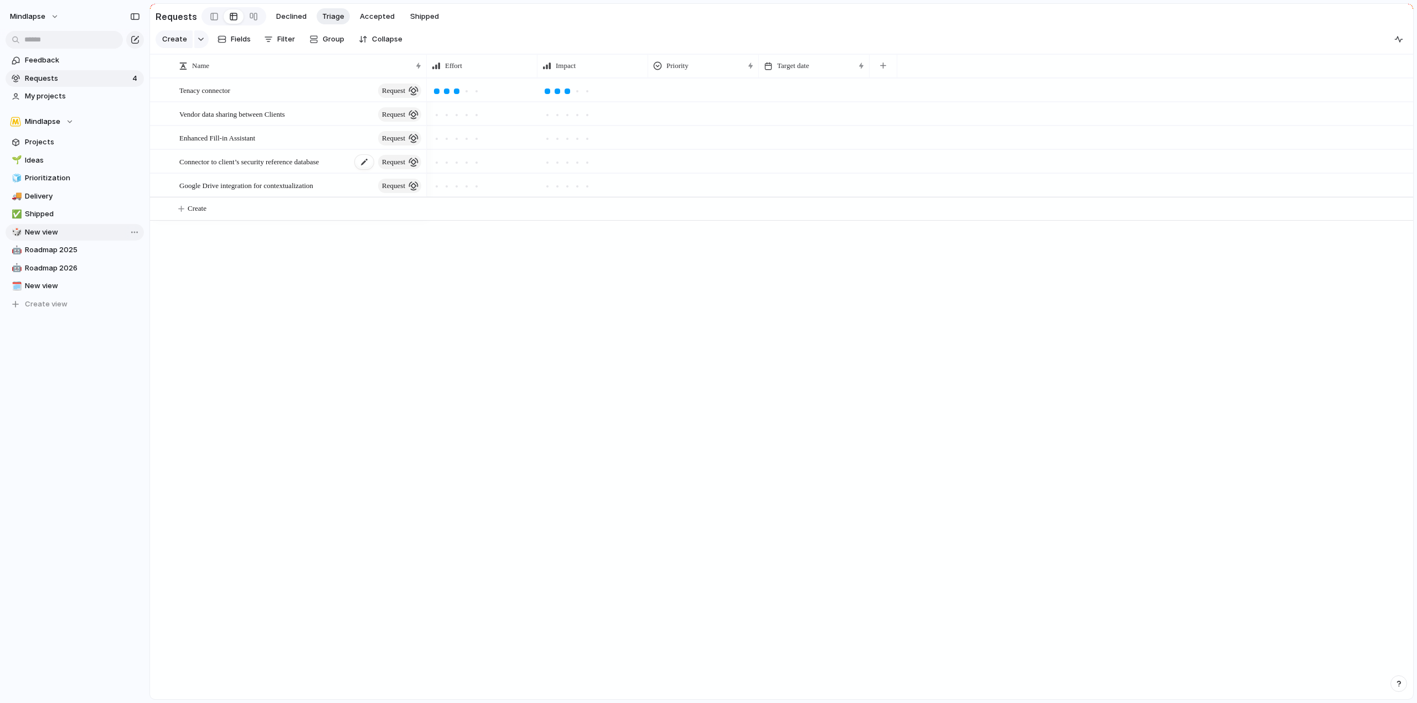
click at [269, 165] on span "Connector to client’s security reference database" at bounding box center [248, 161] width 139 height 13
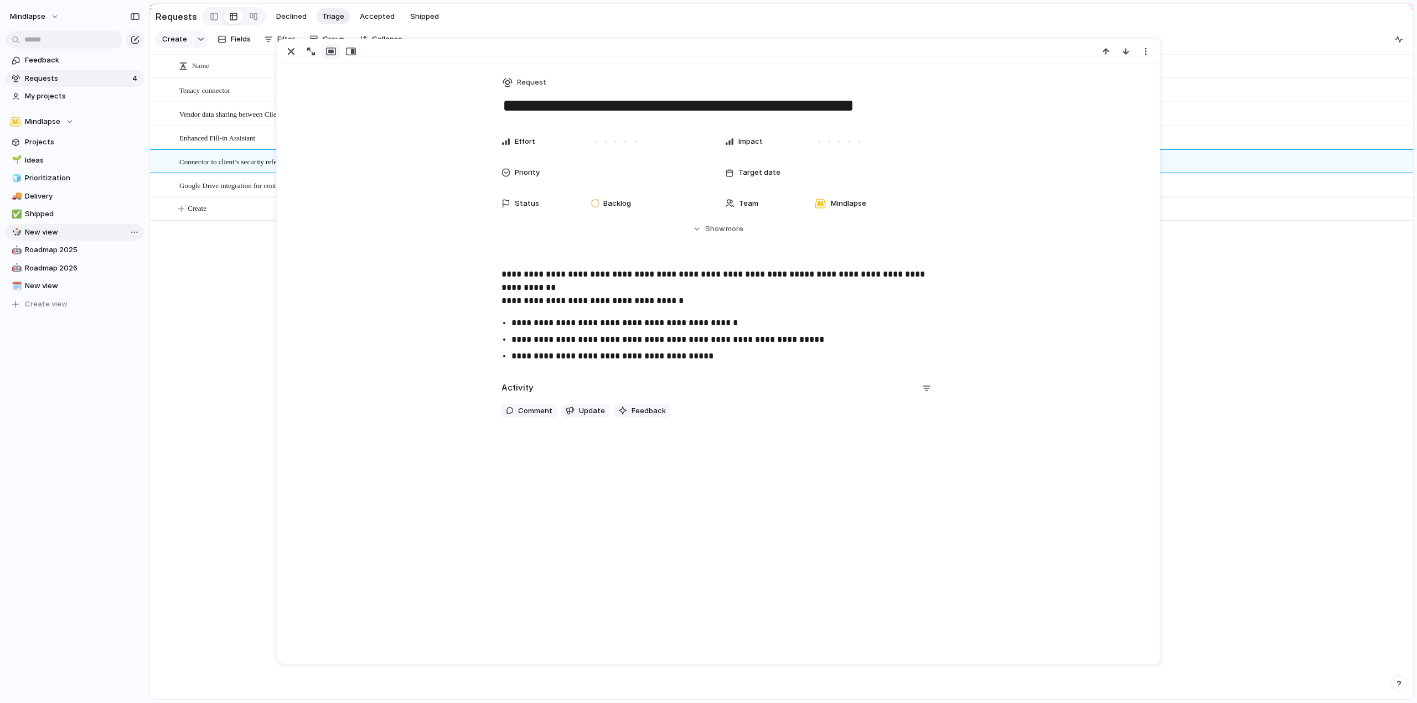
click at [271, 168] on span "Connector to client’s security reference database" at bounding box center [248, 161] width 139 height 13
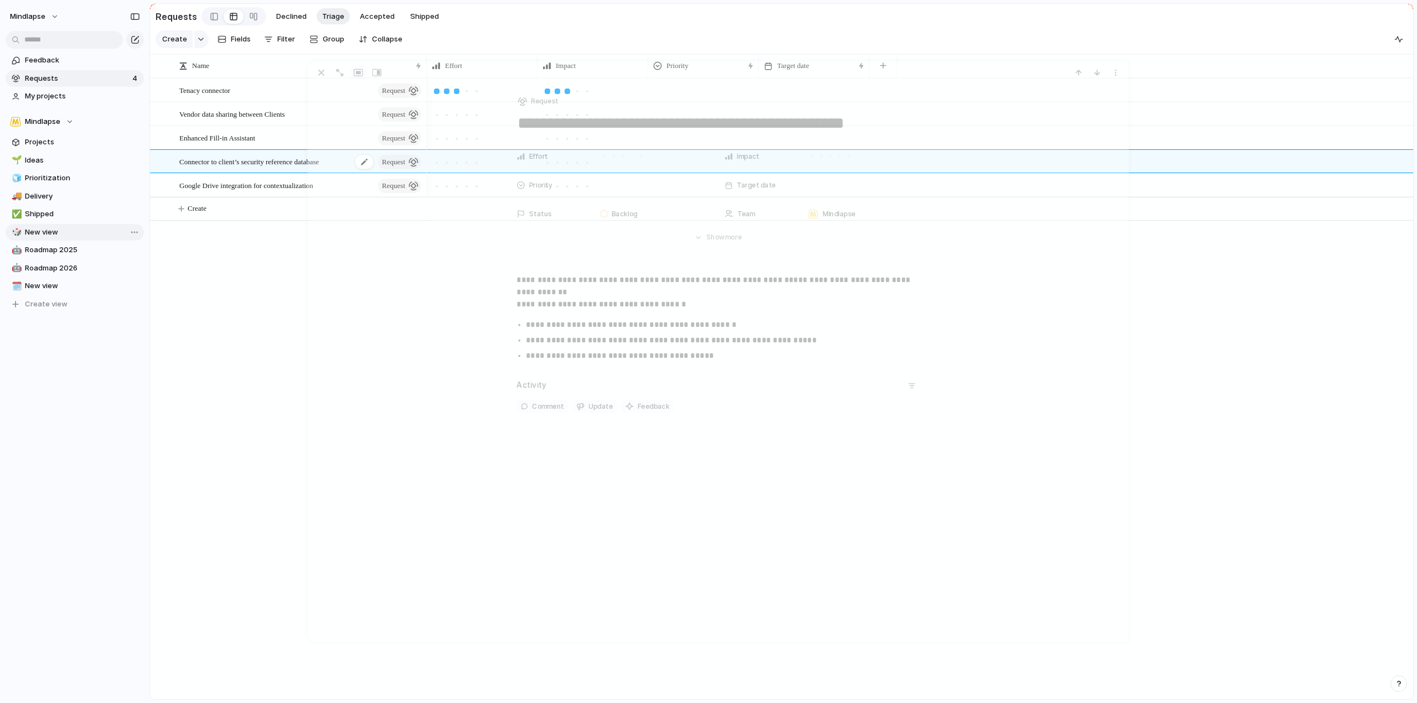
click at [271, 168] on span "Connector to client’s security reference database" at bounding box center [248, 161] width 139 height 13
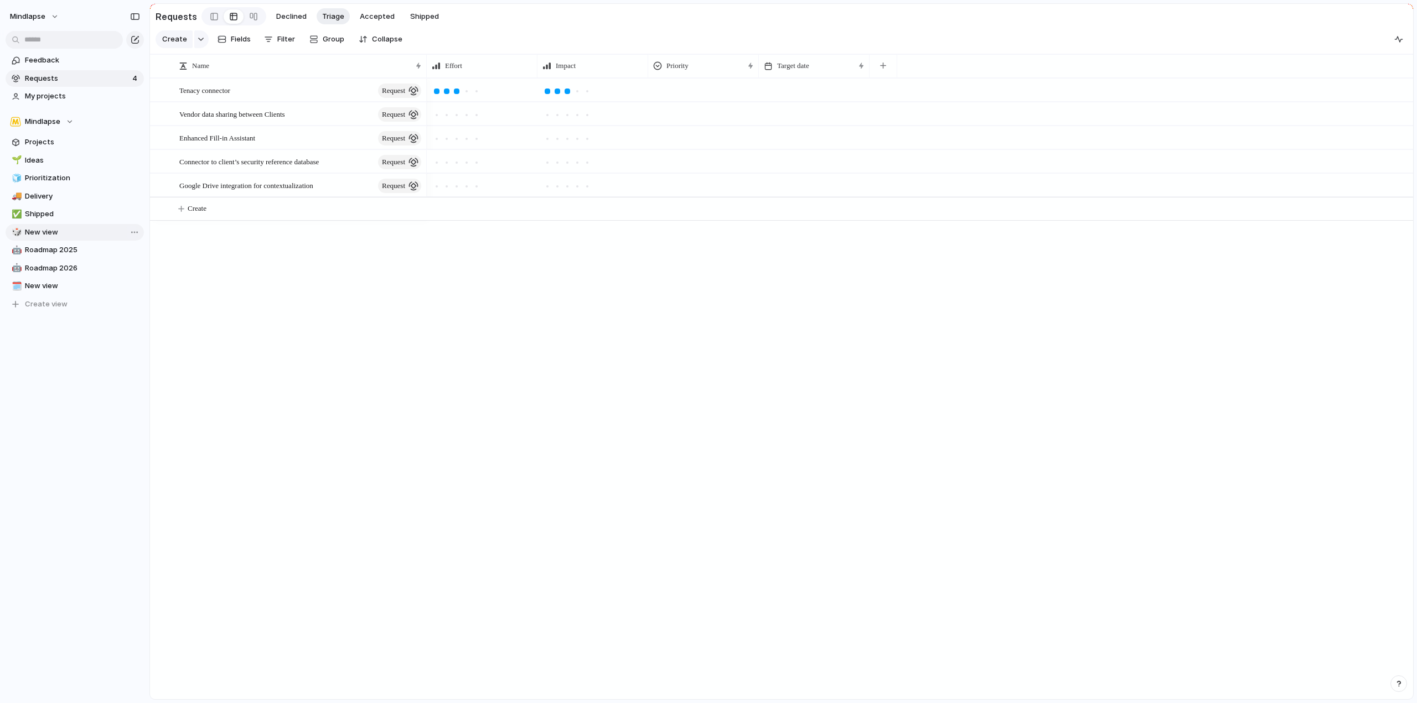
click at [318, 166] on span "Connector to client’s security reference database" at bounding box center [248, 161] width 139 height 13
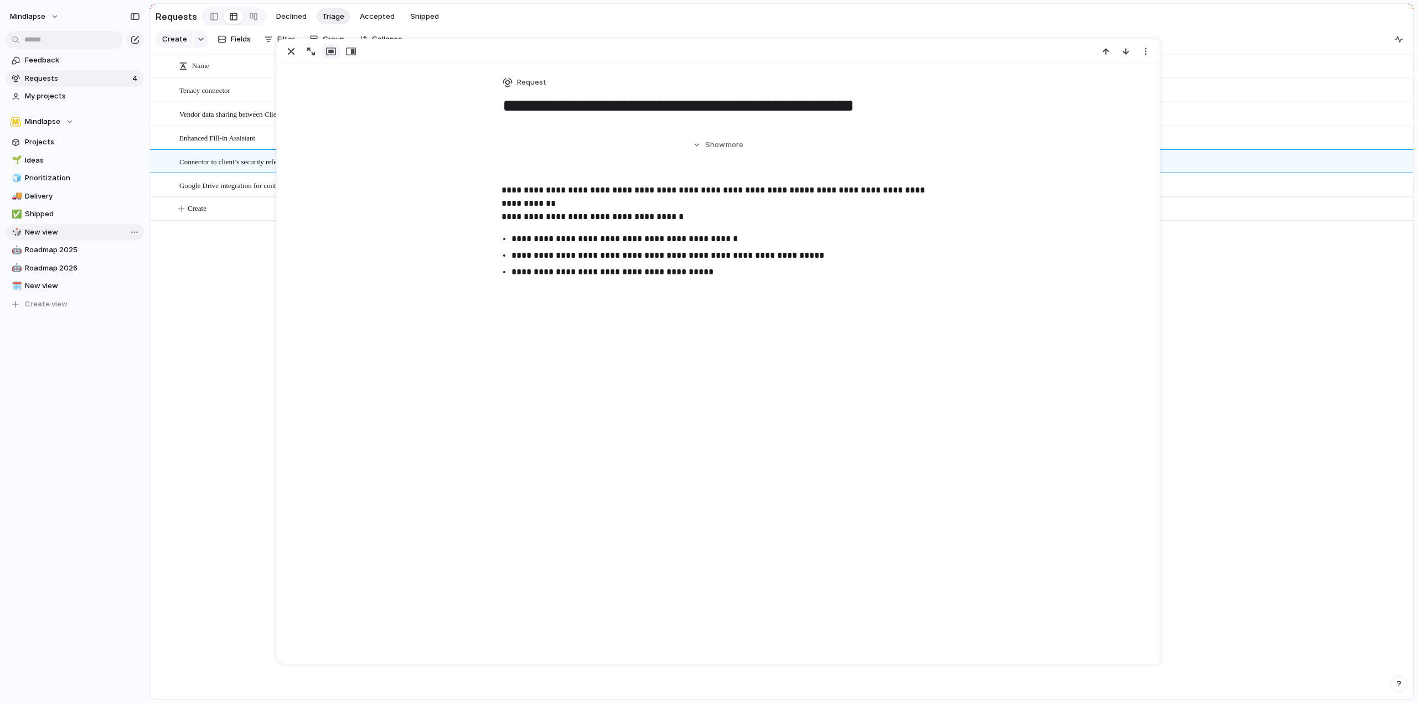
click at [318, 166] on div "**********" at bounding box center [718, 531] width 883 height 935
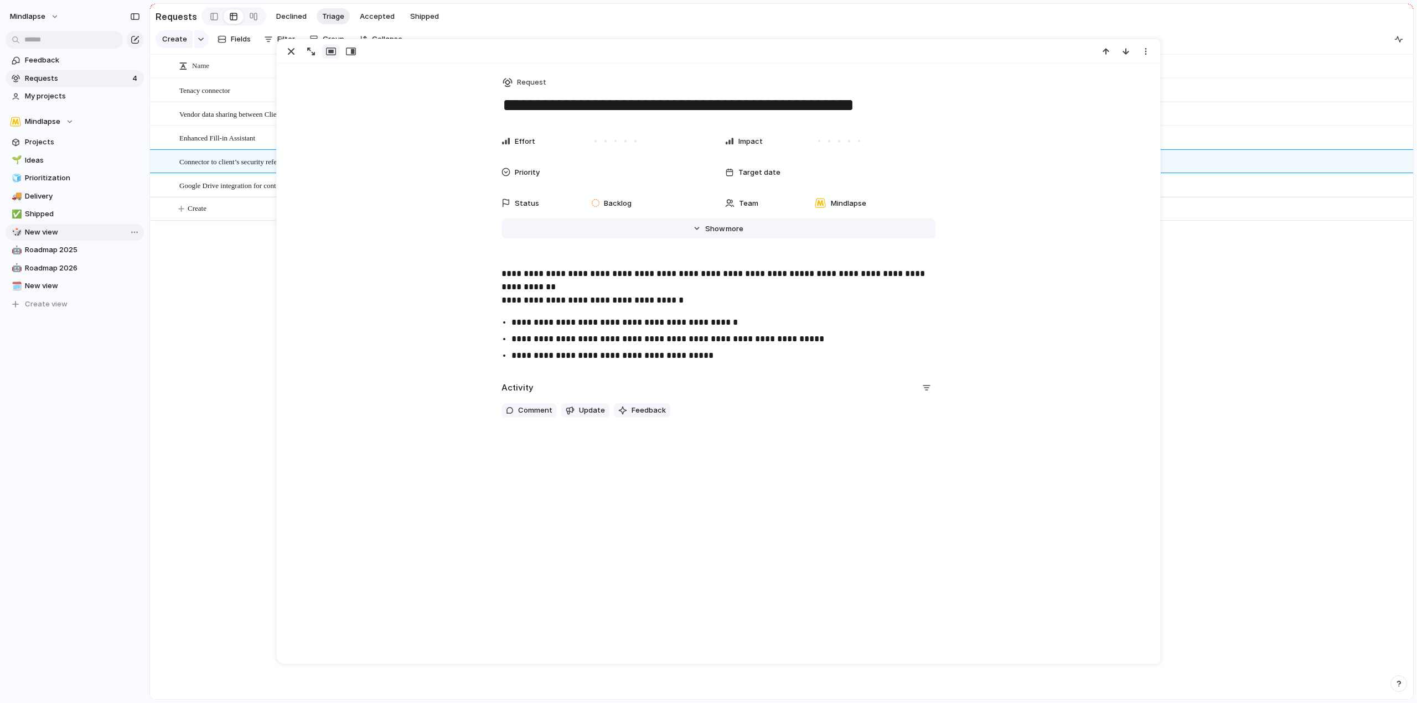
click at [730, 226] on span "more" at bounding box center [735, 229] width 18 height 11
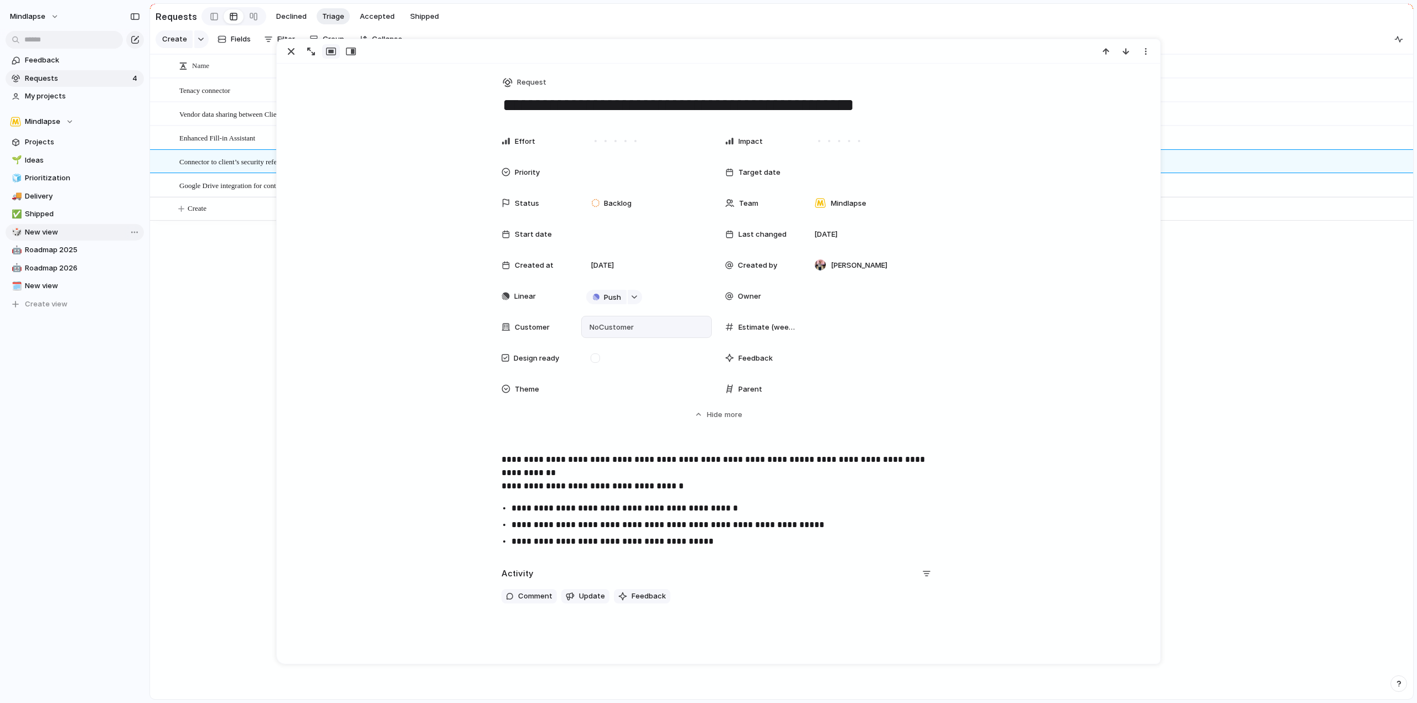
click at [606, 330] on span "No Customer" at bounding box center [610, 327] width 48 height 11
click at [636, 459] on span "Auchan" at bounding box center [632, 460] width 27 height 11
click at [215, 304] on div "Tenacy connector request Vendor data sharing between Clients request Enhanced F…" at bounding box center [781, 388] width 1263 height 621
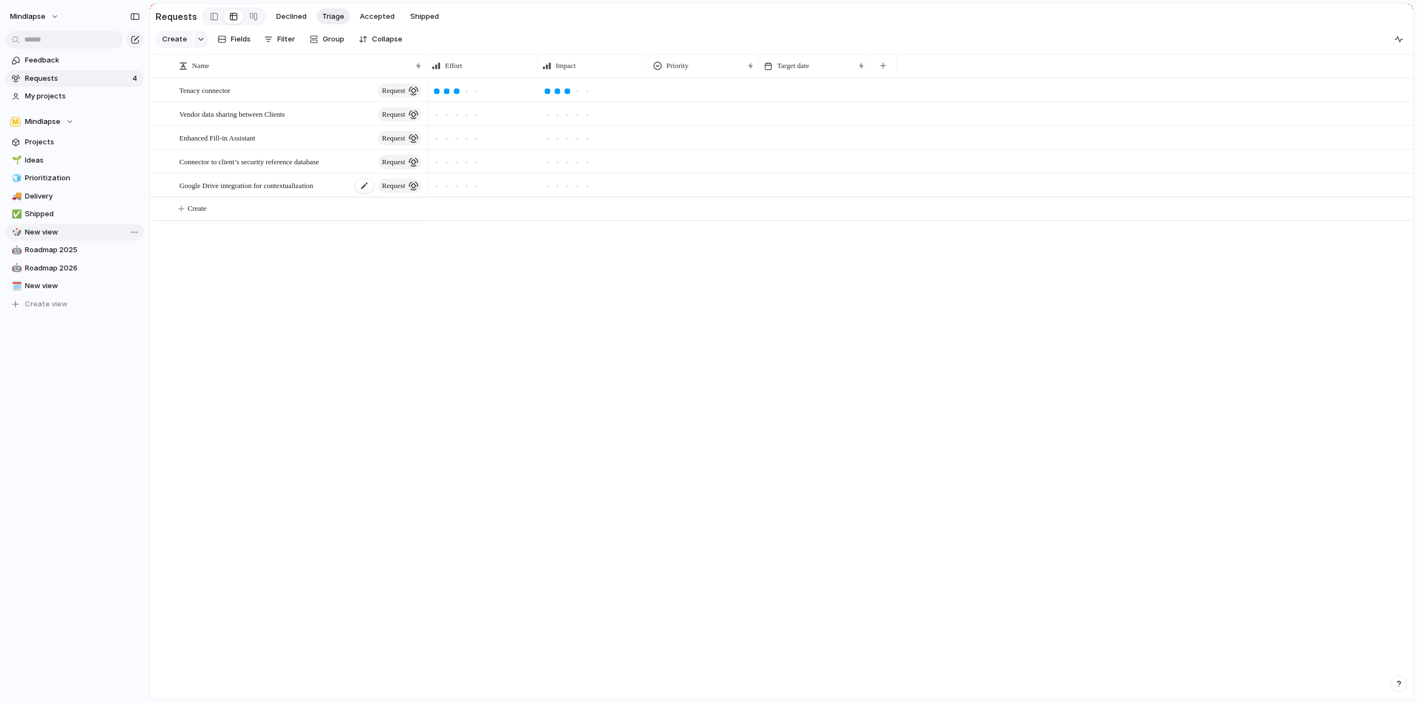
click at [313, 191] on span "Google Drive integration for contextualization" at bounding box center [246, 185] width 134 height 13
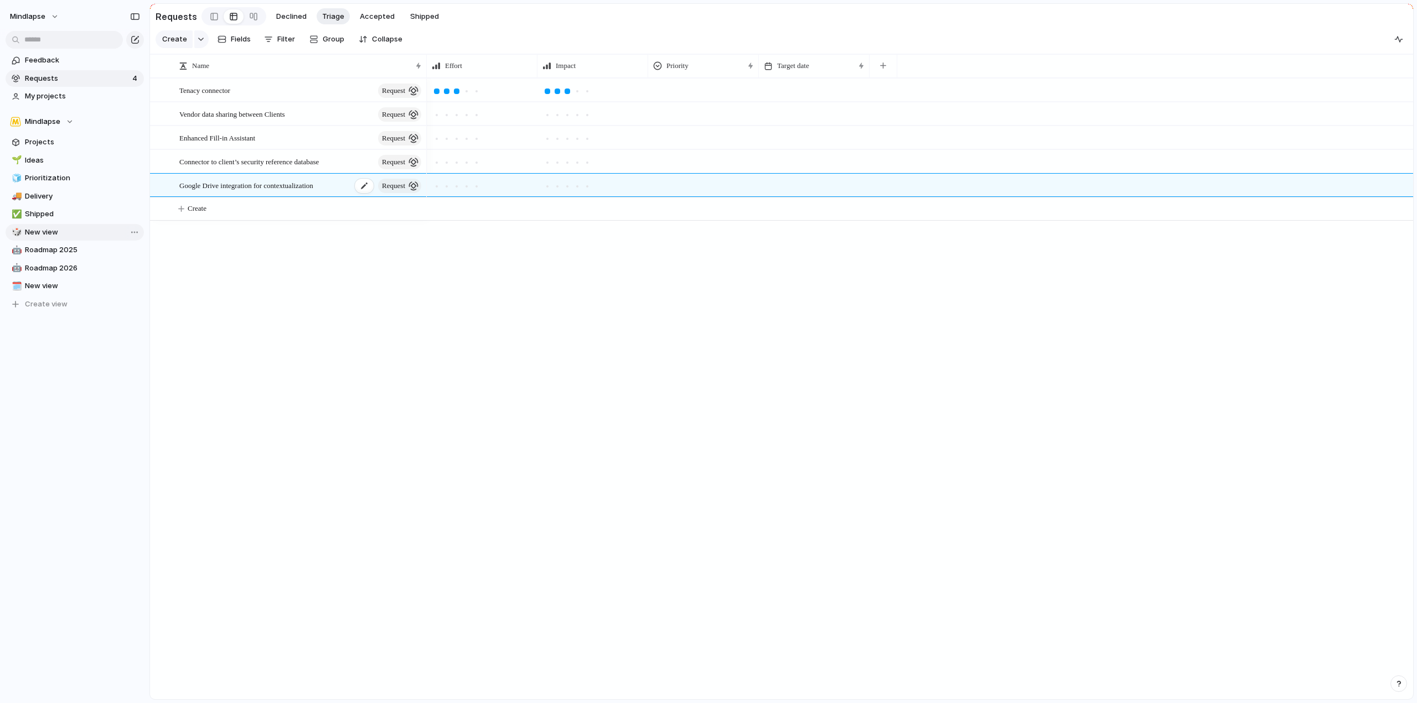
click at [318, 193] on main "Requests Declined Triage Accepted Shipped Create Fields Filter Group Zoom Colla…" at bounding box center [781, 351] width 1264 height 697
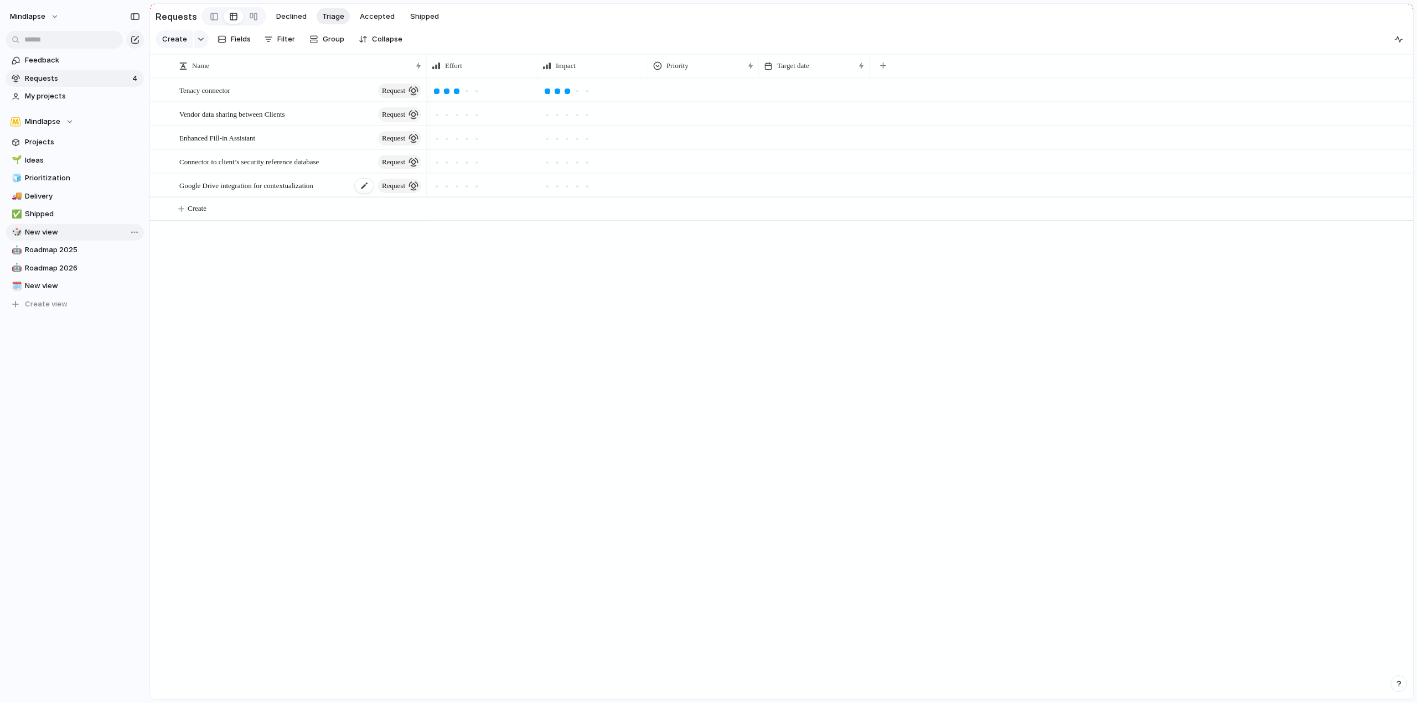
click at [313, 191] on span "Google Drive integration for contextualization" at bounding box center [246, 185] width 134 height 13
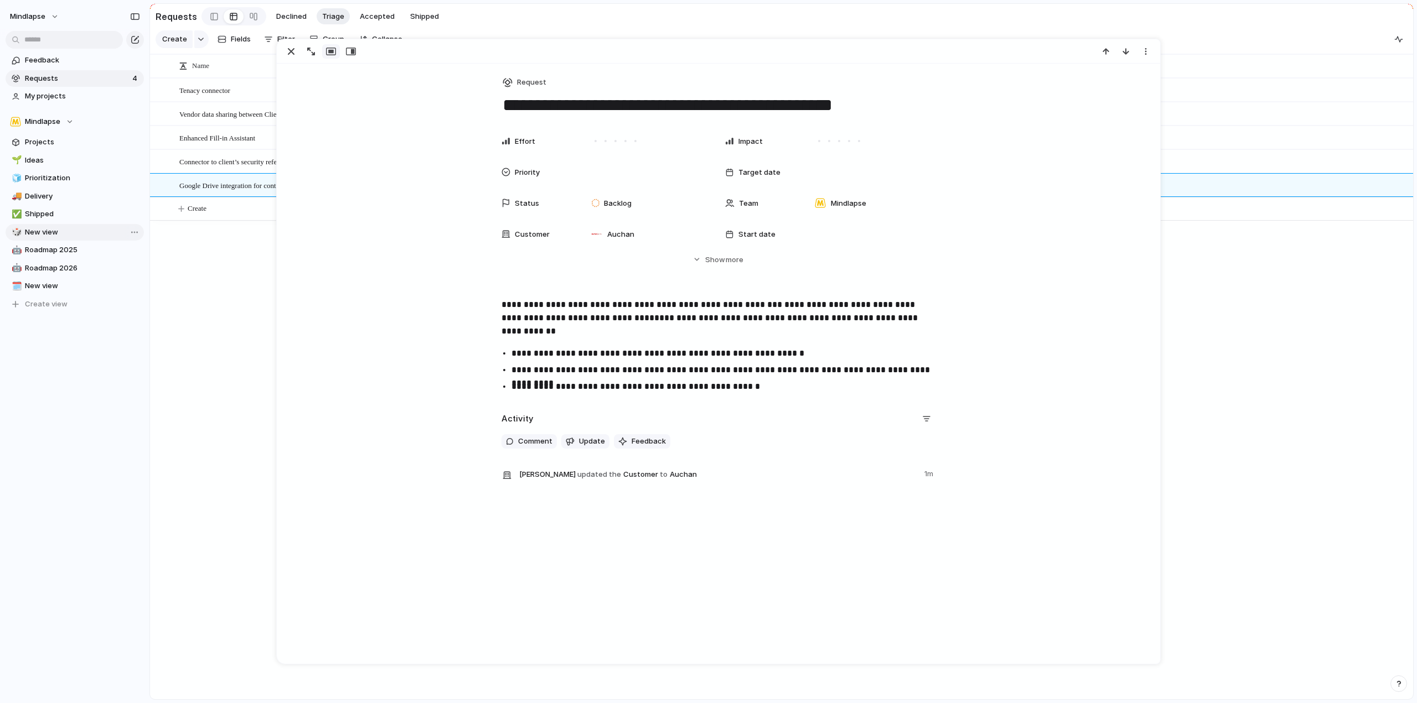
click at [256, 302] on div "Tenacy connector request Vendor data sharing between Clients request Enhanced F…" at bounding box center [781, 388] width 1263 height 621
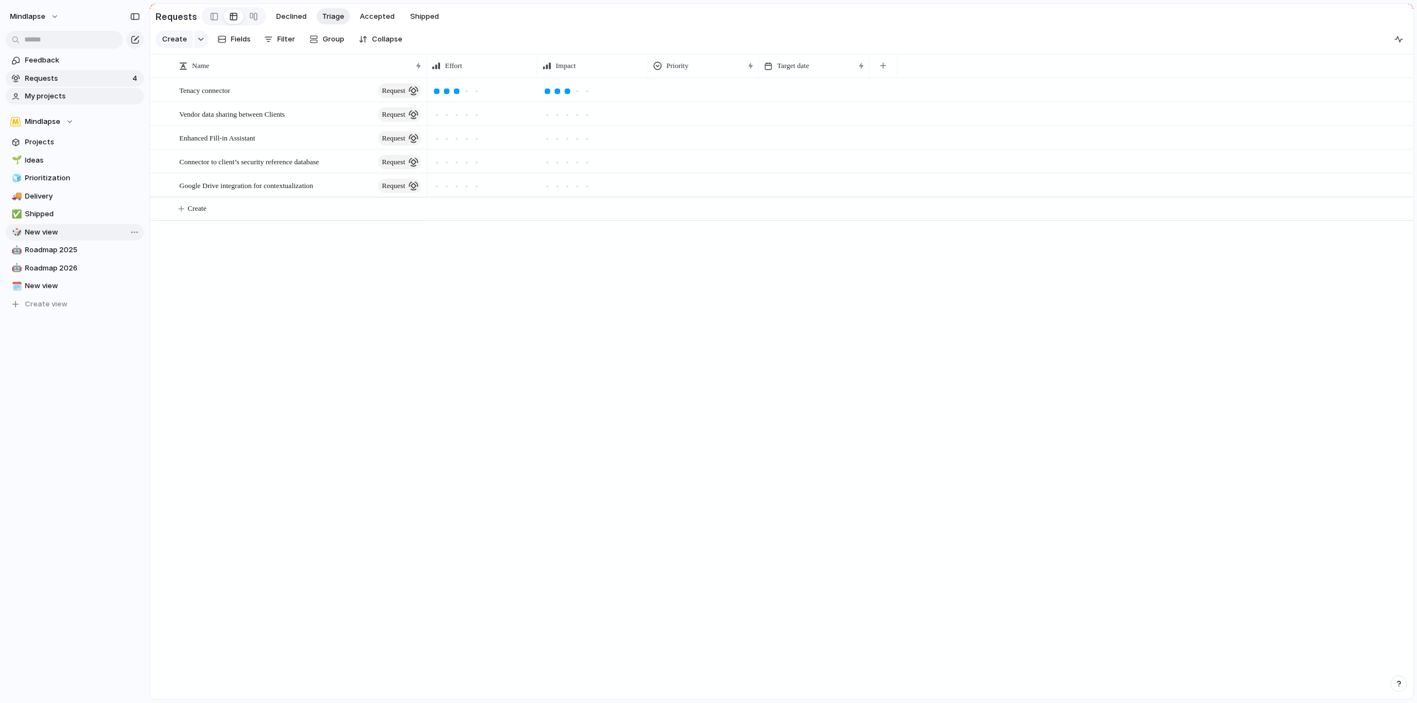
click at [91, 96] on span "My projects" at bounding box center [82, 96] width 115 height 11
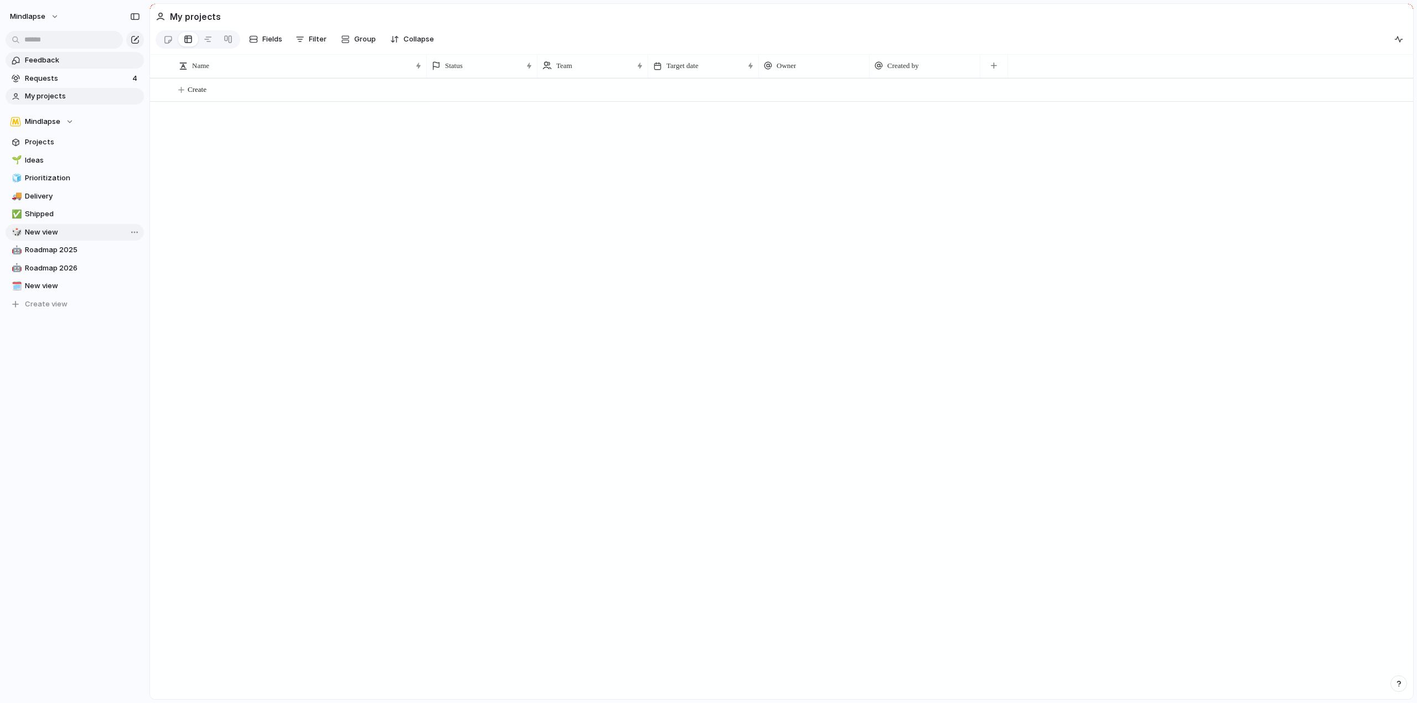
click at [88, 61] on span "Feedback" at bounding box center [82, 60] width 115 height 11
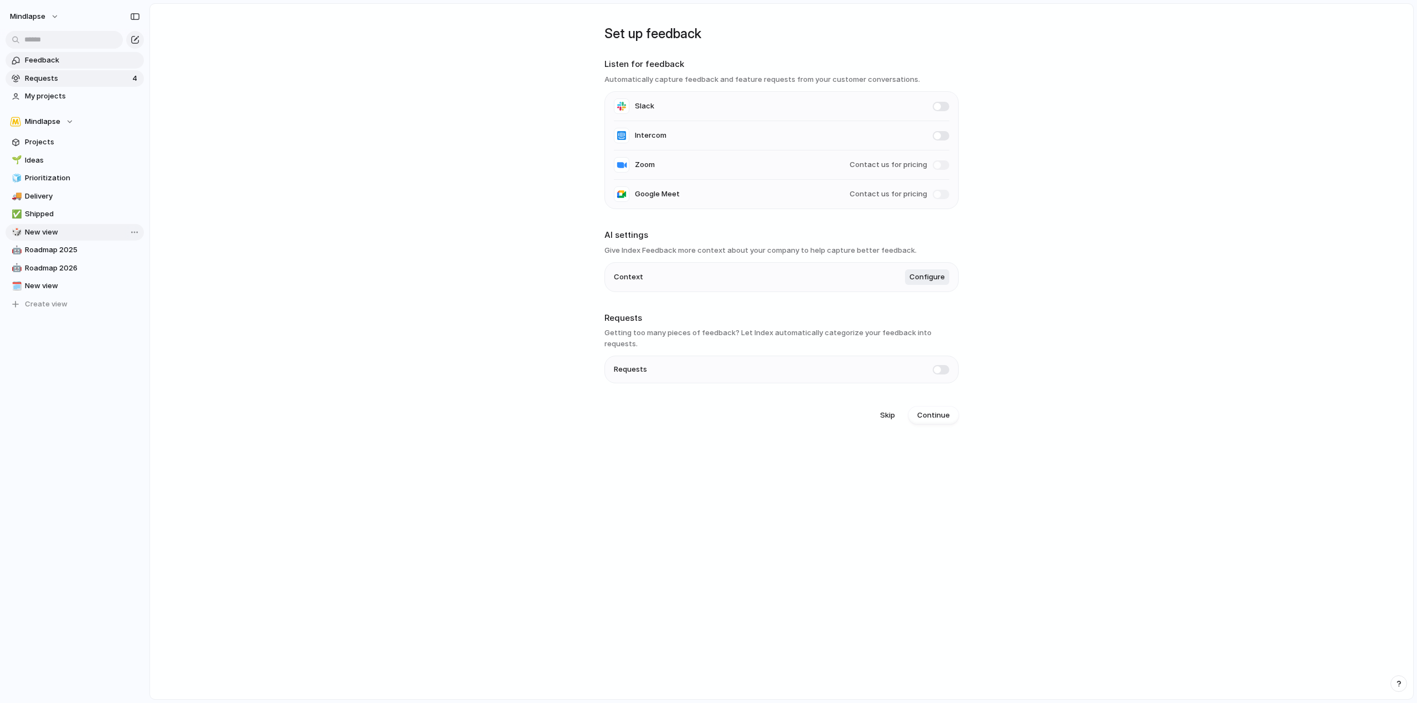
click at [86, 78] on span "Requests" at bounding box center [77, 78] width 104 height 11
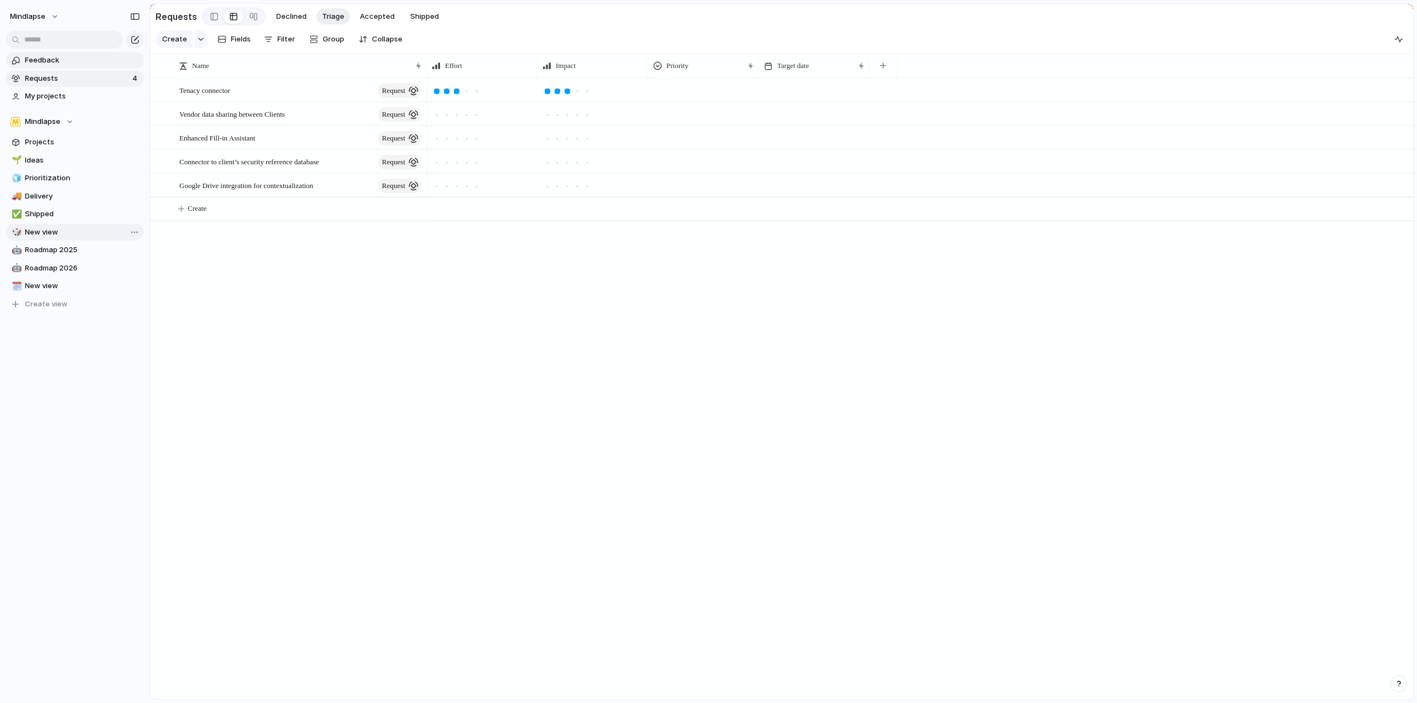
click at [91, 60] on span "Feedback" at bounding box center [82, 60] width 115 height 11
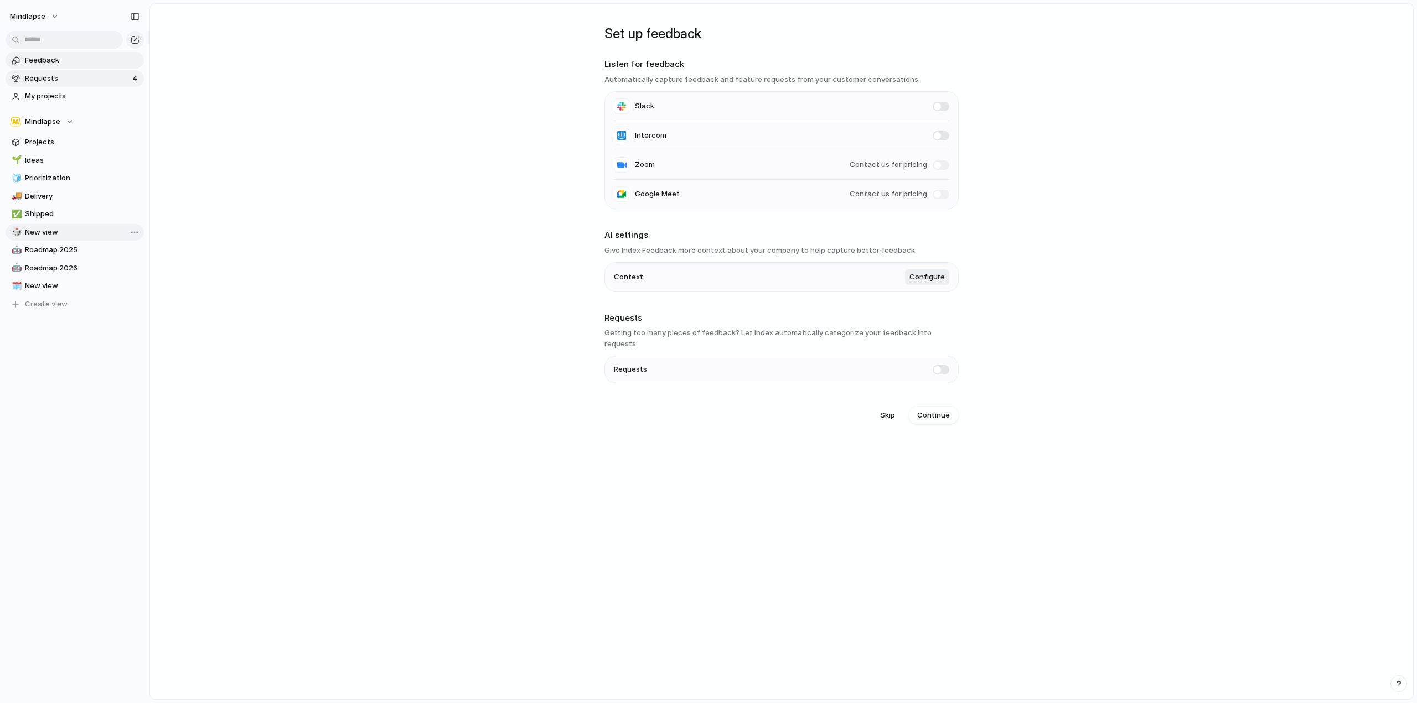
click at [91, 81] on span "Requests" at bounding box center [77, 78] width 104 height 11
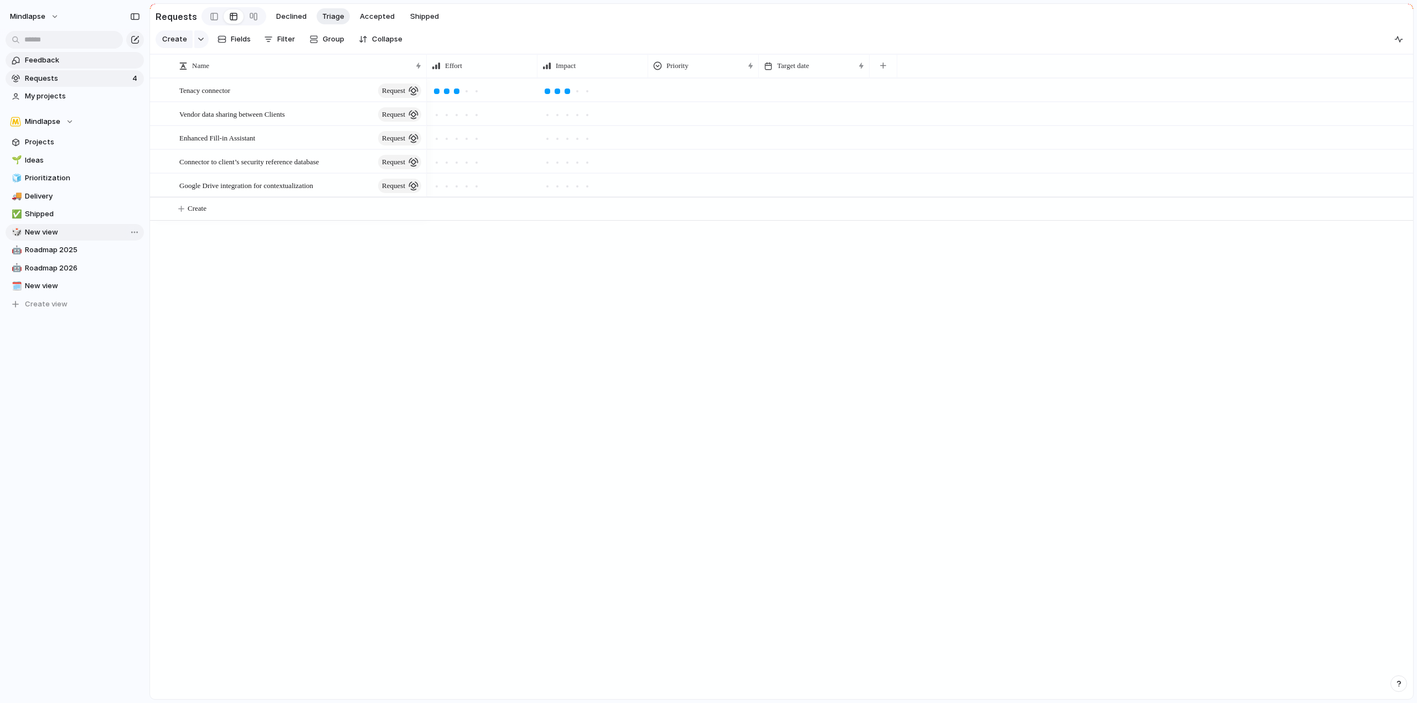
click at [94, 54] on link "Feedback" at bounding box center [75, 60] width 138 height 17
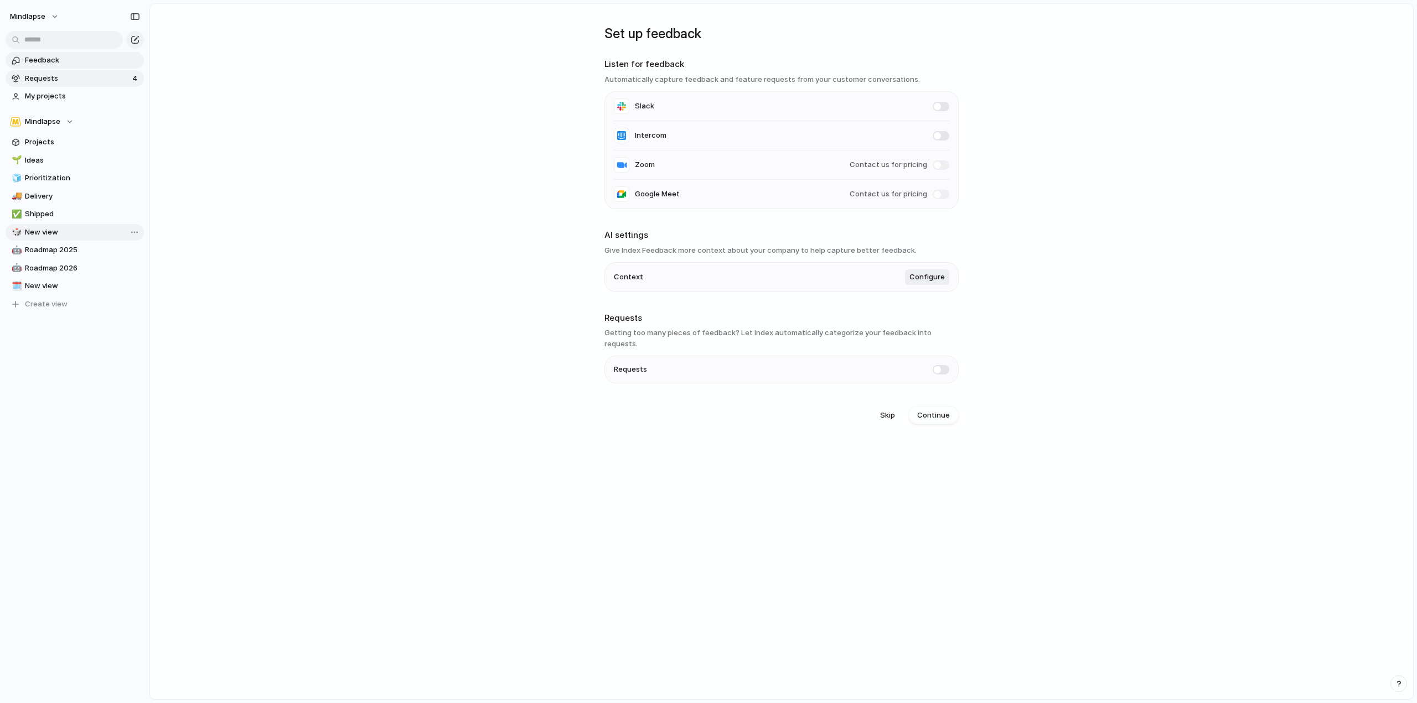
click at [94, 79] on span "Requests" at bounding box center [77, 78] width 104 height 11
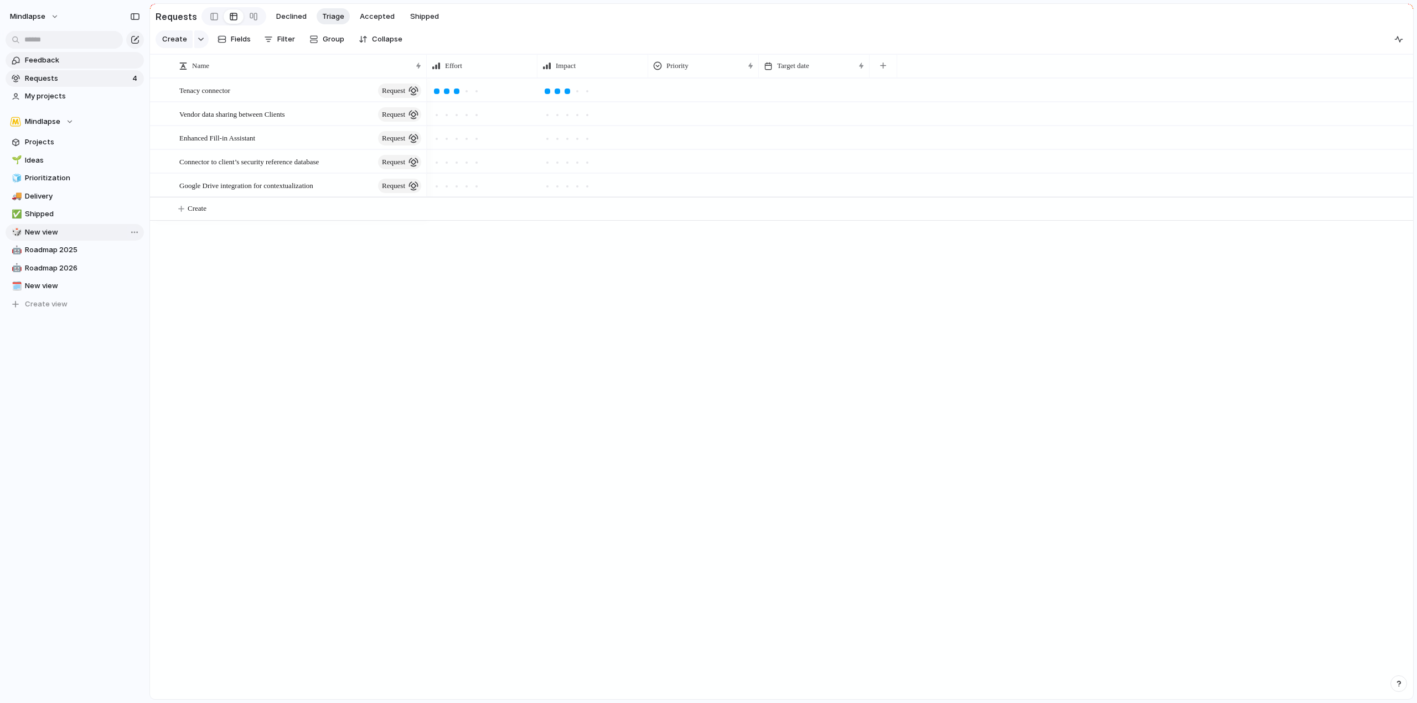
click at [96, 63] on span "Feedback" at bounding box center [82, 60] width 115 height 11
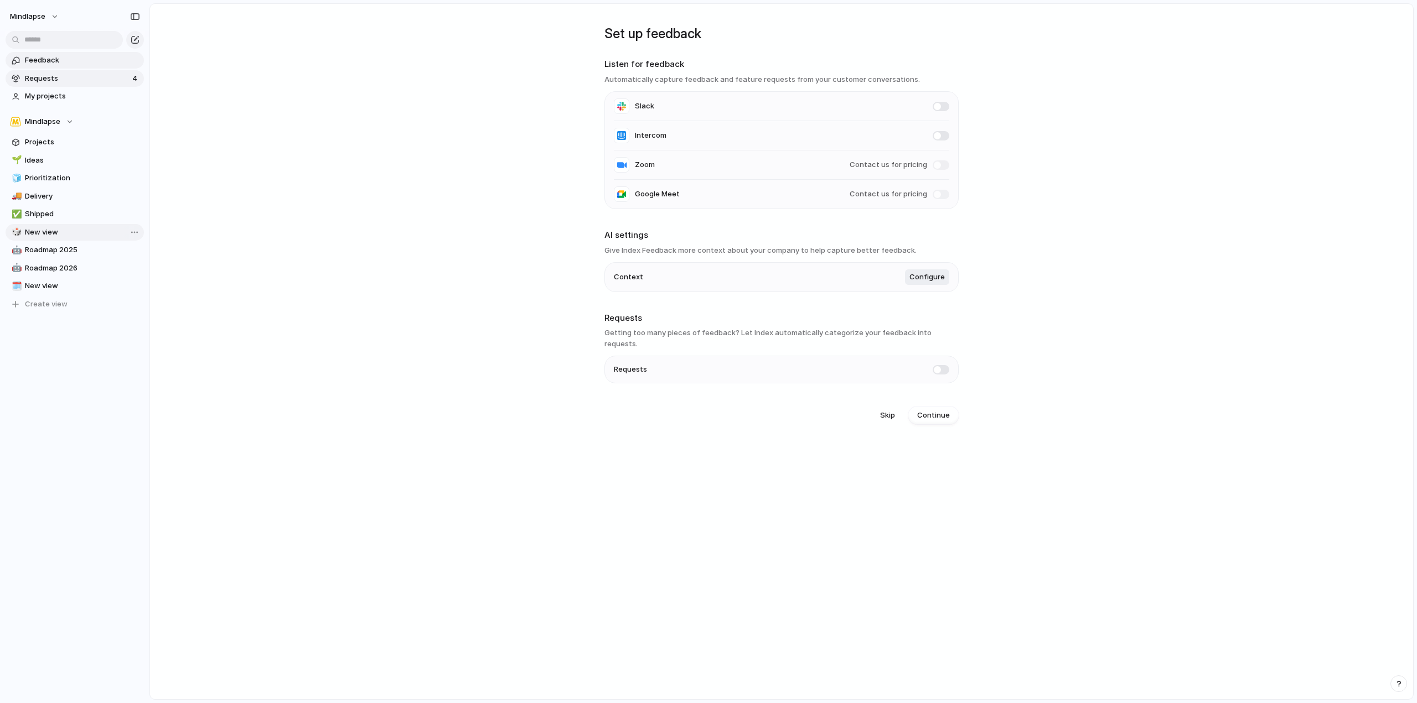
click at [97, 79] on span "Requests" at bounding box center [77, 78] width 104 height 11
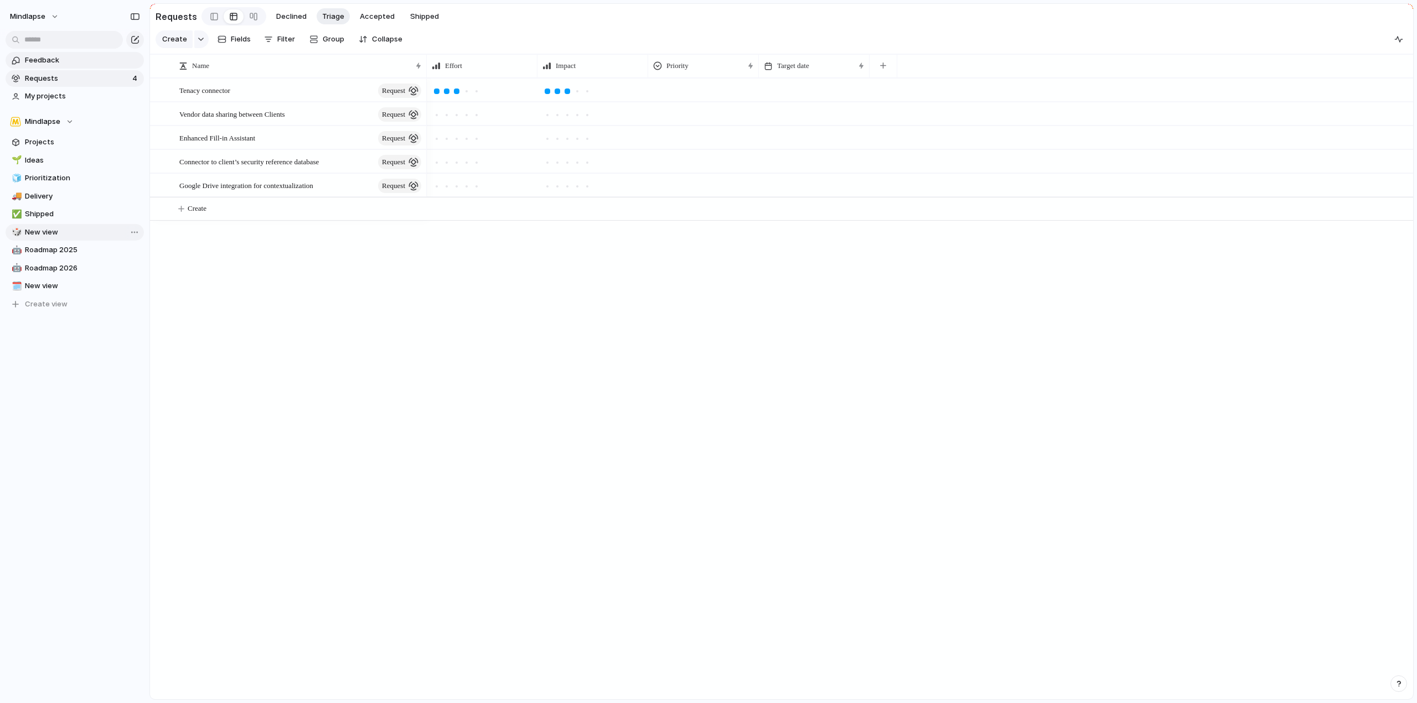
click at [99, 61] on span "Feedback" at bounding box center [82, 60] width 115 height 11
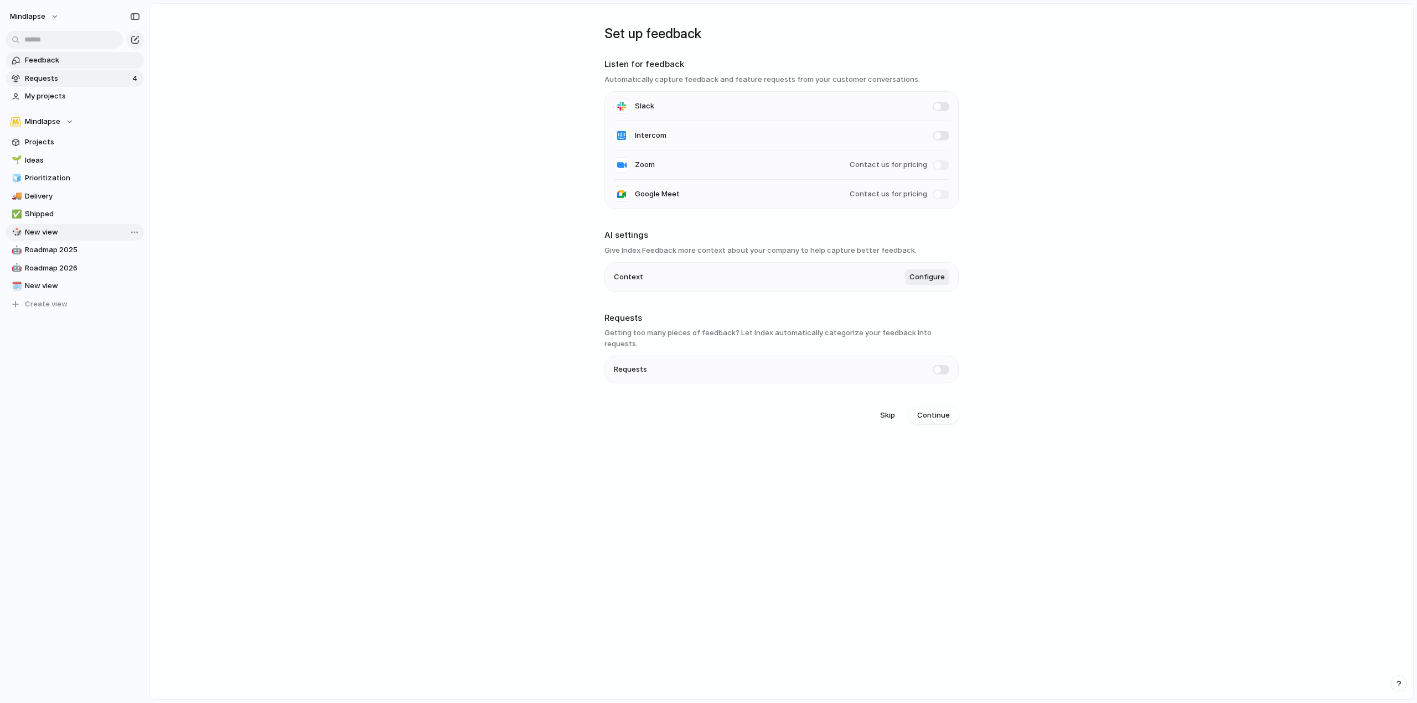
click at [99, 75] on span "Requests" at bounding box center [77, 78] width 104 height 11
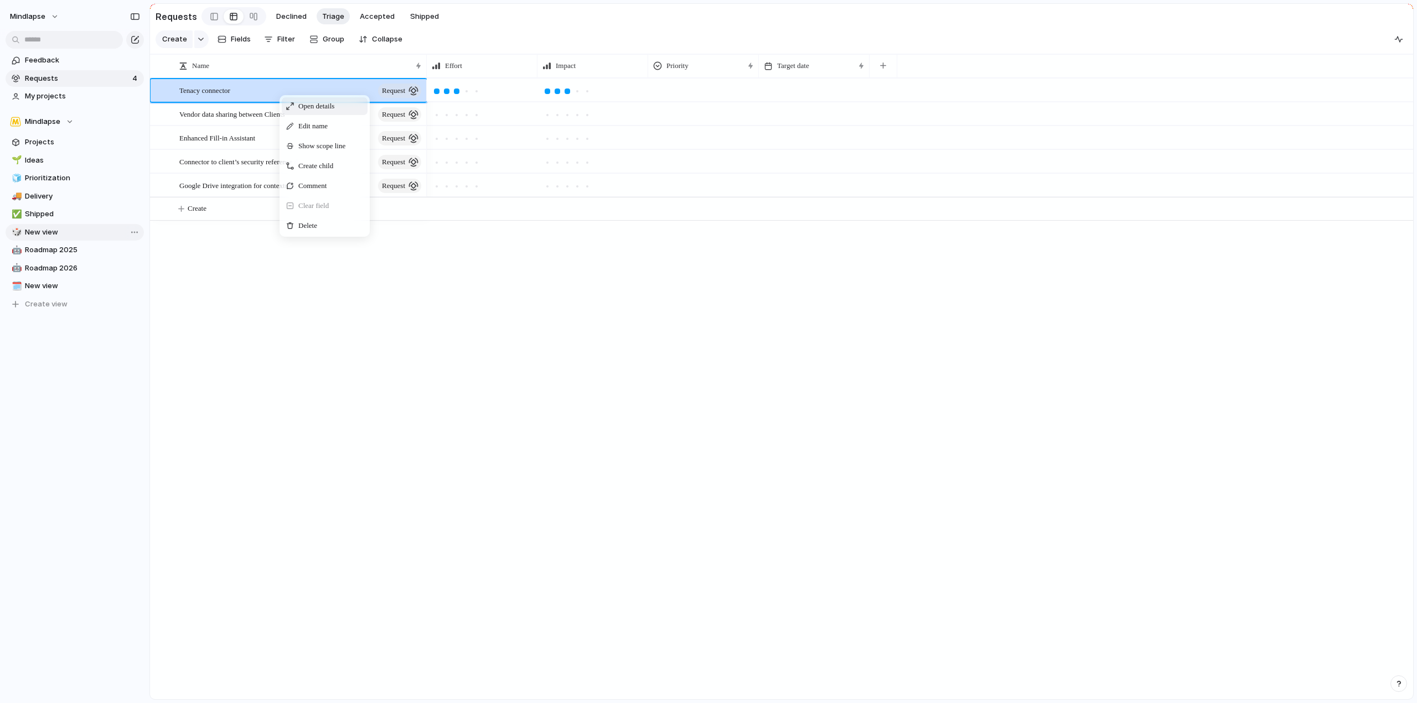
click at [333, 112] on span "Open details" at bounding box center [316, 106] width 36 height 11
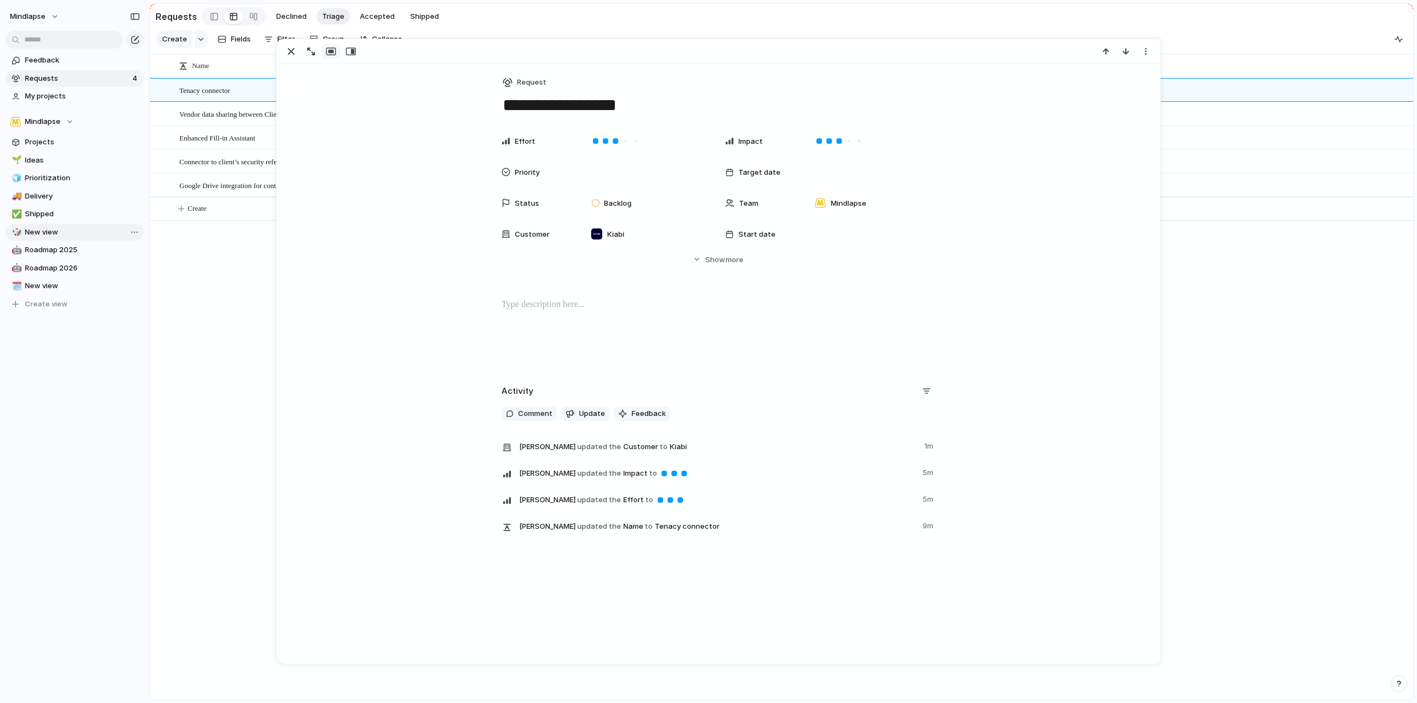
click at [581, 315] on div at bounding box center [718, 333] width 856 height 71
click at [714, 261] on span "Show" at bounding box center [715, 260] width 20 height 11
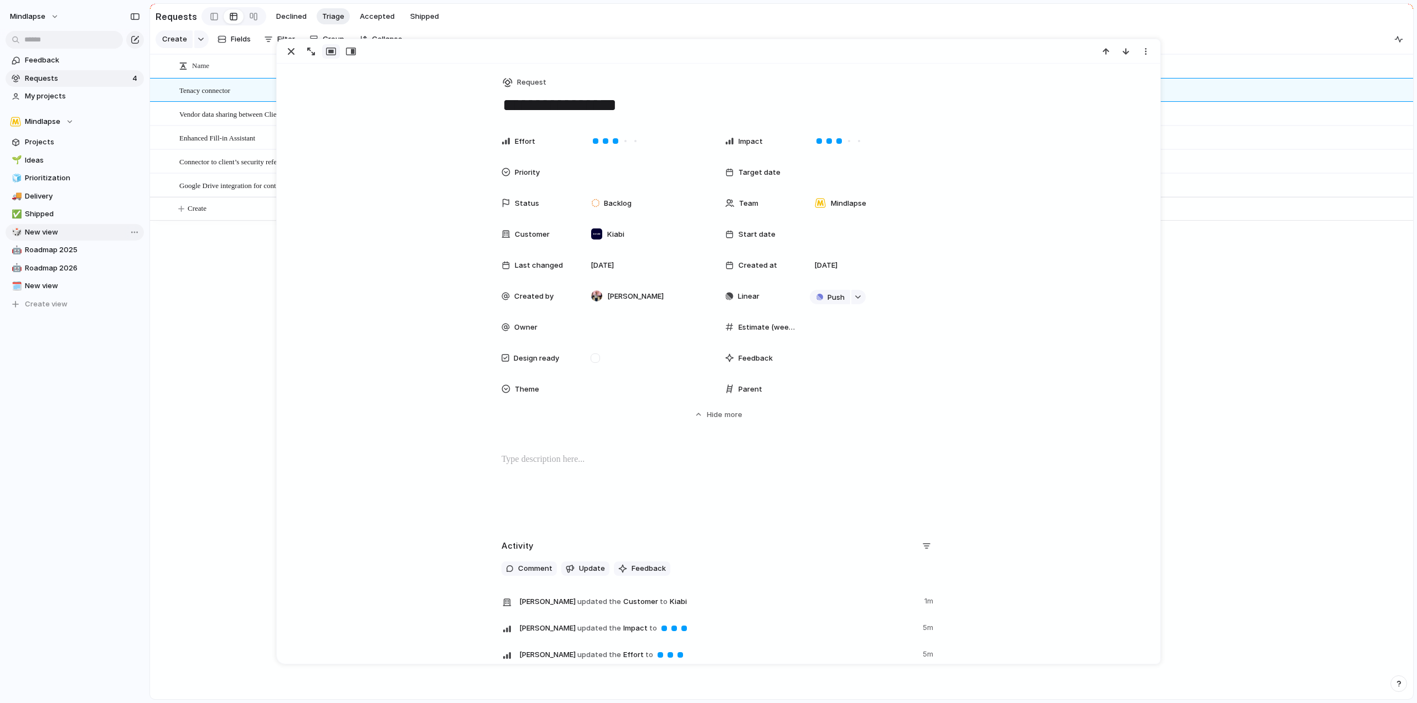
click at [240, 319] on div "Tenacy connector request Vendor data sharing between Clients request Enhanced F…" at bounding box center [781, 388] width 1263 height 621
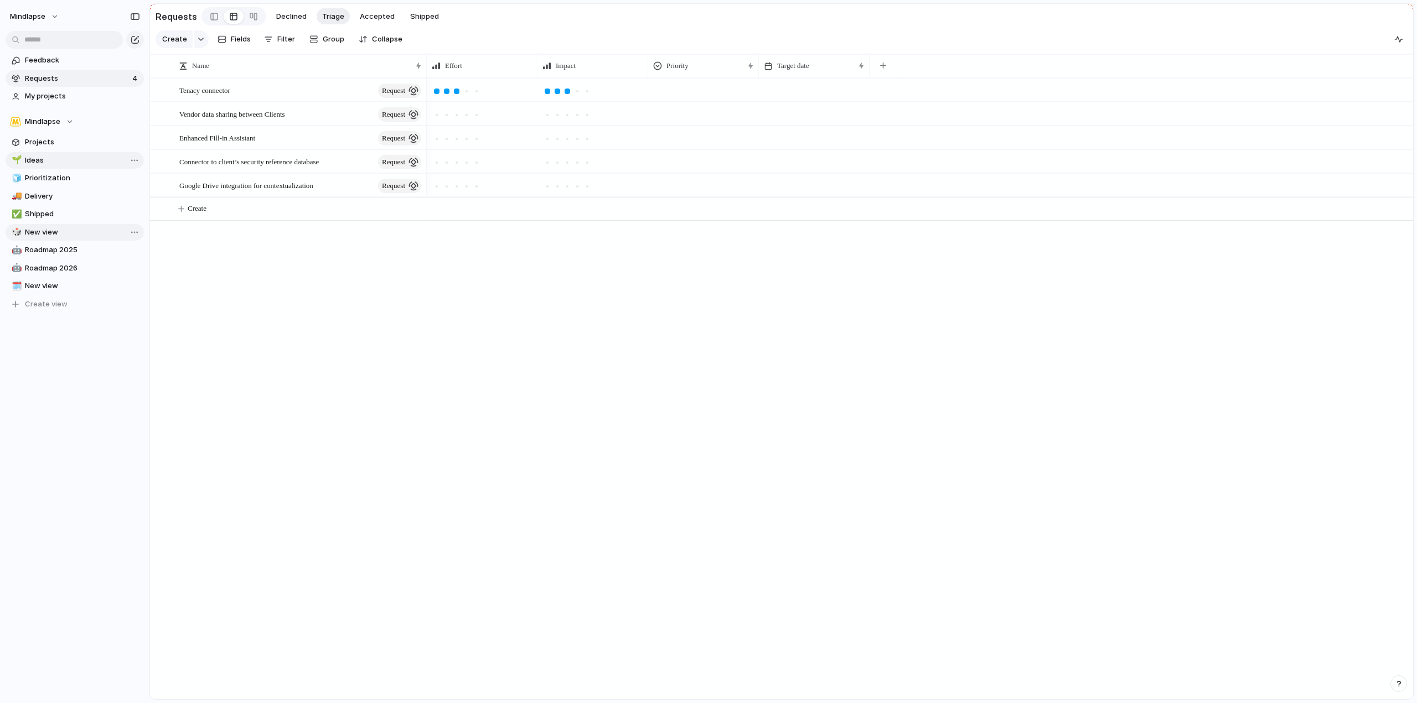
click at [59, 152] on link "🌱 Ideas" at bounding box center [75, 160] width 138 height 17
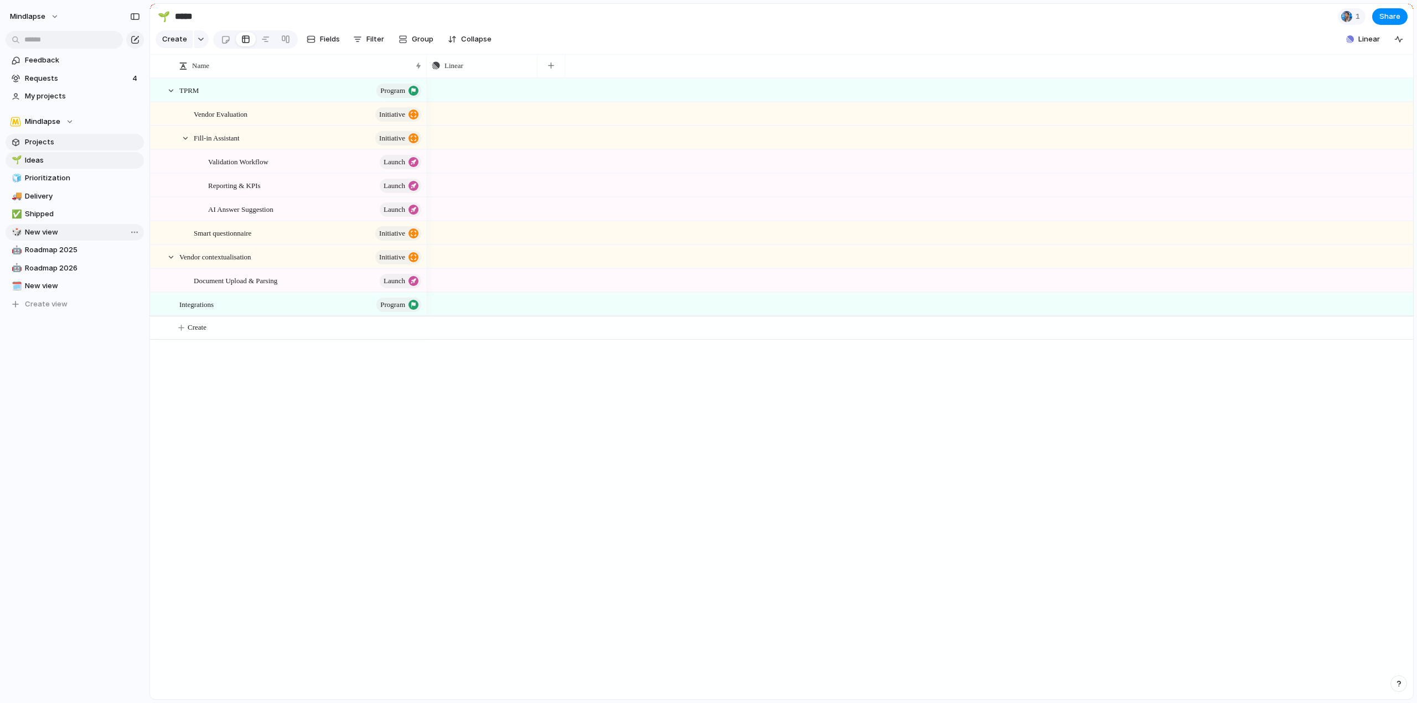
click at [59, 147] on span "Projects" at bounding box center [82, 142] width 115 height 11
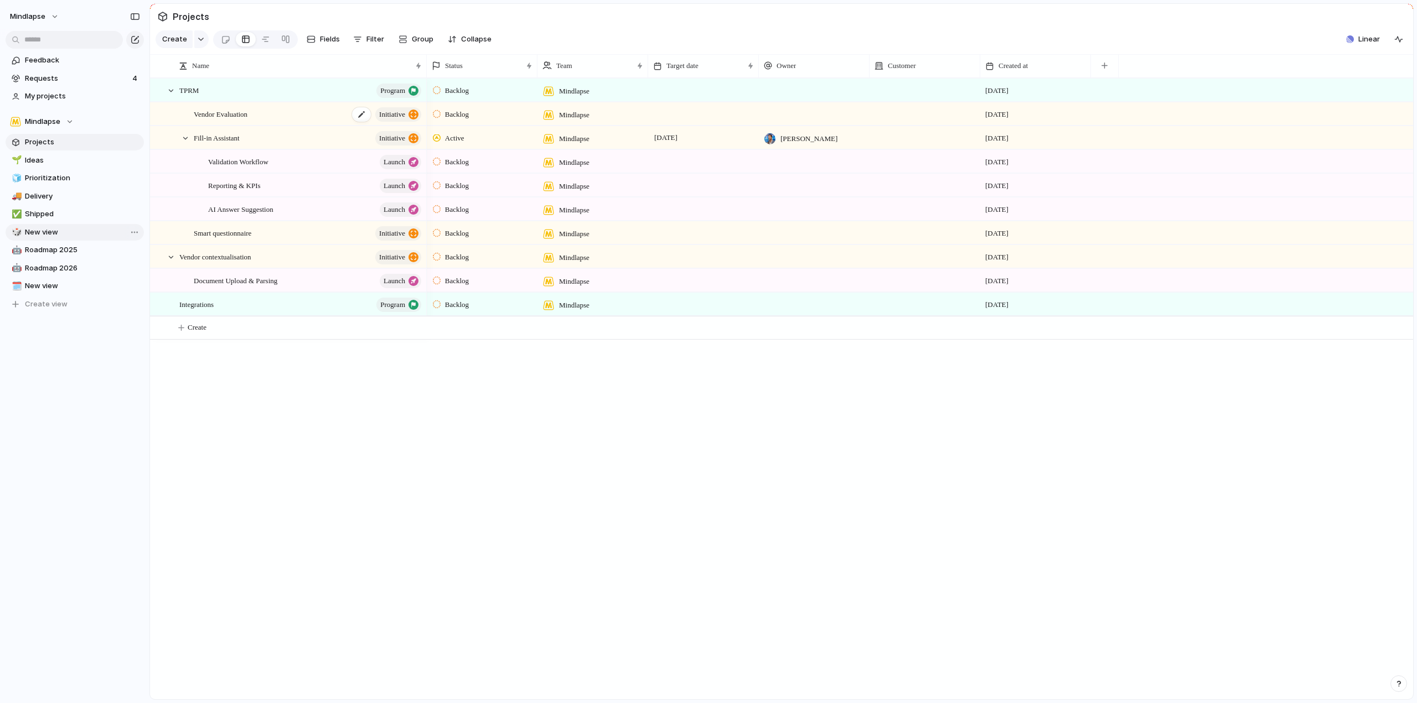
click at [244, 126] on div "Vendor Evaluation initiative" at bounding box center [308, 114] width 229 height 23
click at [90, 95] on span "My projects" at bounding box center [82, 96] width 115 height 11
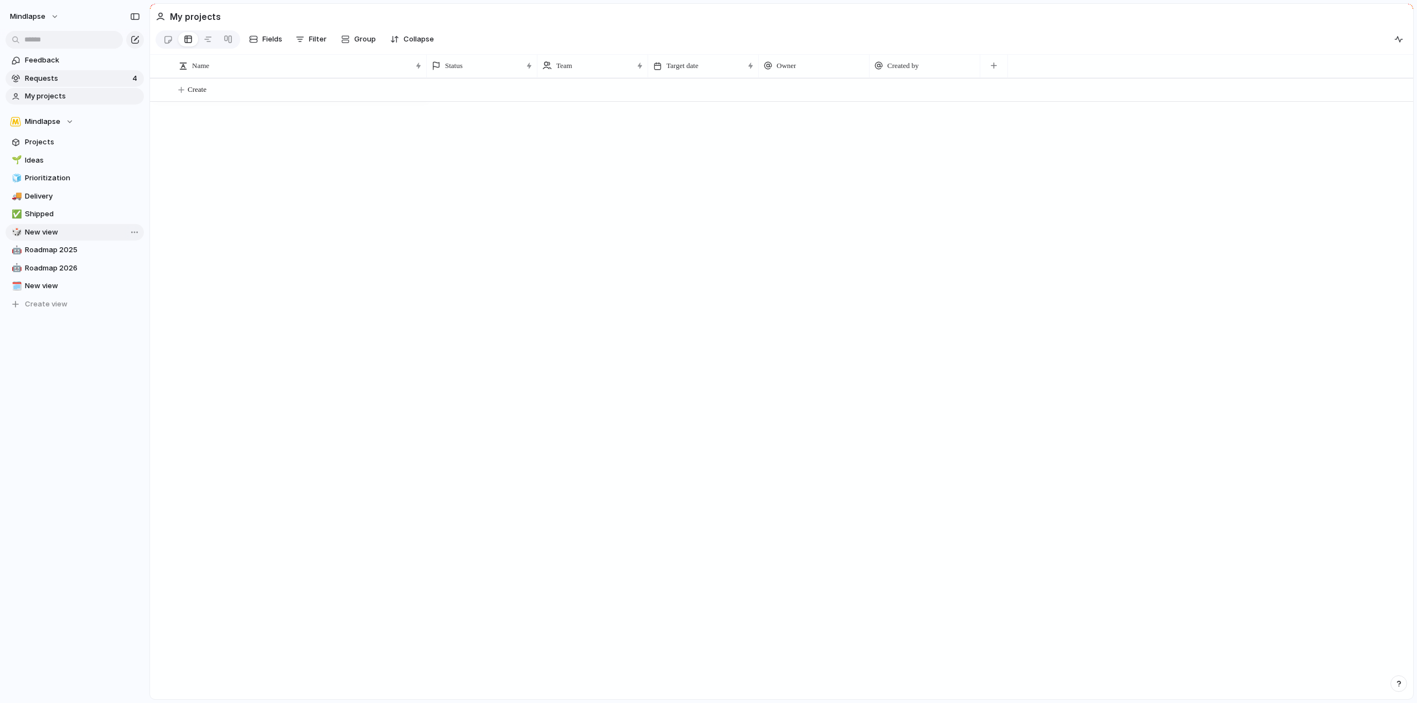
click at [90, 79] on span "Requests" at bounding box center [77, 78] width 104 height 11
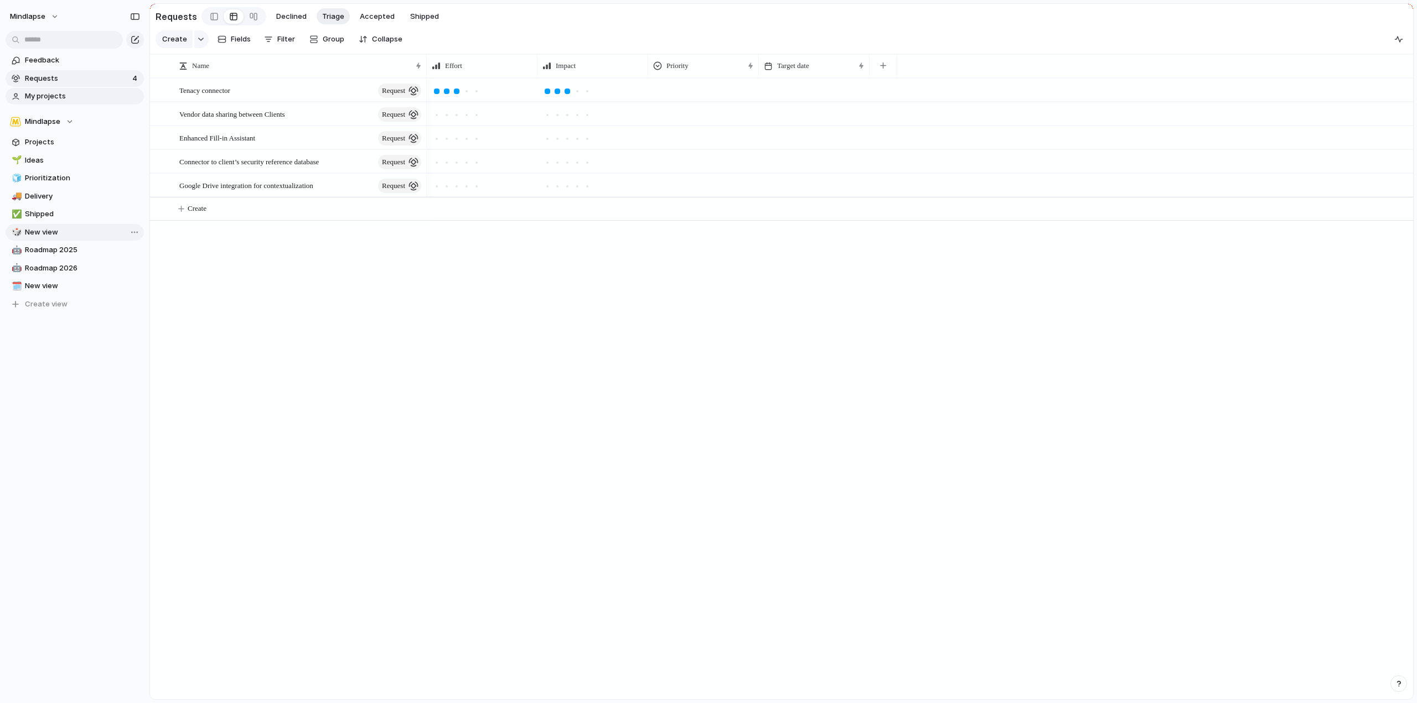
click at [90, 96] on span "My projects" at bounding box center [82, 96] width 115 height 11
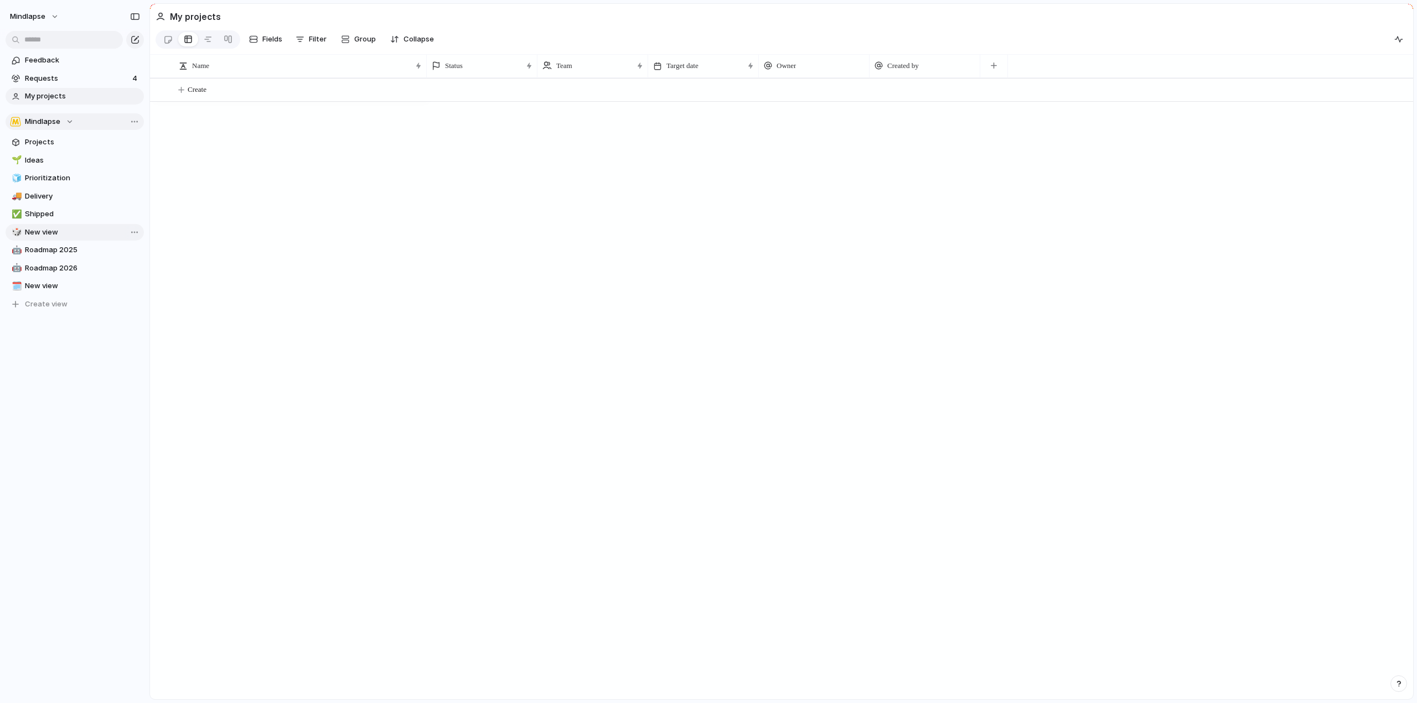
click at [91, 128] on button "Mindlapse" at bounding box center [75, 121] width 138 height 17
click at [86, 117] on div "Mindlapse Create new team" at bounding box center [708, 351] width 1417 height 703
click at [81, 141] on span "Projects" at bounding box center [82, 142] width 115 height 11
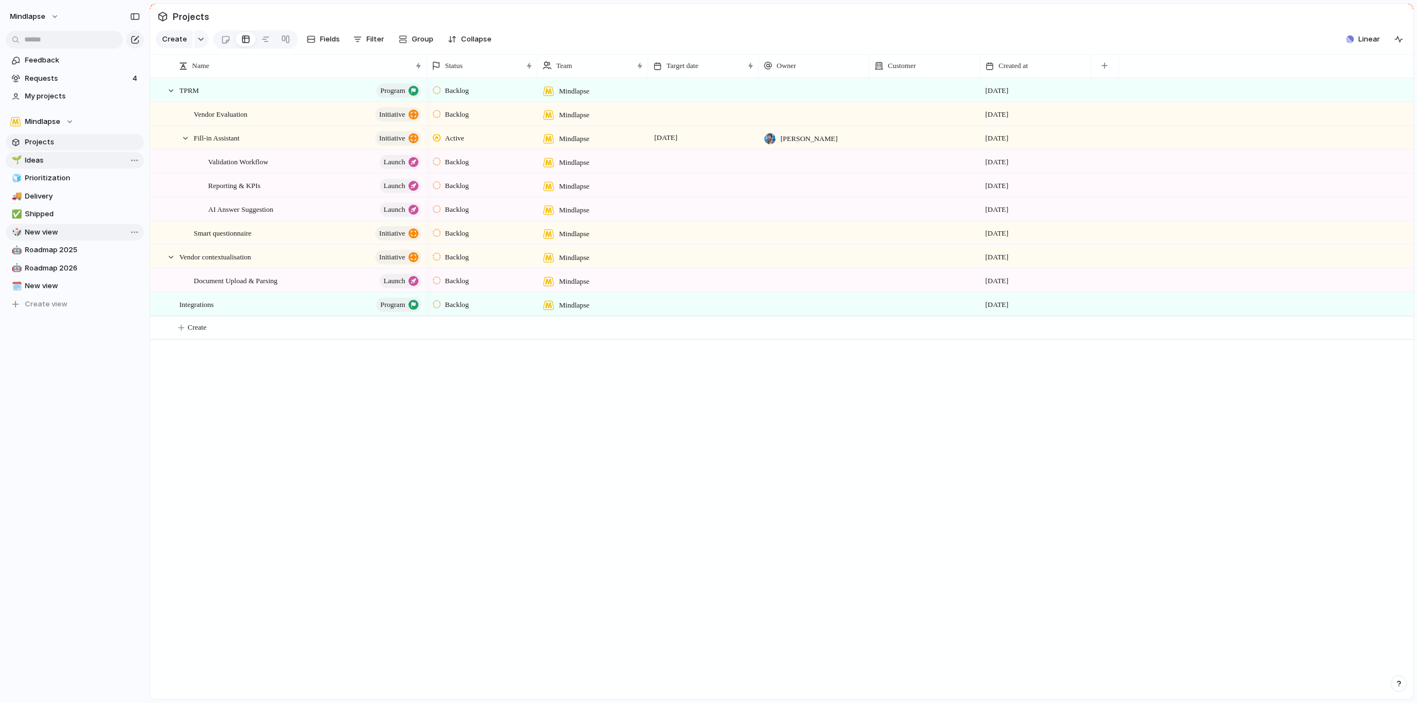
click at [82, 165] on span "Ideas" at bounding box center [82, 160] width 115 height 11
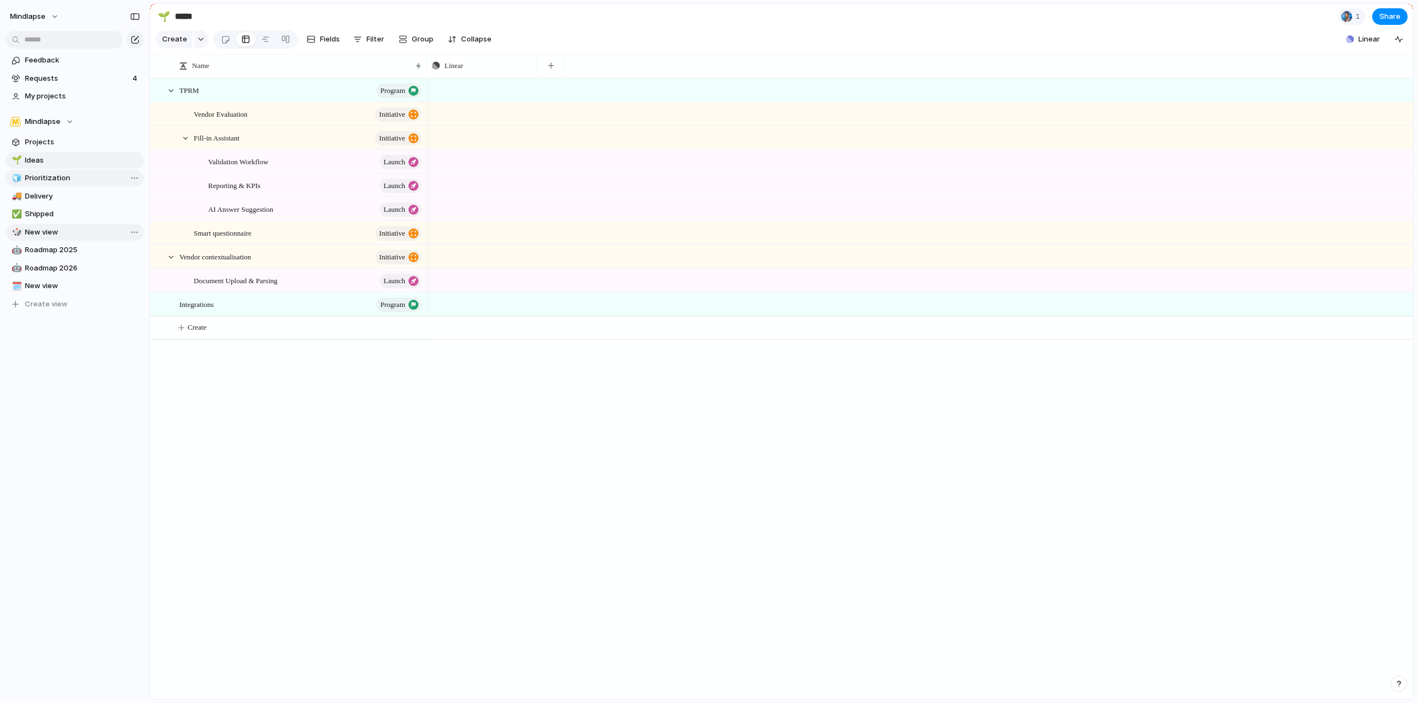
click at [80, 174] on span "Prioritization" at bounding box center [82, 178] width 115 height 11
click at [83, 194] on span "Delivery" at bounding box center [82, 196] width 115 height 11
click at [83, 215] on span "Shipped" at bounding box center [82, 214] width 115 height 11
type input "*******"
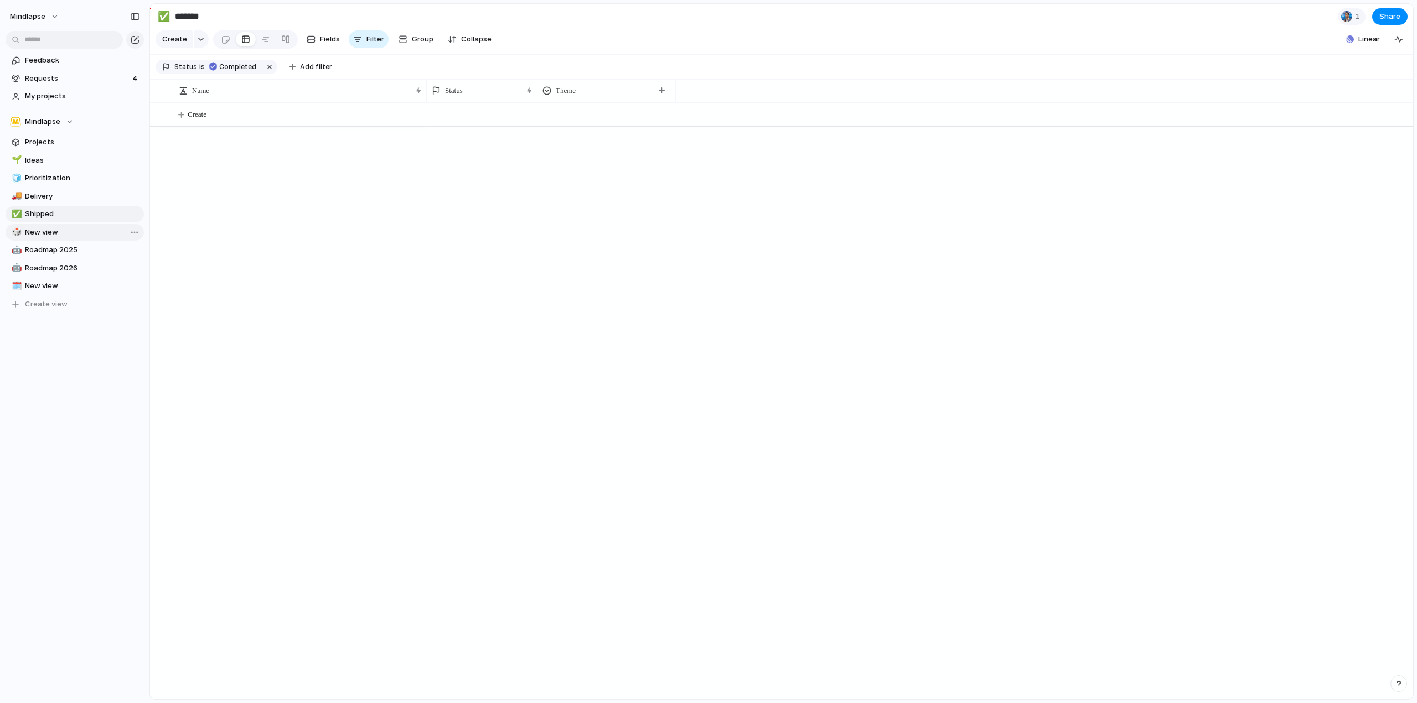
click at [83, 231] on span "New view" at bounding box center [82, 232] width 115 height 11
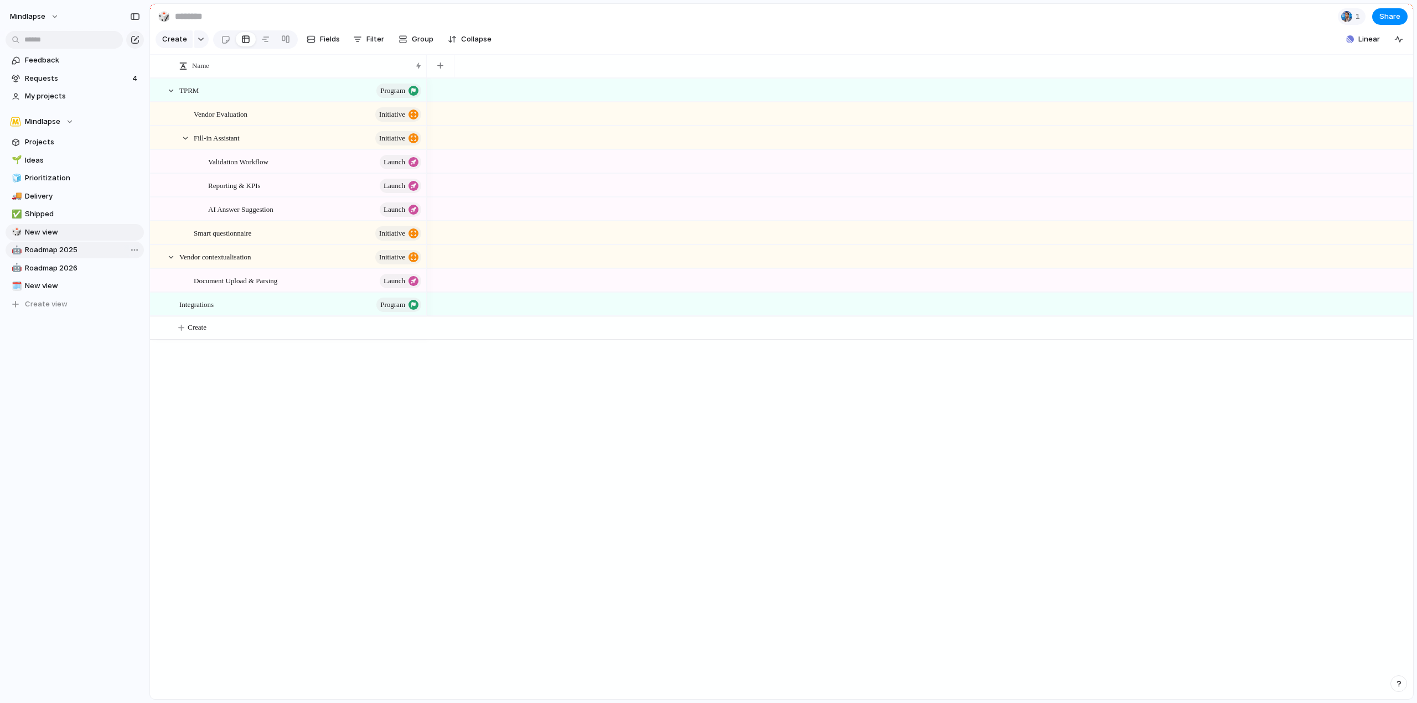
click at [76, 246] on span "Roadmap 2025" at bounding box center [82, 250] width 115 height 11
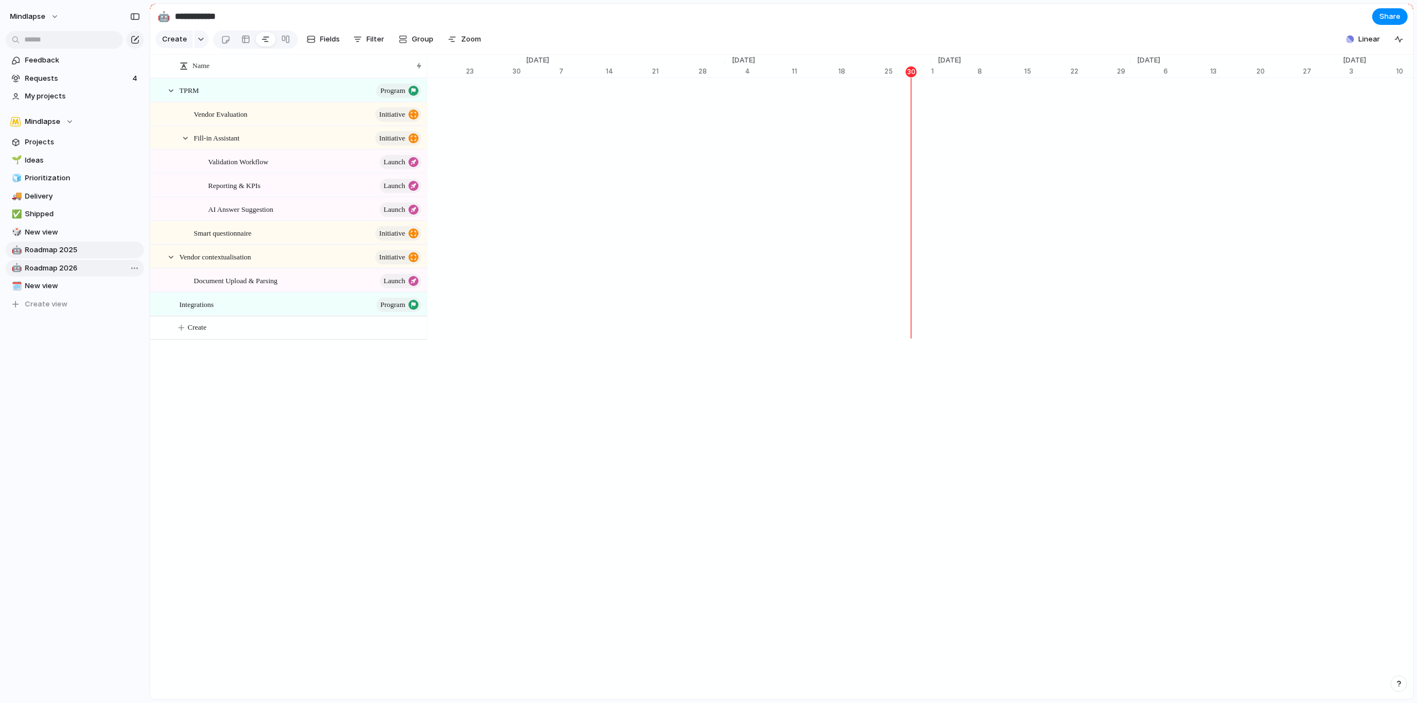
click at [82, 272] on span "Roadmap 2026" at bounding box center [82, 268] width 115 height 11
type input "**********"
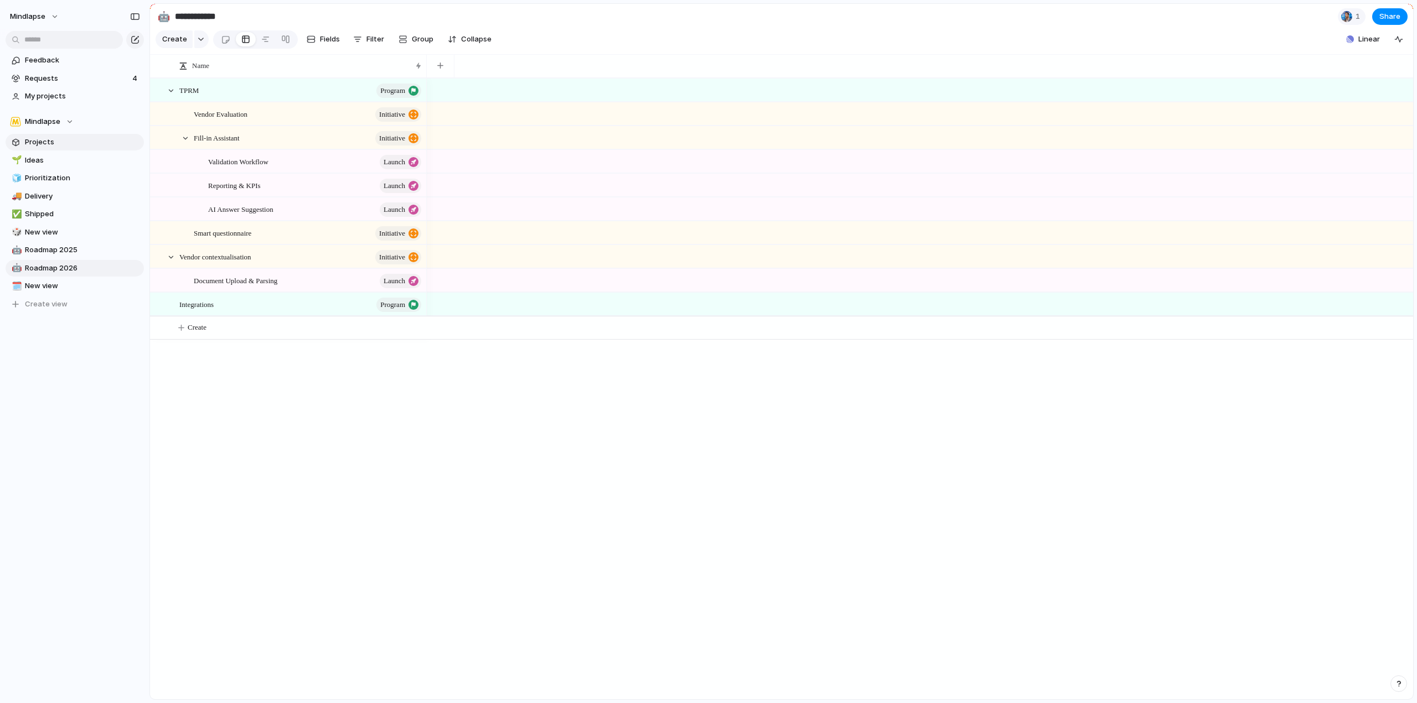
click at [61, 141] on span "Projects" at bounding box center [82, 142] width 115 height 11
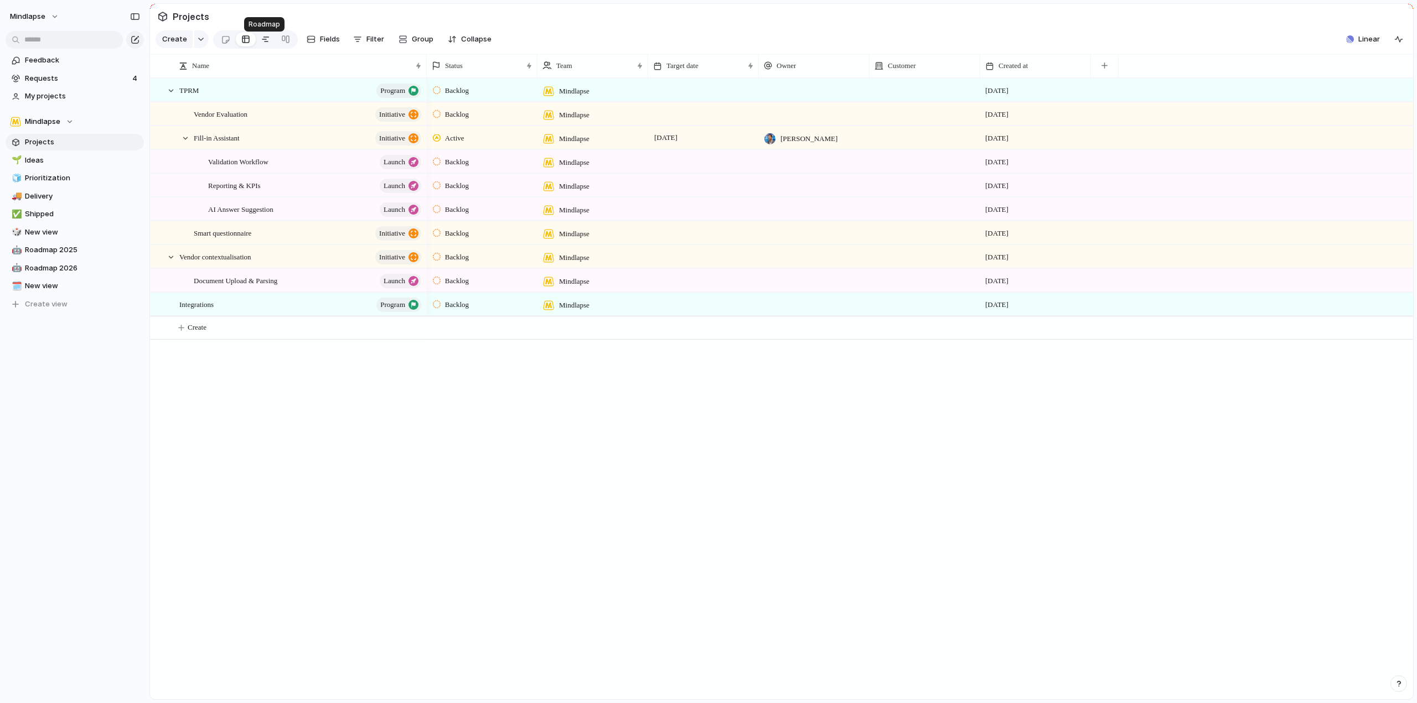
click at [262, 45] on div at bounding box center [265, 39] width 9 height 18
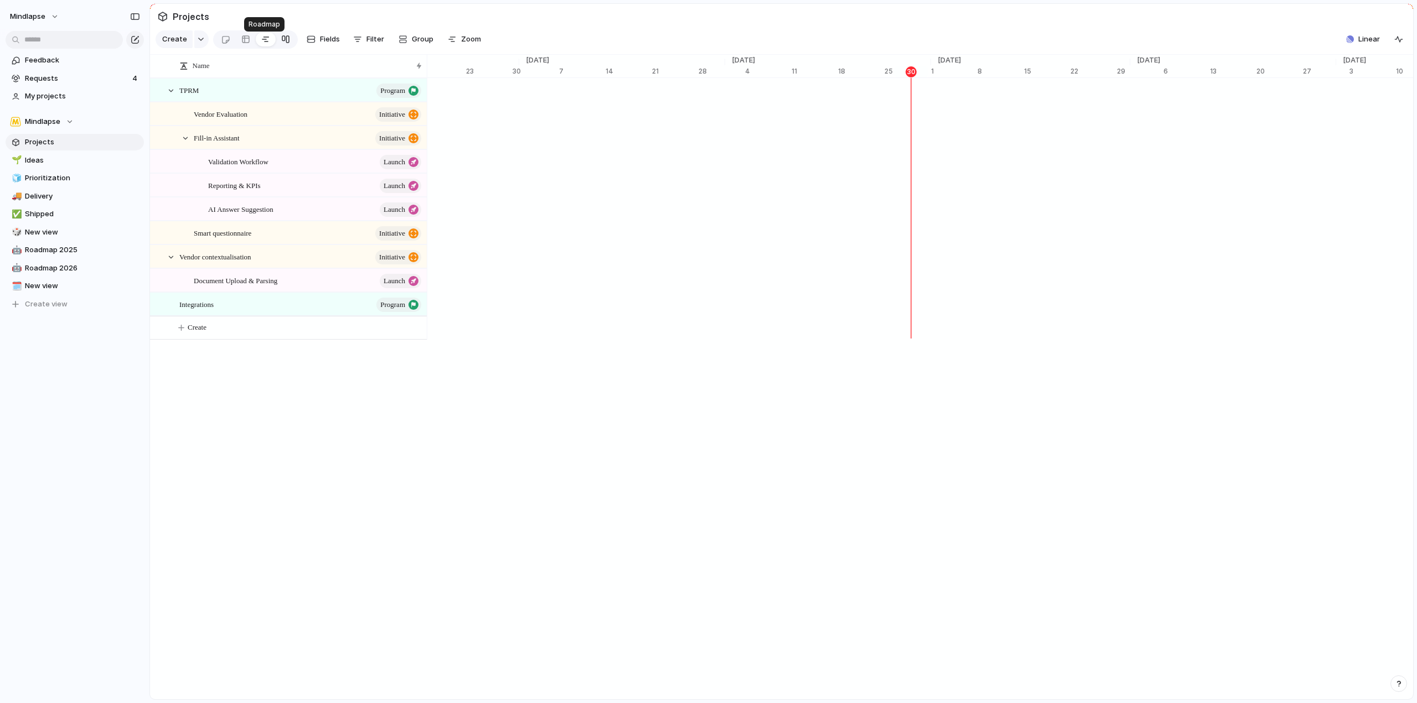
scroll to position [0, 6981]
click at [278, 43] on link at bounding box center [286, 39] width 20 height 18
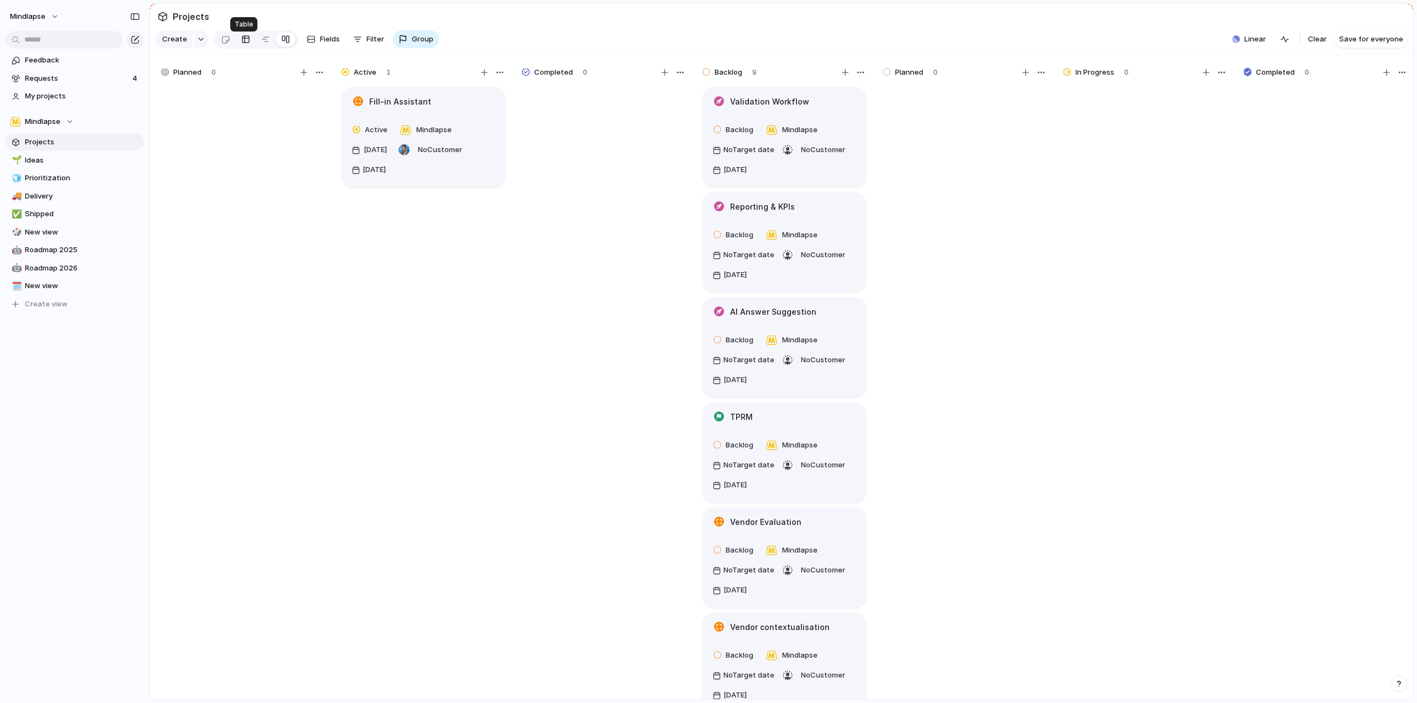
click at [249, 48] on link at bounding box center [246, 39] width 20 height 18
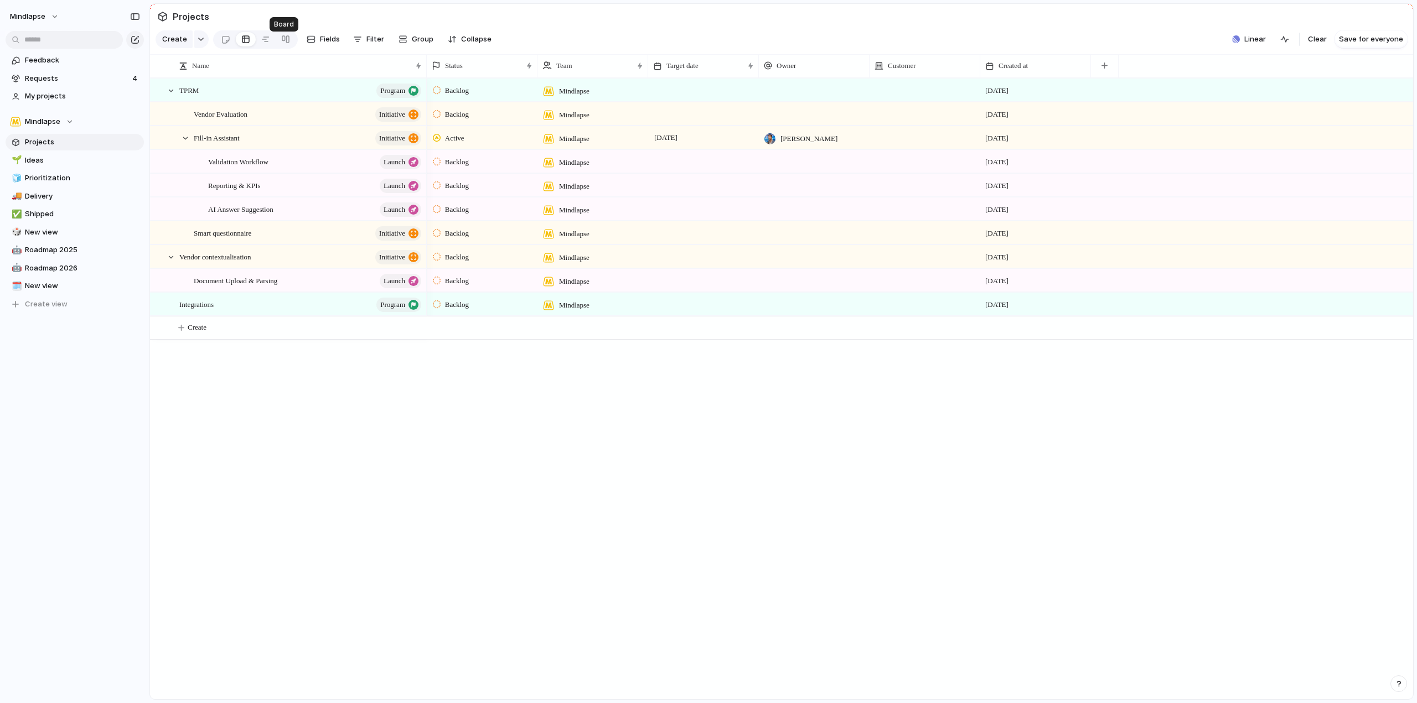
click at [298, 40] on div "Create Fields Filter Group Zoom Collapse" at bounding box center [326, 39] width 340 height 23
click at [303, 40] on button "Fields" at bounding box center [323, 39] width 42 height 18
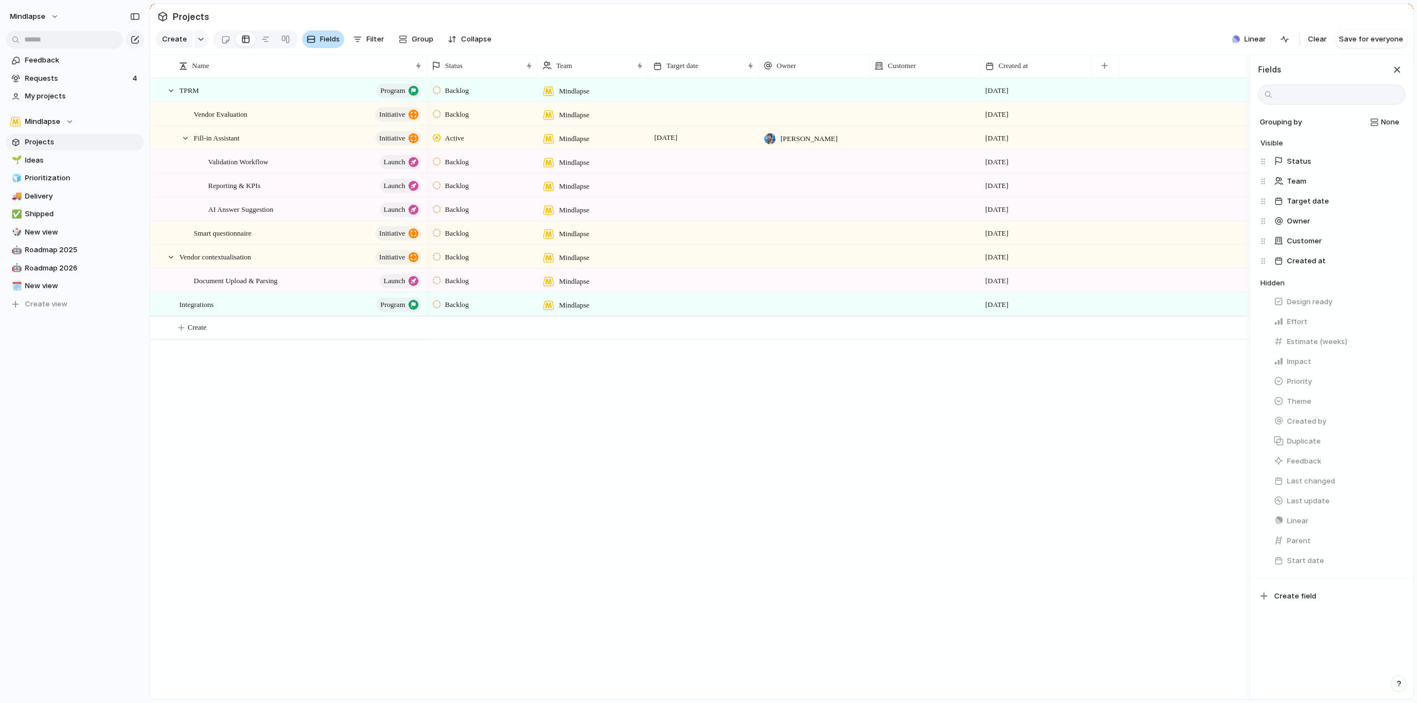
click at [317, 43] on button "Fields" at bounding box center [323, 39] width 42 height 18
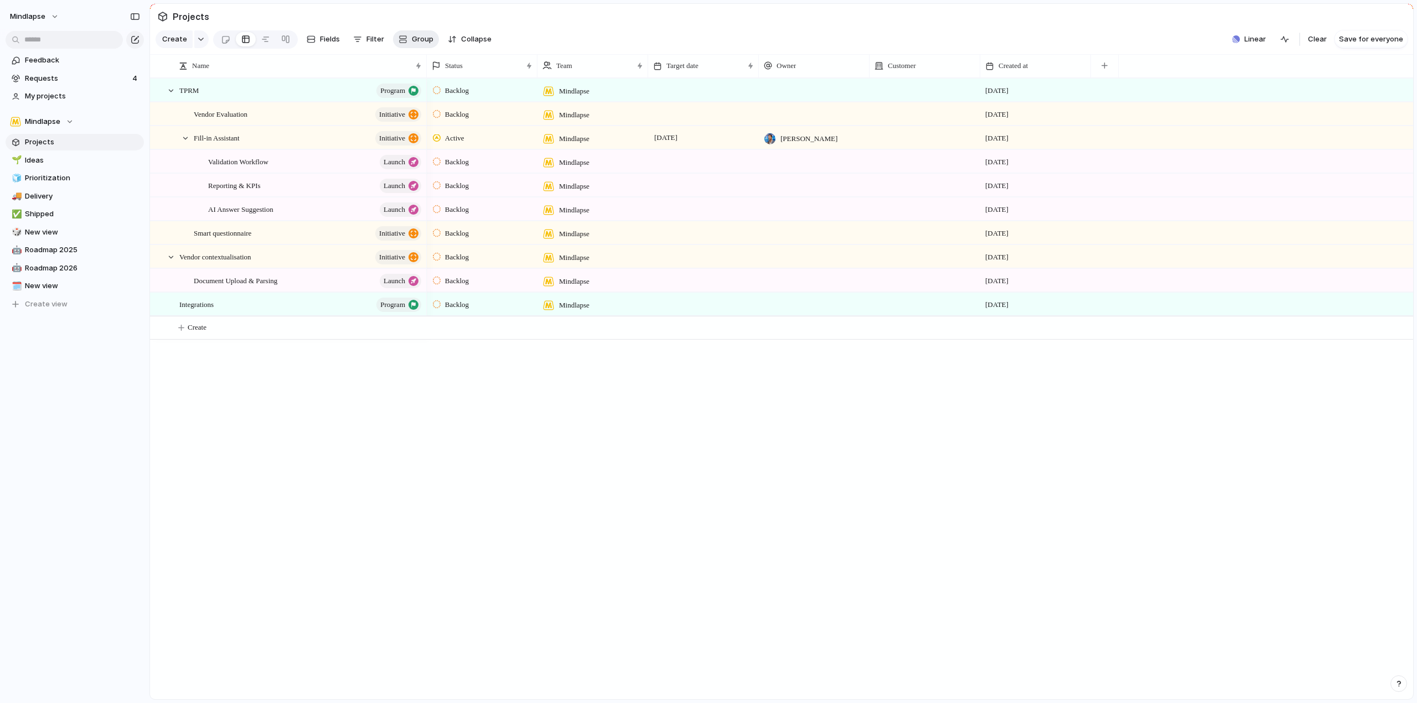
click at [398, 42] on div "button" at bounding box center [402, 39] width 9 height 9
click at [403, 39] on div "Status Owner Customer Priority Impact Effort Design ready Theme Created by" at bounding box center [708, 351] width 1417 height 703
click at [85, 139] on span "Projects" at bounding box center [82, 142] width 115 height 11
click at [61, 287] on span "New view" at bounding box center [82, 286] width 115 height 11
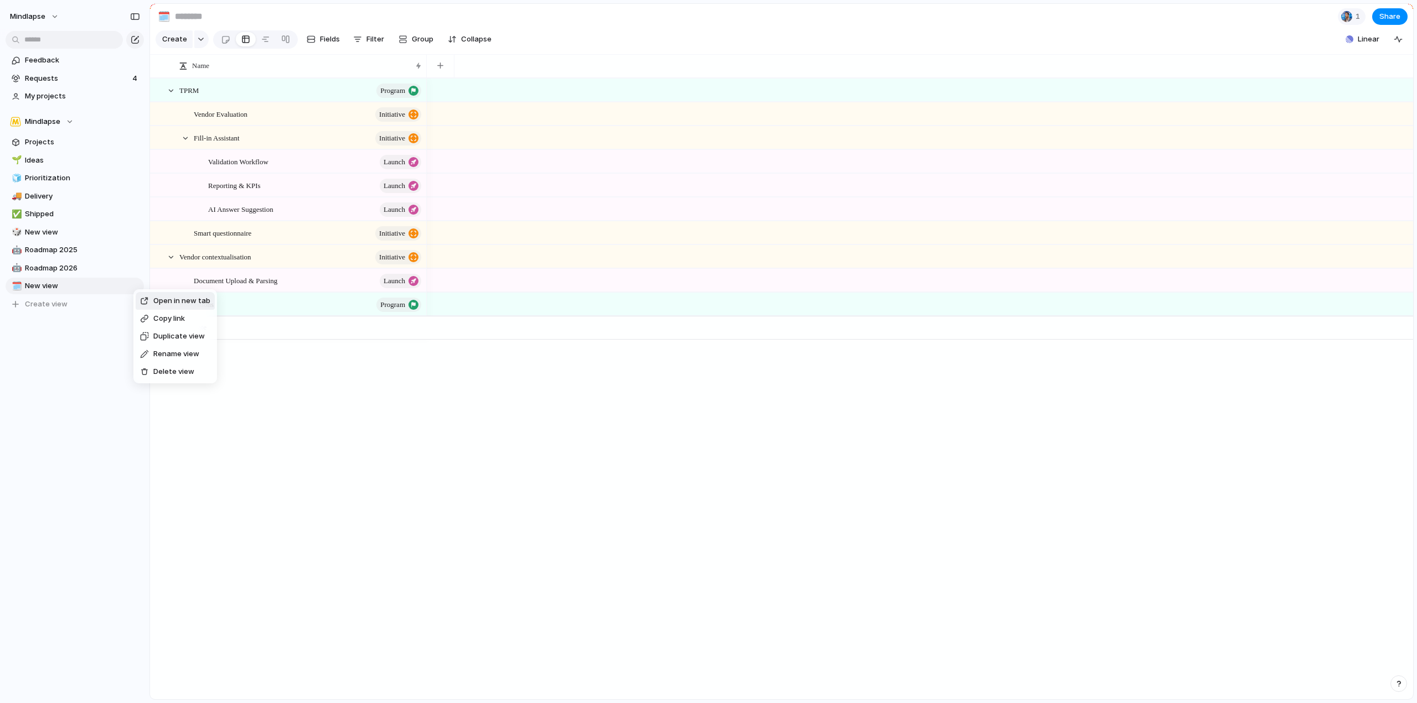
click at [185, 349] on span "Rename view" at bounding box center [176, 354] width 46 height 11
type input "*"
type input "*****"
click at [37, 312] on button "Create view" at bounding box center [75, 304] width 138 height 17
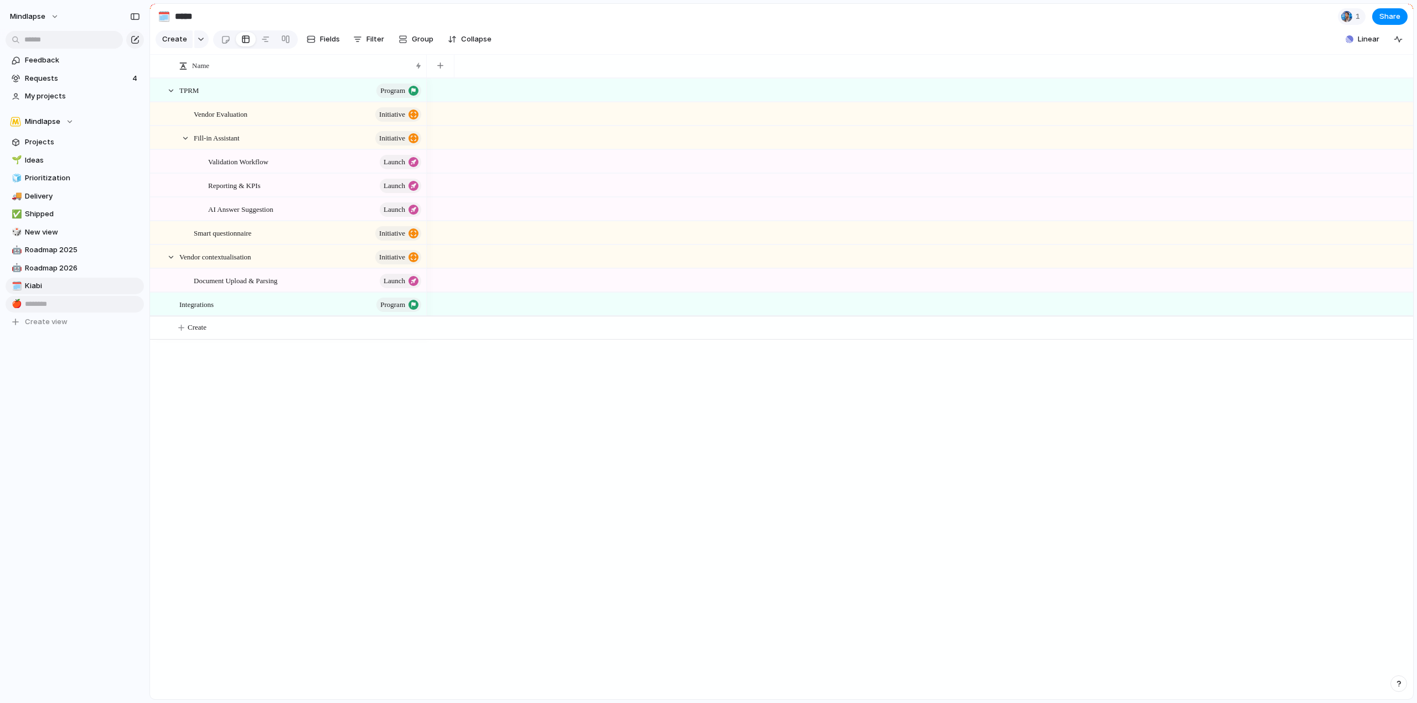
click at [43, 301] on input "text" at bounding box center [82, 304] width 115 height 11
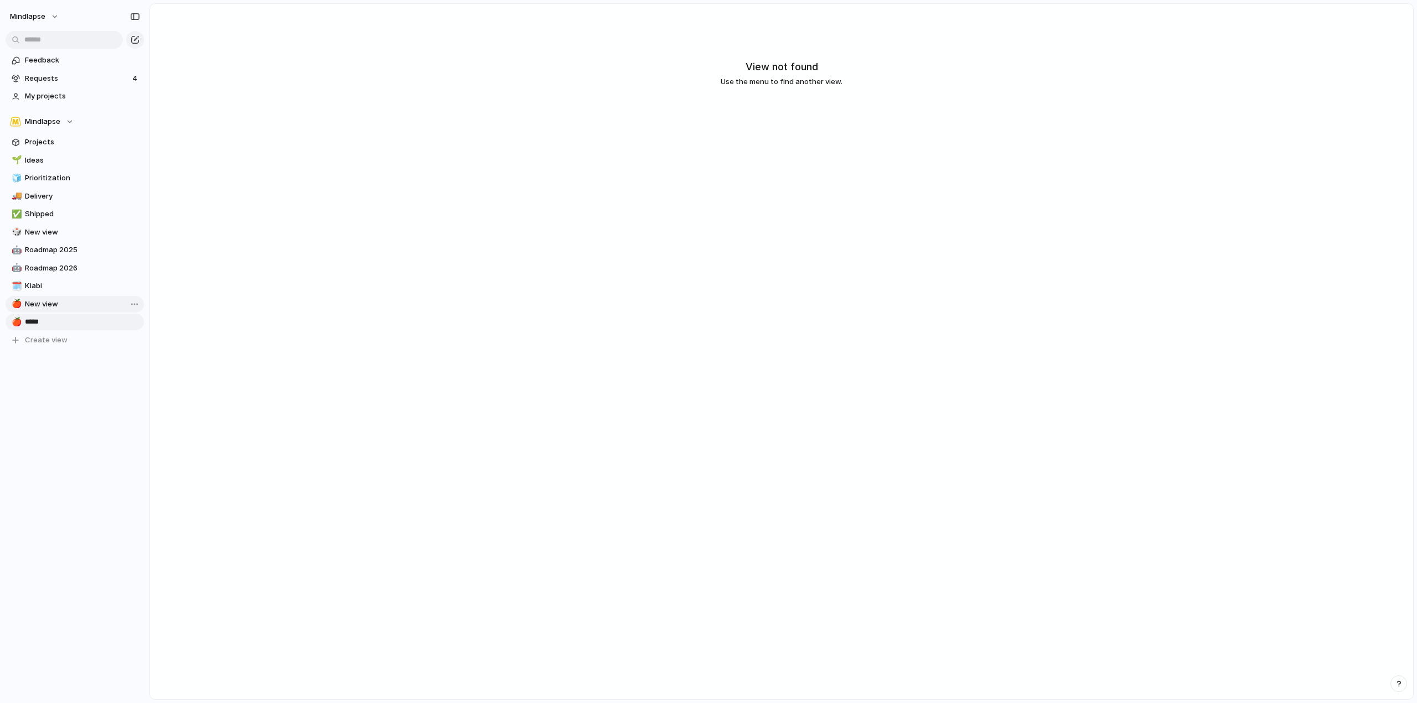
type input "******"
click at [43, 301] on span "New view" at bounding box center [82, 304] width 115 height 11
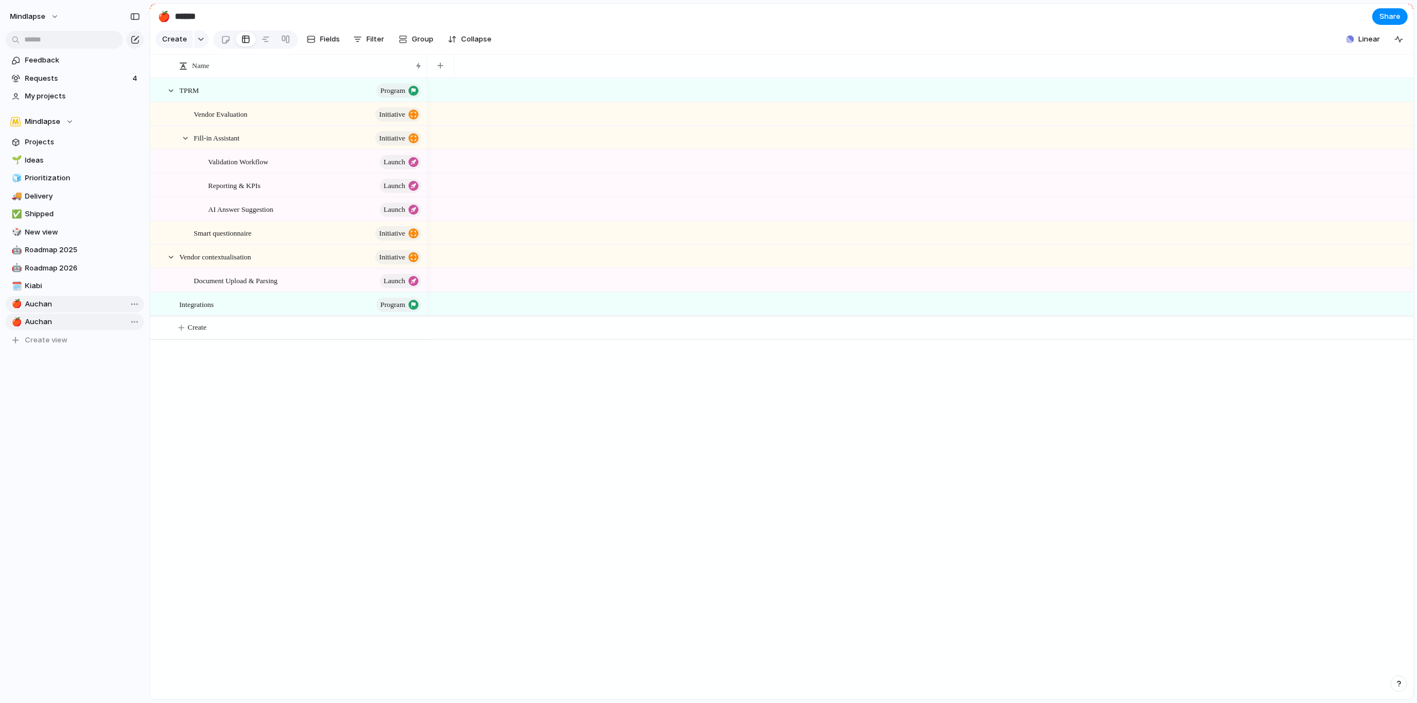
click at [66, 325] on span "Auchan" at bounding box center [82, 322] width 115 height 11
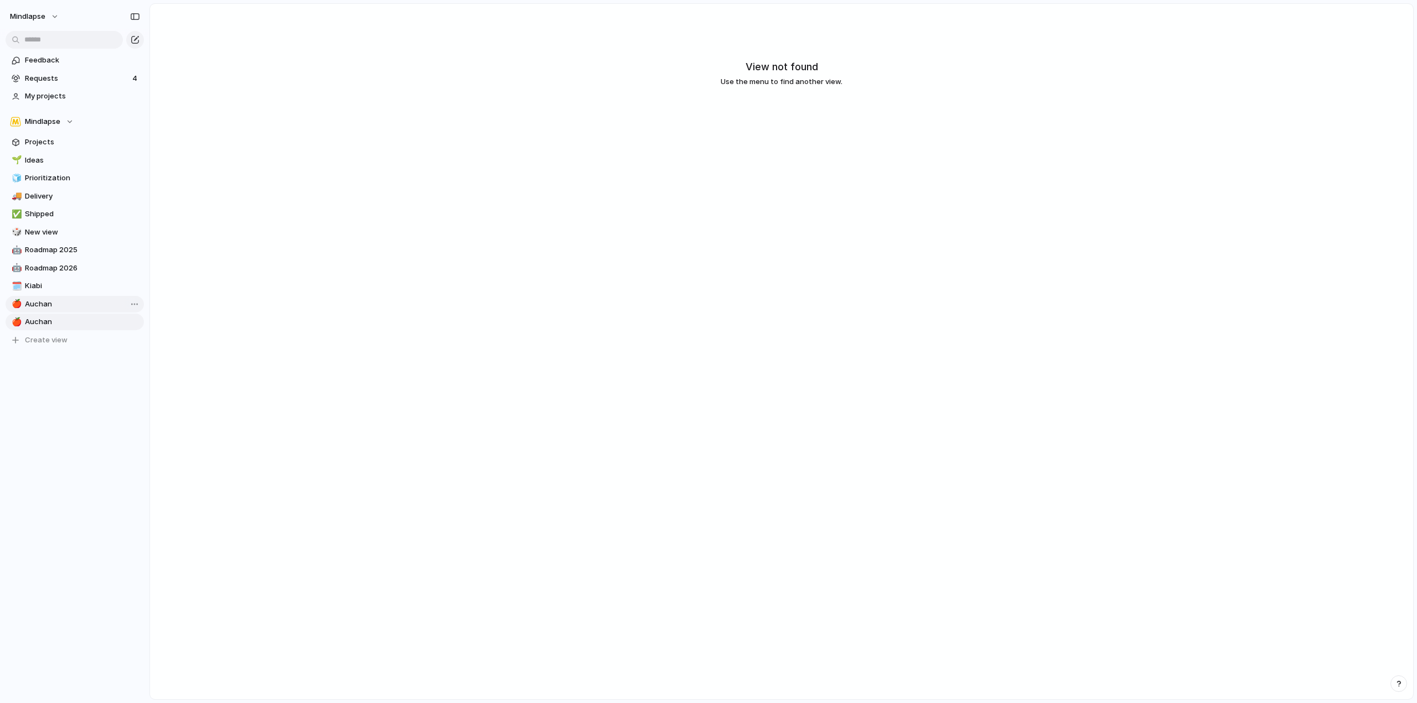
click at [71, 310] on link "🍎 Auchan" at bounding box center [75, 304] width 138 height 17
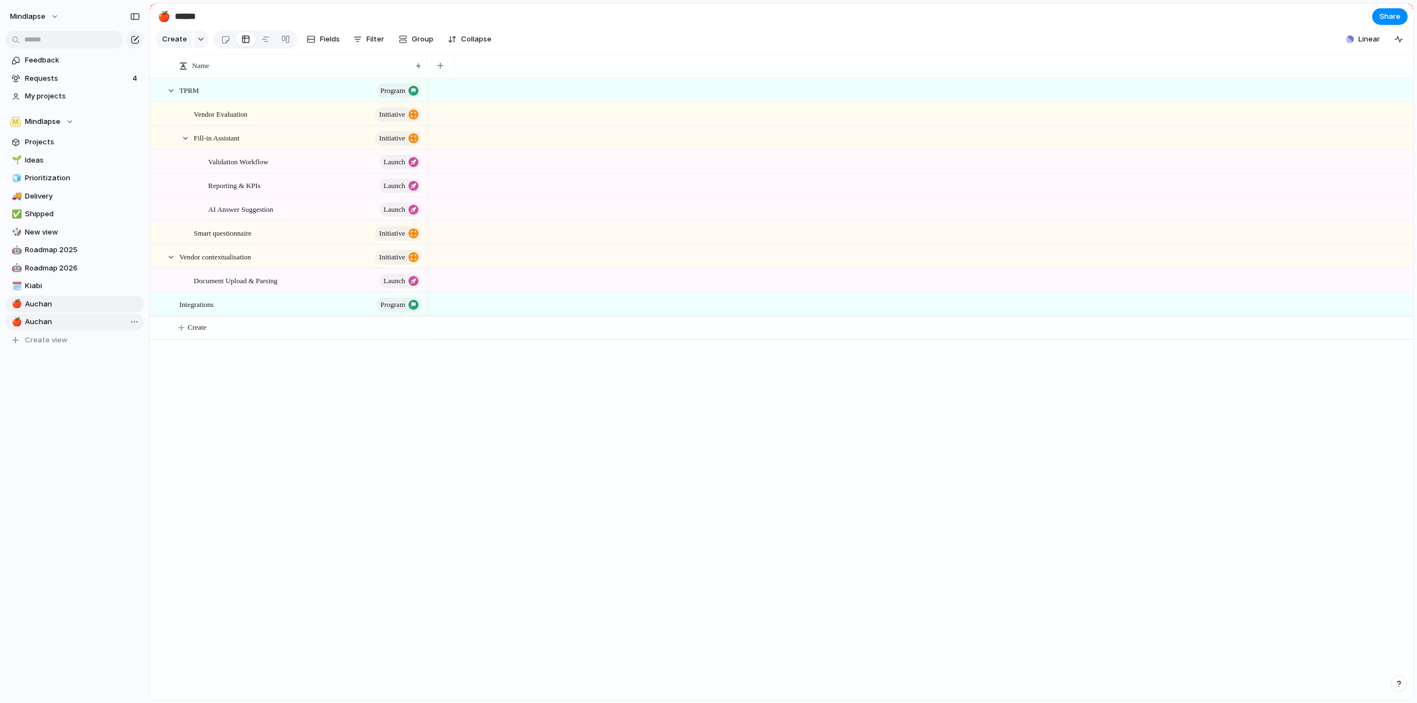
click at [80, 322] on span "Auchan" at bounding box center [82, 322] width 115 height 11
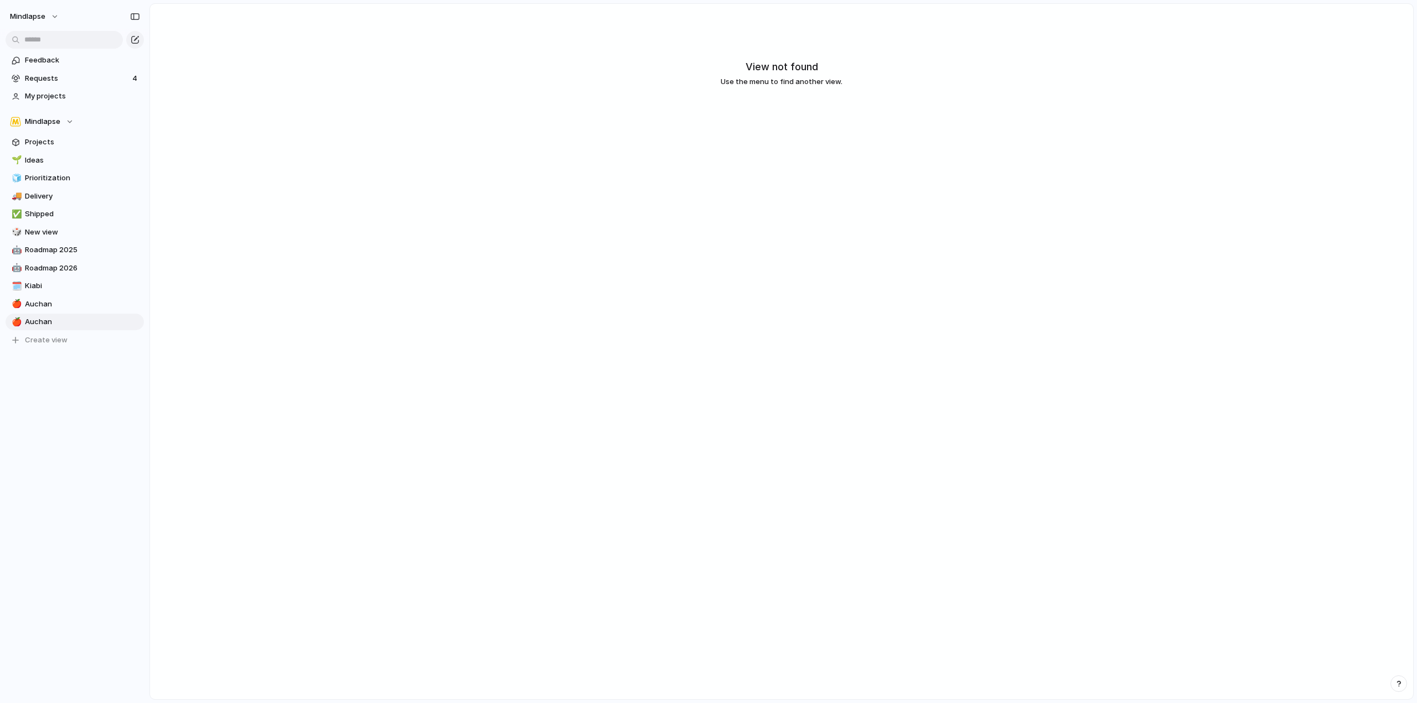
click at [139, 323] on section "Mindlapse Projects 🌱 Ideas 🧊 Prioritization 🚚 Delivery ✅ Shipped 🎲 New view 🤖 R…" at bounding box center [74, 227] width 149 height 244
click at [168, 403] on span "Delete view" at bounding box center [172, 407] width 41 height 11
click at [72, 290] on span "Kiabi" at bounding box center [82, 286] width 115 height 11
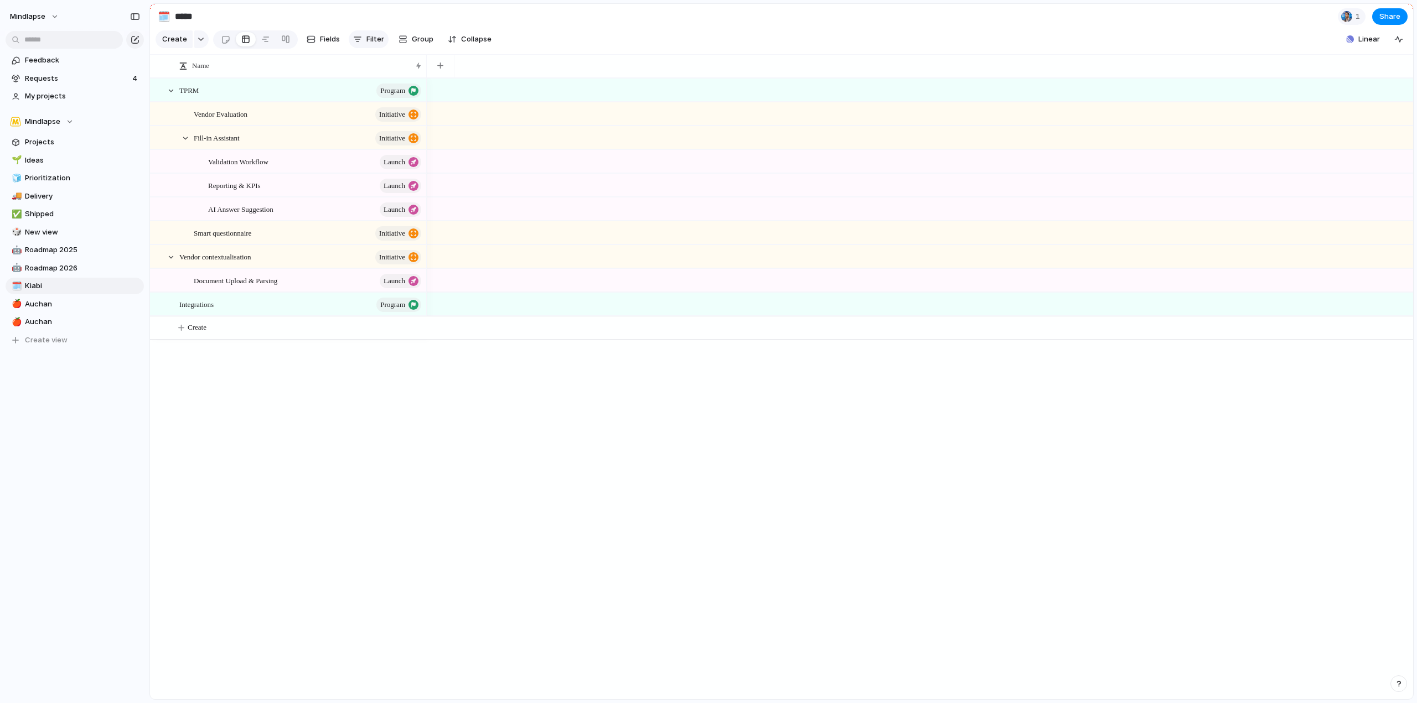
click at [379, 43] on span "Filter" at bounding box center [375, 39] width 18 height 11
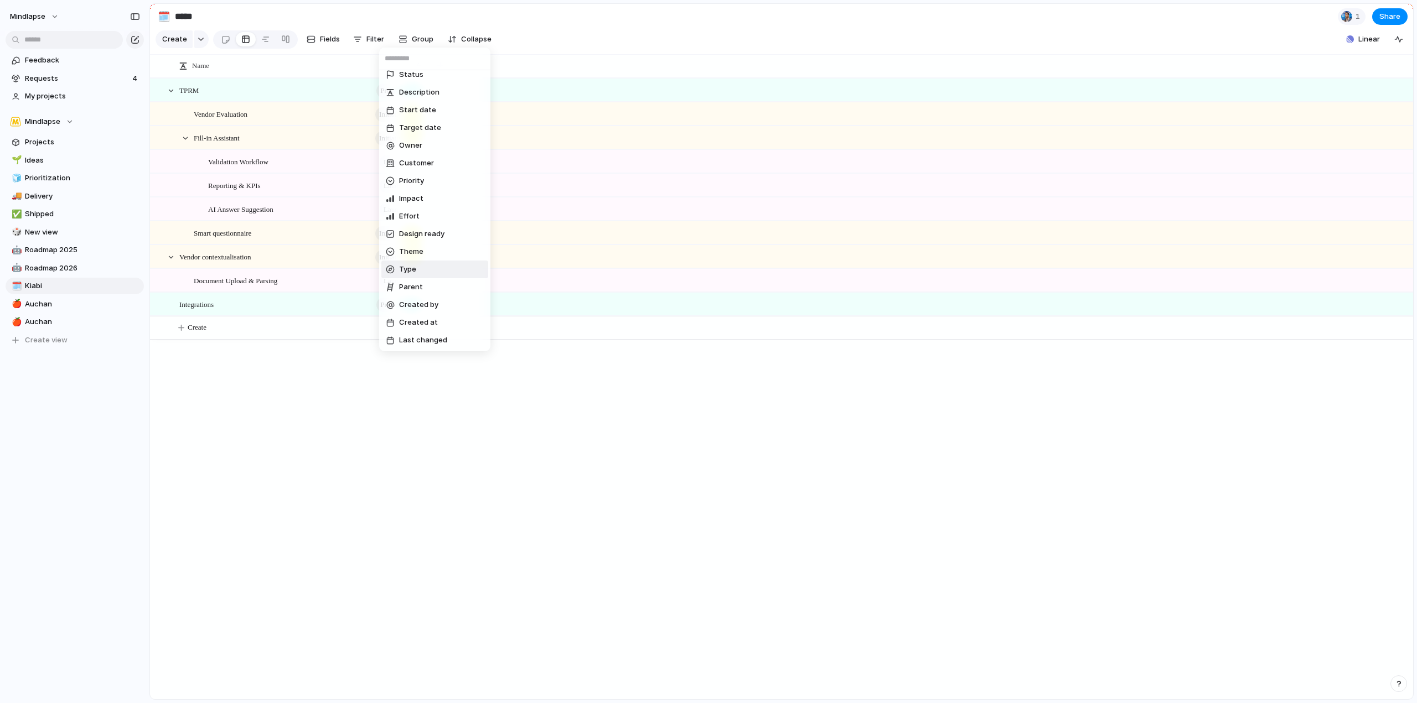
scroll to position [8, 0]
click at [437, 159] on li "Customer" at bounding box center [434, 163] width 107 height 18
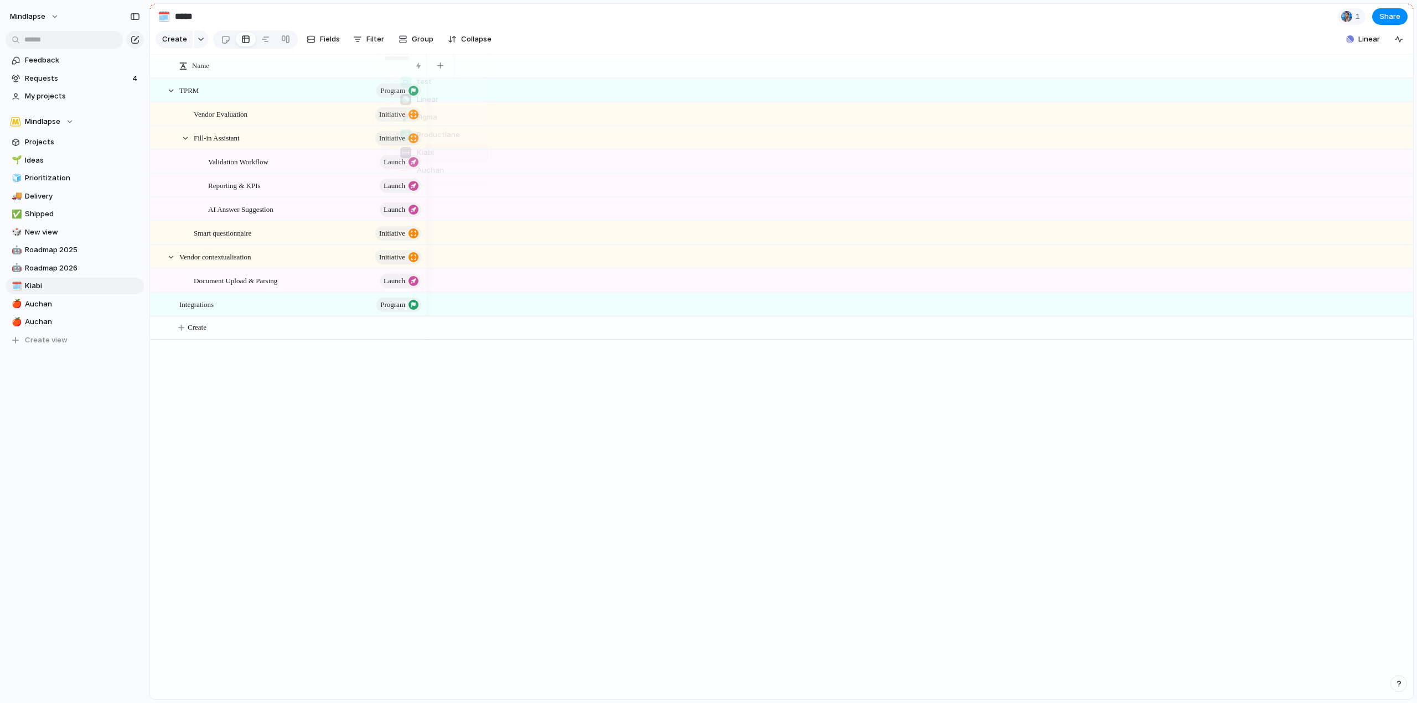
click at [443, 151] on li "Kiabi" at bounding box center [434, 153] width 107 height 18
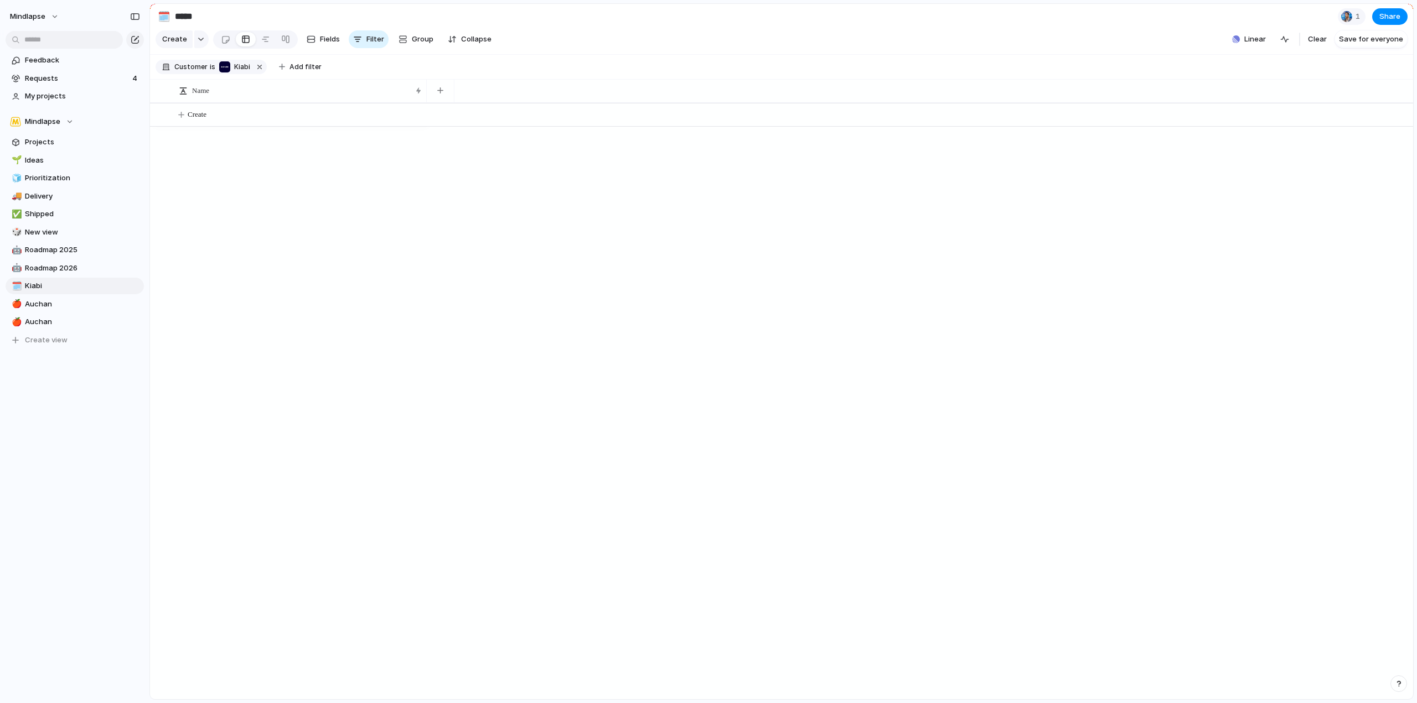
click at [450, 370] on div at bounding box center [920, 401] width 986 height 597
click at [88, 302] on span "Auchan" at bounding box center [82, 304] width 115 height 11
type input "******"
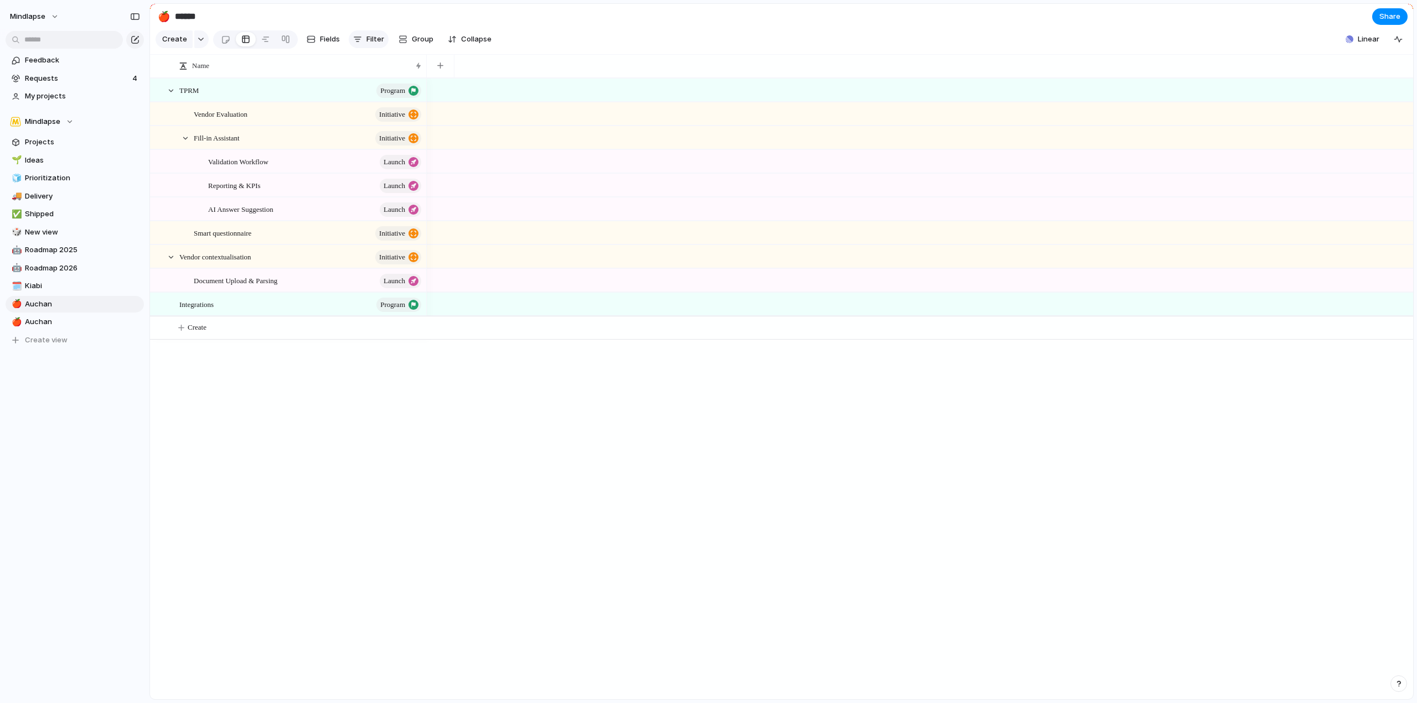
click at [364, 44] on button "Filter" at bounding box center [369, 39] width 40 height 18
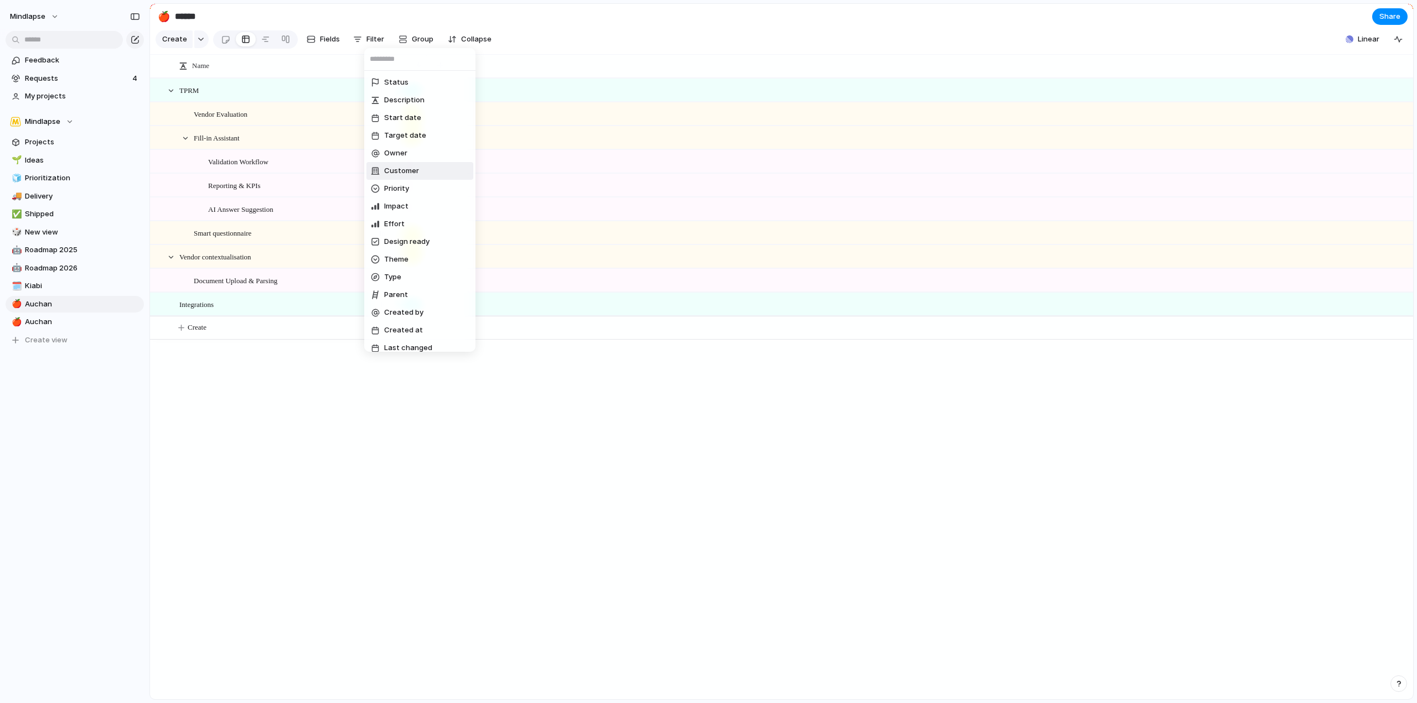
click at [416, 173] on span "Customer" at bounding box center [401, 170] width 35 height 11
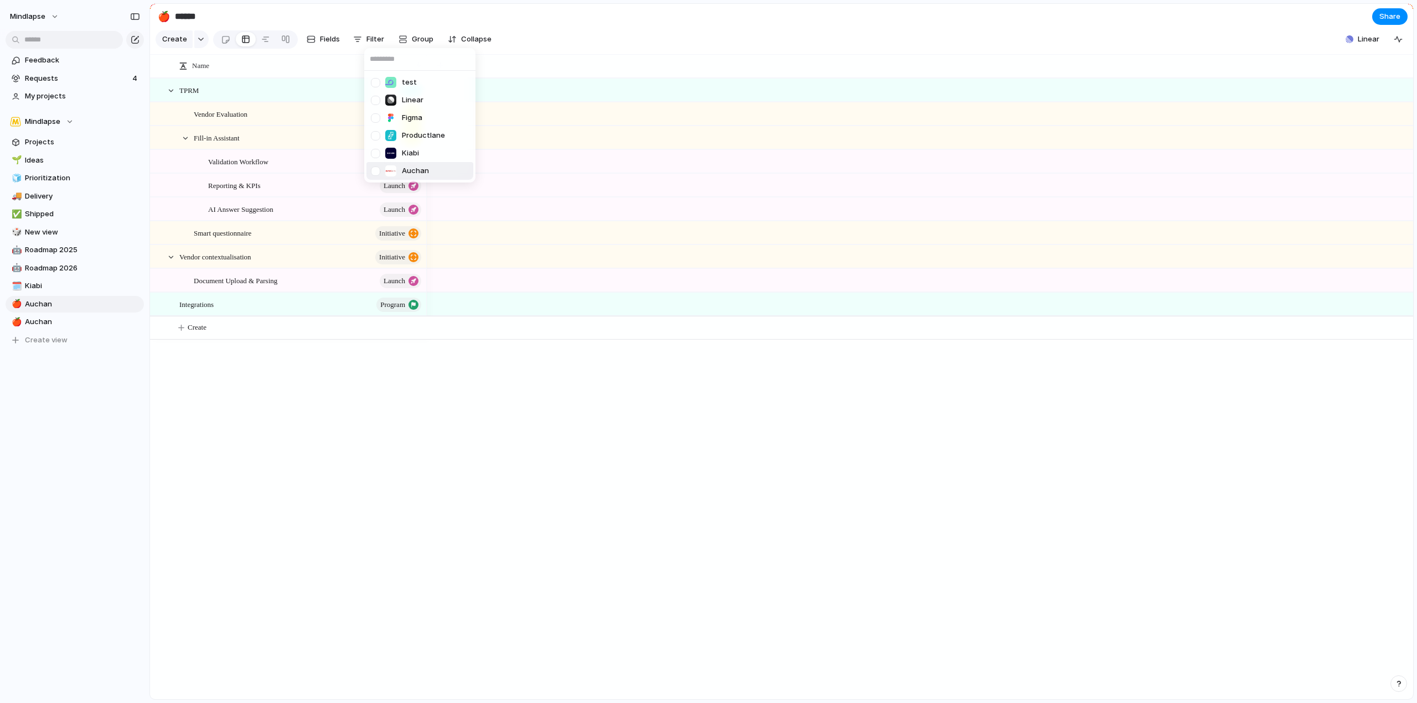
click at [418, 167] on span "Auchan" at bounding box center [415, 170] width 27 height 11
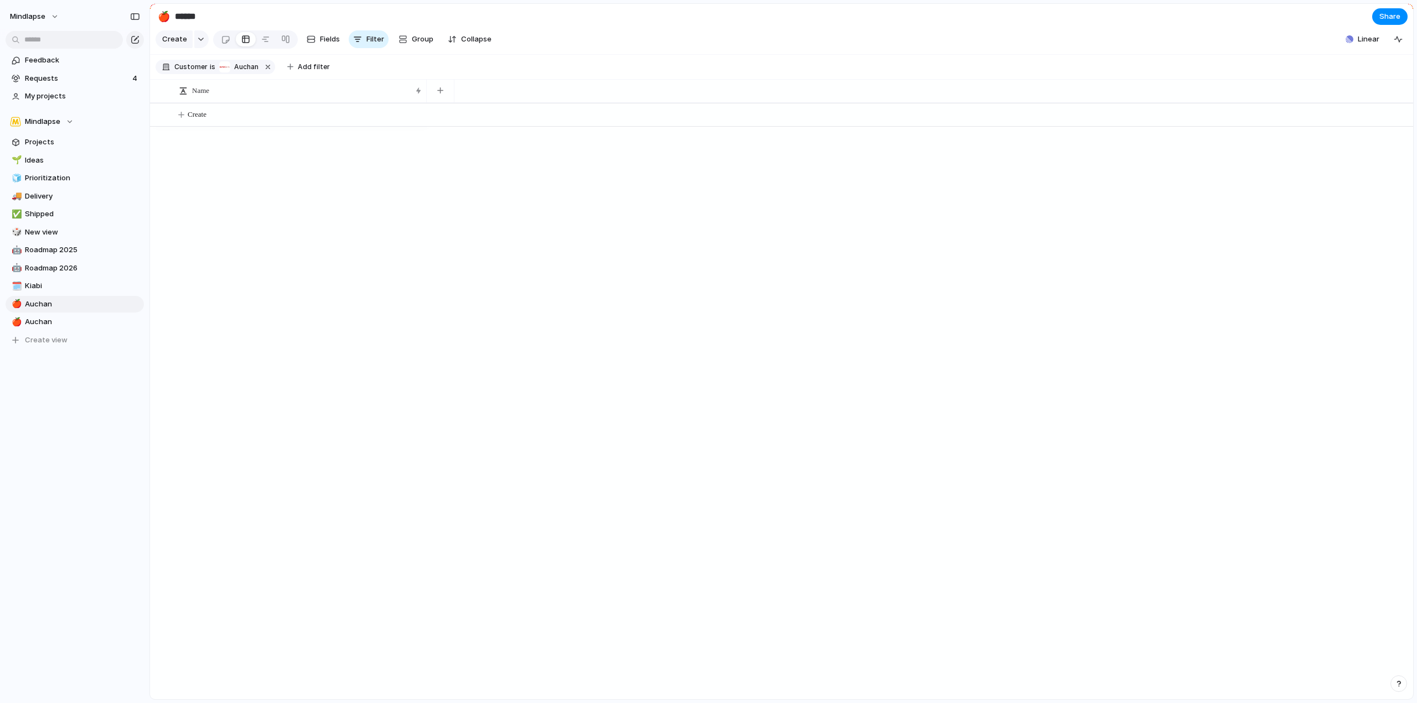
click at [445, 380] on div at bounding box center [920, 401] width 986 height 597
click at [175, 411] on span "Delete view" at bounding box center [168, 410] width 41 height 11
click at [87, 322] on span "Auchan" at bounding box center [82, 322] width 115 height 11
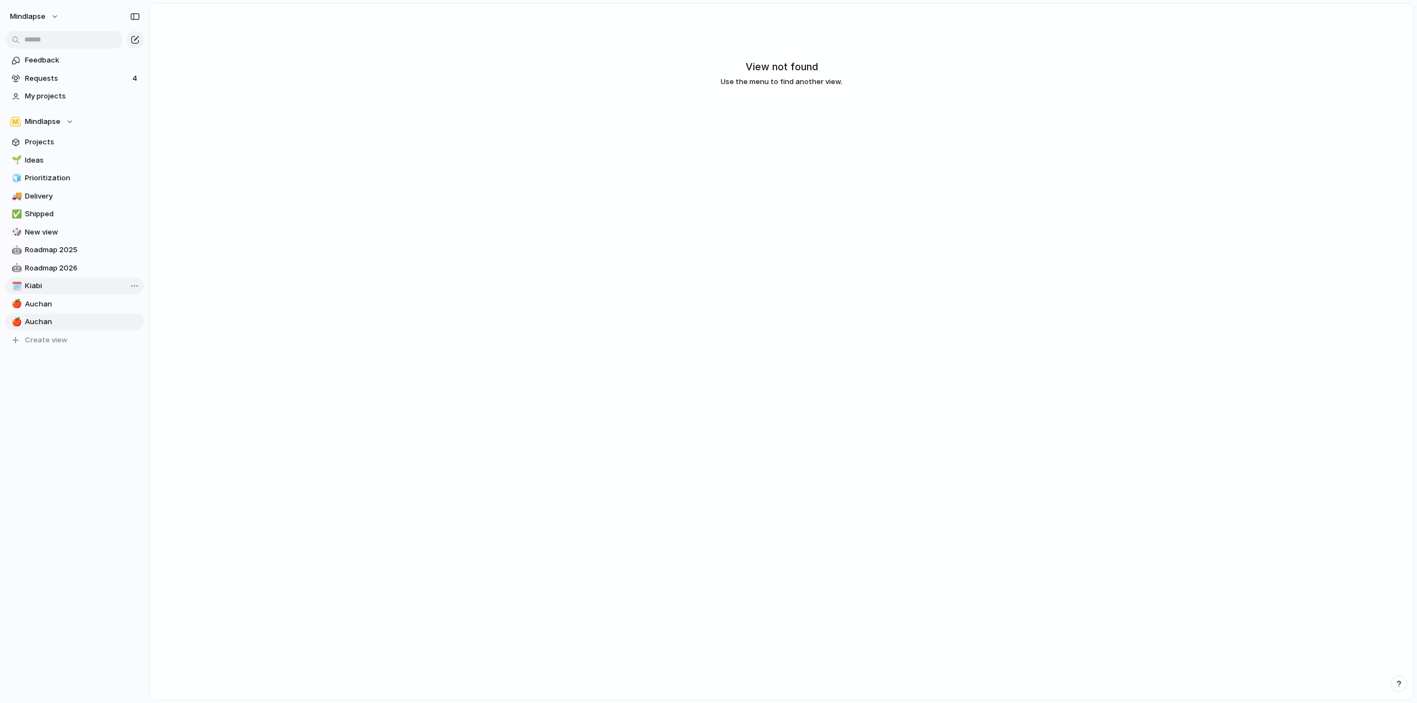
click at [96, 287] on span "Kiabi" at bounding box center [82, 286] width 115 height 11
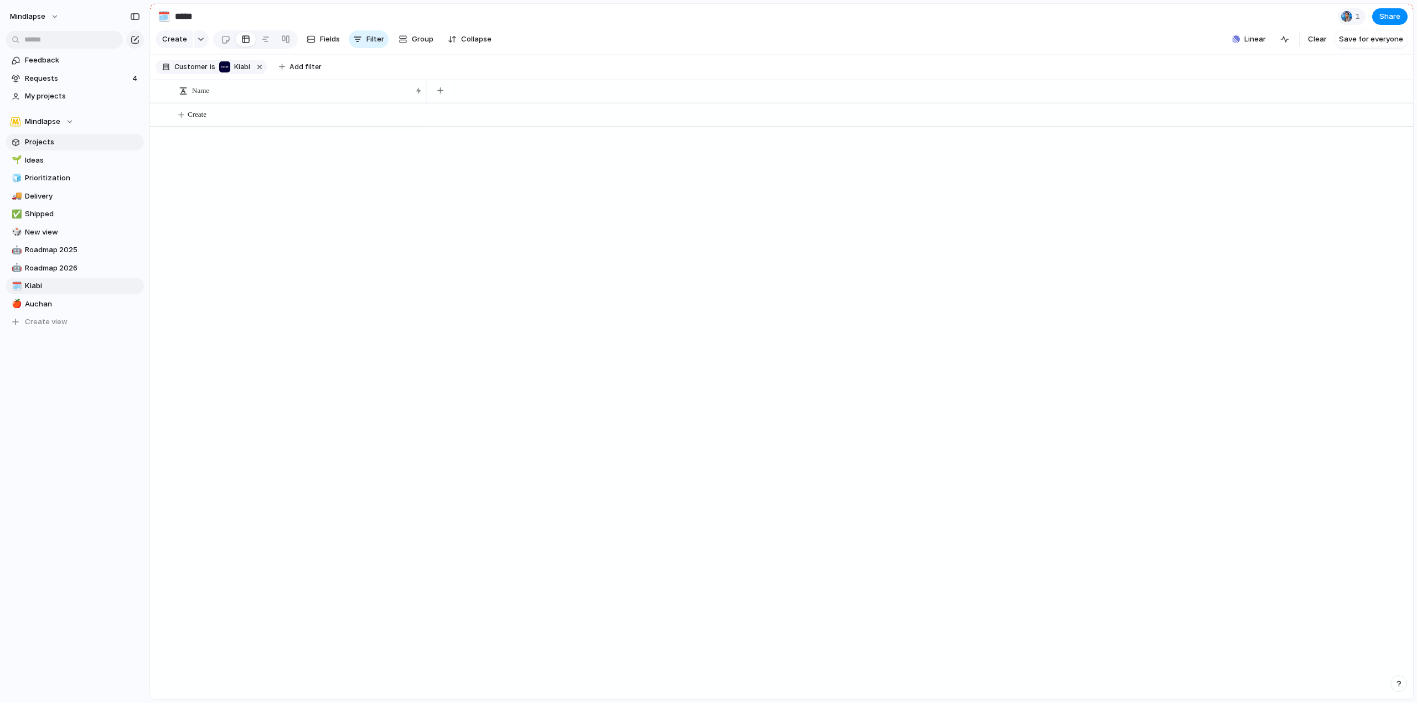
click at [70, 137] on span "Projects" at bounding box center [82, 142] width 115 height 11
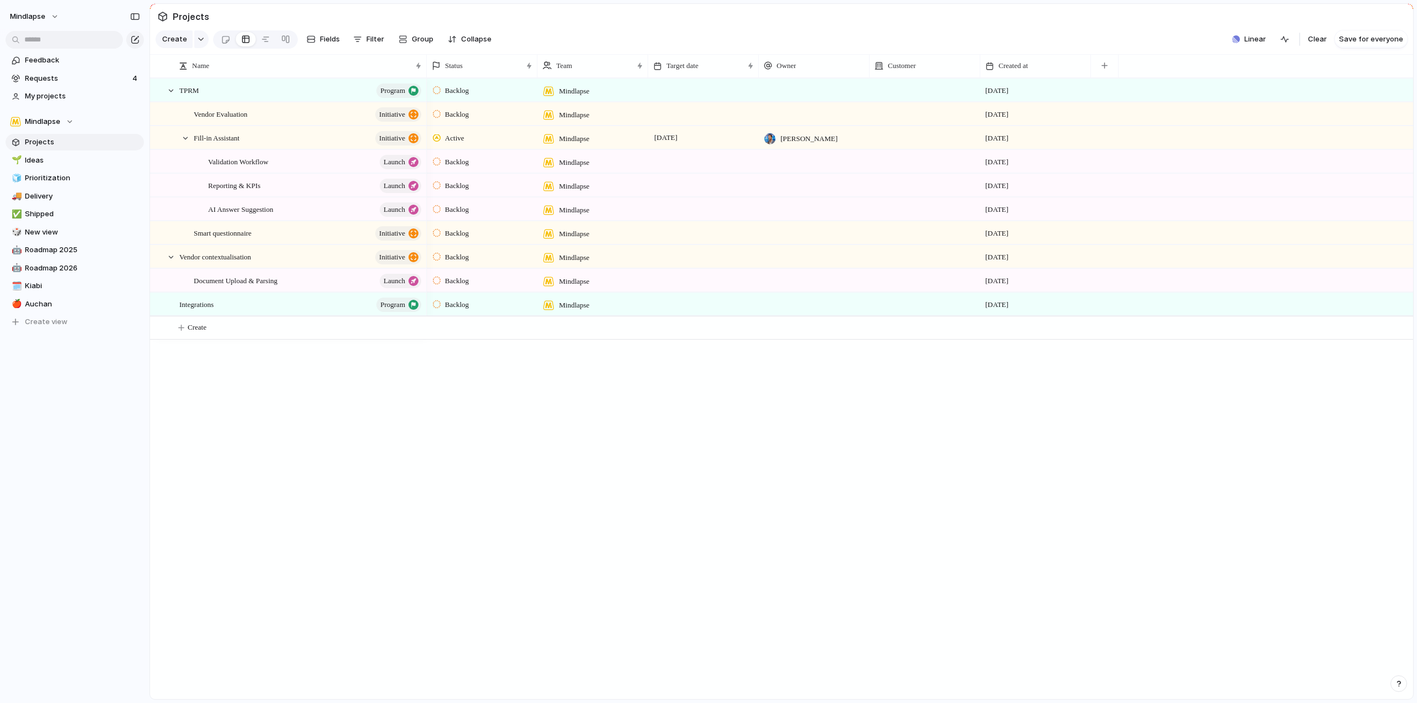
click at [70, 138] on span "Projects" at bounding box center [82, 142] width 115 height 11
drag, startPoint x: 42, startPoint y: 146, endPoint x: 38, endPoint y: 140, distance: 7.1
click at [38, 140] on span "Projects" at bounding box center [82, 142] width 115 height 11
click at [121, 160] on div at bounding box center [131, 160] width 20 height 13
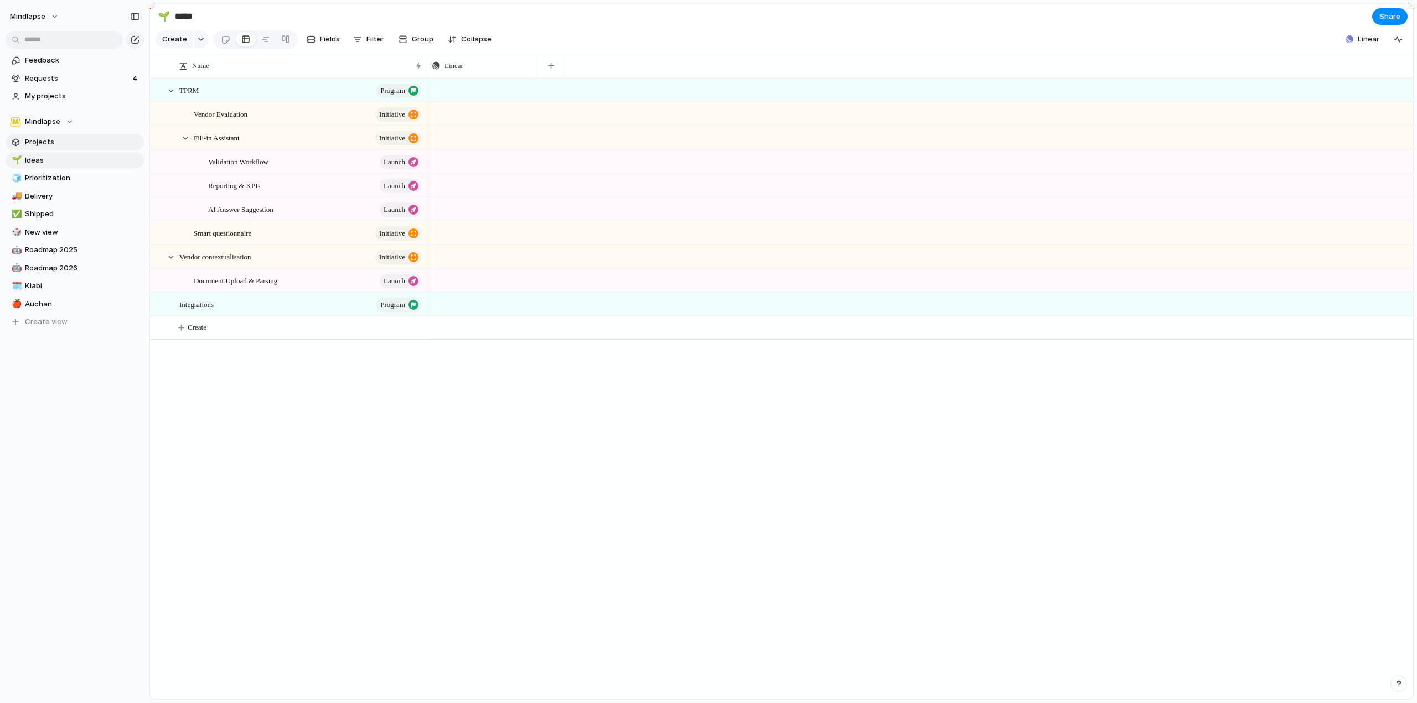
click at [100, 136] on link "Projects" at bounding box center [75, 142] width 138 height 17
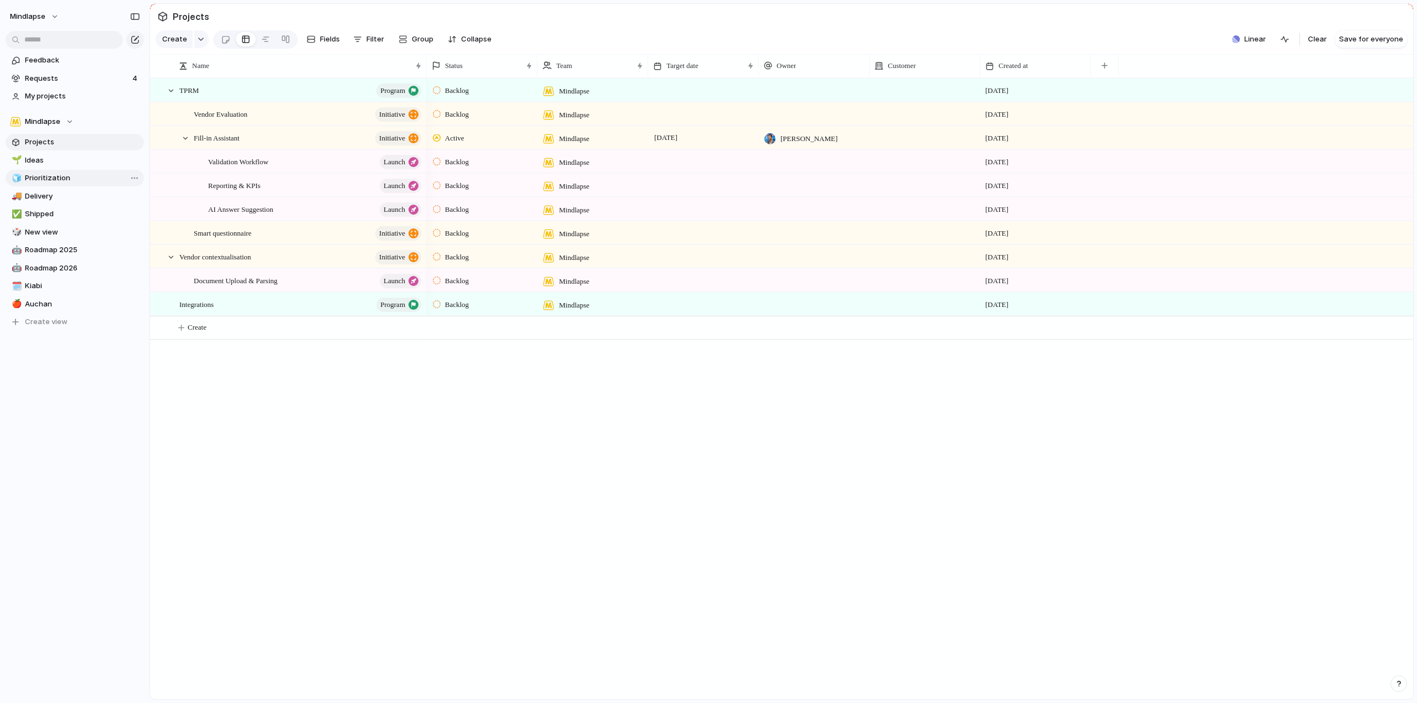
click at [100, 175] on span "Prioritization" at bounding box center [82, 178] width 115 height 11
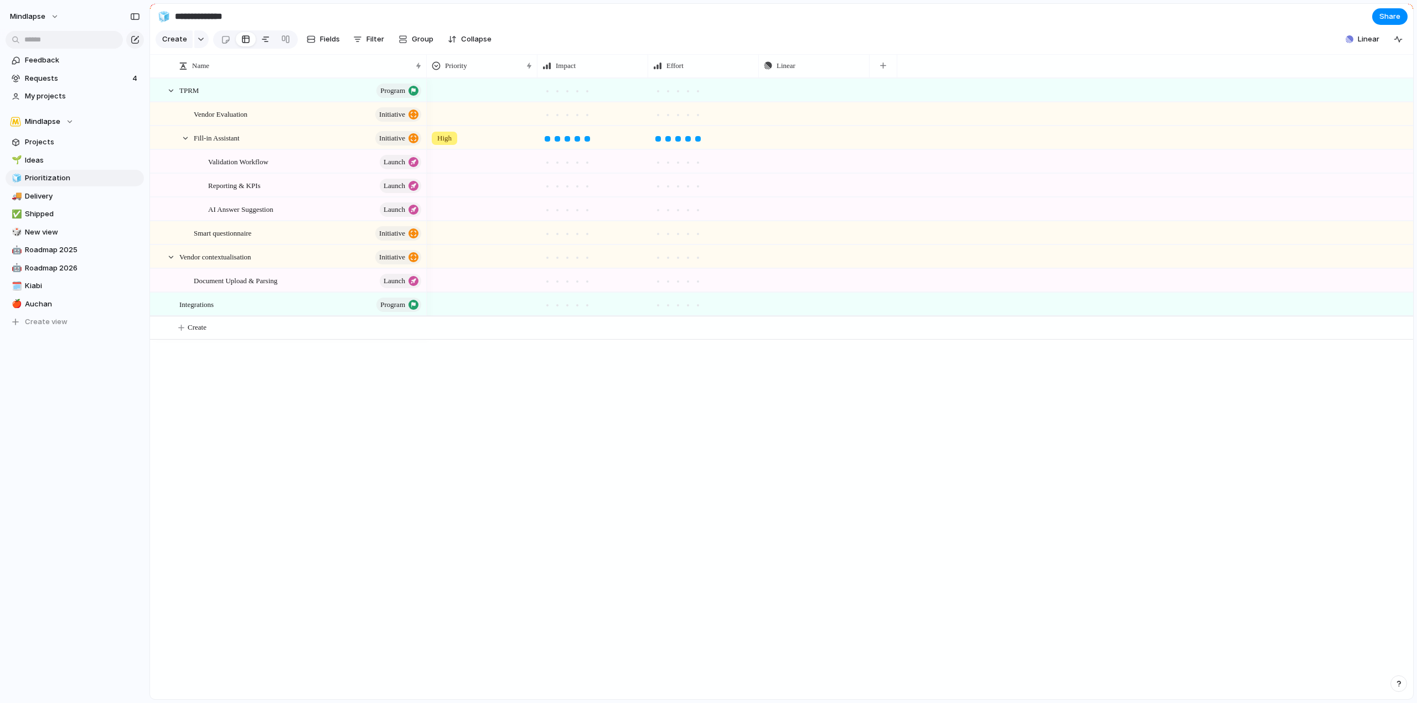
click at [256, 40] on link at bounding box center [266, 39] width 20 height 18
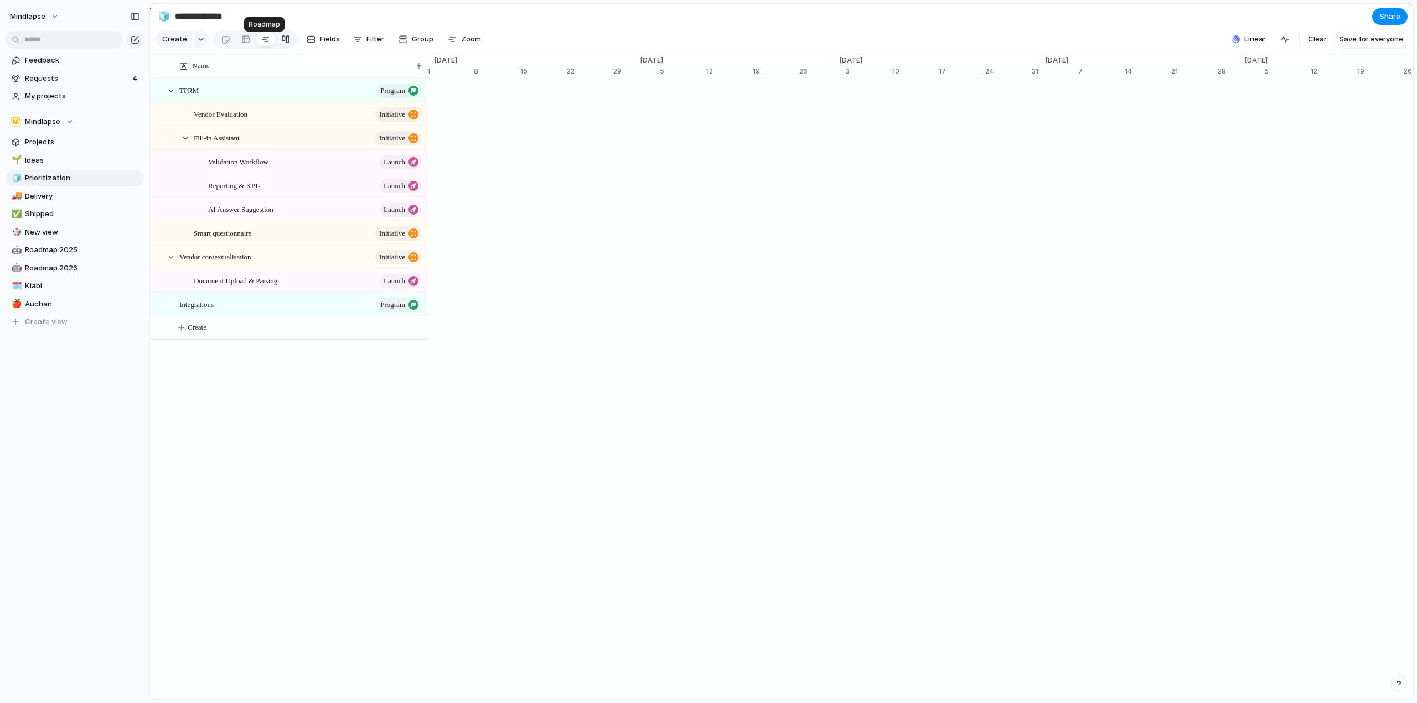
scroll to position [0, 6981]
click at [287, 43] on div at bounding box center [285, 39] width 9 height 18
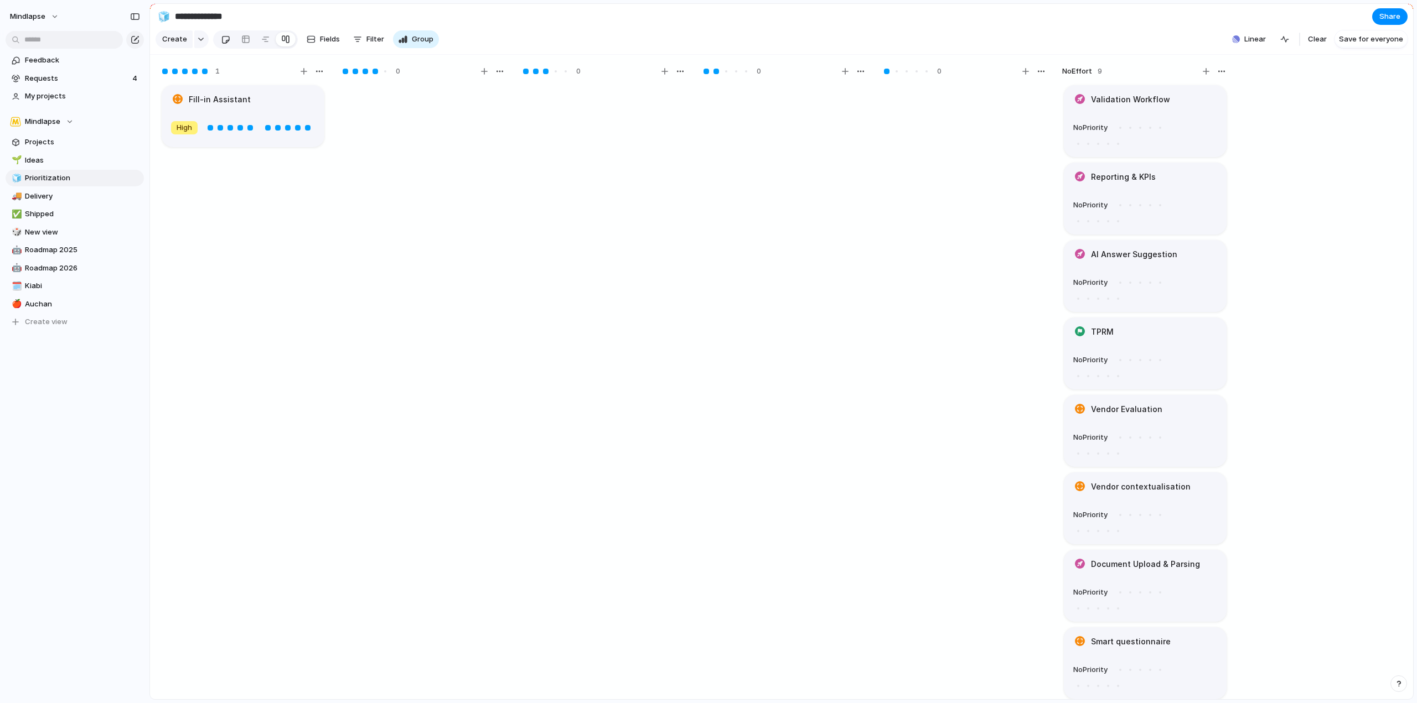
click at [227, 38] on div at bounding box center [225, 39] width 9 height 18
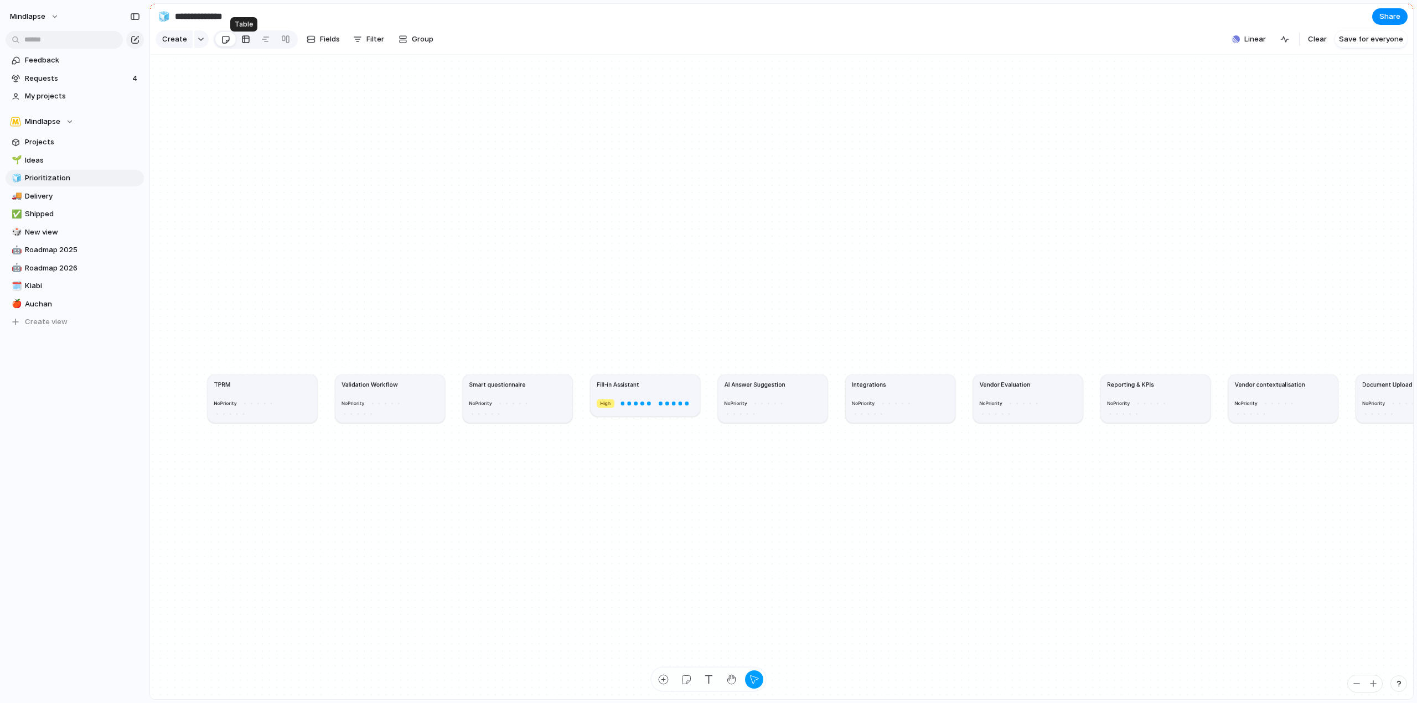
click at [241, 39] on div at bounding box center [245, 39] width 9 height 18
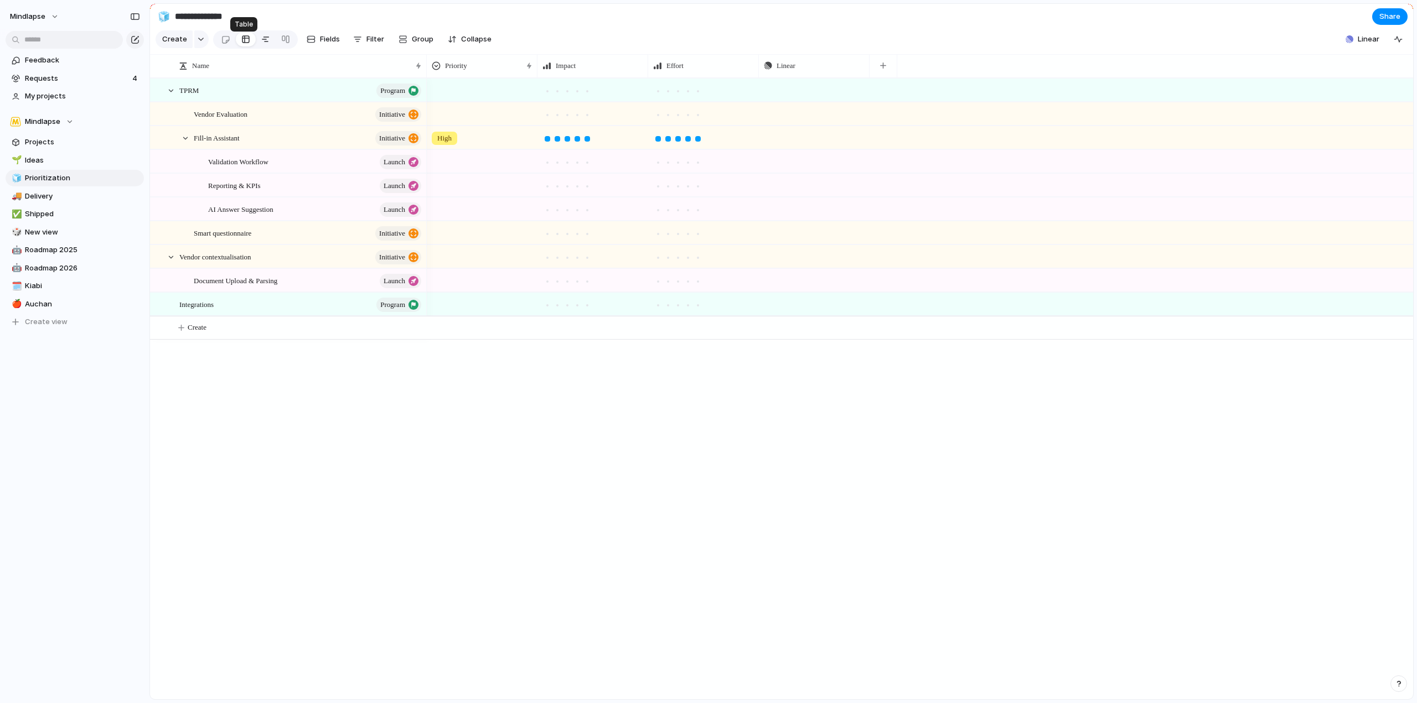
click at [262, 44] on div at bounding box center [265, 39] width 9 height 18
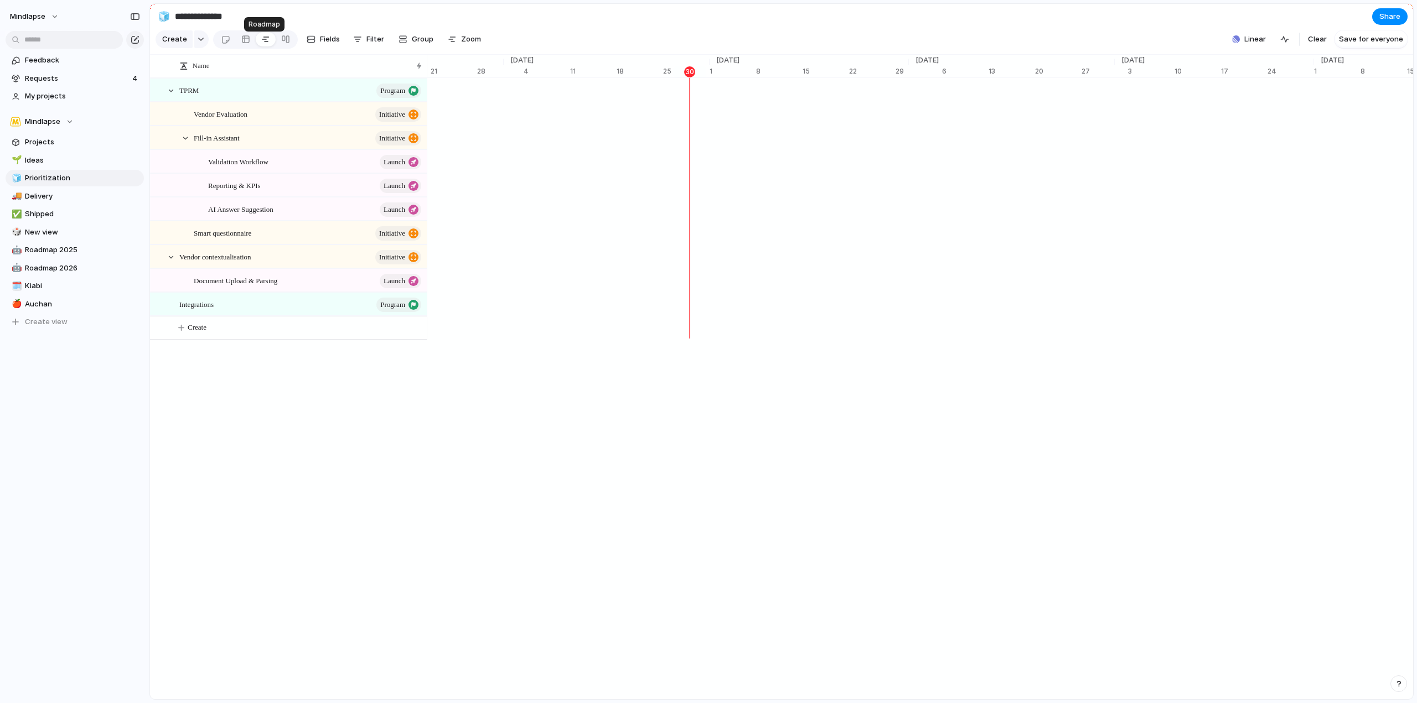
scroll to position [0, 7202]
click at [72, 81] on span "Requests" at bounding box center [77, 78] width 104 height 11
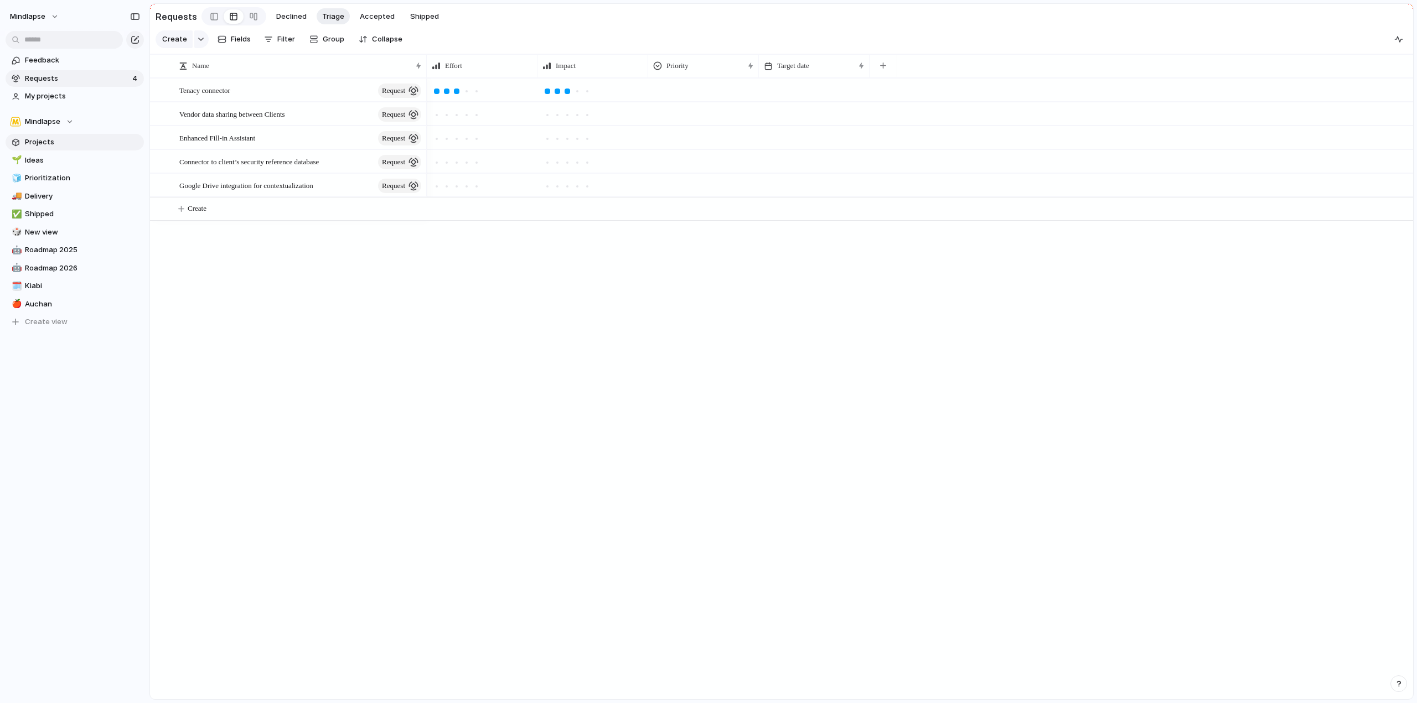
click at [61, 144] on span "Projects" at bounding box center [82, 142] width 115 height 11
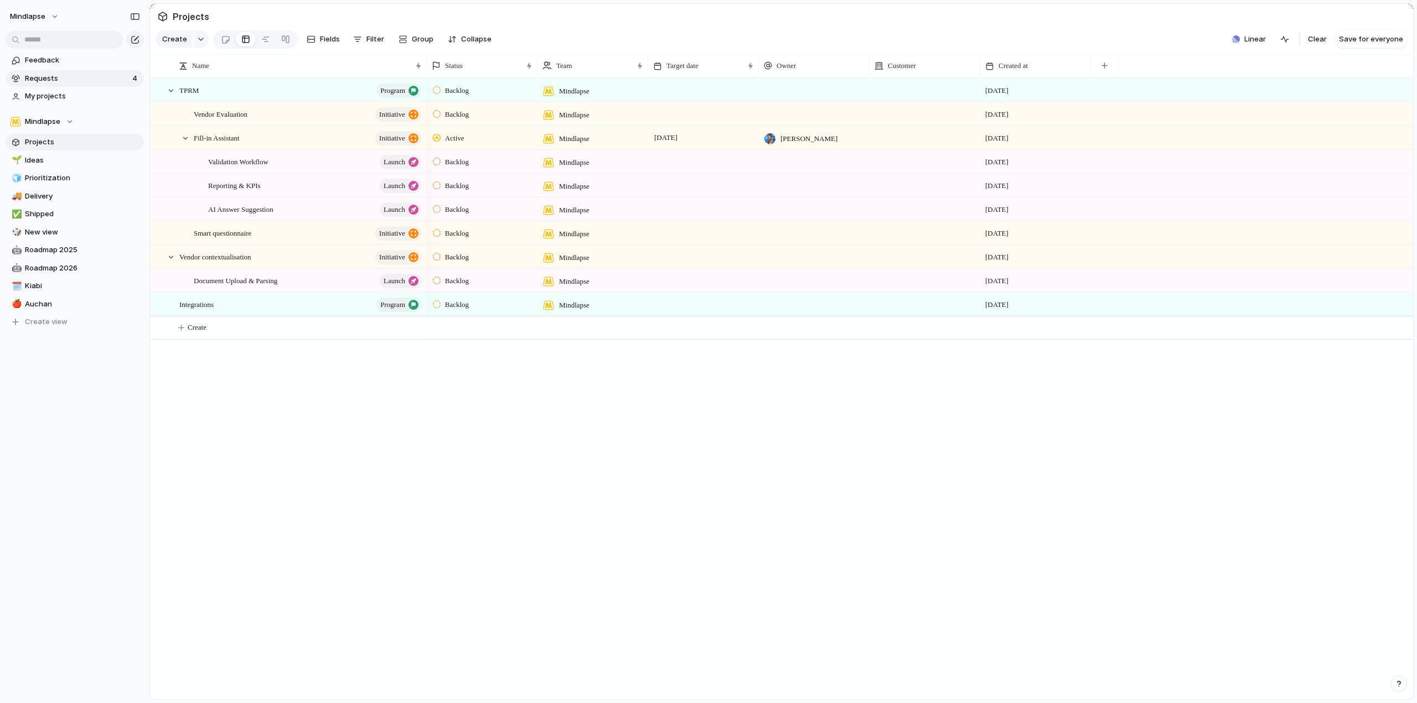
click at [81, 77] on span "Requests" at bounding box center [77, 78] width 104 height 11
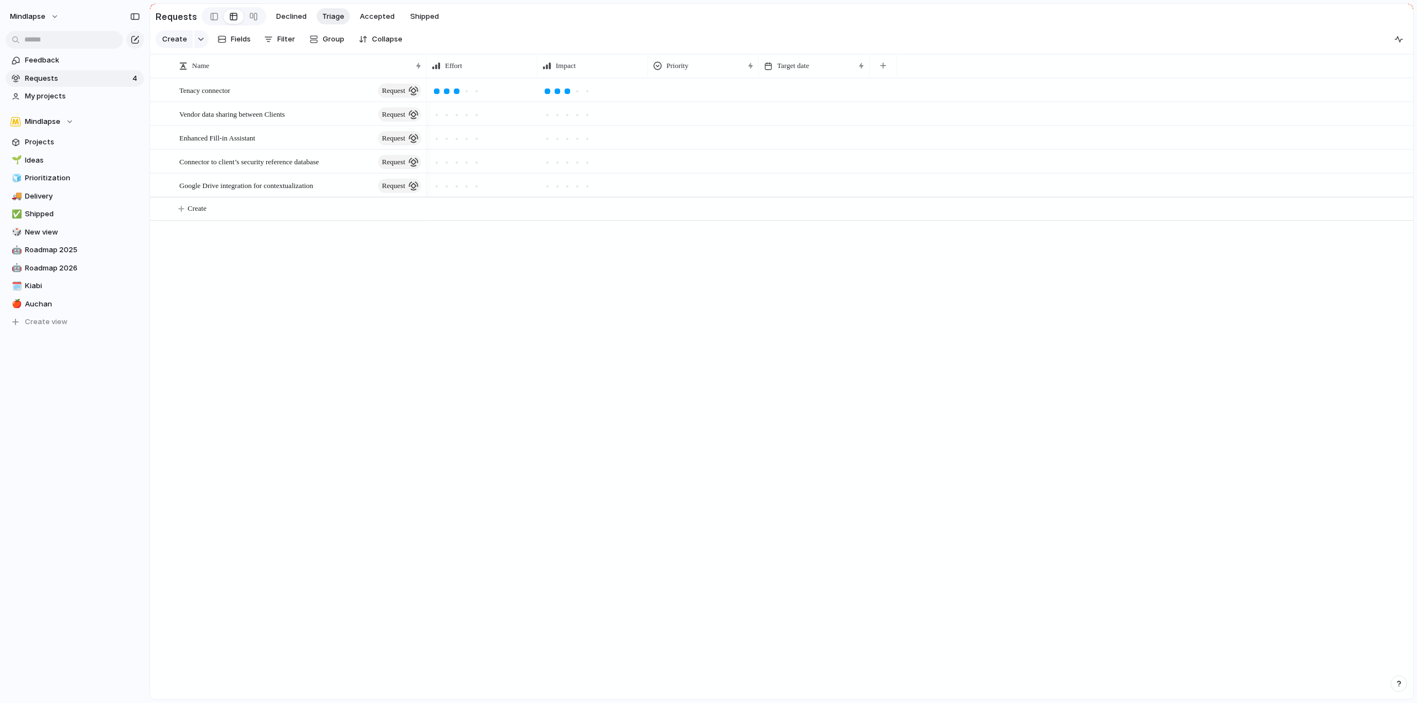
click at [709, 97] on div at bounding box center [704, 88] width 110 height 18
click at [789, 96] on div "Urgent High Medium Low" at bounding box center [708, 351] width 1417 height 703
click at [720, 97] on div at bounding box center [704, 88] width 110 height 18
click at [713, 38] on div "Urgent High Medium Low" at bounding box center [708, 351] width 1417 height 703
click at [55, 134] on link "Projects" at bounding box center [75, 142] width 138 height 17
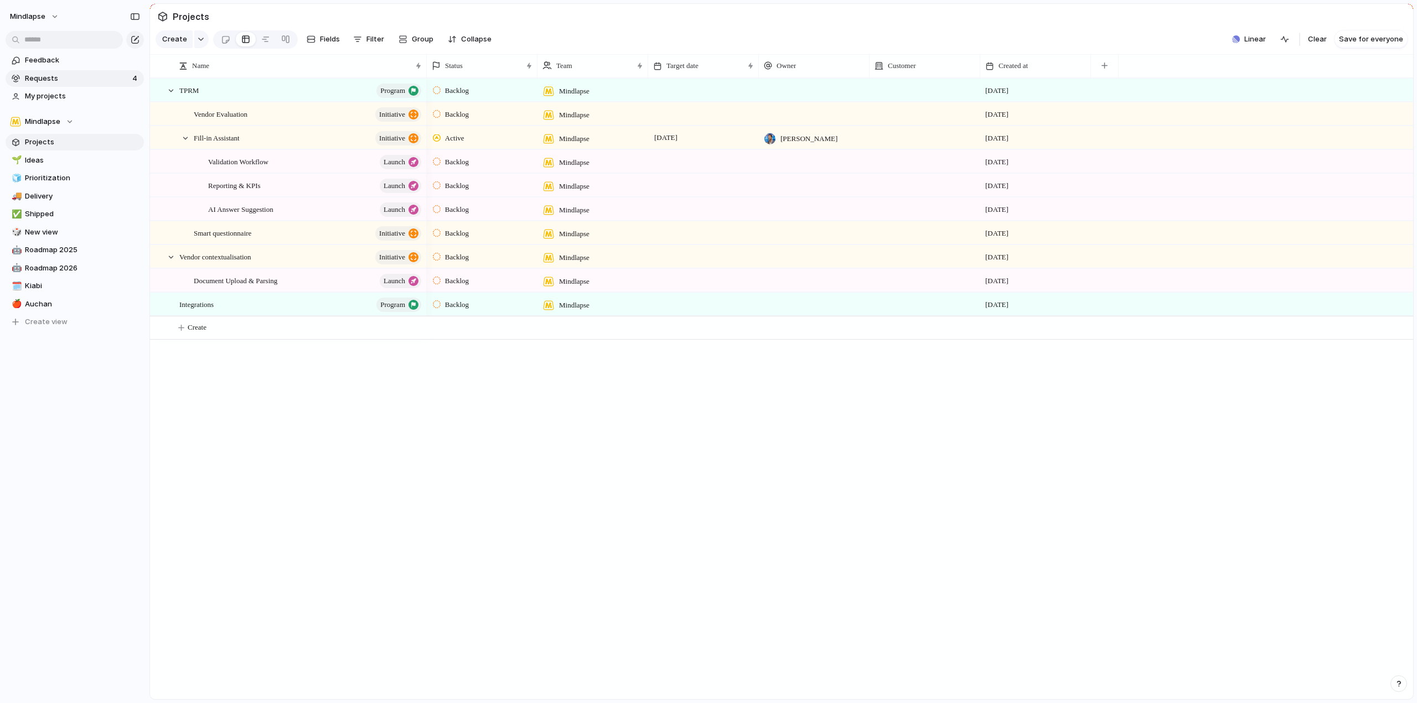
click at [74, 80] on span "Requests" at bounding box center [77, 78] width 104 height 11
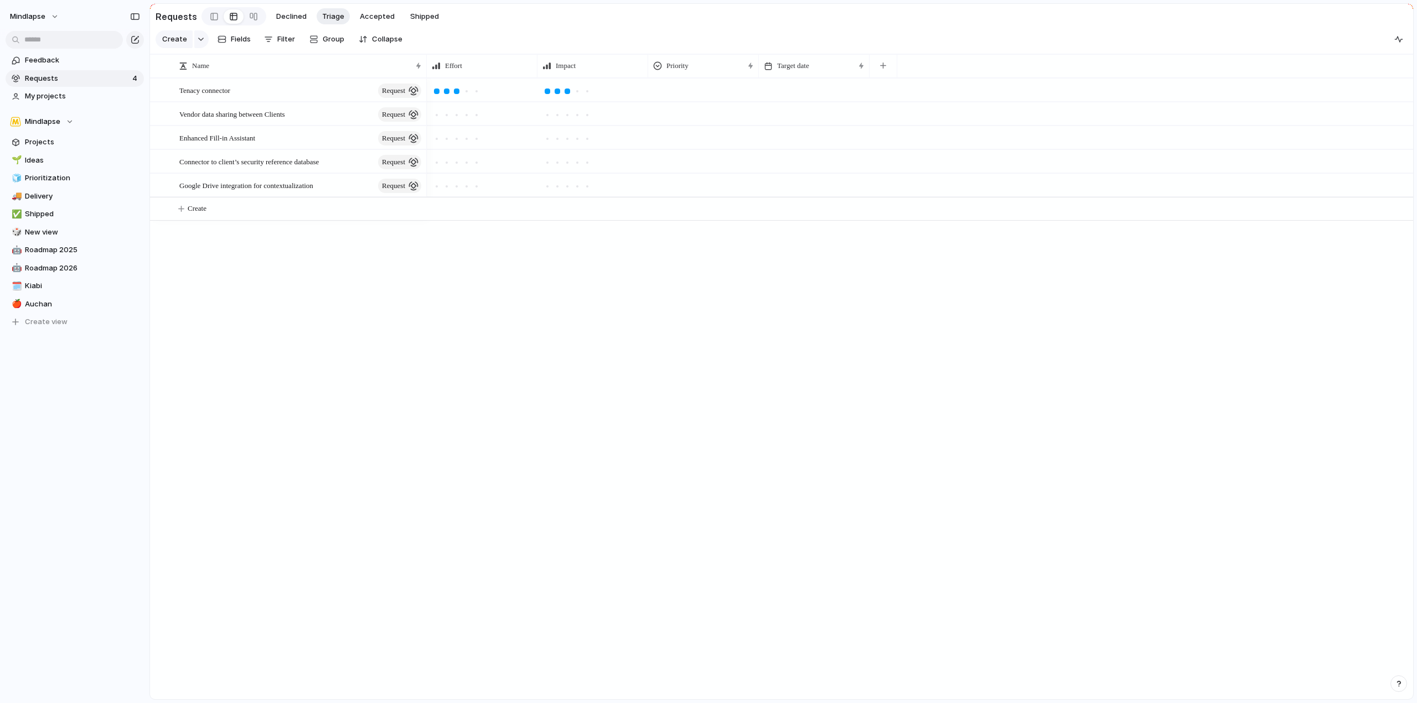
click at [71, 169] on div "🌱 Ideas 🧊 Prioritization 🚚 Delivery ✅ Shipped 🎲 New view 🤖 Roadmap 2025 🤖 Roadm…" at bounding box center [75, 241] width 138 height 179
click at [71, 177] on span "Prioritization" at bounding box center [82, 178] width 115 height 11
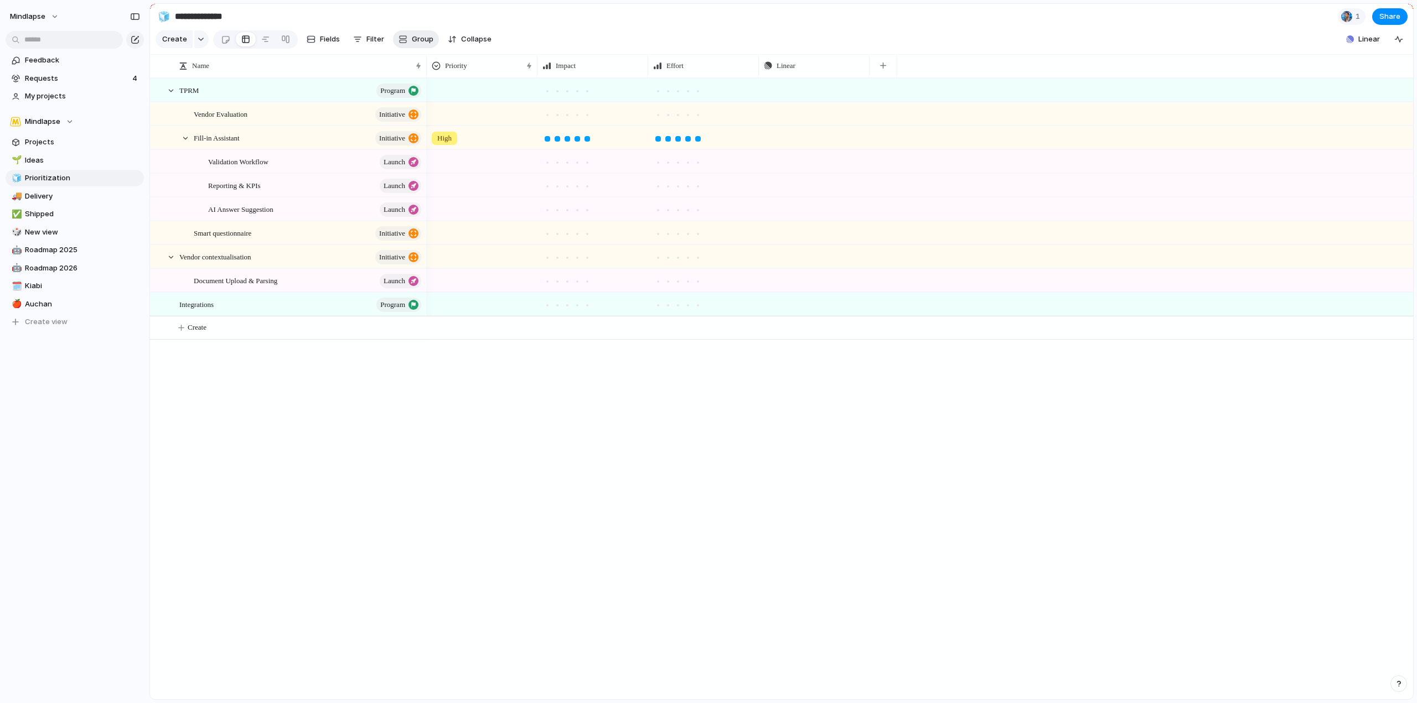
click at [405, 36] on button "Group" at bounding box center [416, 39] width 46 height 18
click at [375, 45] on div "Status Owner Customer Priority Impact Effort Design ready Theme Created by" at bounding box center [708, 351] width 1417 height 703
click at [375, 45] on span "Filter" at bounding box center [375, 39] width 18 height 11
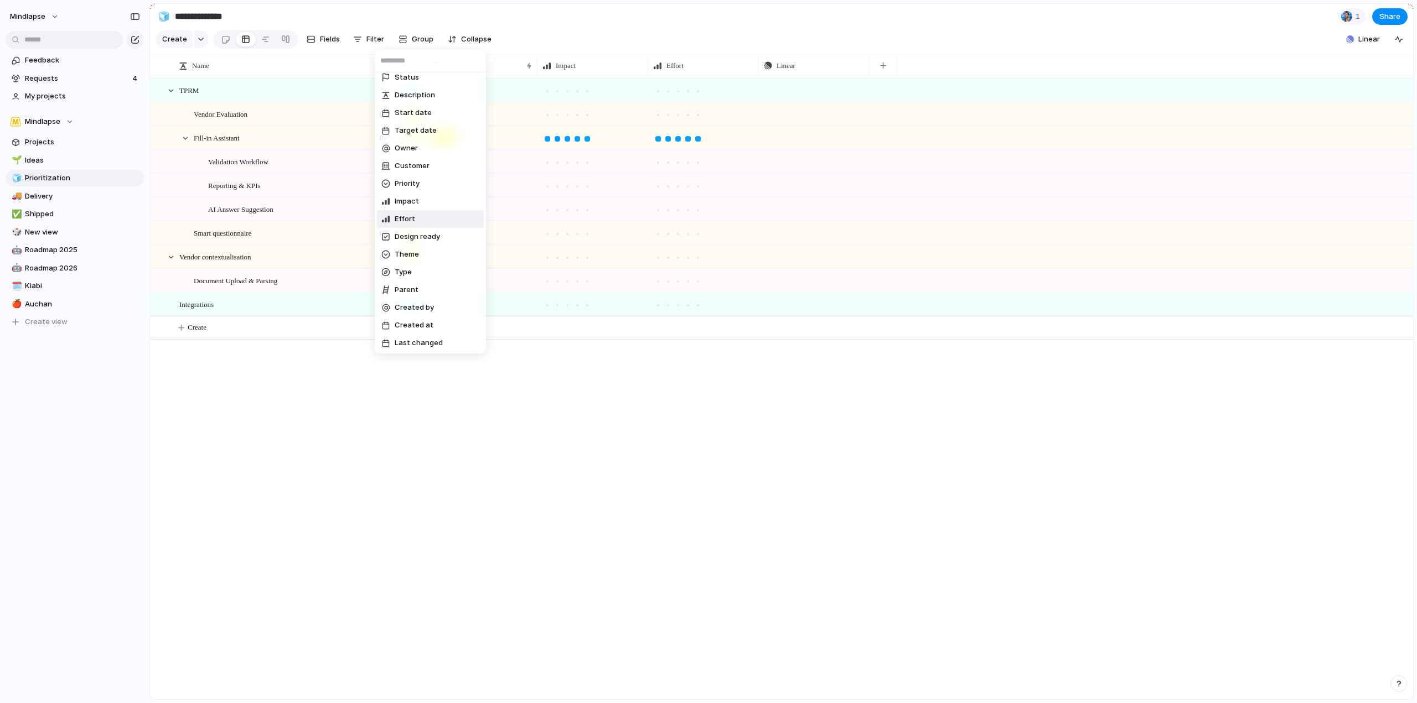
scroll to position [8, 0]
click at [561, 34] on div "Status Description Start date Target date Owner Customer Priority Impact Effort…" at bounding box center [708, 351] width 1417 height 703
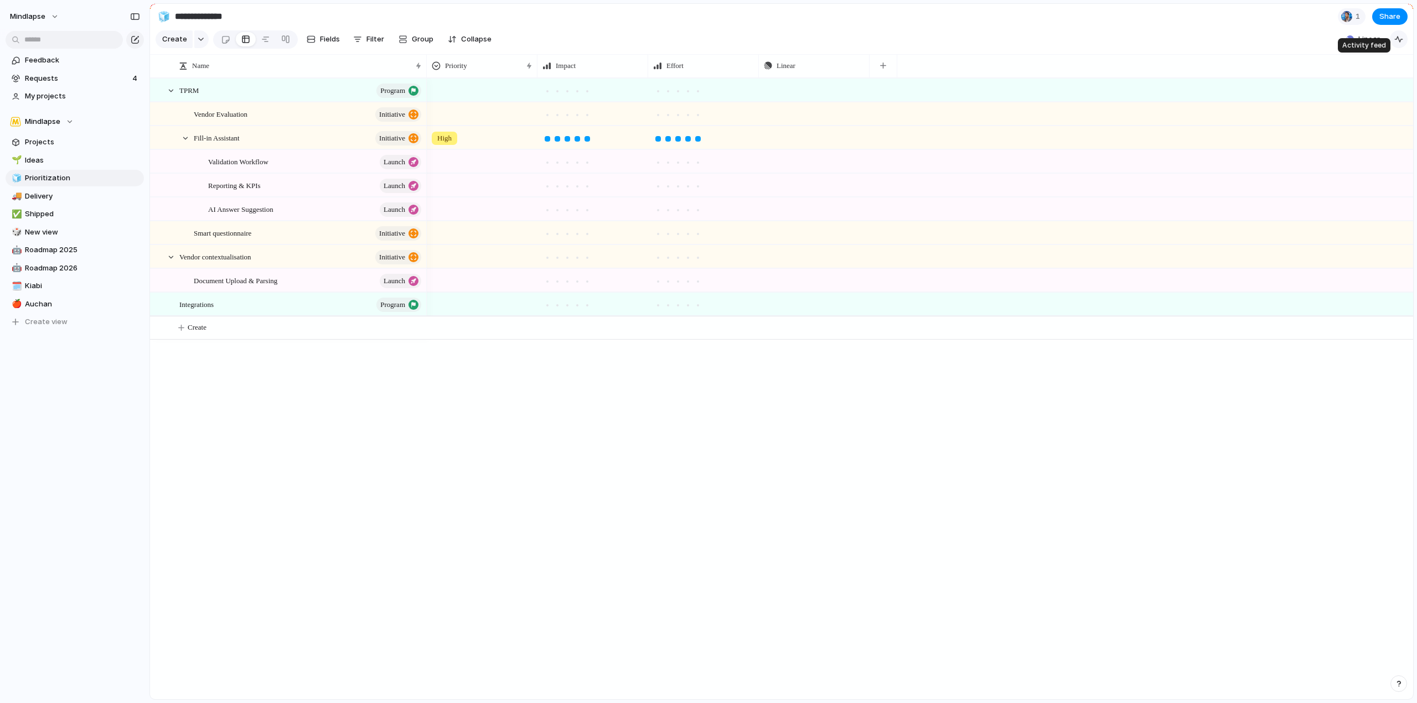
click at [1399, 44] on div "button" at bounding box center [1398, 39] width 9 height 9
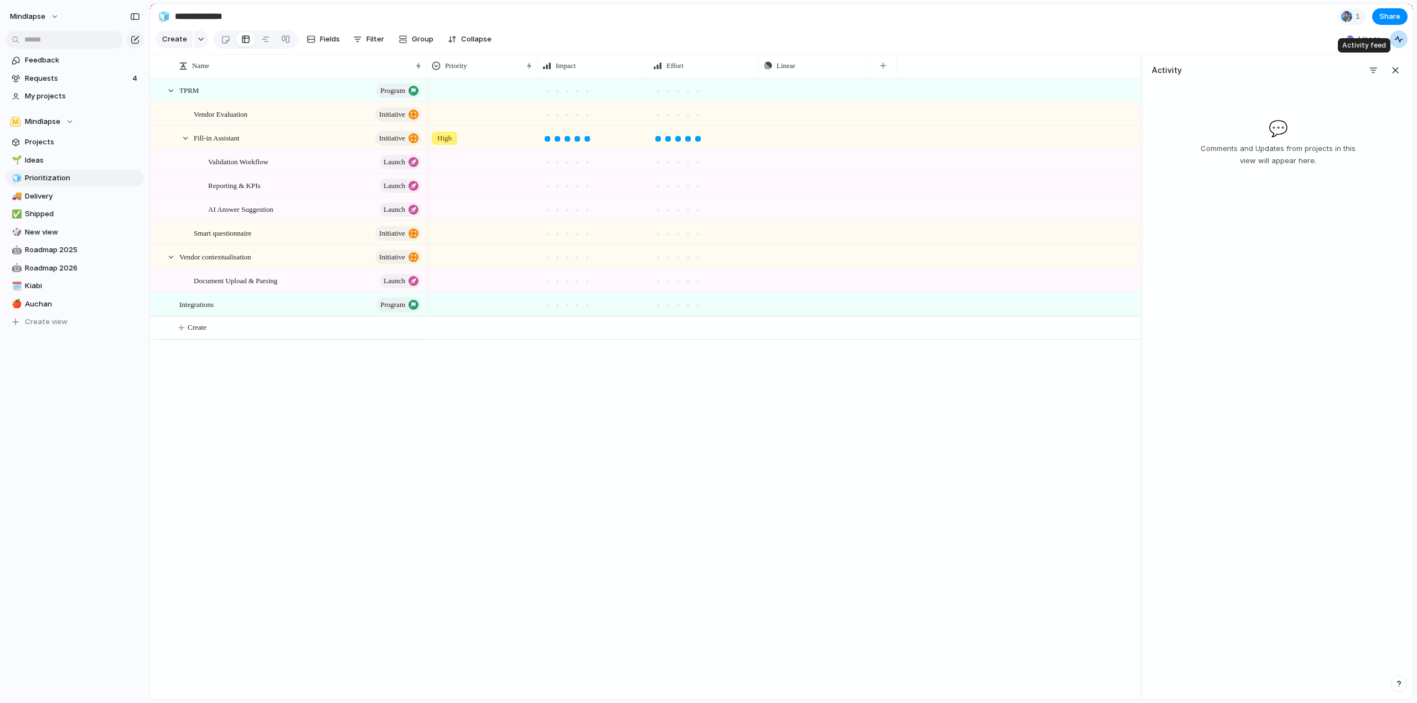
click at [1399, 44] on div "button" at bounding box center [1398, 39] width 9 height 9
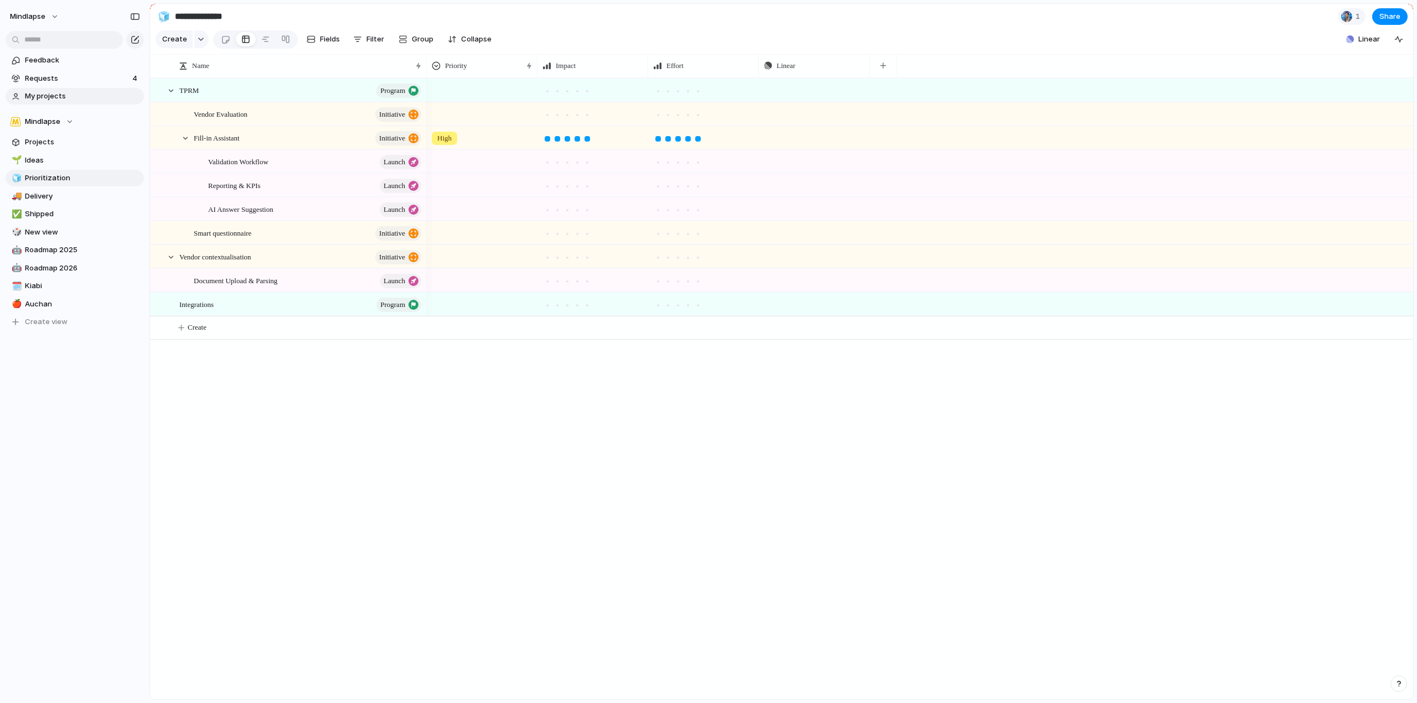
click at [13, 90] on link "My projects" at bounding box center [75, 96] width 138 height 17
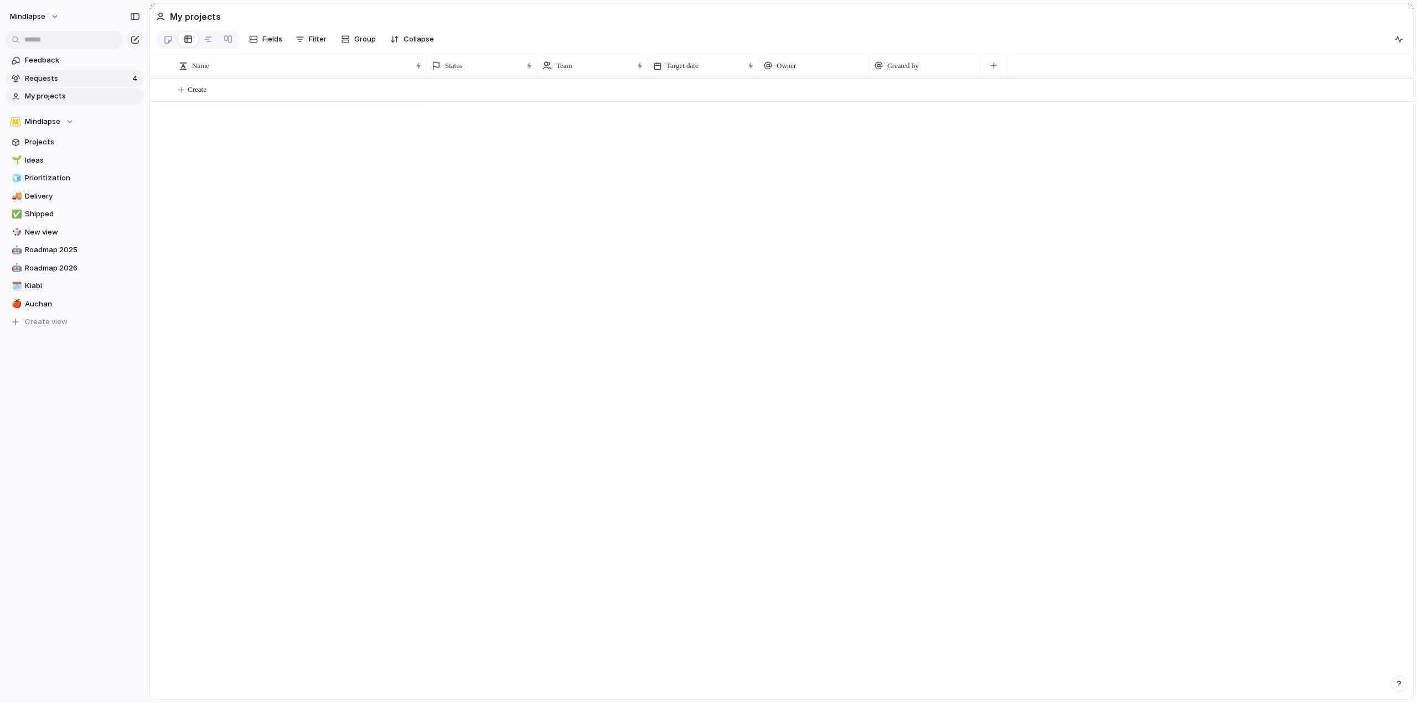
click at [44, 83] on span "Requests" at bounding box center [77, 78] width 104 height 11
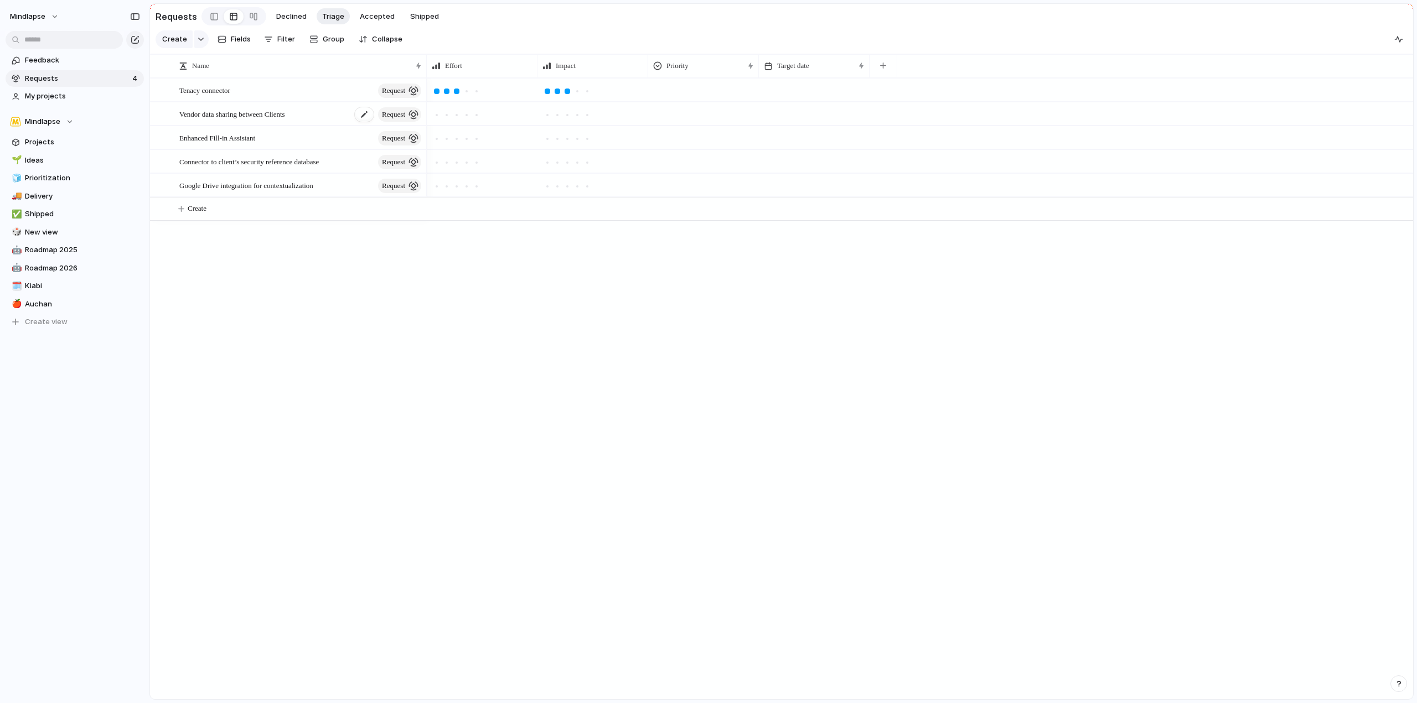
click at [320, 126] on div "Vendor data sharing between Clients request" at bounding box center [301, 114] width 244 height 23
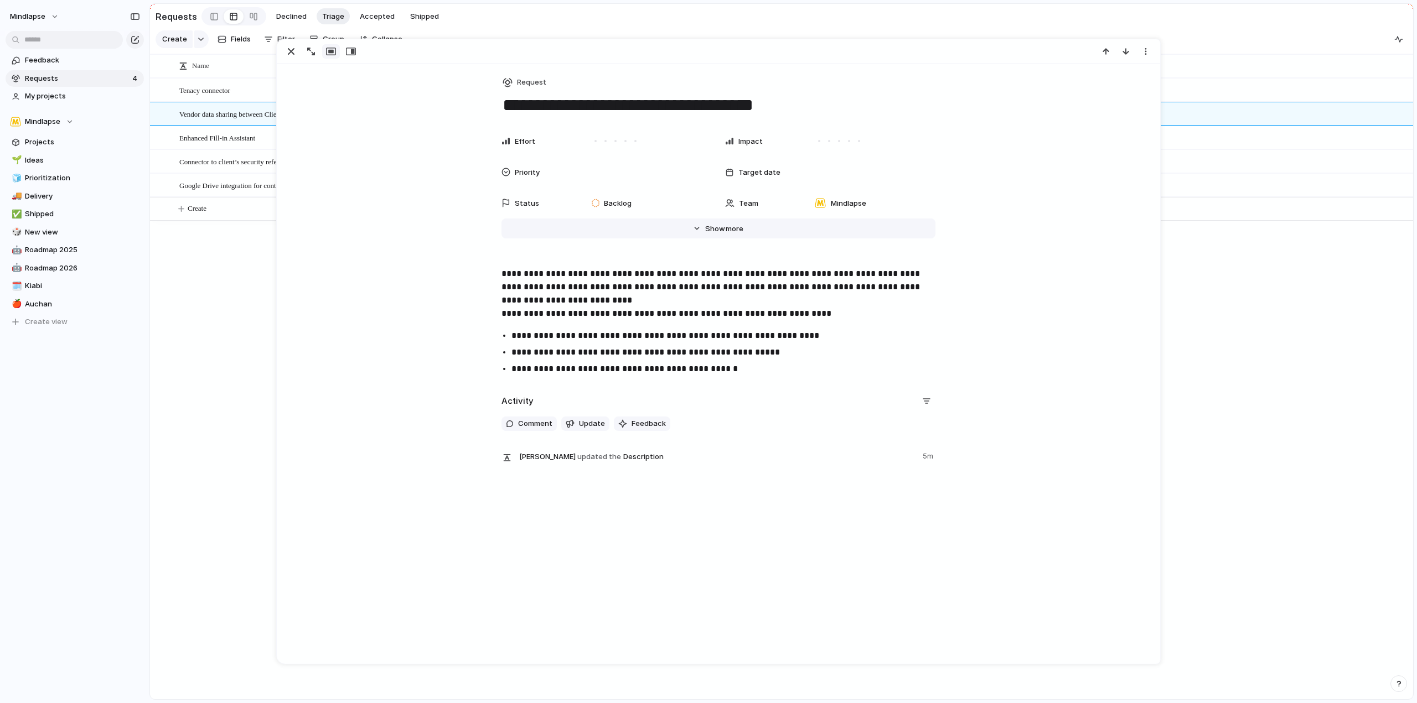
click at [697, 230] on button "Hide Show more" at bounding box center [718, 229] width 434 height 20
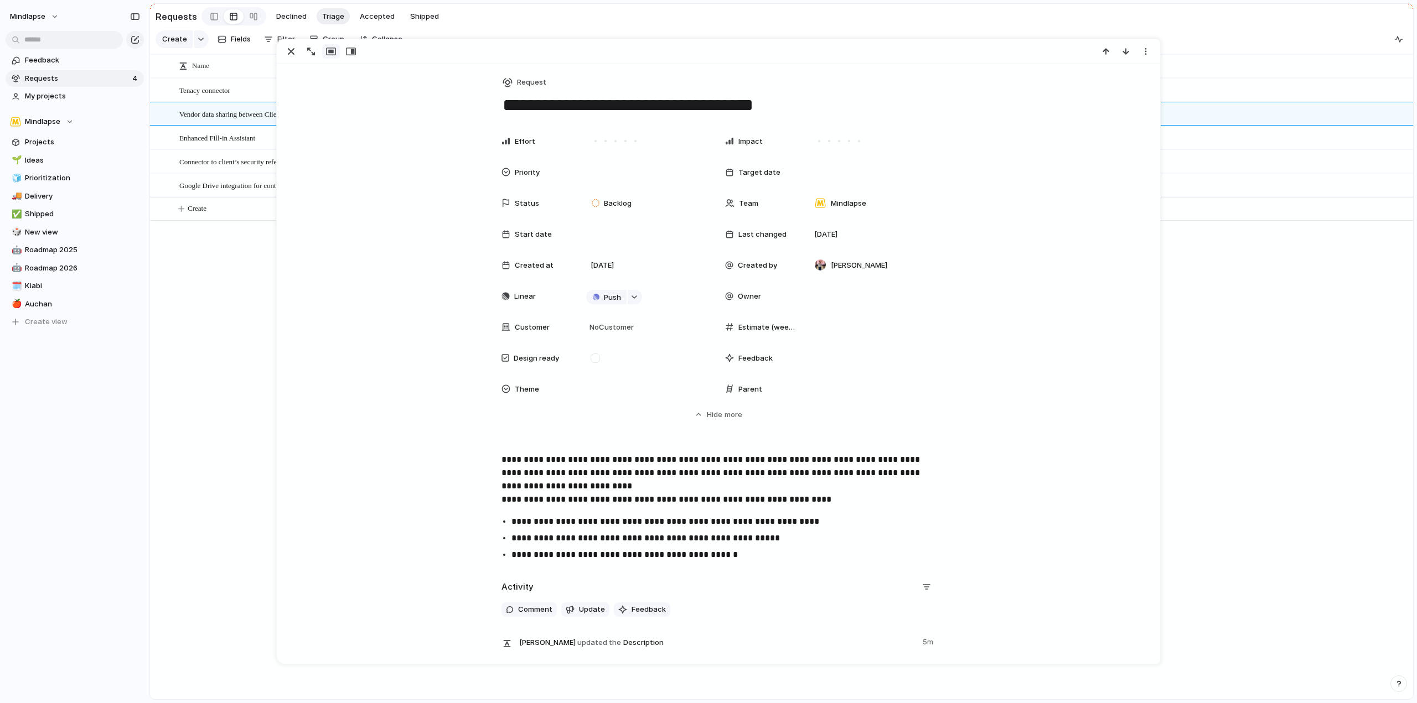
click at [543, 207] on div "Status" at bounding box center [536, 203] width 71 height 11
click at [529, 205] on div "Backlog Planned In Progress Completed Canceled" at bounding box center [708, 351] width 1417 height 703
click at [516, 199] on span "Status" at bounding box center [527, 203] width 24 height 11
click at [650, 179] on div "Backlog Planned In Progress Completed Canceled" at bounding box center [708, 351] width 1417 height 703
click at [626, 330] on span "No Customer" at bounding box center [610, 327] width 48 height 11
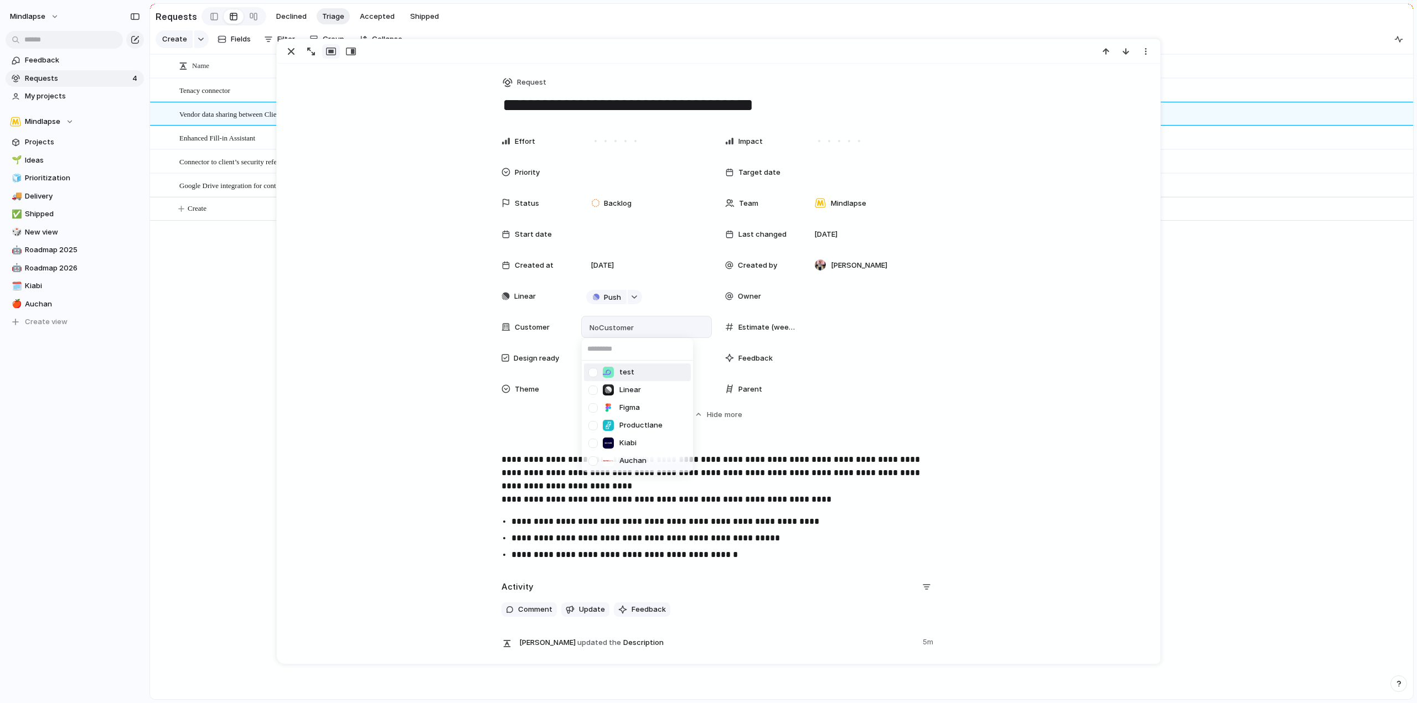
click at [630, 350] on input "text" at bounding box center [637, 349] width 111 height 22
click at [646, 441] on li "Kiabi" at bounding box center [637, 443] width 107 height 18
click at [655, 329] on div "Kiabi" at bounding box center [646, 327] width 121 height 12
click at [624, 455] on span "Auchan" at bounding box center [632, 460] width 27 height 11
click at [586, 387] on div at bounding box center [646, 389] width 121 height 12
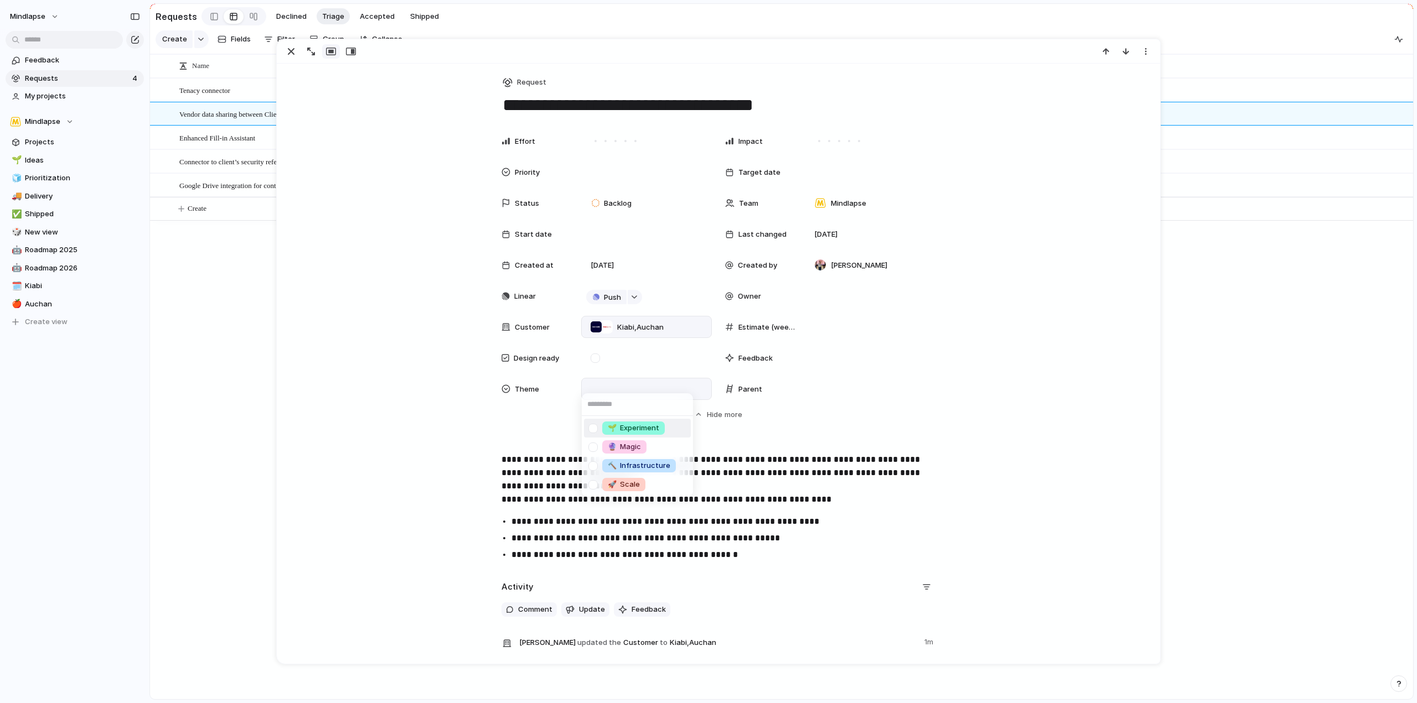
click at [887, 405] on div "🌱 Experiment 🔮 Magic 🔨 Infrastructure 🚀 Scale" at bounding box center [708, 351] width 1417 height 703
click at [570, 234] on div "Start date" at bounding box center [606, 234] width 210 height 22
click at [621, 202] on div "Day Month Quarter Half-year Year [DATE] Su Mo Tu We Th Fr Sa 27 28 29 30 31 1 2…" at bounding box center [708, 351] width 1417 height 703
click at [594, 202] on div at bounding box center [596, 203] width 8 height 10
click at [465, 310] on div "Backlog Planned In Progress Completed Canceled" at bounding box center [708, 351] width 1417 height 703
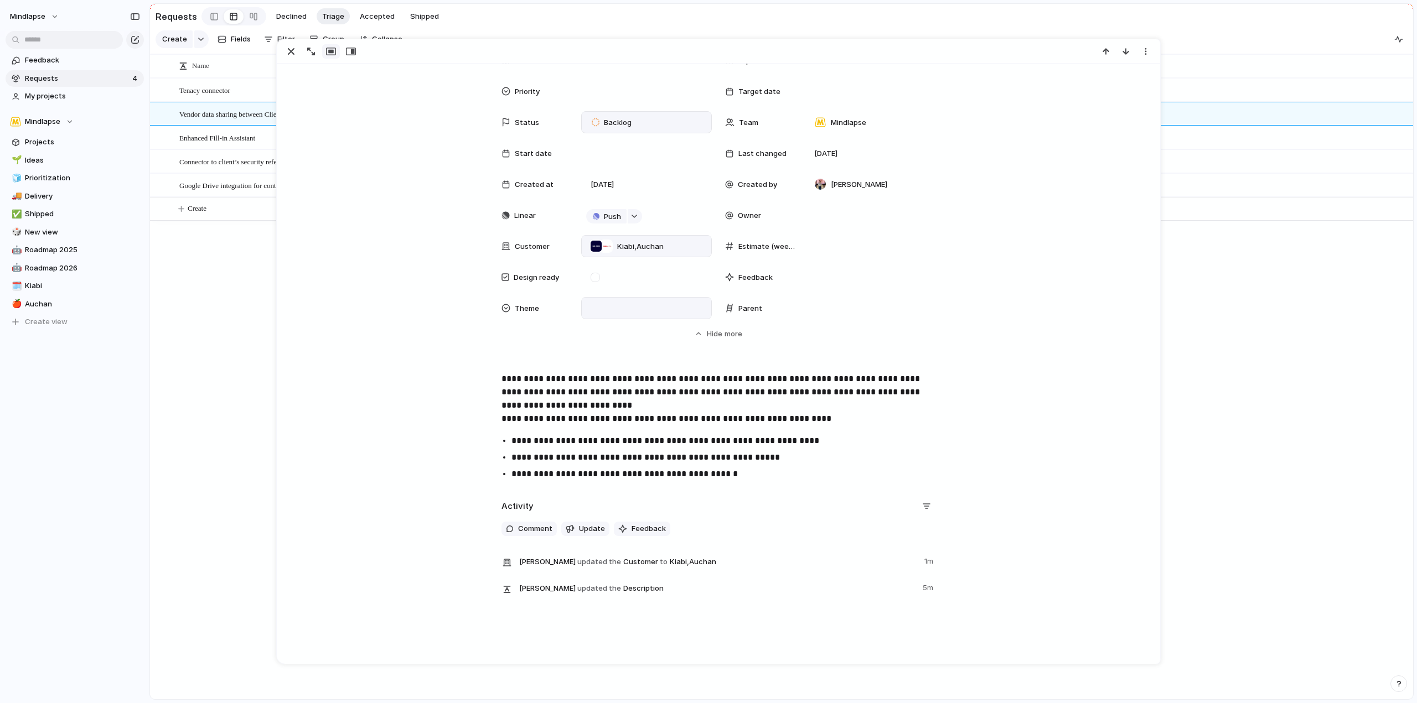
scroll to position [103, 0]
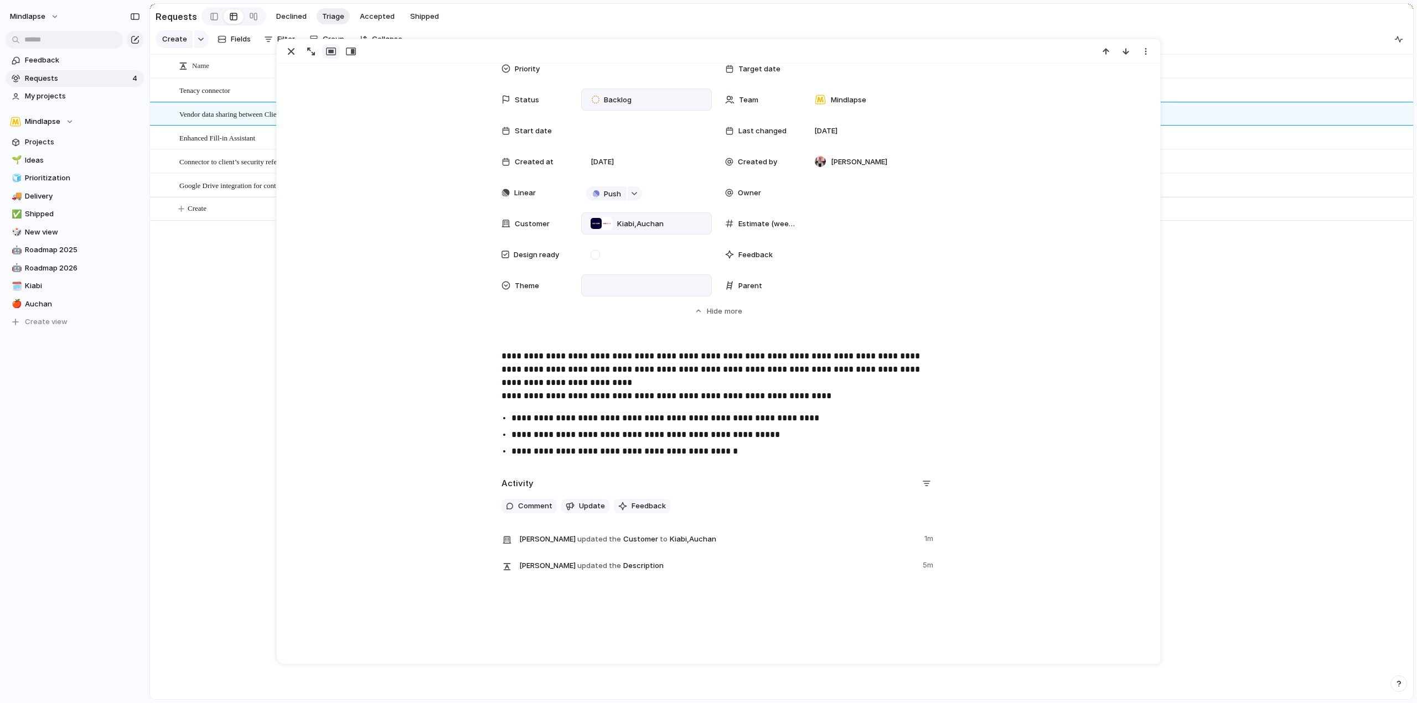
click at [244, 423] on div "Tenacy connector request Vendor data sharing between Clients request Enhanced F…" at bounding box center [781, 388] width 1263 height 621
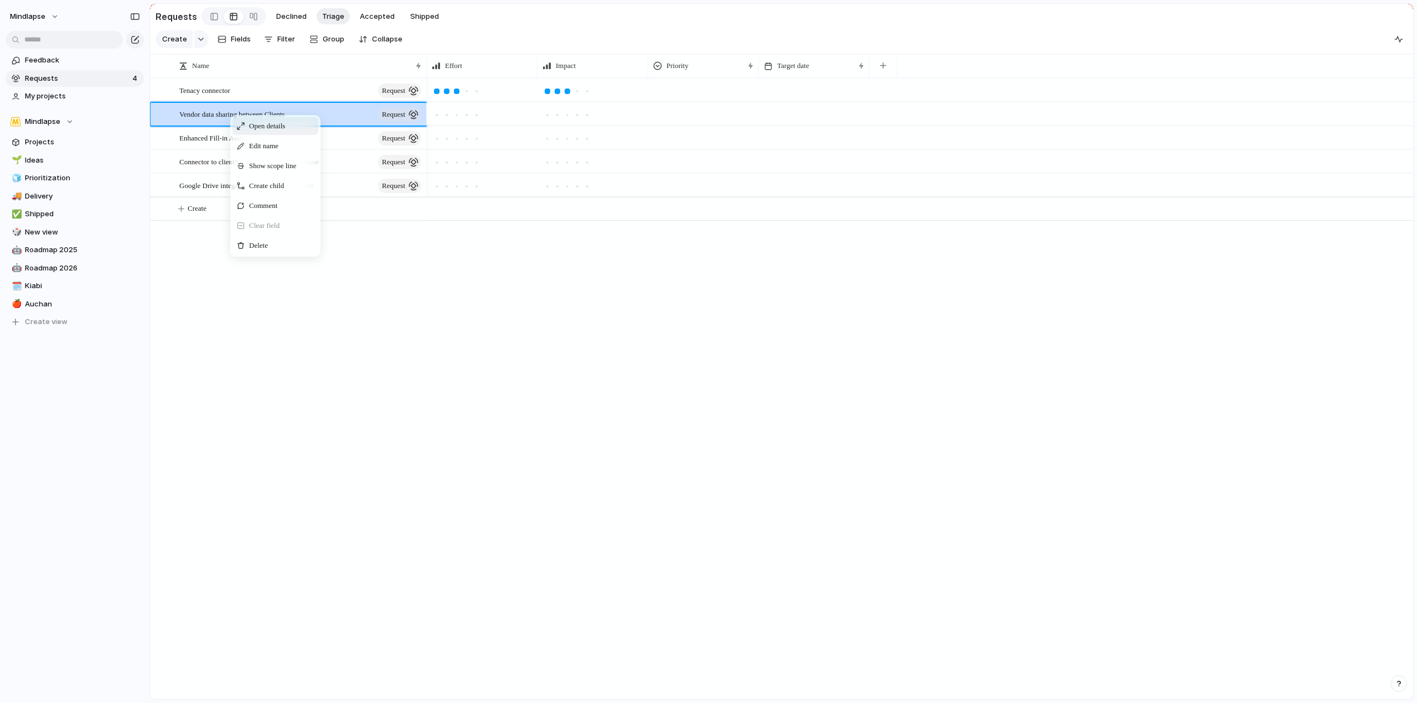
click at [292, 135] on div "Open details" at bounding box center [275, 126] width 86 height 18
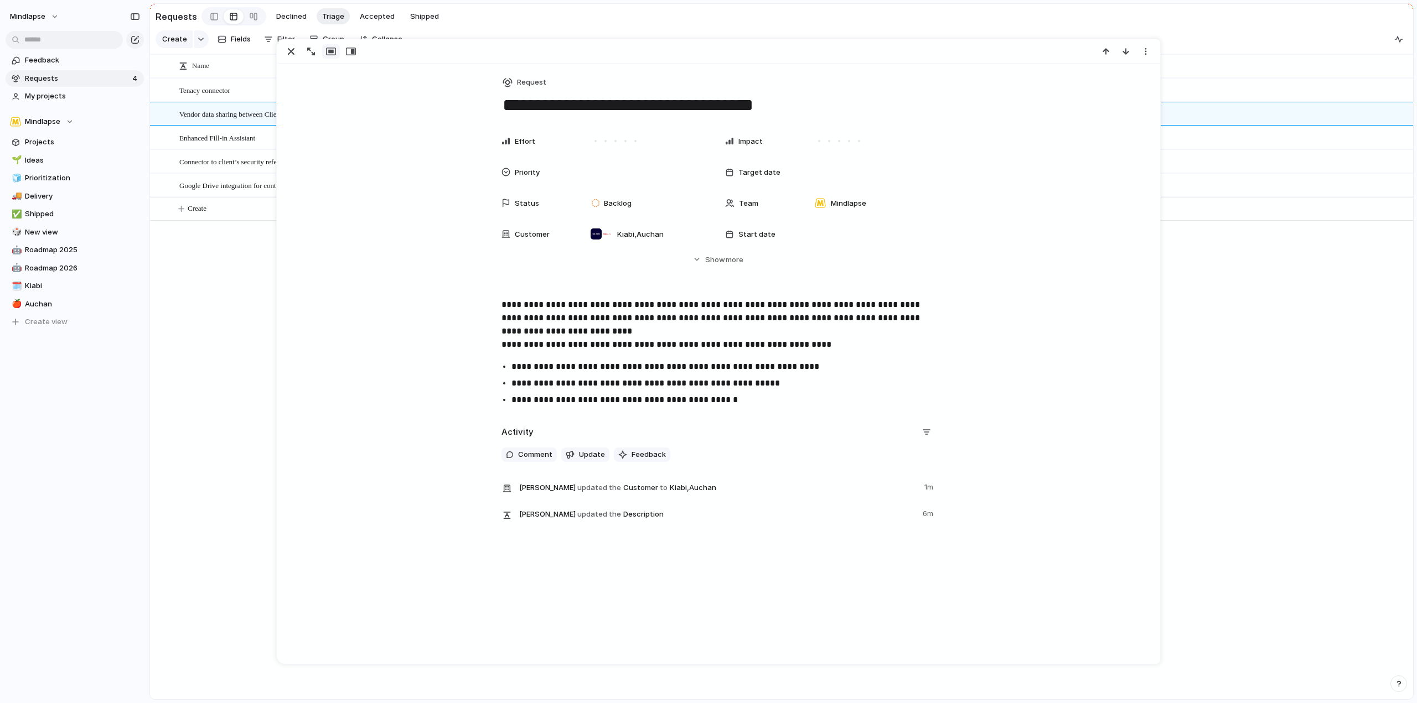
click at [234, 120] on span "Vendor data sharing between Clients" at bounding box center [232, 113] width 106 height 13
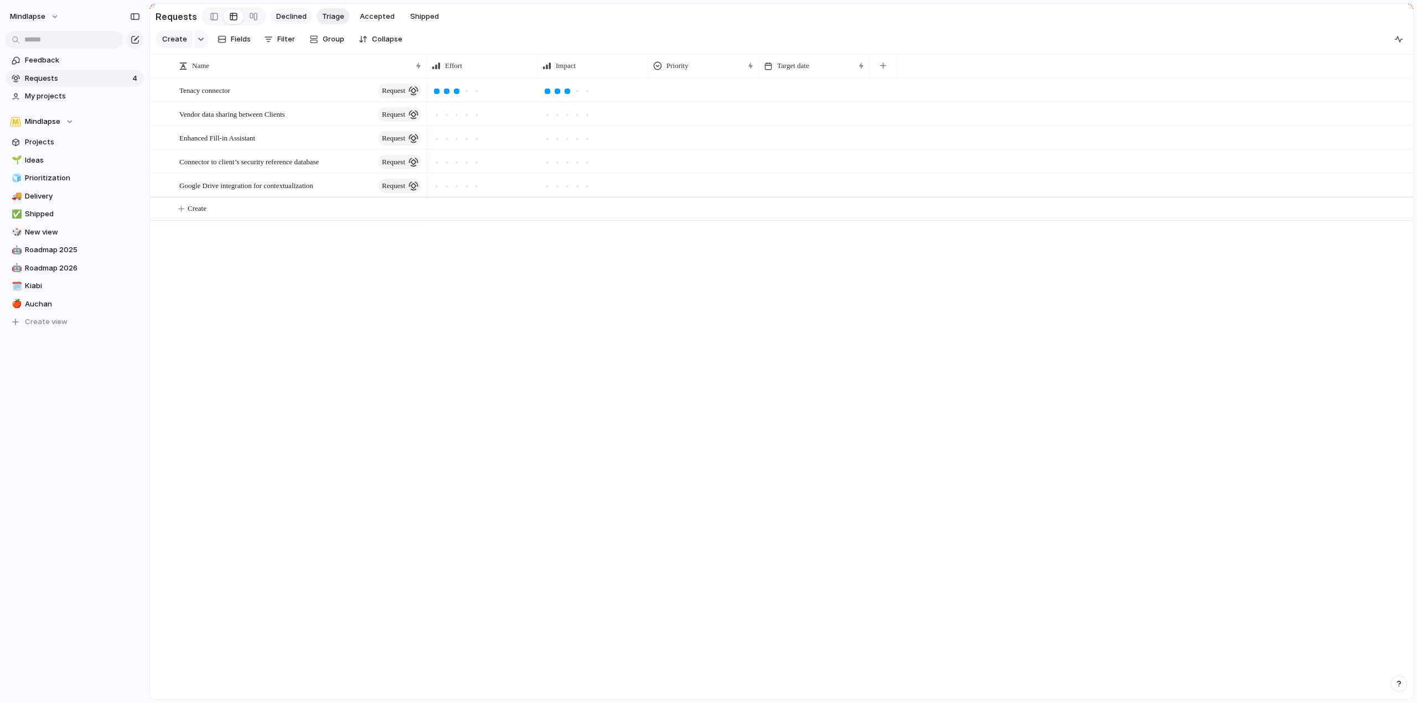
click at [282, 15] on span "Declined" at bounding box center [291, 16] width 30 height 11
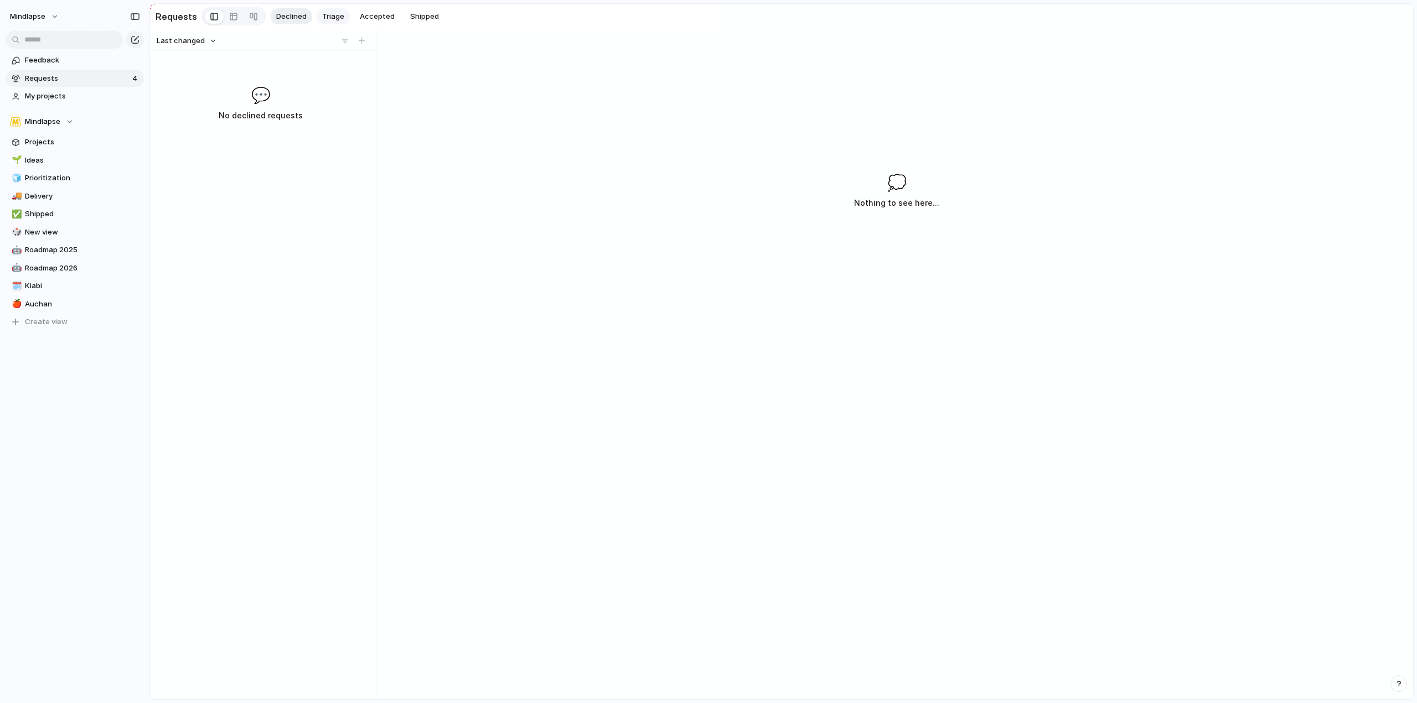
click at [325, 17] on span "Triage" at bounding box center [333, 16] width 22 height 11
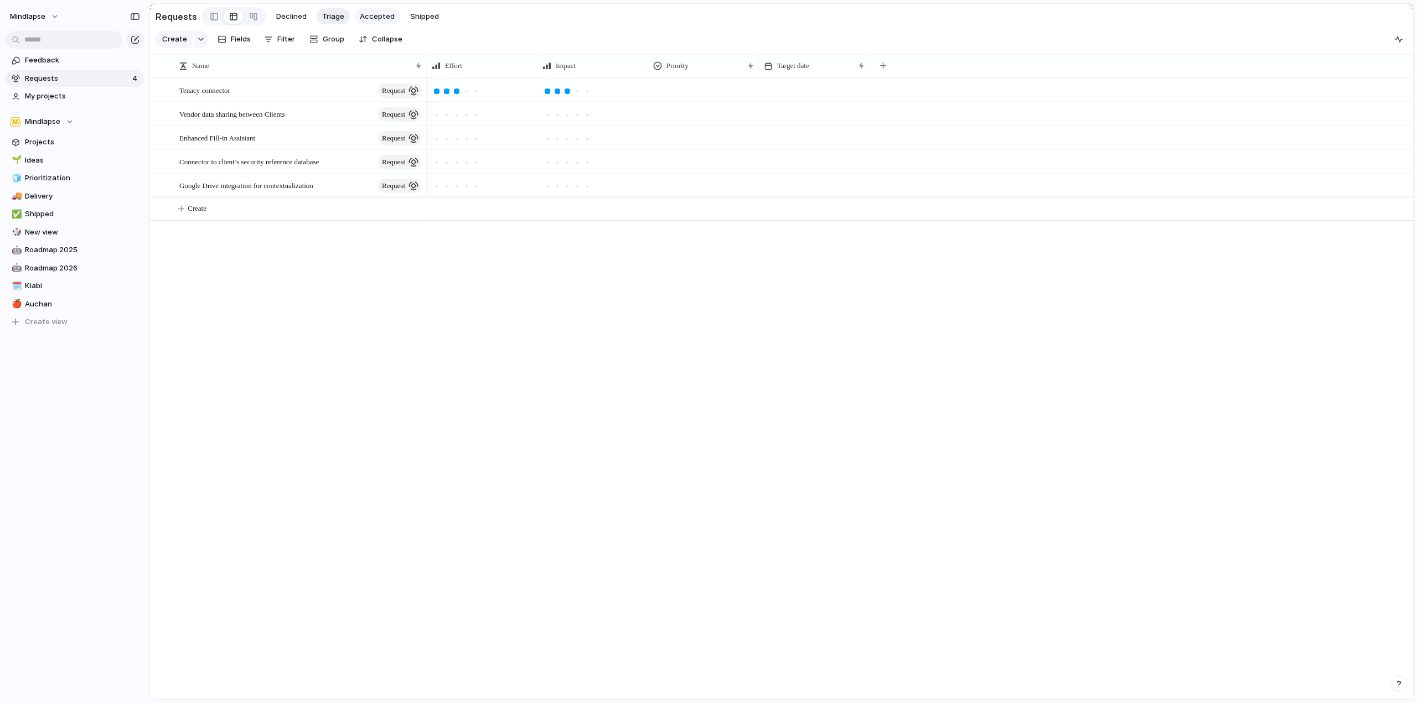
click at [362, 19] on span "Accepted" at bounding box center [377, 16] width 35 height 11
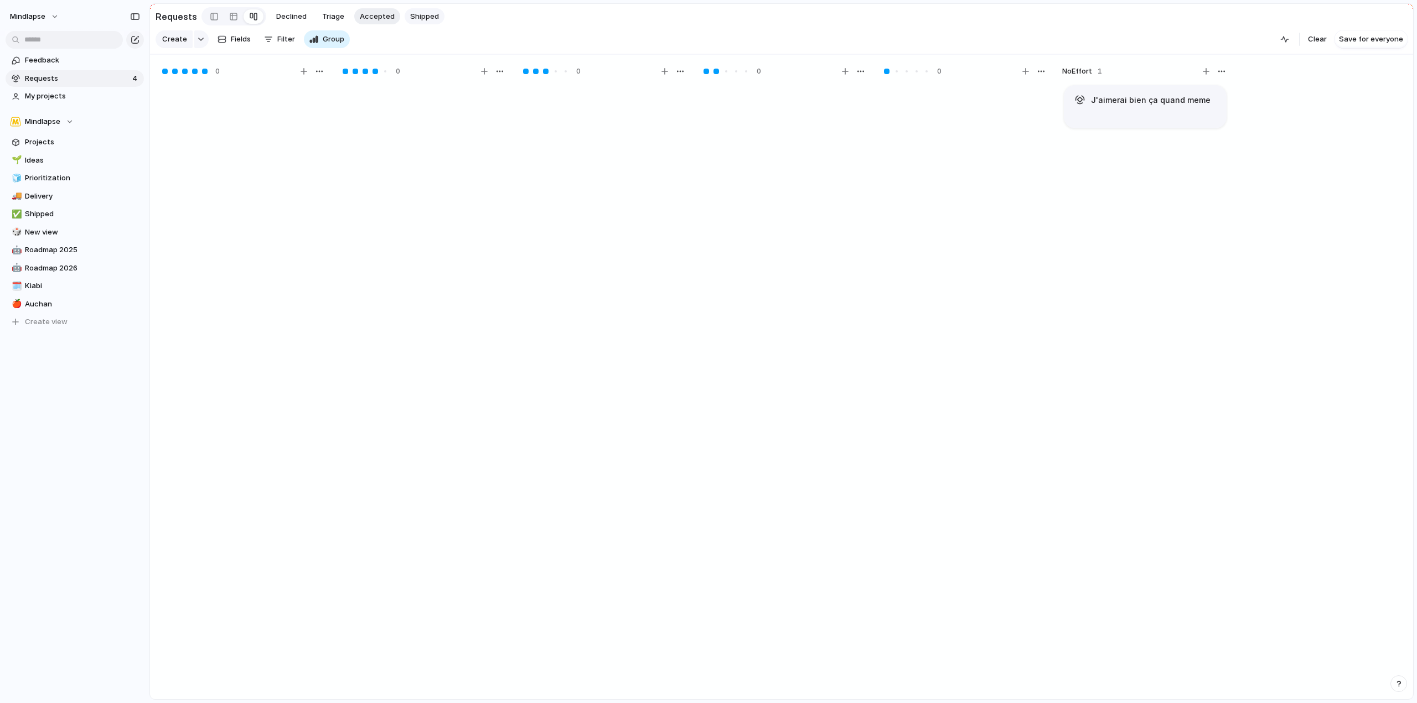
click at [410, 15] on span "Shipped" at bounding box center [424, 16] width 29 height 11
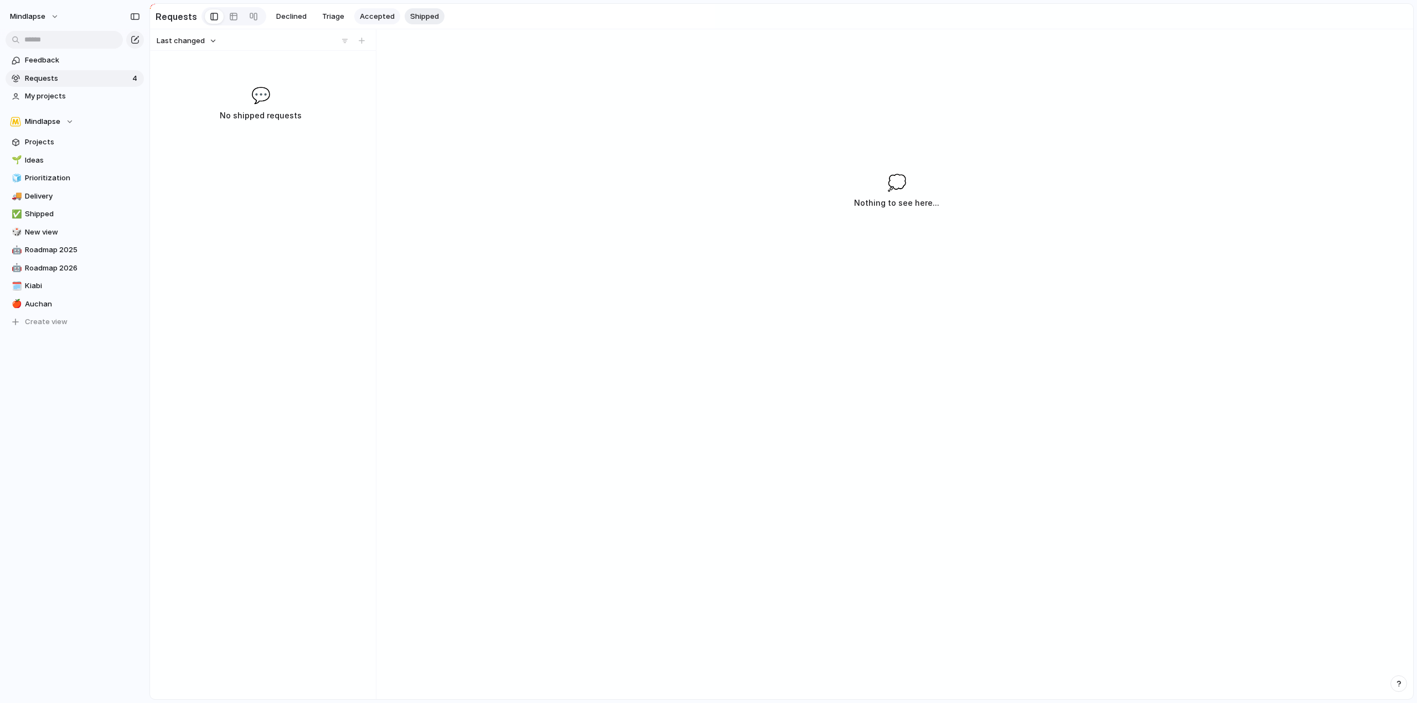
click at [369, 17] on span "Accepted" at bounding box center [377, 16] width 35 height 11
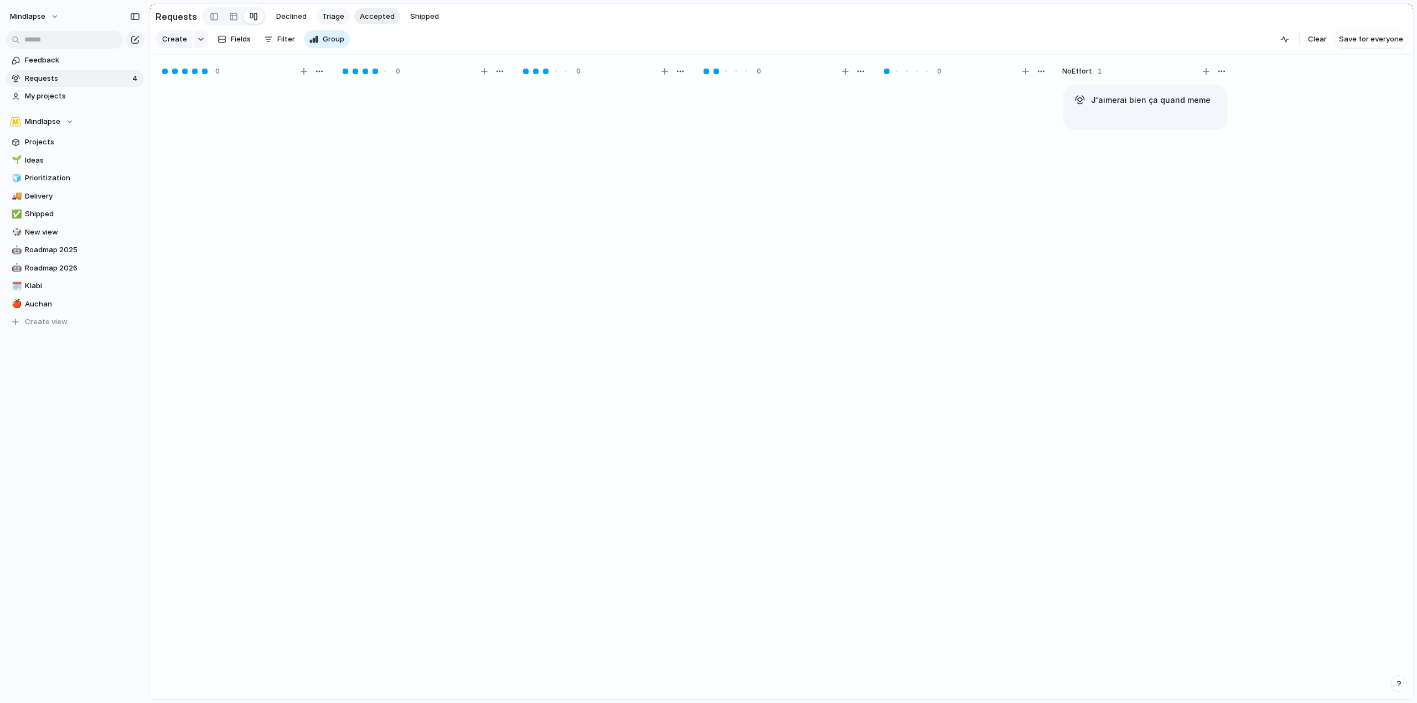
click at [324, 14] on span "Triage" at bounding box center [333, 16] width 22 height 11
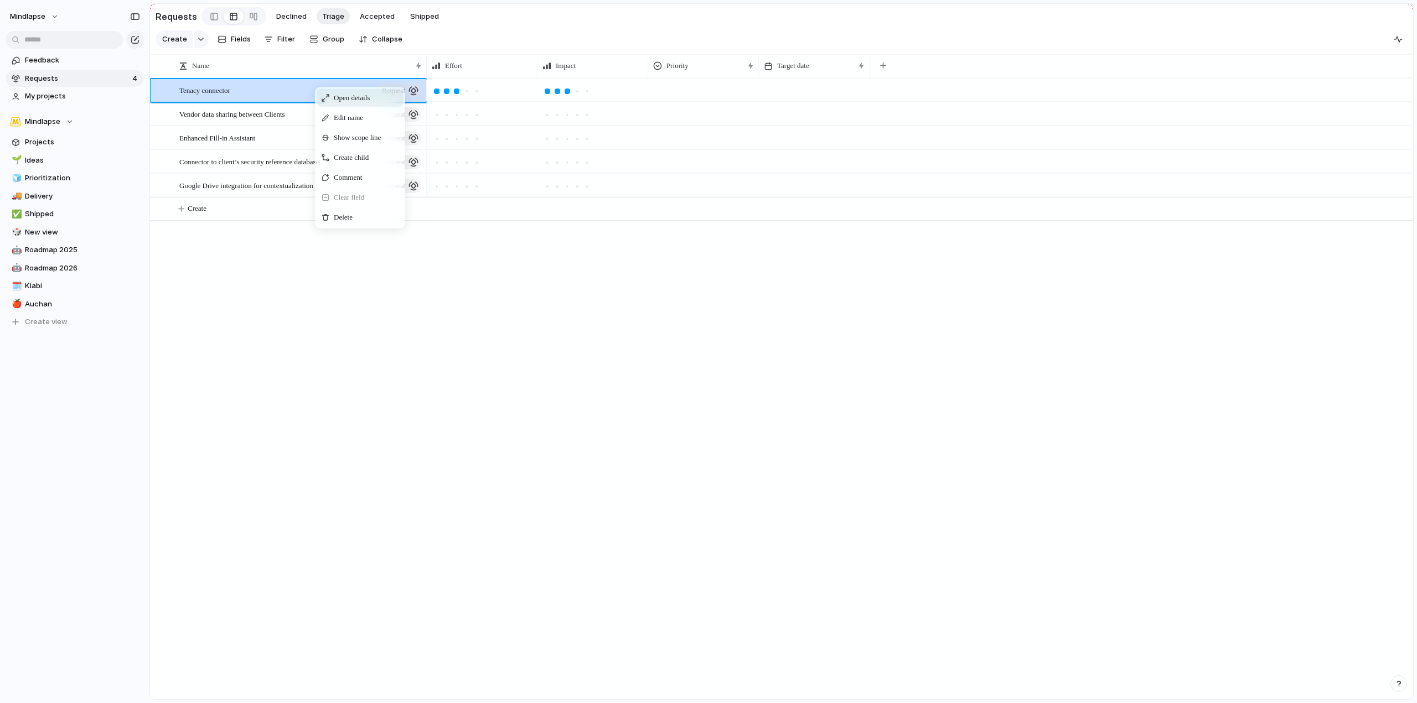
click at [368, 103] on span "Open details" at bounding box center [352, 97] width 36 height 11
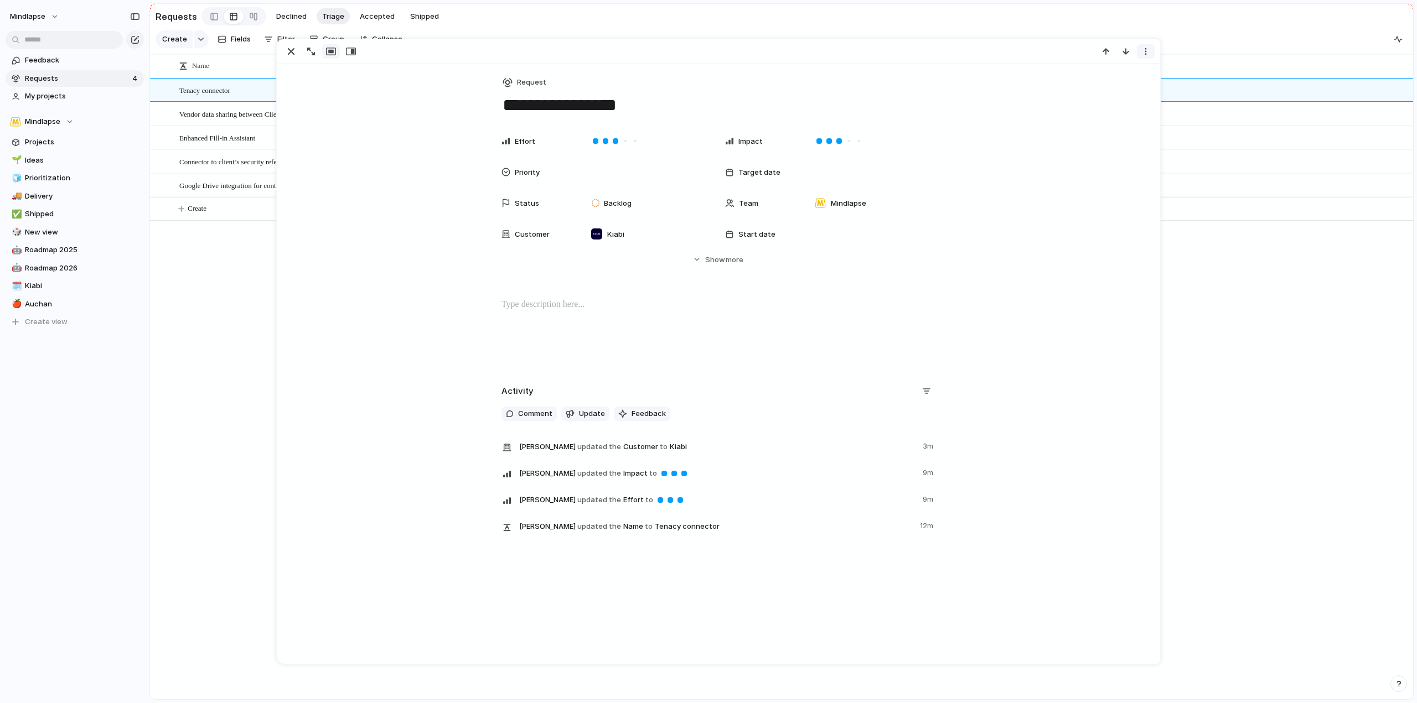
click at [1148, 52] on div "button" at bounding box center [1145, 51] width 9 height 9
click at [1148, 52] on div "Mark as duplicate Delete" at bounding box center [708, 351] width 1417 height 703
click at [655, 414] on span "Feedback" at bounding box center [648, 413] width 34 height 11
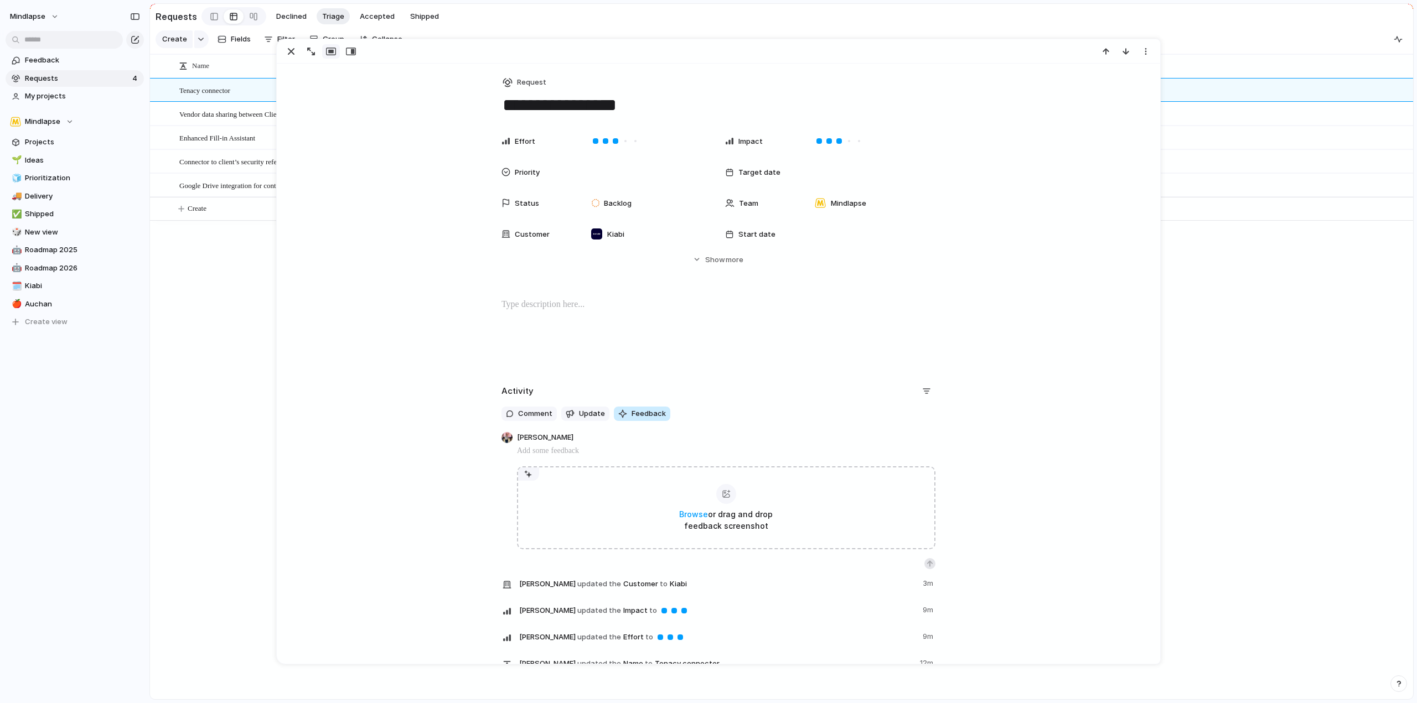
click at [655, 414] on span "Feedback" at bounding box center [648, 413] width 34 height 11
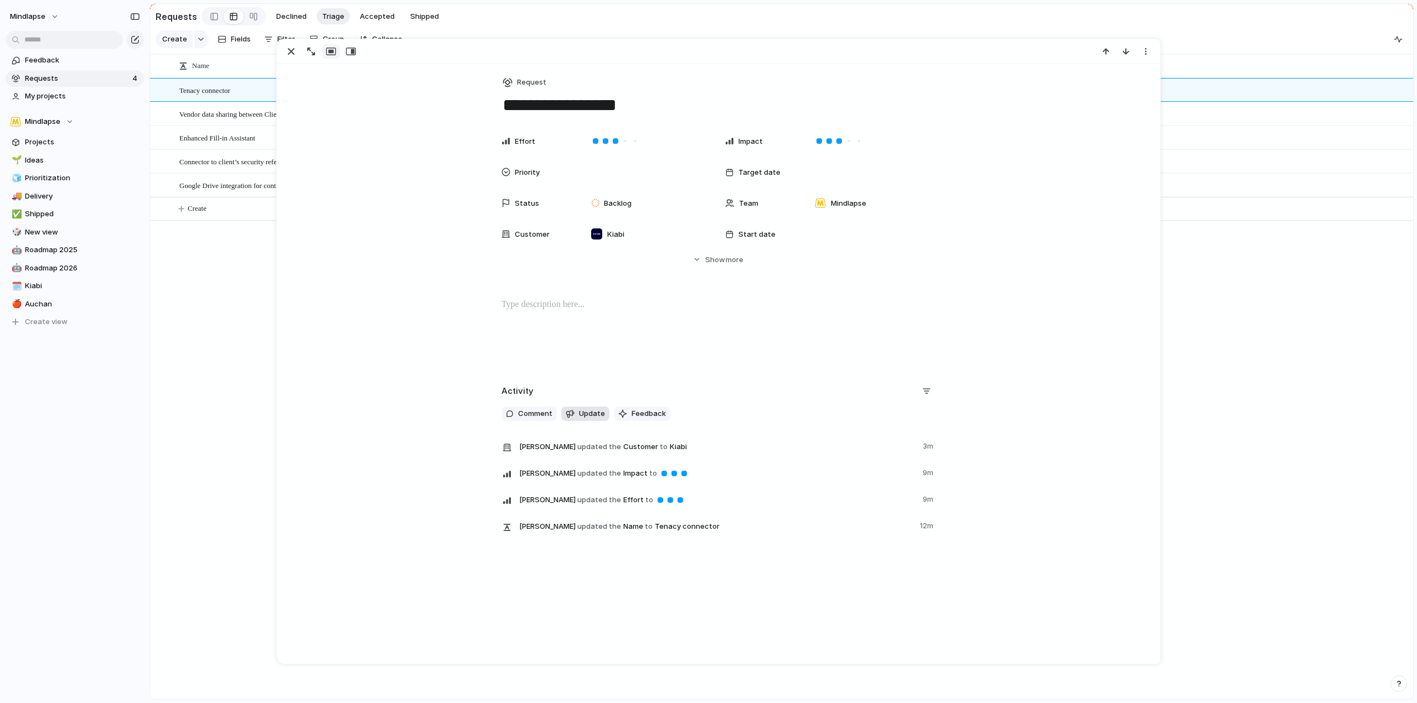
click at [589, 414] on span "Update" at bounding box center [592, 413] width 26 height 11
click at [949, 447] on div "Activity Comment Update Feedback [PERSON_NAME] updated the Customer to Kiabi 3m…" at bounding box center [718, 463] width 856 height 163
click at [579, 410] on span "Update" at bounding box center [592, 413] width 26 height 11
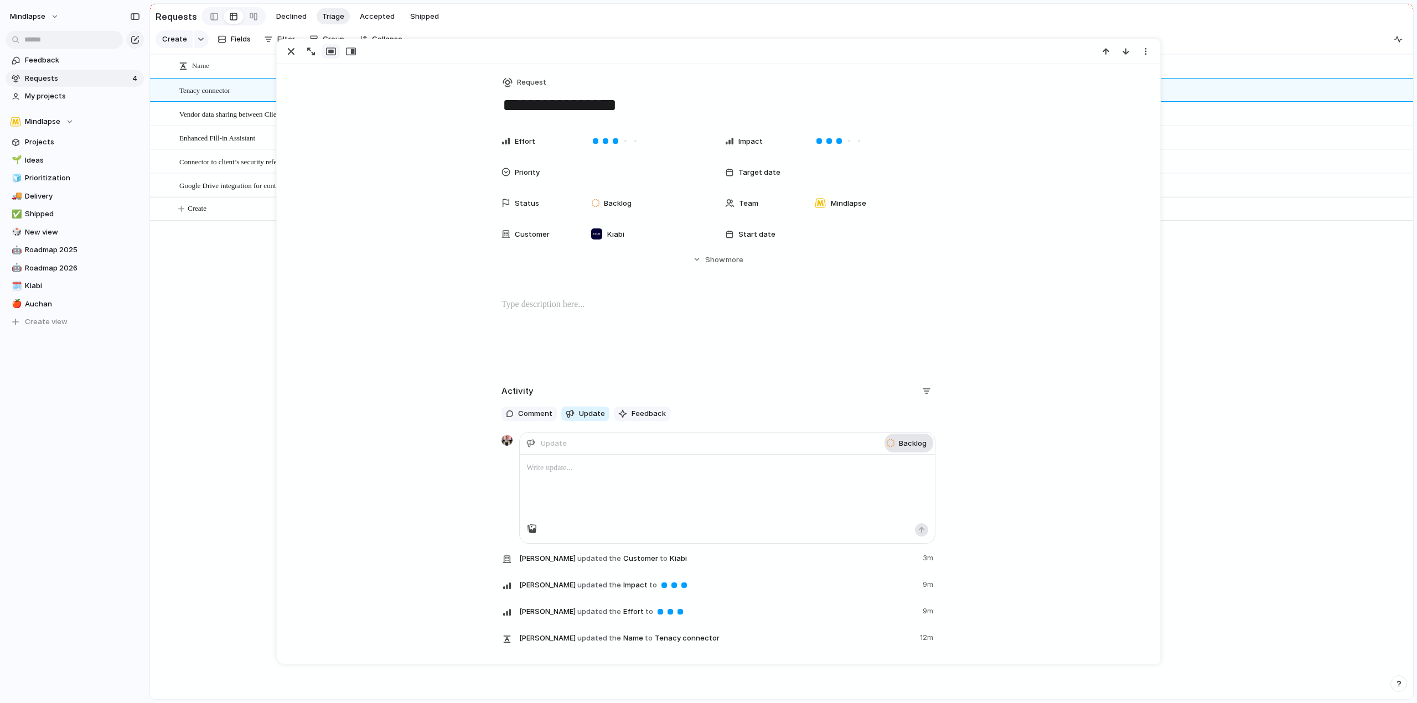
click at [916, 438] on span "Backlog" at bounding box center [913, 443] width 28 height 11
click at [918, 400] on div "Backlog Planned In Progress Completed Canceled Planned Active Completed" at bounding box center [708, 351] width 1417 height 703
click at [687, 387] on div "Activity" at bounding box center [718, 391] width 434 height 18
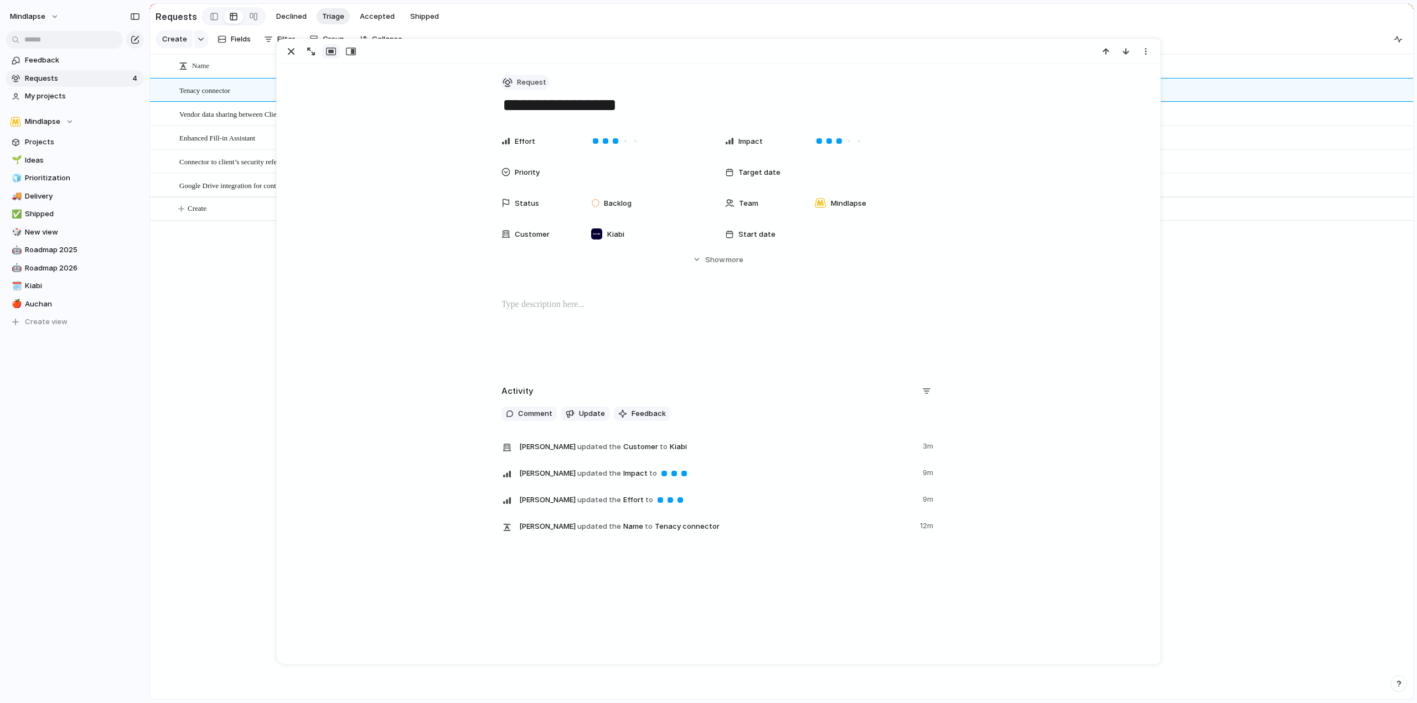
click at [526, 85] on span "Request" at bounding box center [531, 82] width 29 height 11
click at [890, 77] on div "Goal Program Initiative Launch Request Project Customize" at bounding box center [708, 351] width 1417 height 703
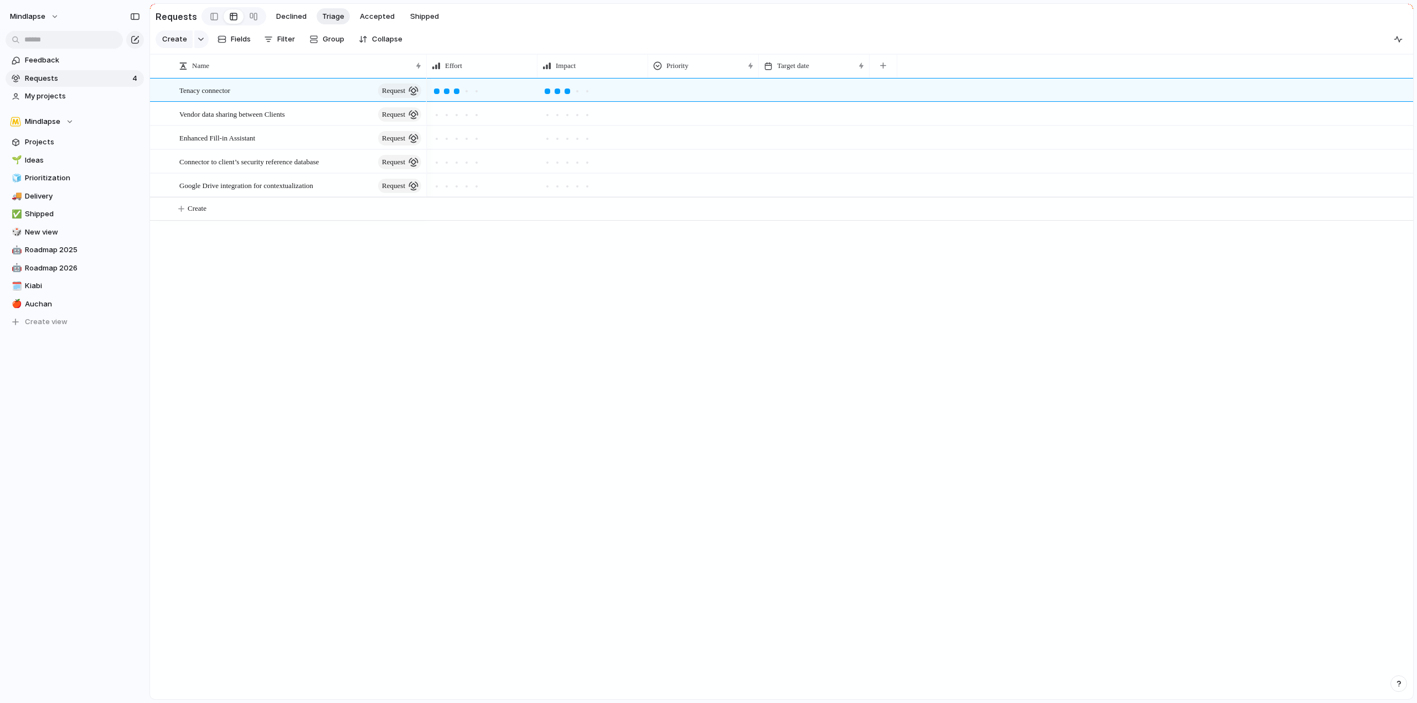
click at [282, 5] on div "Requests Declined Triage Accepted Shipped" at bounding box center [300, 16] width 289 height 23
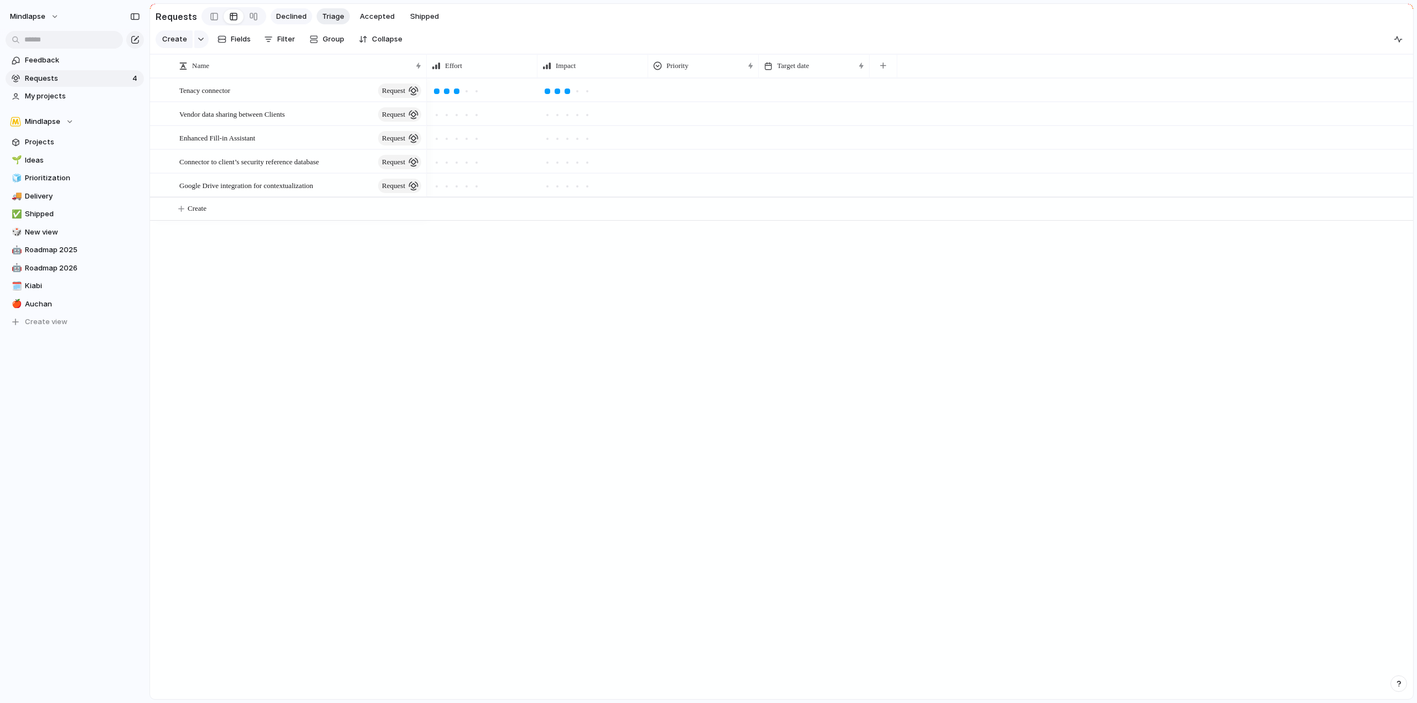
click at [283, 13] on span "Declined" at bounding box center [291, 16] width 30 height 11
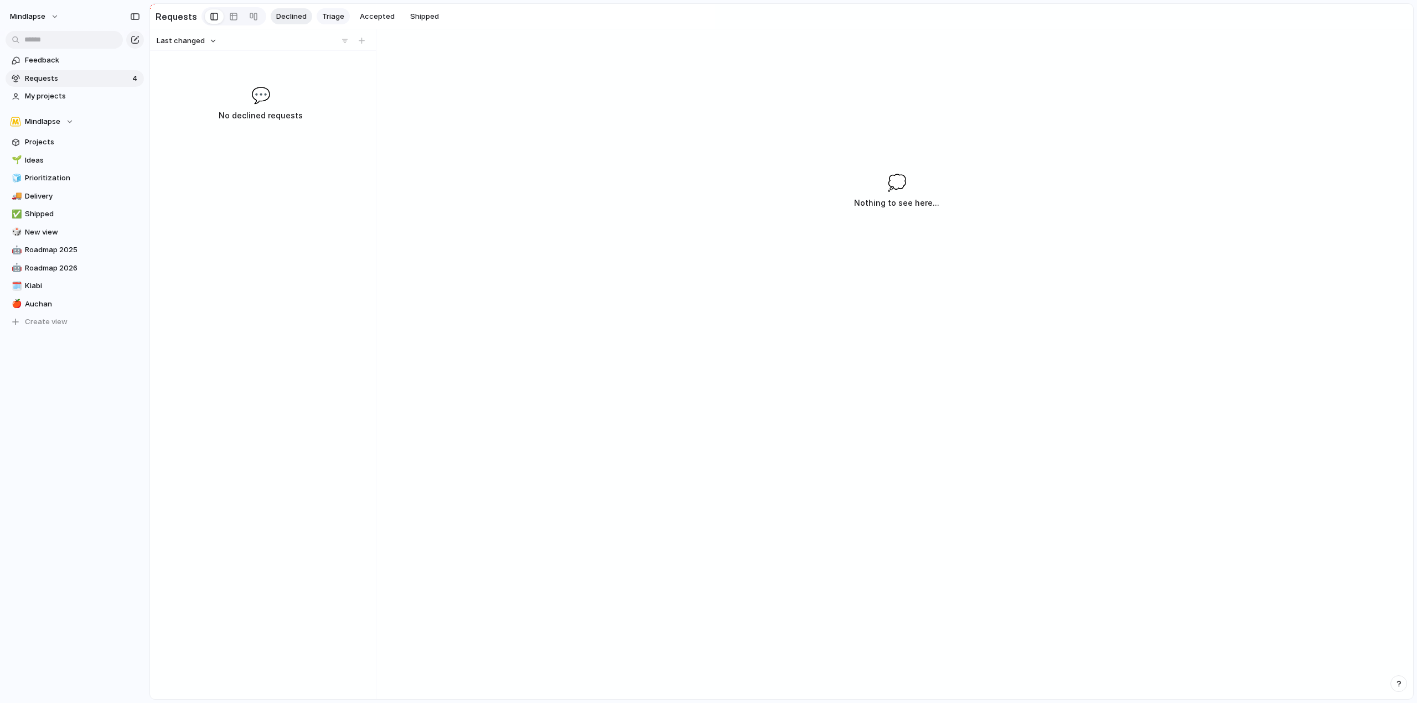
drag, startPoint x: 277, startPoint y: 117, endPoint x: 343, endPoint y: 17, distance: 119.7
click at [343, 17] on button "Triage" at bounding box center [333, 16] width 33 height 17
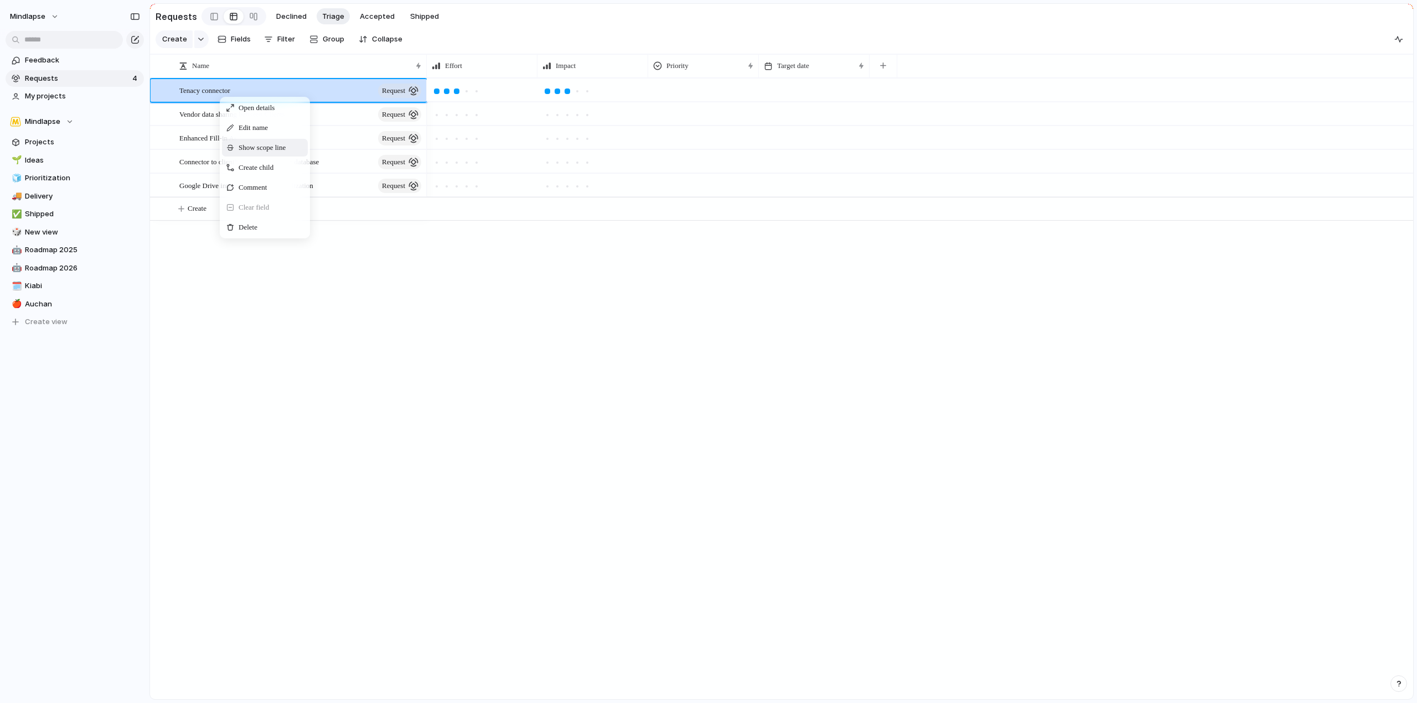
click at [260, 152] on span "Show scope line" at bounding box center [262, 147] width 47 height 11
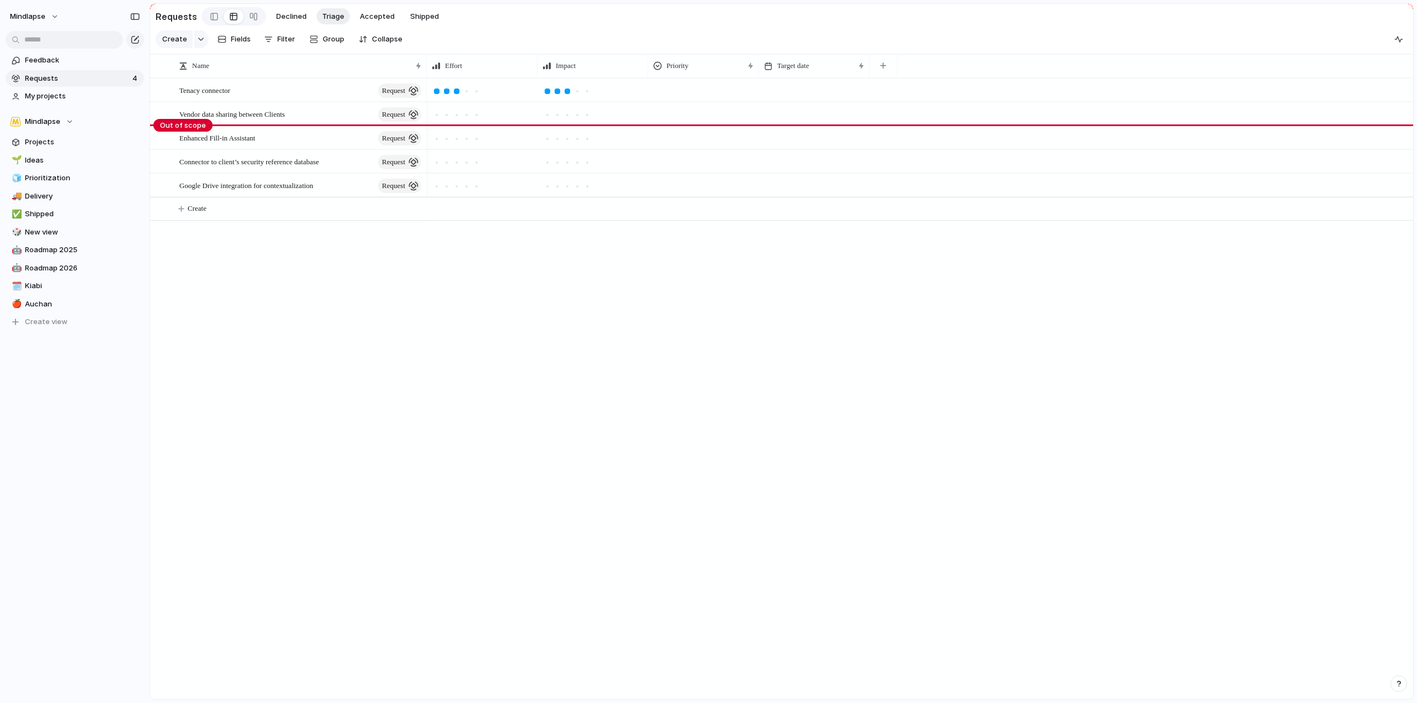
drag, startPoint x: 329, startPoint y: 322, endPoint x: 313, endPoint y: 272, distance: 52.2
click at [329, 320] on div "Tenacy connector request Vendor data sharing between Clients request Enhanced F…" at bounding box center [781, 388] width 1263 height 621
drag, startPoint x: 175, startPoint y: 133, endPoint x: 179, endPoint y: 128, distance: 6.3
click at [175, 132] on div "Enhanced Fill-in Assistant request" at bounding box center [288, 138] width 276 height 24
click at [180, 126] on body "Mindlapse Feedback Requests 4 My projects Mindlapse Projects 🌱 Ideas 🧊 Prioriti…" at bounding box center [708, 351] width 1417 height 703
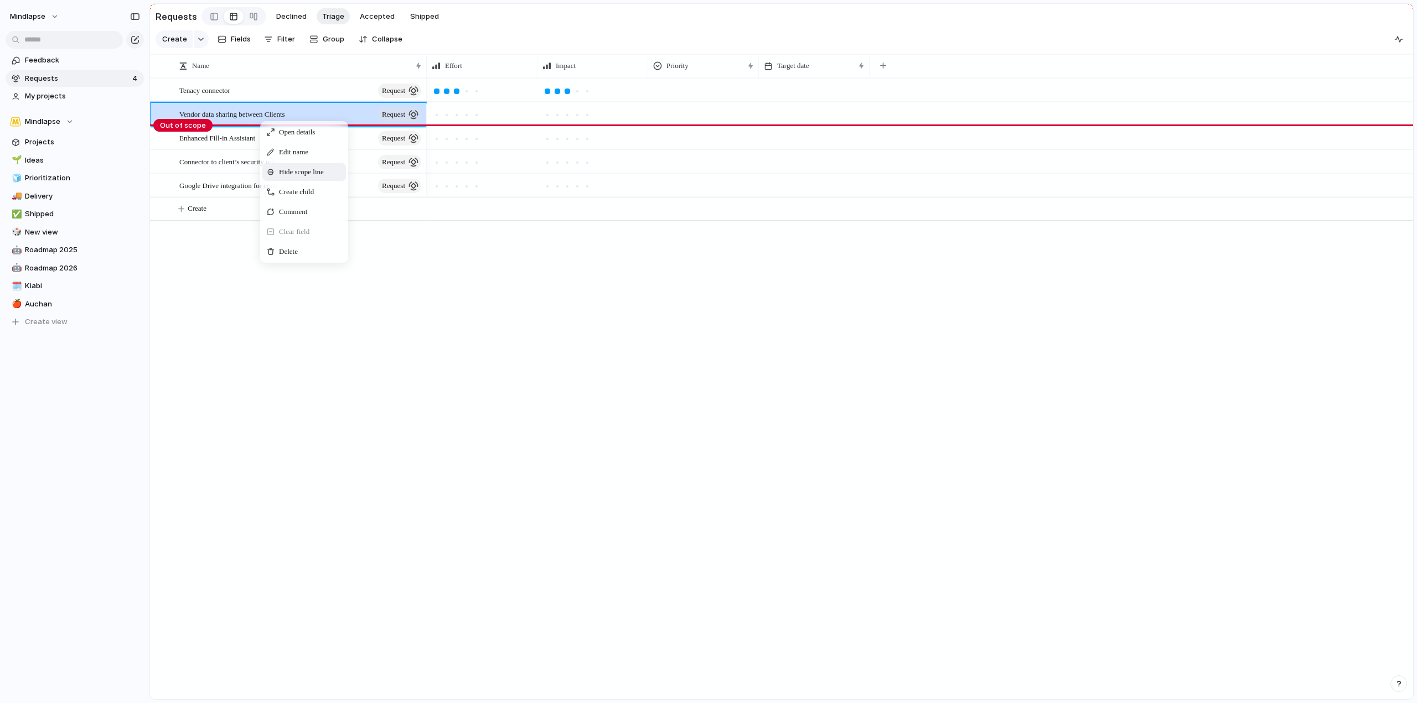
click at [317, 177] on span "Hide scope line" at bounding box center [301, 172] width 45 height 11
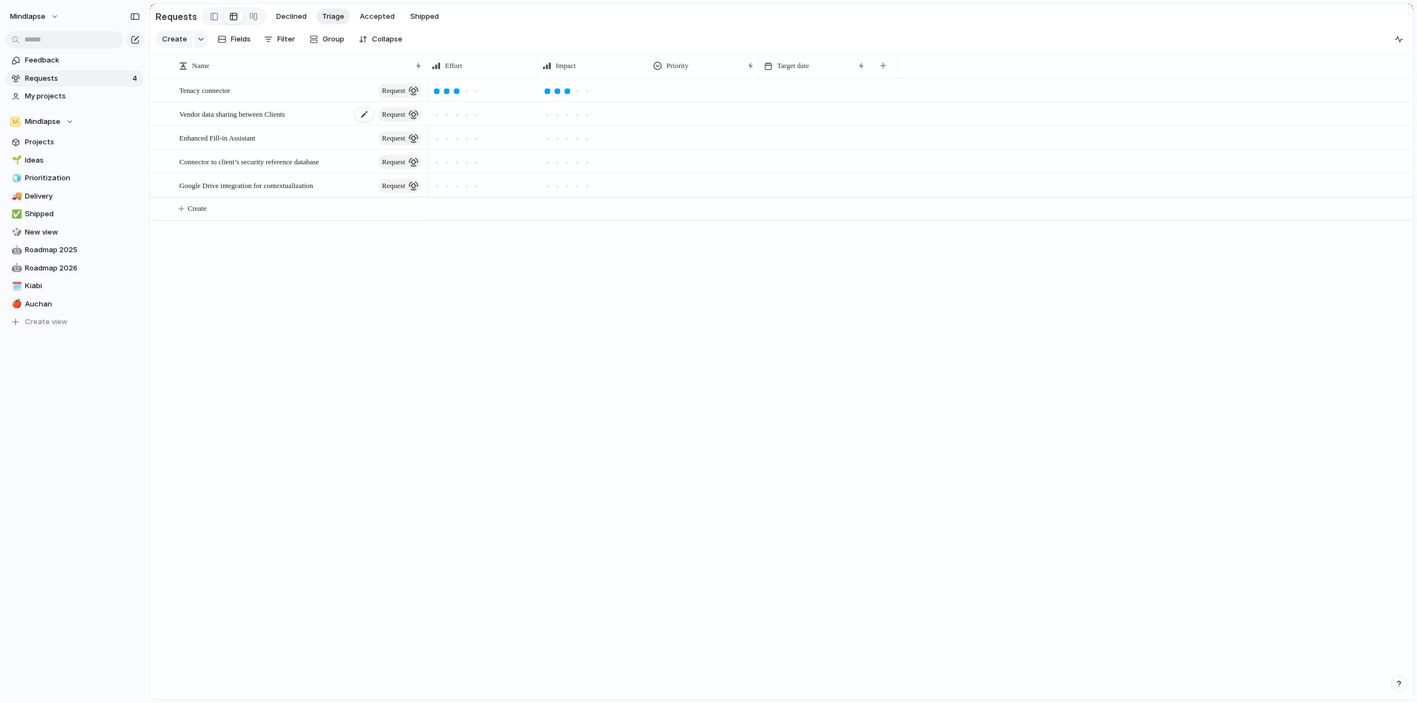
click at [291, 126] on div "Vendor data sharing between Clients request" at bounding box center [301, 114] width 244 height 23
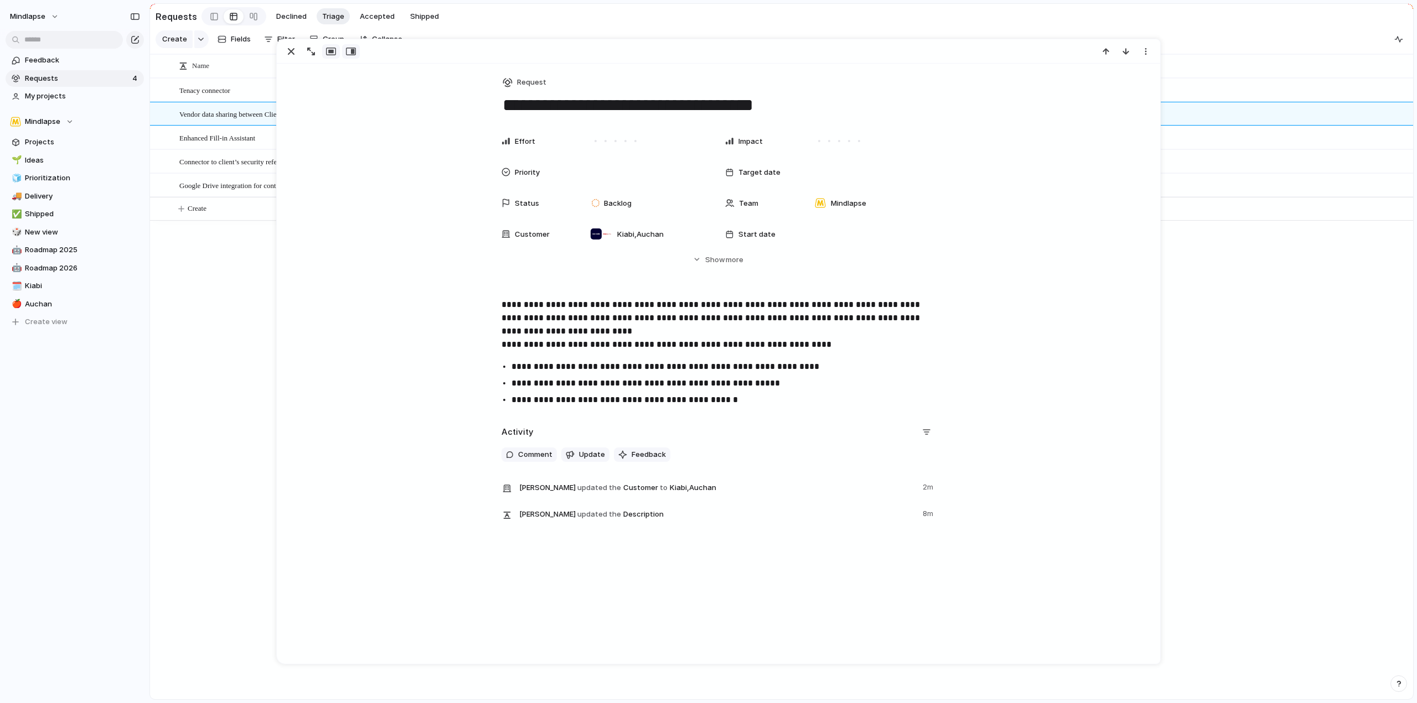
click at [355, 50] on div "button" at bounding box center [351, 51] width 10 height 9
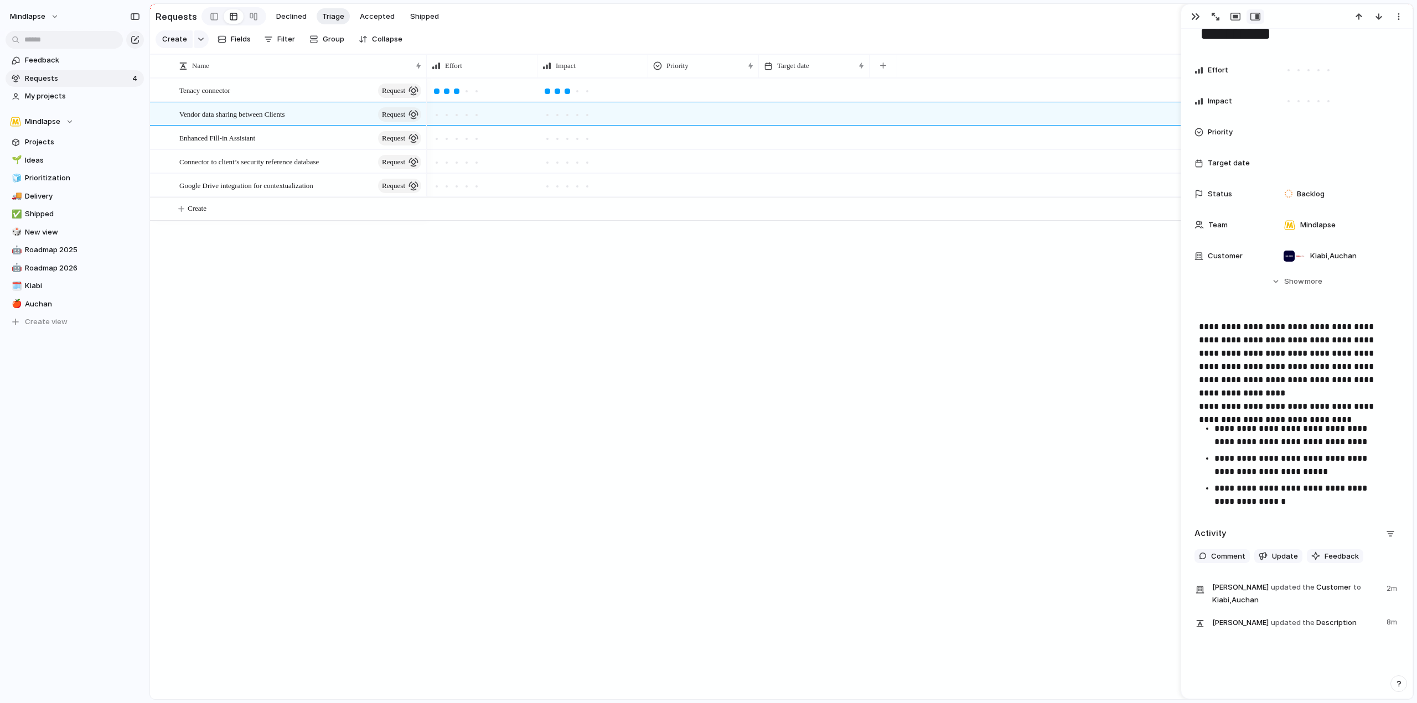
scroll to position [80, 0]
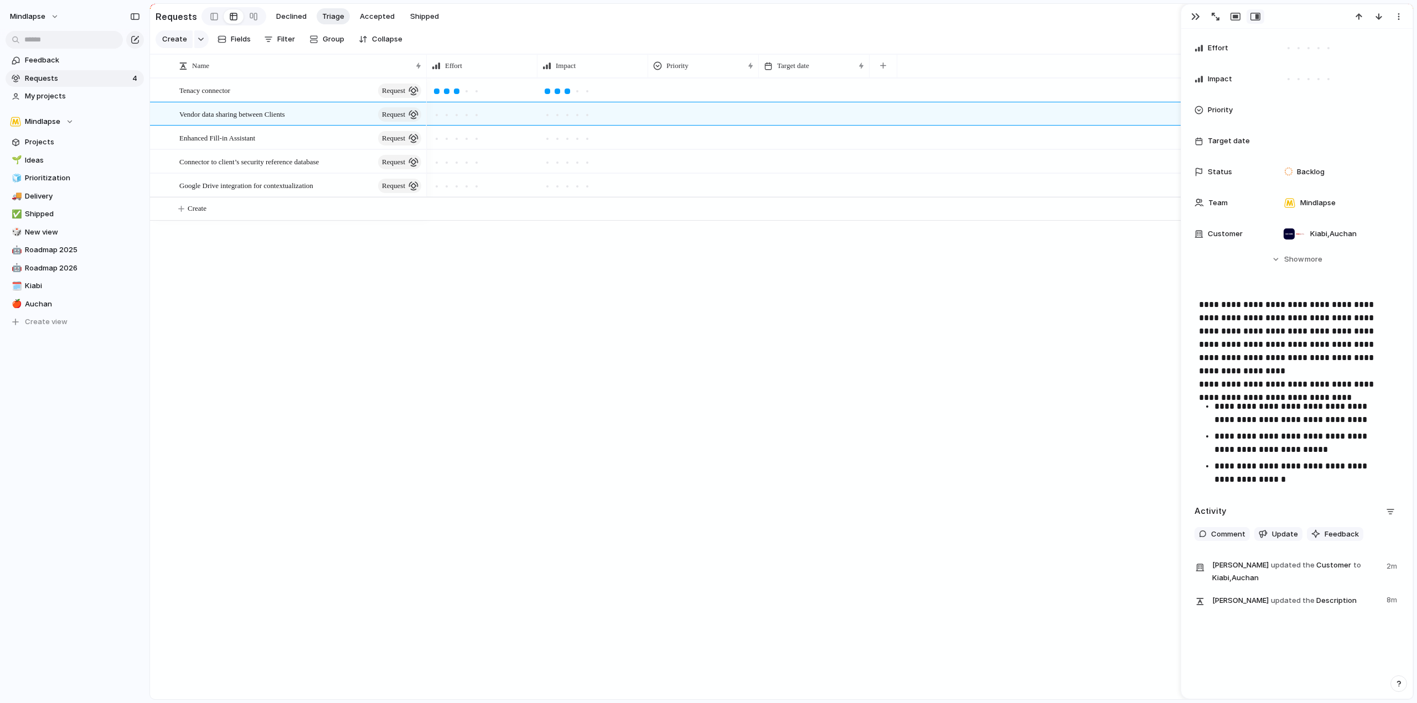
click at [831, 415] on div at bounding box center [920, 388] width 986 height 621
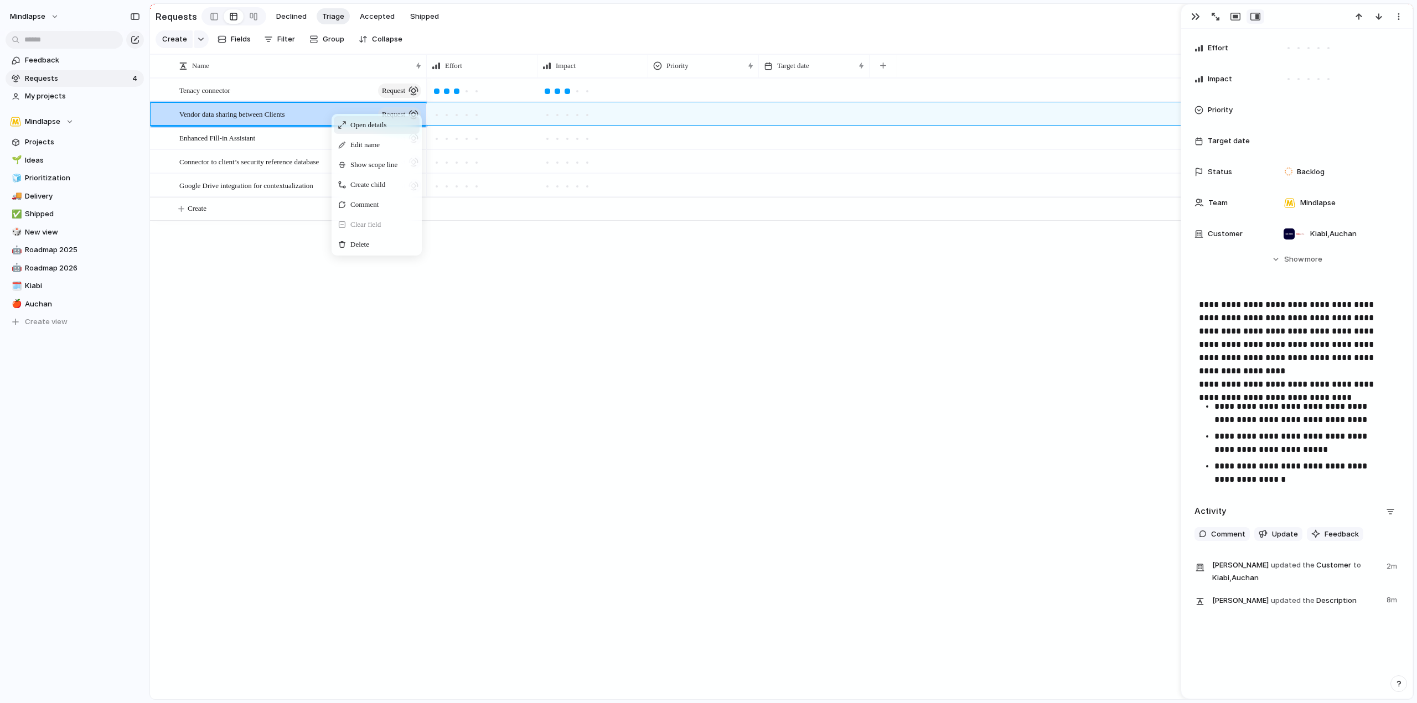
click at [376, 131] on span "Open details" at bounding box center [368, 125] width 36 height 11
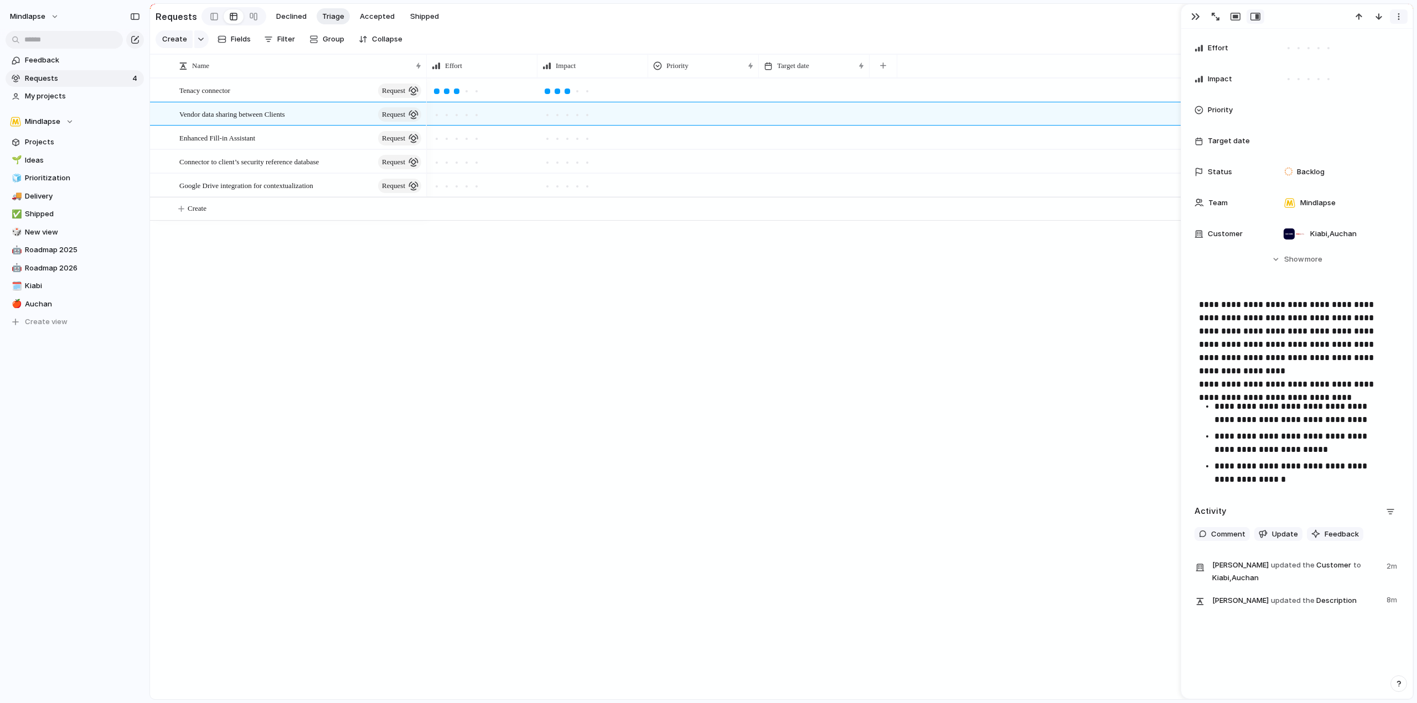
drag, startPoint x: 1384, startPoint y: 20, endPoint x: 1398, endPoint y: 18, distance: 14.0
click at [1400, 23] on div at bounding box center [1379, 16] width 59 height 14
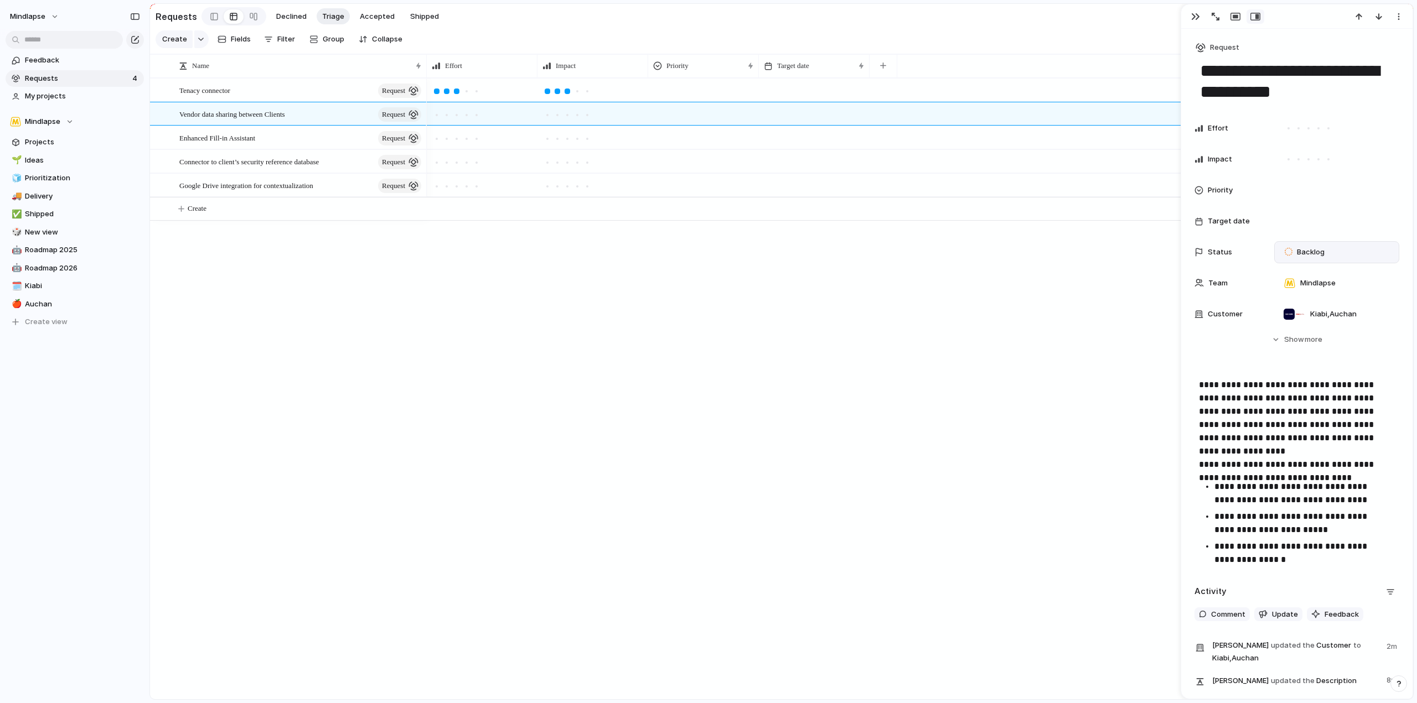
click at [1300, 246] on div "Backlog" at bounding box center [1305, 252] width 43 height 13
click at [1246, 339] on div "Backlog Planned In Progress Completed Canceled" at bounding box center [708, 351] width 1417 height 703
click at [1279, 338] on button "Hide Show more" at bounding box center [1296, 340] width 205 height 20
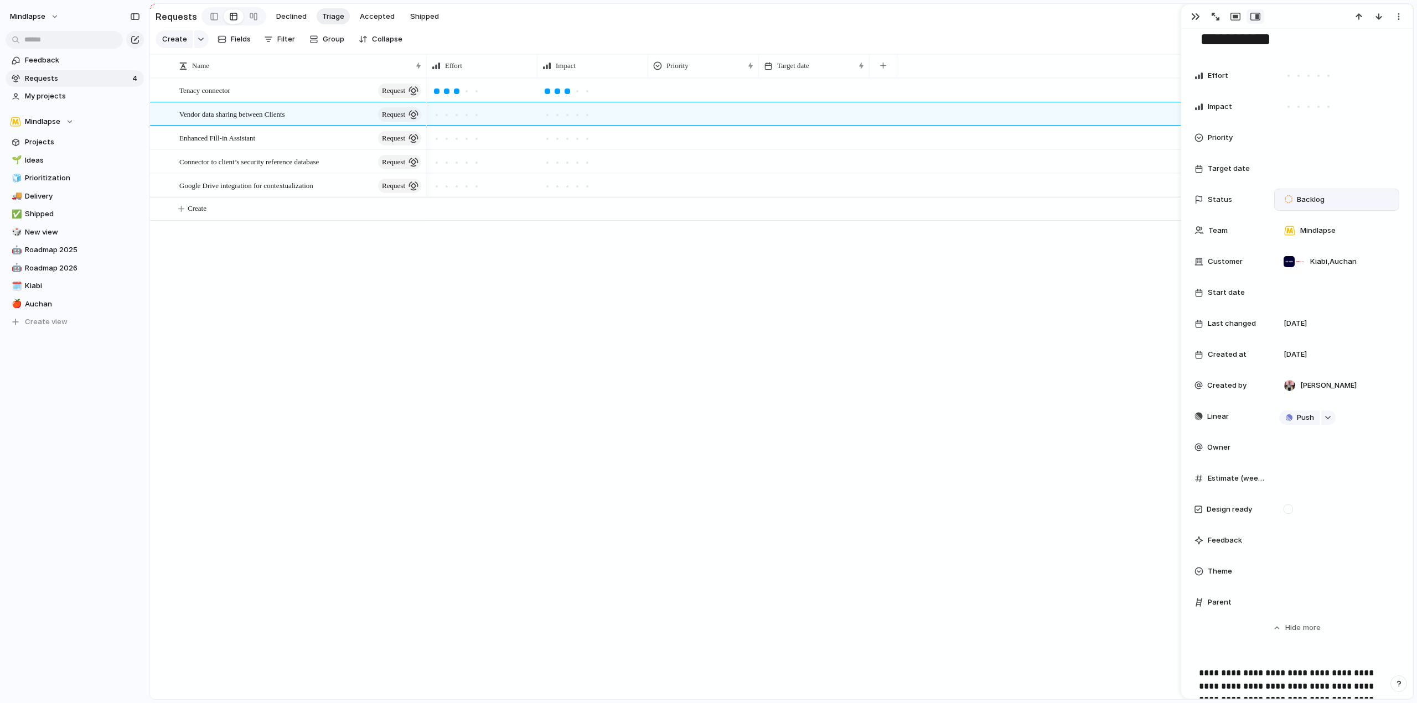
scroll to position [111, 0]
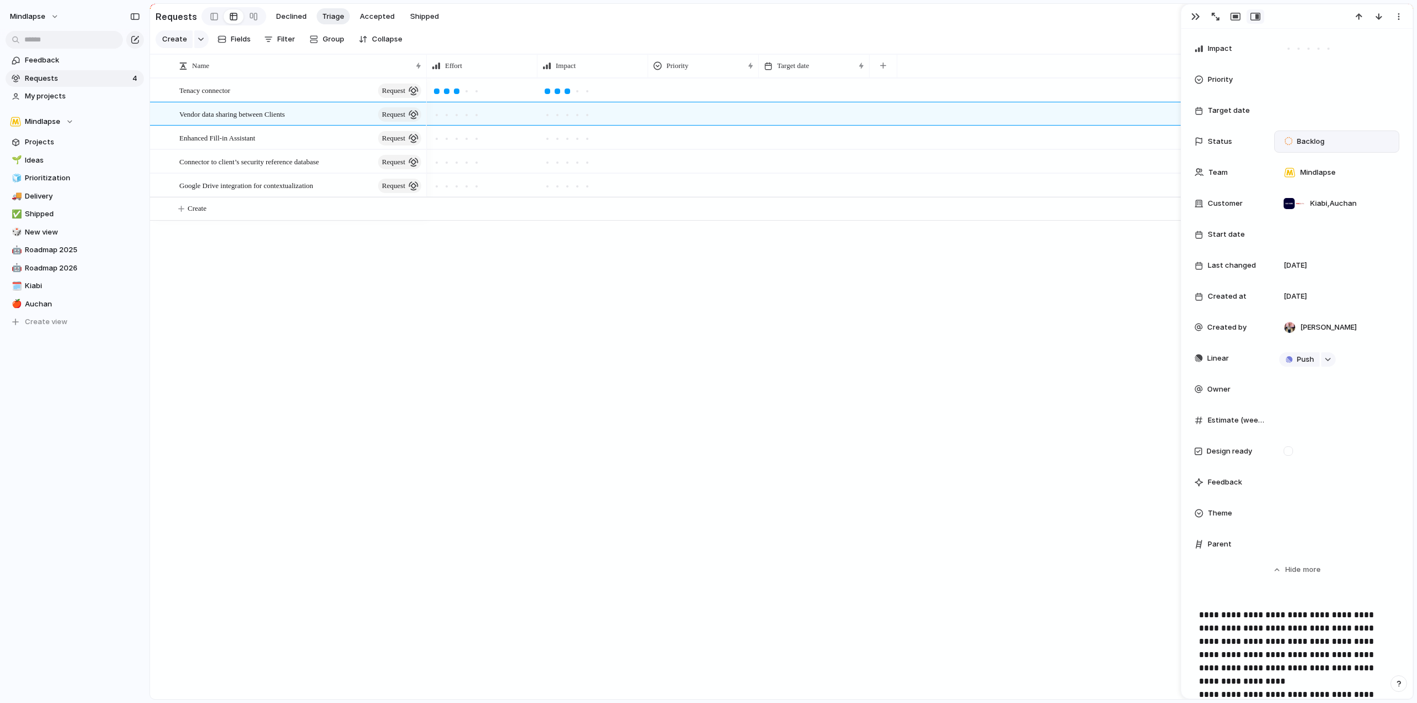
click at [1228, 547] on span "Parent" at bounding box center [1220, 544] width 24 height 11
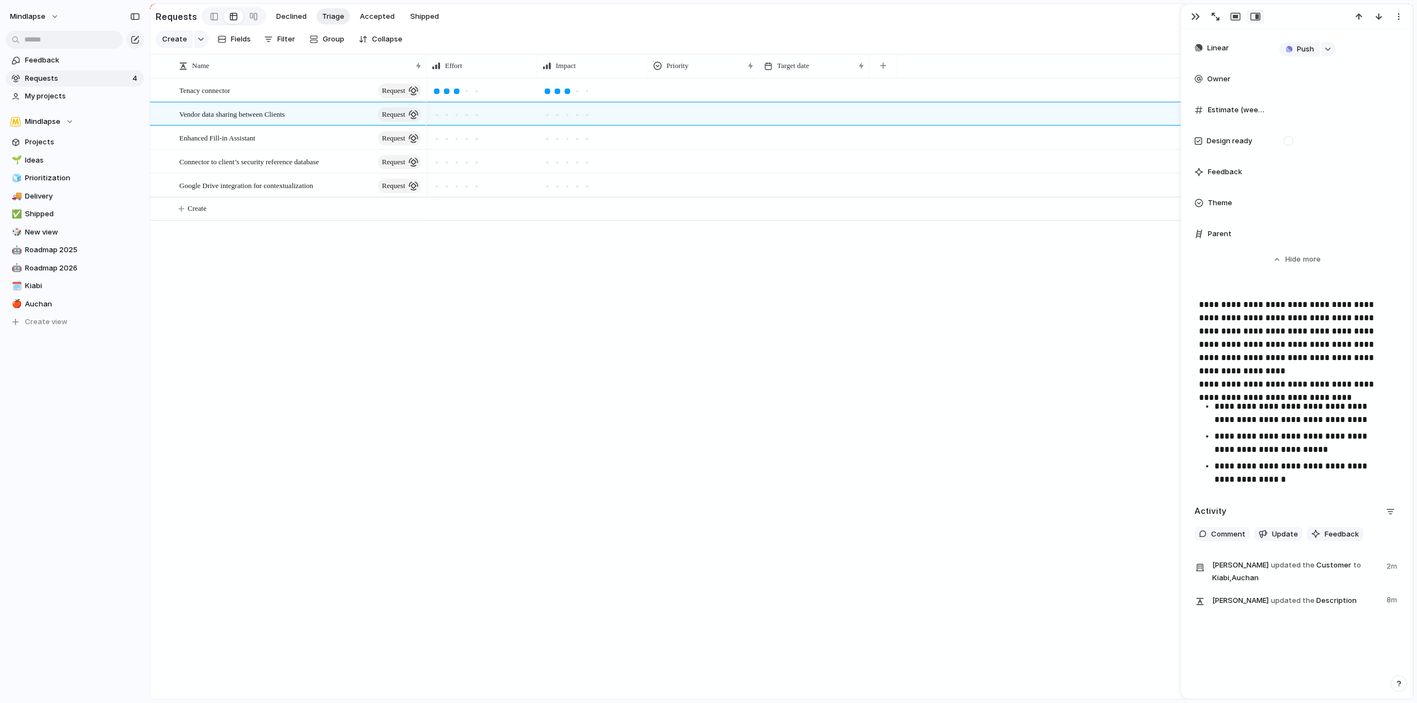
click at [787, 311] on div at bounding box center [920, 388] width 986 height 621
click at [196, 38] on button "button" at bounding box center [201, 39] width 14 height 18
click at [194, 14] on div "Goal Program Initiative Launch Request Project Customize" at bounding box center [708, 351] width 1417 height 703
click at [281, 20] on span "Declined" at bounding box center [291, 16] width 30 height 11
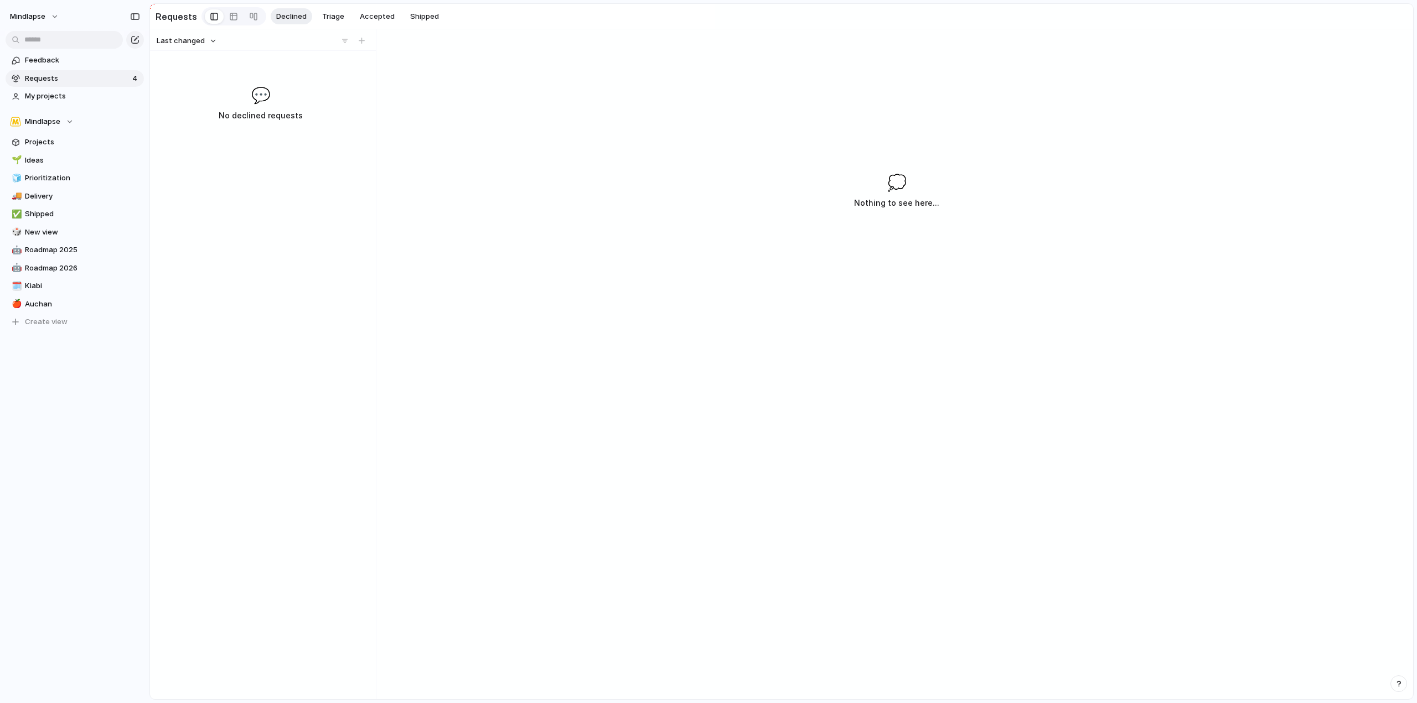
click at [287, 95] on div "💬 No declined requests" at bounding box center [260, 103] width 217 height 39
click at [361, 44] on div at bounding box center [361, 40] width 11 height 11
click at [328, 19] on span "Triage" at bounding box center [333, 16] width 22 height 11
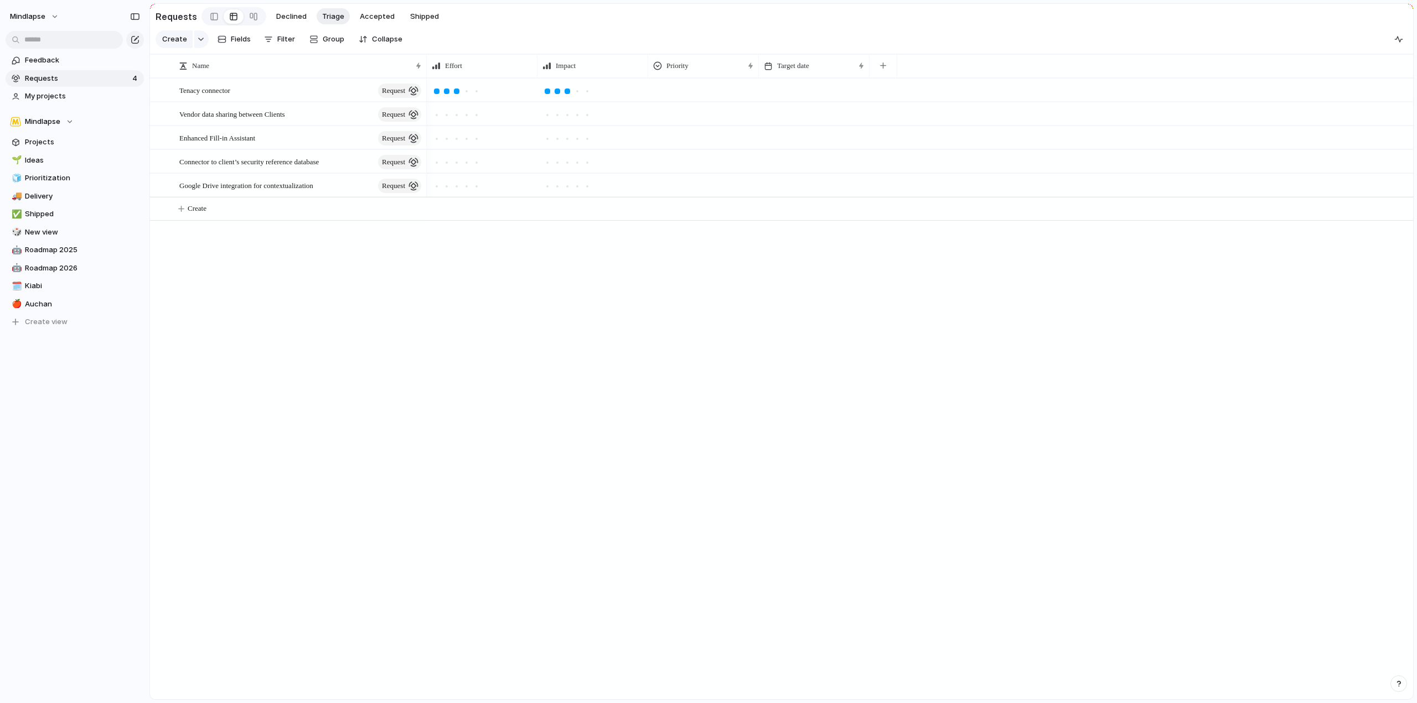
click at [224, 23] on div at bounding box center [234, 17] width 20 height 18
click at [222, 37] on div "button" at bounding box center [221, 39] width 9 height 9
click at [196, 48] on button "button" at bounding box center [201, 39] width 14 height 18
click at [196, 48] on div "Goal Program Initiative Launch Request Project Customize" at bounding box center [708, 351] width 1417 height 703
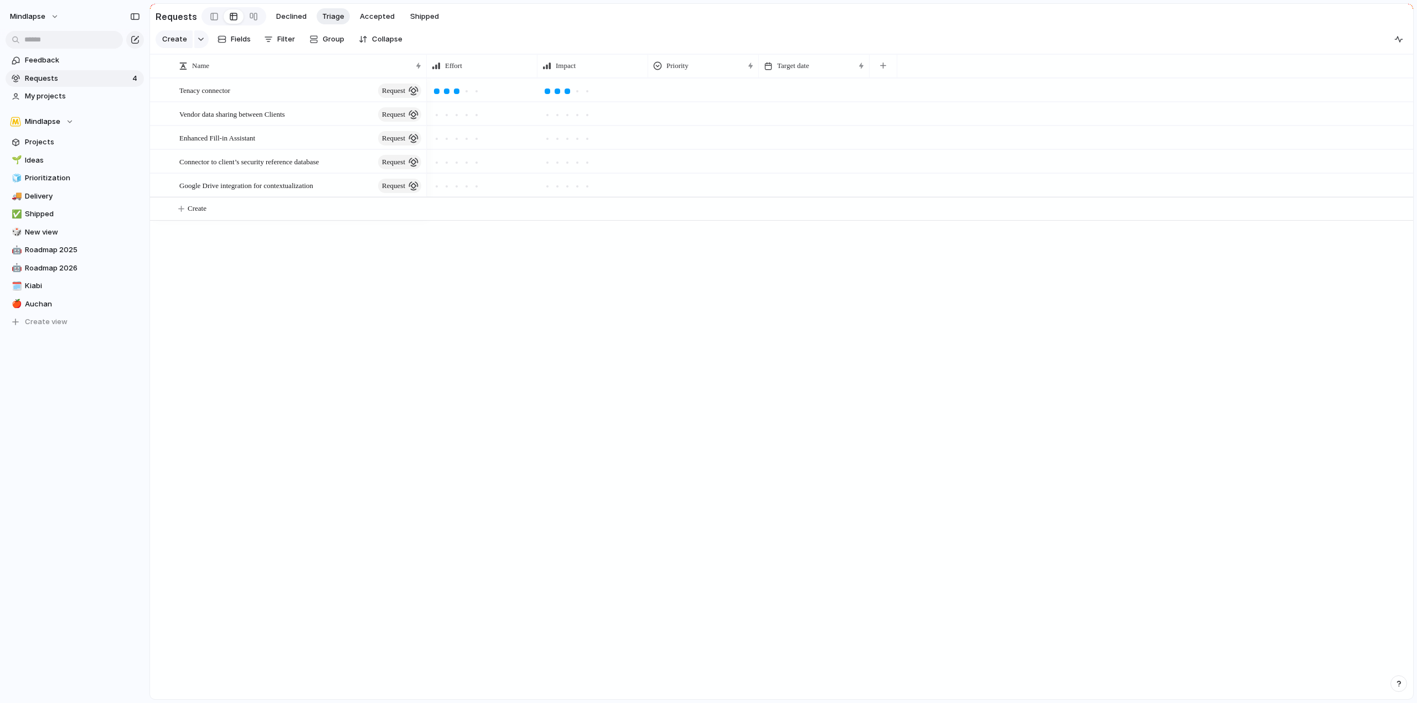
click at [795, 282] on div at bounding box center [920, 388] width 986 height 621
click at [322, 116] on div "Vendor data sharing between Clients request" at bounding box center [301, 114] width 244 height 23
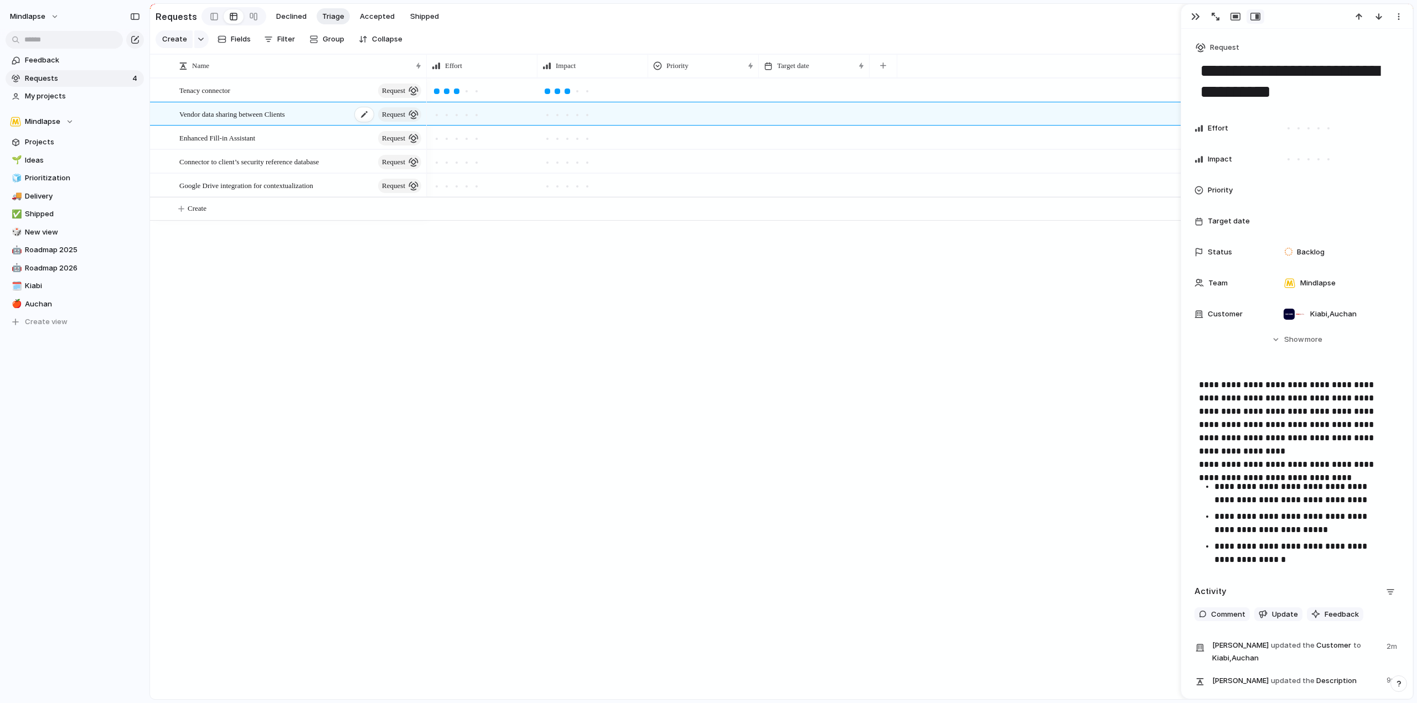
click at [322, 116] on div "Vendor data sharing between Clients request" at bounding box center [301, 114] width 244 height 23
click at [1323, 251] on span "Backlog" at bounding box center [1311, 252] width 28 height 11
click at [1195, 246] on div "Backlog Planned In Progress Completed Canceled" at bounding box center [708, 351] width 1417 height 703
click at [1320, 256] on span "Backlog" at bounding box center [1311, 252] width 28 height 11
click at [1334, 376] on li "Canceled" at bounding box center [1334, 374] width 107 height 19
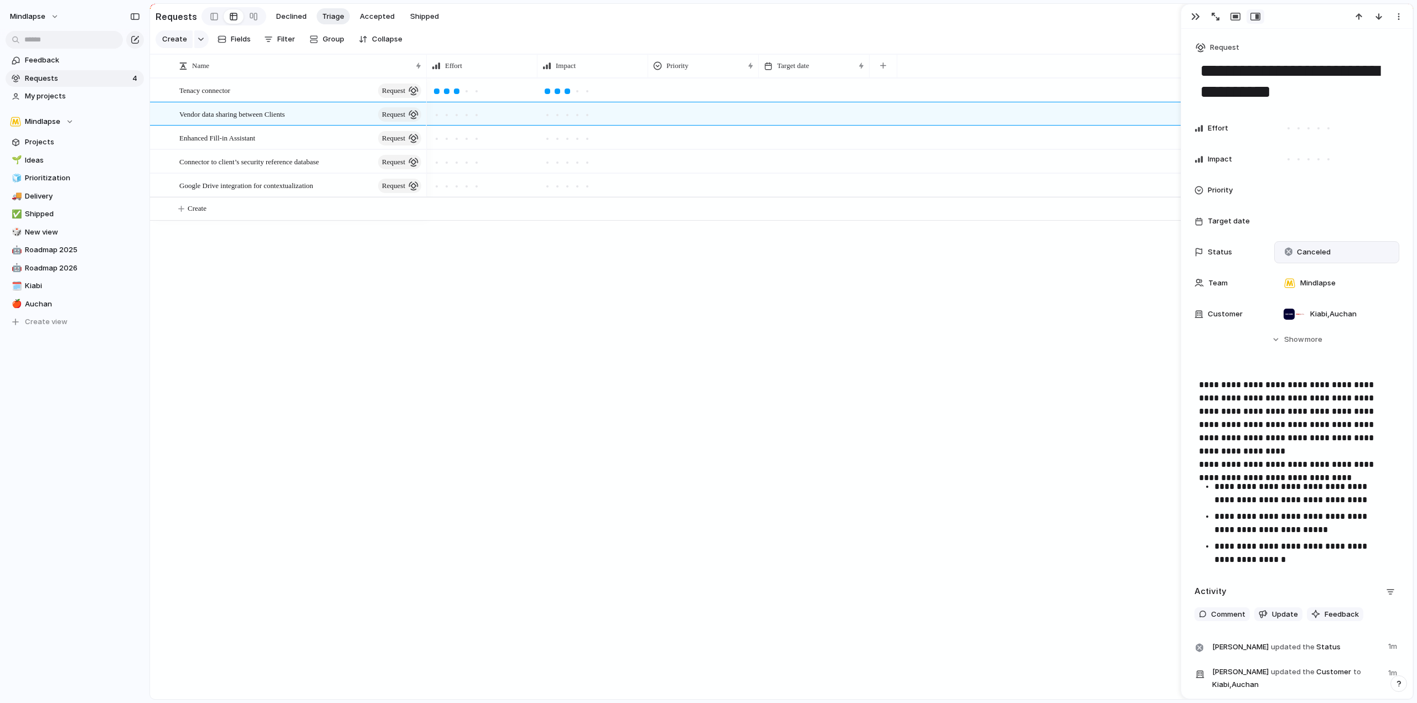
click at [930, 390] on div at bounding box center [920, 388] width 986 height 621
click at [292, 13] on span "Declined" at bounding box center [291, 16] width 30 height 11
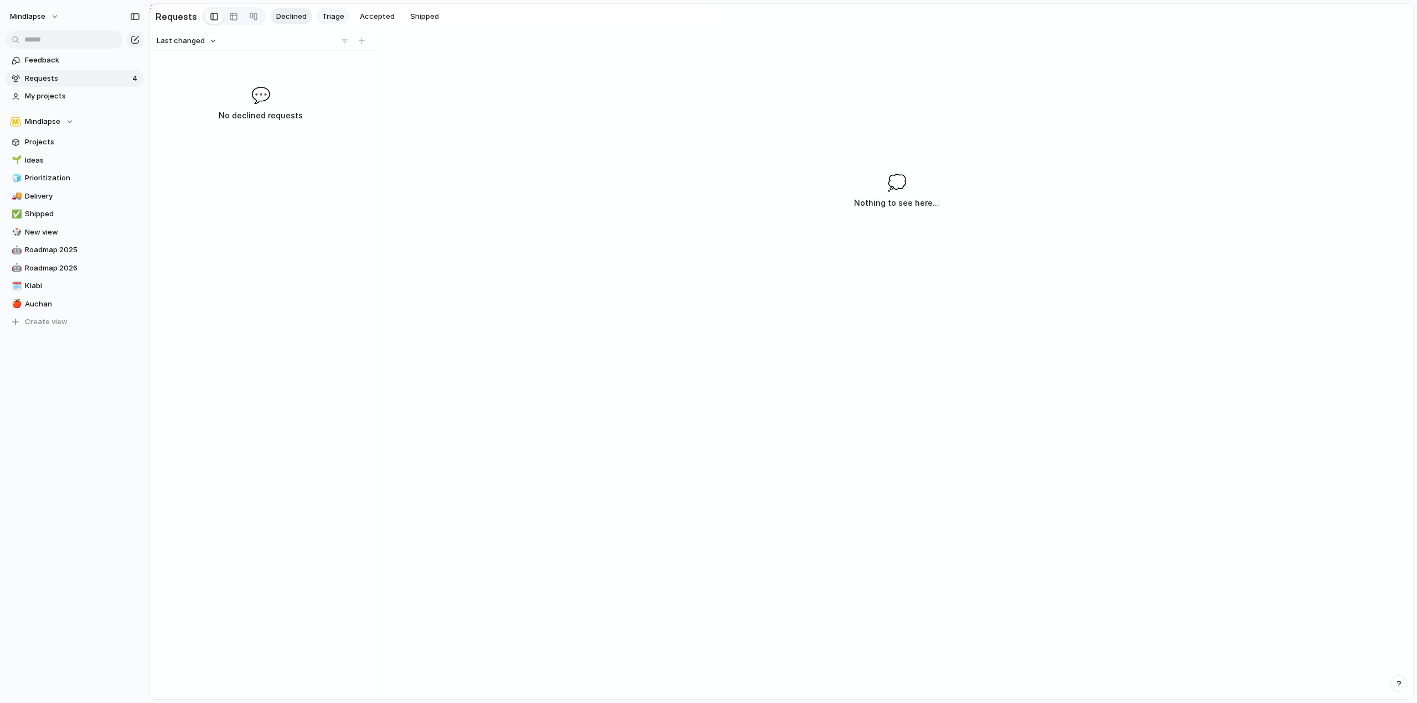
click at [328, 14] on span "Triage" at bounding box center [333, 16] width 22 height 11
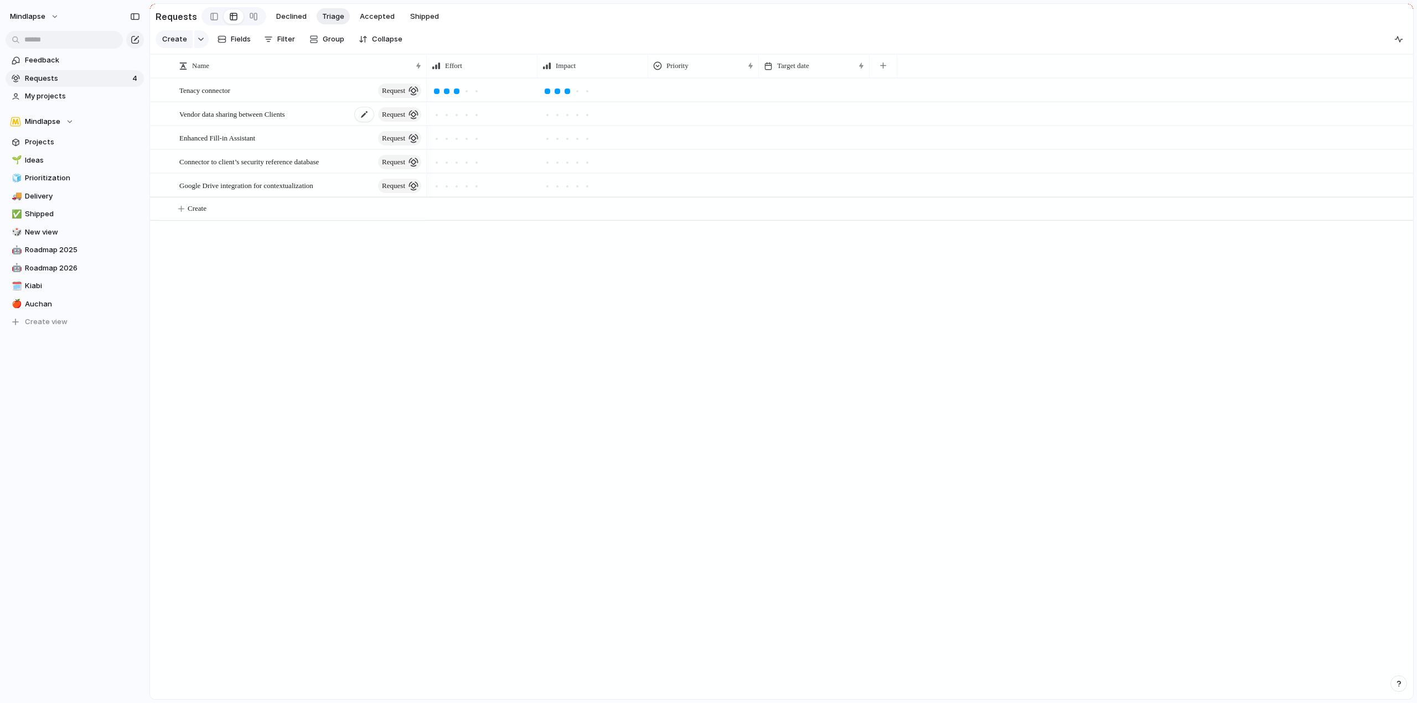
click at [282, 126] on div "Vendor data sharing between Clients request" at bounding box center [301, 114] width 244 height 23
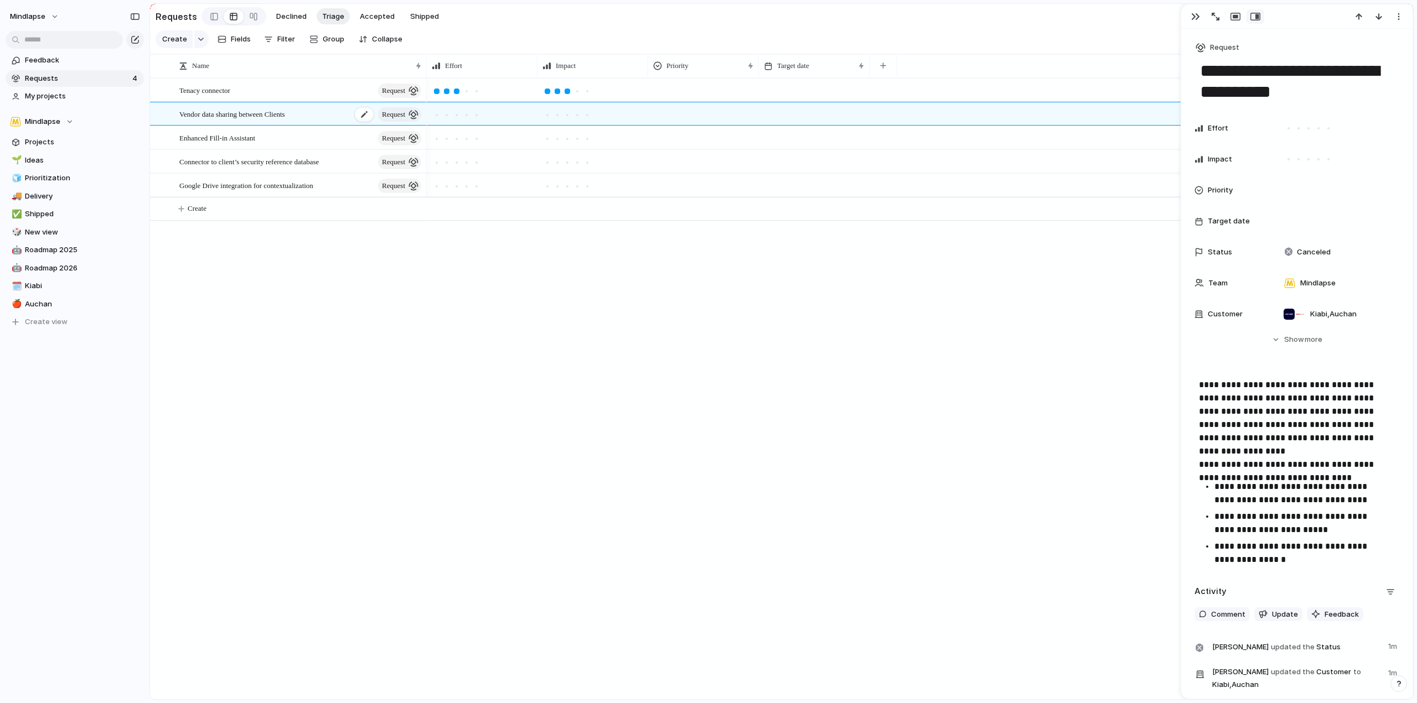
click at [282, 126] on div "Vendor data sharing between Clients request" at bounding box center [301, 114] width 244 height 23
click at [1328, 251] on span "Canceled" at bounding box center [1314, 252] width 34 height 11
click at [1323, 376] on span "Canceled" at bounding box center [1314, 374] width 34 height 11
click at [1326, 261] on div "Canceled" at bounding box center [1336, 252] width 125 height 22
click at [1315, 278] on input "text" at bounding box center [1334, 276] width 111 height 22
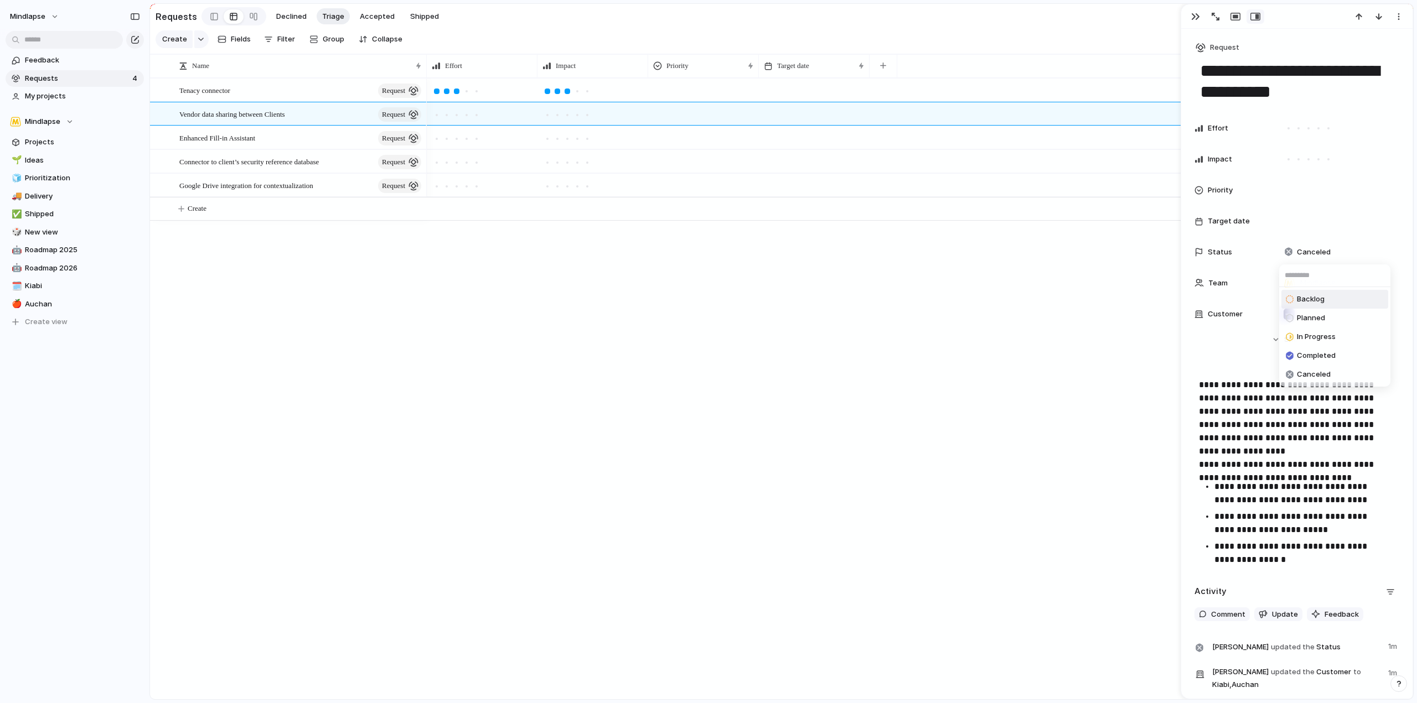
click at [1312, 297] on span "Backlog" at bounding box center [1311, 299] width 28 height 11
click at [1316, 247] on span "Backlog" at bounding box center [1311, 252] width 28 height 11
click at [1312, 299] on span "Backlog" at bounding box center [1311, 299] width 28 height 11
click at [1327, 246] on div "Backlog" at bounding box center [1305, 252] width 43 height 13
click at [1287, 252] on div "Backlog Planned In Progress Completed Canceled" at bounding box center [708, 351] width 1417 height 703
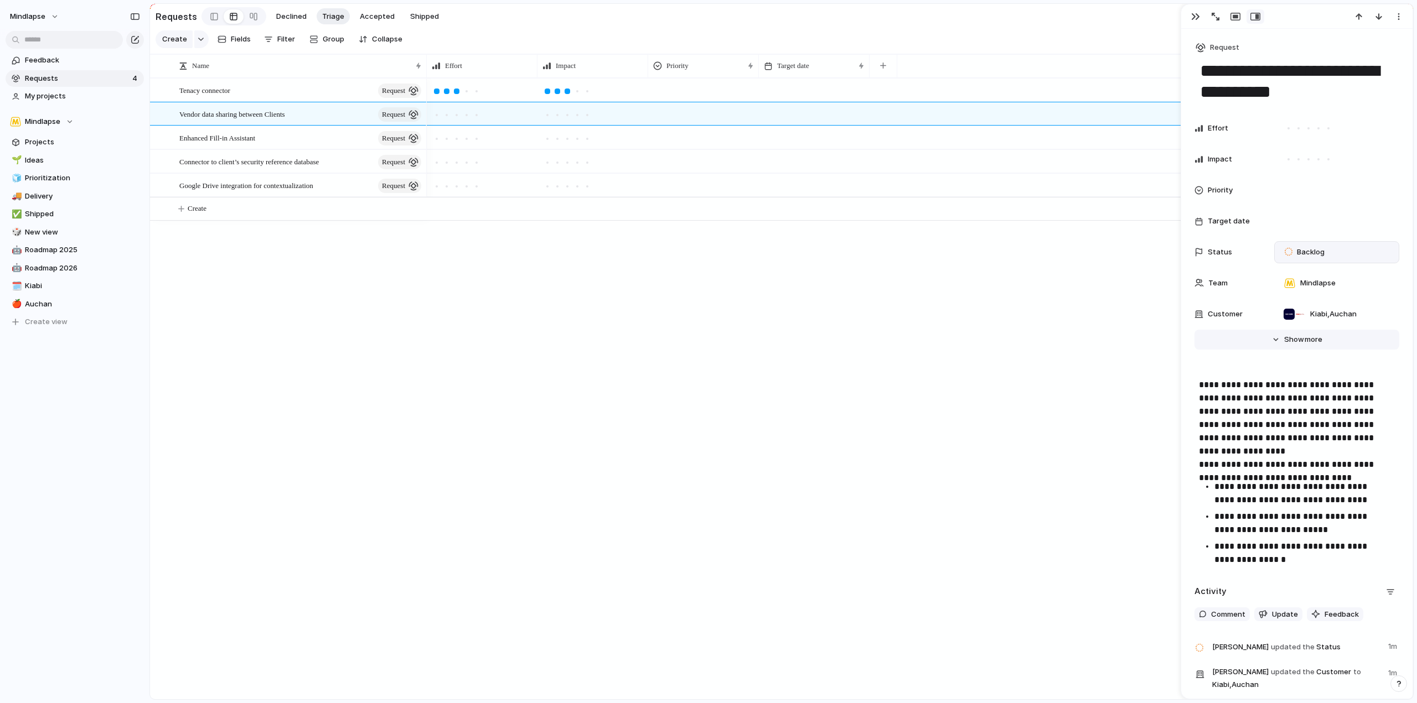
click at [1301, 334] on button "Hide Show more" at bounding box center [1296, 340] width 205 height 20
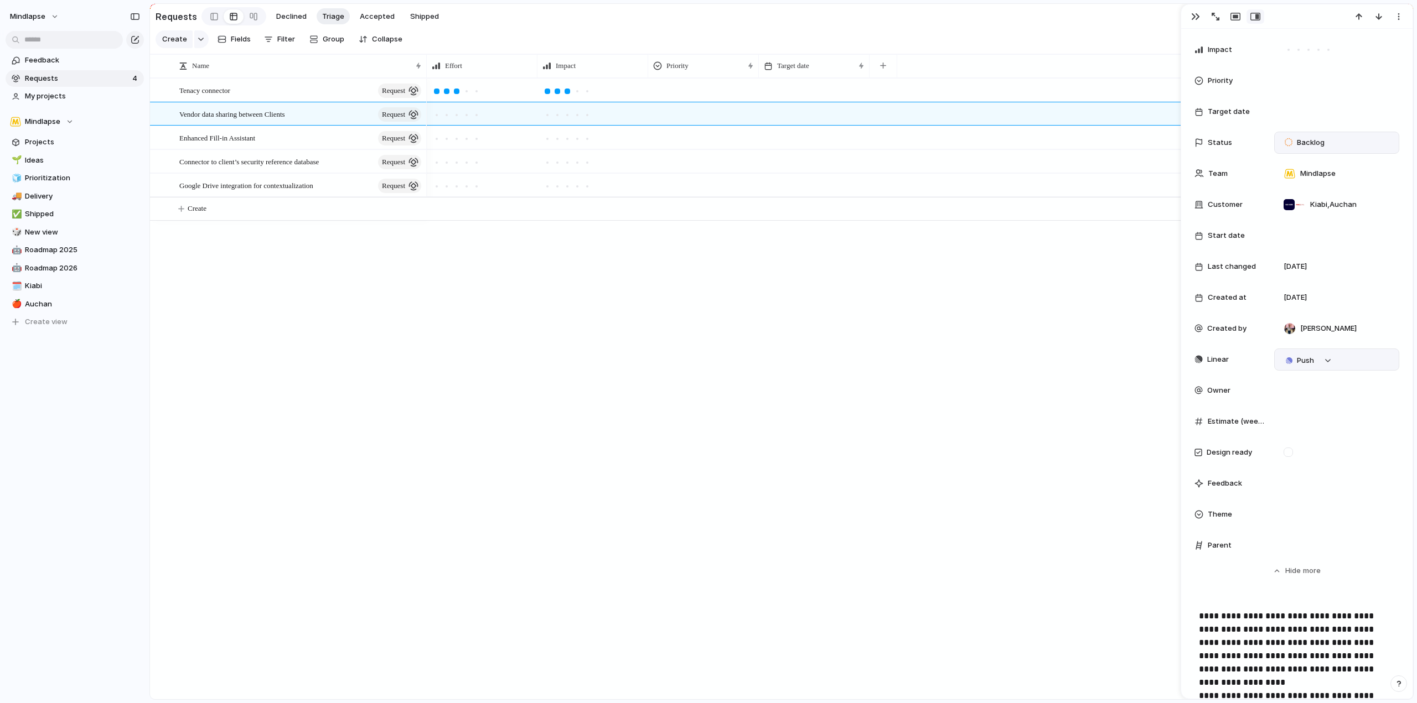
scroll to position [111, 0]
click at [1331, 361] on button "button" at bounding box center [1328, 360] width 14 height 14
click at [1375, 406] on span "Issues" at bounding box center [1375, 402] width 22 height 11
click at [1243, 371] on div "Projects Issues test faire ça Customer request from test Customer request from …" at bounding box center [708, 351] width 1417 height 703
click at [1224, 423] on span "Estimate (weeks)" at bounding box center [1237, 420] width 58 height 11
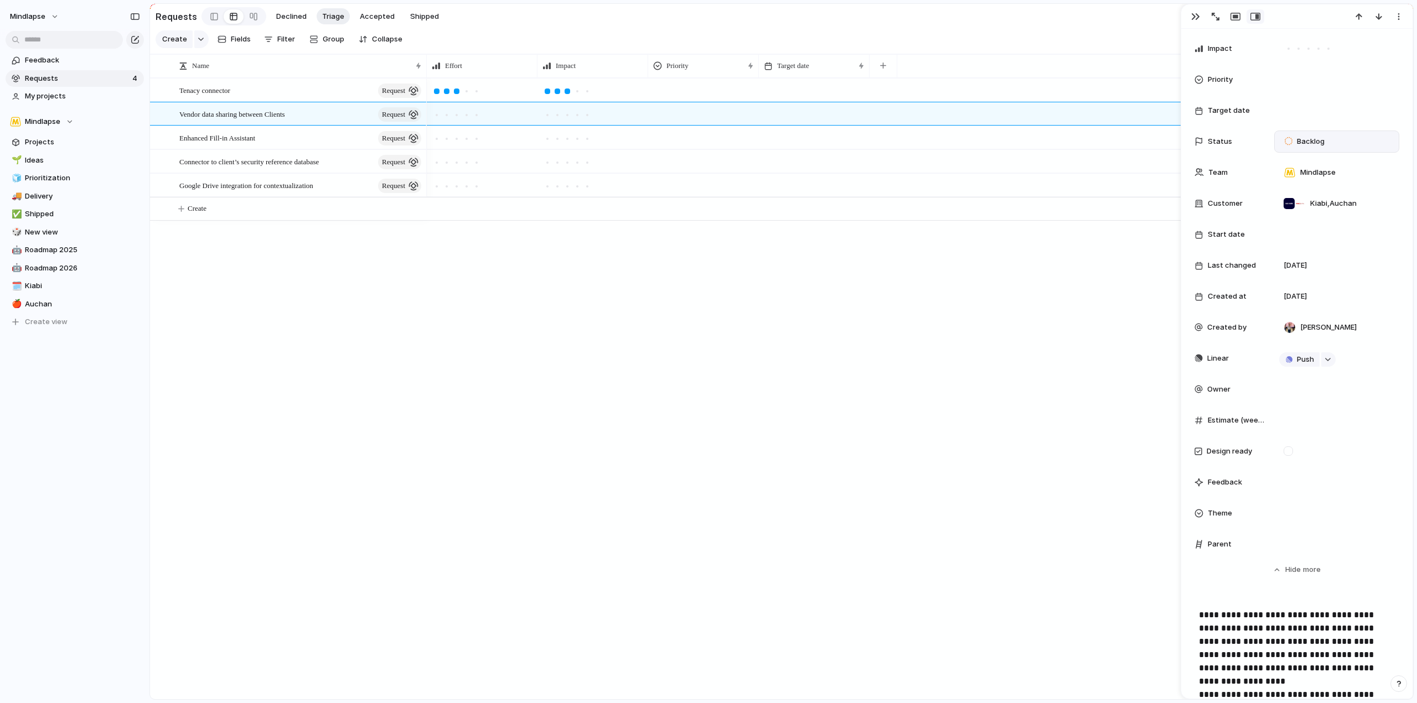
click at [1235, 423] on span "Estimate (weeks)" at bounding box center [1237, 420] width 58 height 11
click at [1200, 453] on div at bounding box center [1198, 452] width 8 height 8
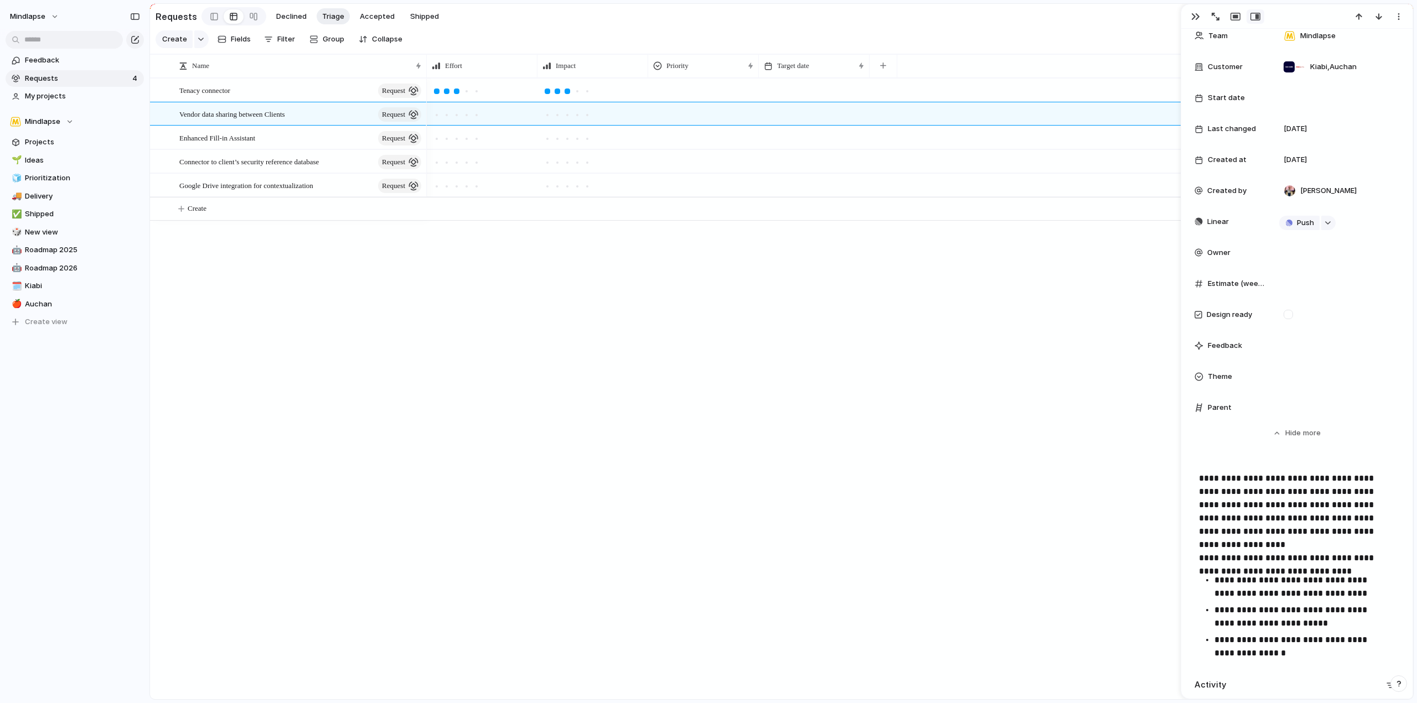
scroll to position [277, 0]
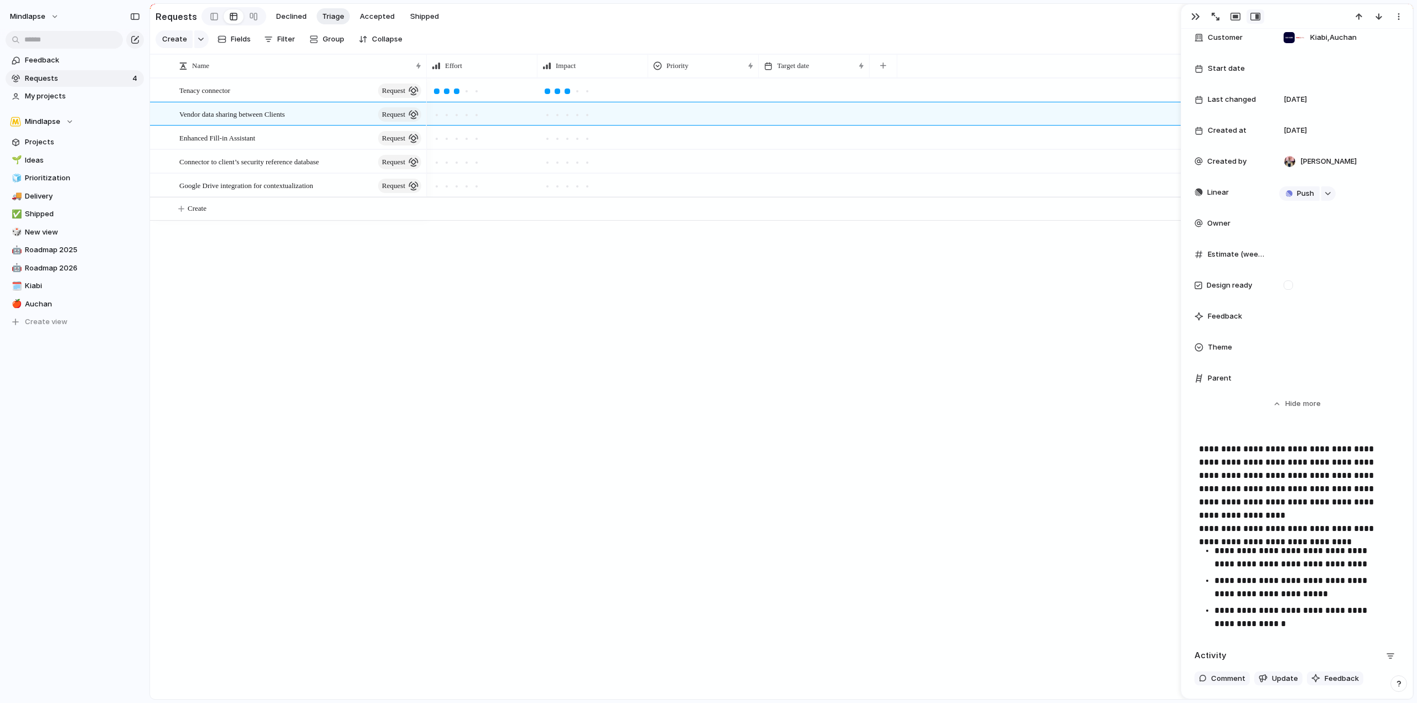
click at [1239, 327] on div "Feedback" at bounding box center [1296, 316] width 205 height 22
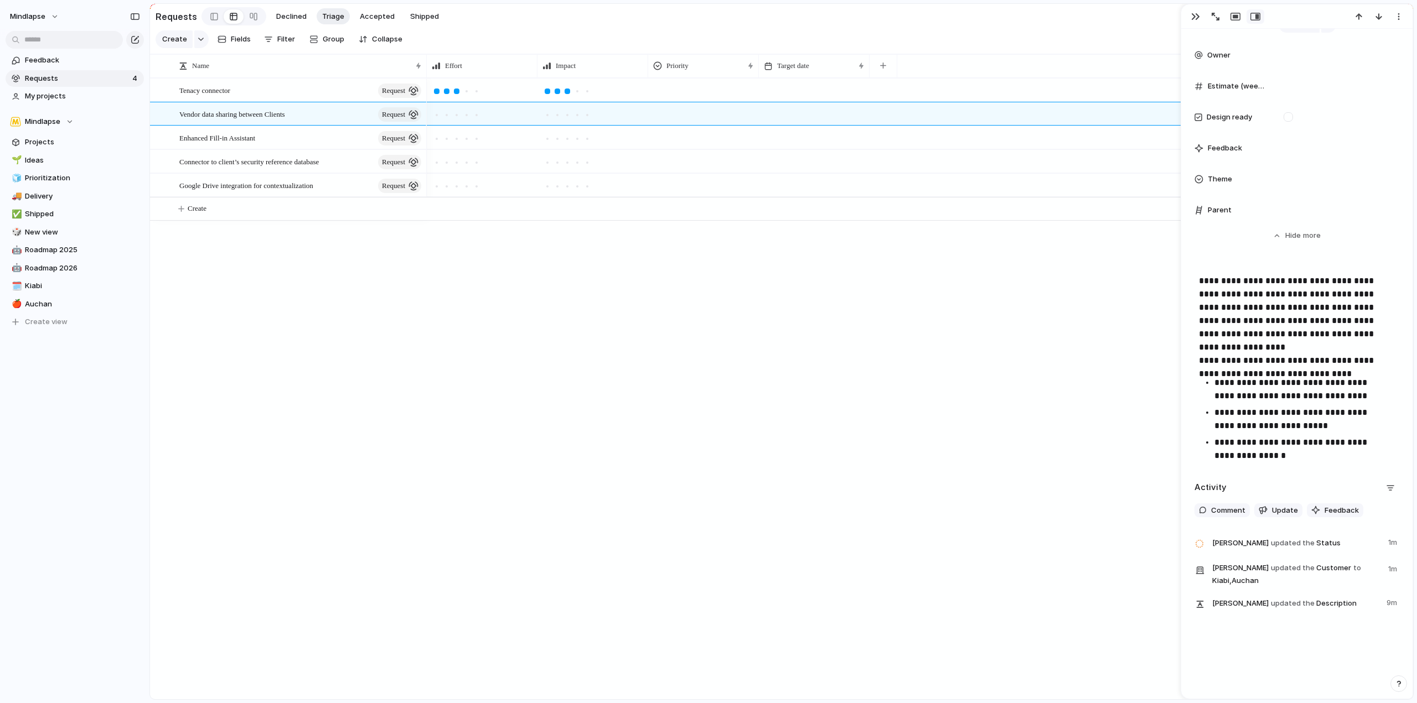
scroll to position [448, 0]
click at [1289, 397] on p "**********" at bounding box center [1302, 387] width 176 height 27
click at [1288, 397] on p "**********" at bounding box center [1302, 387] width 176 height 27
click at [1287, 429] on p "**********" at bounding box center [1302, 416] width 176 height 27
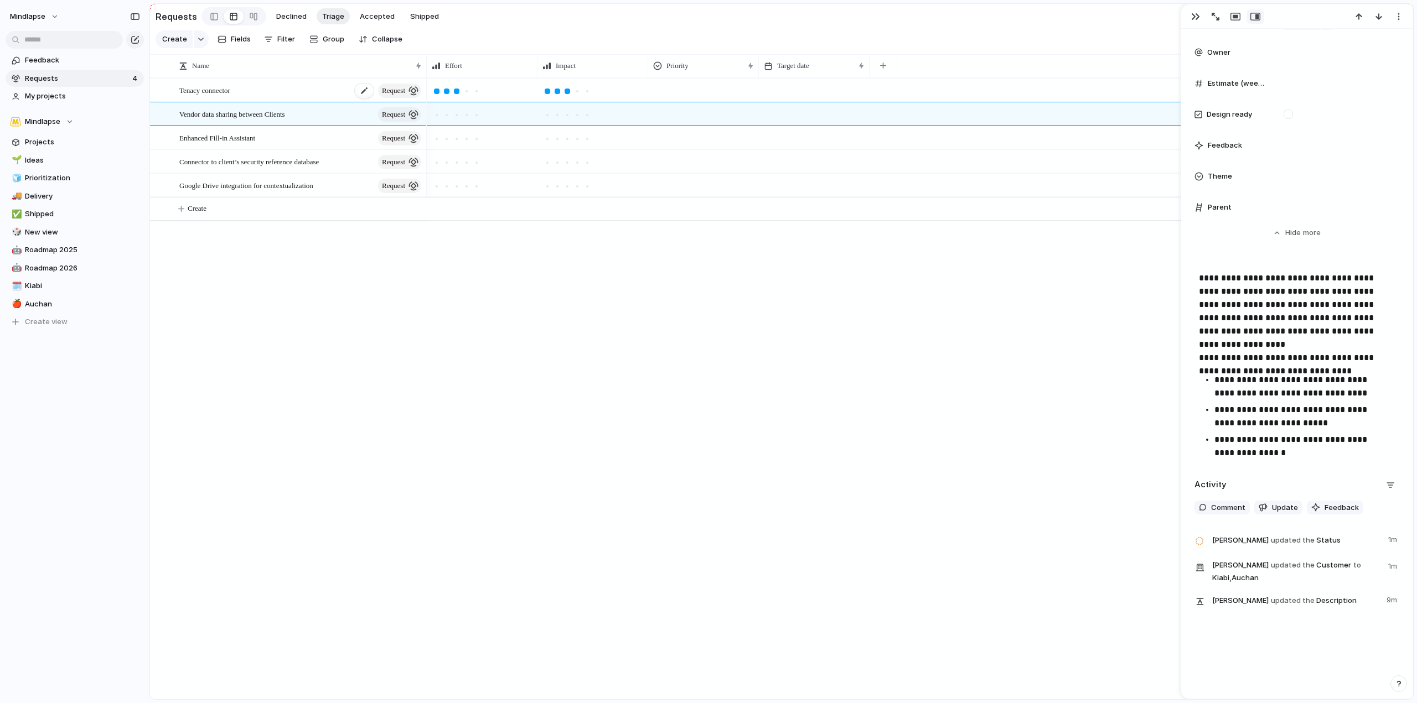
click at [270, 102] on div "Tenacy connector request" at bounding box center [301, 90] width 244 height 23
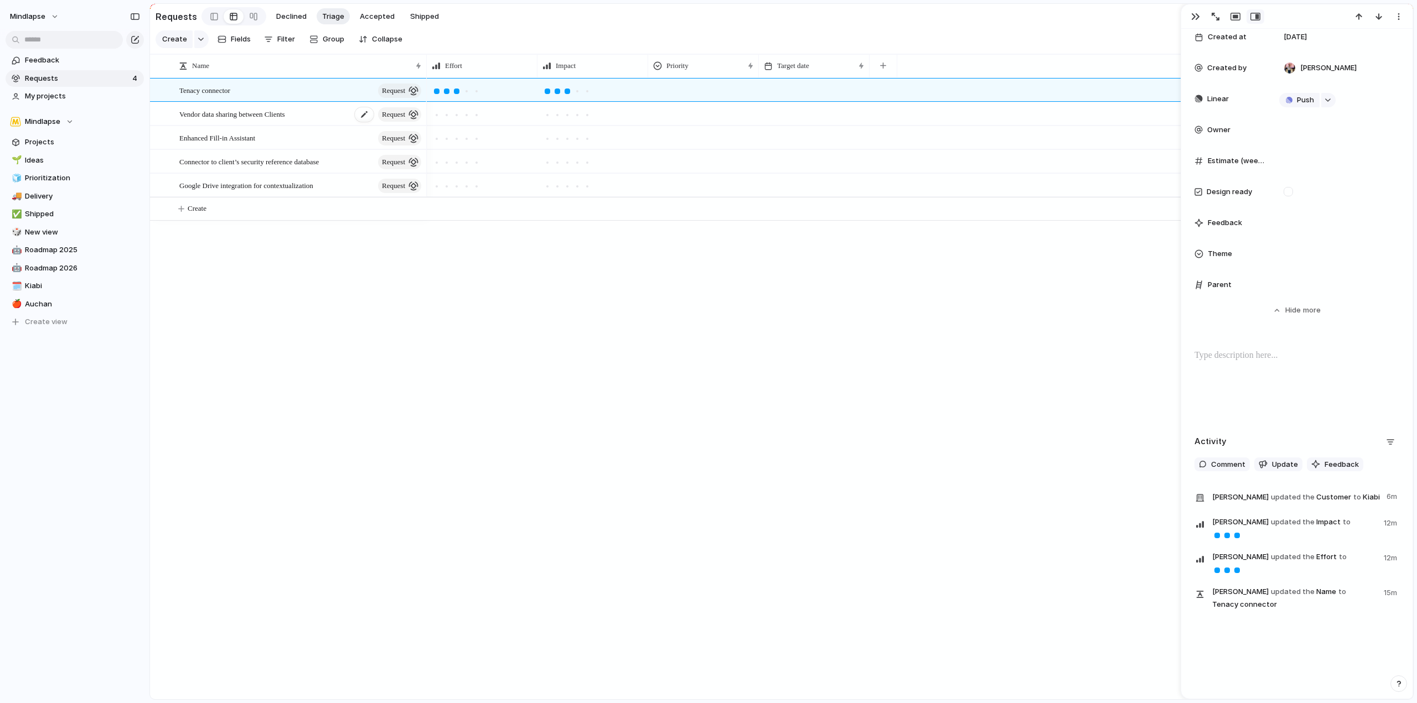
click at [267, 116] on span "Vendor data sharing between Clients" at bounding box center [232, 113] width 106 height 13
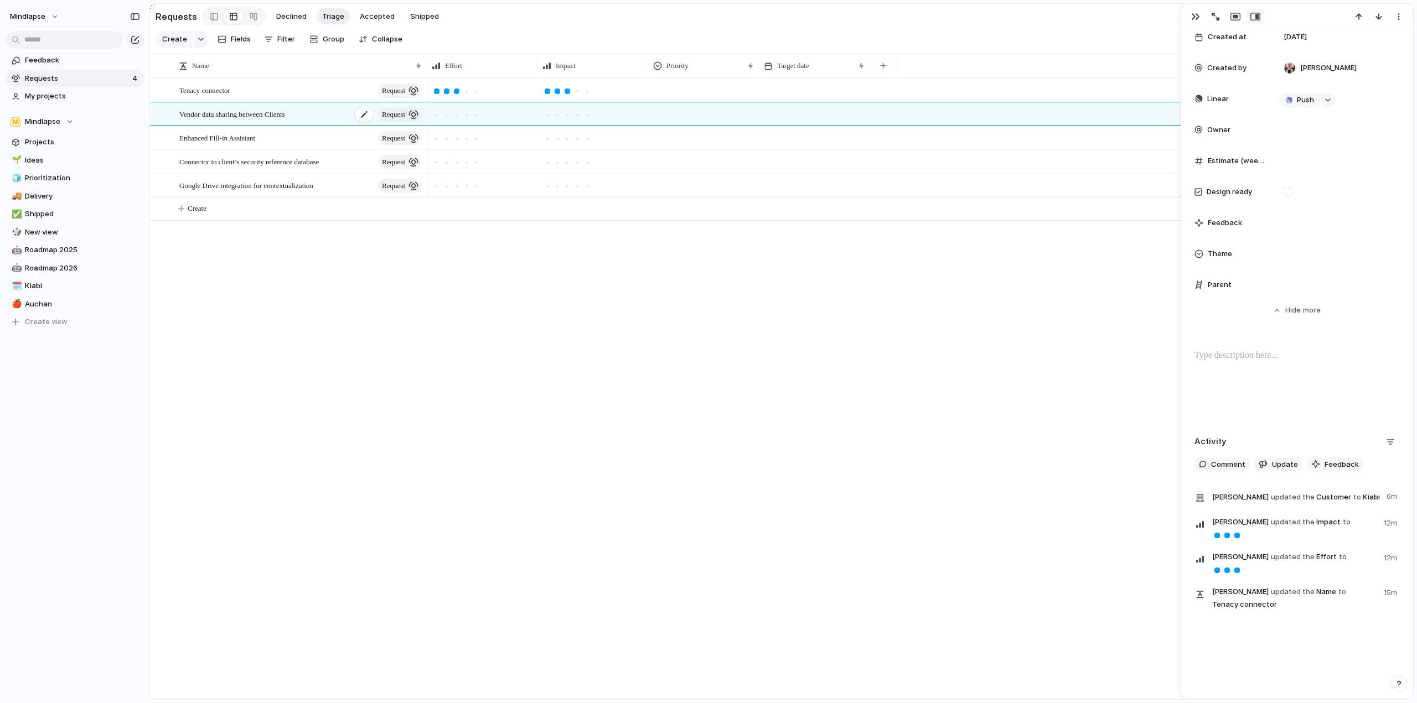
click at [267, 116] on span "Vendor data sharing between Clients" at bounding box center [232, 113] width 106 height 13
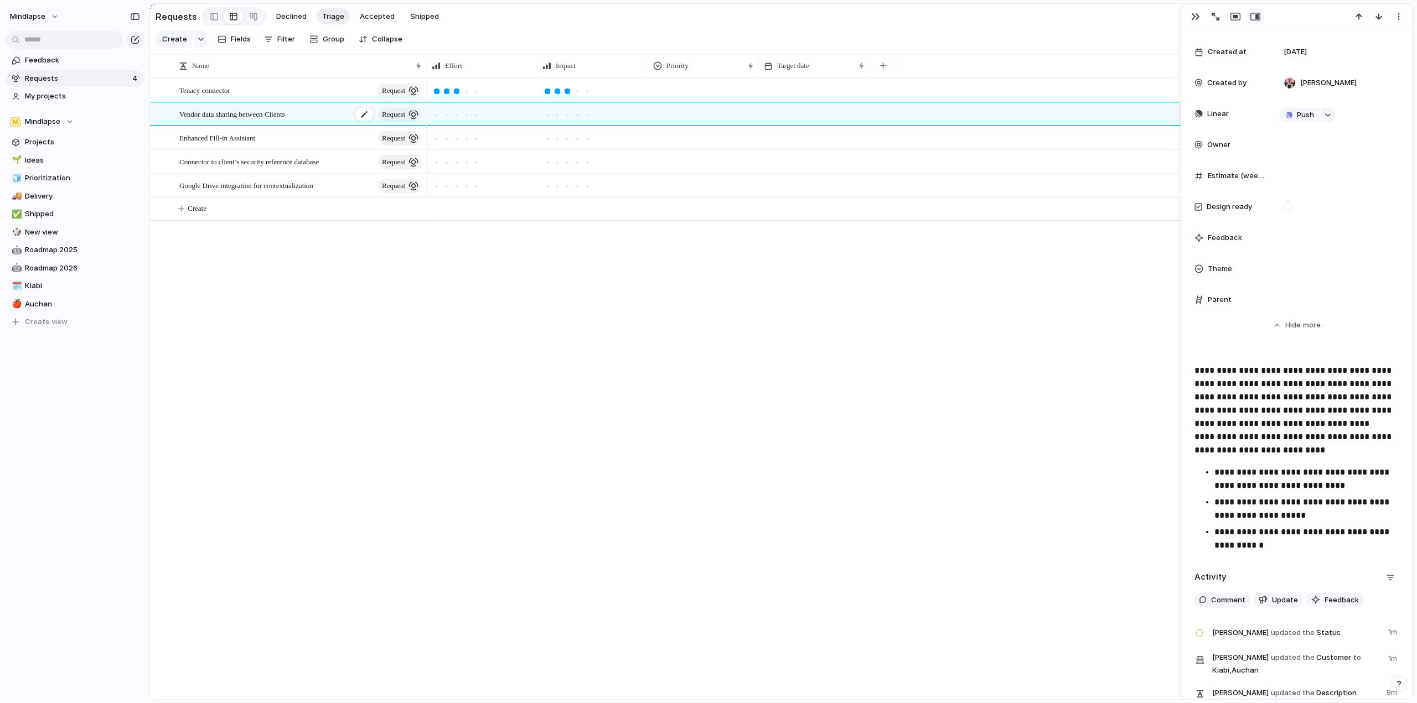
scroll to position [448, 0]
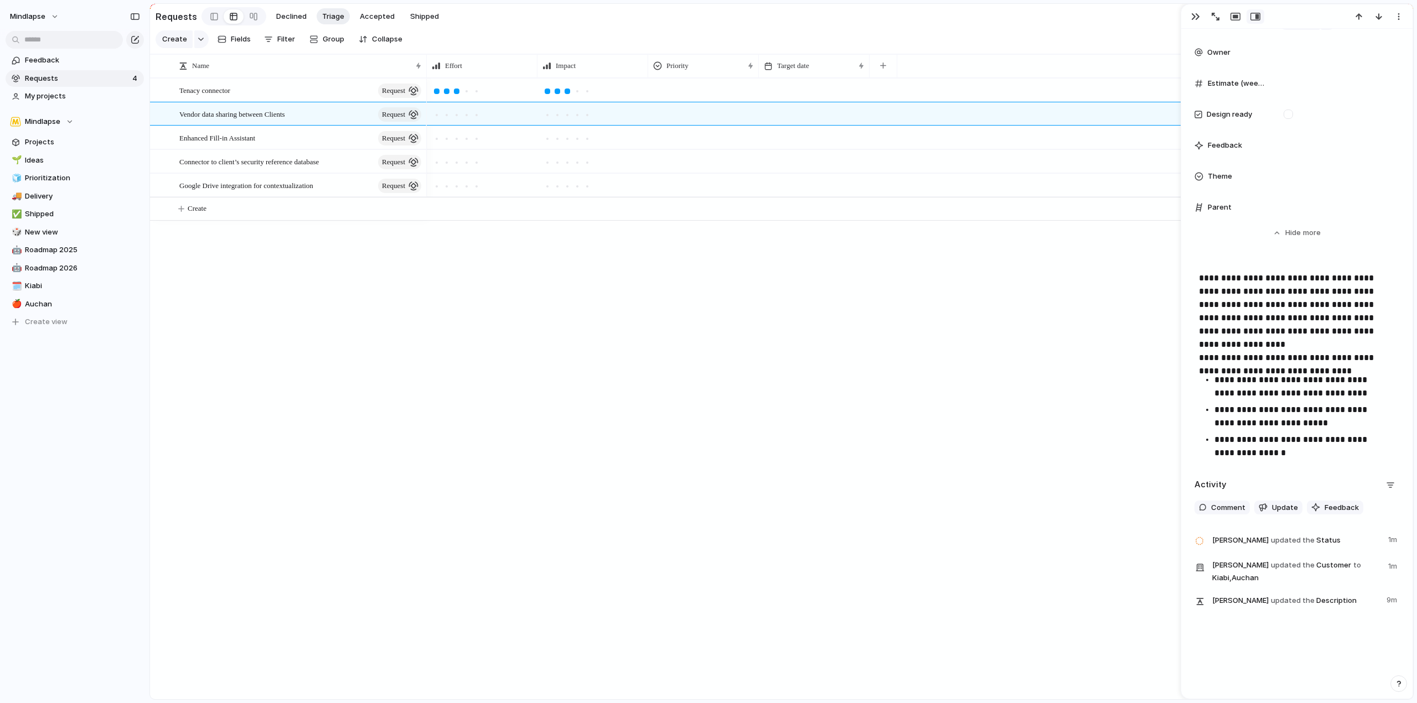
click at [281, 145] on div "Enhanced Fill-in Assistant request" at bounding box center [301, 138] width 244 height 23
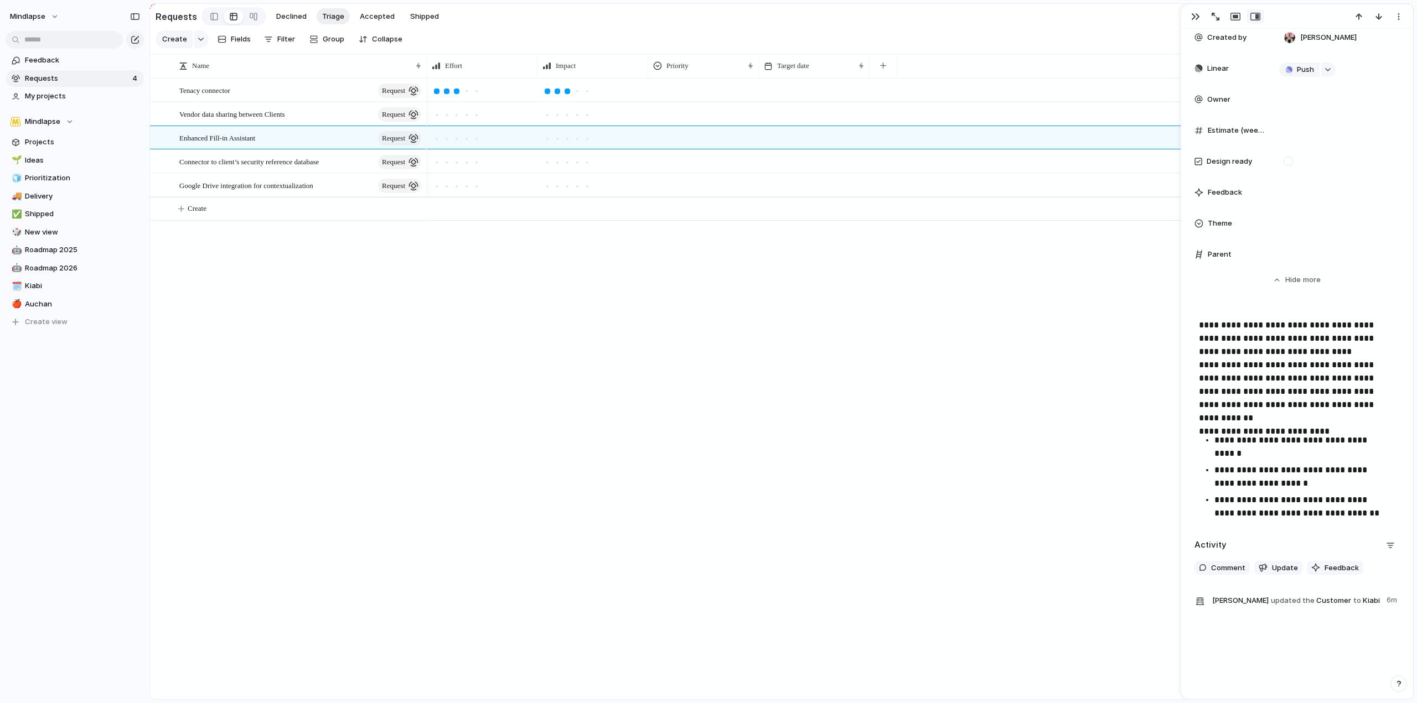
click at [282, 163] on span "Connector to client’s security reference database" at bounding box center [248, 161] width 139 height 13
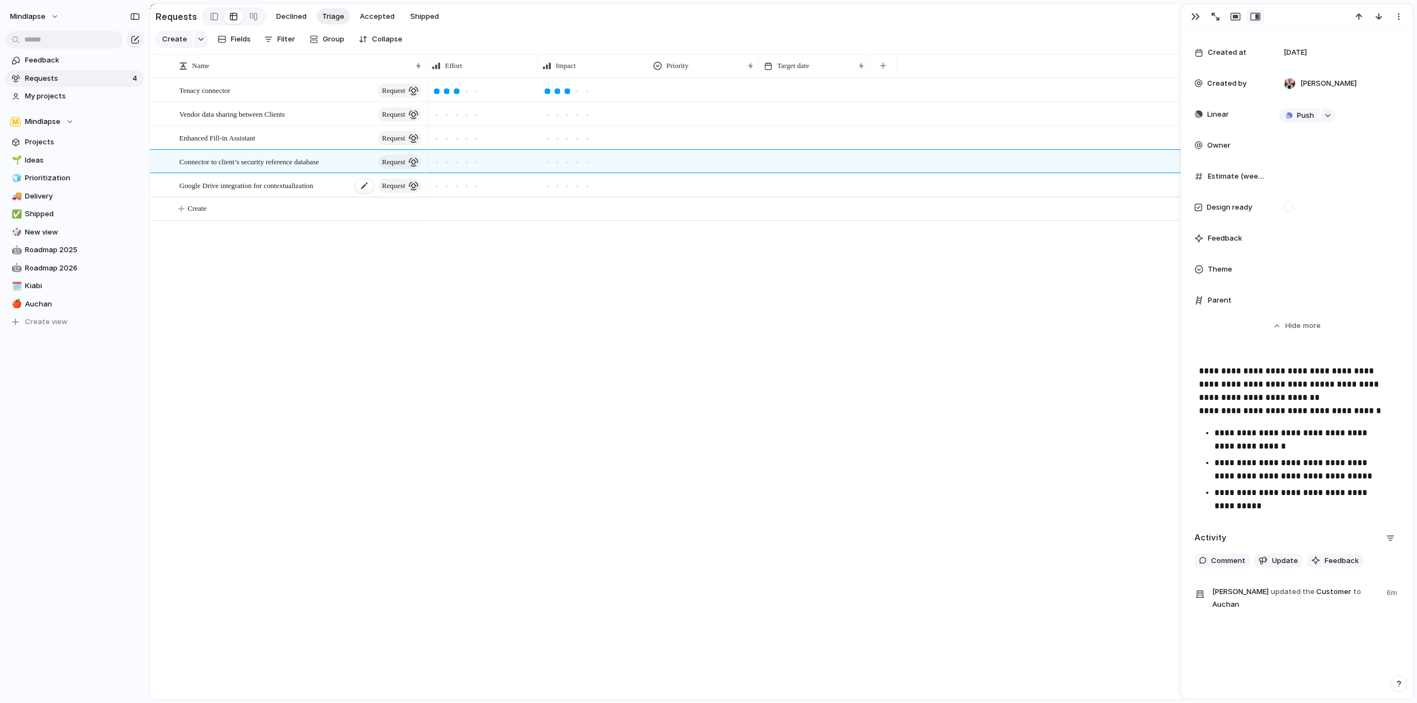
click at [286, 191] on span "Google Drive integration for contextualization" at bounding box center [246, 185] width 134 height 13
type textarea "**********"
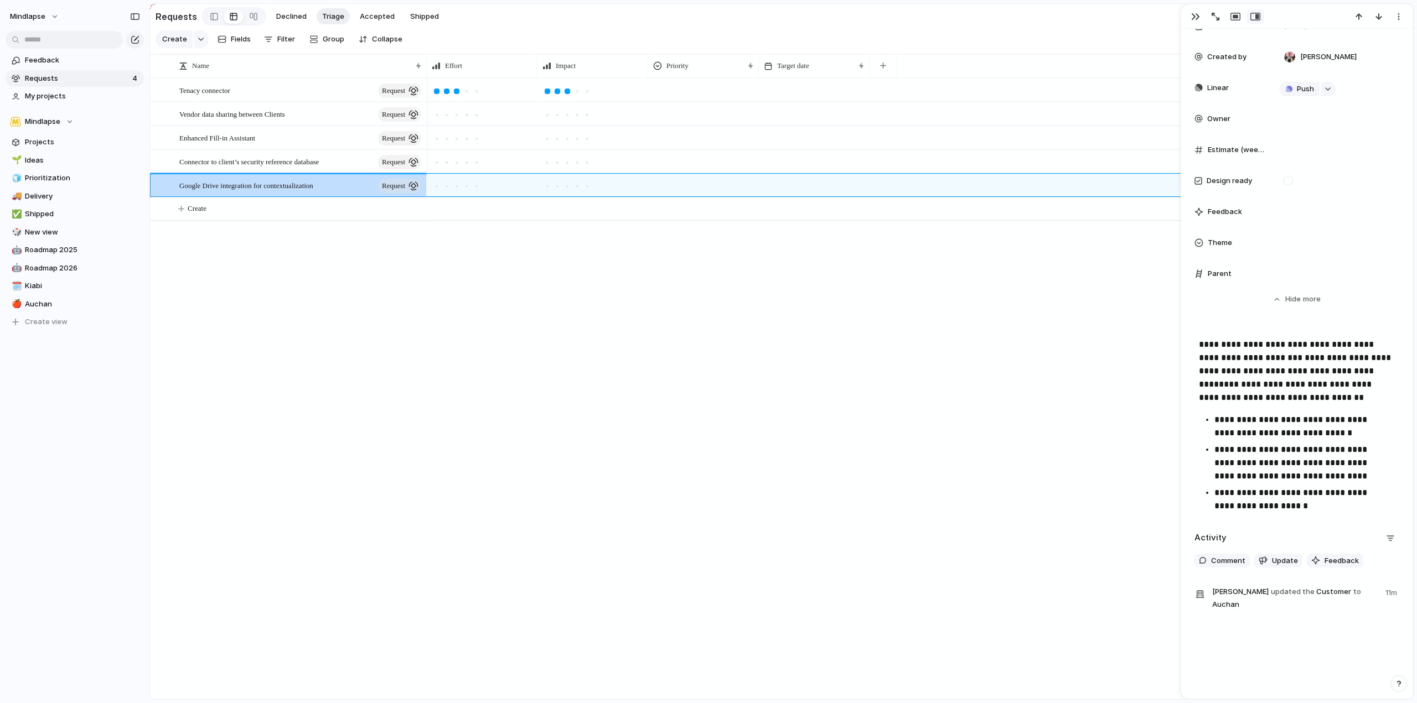
click at [605, 310] on div at bounding box center [920, 388] width 986 height 621
